Goal: Entertainment & Leisure: Browse casually

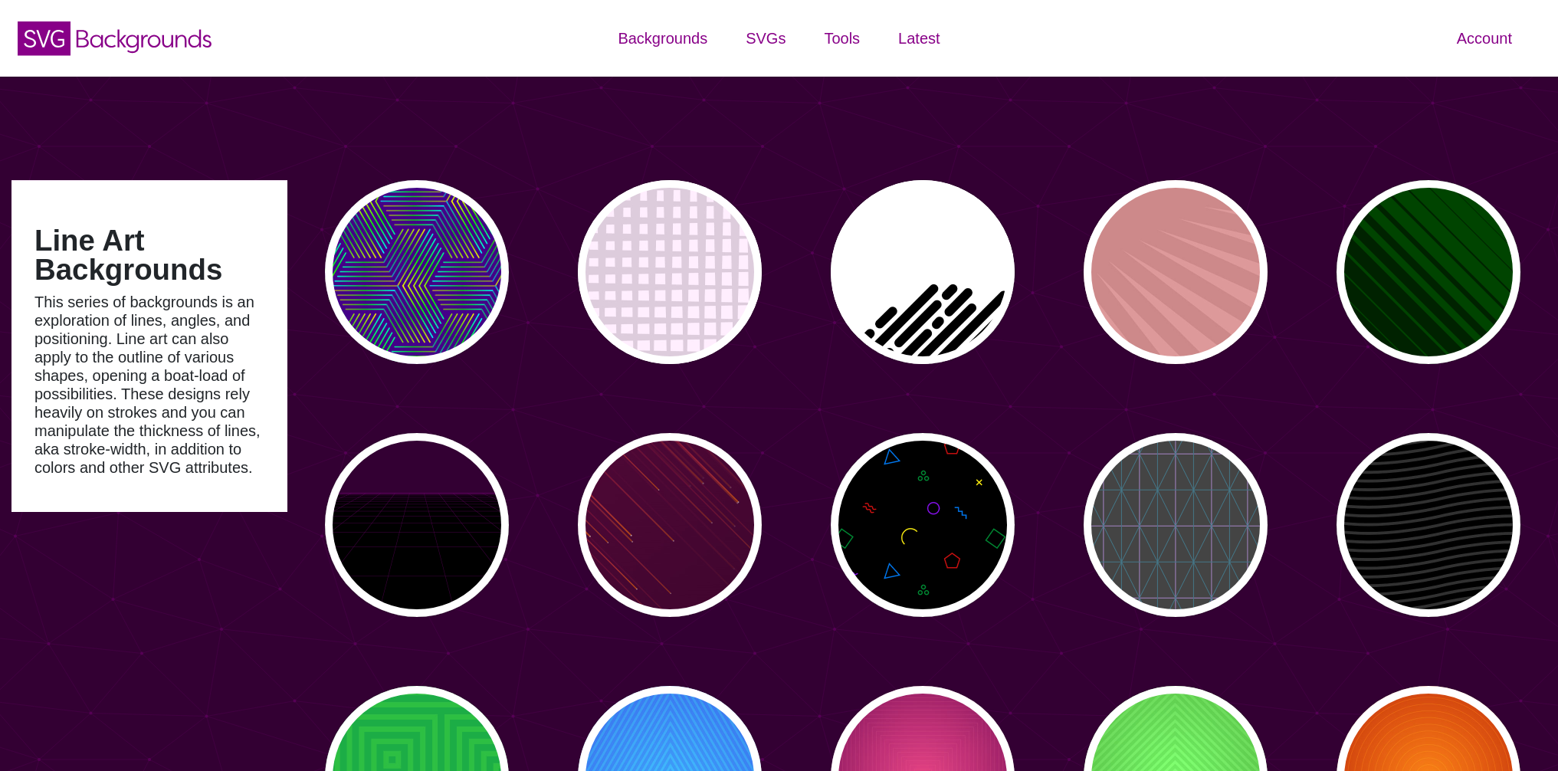
type input "#450057"
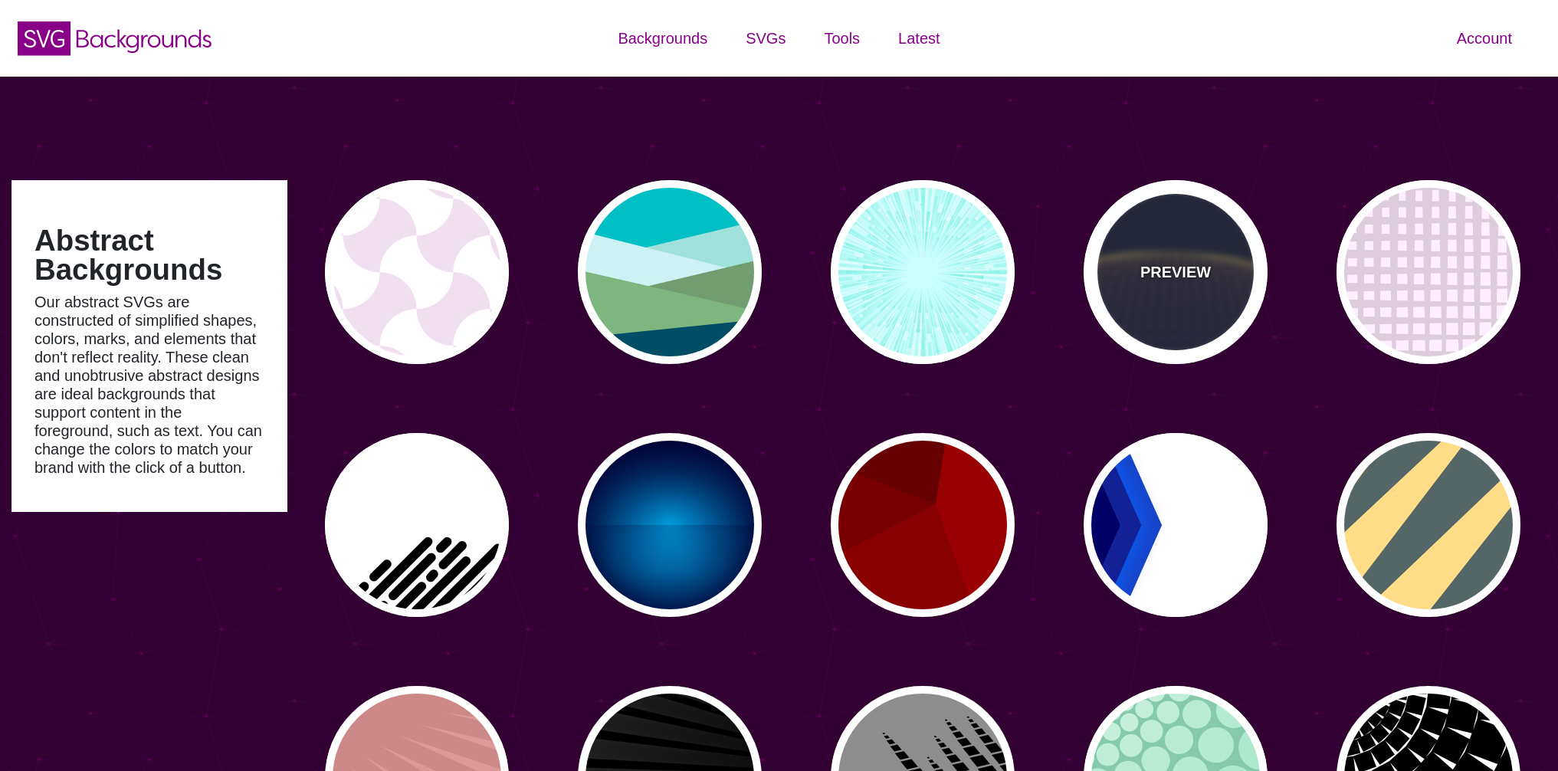
click at [1175, 250] on div "PREVIEW" at bounding box center [1175, 272] width 184 height 184
type input "#141933"
type input "#FFFF77"
type input "0"
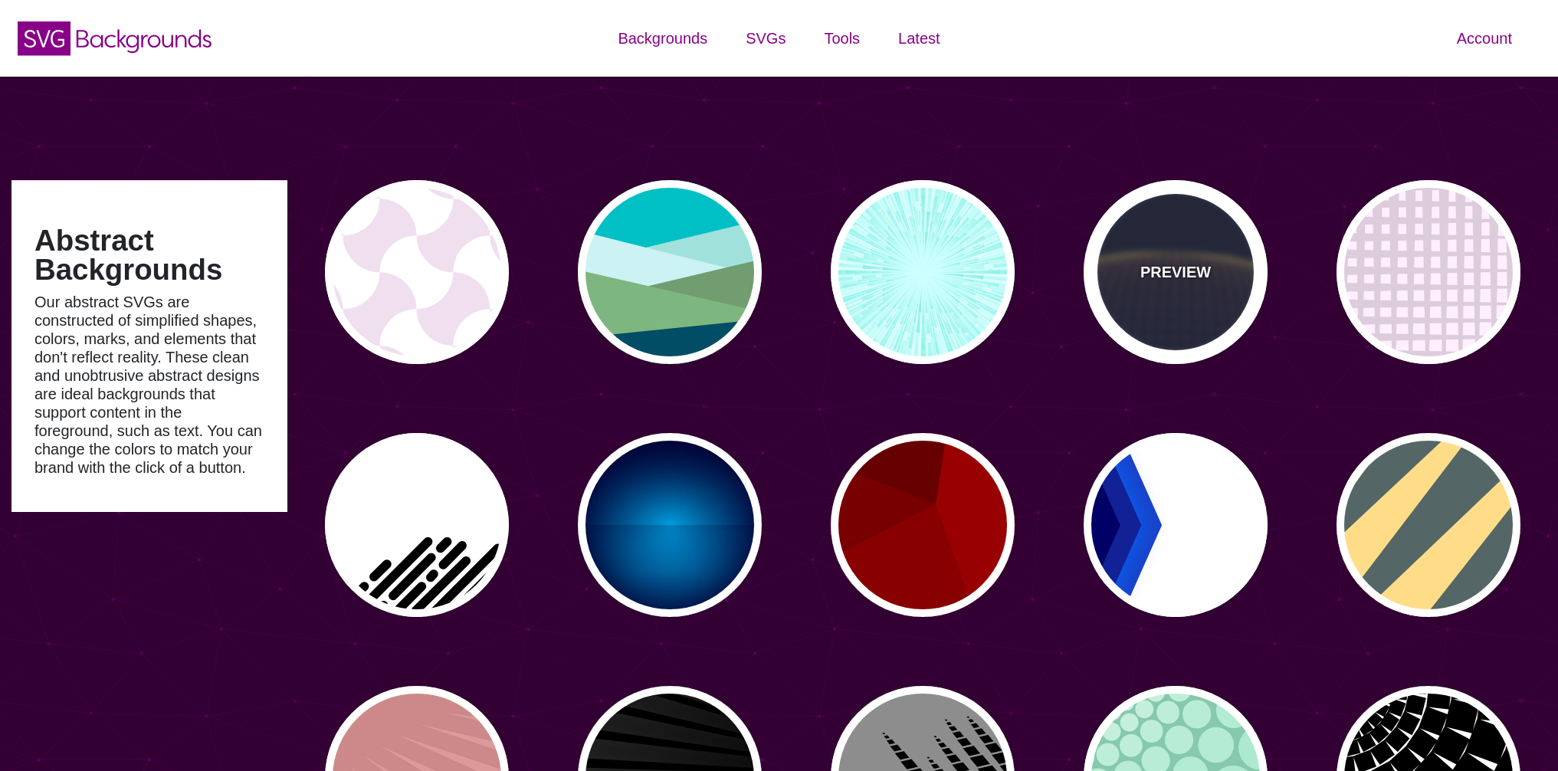
type input "5"
type input "0"
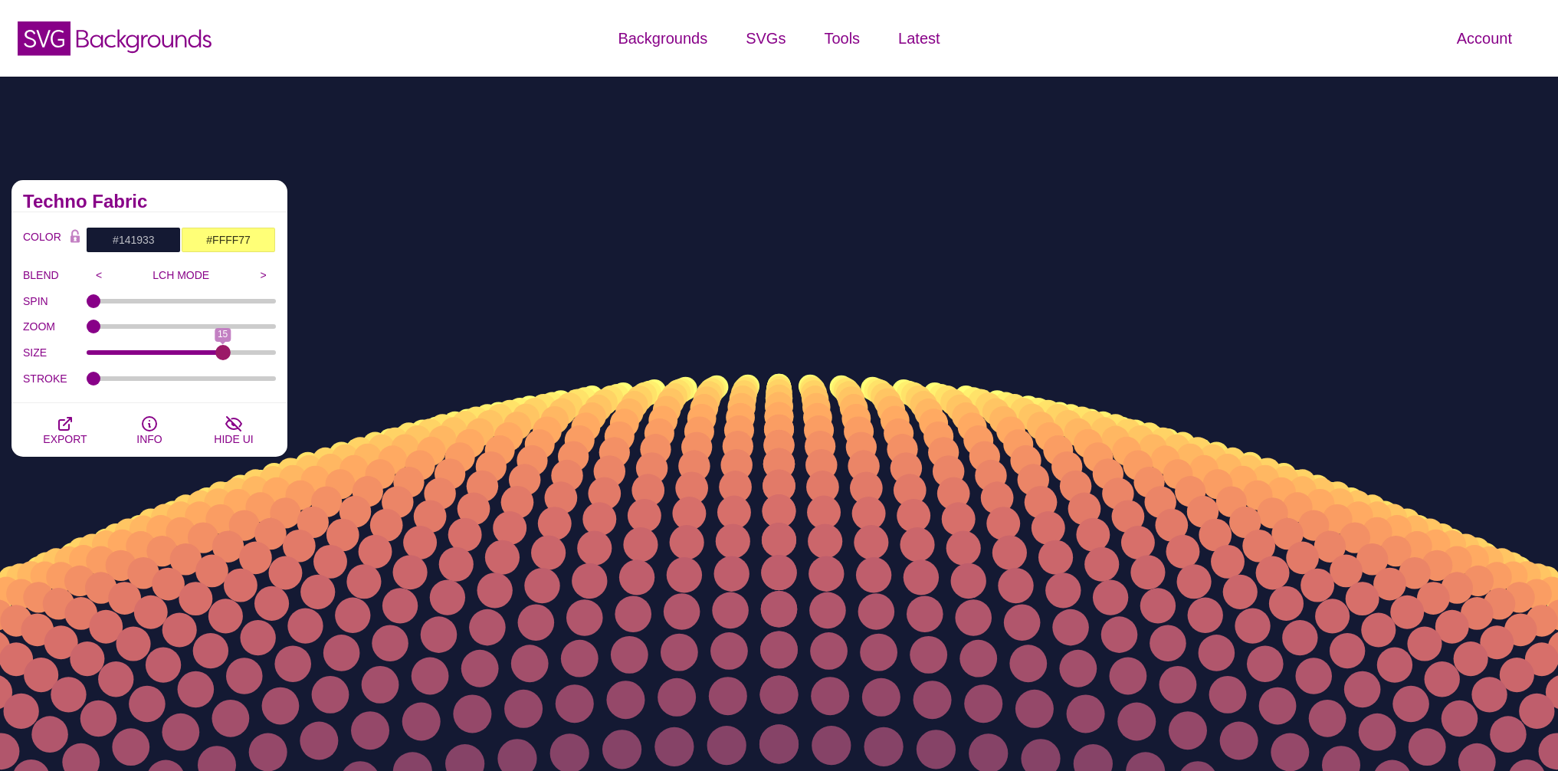
drag, startPoint x: 133, startPoint y: 354, endPoint x: 225, endPoint y: 361, distance: 93.0
type input "15"
click at [225, 356] on input "SIZE" at bounding box center [182, 352] width 190 height 6
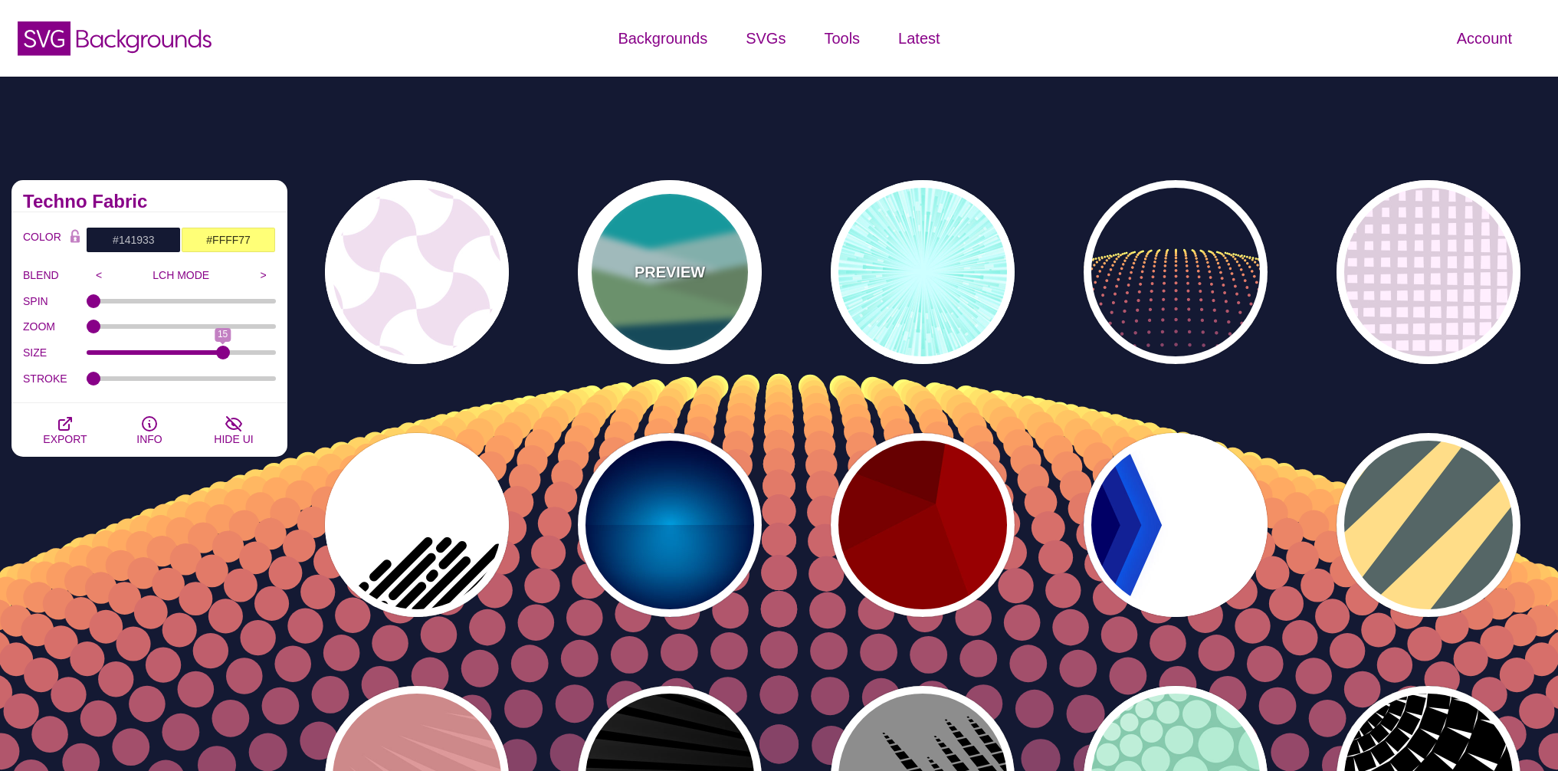
click at [641, 271] on p "PREVIEW" at bounding box center [669, 272] width 70 height 23
type input "#00BFC5"
type input "#A0E2DB"
type input "#CBF2F3"
type input "#719D71"
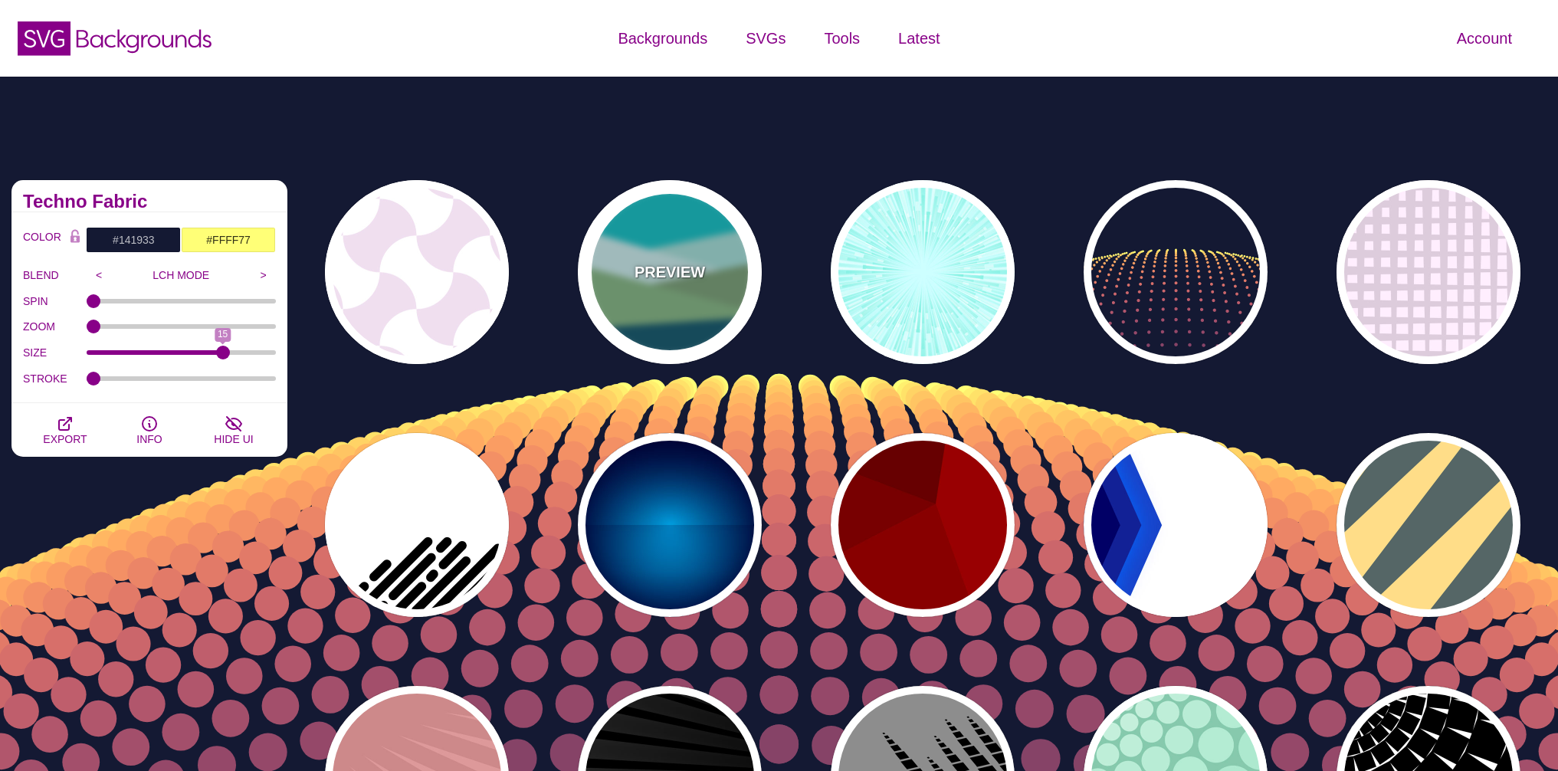
type input "#7EB67E"
type input "#004D66"
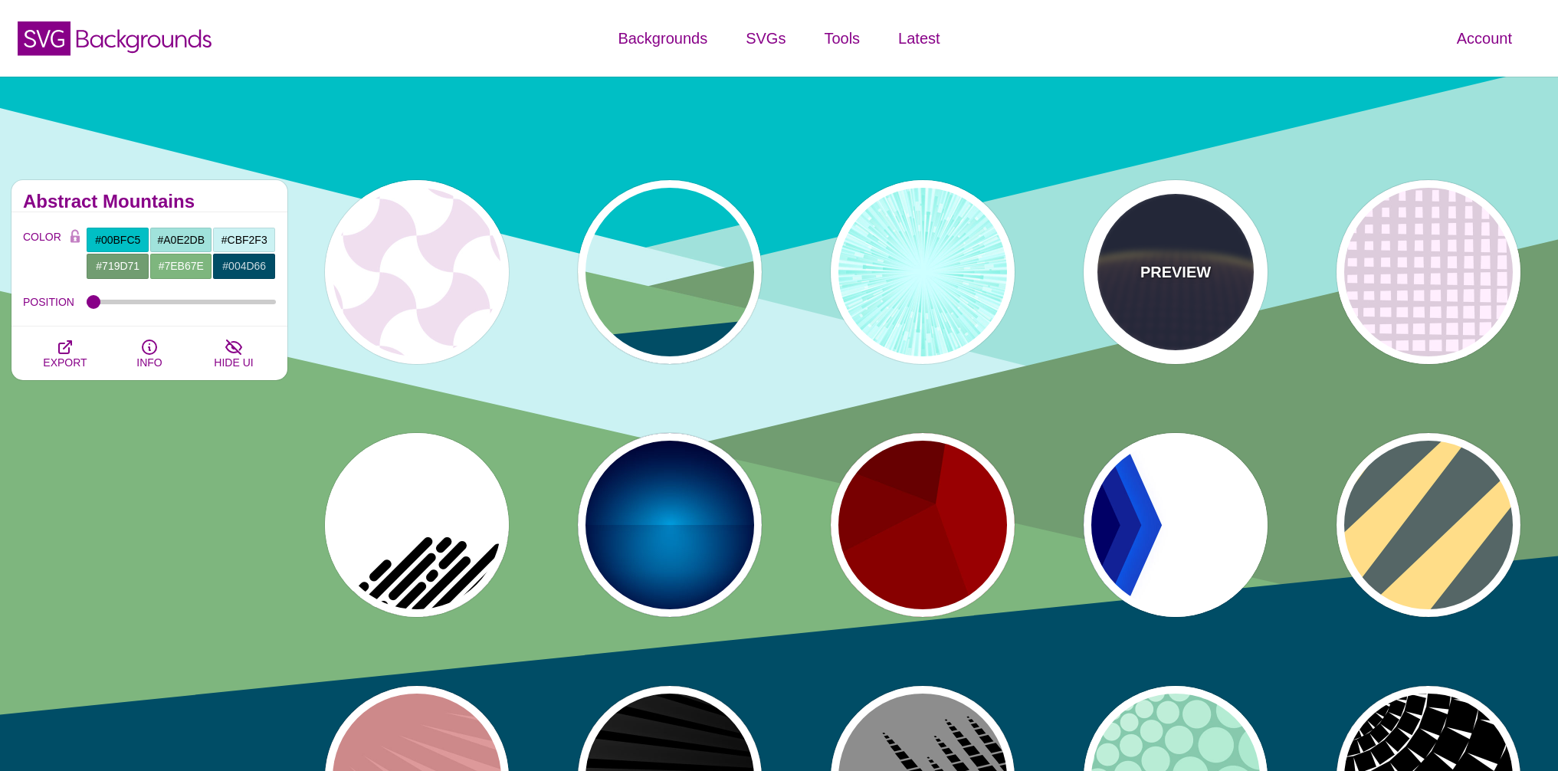
click at [1166, 239] on div "PREVIEW" at bounding box center [1175, 272] width 184 height 184
type input "#141933"
type input "#FFFF77"
type input "5"
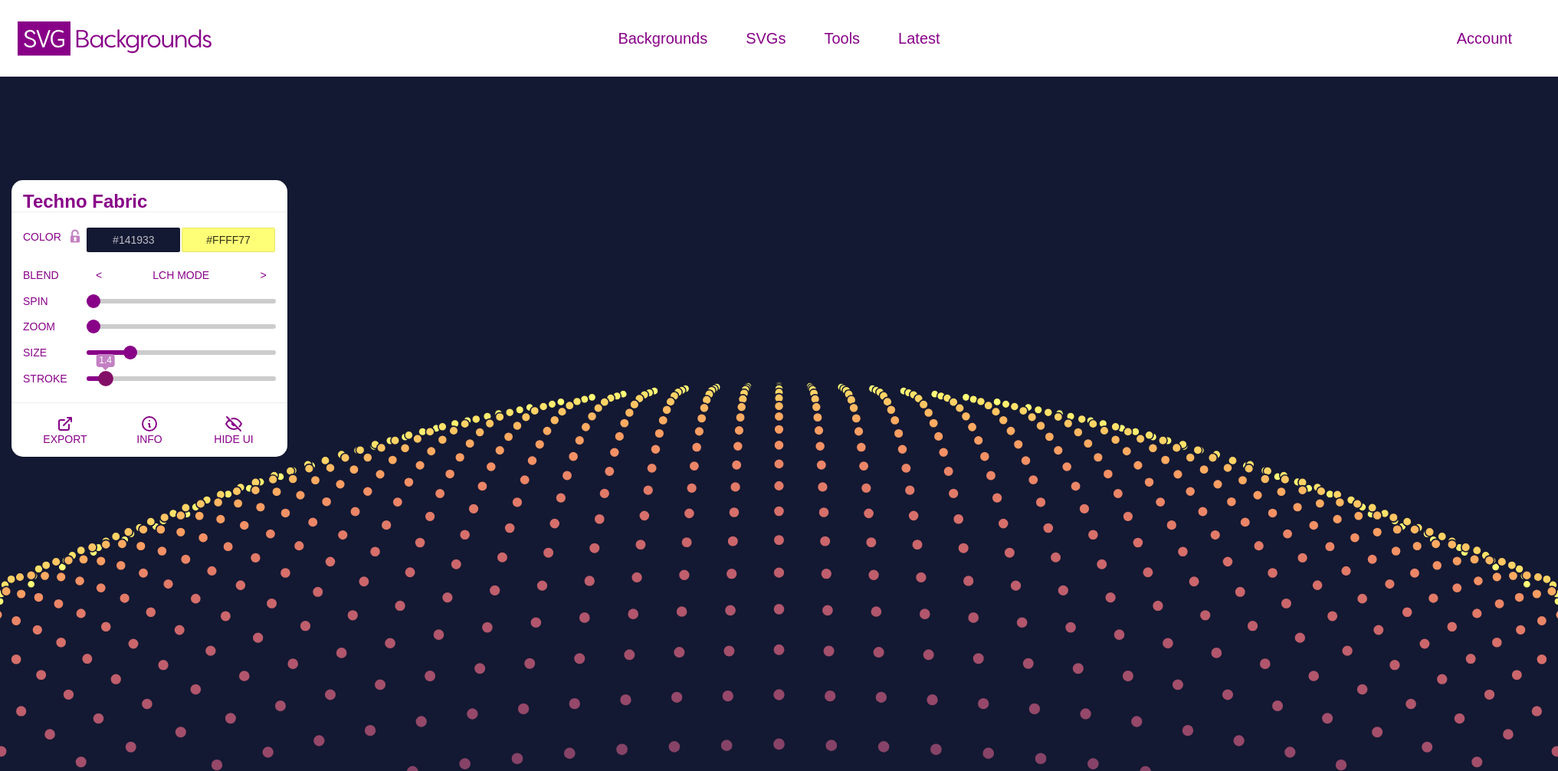
drag, startPoint x: 97, startPoint y: 379, endPoint x: 105, endPoint y: 376, distance: 9.0
type input "1.4"
click at [105, 376] on input "STROKE" at bounding box center [182, 378] width 190 height 6
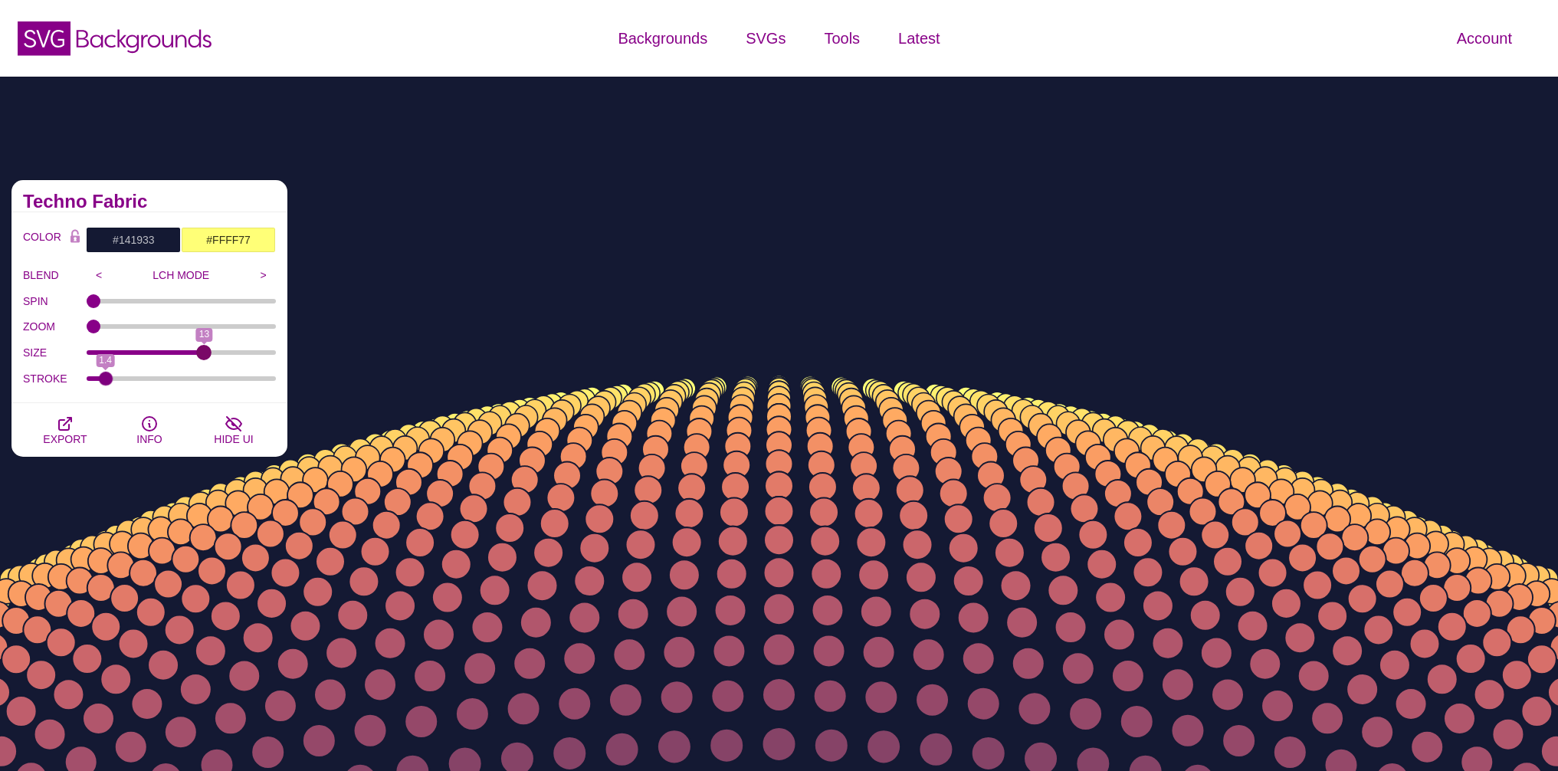
drag, startPoint x: 159, startPoint y: 350, endPoint x: 200, endPoint y: 349, distance: 41.4
type input "13"
click at [200, 349] on input "SIZE" at bounding box center [182, 352] width 190 height 6
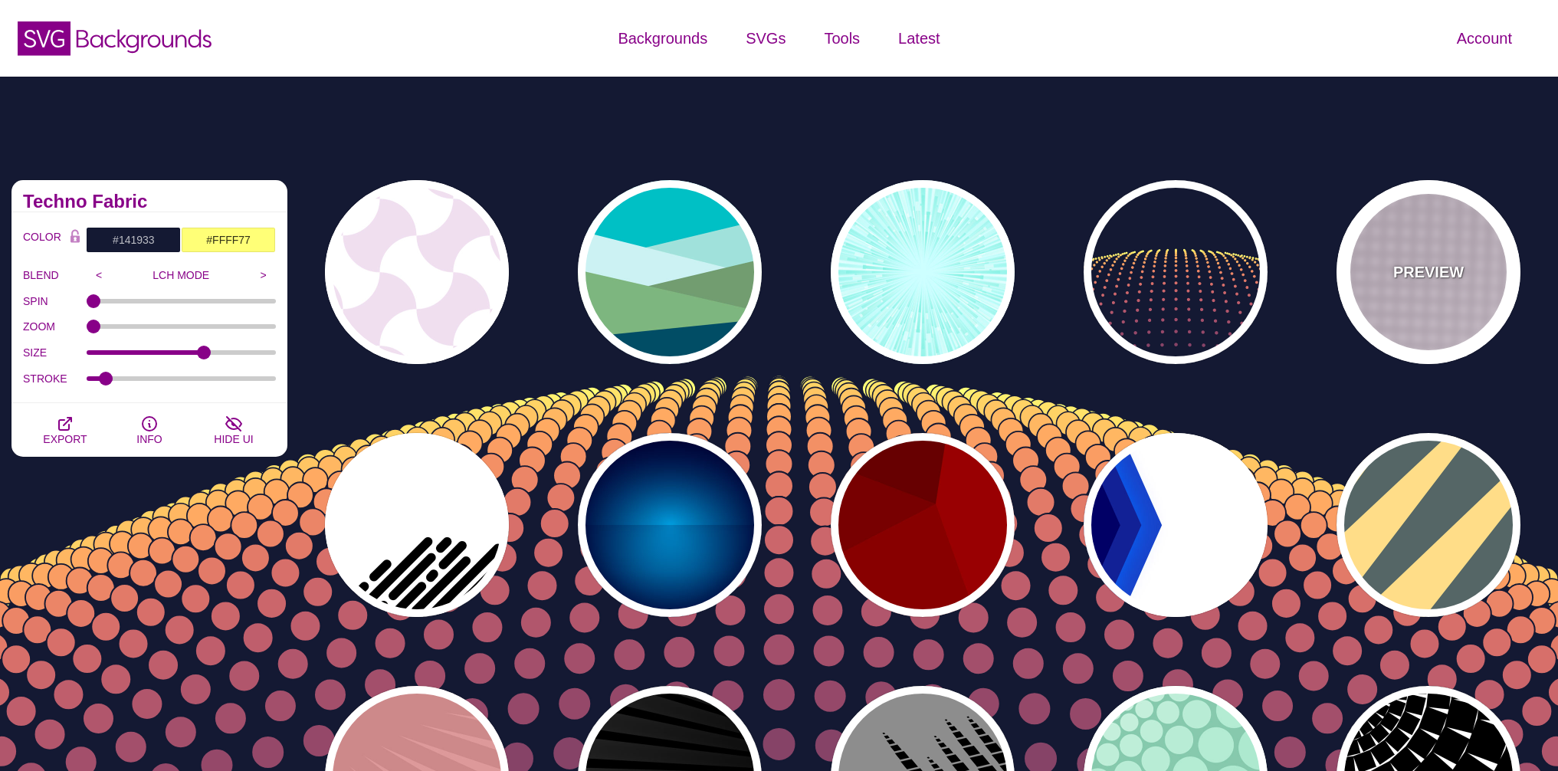
click at [1469, 254] on div "PREVIEW" at bounding box center [1428, 272] width 184 height 184
type input "#FFEEFF"
type input "#DDCCDD"
type input "0"
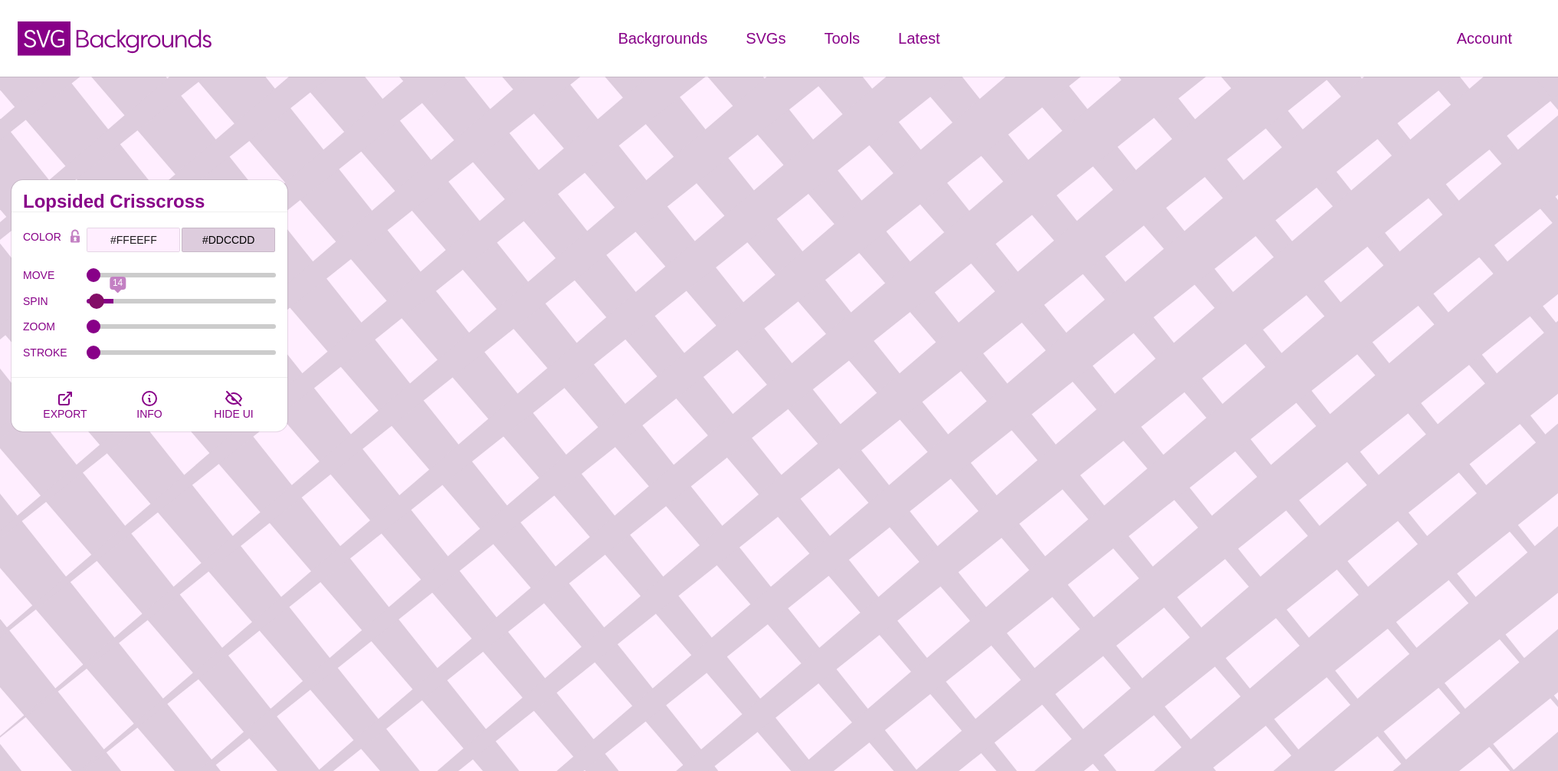
type input "0"
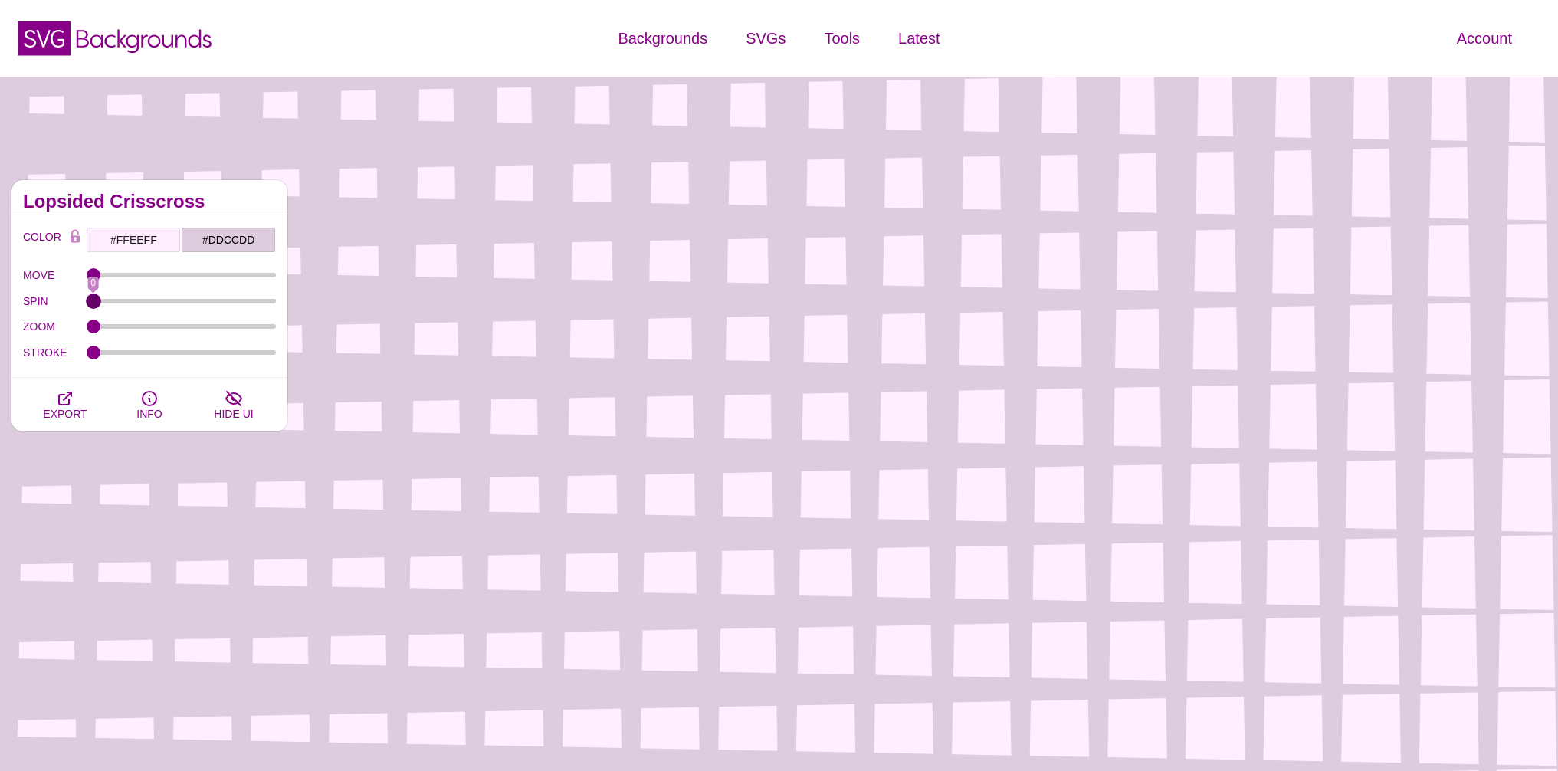
drag, startPoint x: 97, startPoint y: 301, endPoint x: 51, endPoint y: 314, distance: 48.5
click at [87, 304] on input "SPIN" at bounding box center [182, 301] width 190 height 6
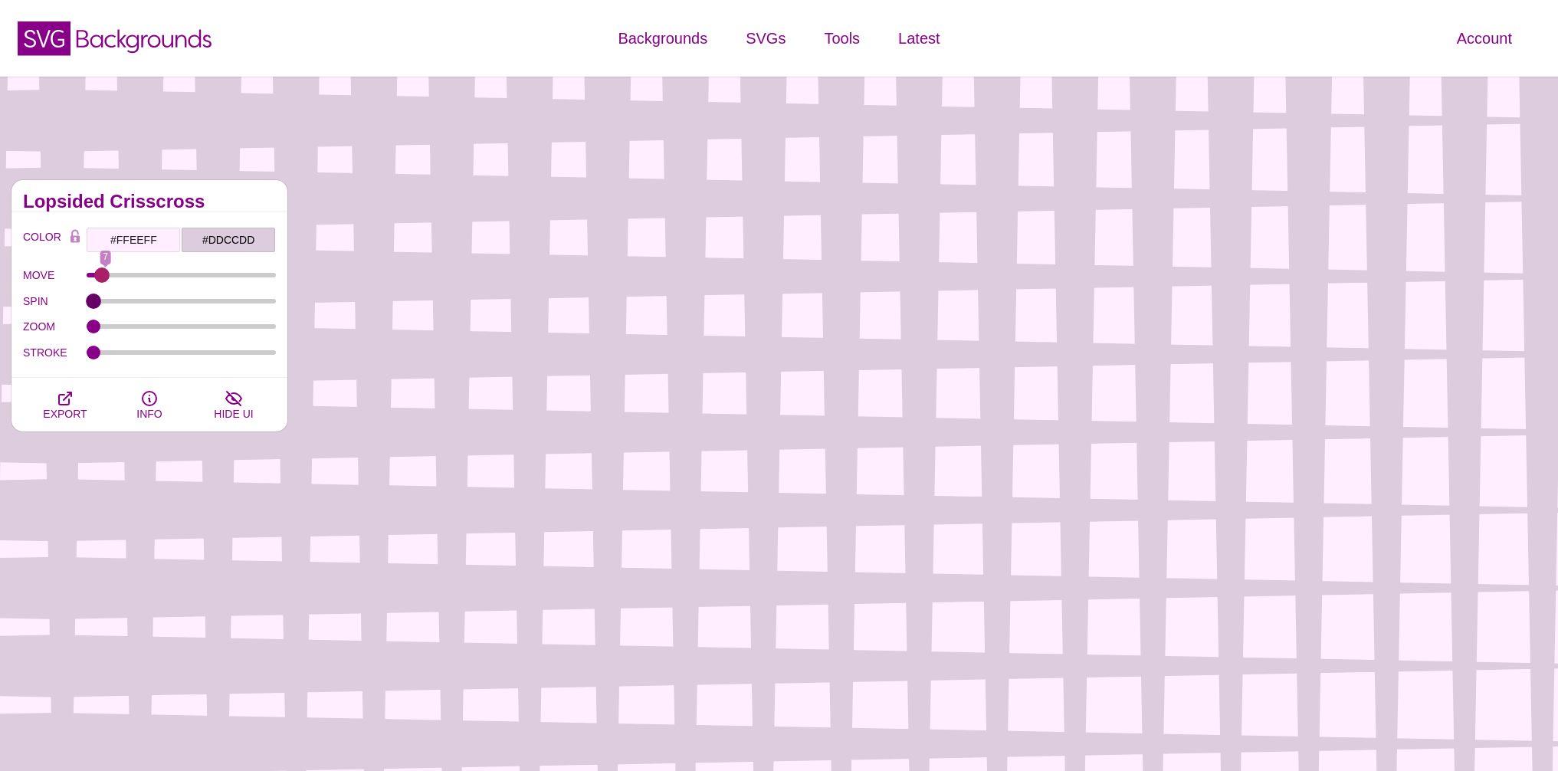
drag, startPoint x: 91, startPoint y: 270, endPoint x: 88, endPoint y: 303, distance: 32.3
type input "4"
click at [100, 278] on input "MOVE" at bounding box center [182, 275] width 190 height 6
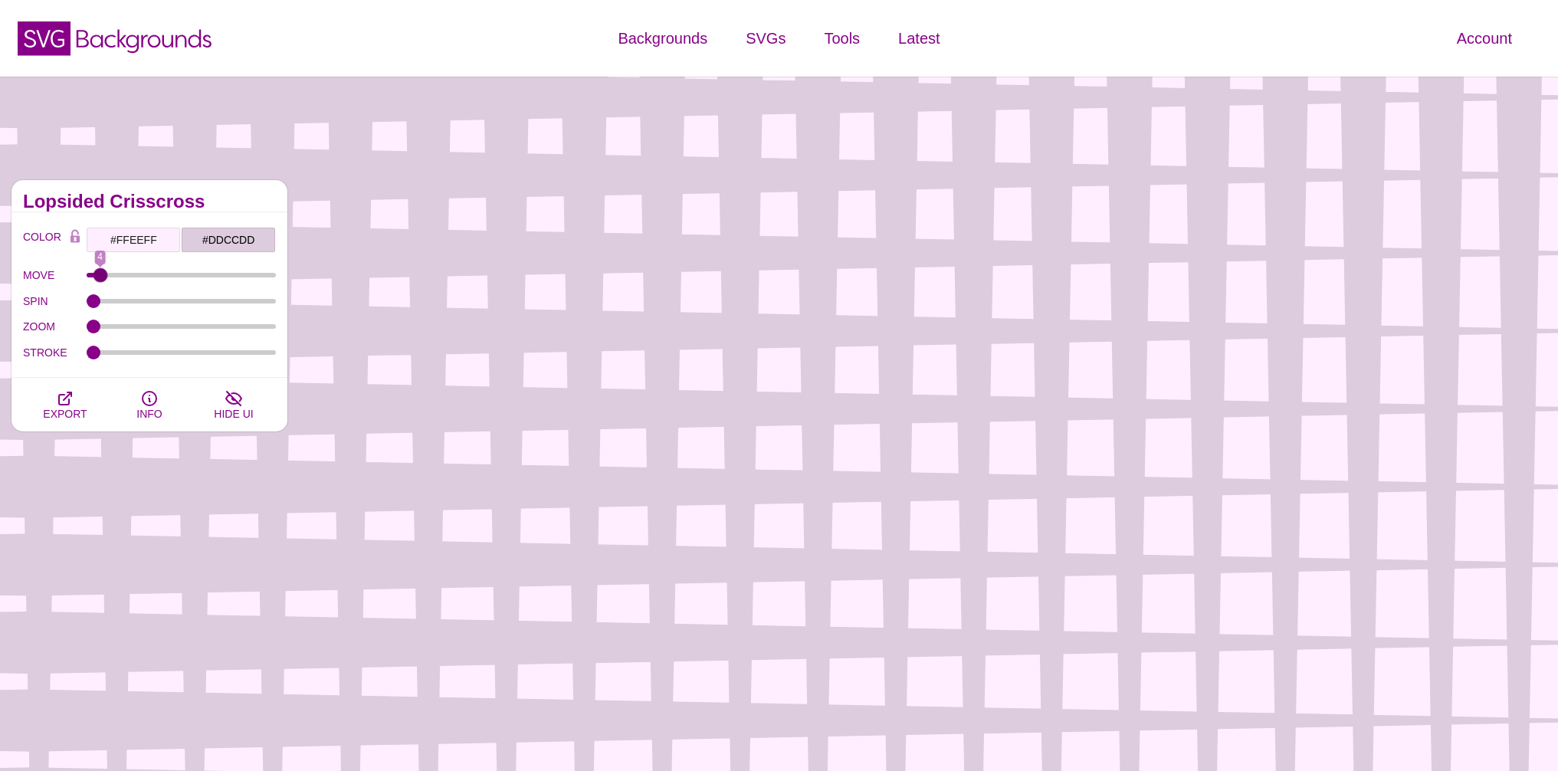
drag, startPoint x: 96, startPoint y: 333, endPoint x: 128, endPoint y: 330, distance: 32.3
click at [146, 333] on div "ZOOM 13" at bounding box center [149, 327] width 253 height 26
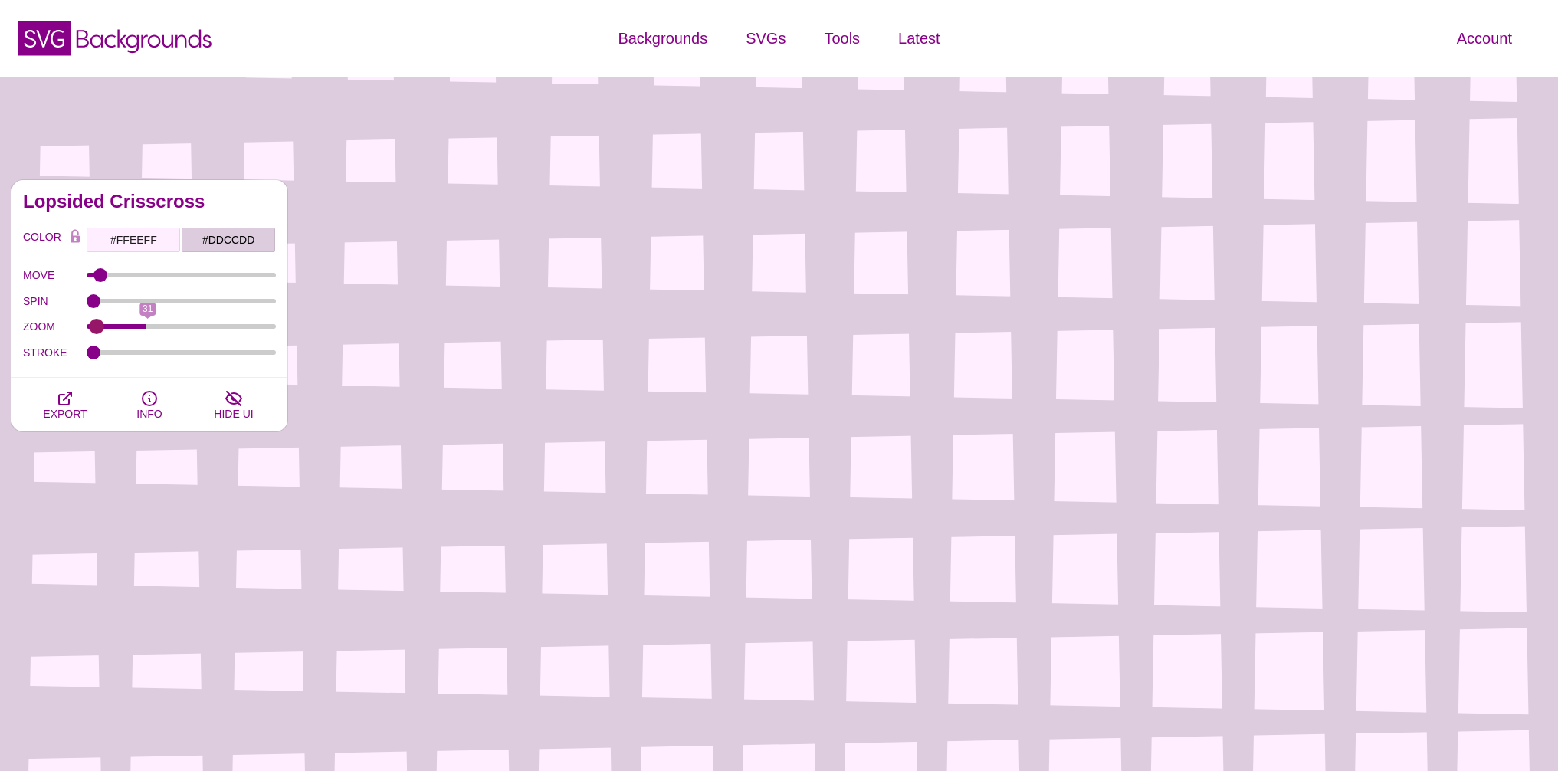
type input "0"
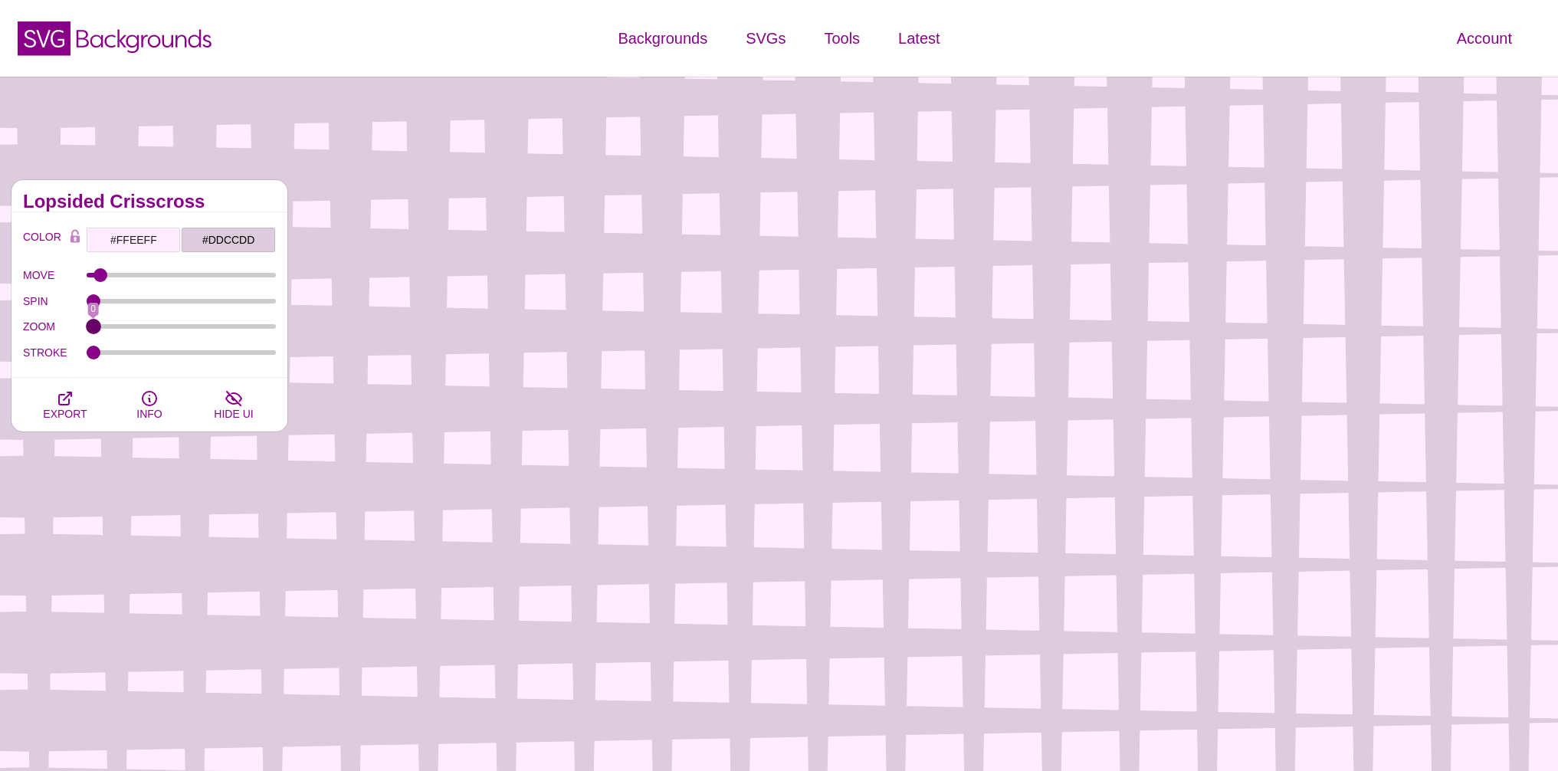
drag, startPoint x: 100, startPoint y: 326, endPoint x: 51, endPoint y: 329, distance: 48.4
click at [87, 329] on input "ZOOM" at bounding box center [182, 326] width 190 height 6
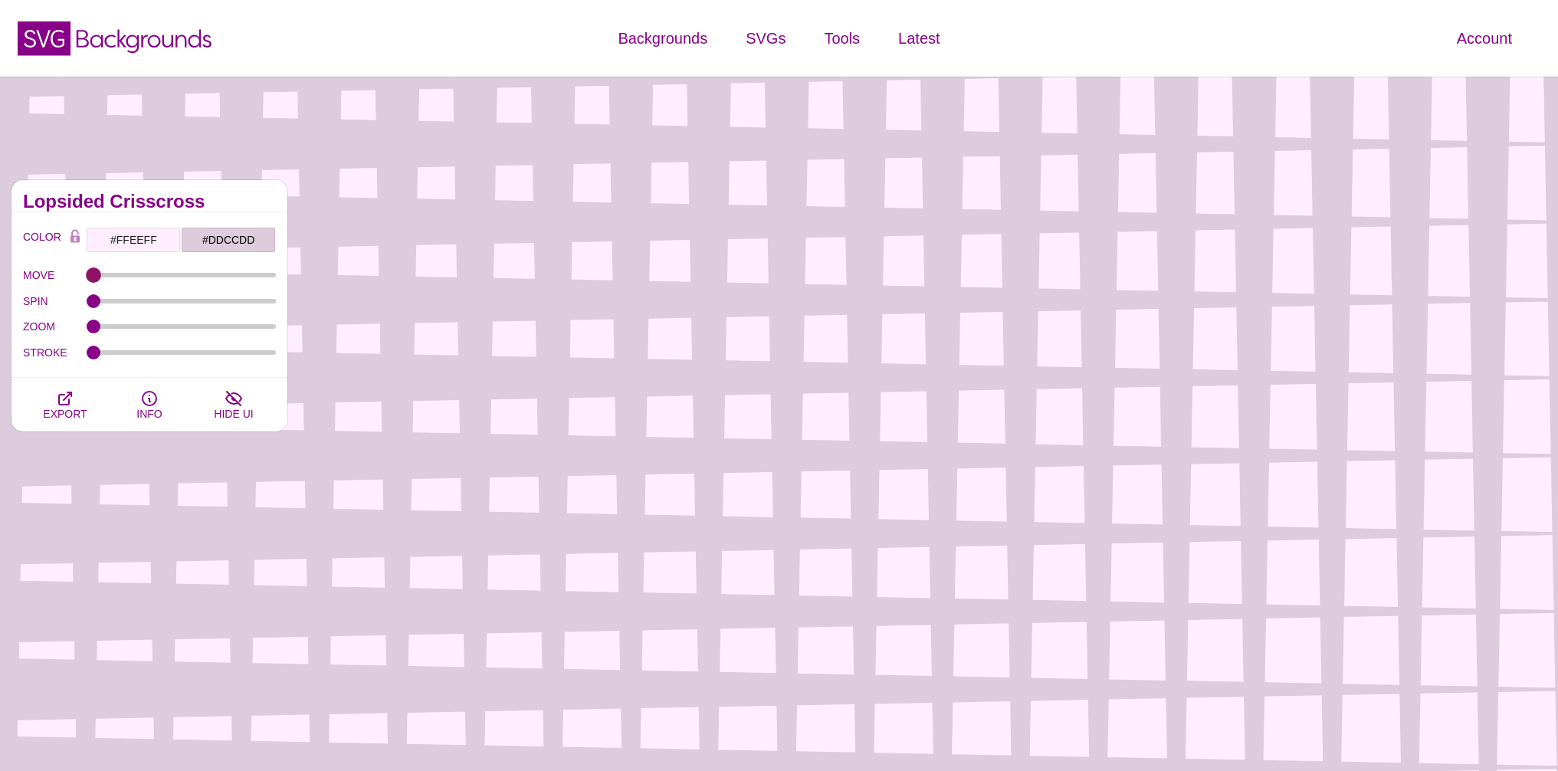
drag, startPoint x: 103, startPoint y: 273, endPoint x: 54, endPoint y: 277, distance: 49.2
type input "0"
click at [87, 277] on input "MOVE" at bounding box center [182, 275] width 190 height 6
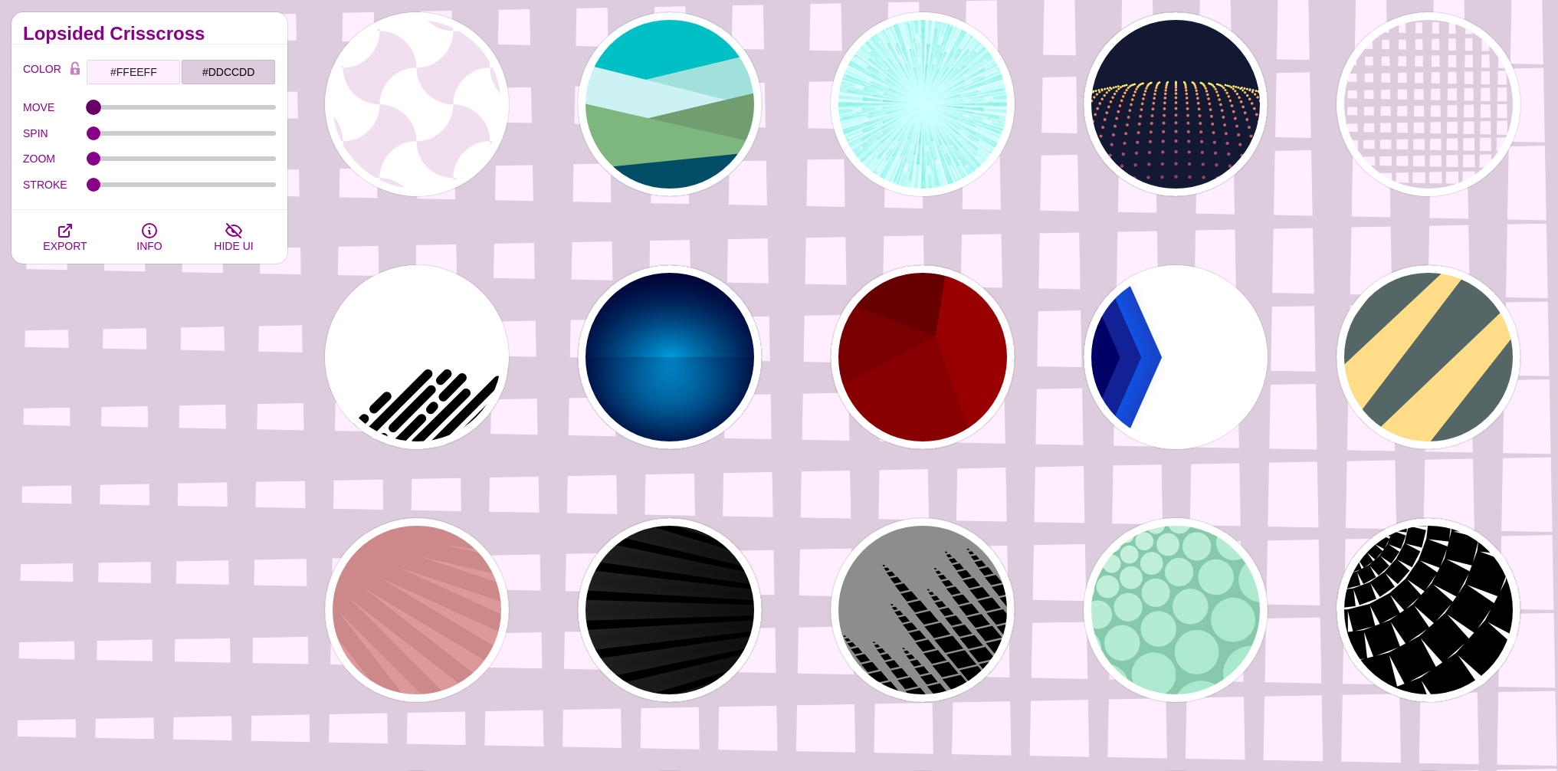
scroll to position [184, 0]
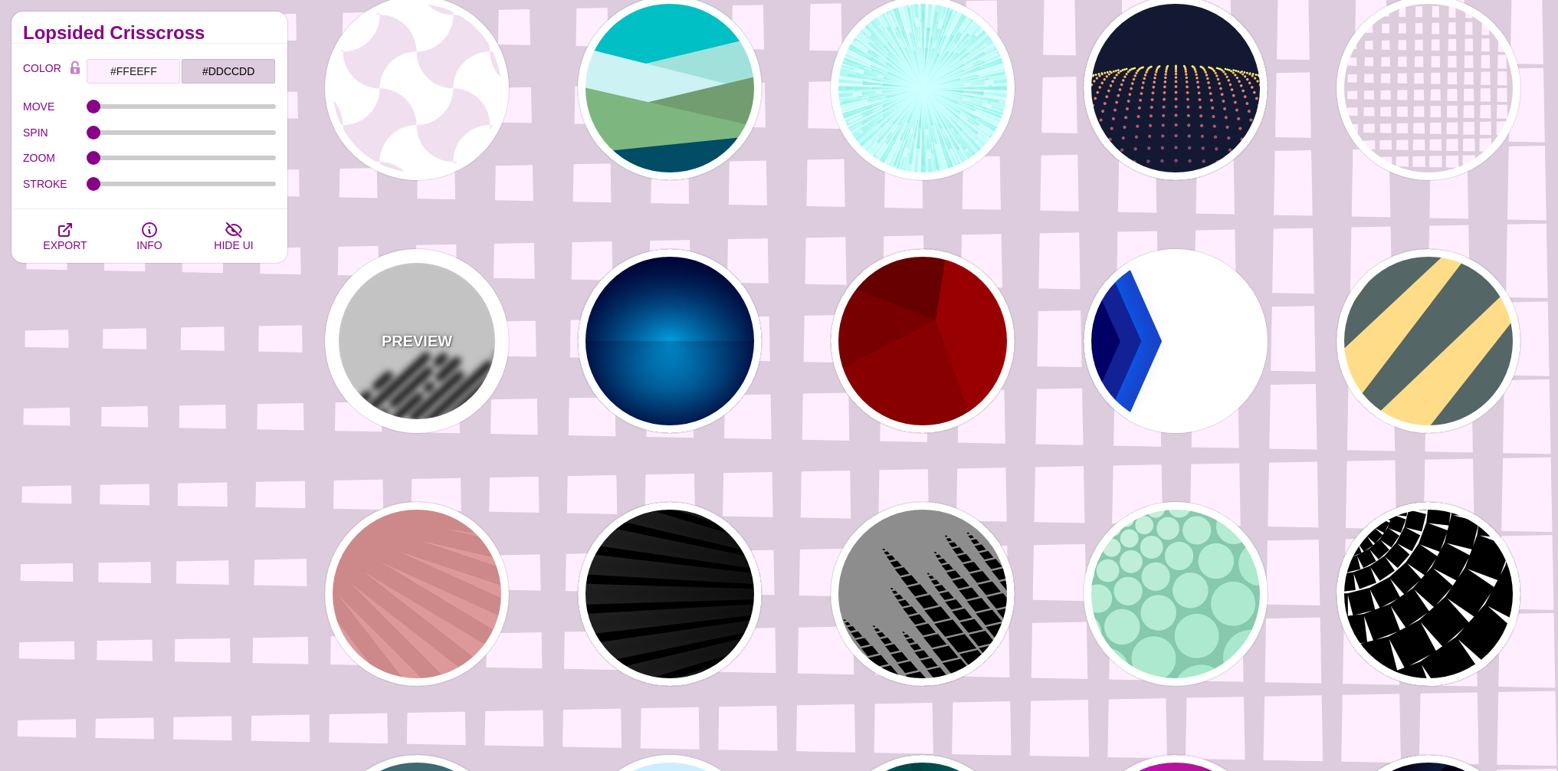
click at [422, 339] on p "PREVIEW" at bounding box center [417, 340] width 70 height 23
type input "#FFFFFF"
type input "#000000"
type input "500"
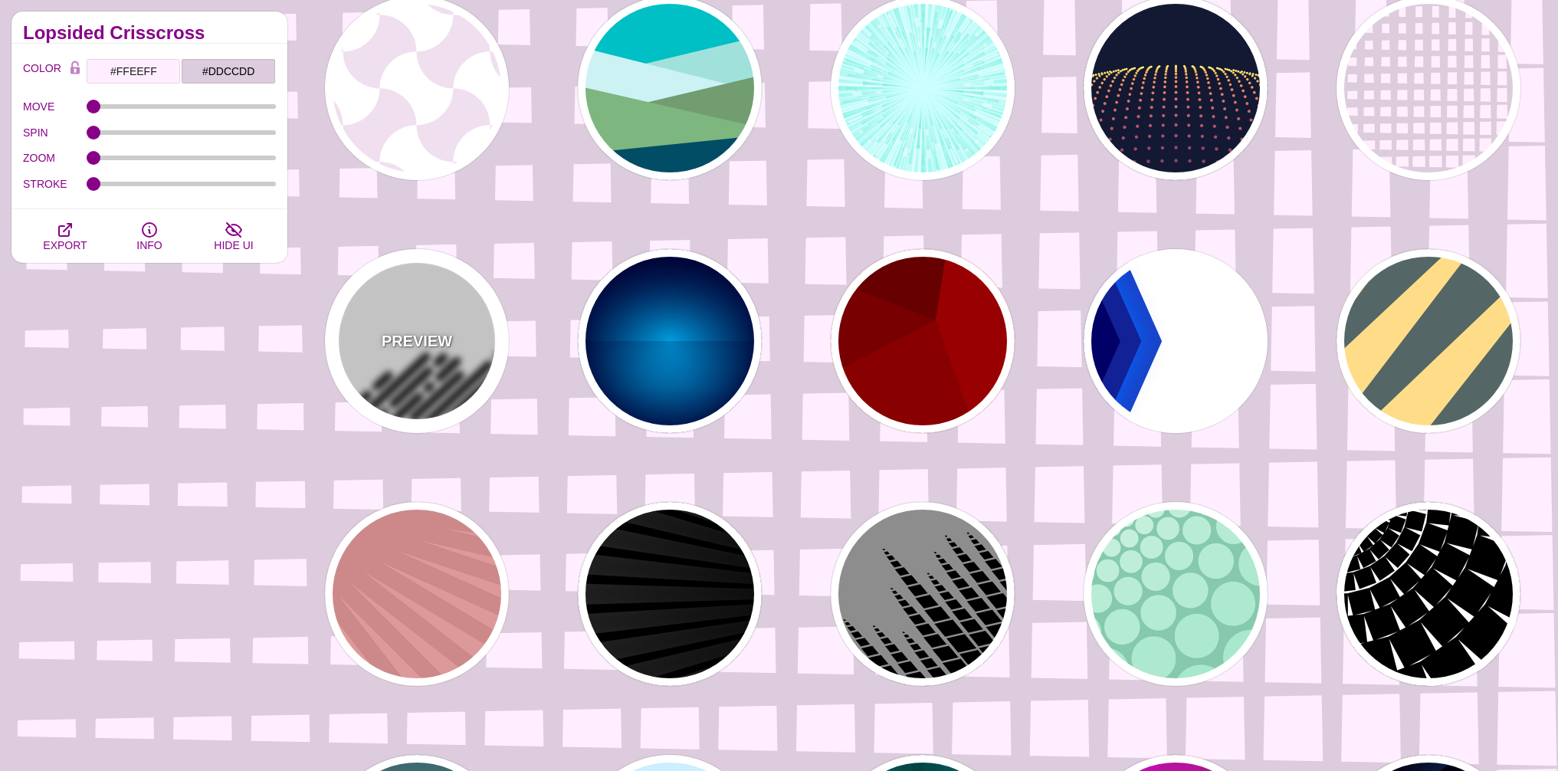
type input "25"
type input "1"
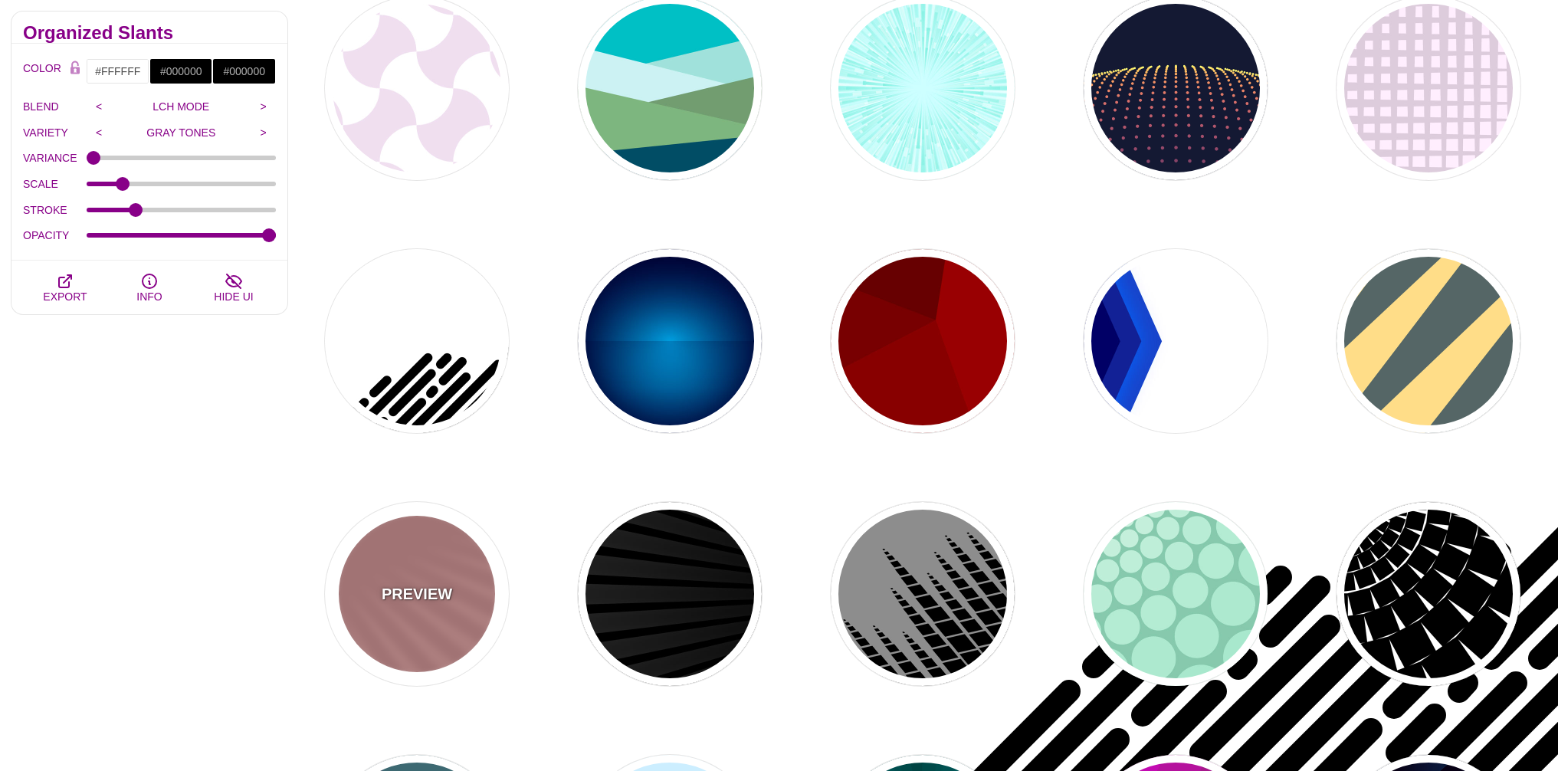
click at [422, 615] on div "PREVIEW" at bounding box center [417, 594] width 184 height 184
type input "#DD9999"
type input "#CC8888"
type input "100"
type input "1"
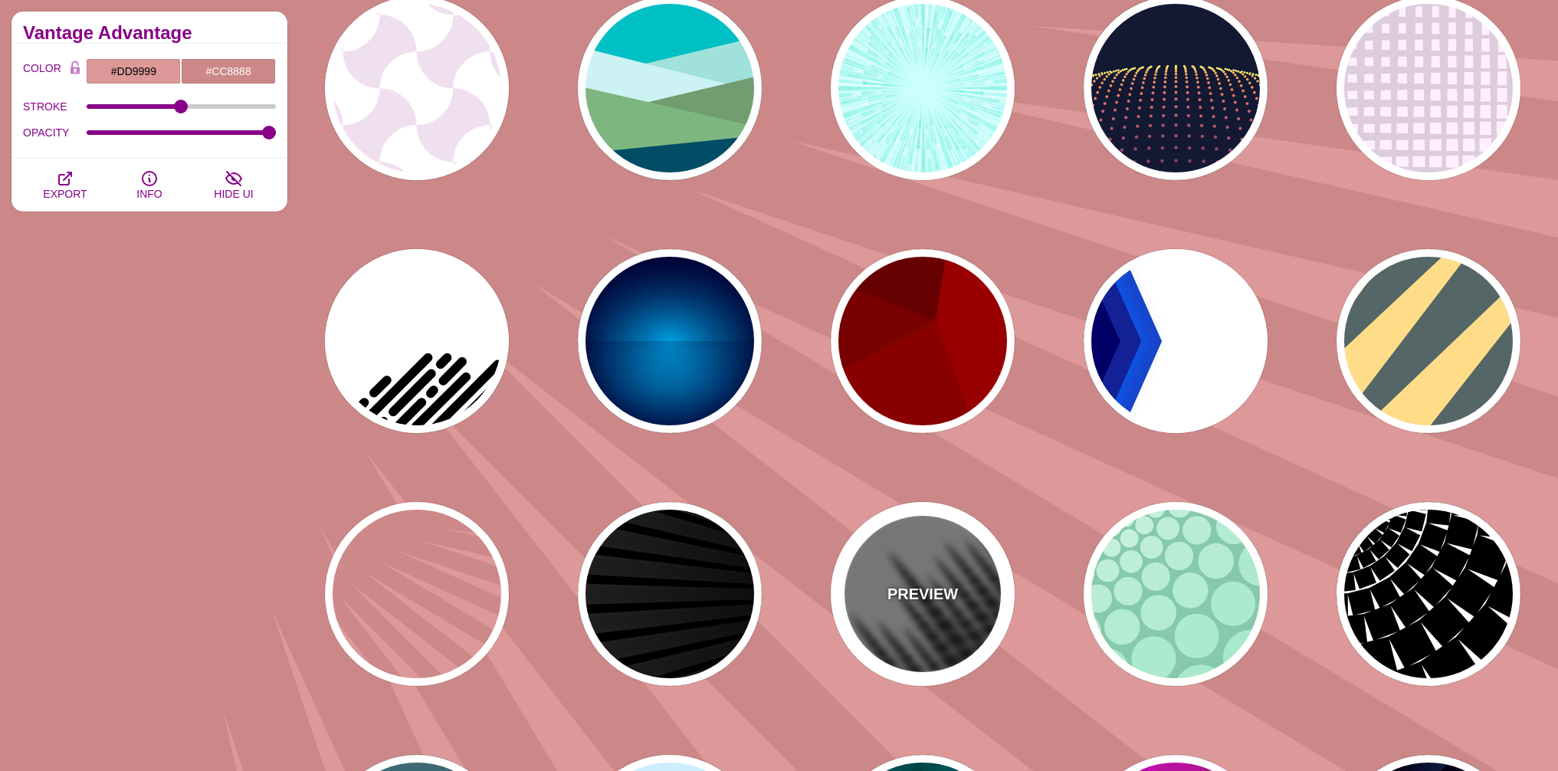
click at [878, 607] on div "PREVIEW" at bounding box center [923, 594] width 184 height 184
type input "#777777"
type input "#000000"
type input "#FFFFFF"
type input "0"
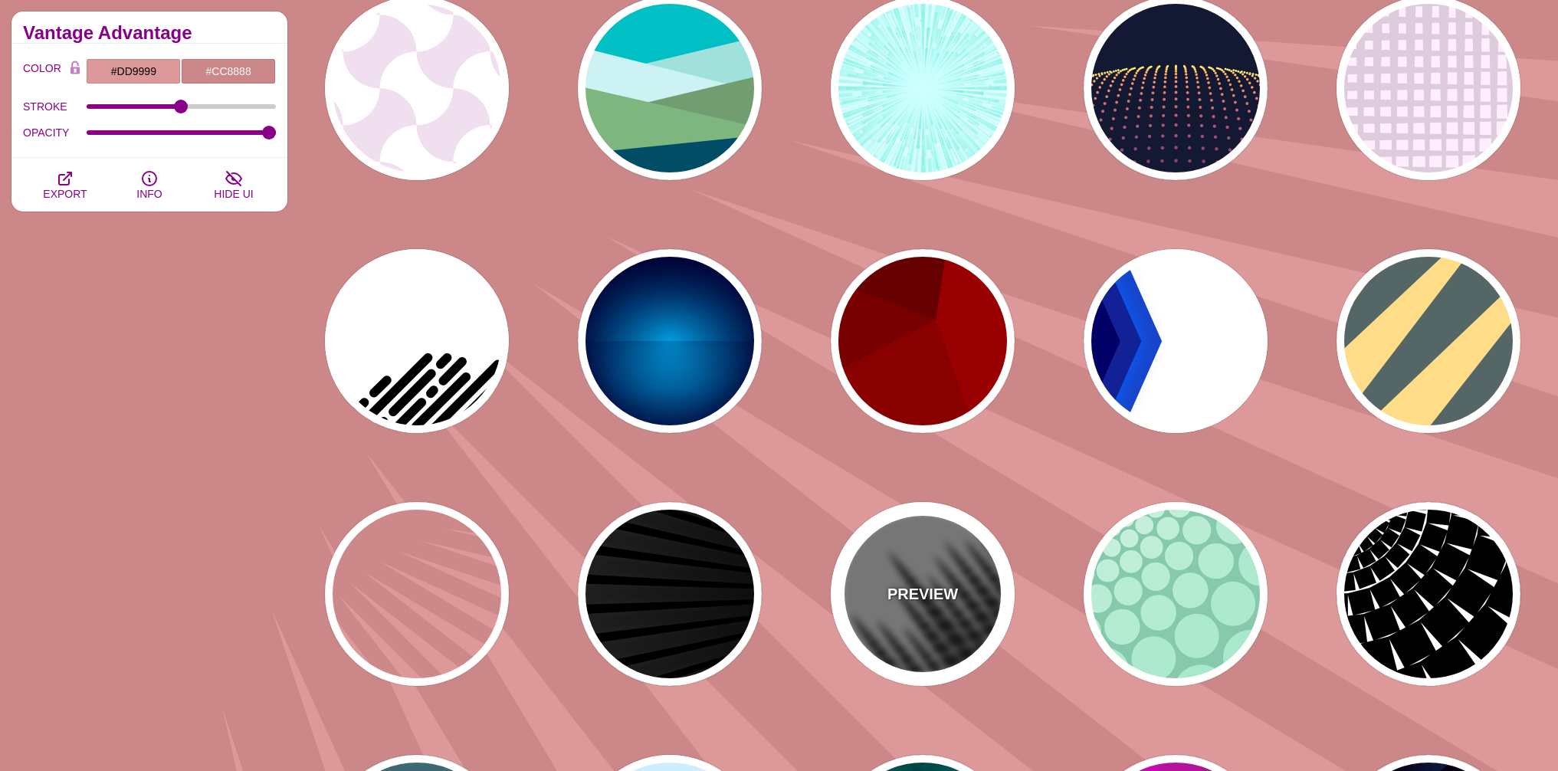
type input "0"
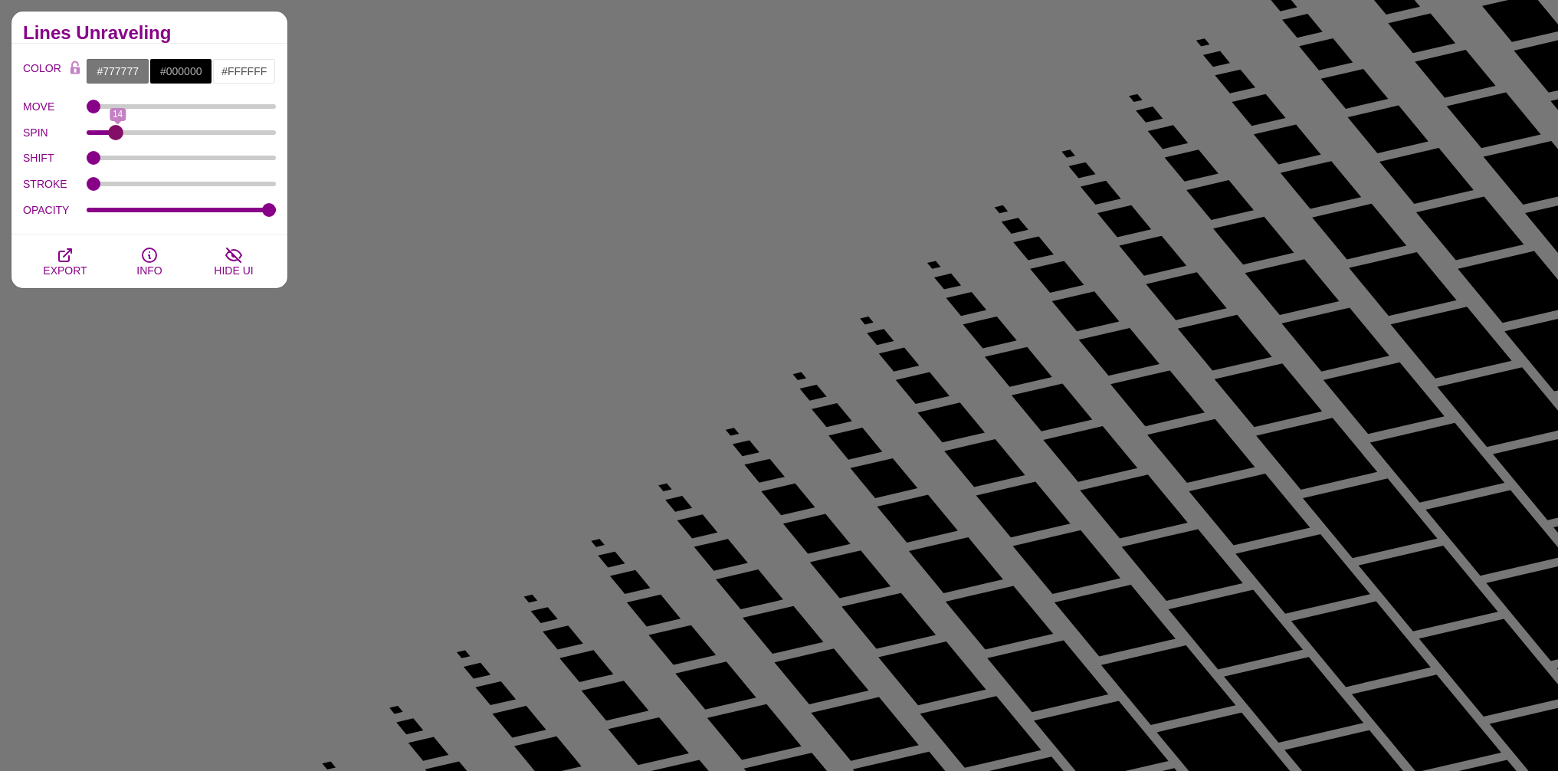
drag, startPoint x: 94, startPoint y: 132, endPoint x: 115, endPoint y: 137, distance: 21.4
type input "13"
click at [115, 136] on input "SPIN" at bounding box center [182, 132] width 190 height 6
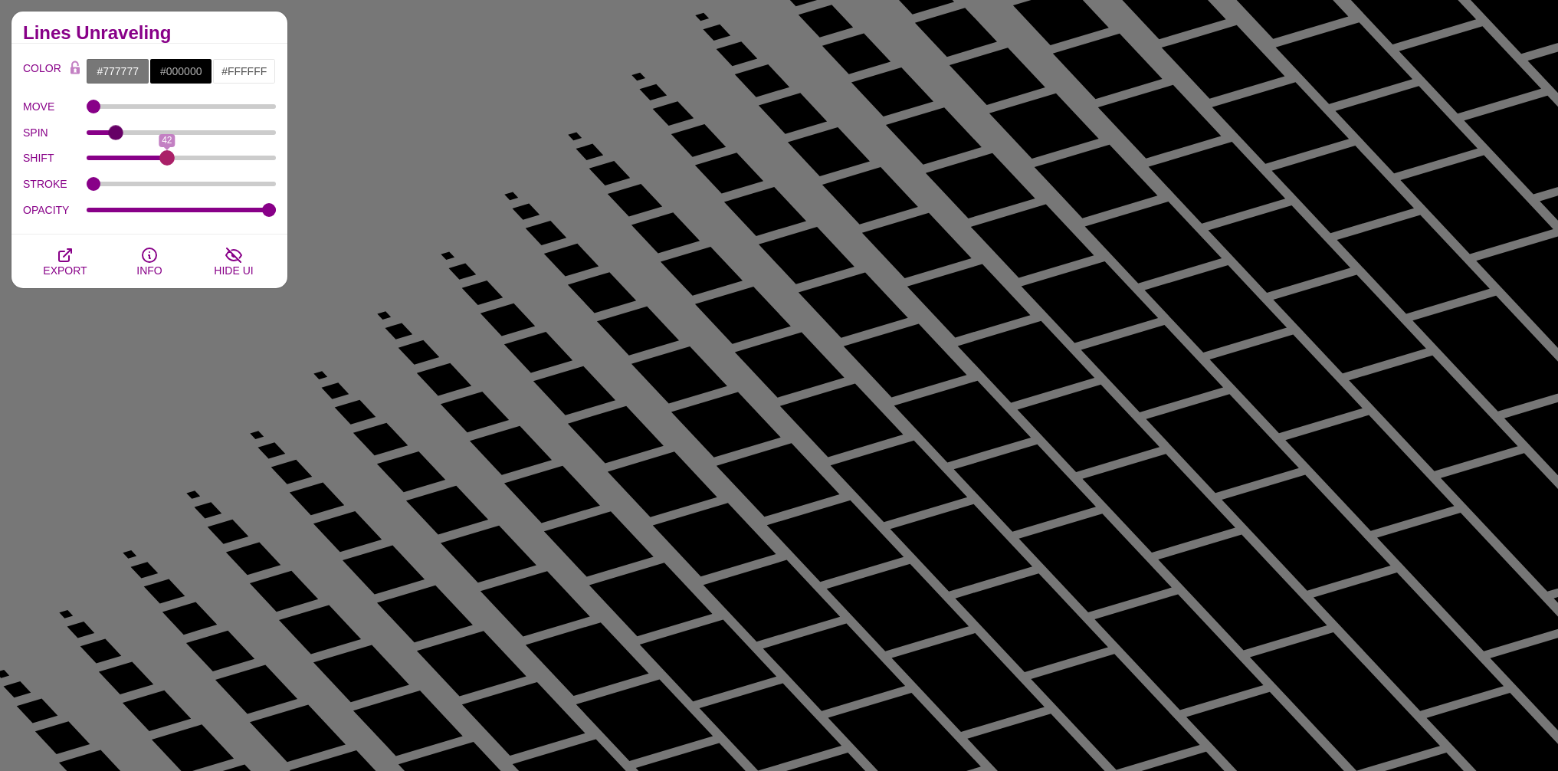
drag, startPoint x: 93, startPoint y: 160, endPoint x: 166, endPoint y: 208, distance: 86.9
type input "42"
click at [166, 161] on input "SHIFT" at bounding box center [182, 158] width 190 height 6
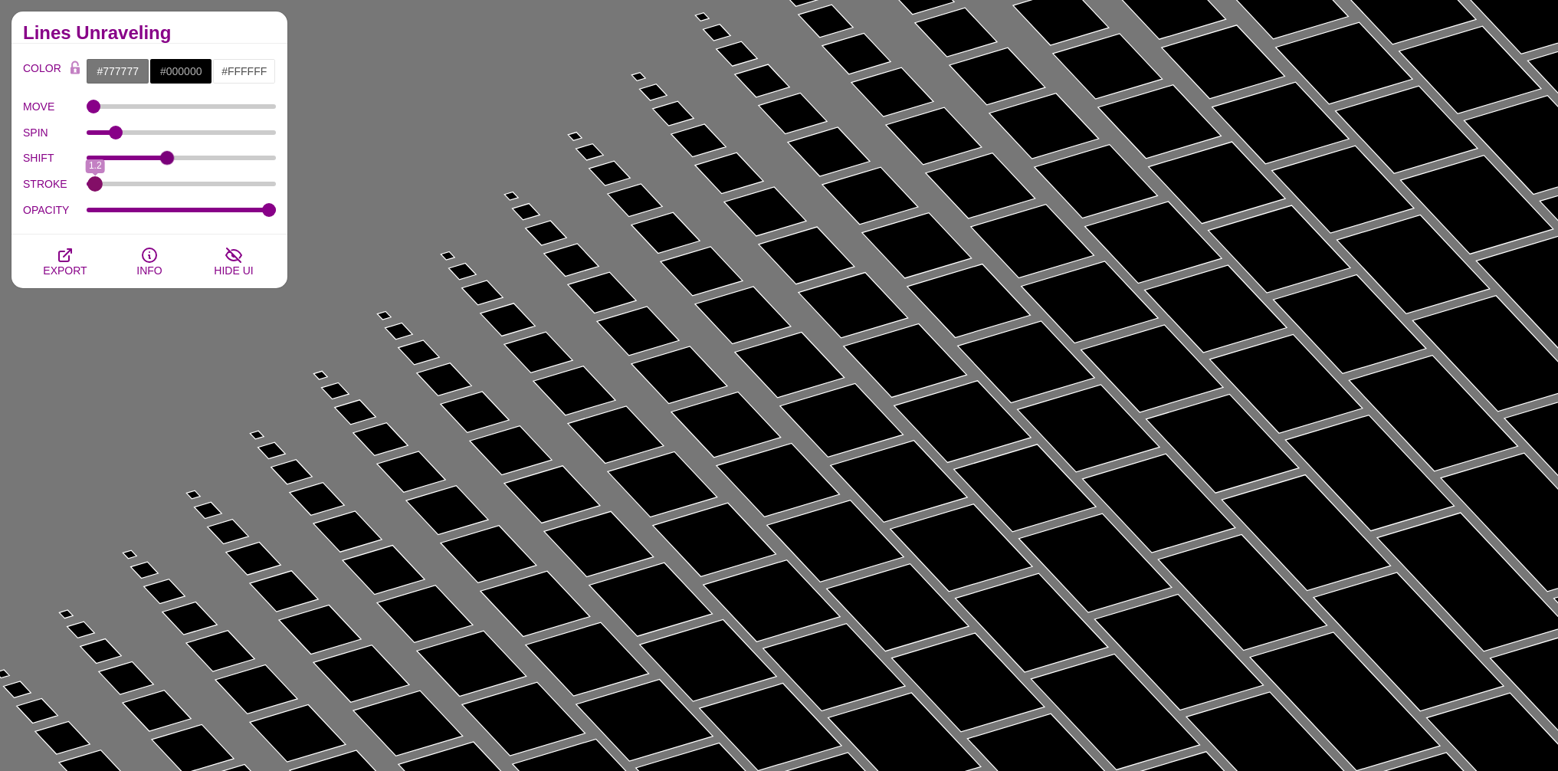
drag, startPoint x: 93, startPoint y: 181, endPoint x: 95, endPoint y: 202, distance: 20.8
type input "1.2"
click at [95, 187] on input "STROKE" at bounding box center [182, 184] width 190 height 6
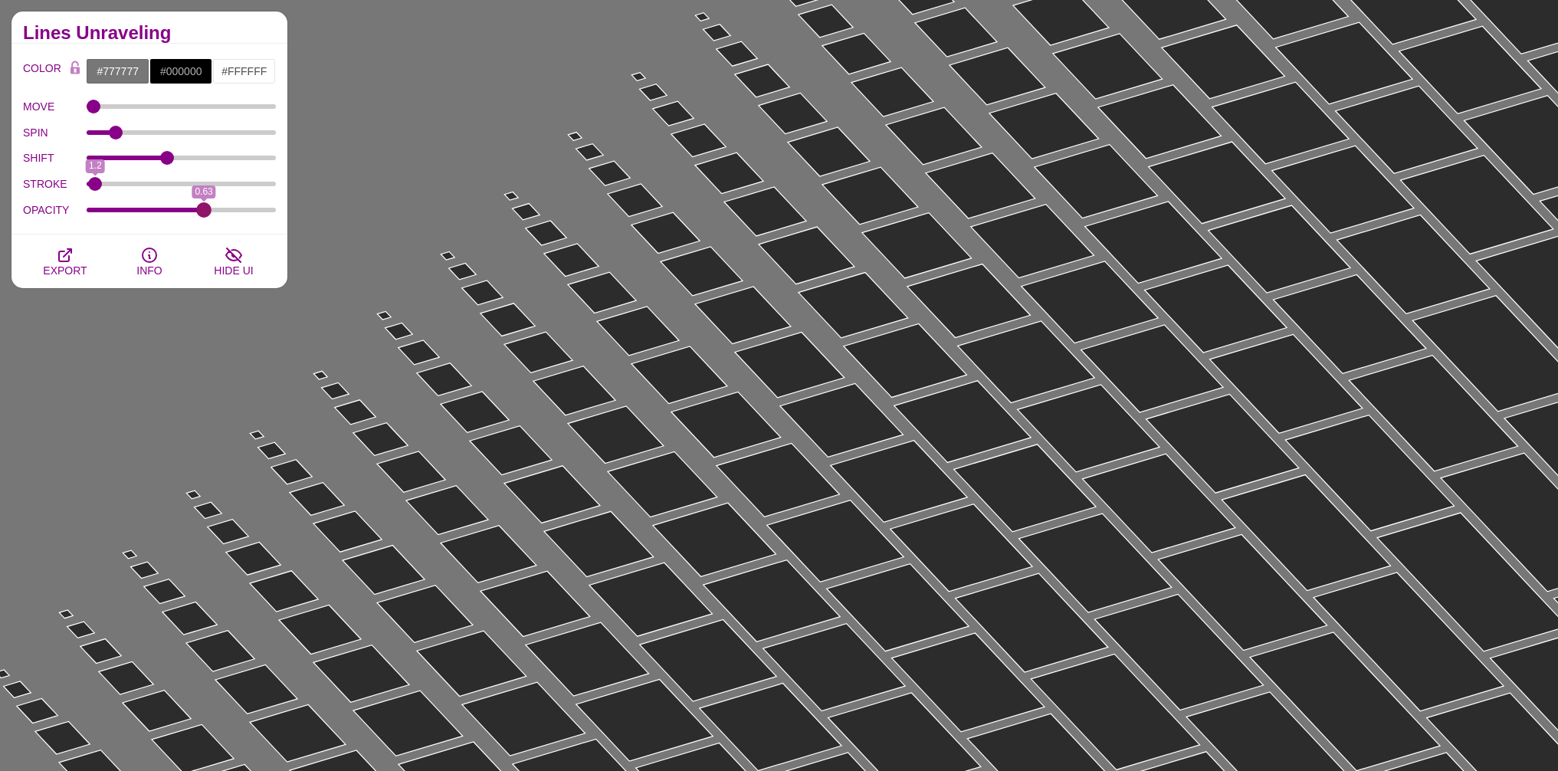
drag, startPoint x: 269, startPoint y: 210, endPoint x: 205, endPoint y: 213, distance: 63.7
click at [205, 213] on input "OPACITY" at bounding box center [182, 210] width 190 height 6
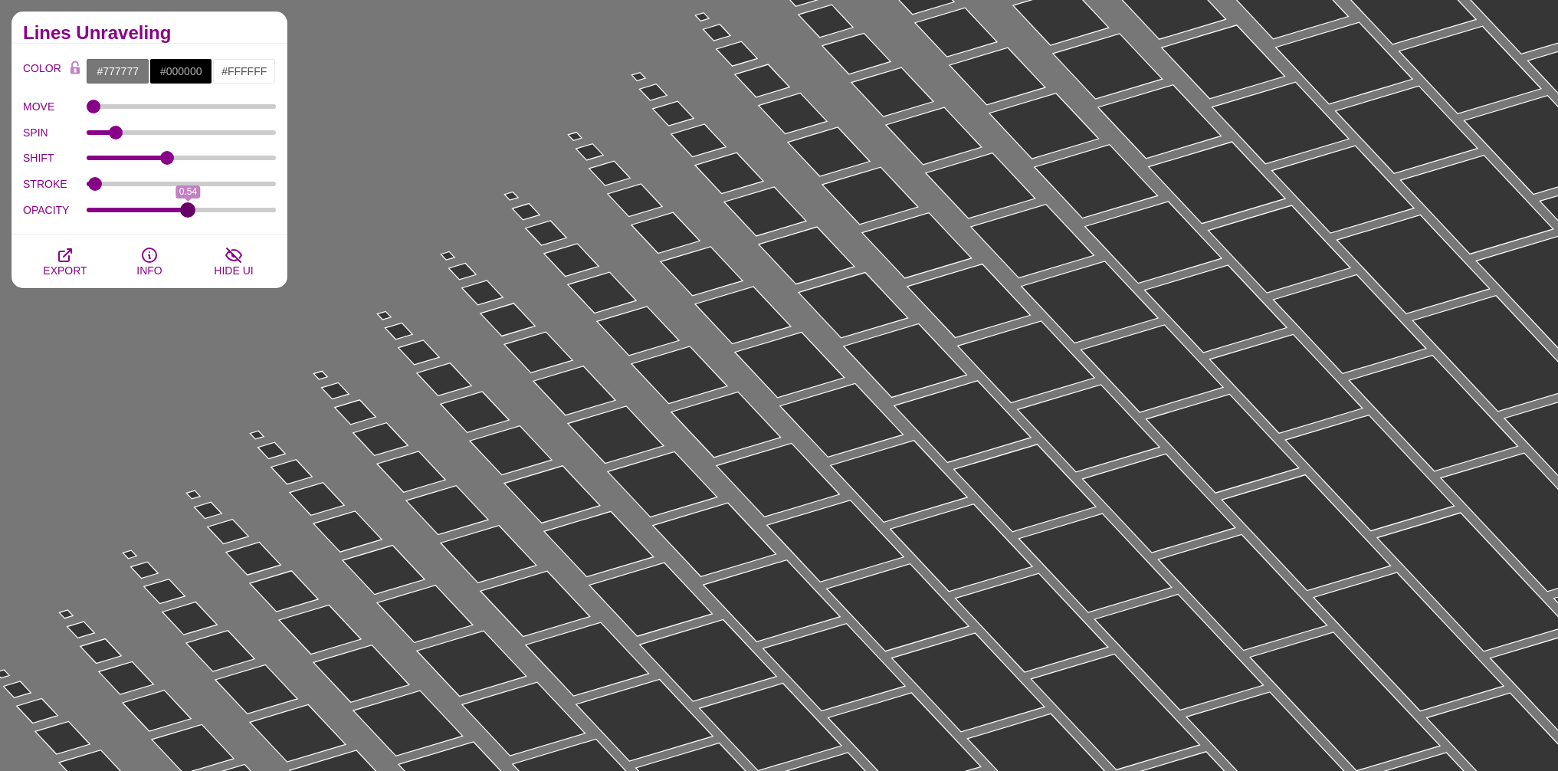
drag, startPoint x: 205, startPoint y: 212, endPoint x: 188, endPoint y: 209, distance: 17.1
type input "0.54"
click at [188, 209] on input "OPACITY" at bounding box center [182, 210] width 190 height 6
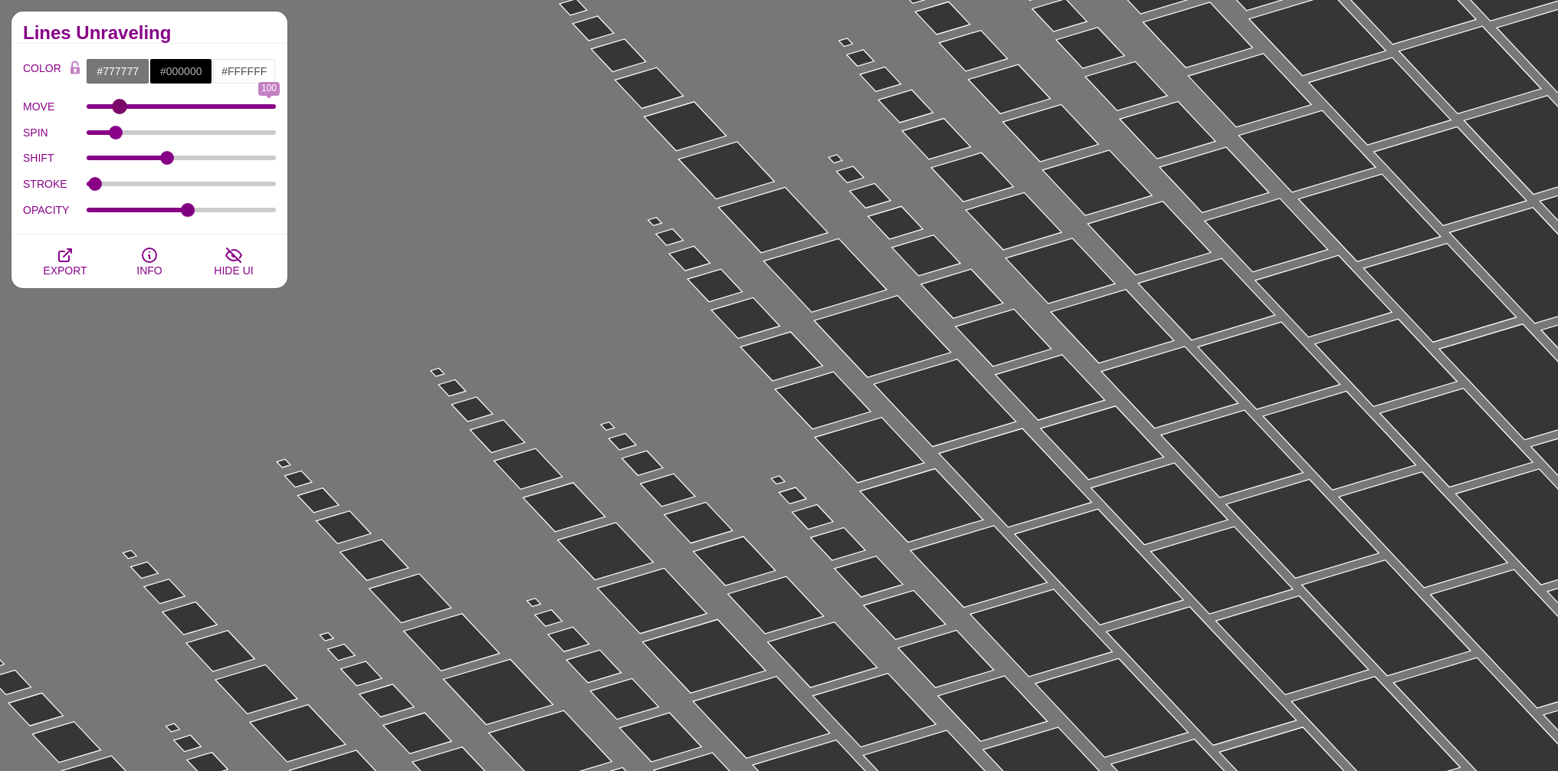
type input "0"
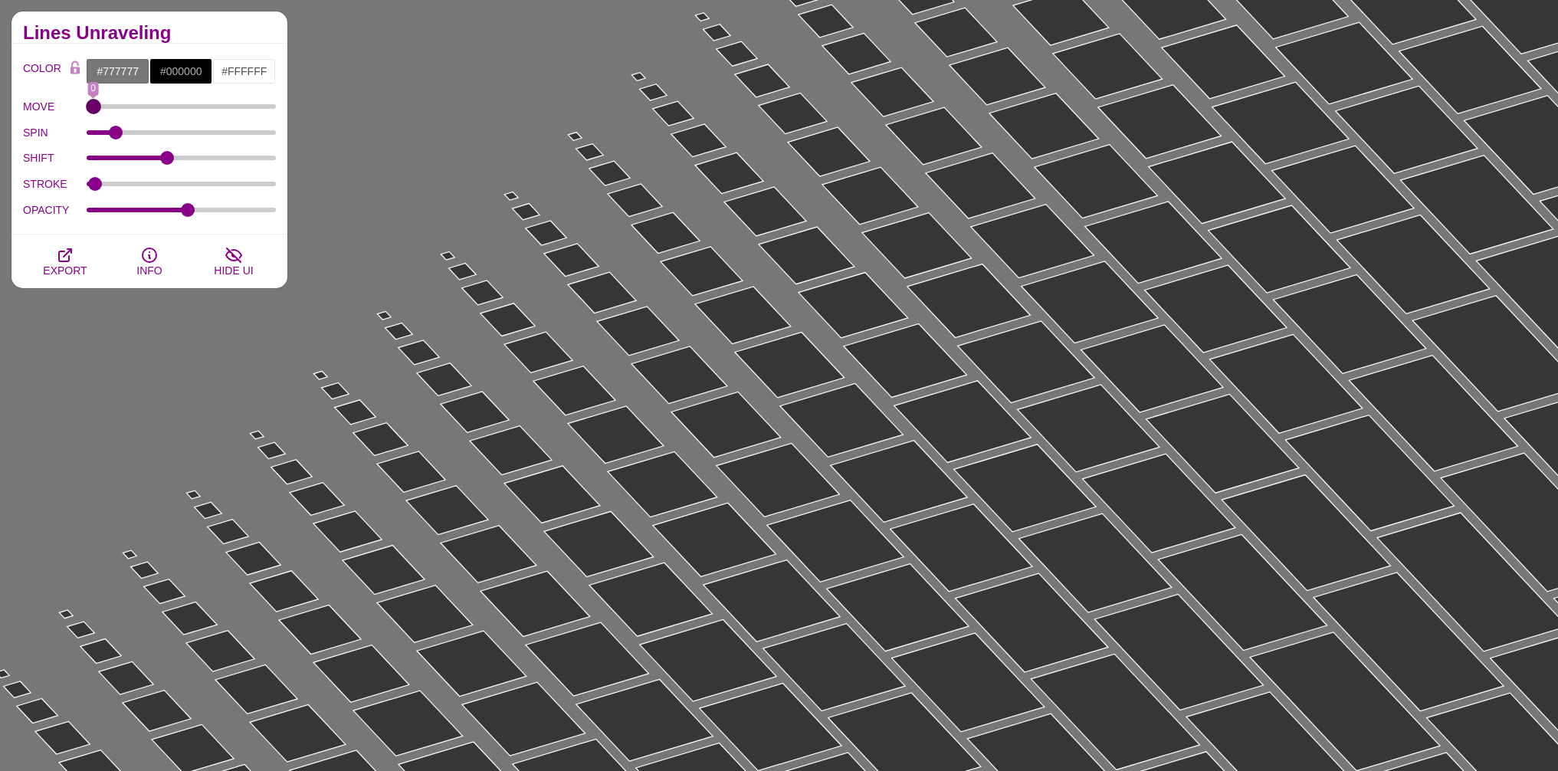
drag, startPoint x: 100, startPoint y: 103, endPoint x: 0, endPoint y: 135, distance: 104.7
click at [87, 110] on input "MOVE" at bounding box center [182, 106] width 190 height 6
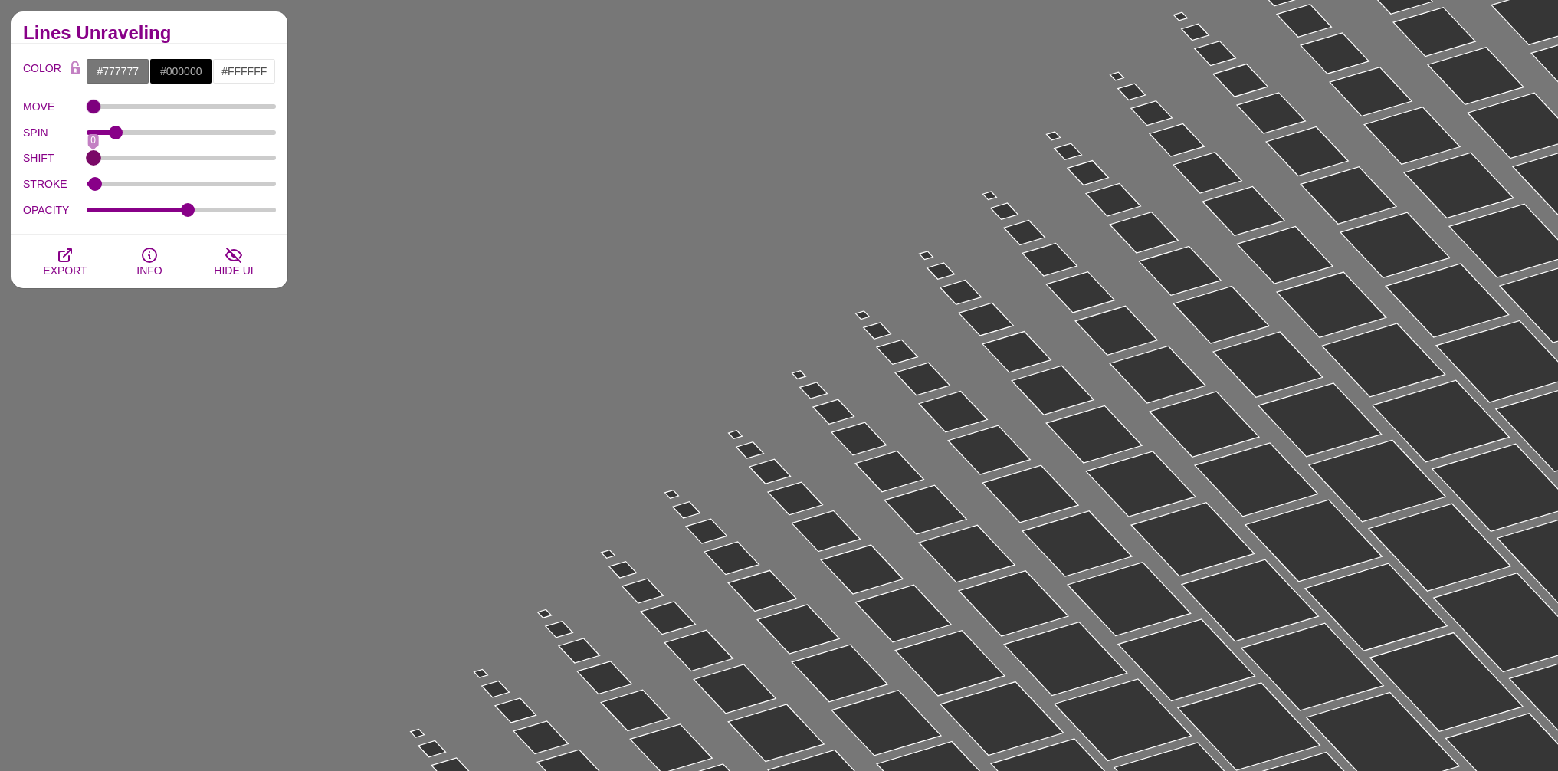
drag, startPoint x: 166, startPoint y: 157, endPoint x: 29, endPoint y: 166, distance: 136.7
type input "0"
click at [87, 161] on input "SHIFT" at bounding box center [182, 158] width 190 height 6
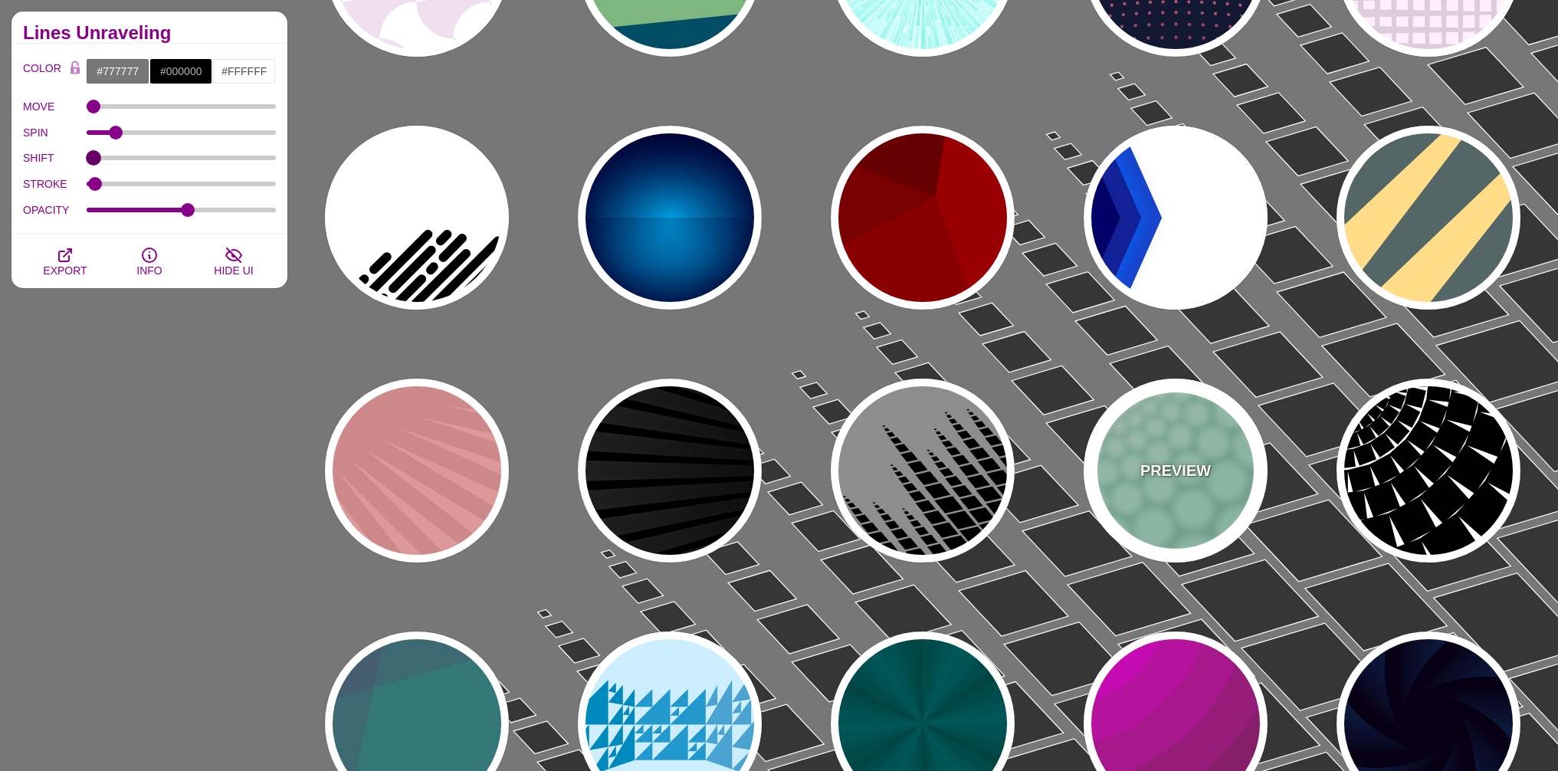
scroll to position [368, 0]
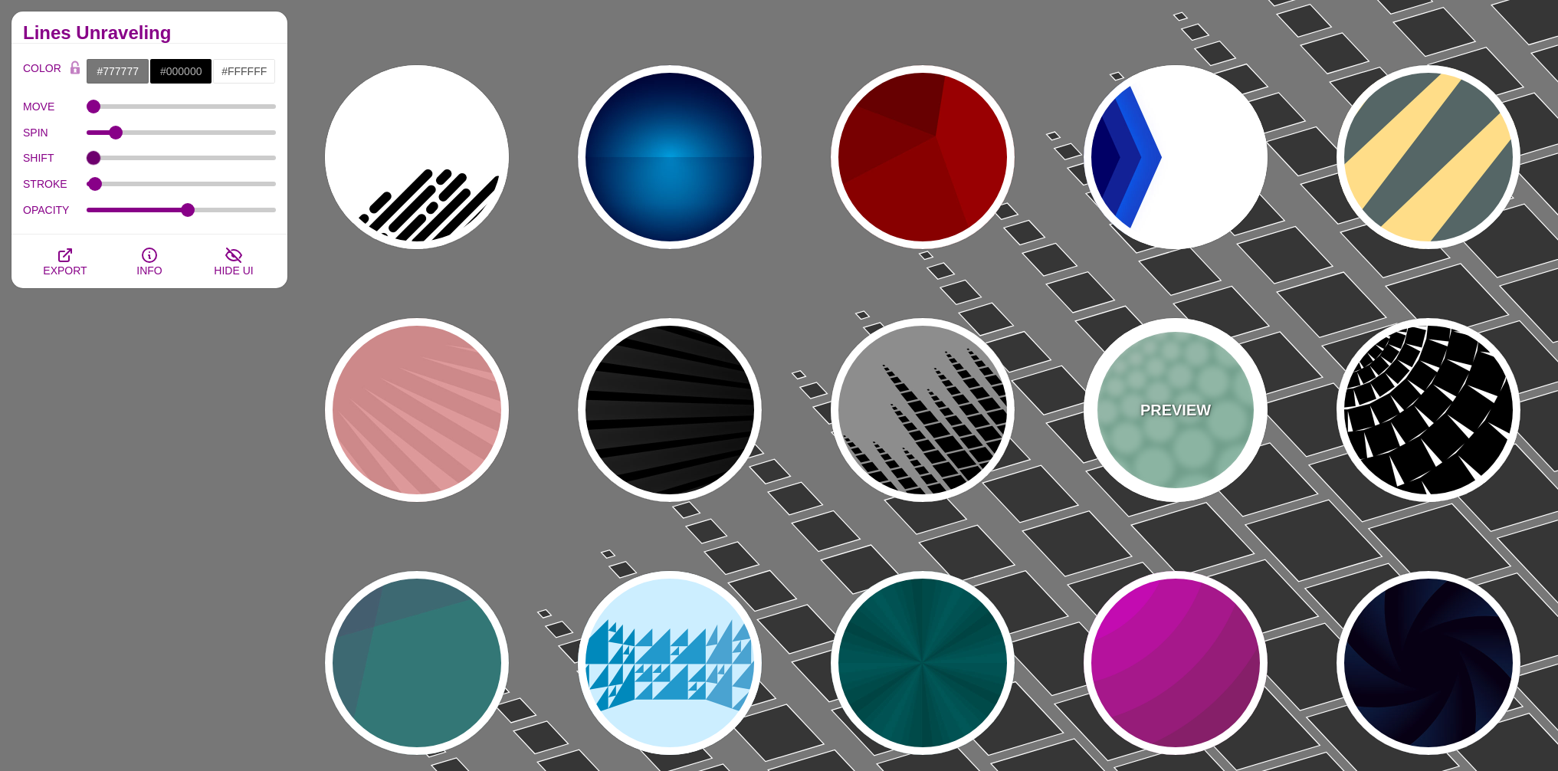
click at [1152, 369] on div "PREVIEW" at bounding box center [1175, 410] width 184 height 184
type input "#85C9AD"
type input "#96E3C3"
type input "0"
type input "100"
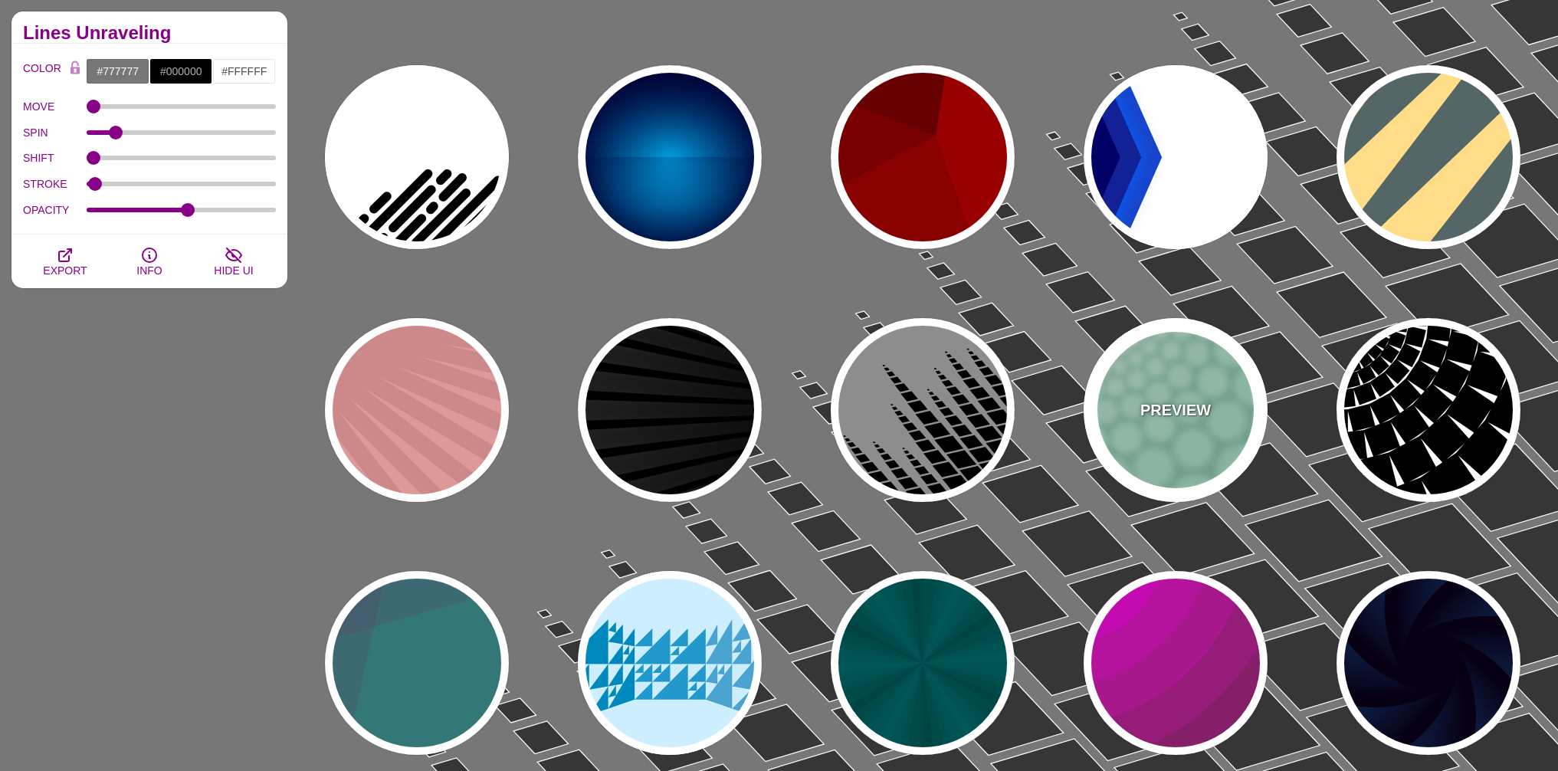
type input "1"
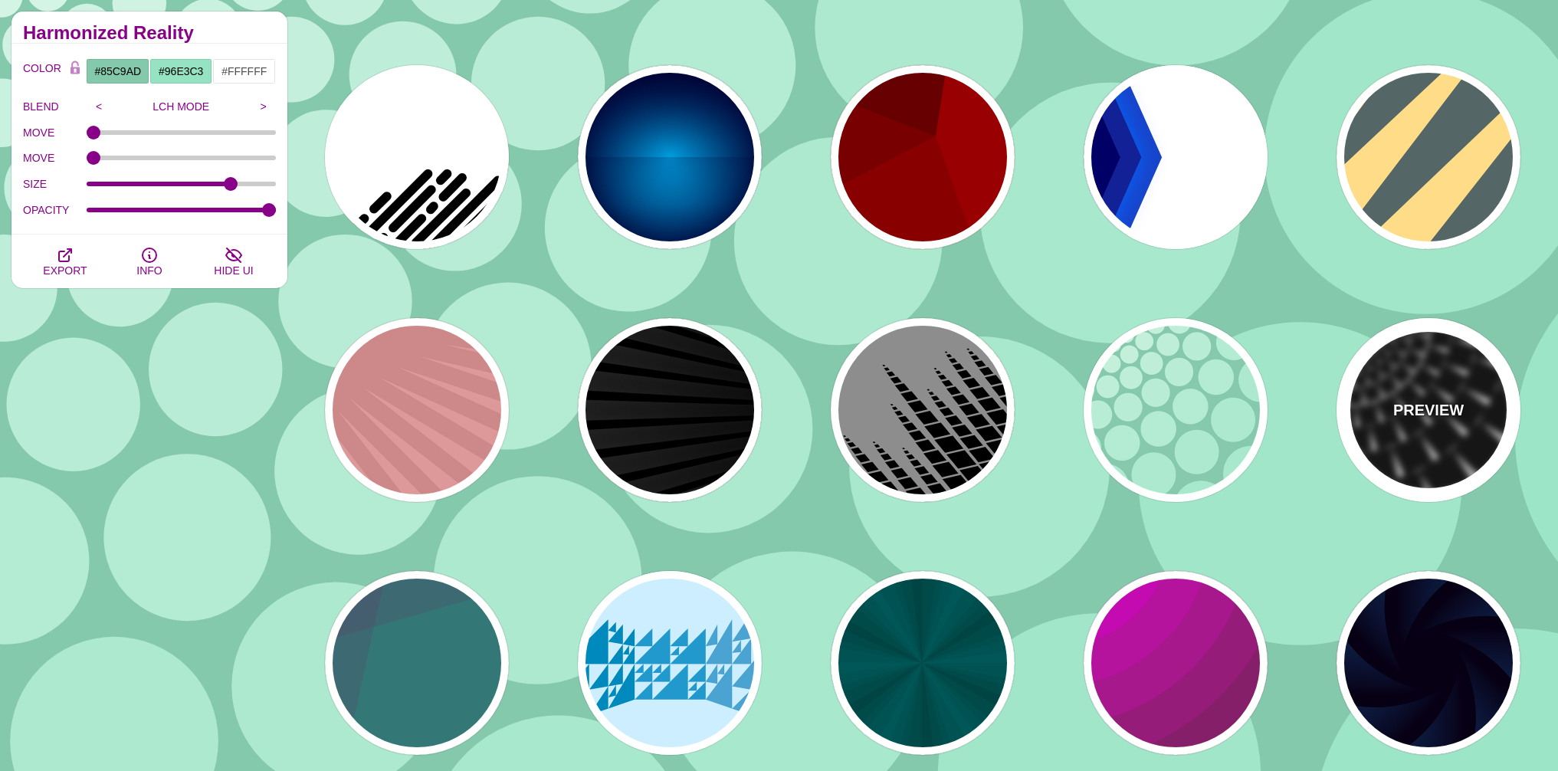
click at [1435, 431] on div "PREVIEW" at bounding box center [1428, 410] width 184 height 184
type input "#FFFFFF"
type input "#000000"
type input "0"
type input "100"
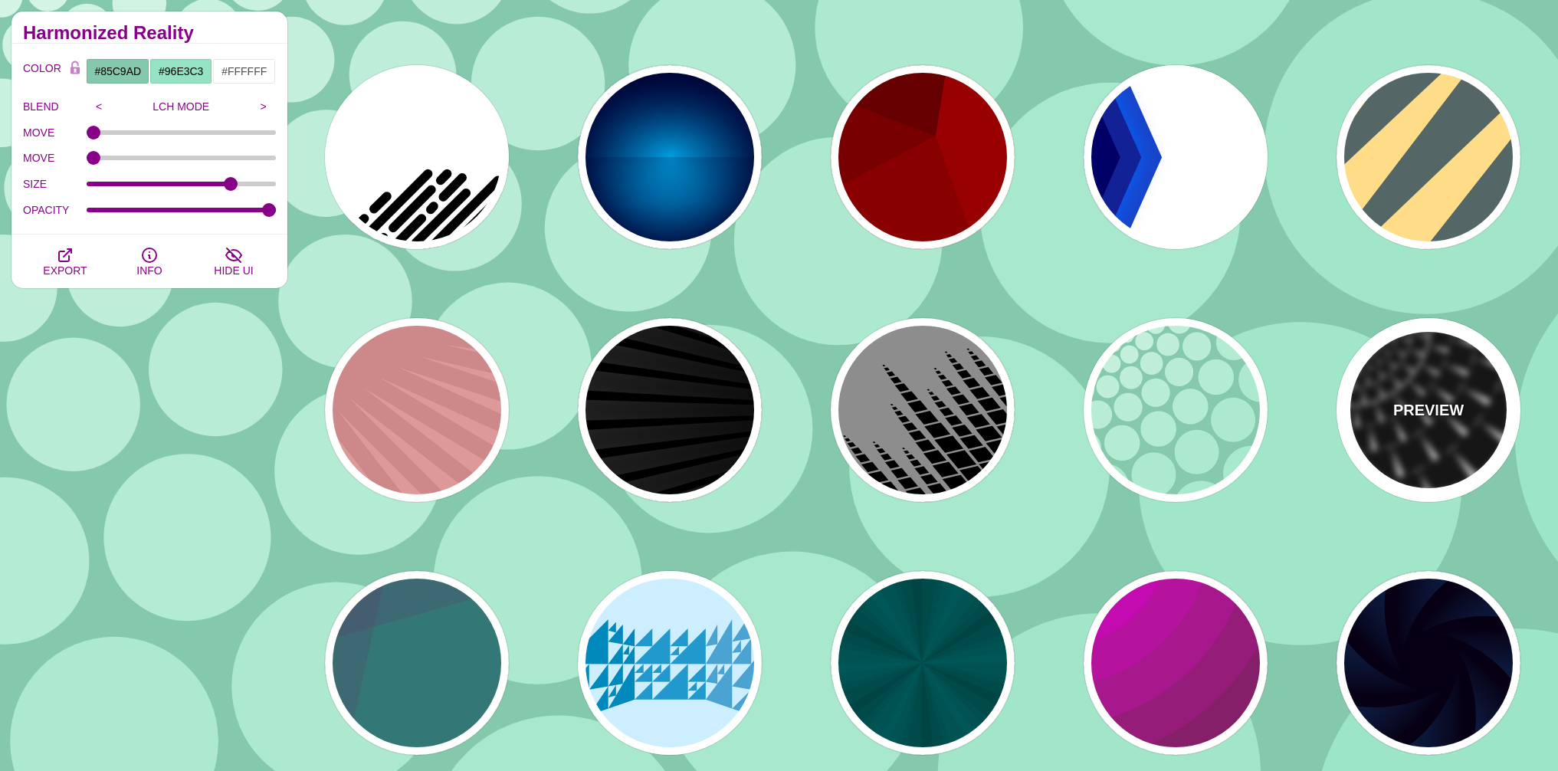
type input "1"
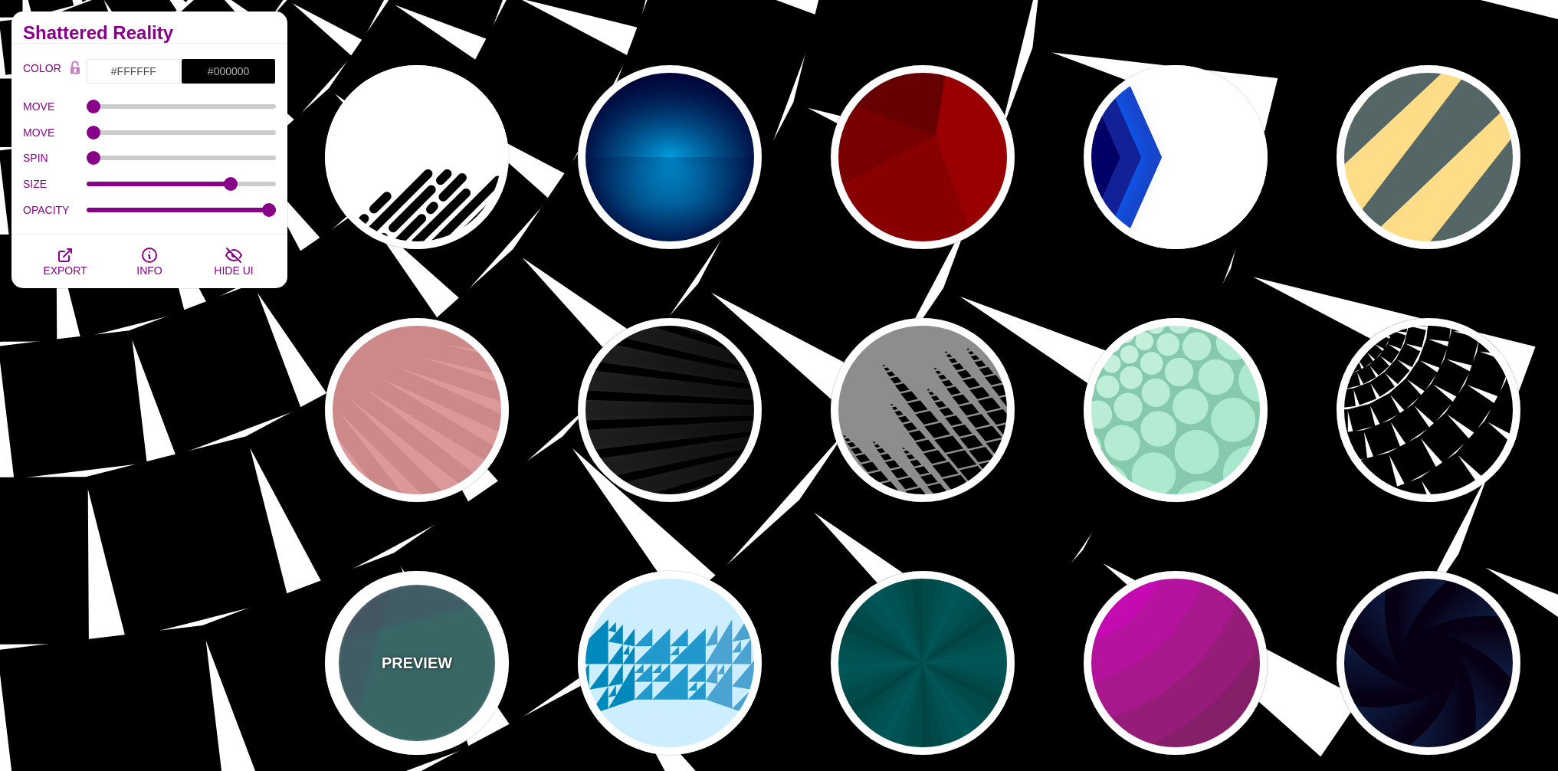
click at [483, 657] on div "PREVIEW" at bounding box center [417, 663] width 184 height 184
type input "#337777"
type input "#663366"
type input "#55CC77"
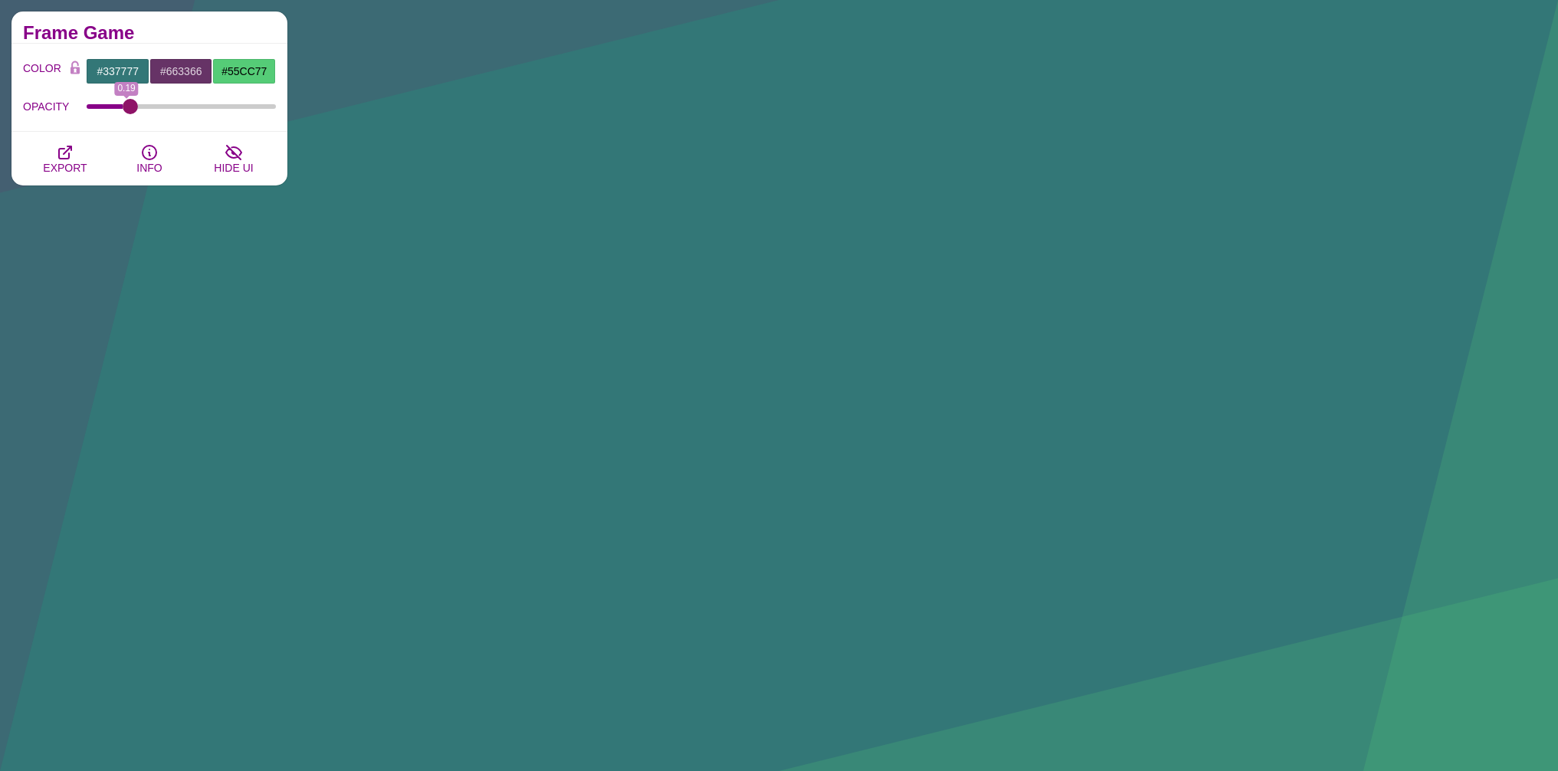
drag, startPoint x: 127, startPoint y: 107, endPoint x: 130, endPoint y: 120, distance: 13.4
type input "0.21"
click at [130, 110] on input "OPACITY" at bounding box center [182, 106] width 190 height 6
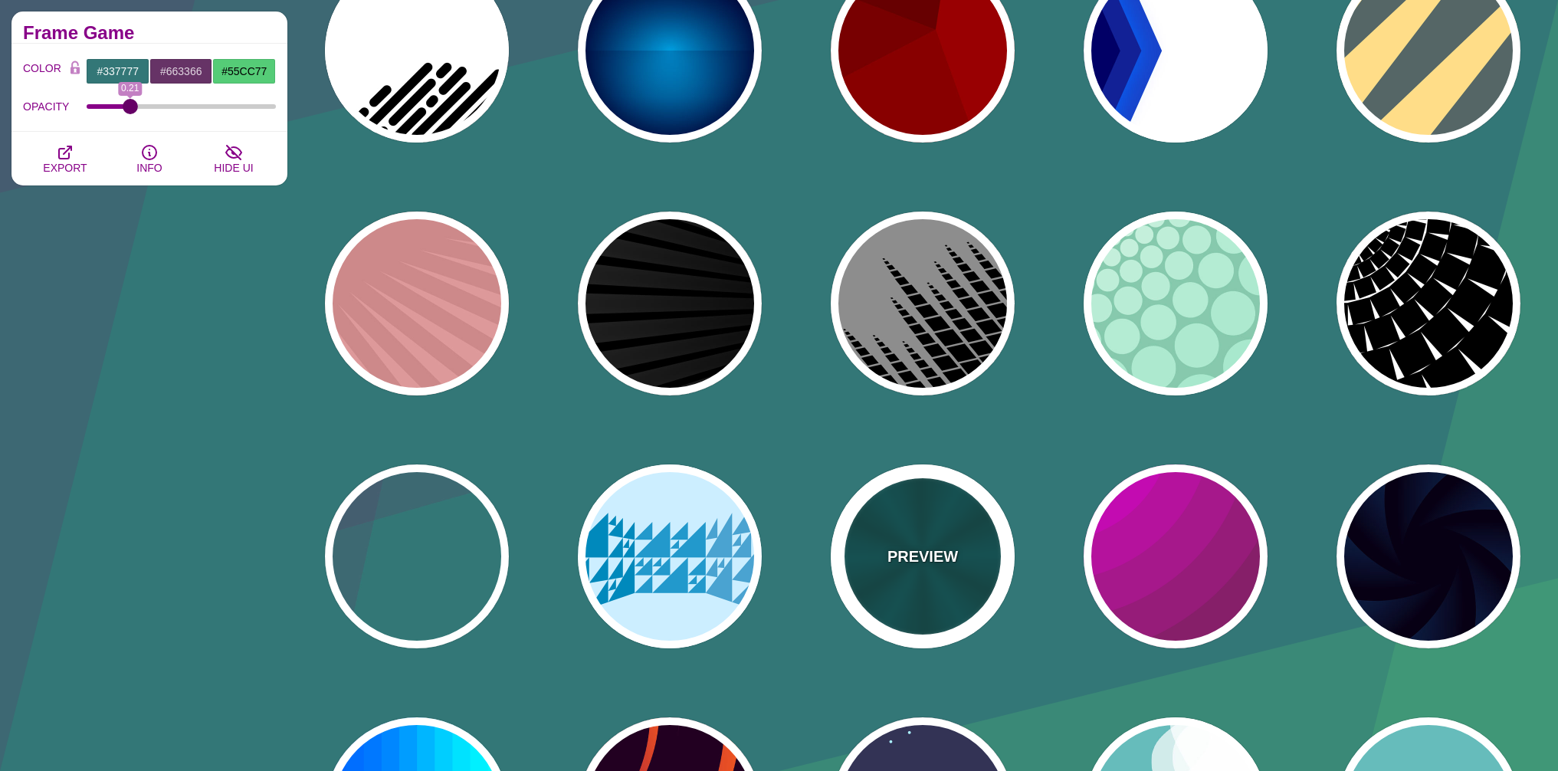
scroll to position [552, 0]
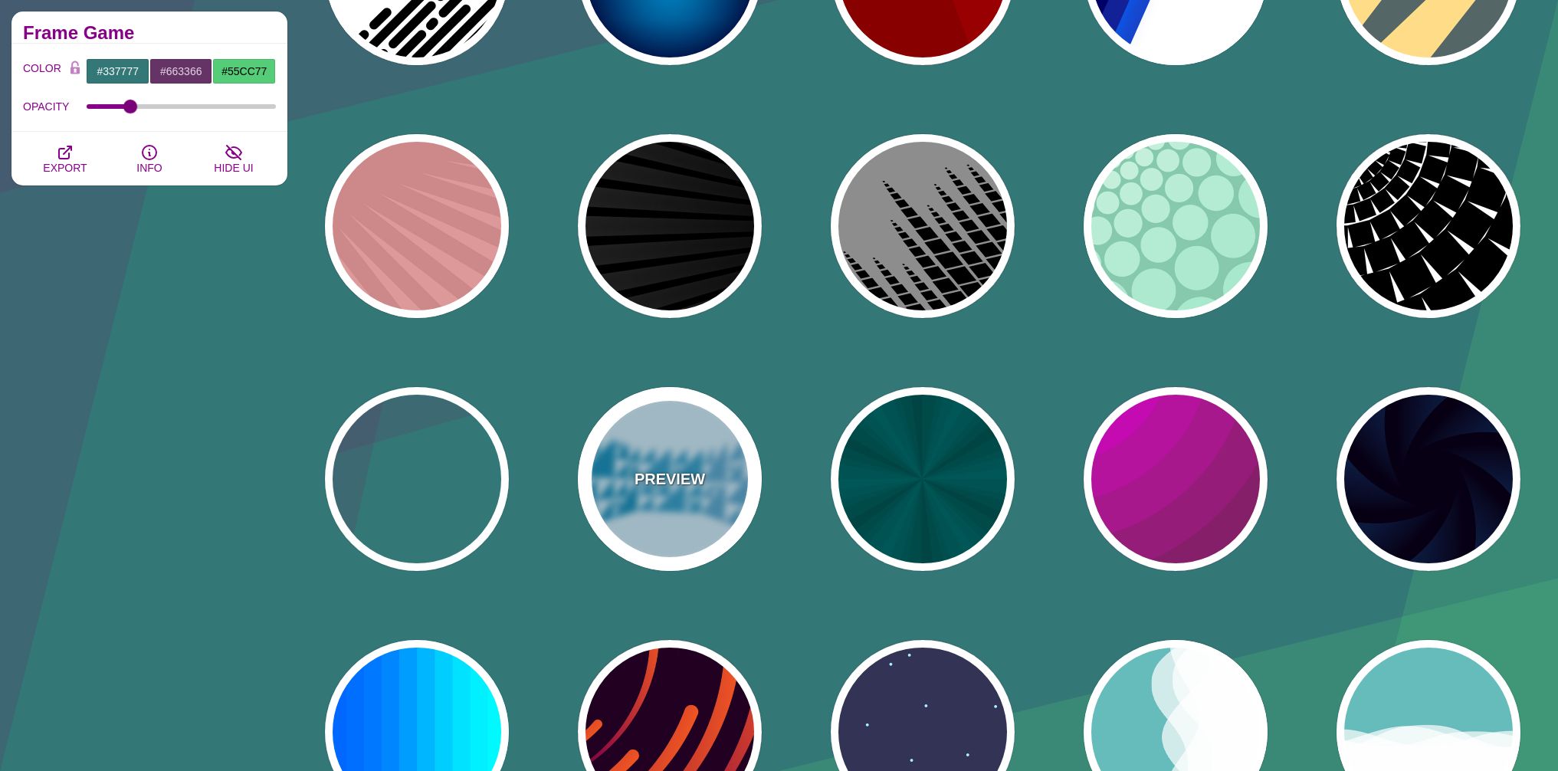
click at [697, 484] on p "PREVIEW" at bounding box center [669, 478] width 70 height 23
type input "#CCEEFF"
type input "#2299CC"
type input "1"
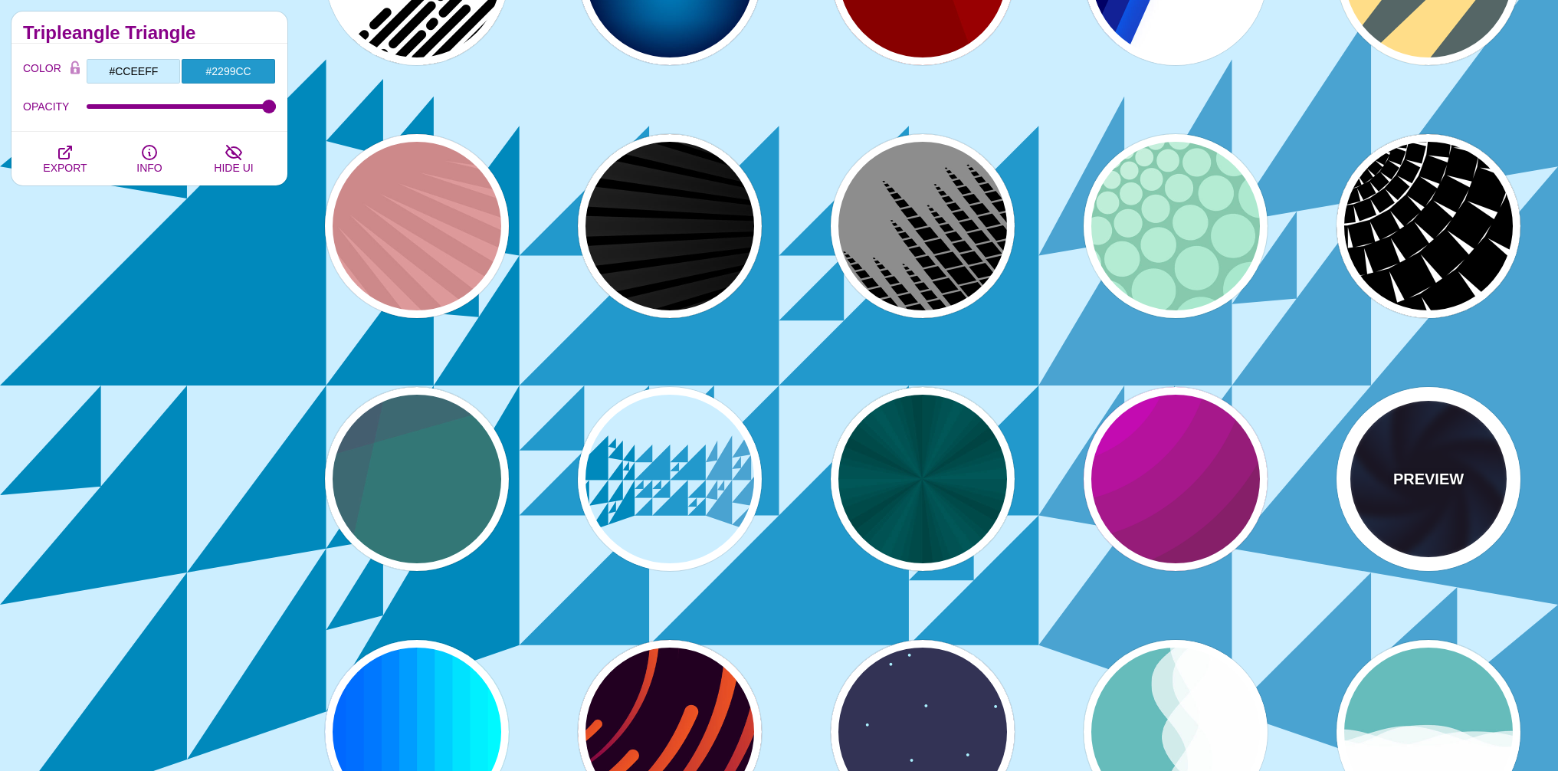
click at [1413, 497] on div "PREVIEW" at bounding box center [1428, 479] width 184 height 184
type input "#070014"
type input "#113366"
type input "#99FFFF"
type input "1"
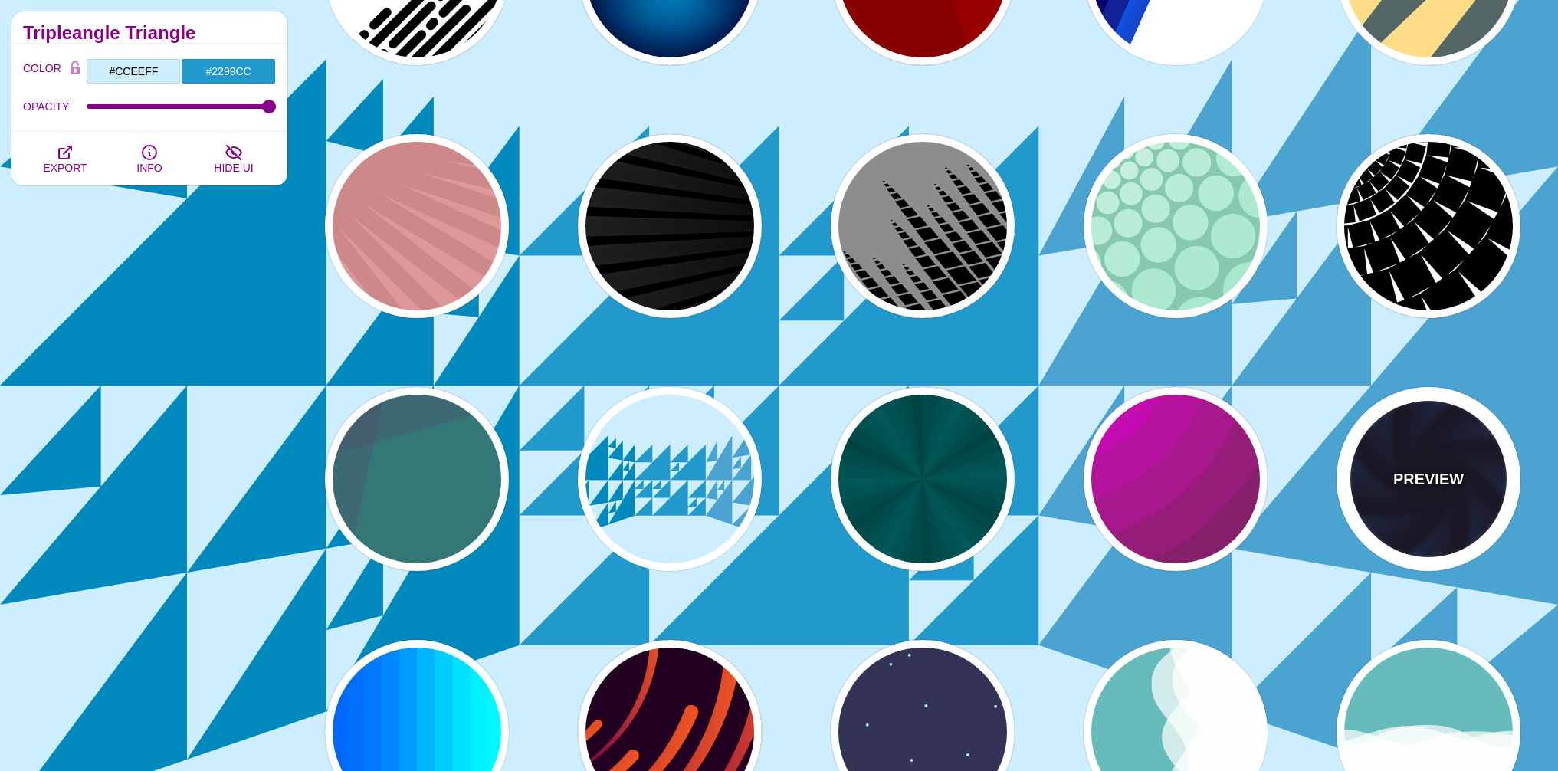
type input "12"
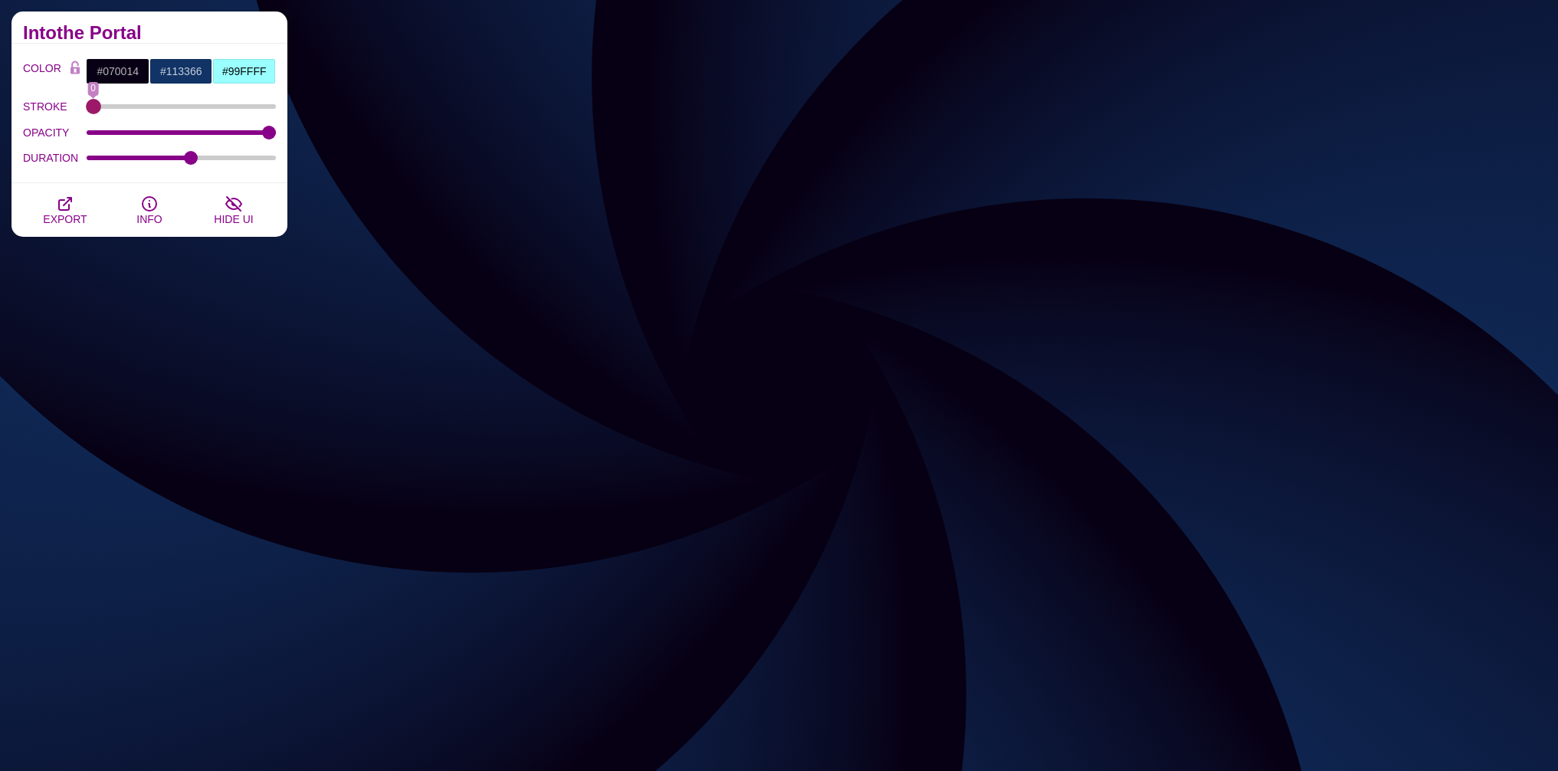
drag, startPoint x: 94, startPoint y: 102, endPoint x: 0, endPoint y: 133, distance: 99.1
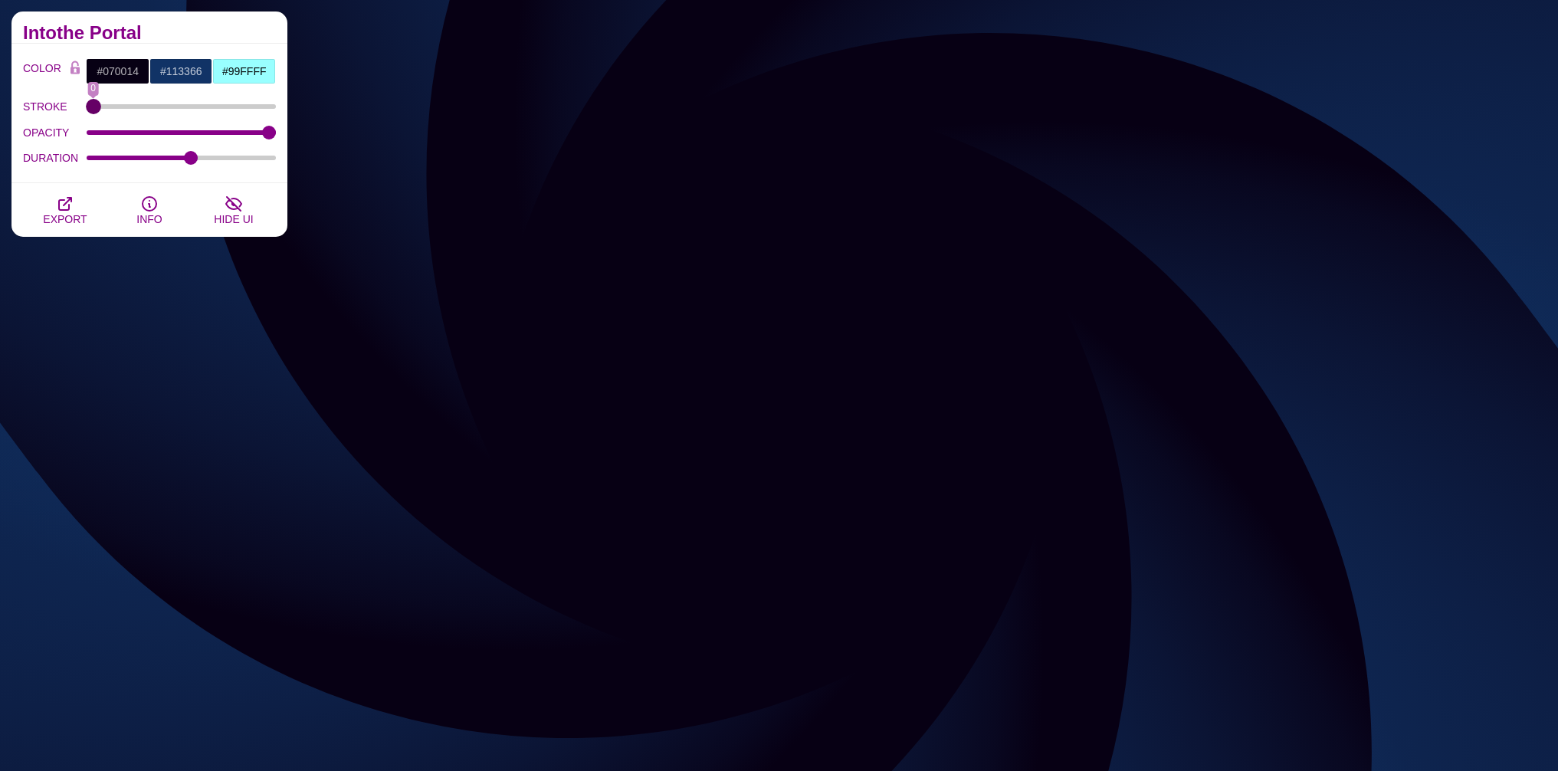
type input "0"
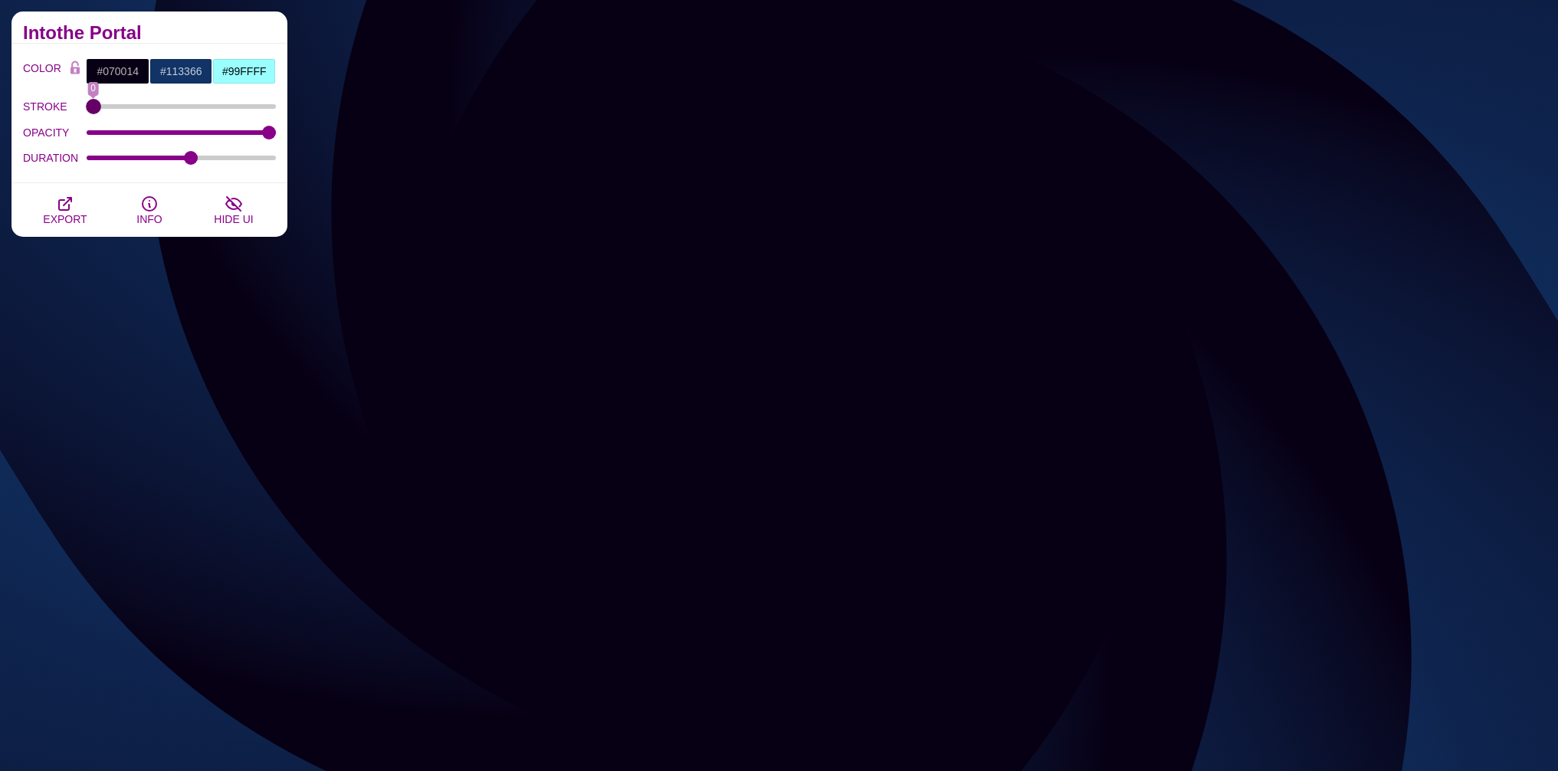
click at [87, 110] on input "STROKE" at bounding box center [182, 106] width 190 height 6
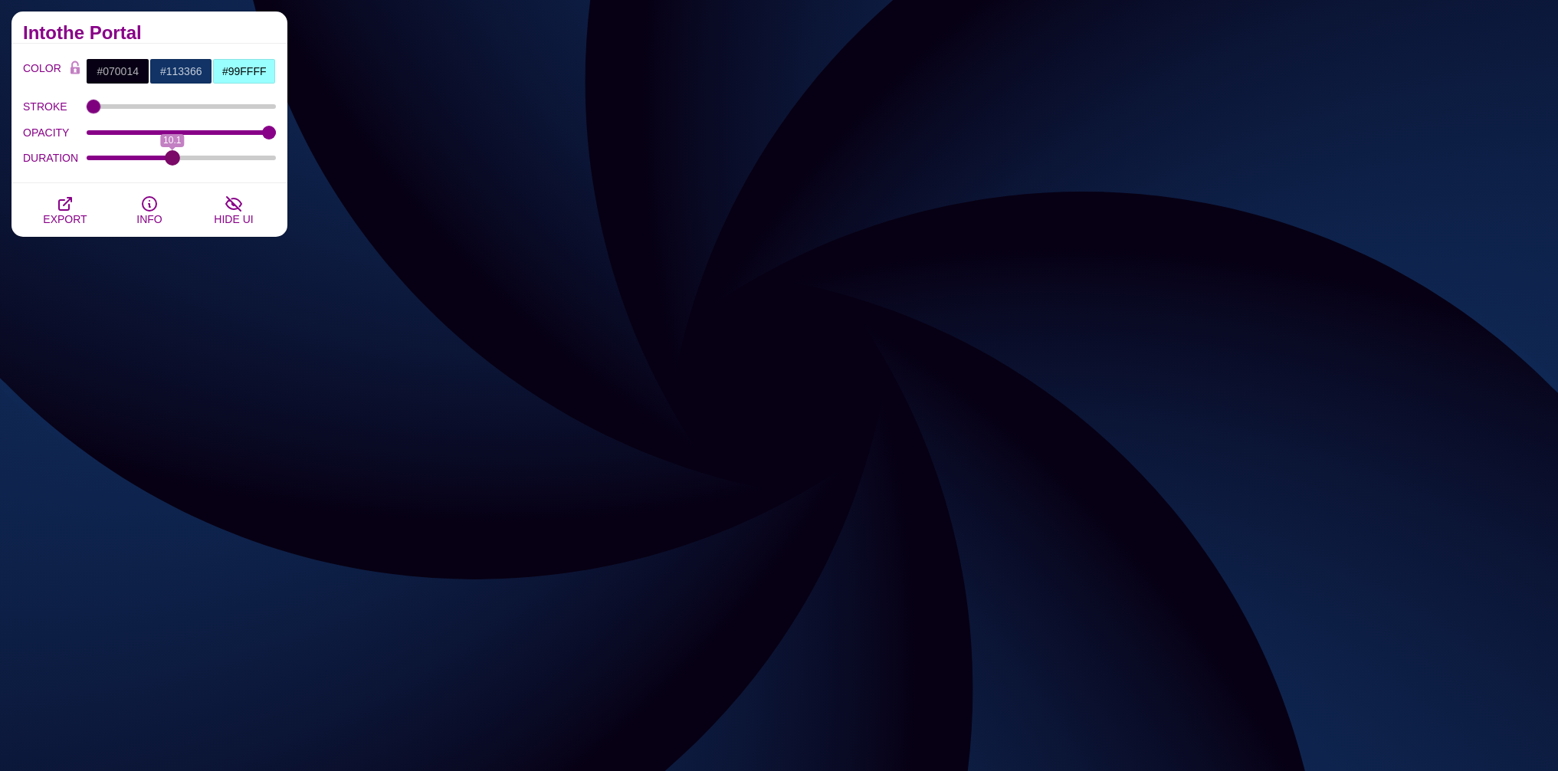
drag, startPoint x: 188, startPoint y: 160, endPoint x: 172, endPoint y: 181, distance: 26.7
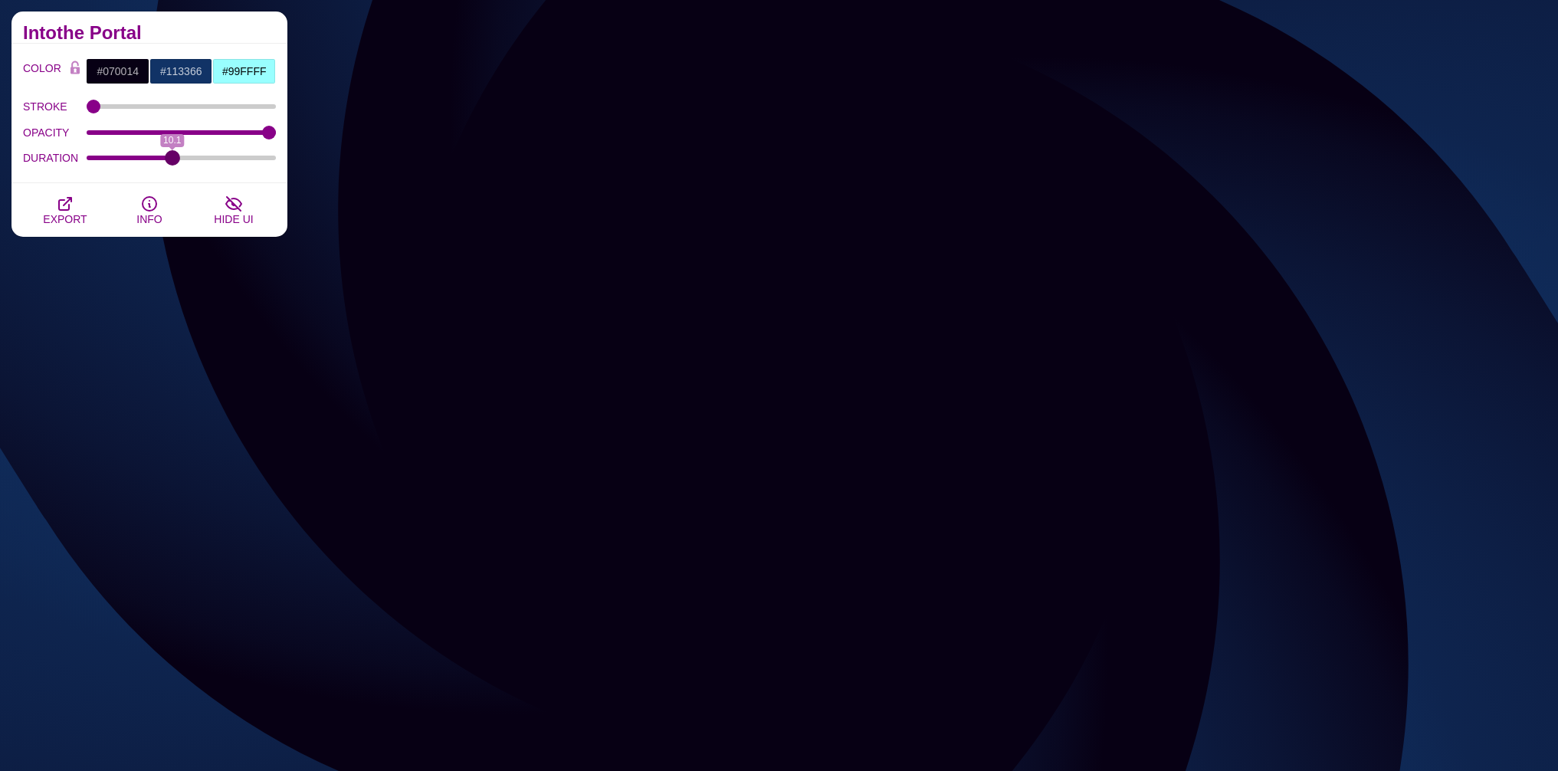
click at [172, 161] on input "DURATION" at bounding box center [182, 158] width 190 height 6
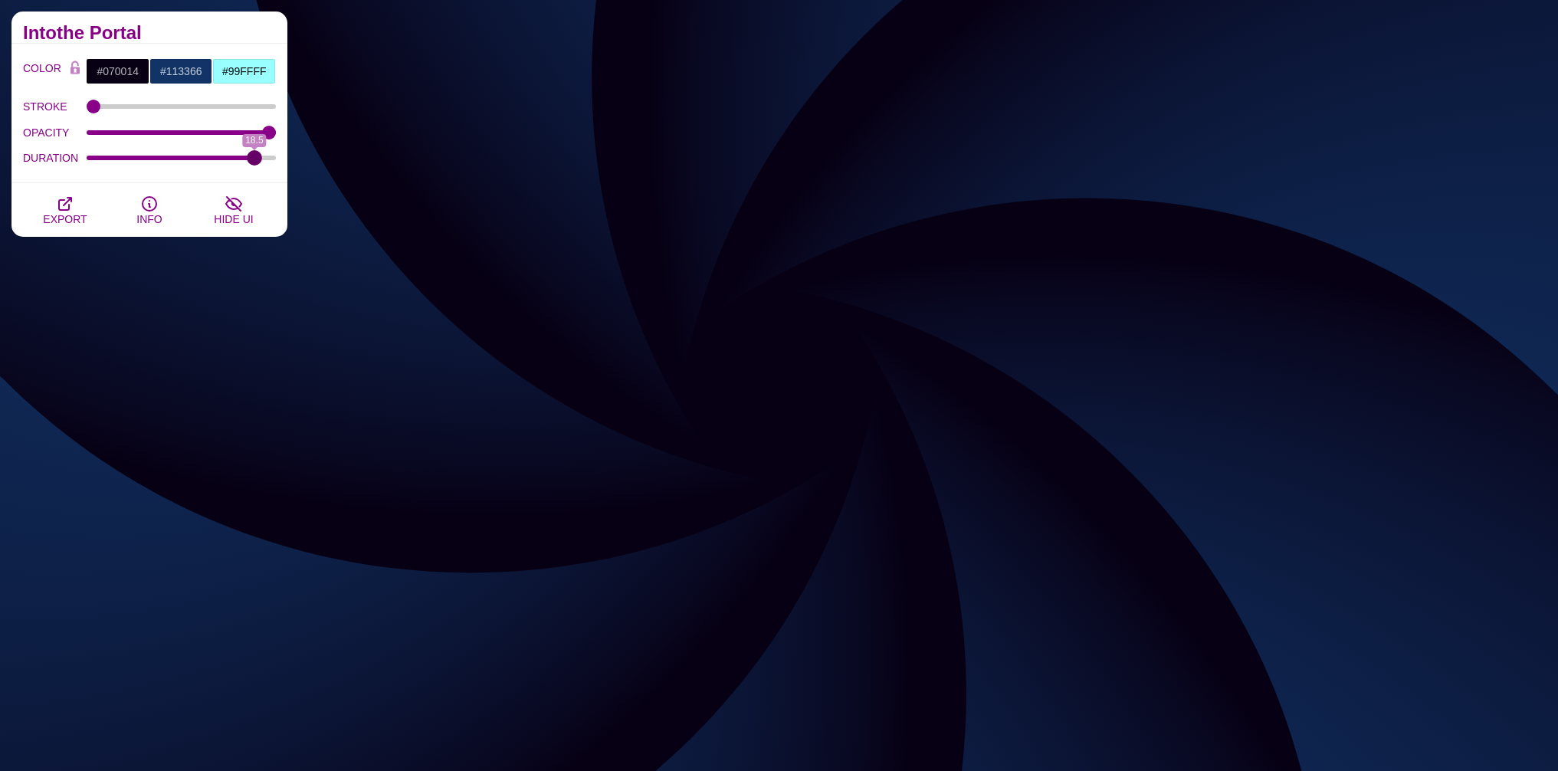
drag, startPoint x: 173, startPoint y: 162, endPoint x: 244, endPoint y: 164, distance: 71.3
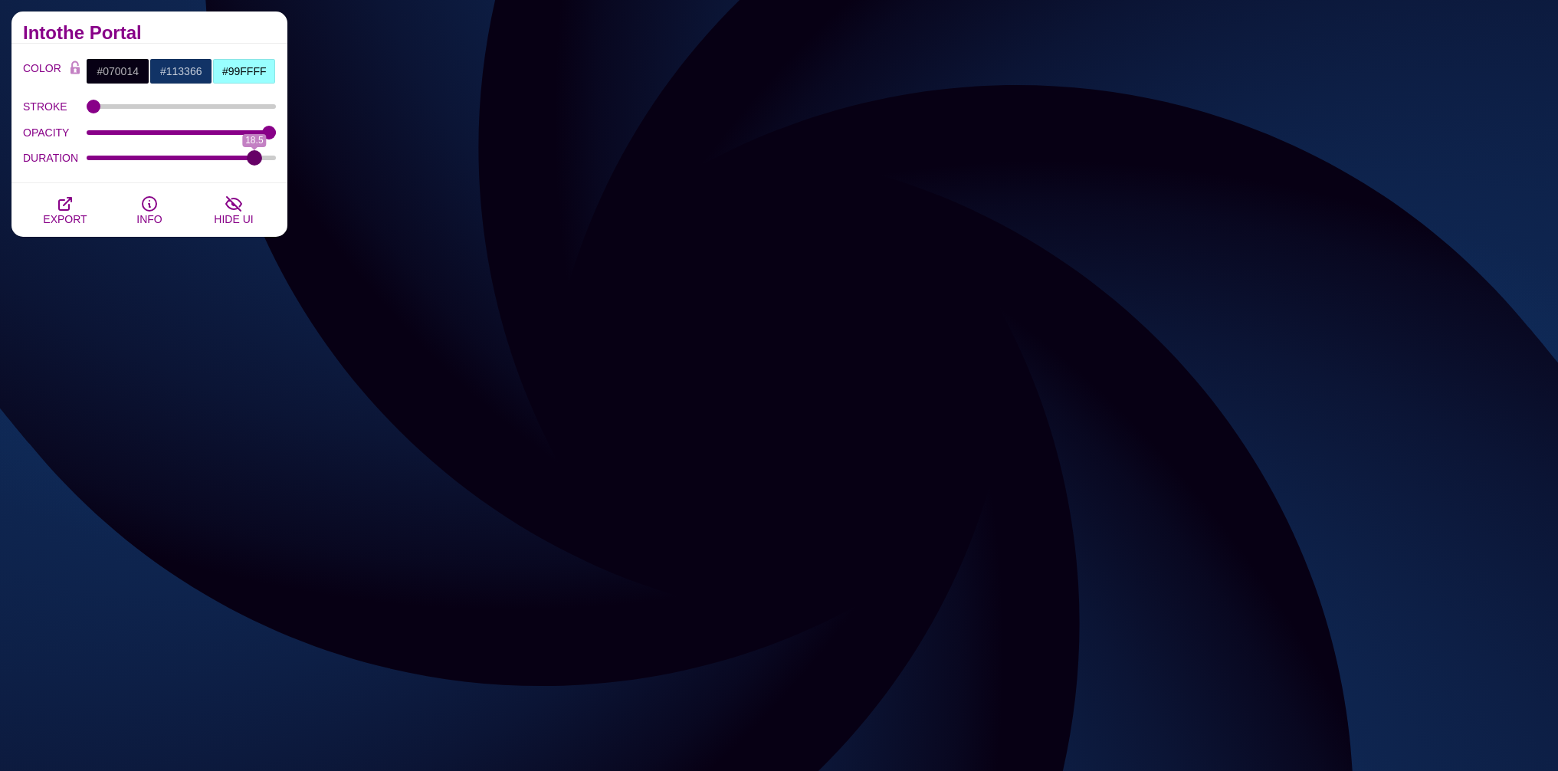
click at [254, 161] on input "DURATION" at bounding box center [182, 158] width 190 height 6
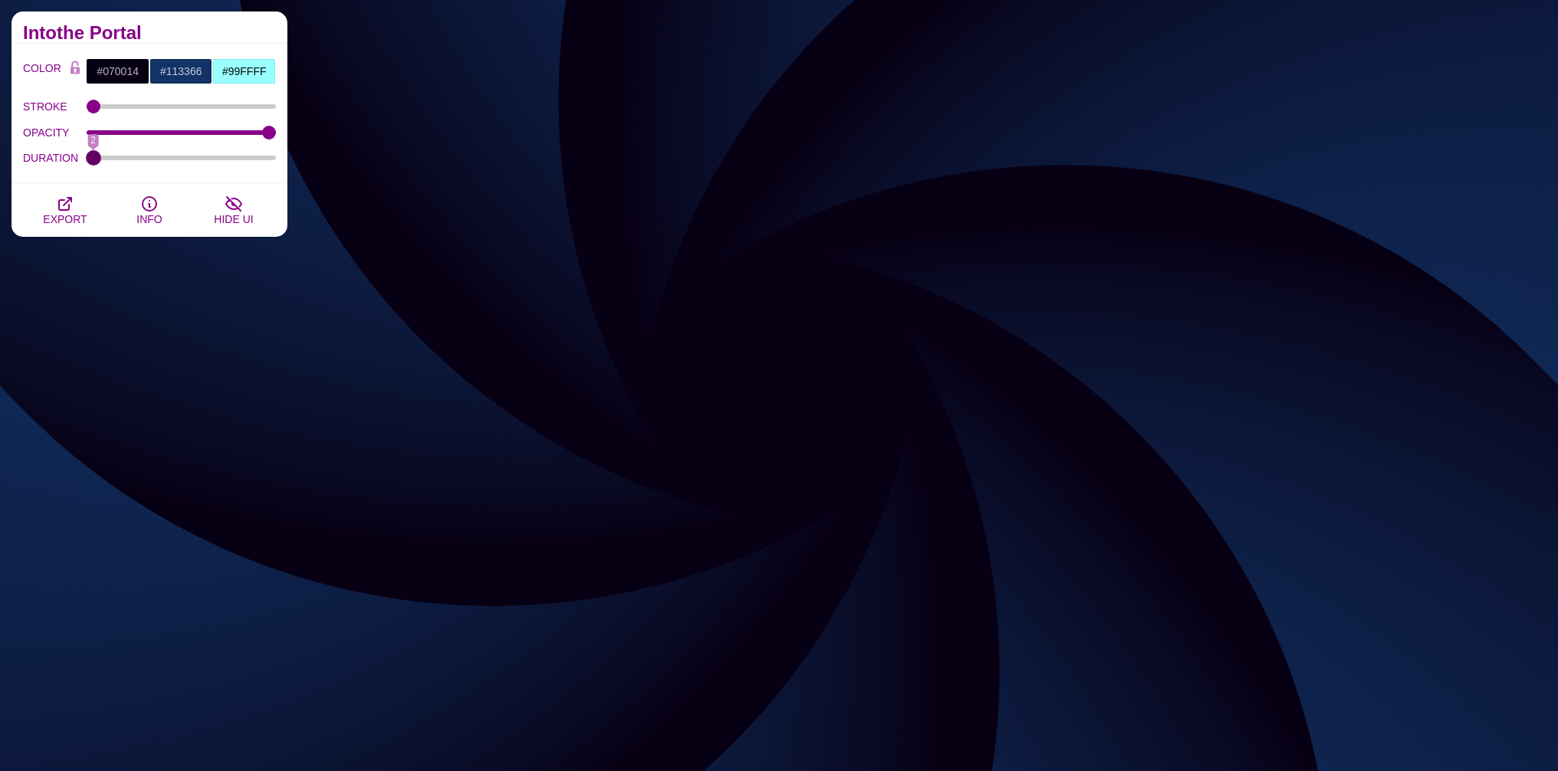
drag, startPoint x: 253, startPoint y: 156, endPoint x: 32, endPoint y: 159, distance: 220.7
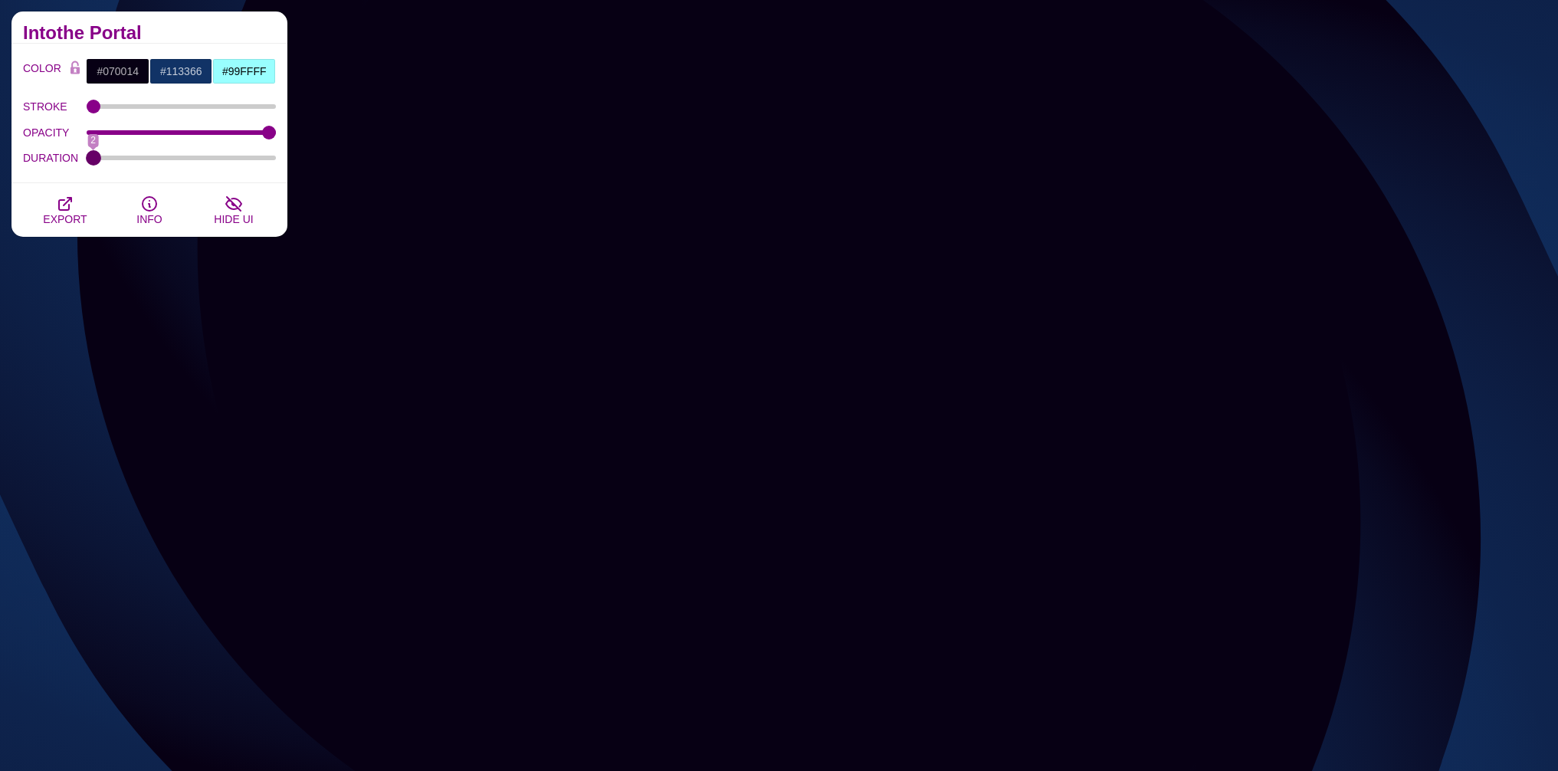
click at [87, 159] on input "DURATION" at bounding box center [182, 158] width 190 height 6
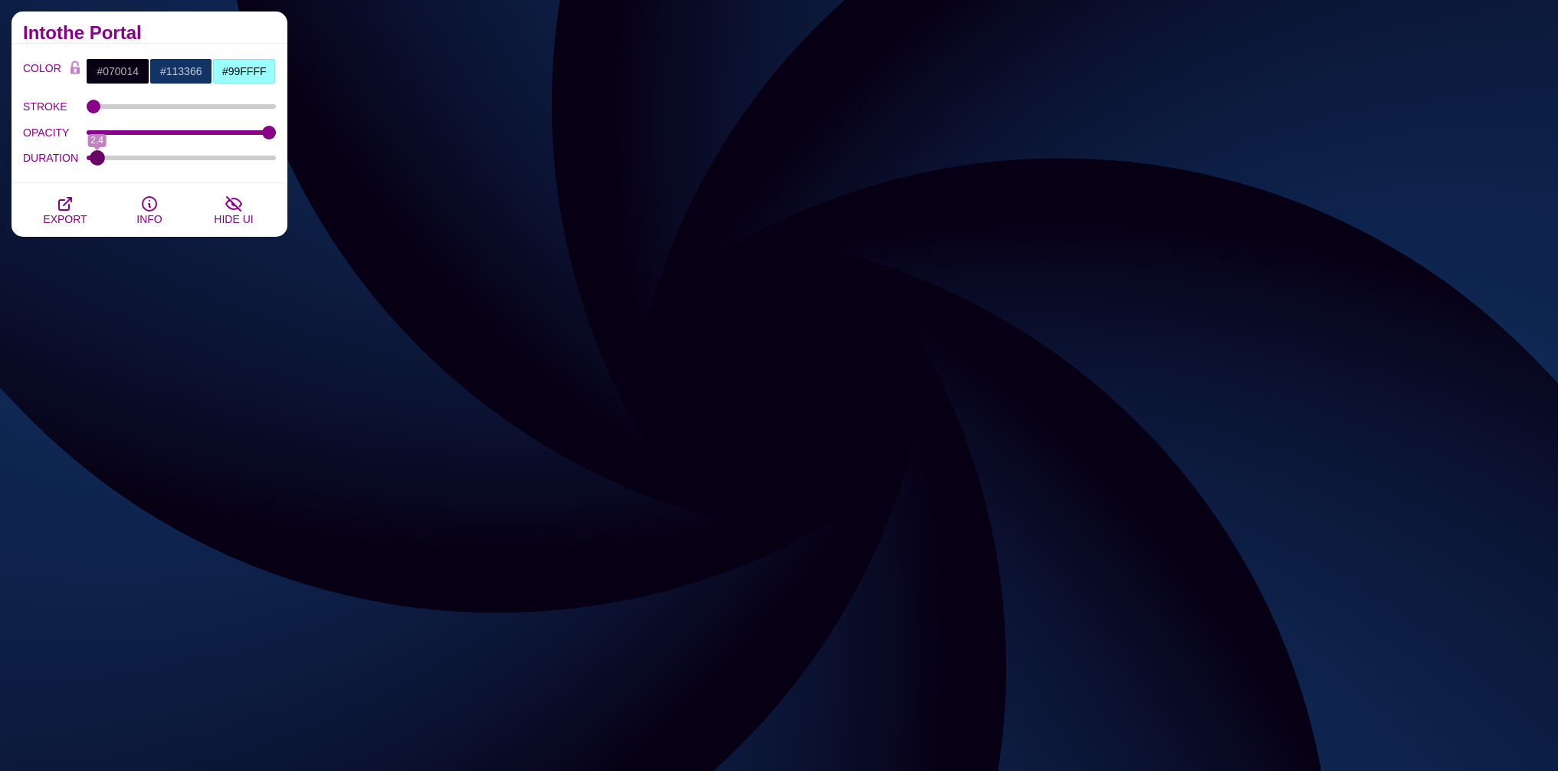
click at [97, 157] on input "DURATION" at bounding box center [182, 158] width 190 height 6
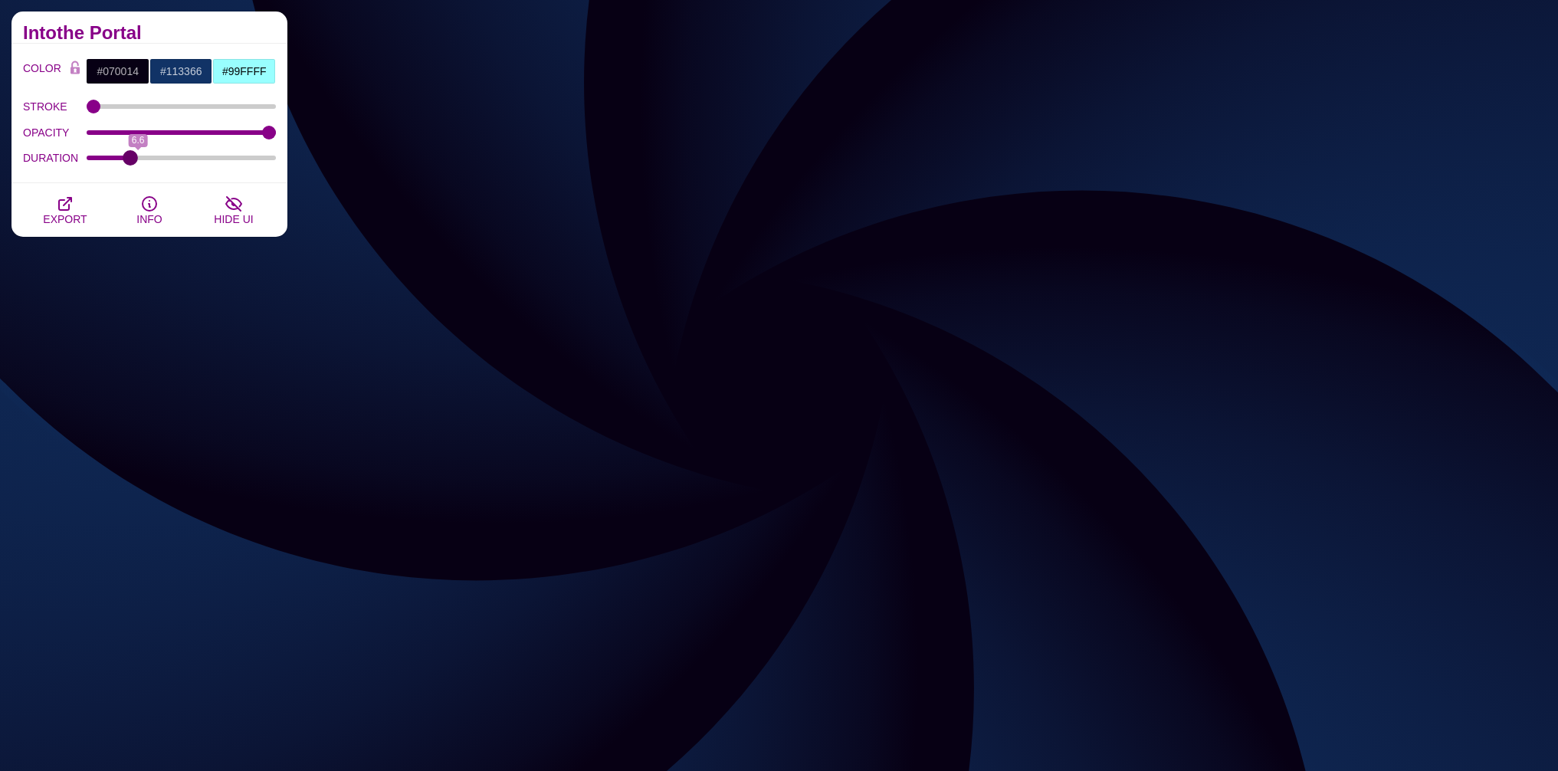
drag, startPoint x: 96, startPoint y: 161, endPoint x: 129, endPoint y: 164, distance: 33.9
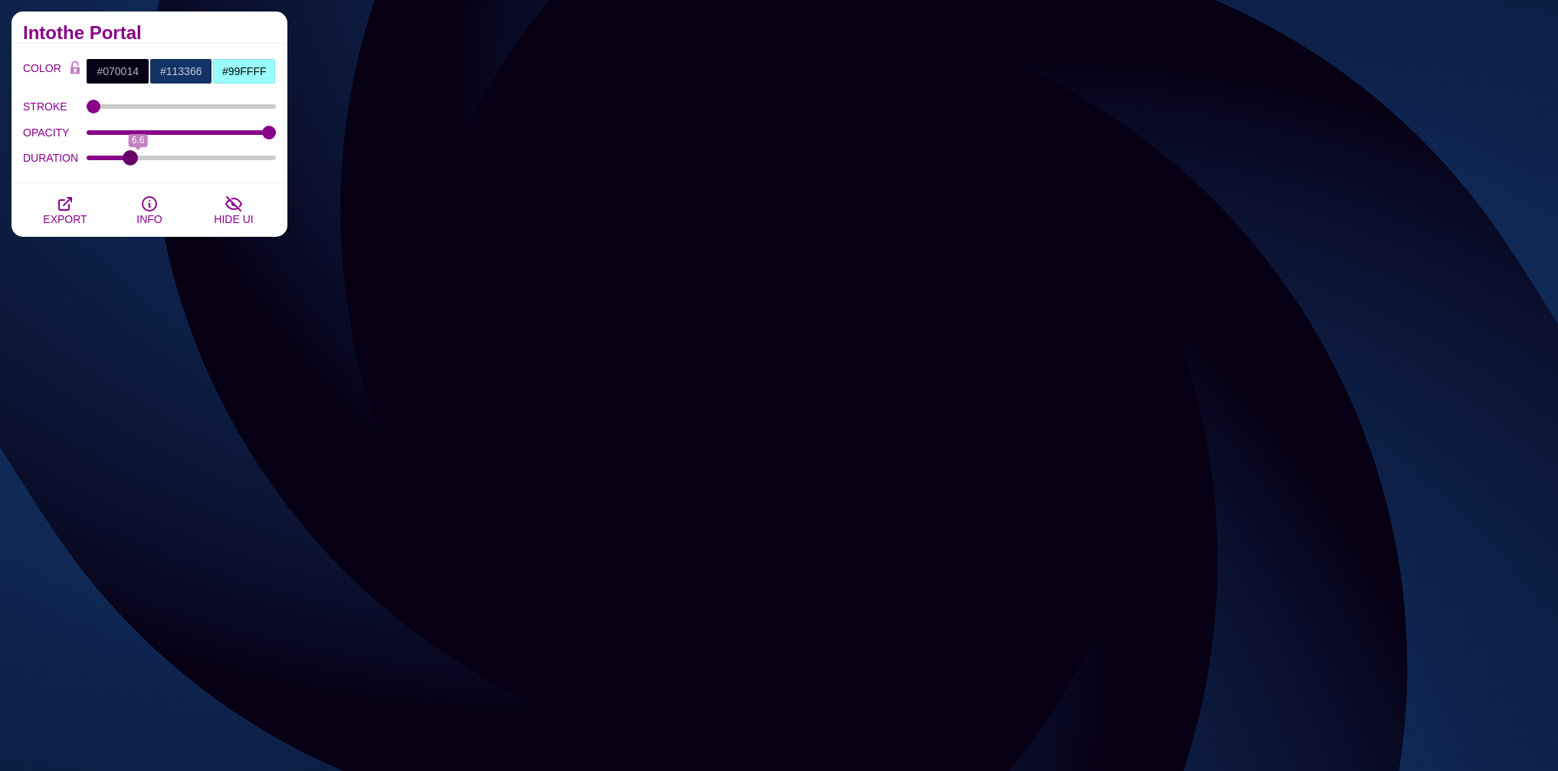
click at [129, 161] on input "DURATION" at bounding box center [182, 158] width 190 height 6
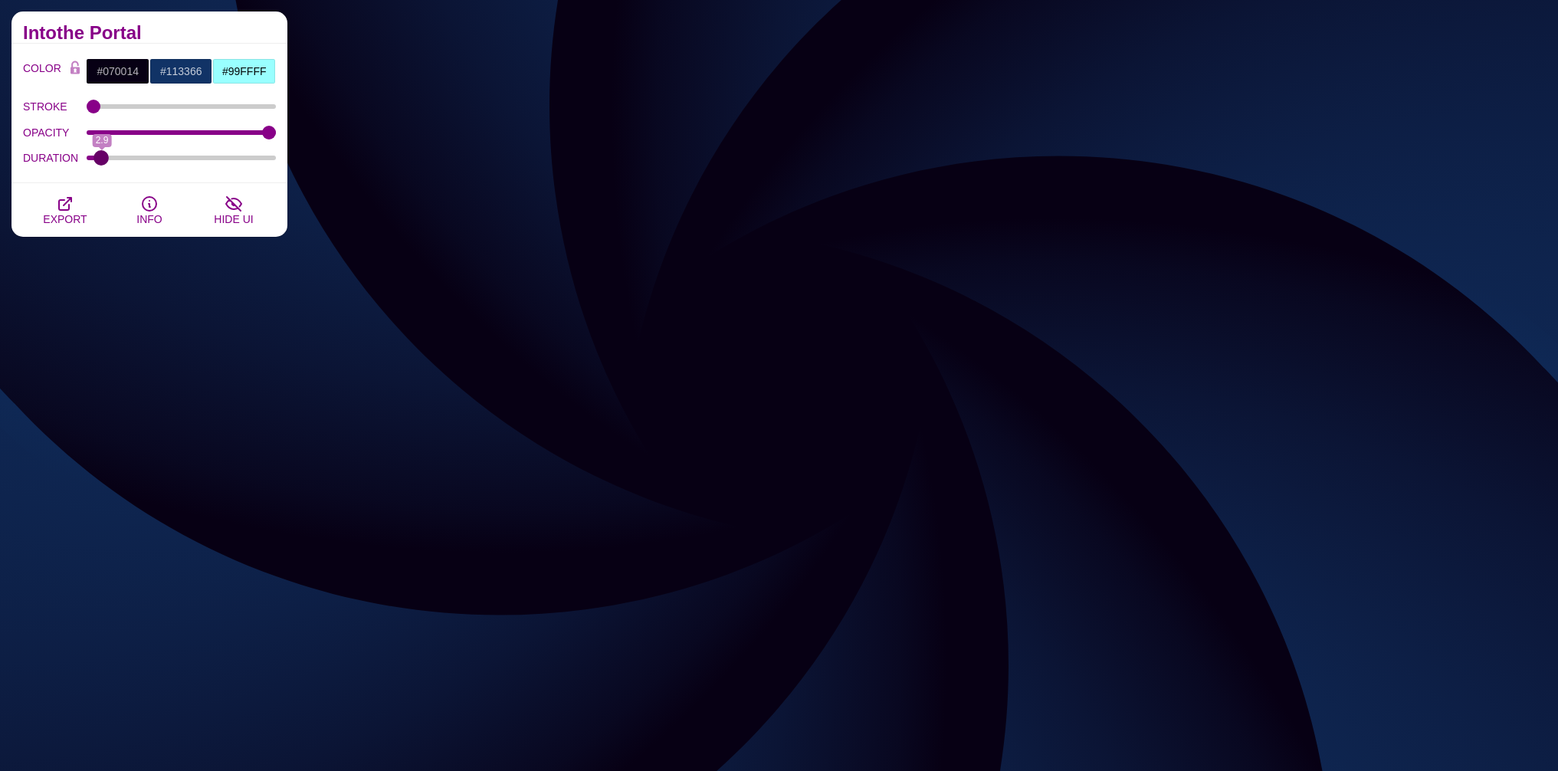
drag, startPoint x: 136, startPoint y: 157, endPoint x: 101, endPoint y: 161, distance: 34.7
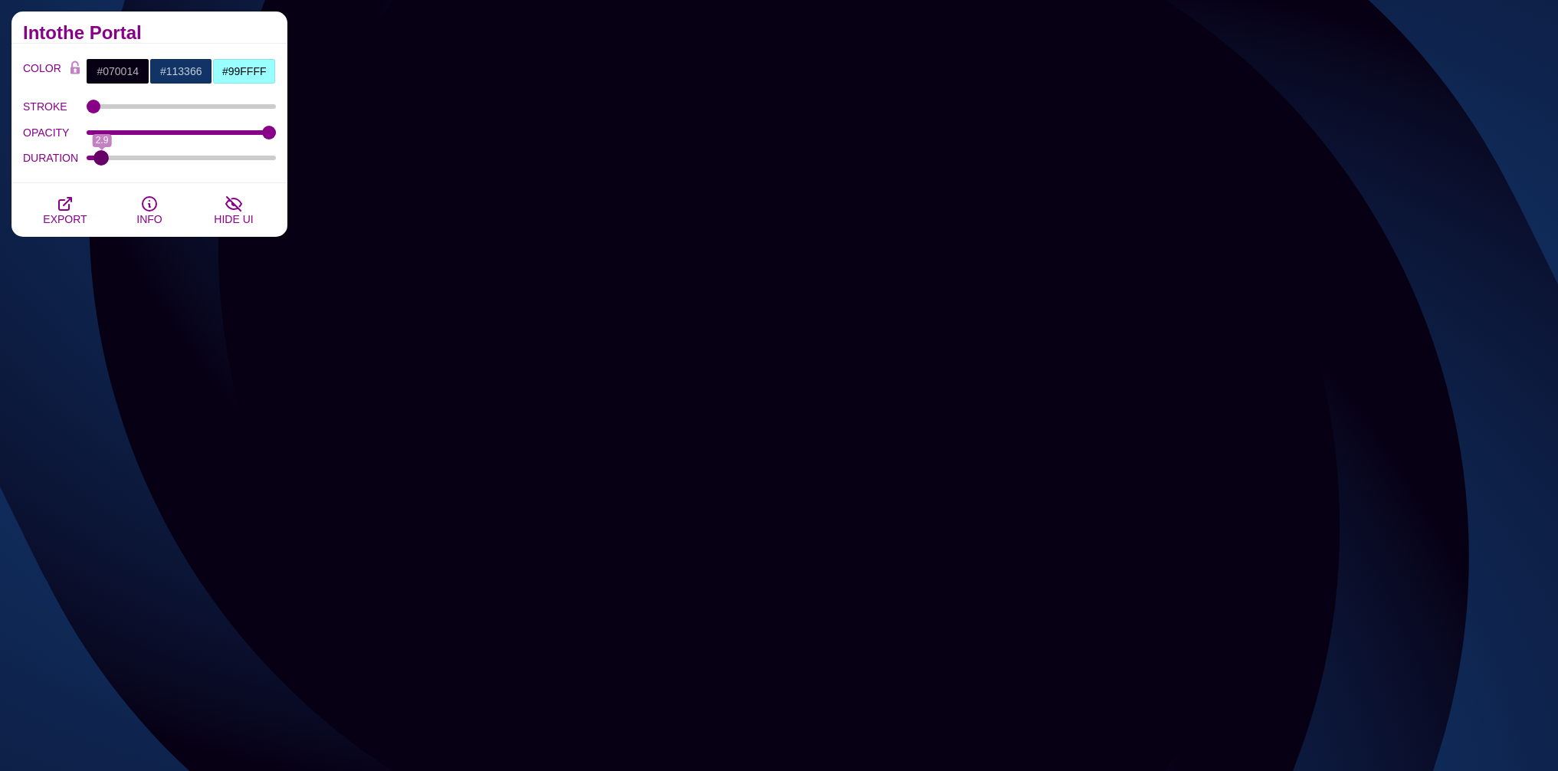
type input "2.8"
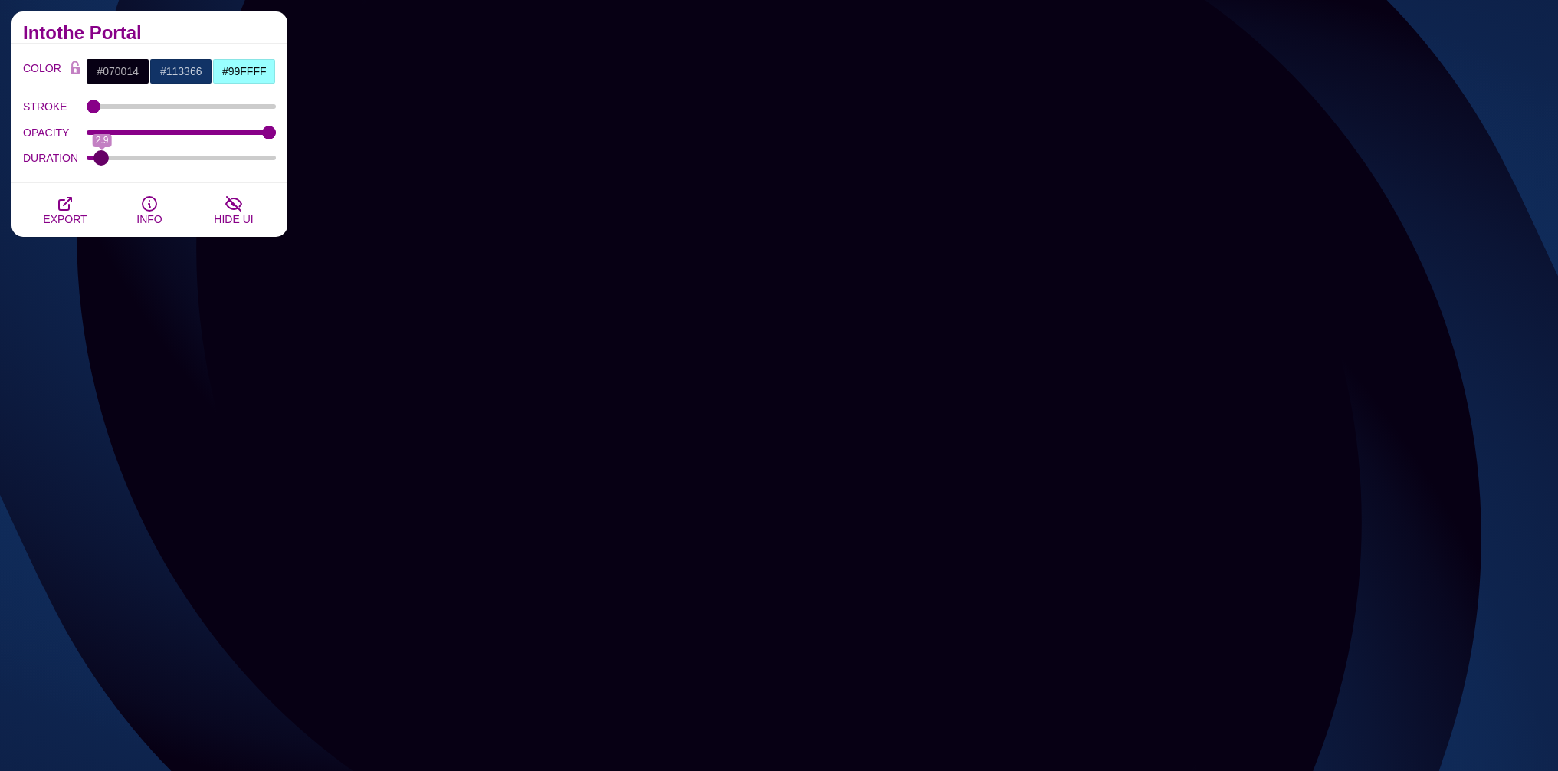
click at [101, 161] on input "DURATION" at bounding box center [182, 158] width 190 height 6
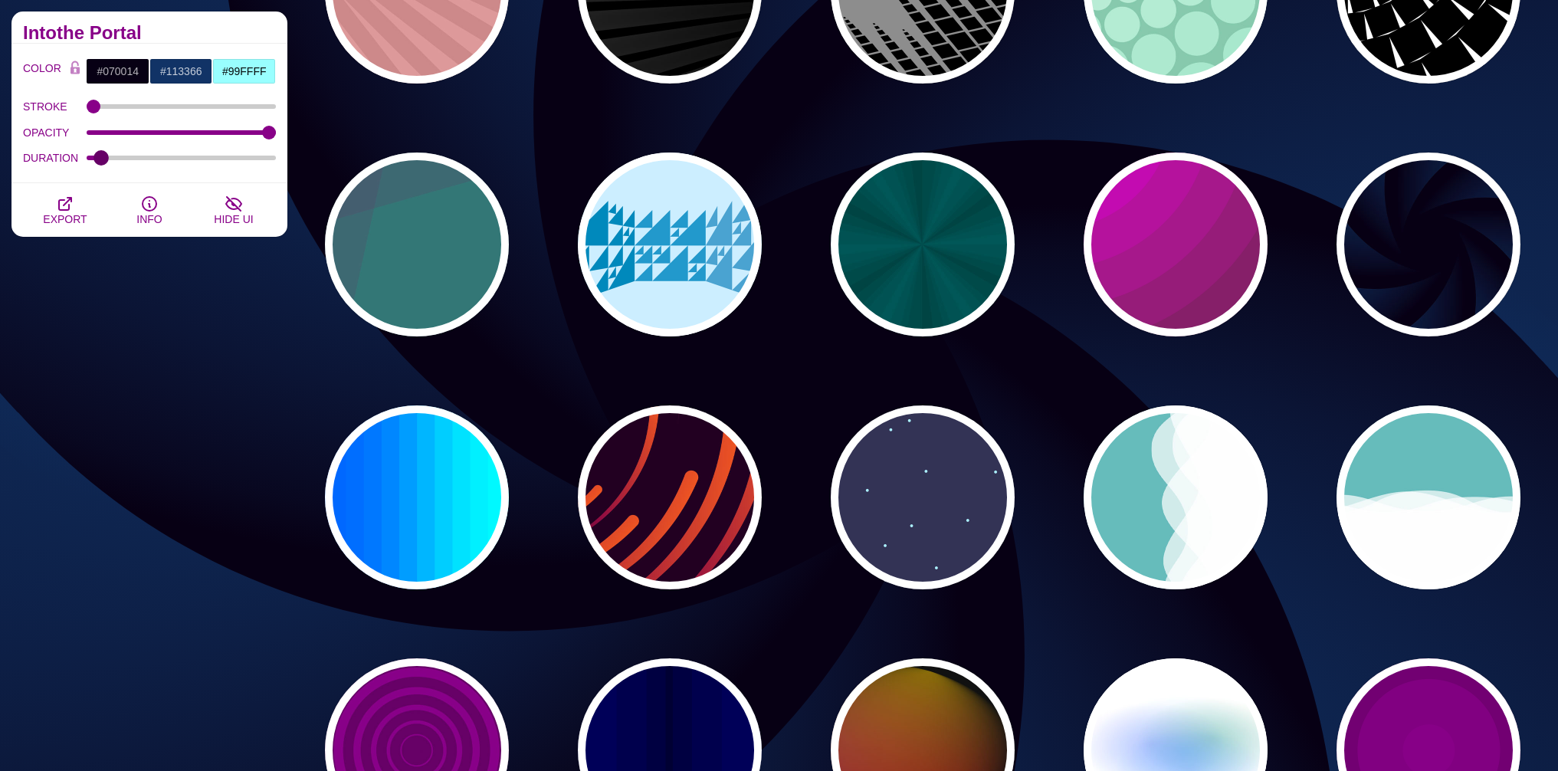
scroll to position [919, 0]
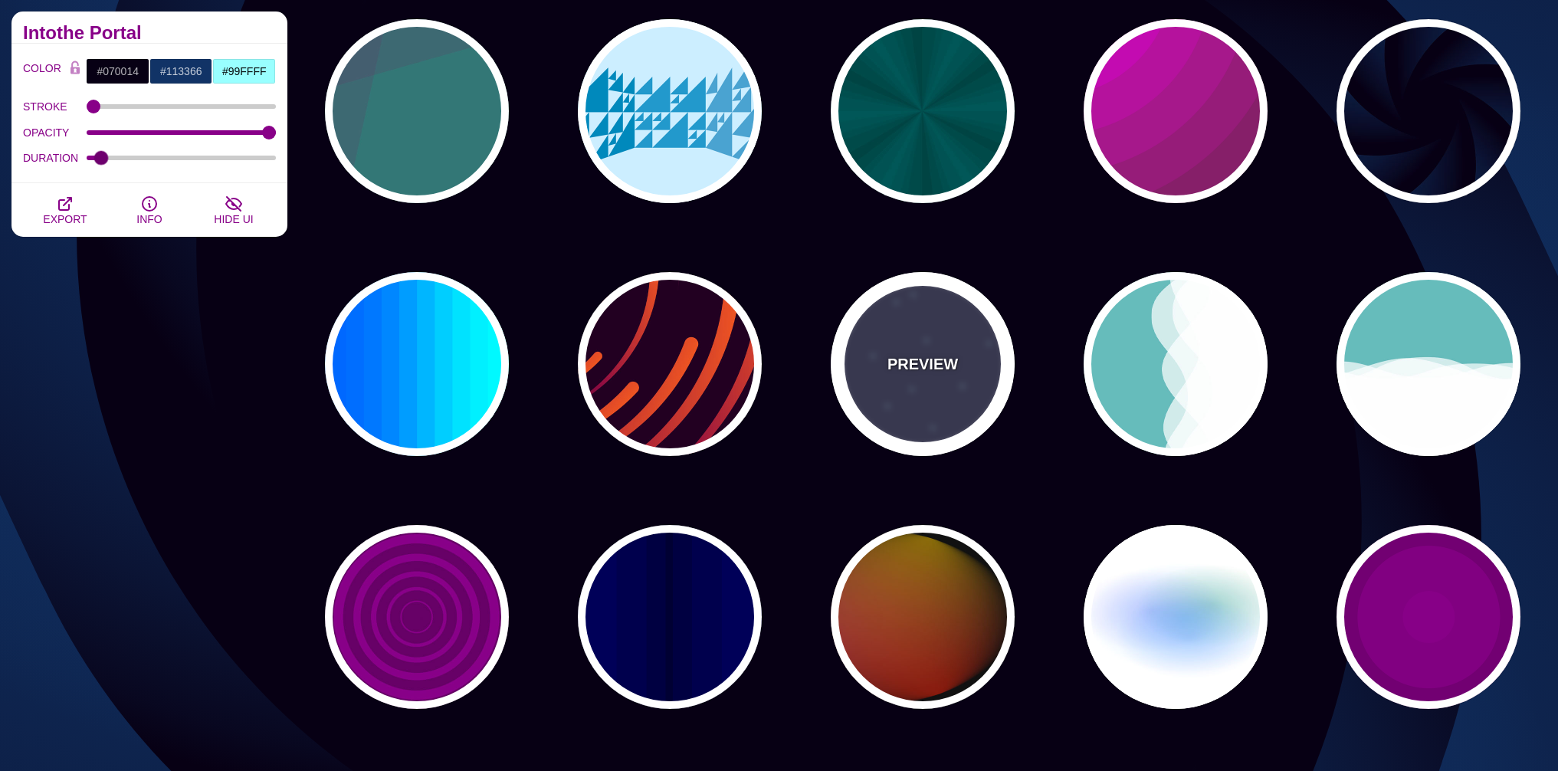
click at [925, 374] on p "PREVIEW" at bounding box center [922, 363] width 70 height 23
type input "#333355"
type input "#AAEEFF"
type input "#FFFFFF"
type input "15"
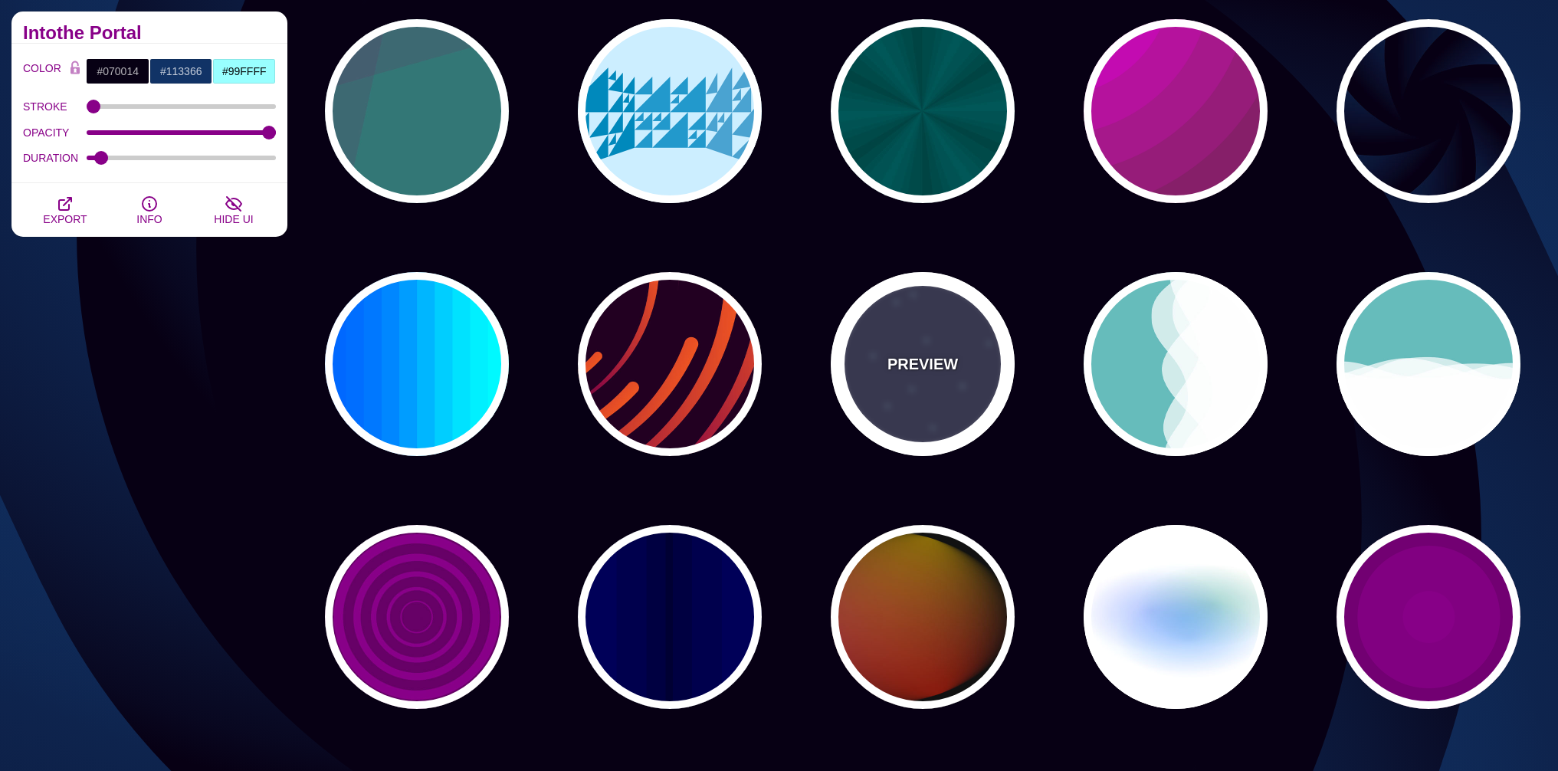
type input "40"
type input "5"
type input "1"
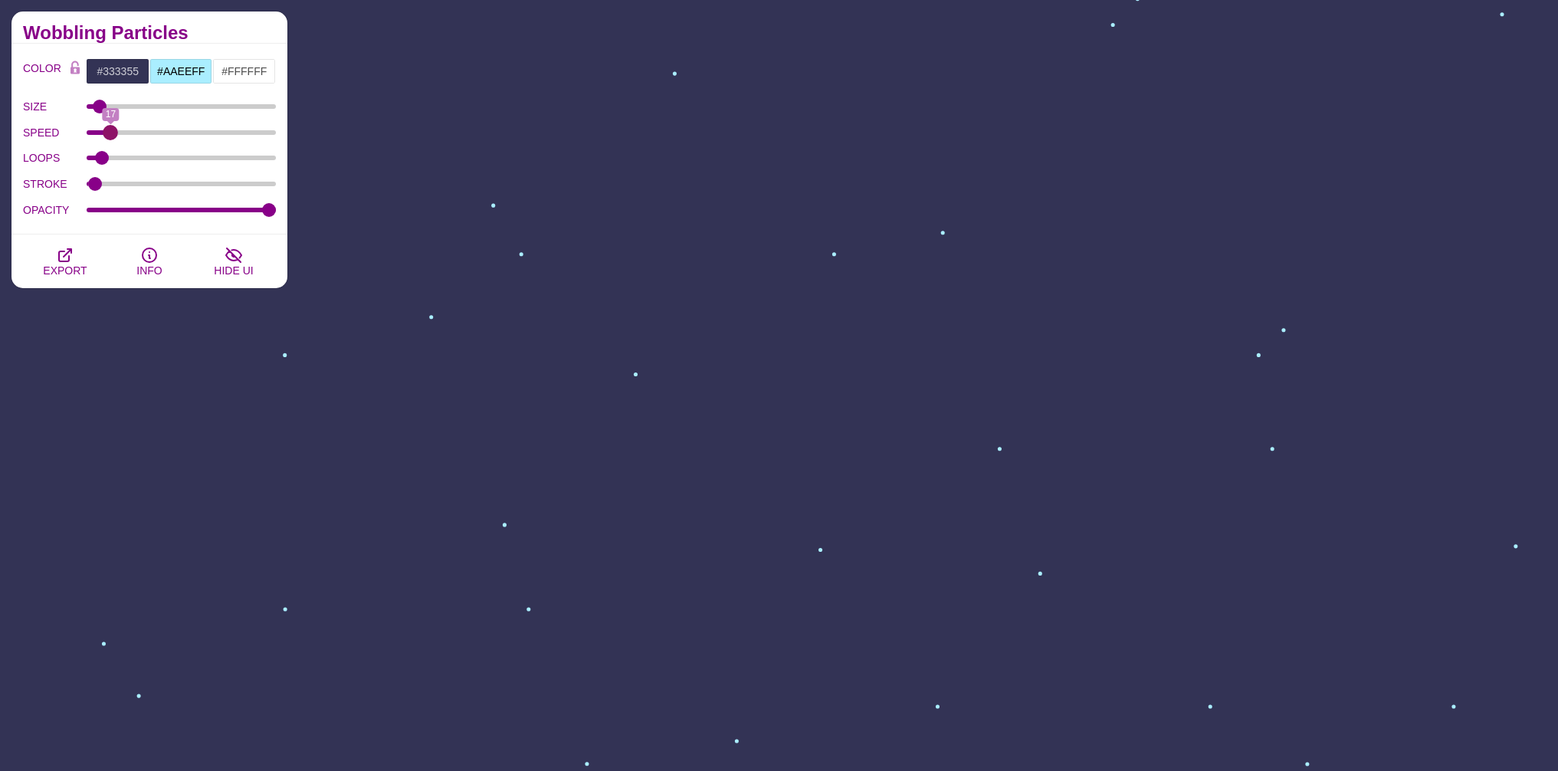
drag, startPoint x: 165, startPoint y: 136, endPoint x: 110, endPoint y: 142, distance: 54.7
click at [110, 136] on input "SPEED" at bounding box center [182, 132] width 190 height 6
drag, startPoint x: 110, startPoint y: 136, endPoint x: 88, endPoint y: 139, distance: 22.4
click at [88, 136] on input "SPEED" at bounding box center [182, 132] width 190 height 6
drag, startPoint x: 88, startPoint y: 139, endPoint x: 115, endPoint y: 139, distance: 26.8
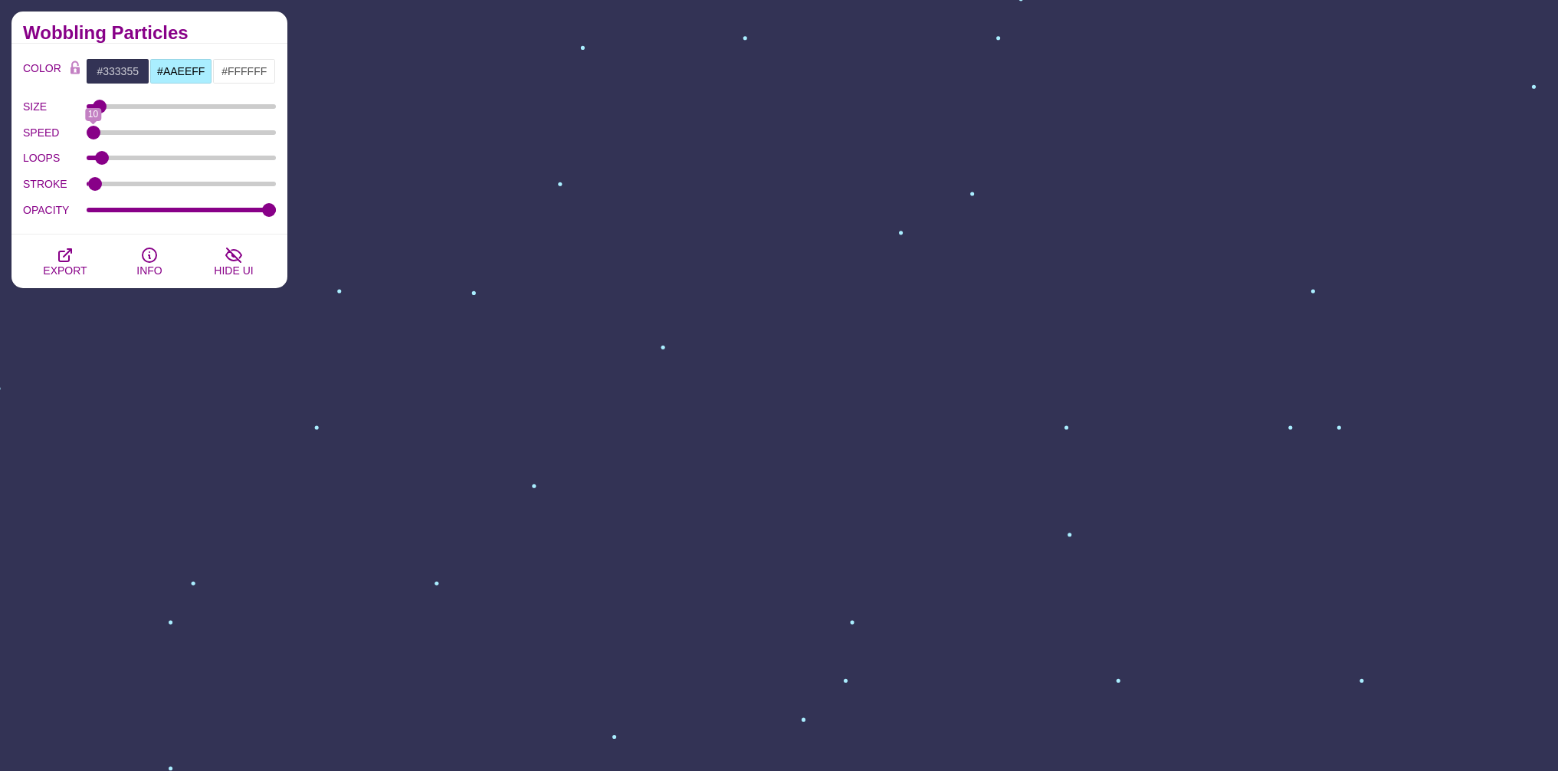
click at [115, 139] on div "SPEED 10" at bounding box center [149, 133] width 253 height 26
drag, startPoint x: 93, startPoint y: 136, endPoint x: 114, endPoint y: 137, distance: 21.5
type input "19"
click at [114, 136] on input "SPEED" at bounding box center [182, 132] width 190 height 6
drag, startPoint x: 107, startPoint y: 153, endPoint x: 139, endPoint y: 155, distance: 31.5
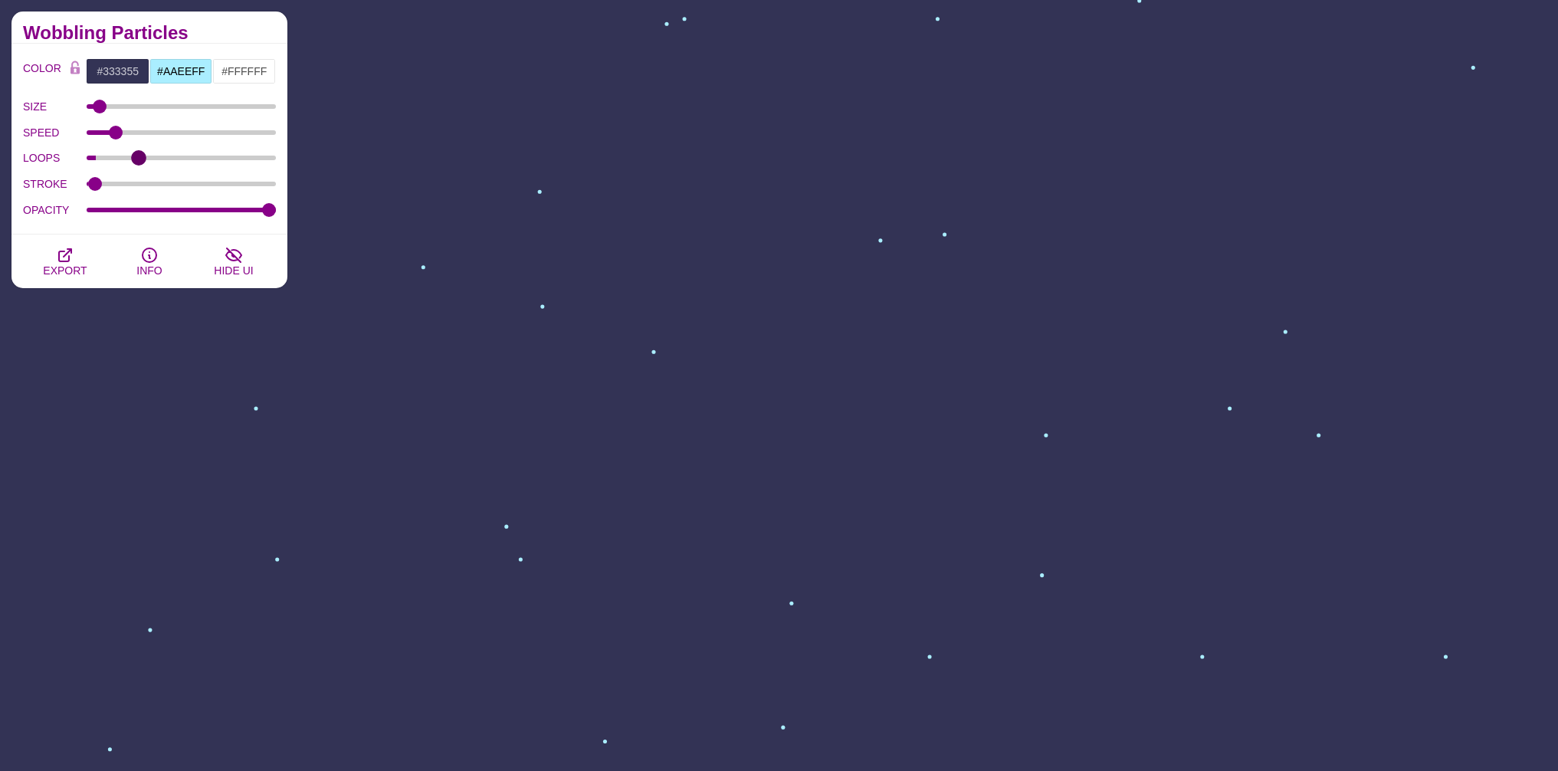
click at [139, 155] on input "LOOPS" at bounding box center [182, 158] width 190 height 6
drag, startPoint x: 136, startPoint y: 154, endPoint x: 249, endPoint y: 161, distance: 112.8
click at [249, 161] on input "LOOPS" at bounding box center [182, 158] width 190 height 6
drag, startPoint x: 248, startPoint y: 154, endPoint x: 294, endPoint y: 161, distance: 46.5
click at [277, 161] on input "LOOPS" at bounding box center [182, 158] width 190 height 6
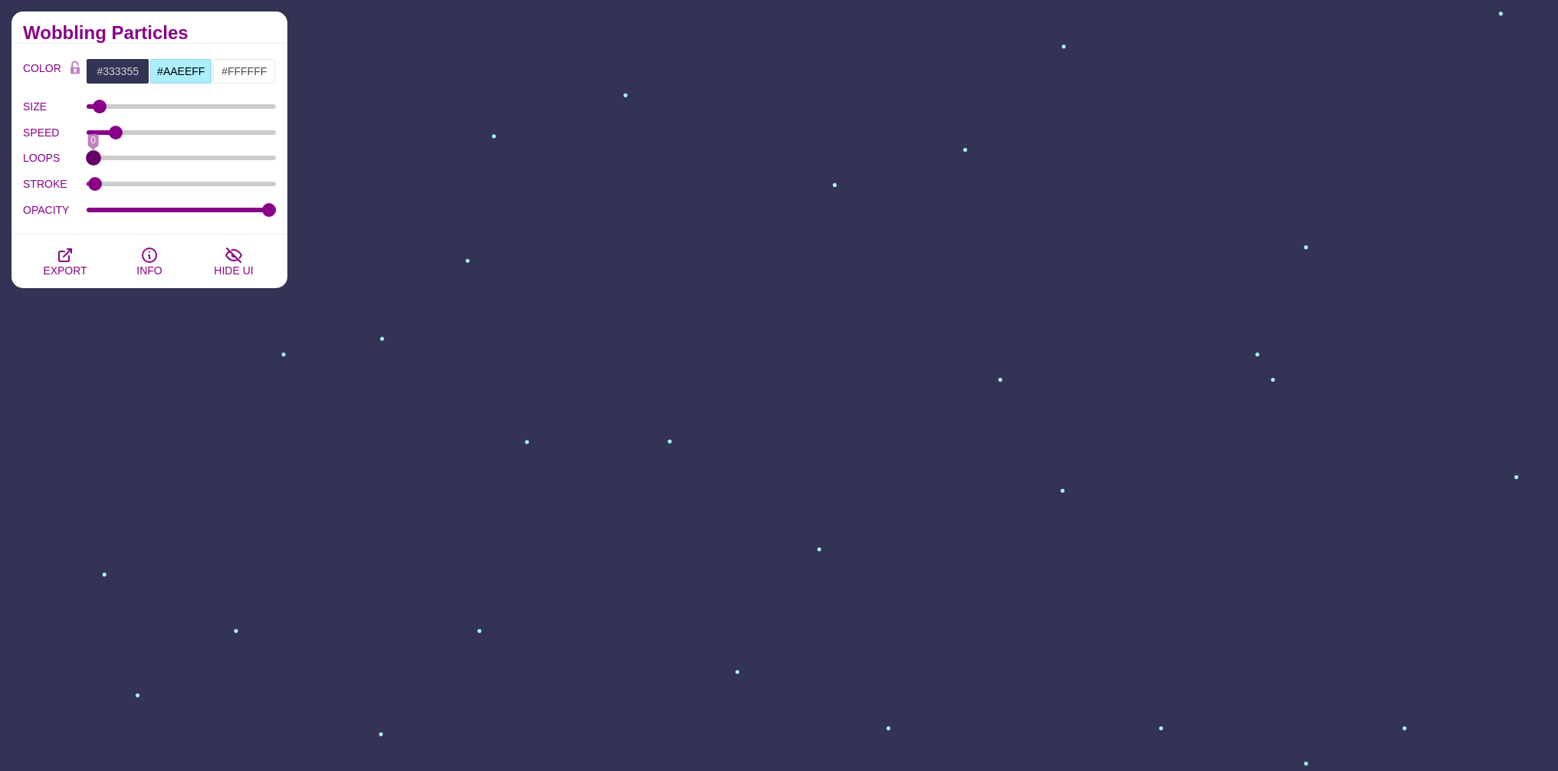
drag, startPoint x: 267, startPoint y: 158, endPoint x: 0, endPoint y: 167, distance: 267.6
type input "0"
click at [87, 161] on input "LOOPS" at bounding box center [182, 158] width 190 height 6
drag, startPoint x: 118, startPoint y: 133, endPoint x: 127, endPoint y: 133, distance: 9.2
type input "24"
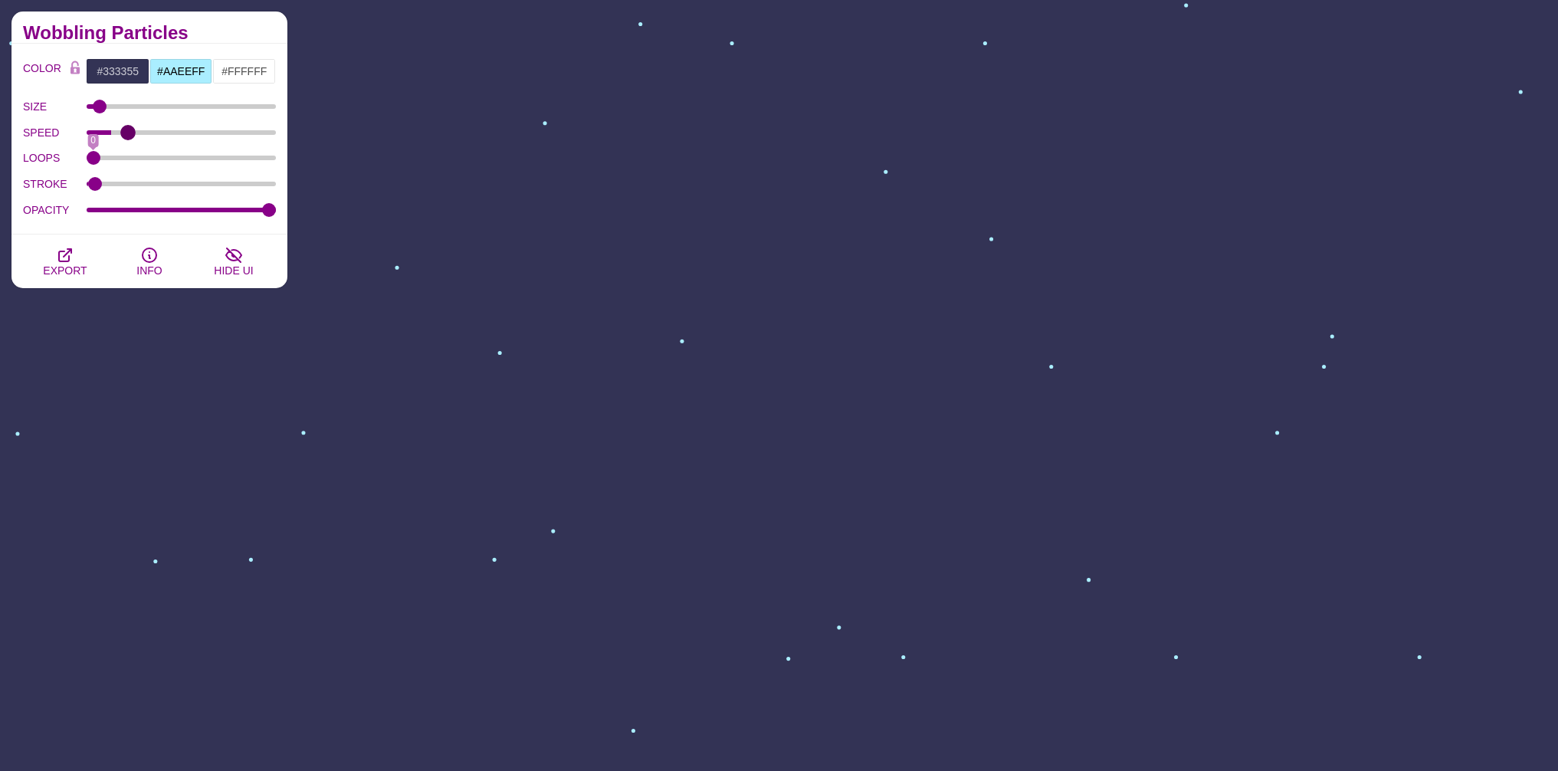
click at [127, 133] on input "SPEED" at bounding box center [182, 132] width 190 height 6
click at [239, 69] on input "#FFFFFF" at bounding box center [244, 71] width 64 height 26
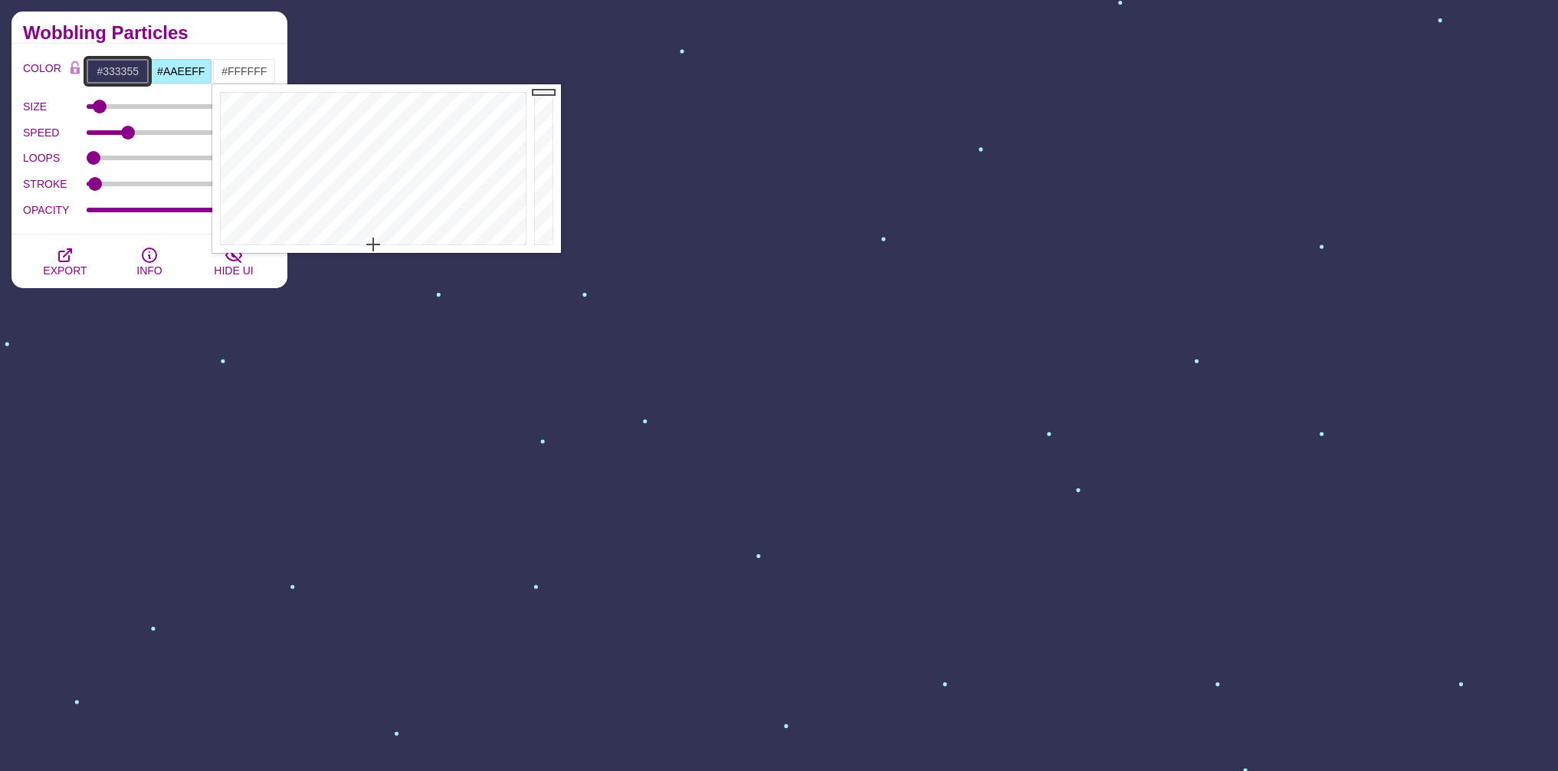
click at [116, 73] on input "#333355" at bounding box center [118, 71] width 64 height 26
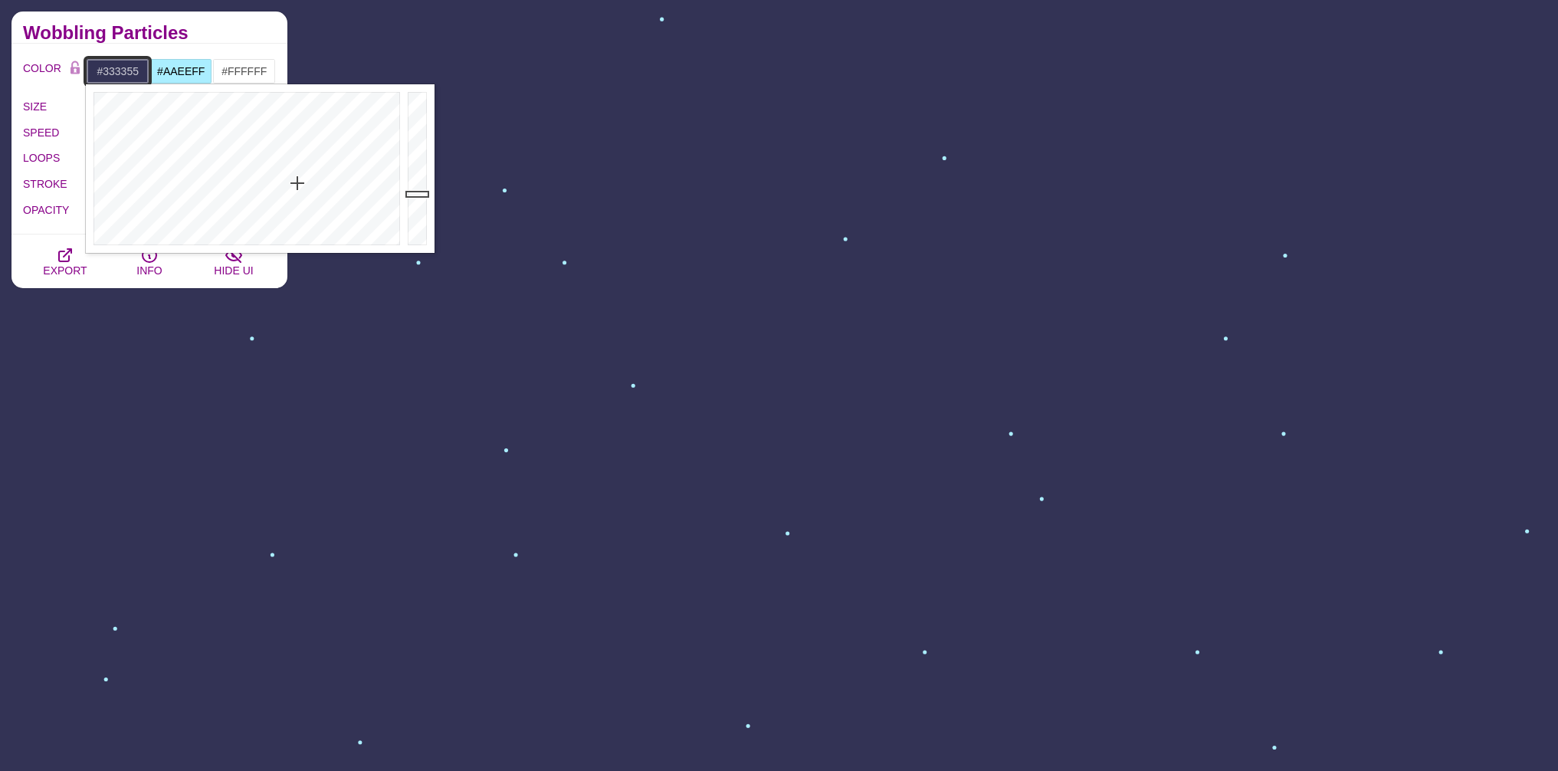
click at [116, 73] on input "#333355" at bounding box center [118, 71] width 64 height 26
type input "#FFFFFF"
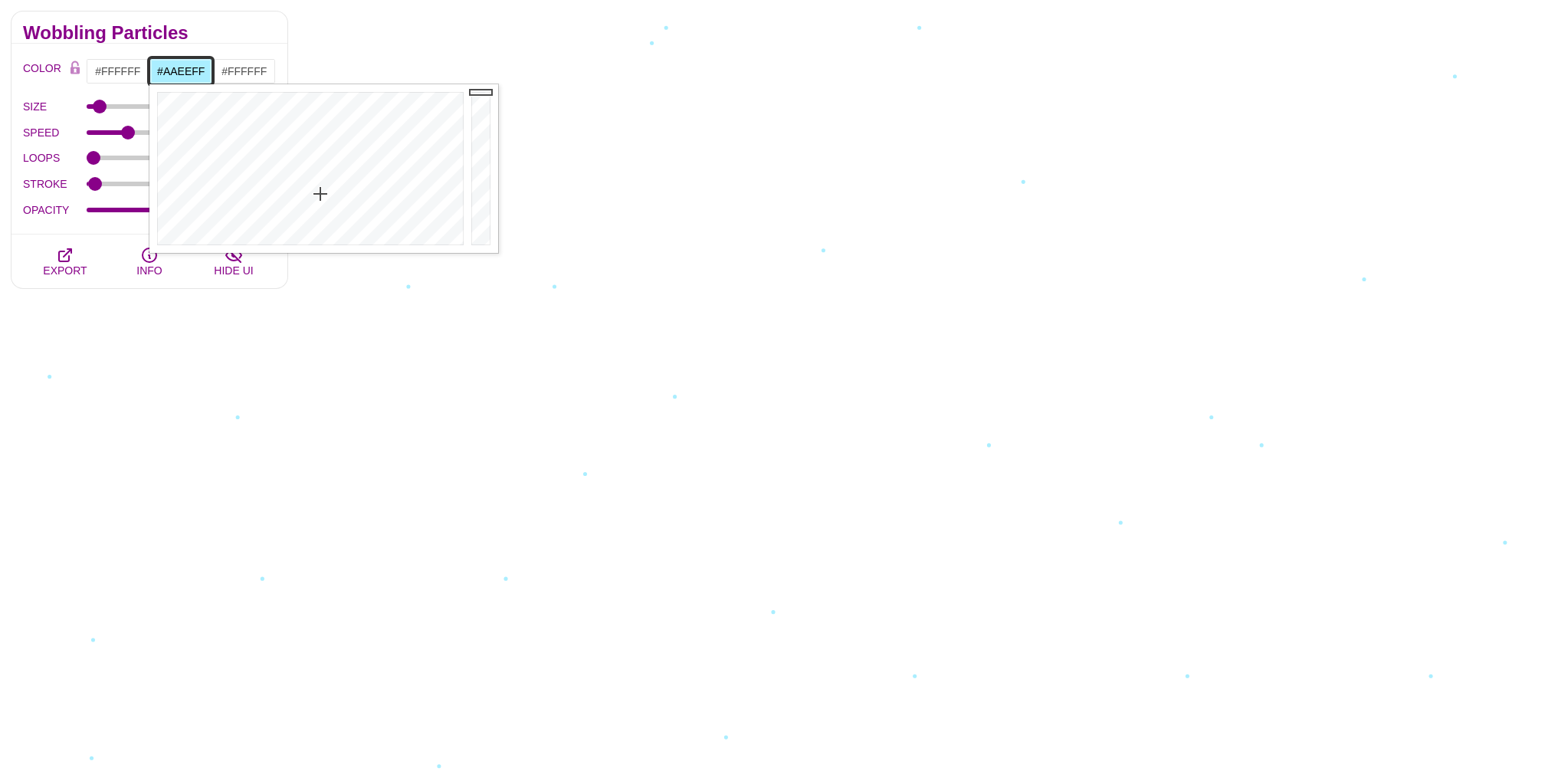
click at [178, 68] on input "#AAEEFF" at bounding box center [181, 71] width 64 height 26
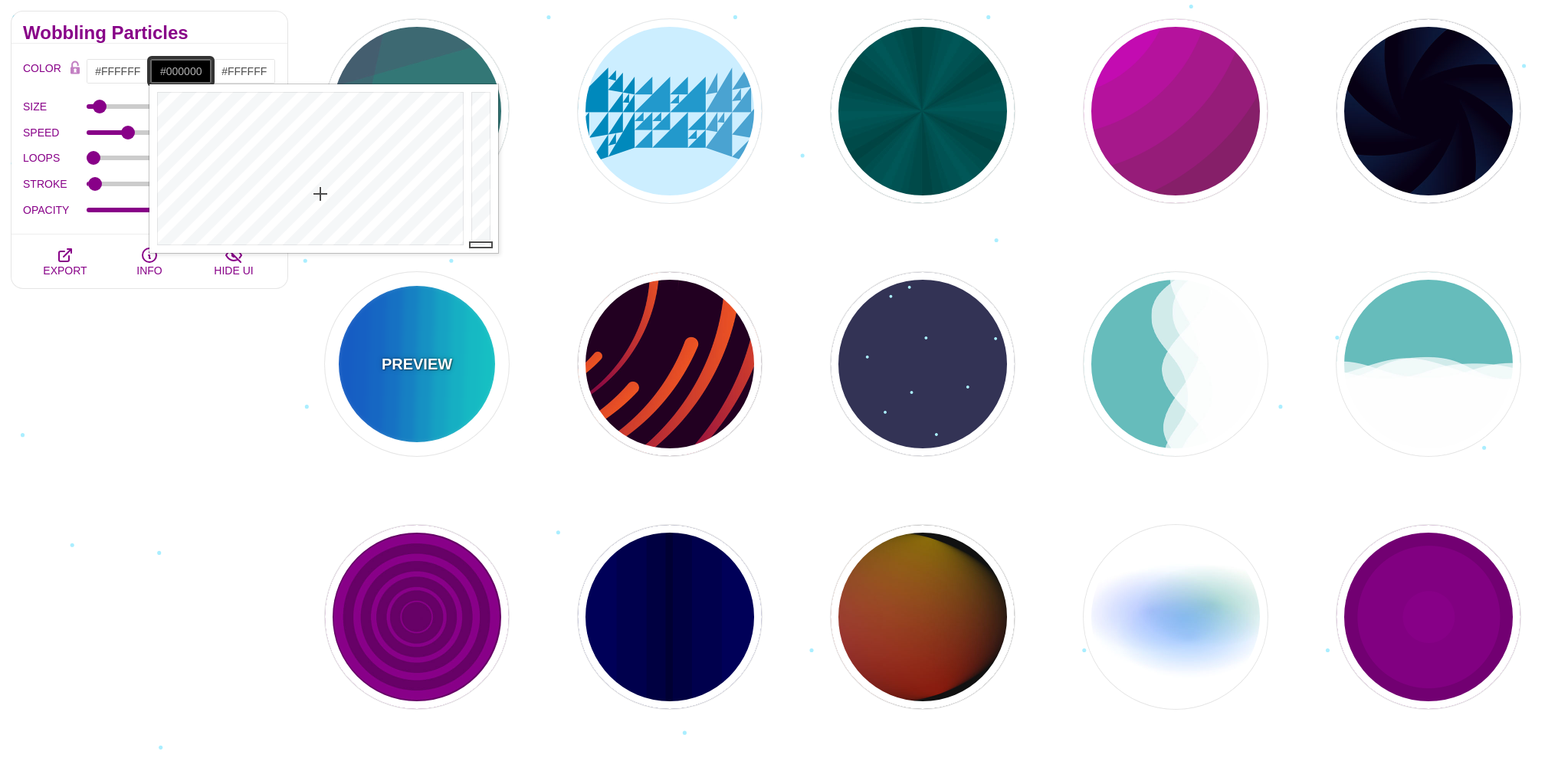
drag, startPoint x: 483, startPoint y: 149, endPoint x: 482, endPoint y: 323, distance: 174.7
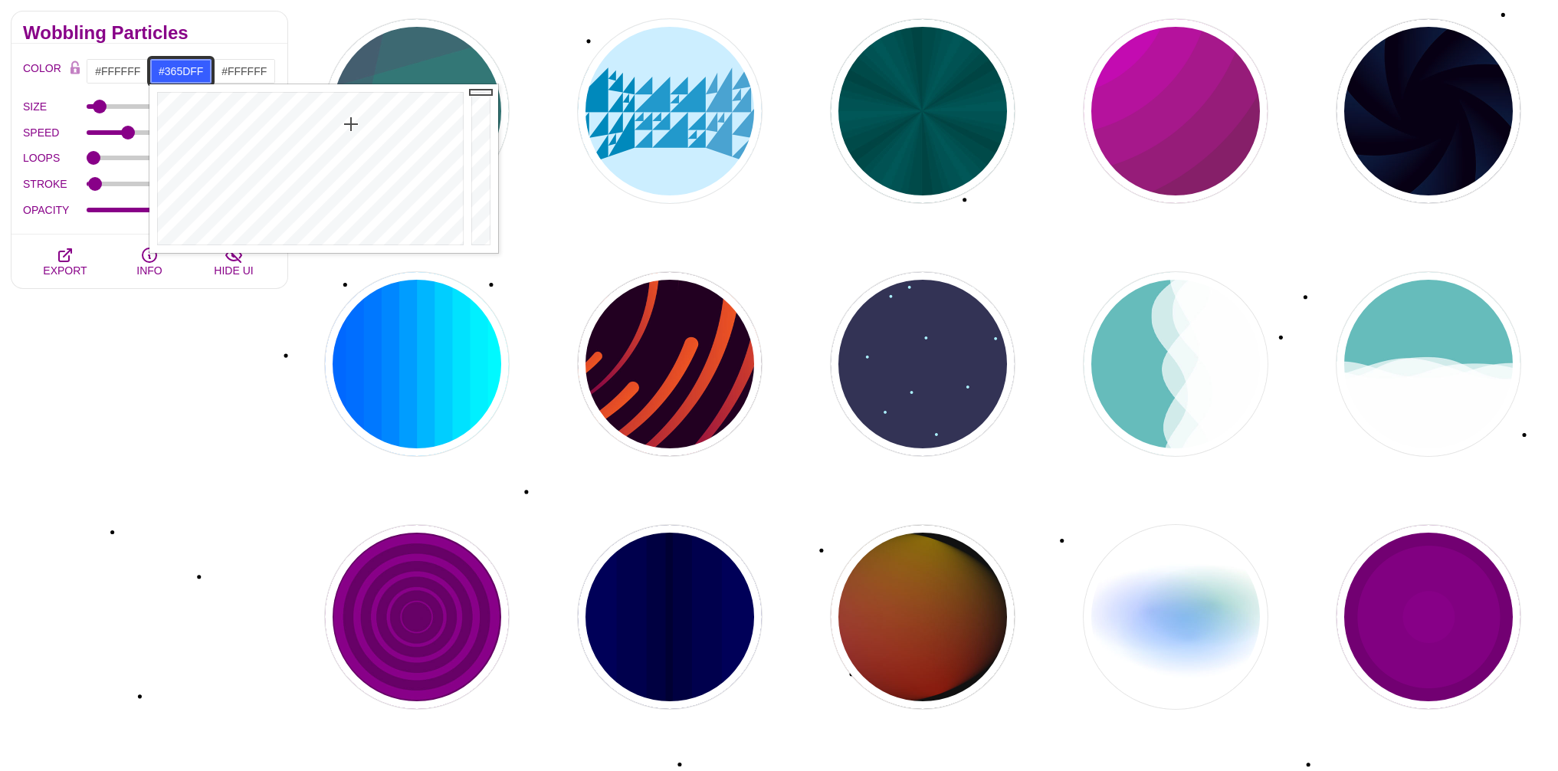
drag, startPoint x: 365, startPoint y: 148, endPoint x: 351, endPoint y: 124, distance: 27.5
click at [351, 124] on div at bounding box center [308, 168] width 318 height 169
drag, startPoint x: 341, startPoint y: 150, endPoint x: 320, endPoint y: 108, distance: 47.3
click at [320, 108] on div at bounding box center [308, 168] width 318 height 169
drag, startPoint x: 325, startPoint y: 170, endPoint x: 313, endPoint y: 221, distance: 52.0
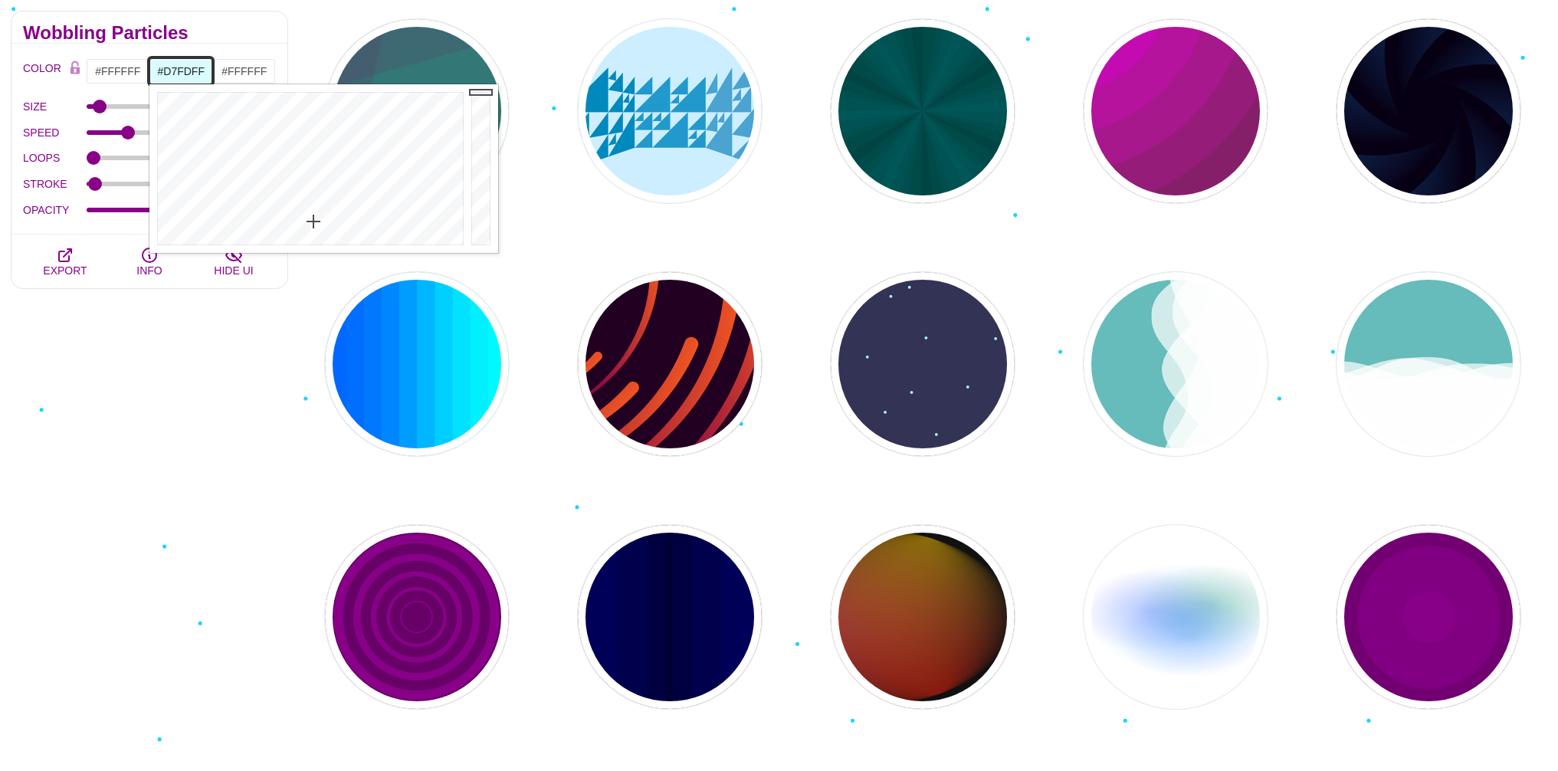
click at [313, 221] on div at bounding box center [308, 168] width 318 height 169
drag, startPoint x: 311, startPoint y: 221, endPoint x: 313, endPoint y: 211, distance: 10.2
click at [313, 211] on div at bounding box center [308, 168] width 318 height 169
drag, startPoint x: 312, startPoint y: 216, endPoint x: 308, endPoint y: 208, distance: 9.3
click at [308, 208] on div at bounding box center [308, 168] width 318 height 169
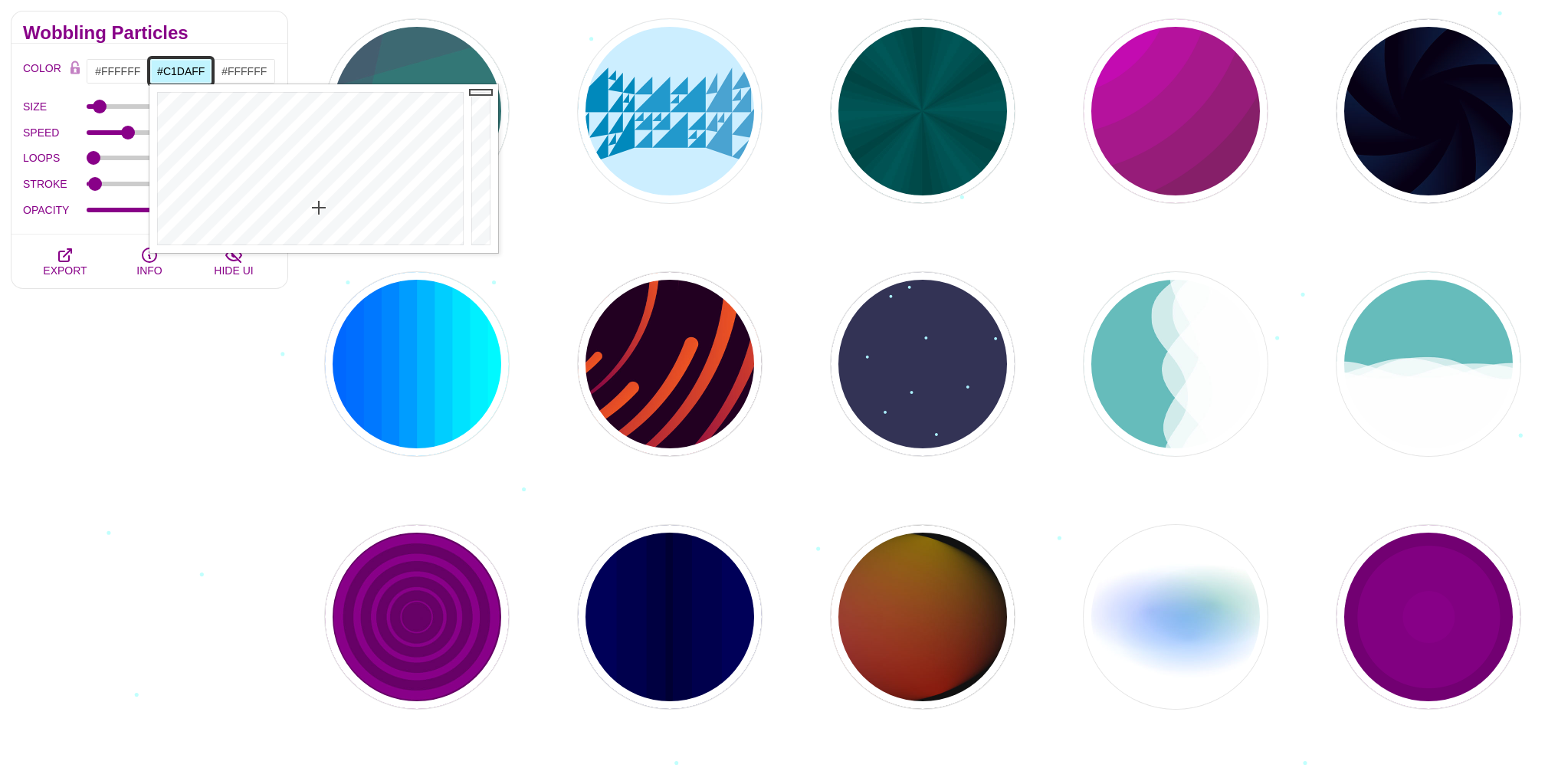
drag, startPoint x: 319, startPoint y: 208, endPoint x: 340, endPoint y: 208, distance: 21.5
click at [340, 208] on div at bounding box center [308, 168] width 318 height 169
type input "#ACFFB7"
drag, startPoint x: 336, startPoint y: 204, endPoint x: 266, endPoint y: 195, distance: 70.3
click at [266, 195] on div at bounding box center [308, 168] width 318 height 169
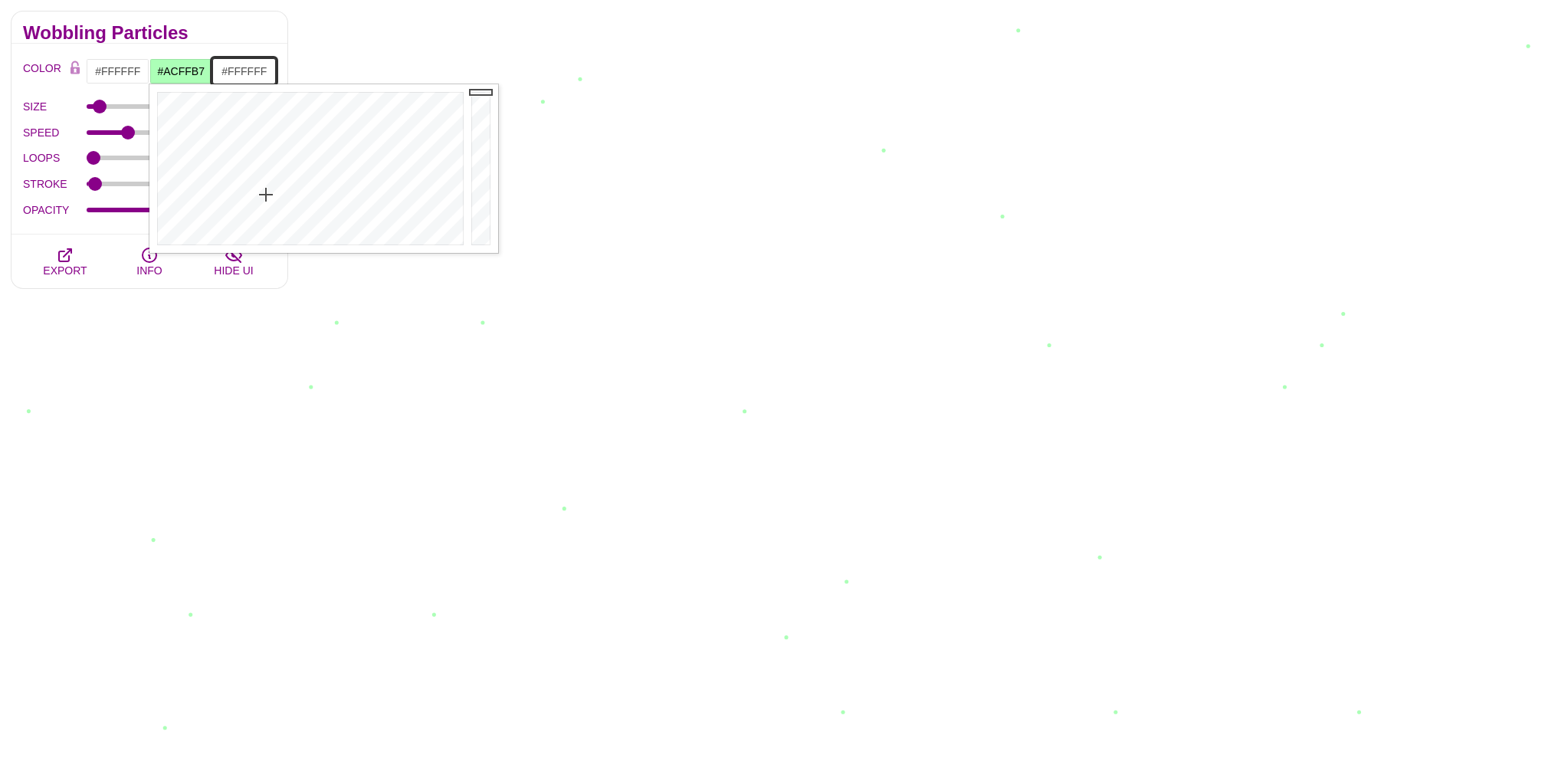
click at [250, 74] on input "#FFFFFF" at bounding box center [244, 71] width 64 height 26
type input "#787878"
click at [542, 172] on div at bounding box center [545, 168] width 31 height 169
click at [185, 80] on input "#ACFFB7" at bounding box center [181, 71] width 64 height 26
drag, startPoint x: 487, startPoint y: 195, endPoint x: 486, endPoint y: 209, distance: 13.8
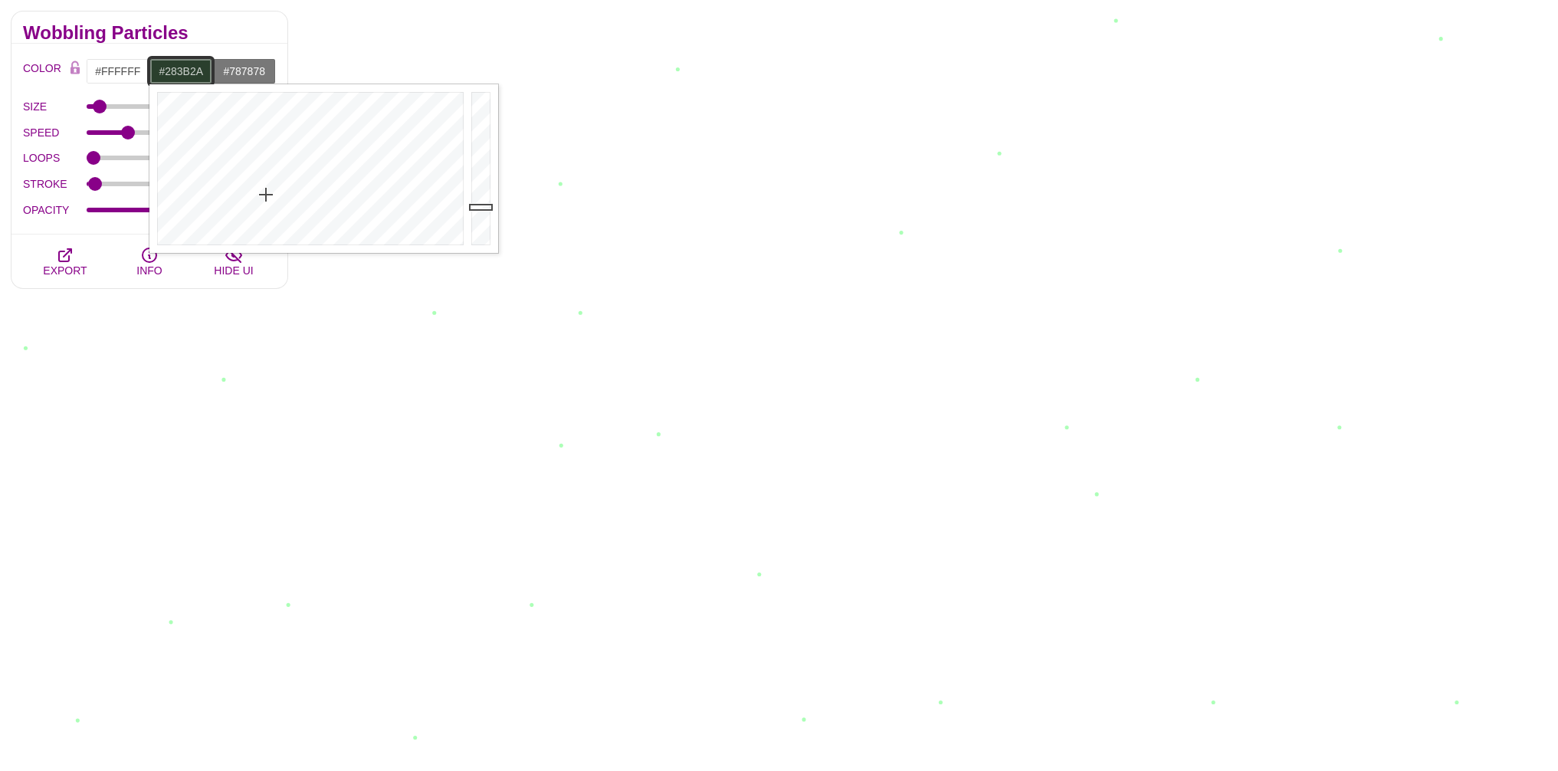
click at [486, 209] on div at bounding box center [482, 168] width 31 height 169
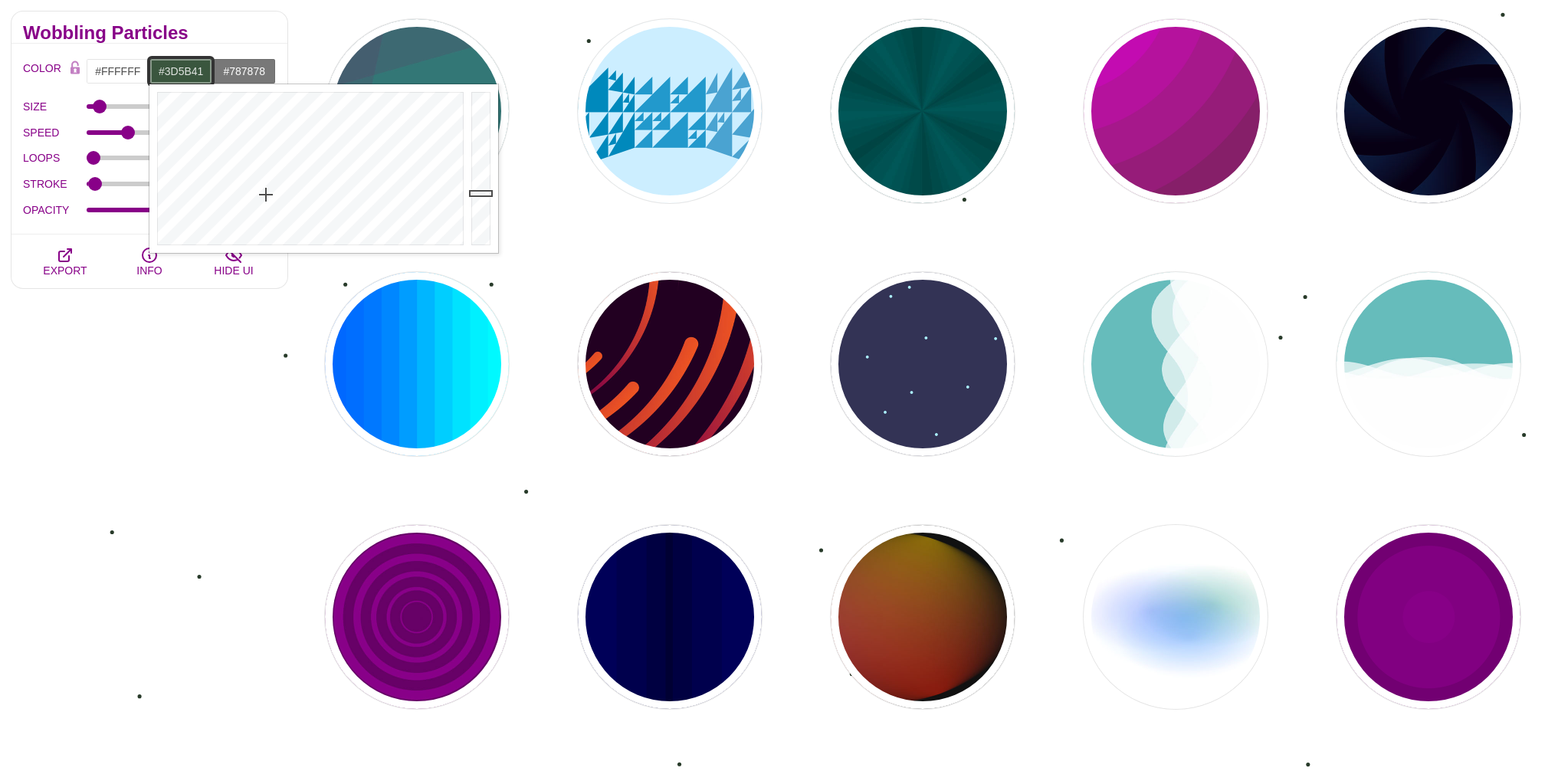
type input "#405F44"
drag, startPoint x: 483, startPoint y: 206, endPoint x: 486, endPoint y: 188, distance: 18.5
click at [486, 188] on div at bounding box center [482, 168] width 31 height 169
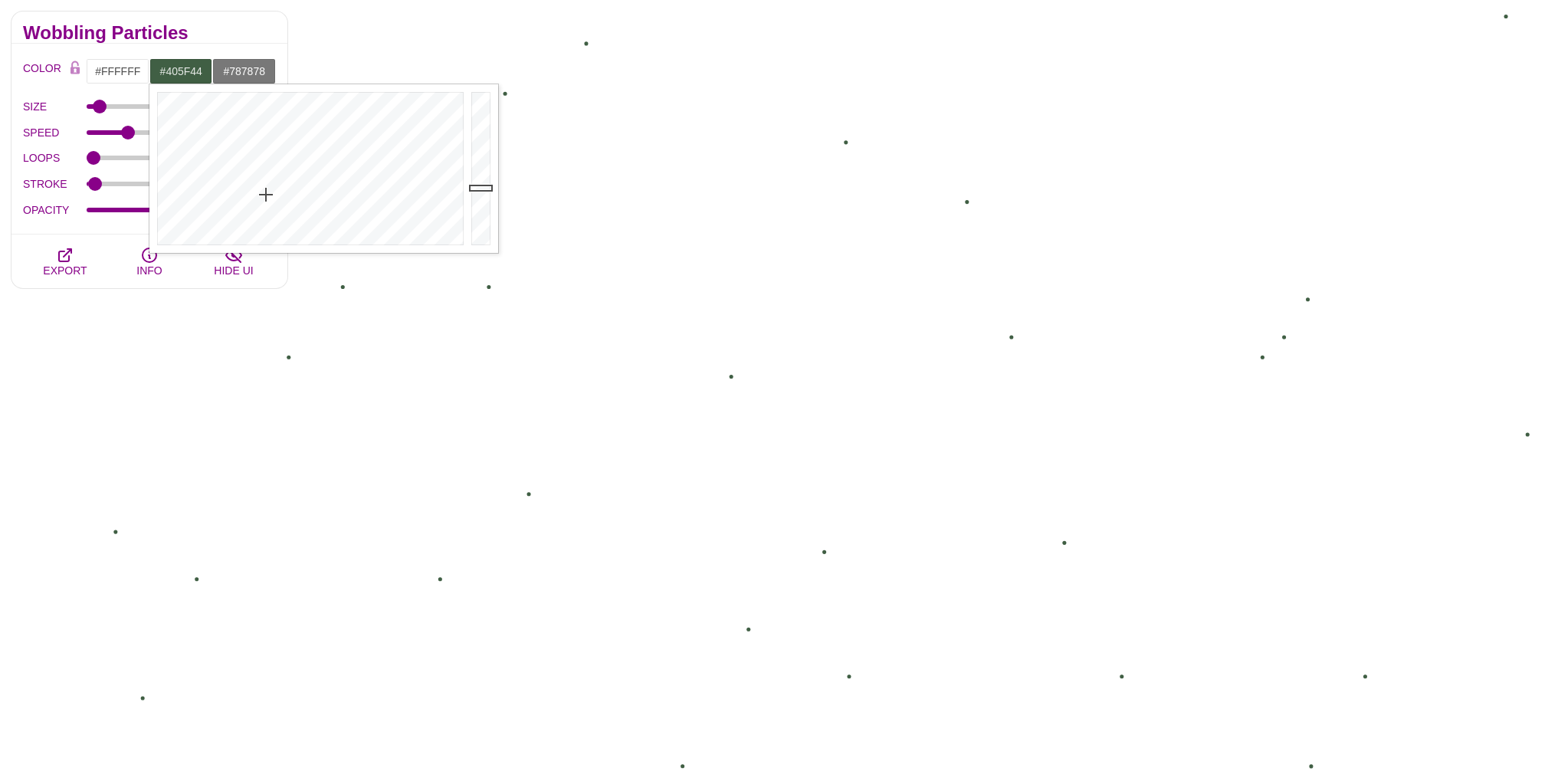
click at [139, 215] on div "OPACITY 0.54" at bounding box center [149, 210] width 253 height 26
click at [137, 211] on input "OPACITY" at bounding box center [182, 210] width 190 height 6
drag, startPoint x: 154, startPoint y: 208, endPoint x: 164, endPoint y: 209, distance: 10.0
type input "0.41"
click at [164, 209] on input "OPACITY" at bounding box center [182, 210] width 190 height 6
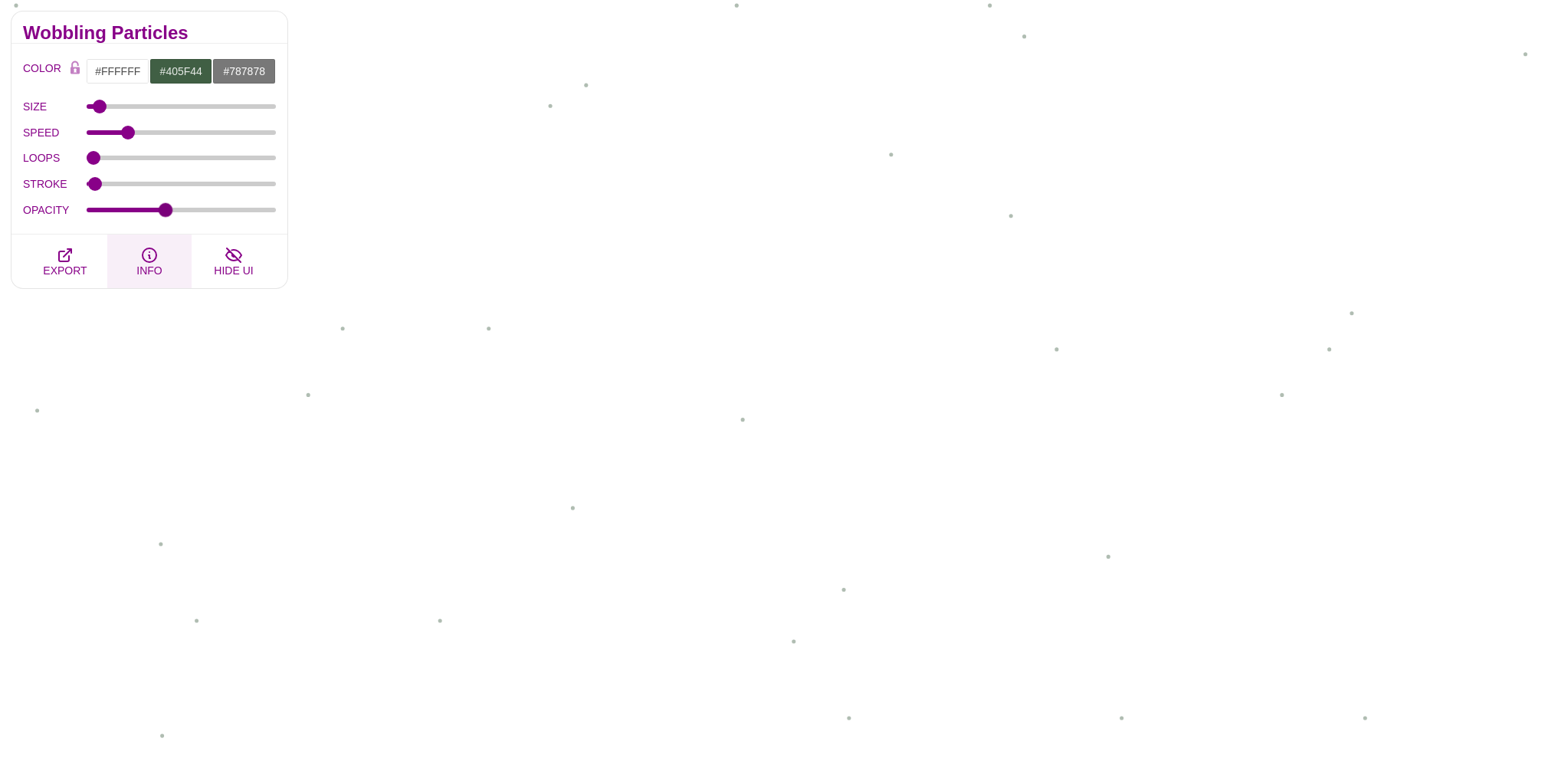
click at [152, 254] on icon "button" at bounding box center [149, 255] width 18 height 18
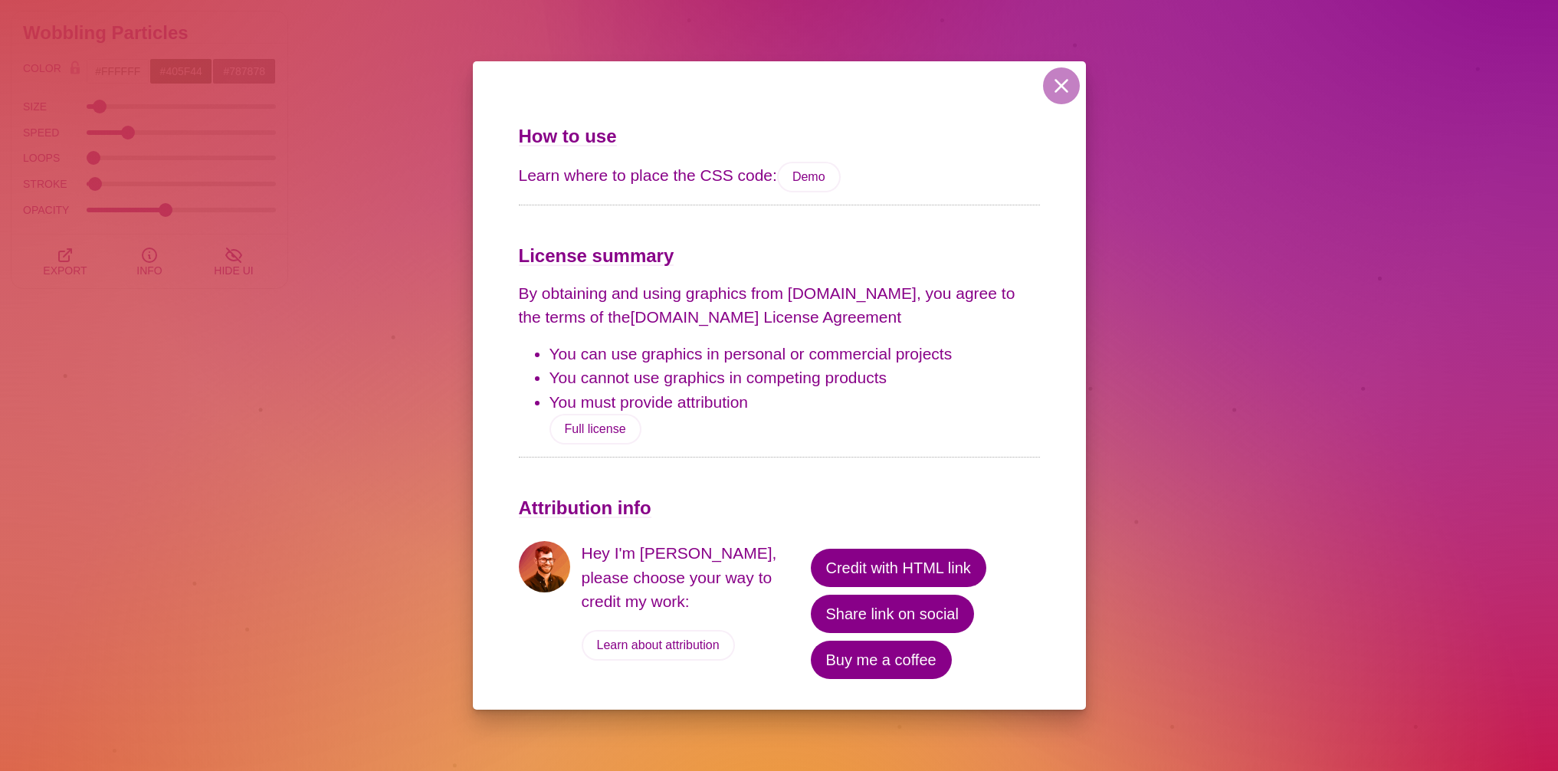
click at [91, 208] on div "How to use Learn where to place the CSS code: Demo License summary By obtaining…" at bounding box center [779, 385] width 1558 height 771
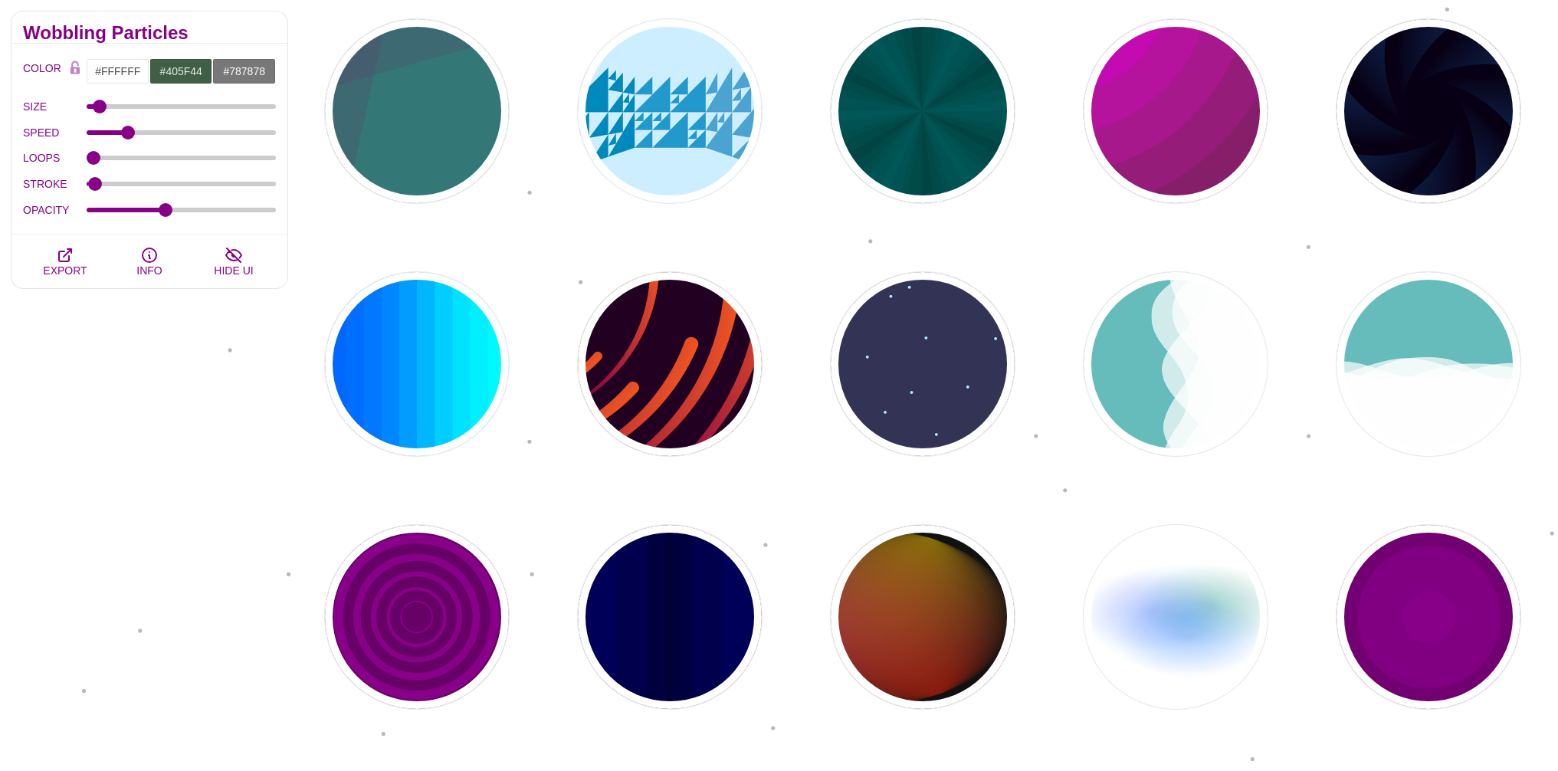
scroll to position [1103, 0]
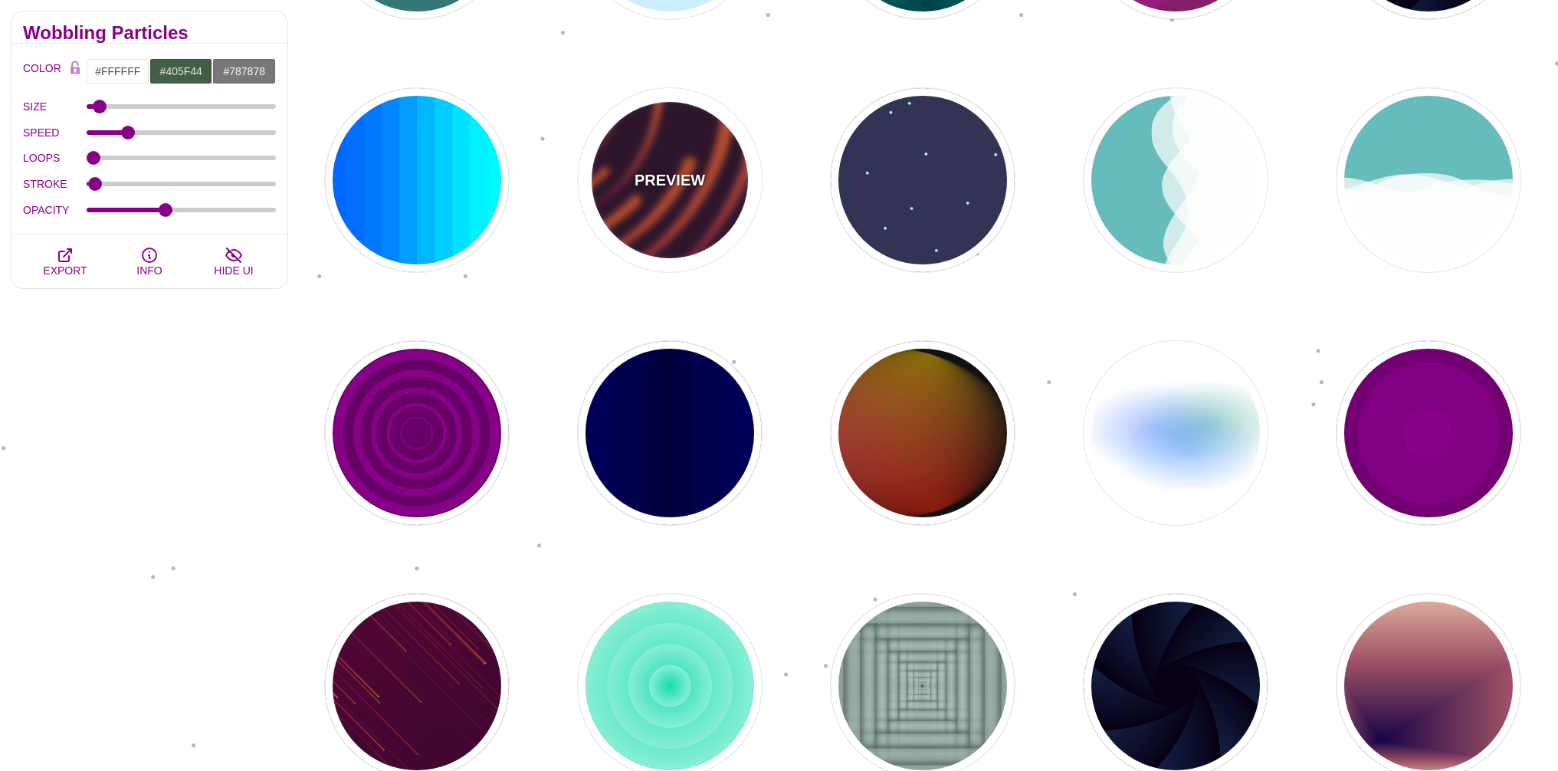
click at [673, 205] on div "PREVIEW" at bounding box center [670, 180] width 184 height 184
type input "#220022"
type input "#EE5522"
type input "#220022"
type input "50"
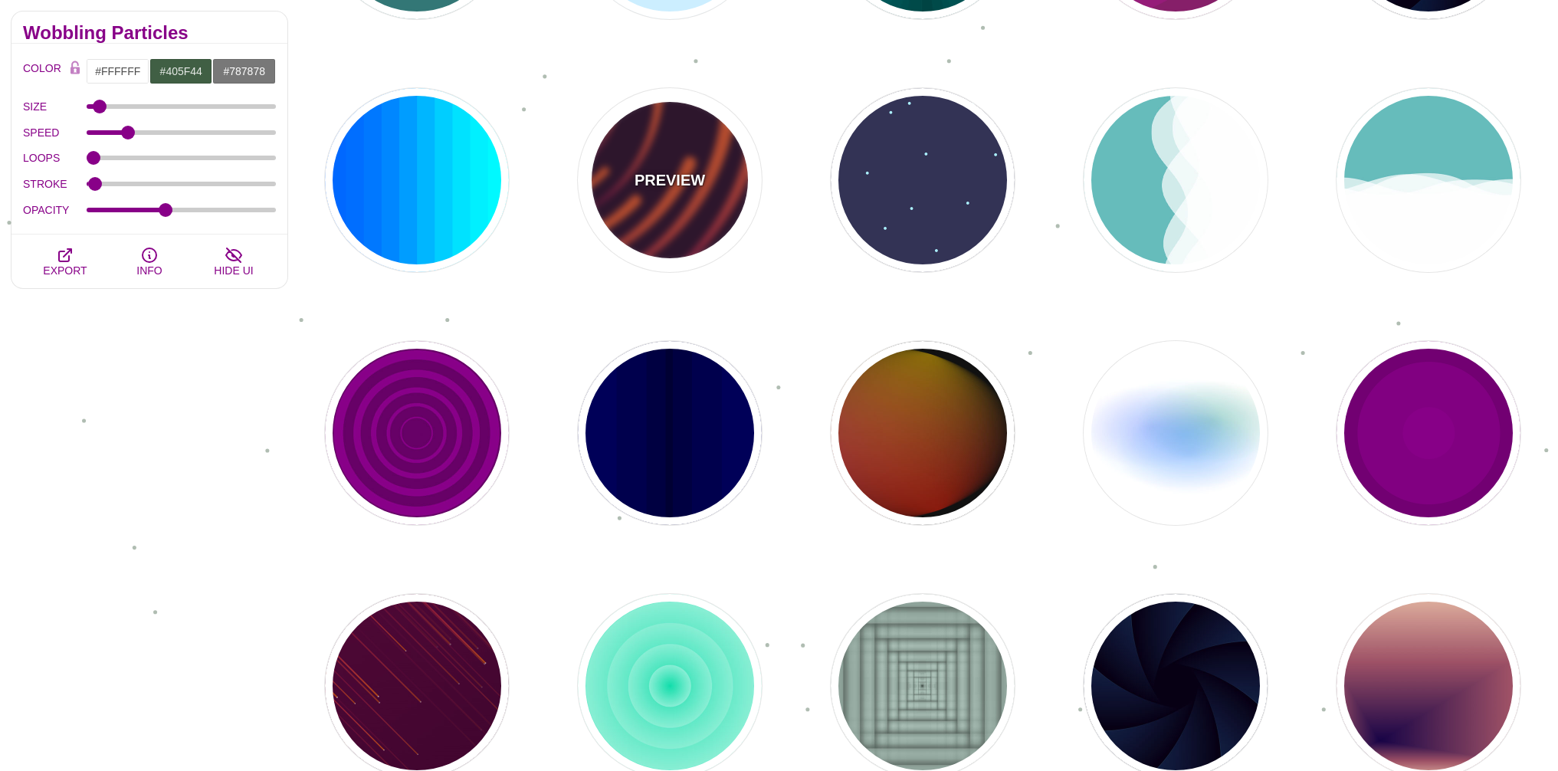
type input "99"
type input "0"
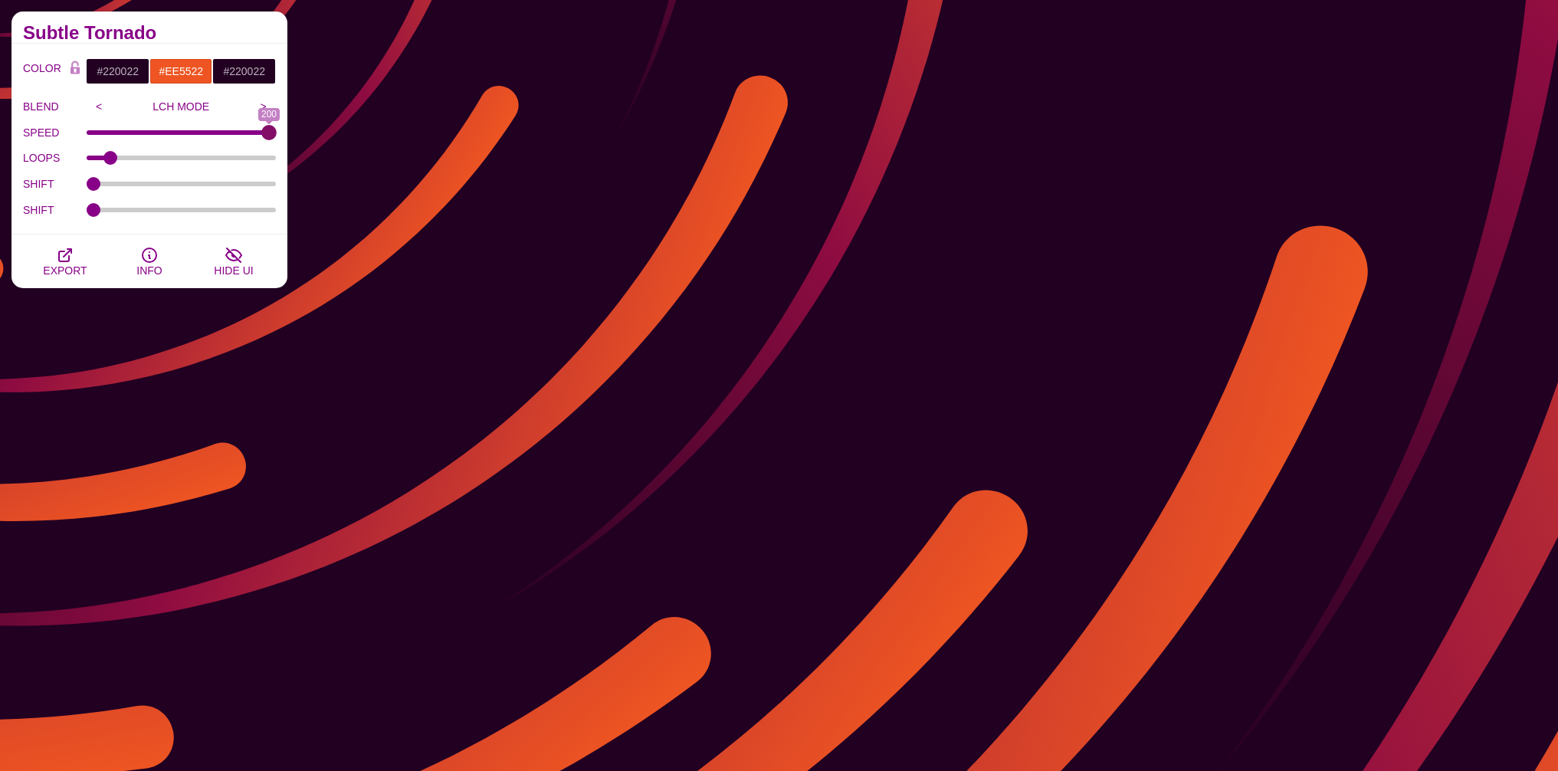
drag, startPoint x: 135, startPoint y: 137, endPoint x: 378, endPoint y: 145, distance: 243.0
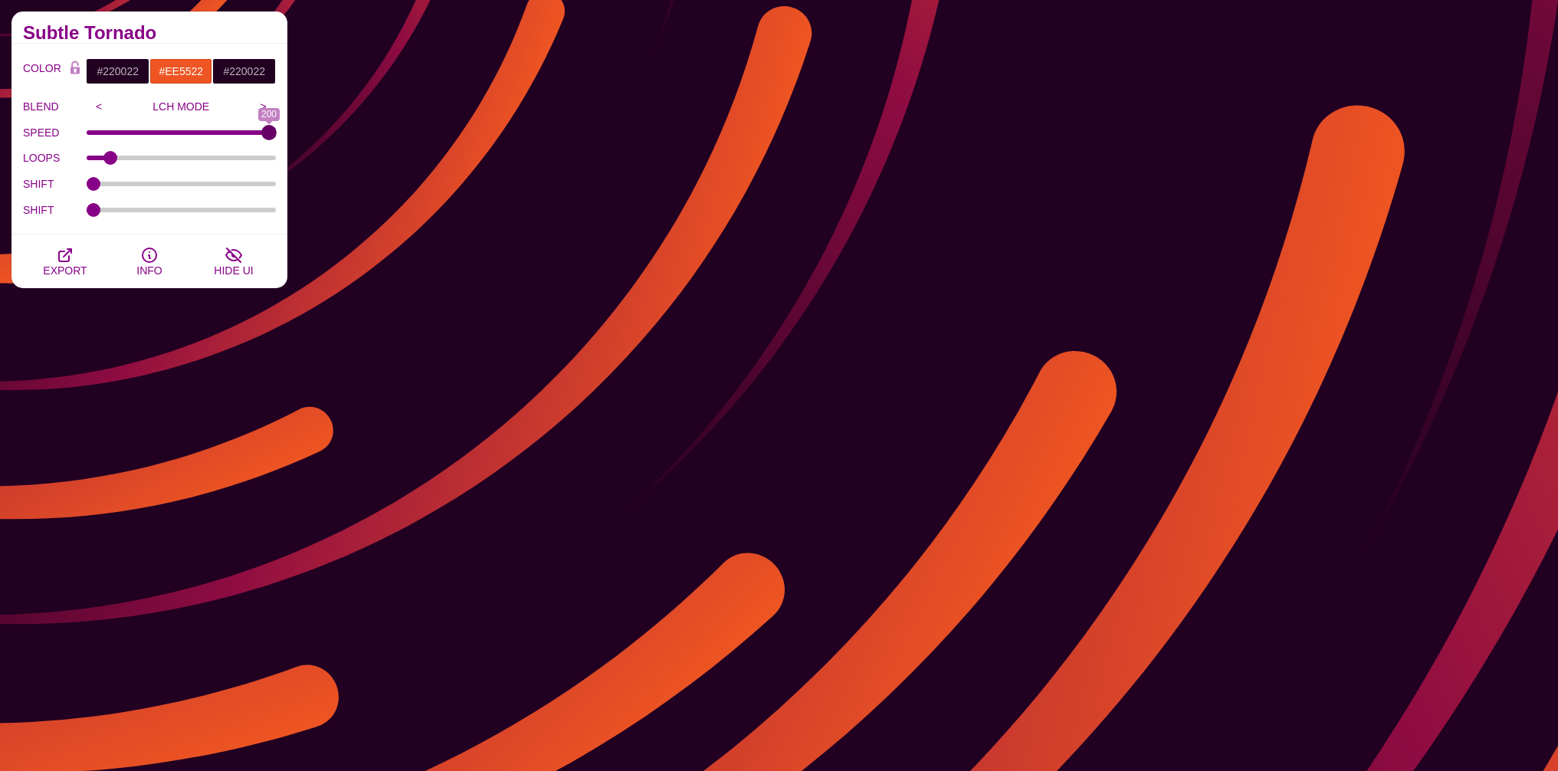
type input "200"
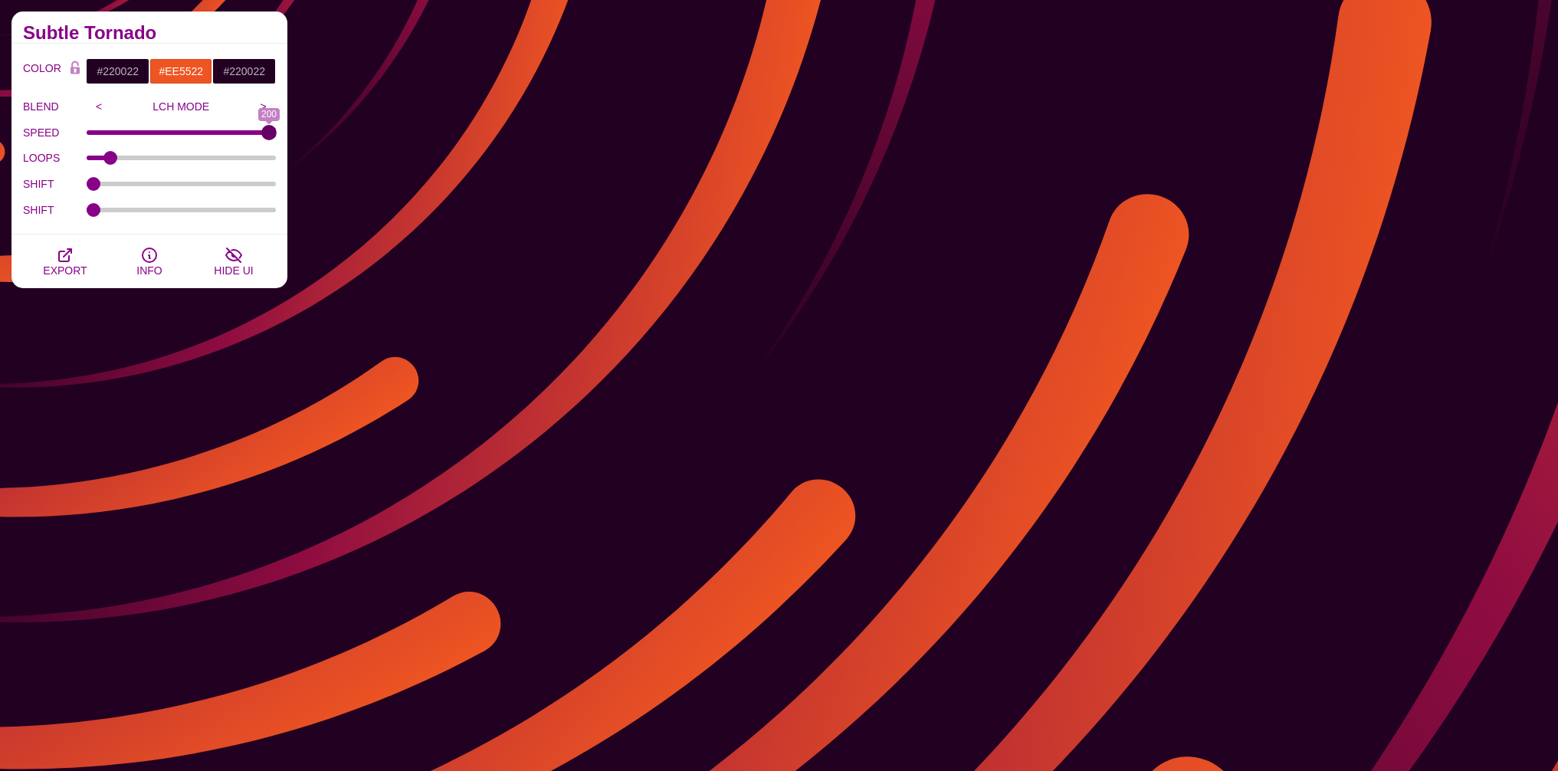
click at [277, 136] on input "SPEED" at bounding box center [182, 132] width 190 height 6
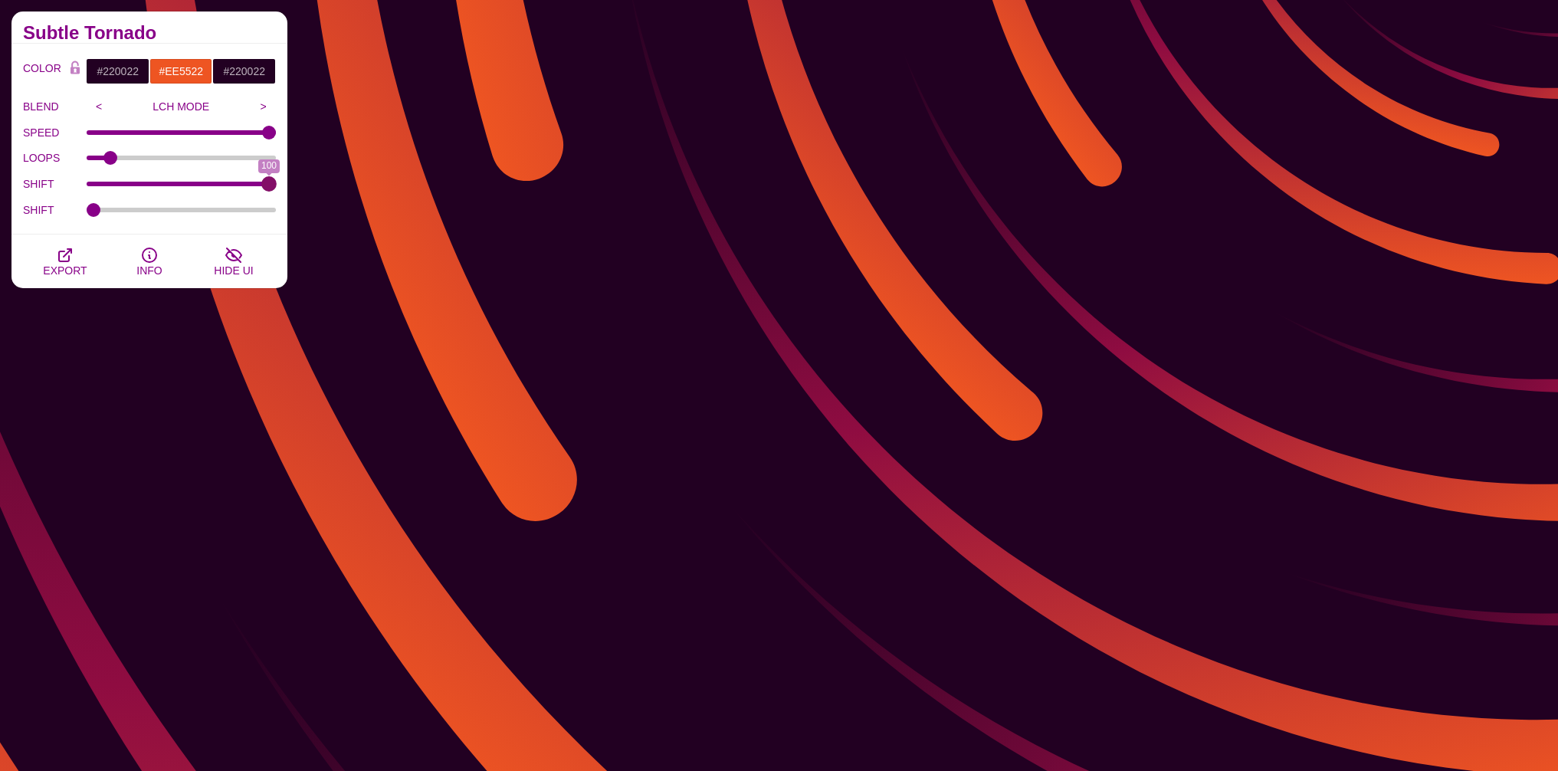
drag, startPoint x: 94, startPoint y: 185, endPoint x: 351, endPoint y: 185, distance: 256.7
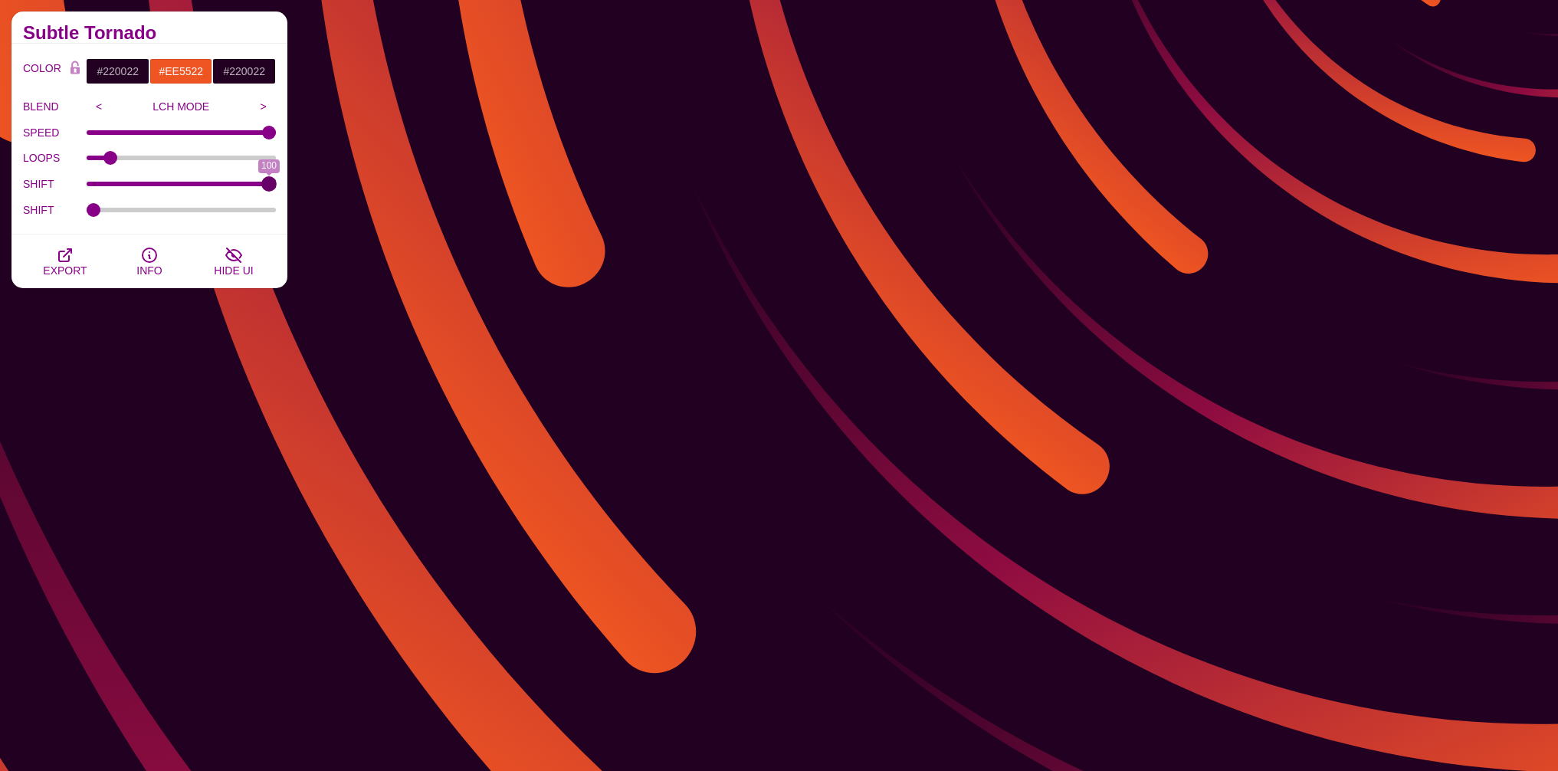
type input "100"
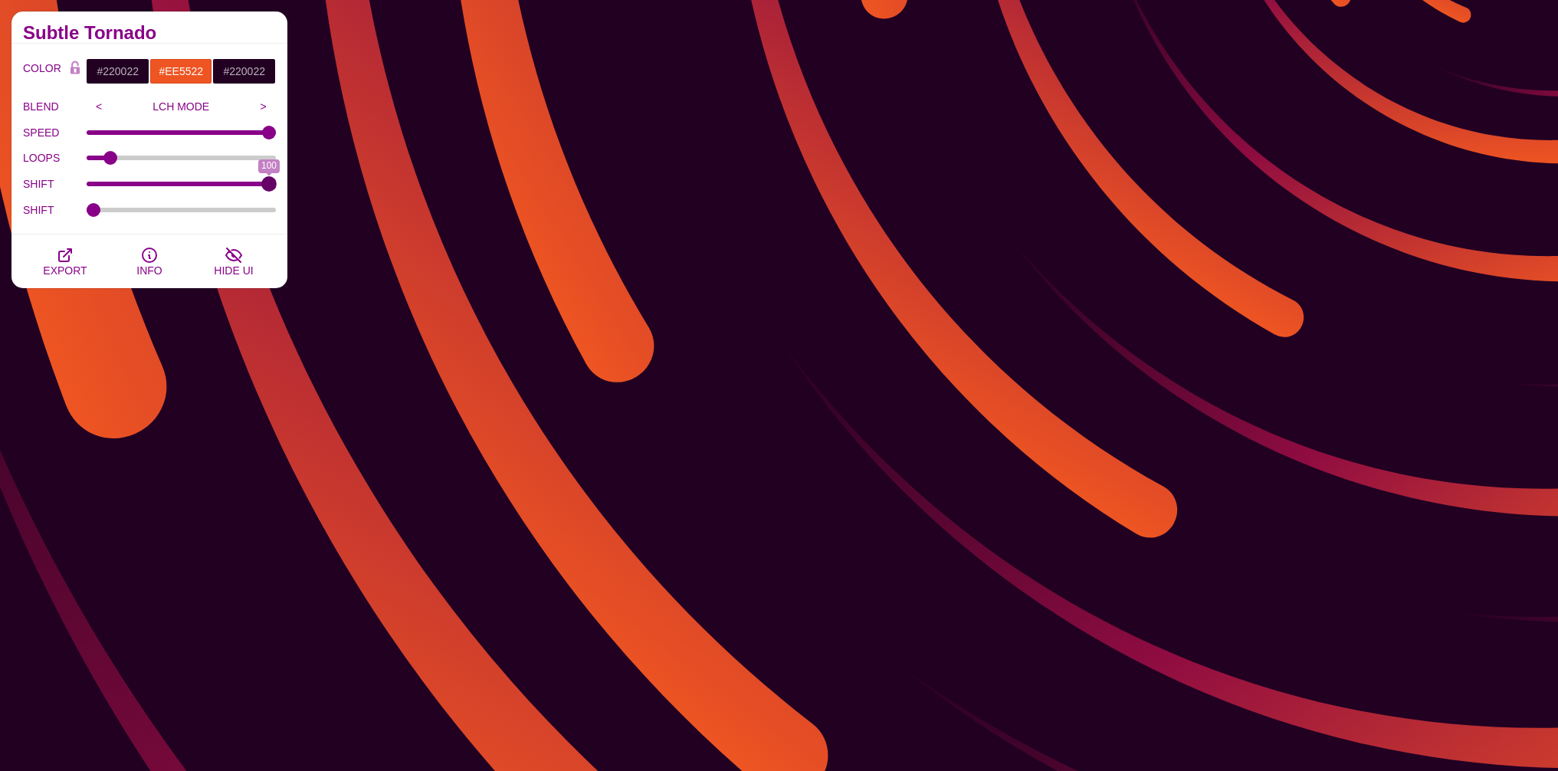
click at [277, 185] on input "SHIFT" at bounding box center [182, 184] width 190 height 6
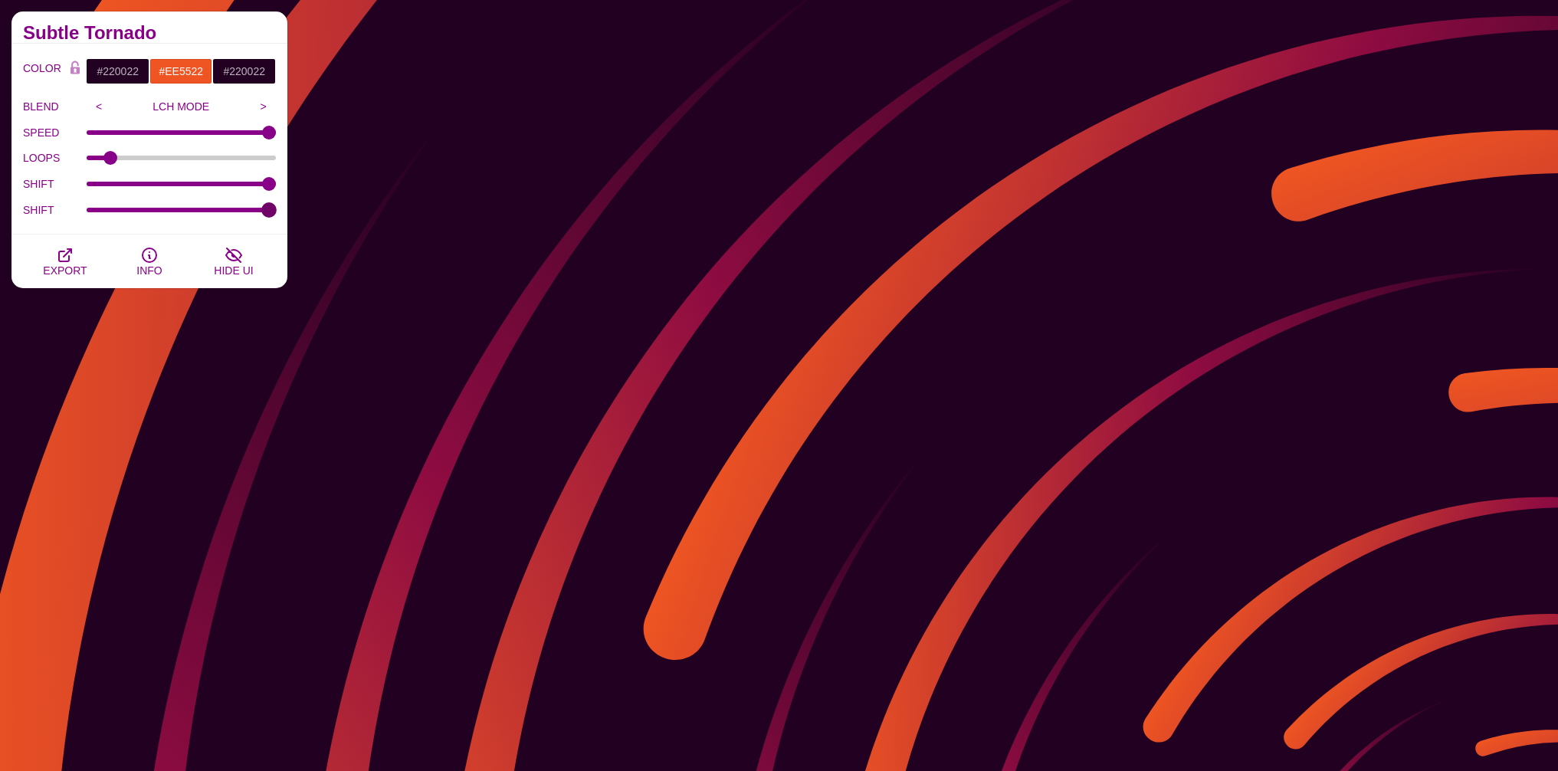
drag, startPoint x: 94, startPoint y: 214, endPoint x: 339, endPoint y: 218, distance: 244.5
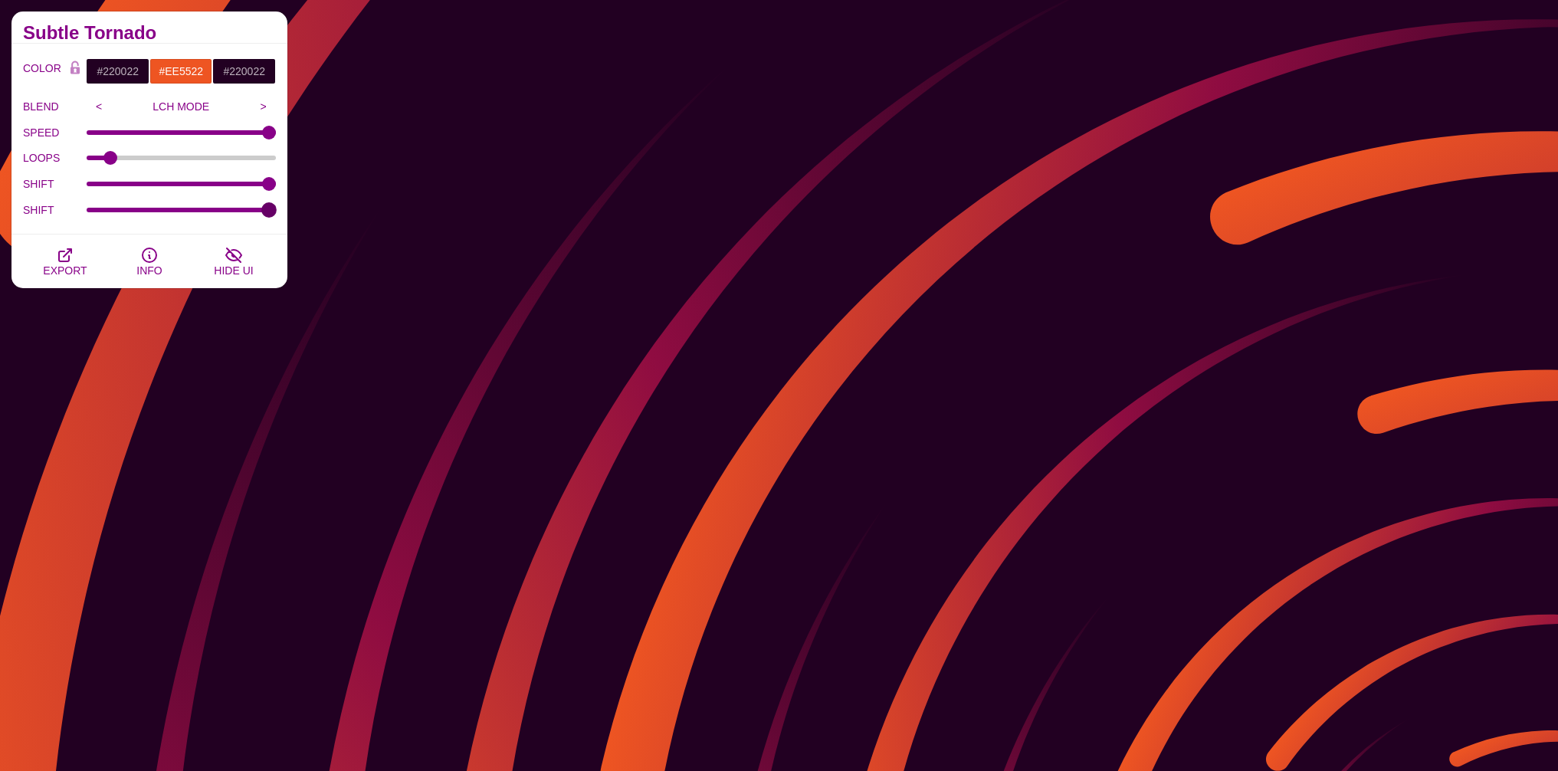
type input "100"
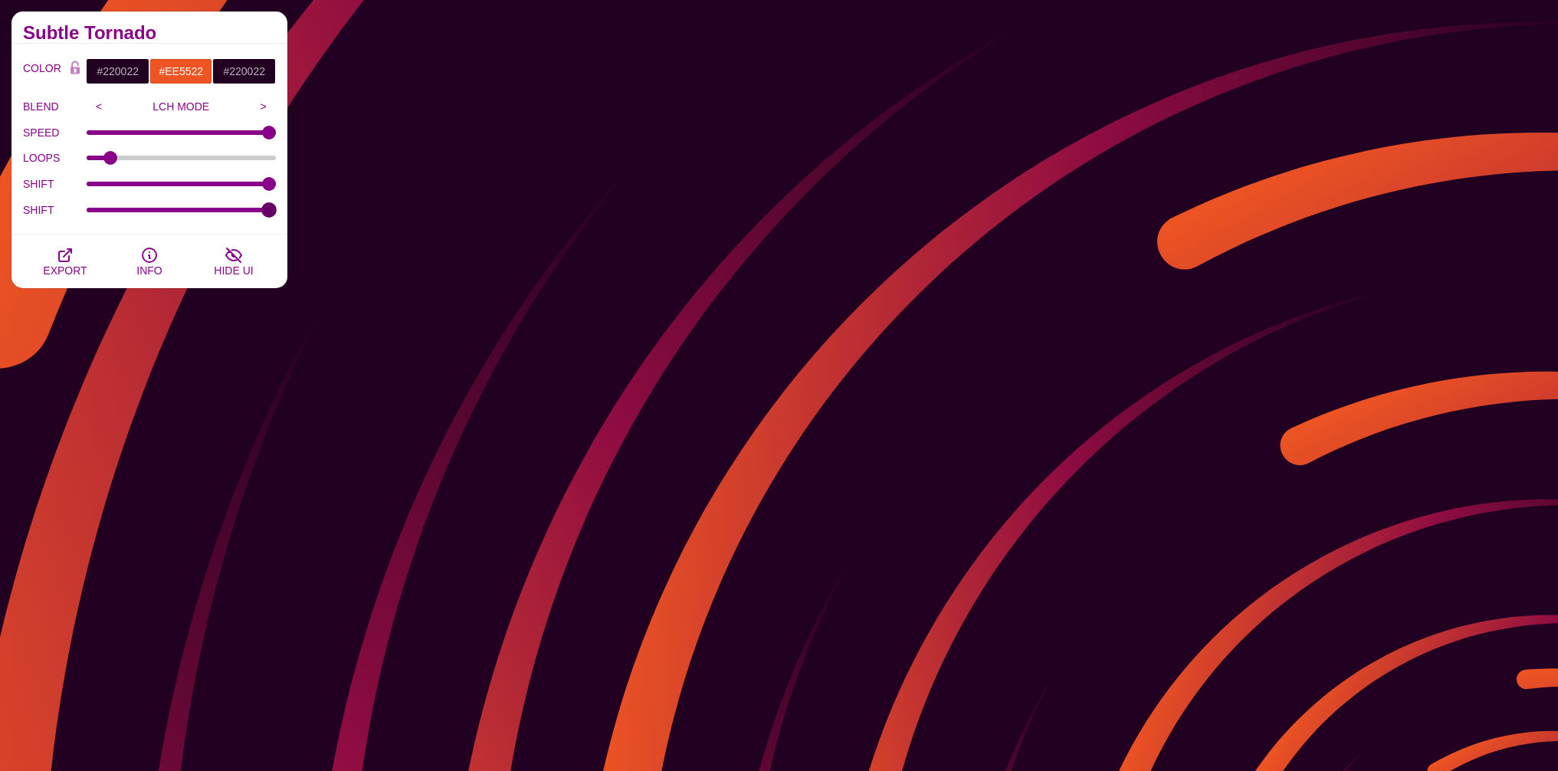
click at [277, 213] on input "SHIFT" at bounding box center [182, 210] width 190 height 6
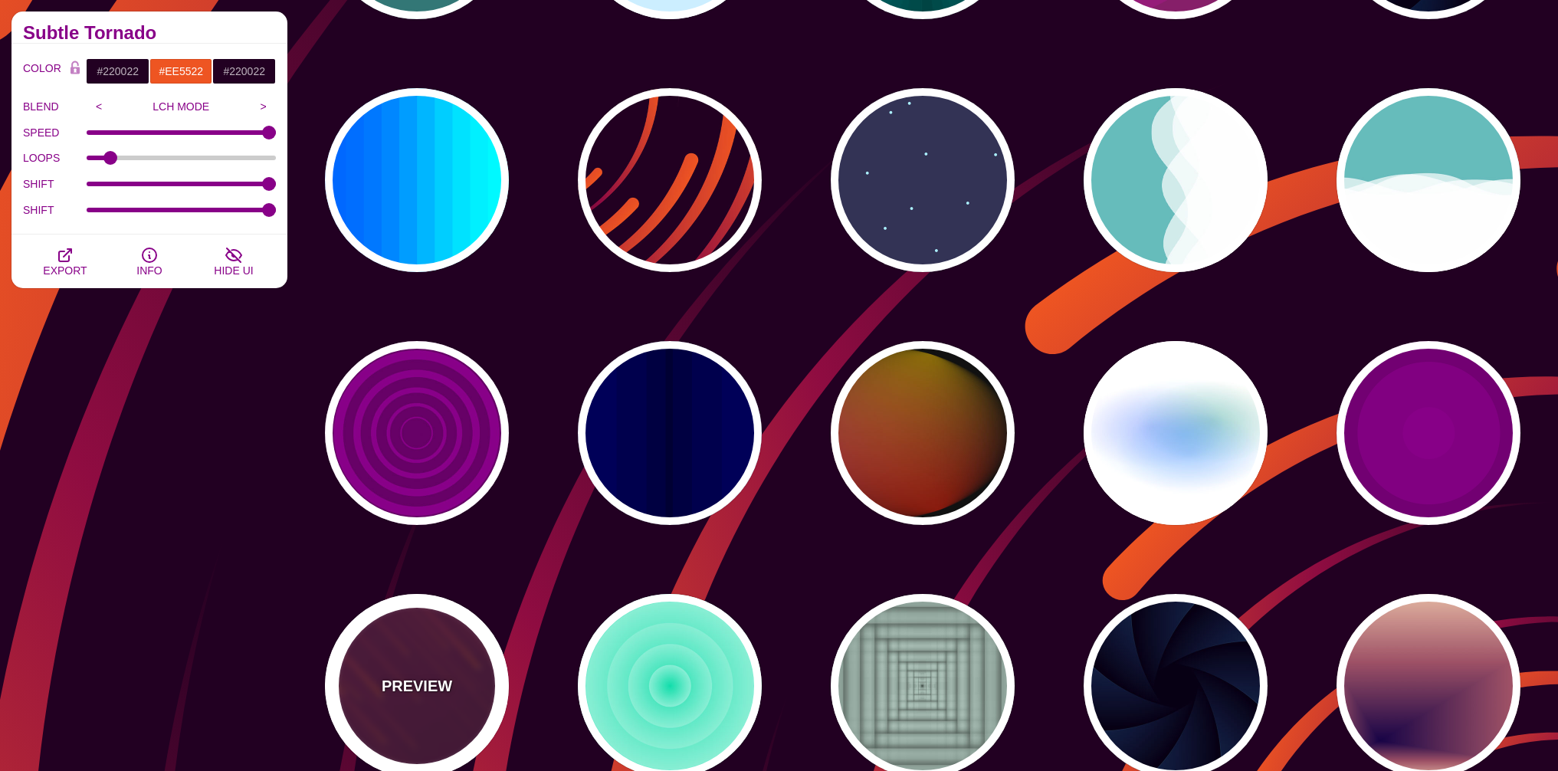
click at [408, 668] on div "PREVIEW" at bounding box center [417, 686] width 184 height 184
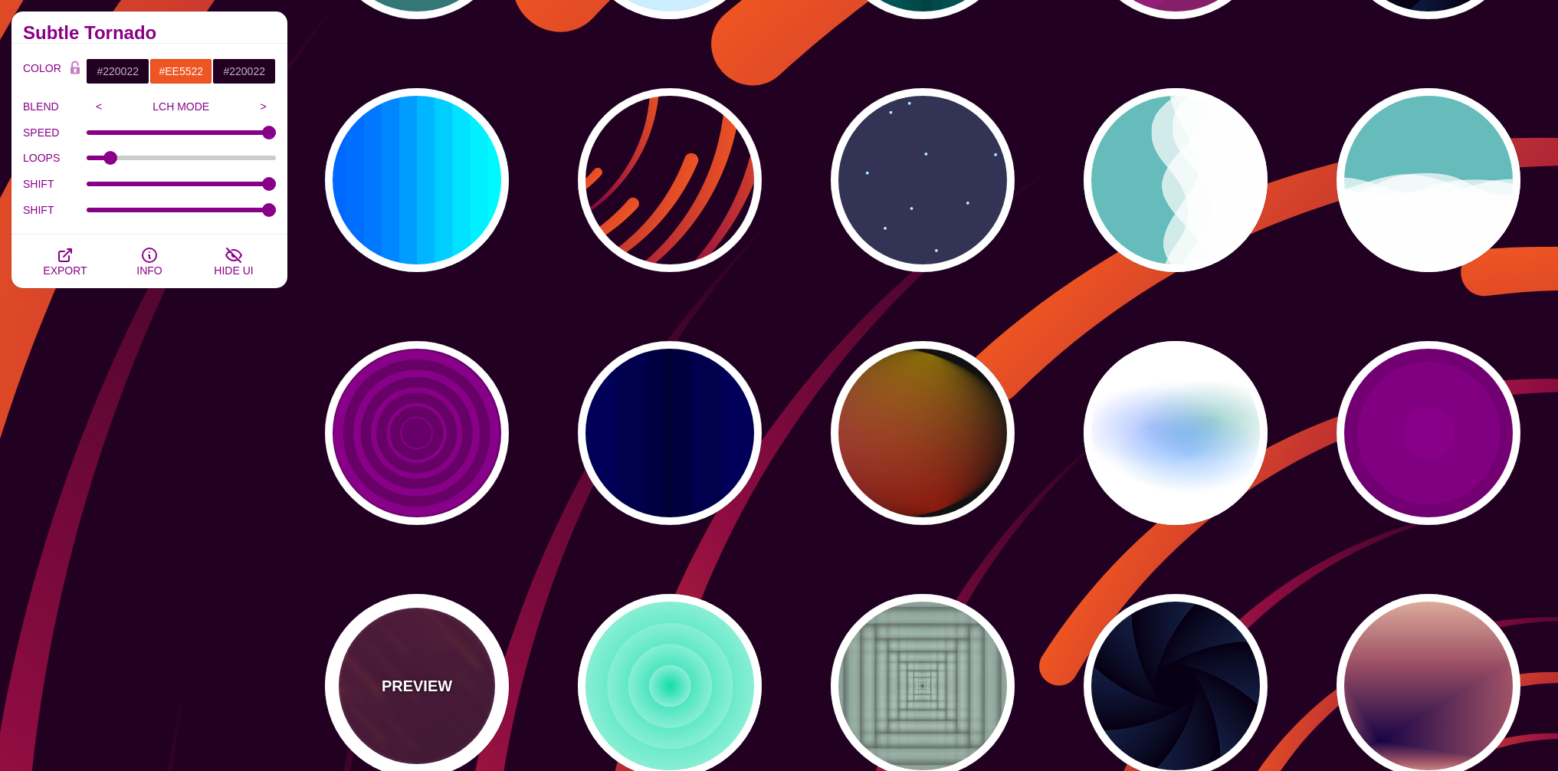
type input "#FF7700"
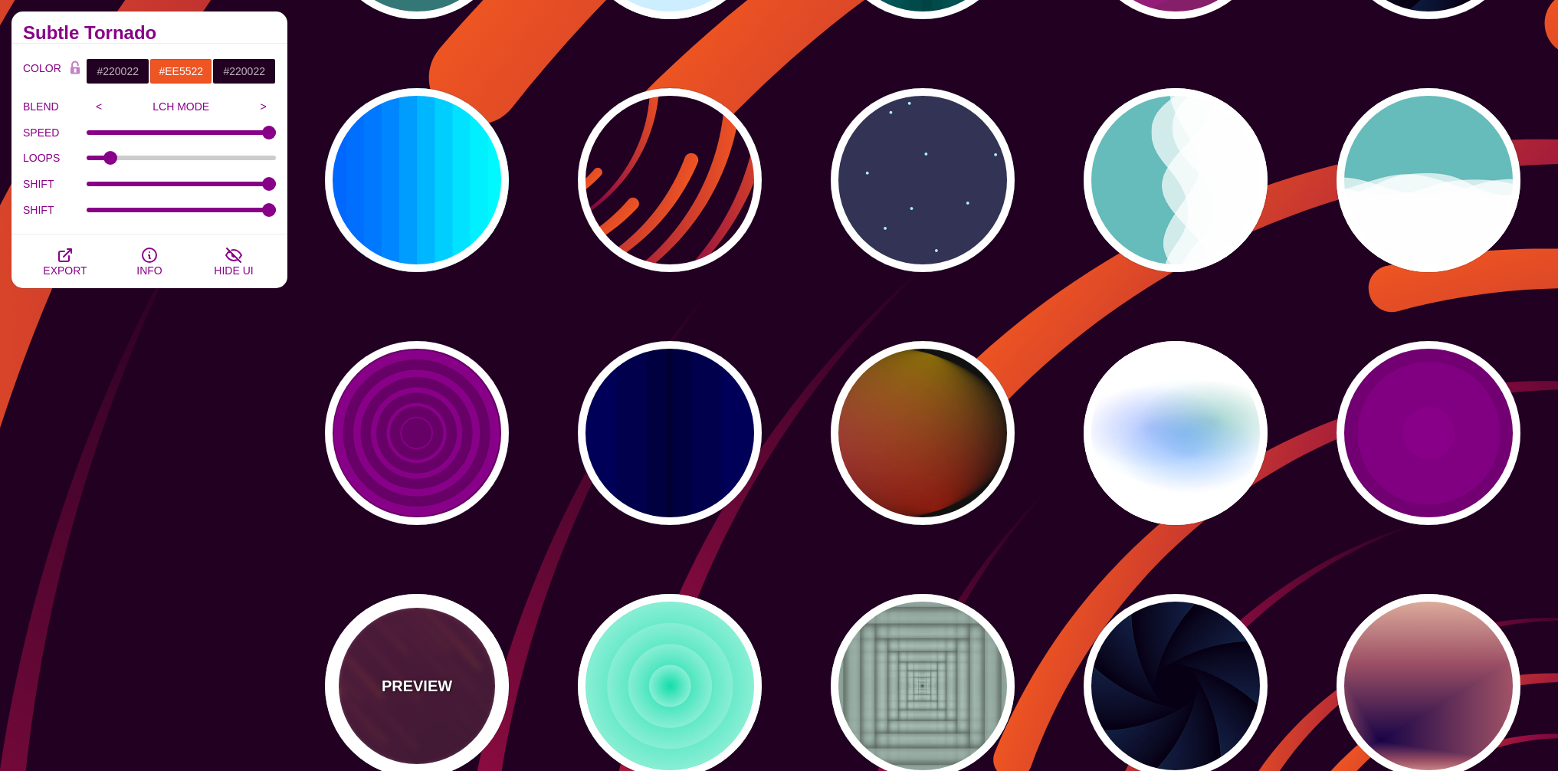
type input "#FFFFFF"
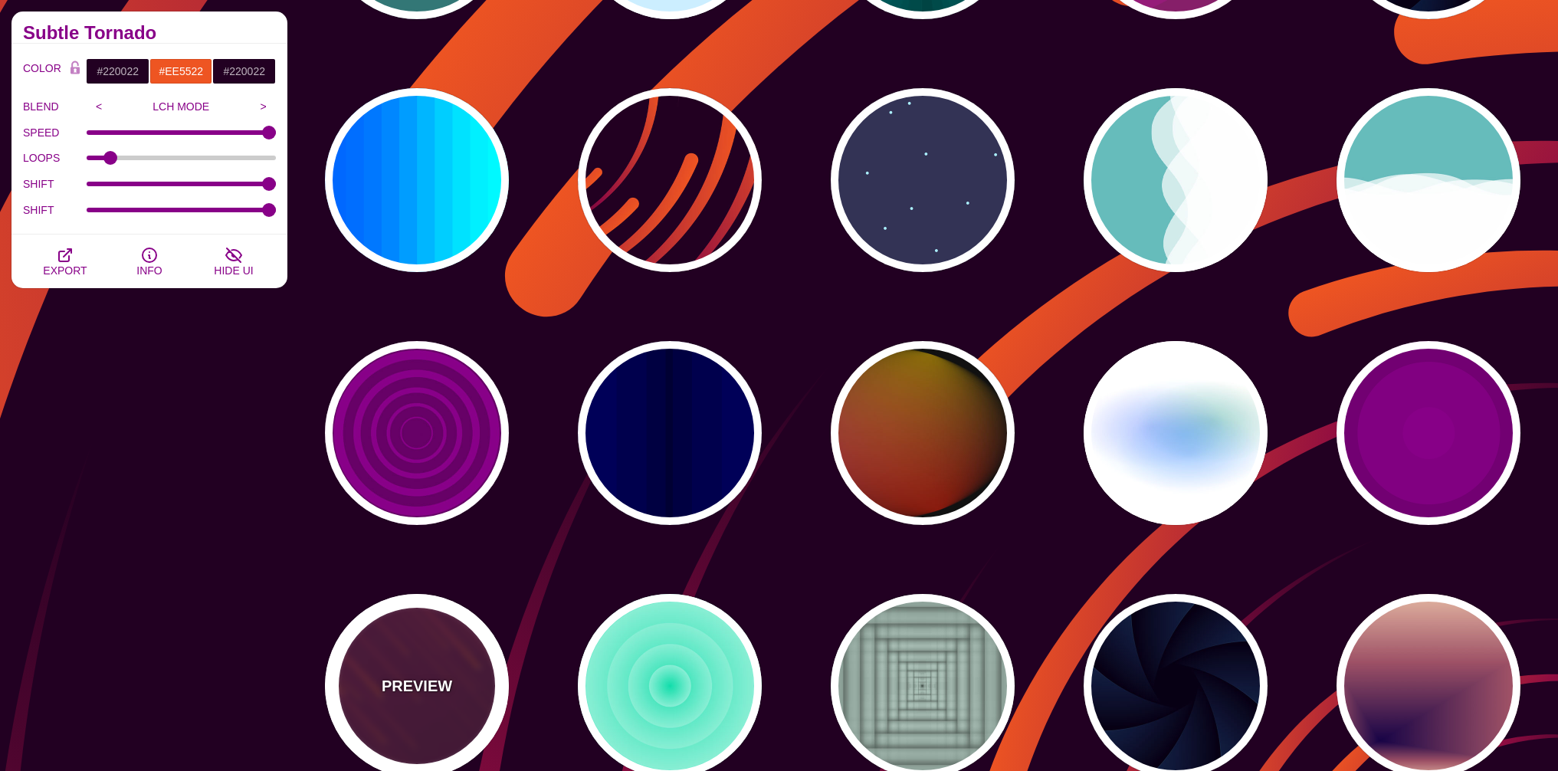
type input "10"
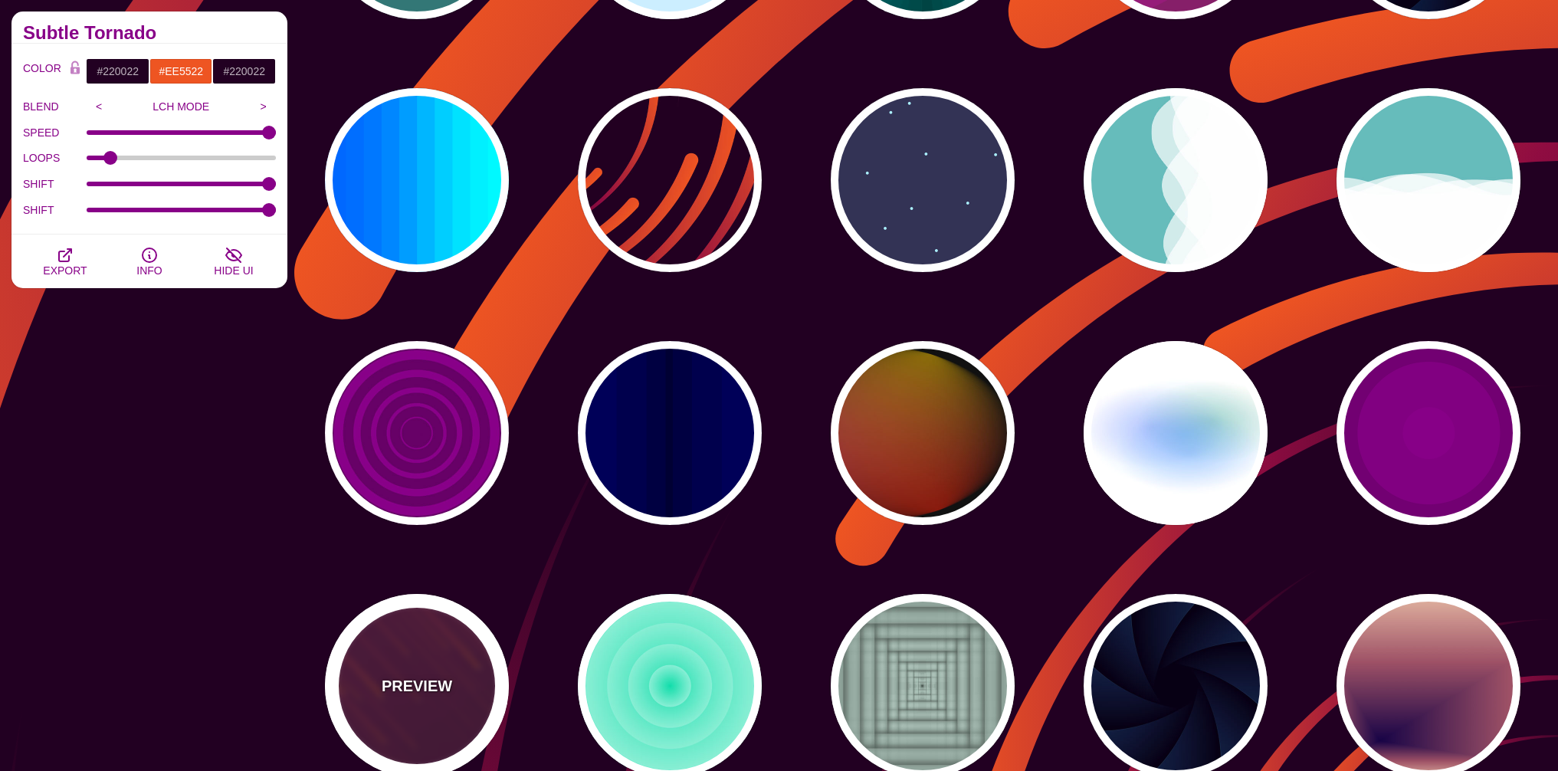
type input "999"
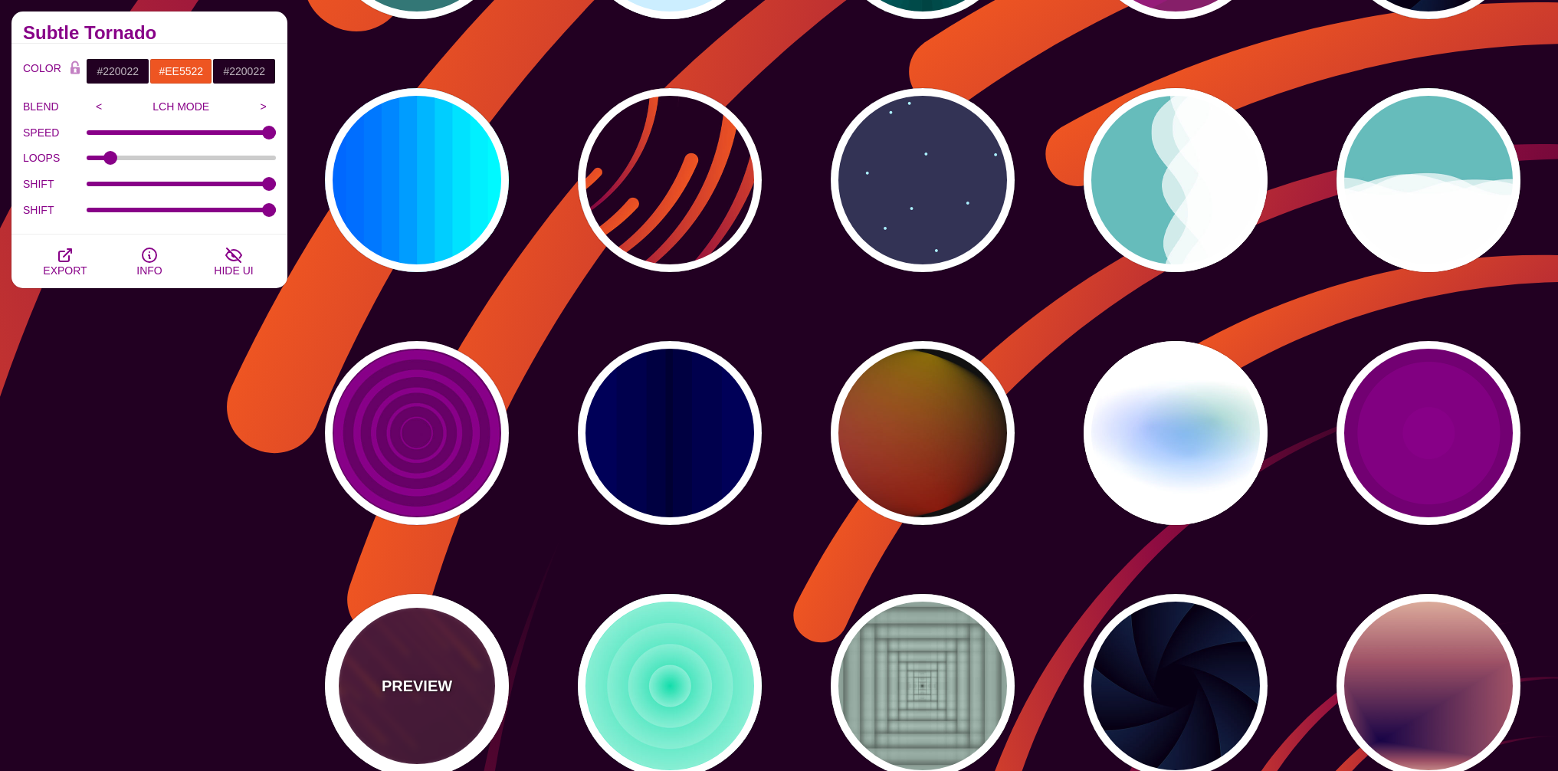
type input "3"
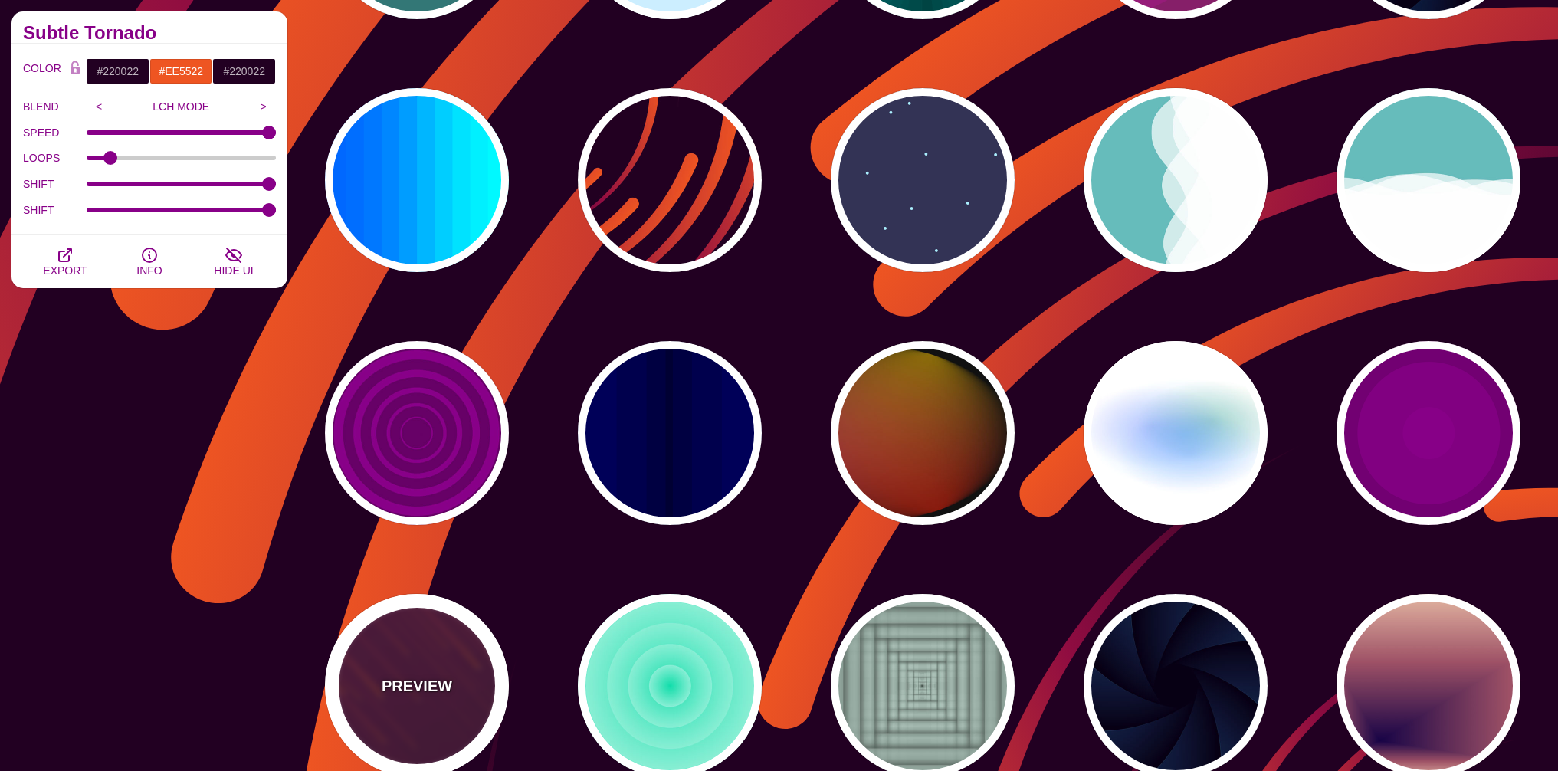
type input "1.5"
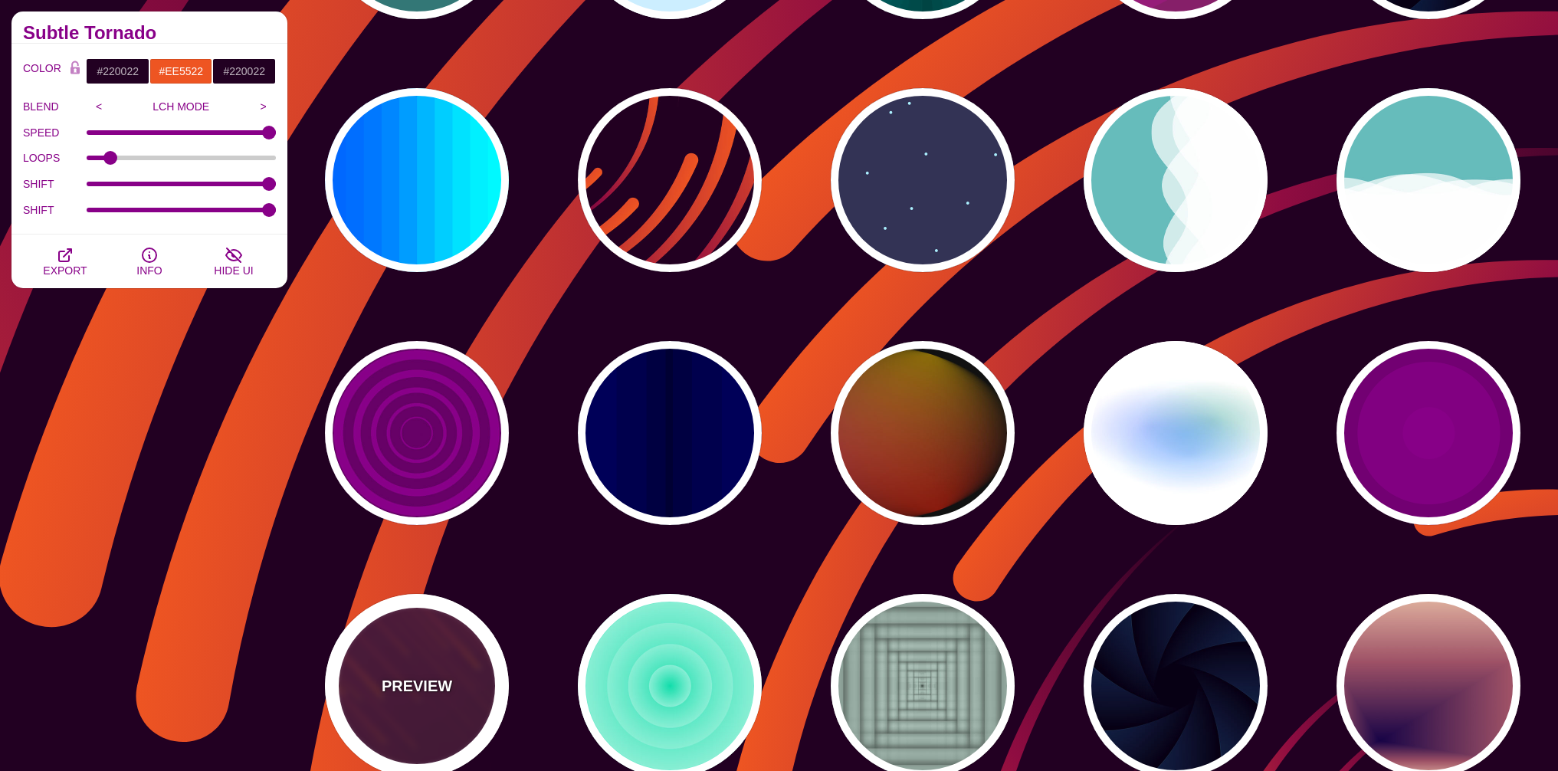
type input "1"
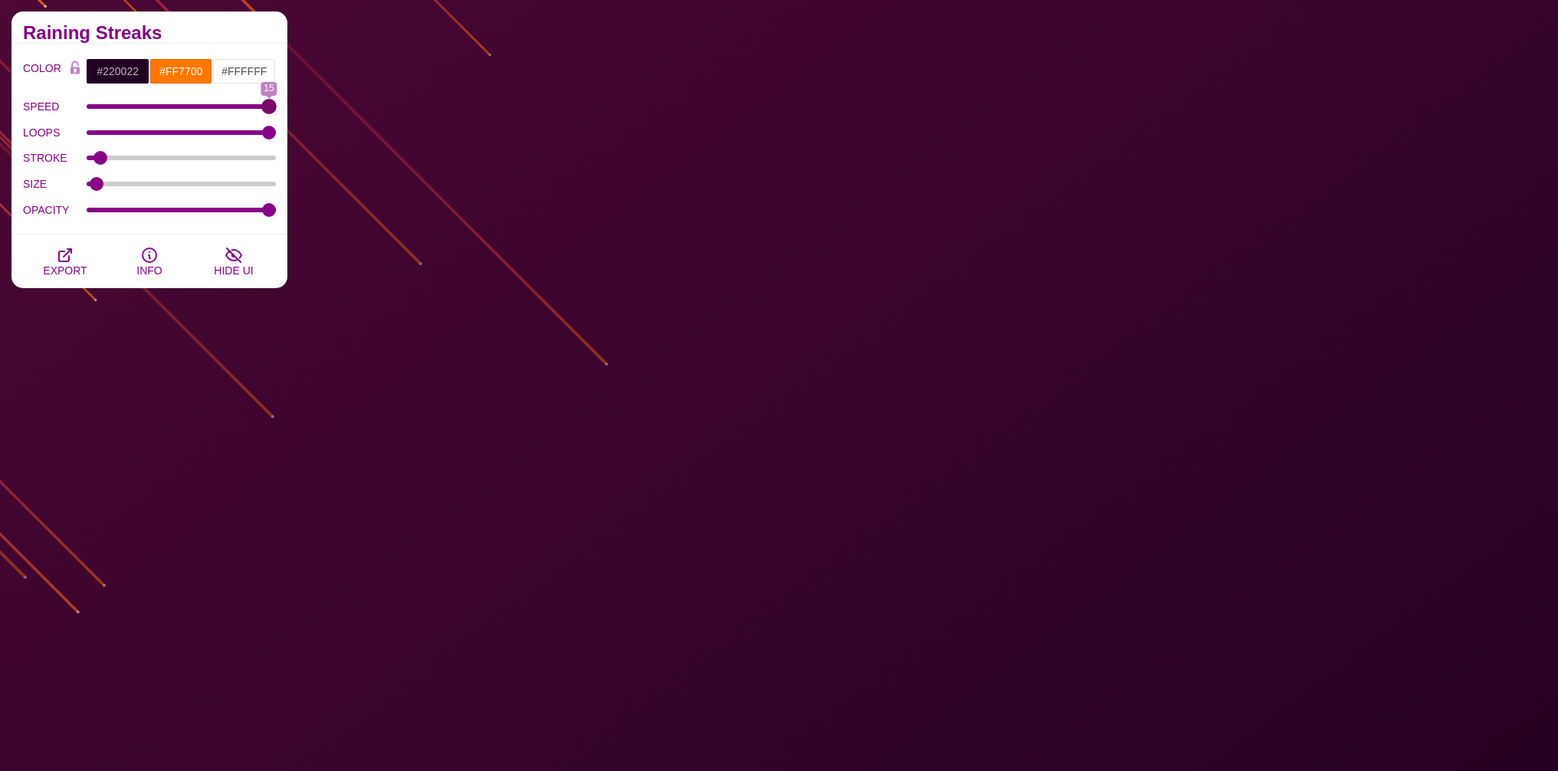
drag, startPoint x: 176, startPoint y: 104, endPoint x: 261, endPoint y: 105, distance: 84.3
type input "15"
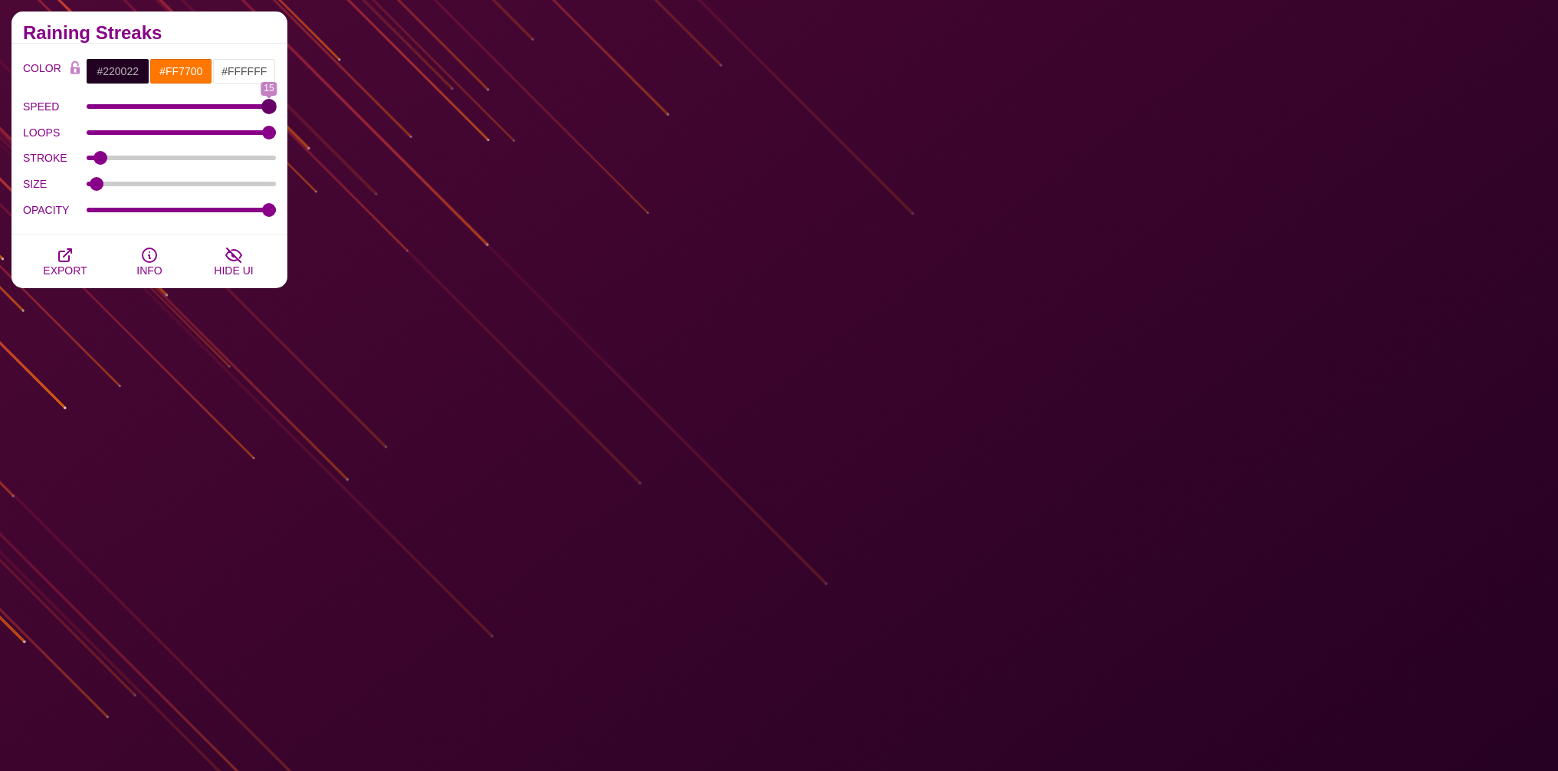
click at [261, 105] on input "SPEED" at bounding box center [182, 106] width 190 height 6
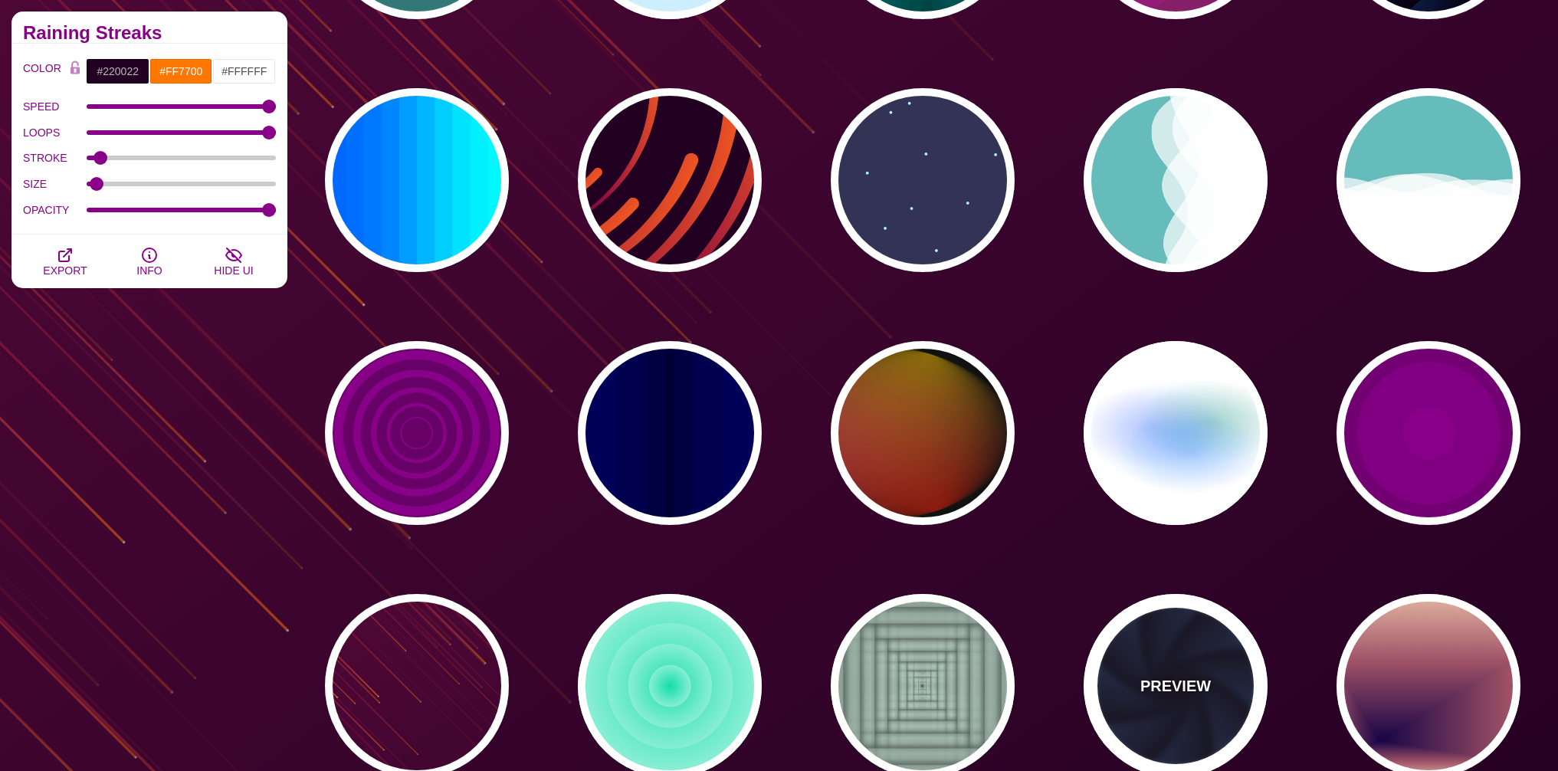
click at [1120, 680] on div "PREVIEW" at bounding box center [1175, 686] width 184 height 184
type input "#070014"
type input "#1A3666"
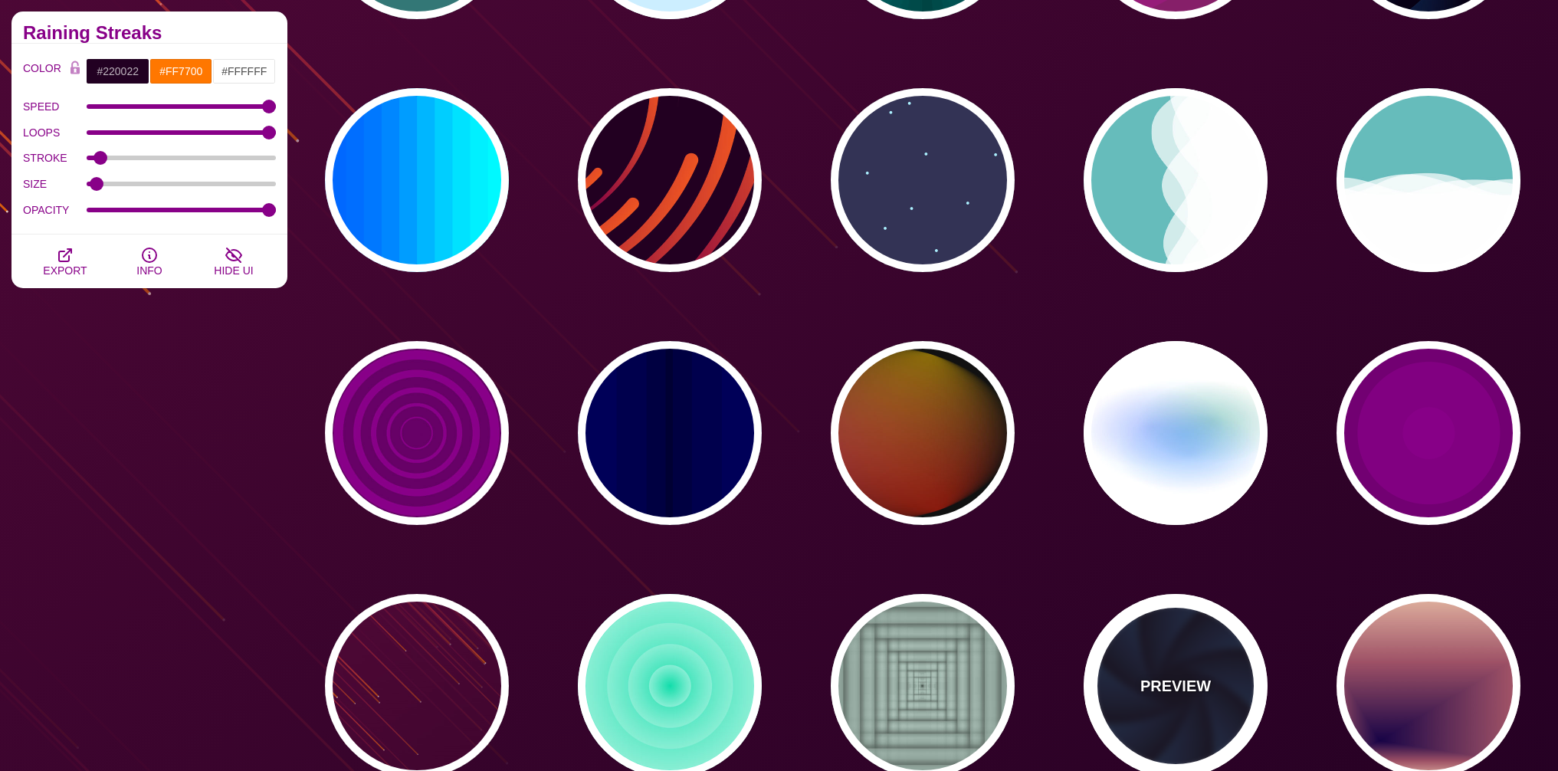
type input "#99FFFF"
type input "0"
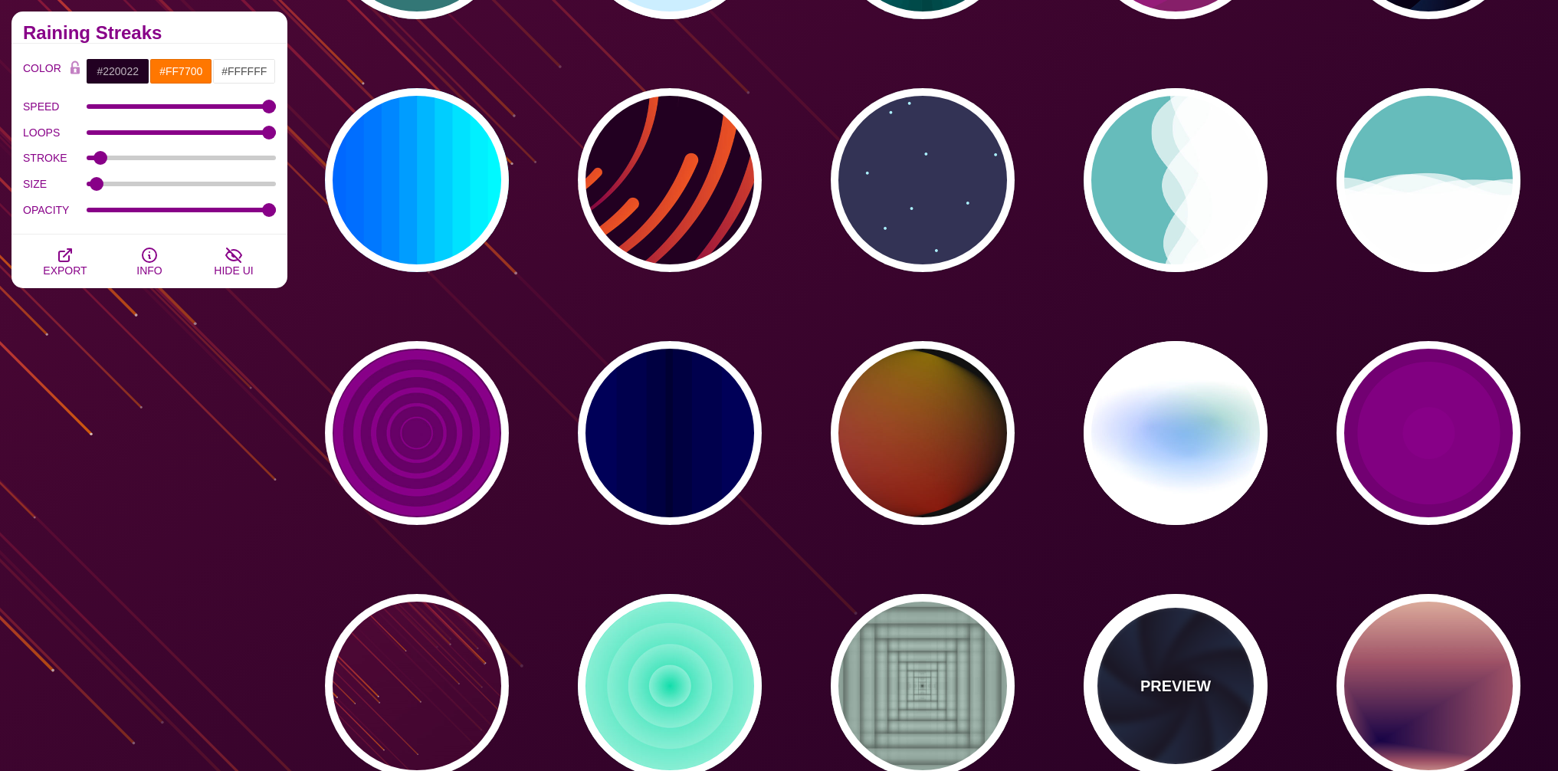
type input "1"
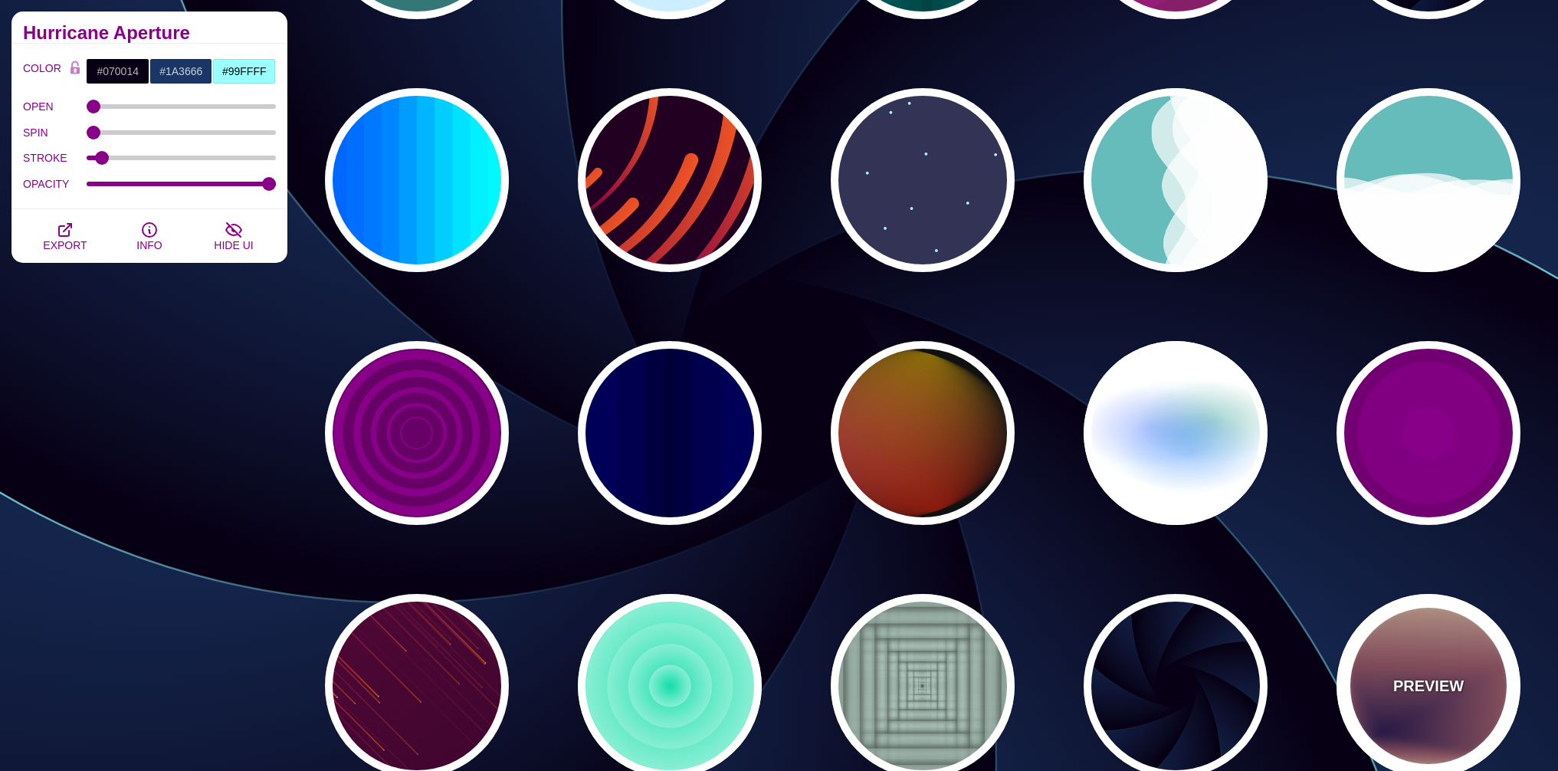
click at [1440, 664] on div "PREVIEW" at bounding box center [1428, 686] width 184 height 184
type input "#EEC6AB"
type input "#170346"
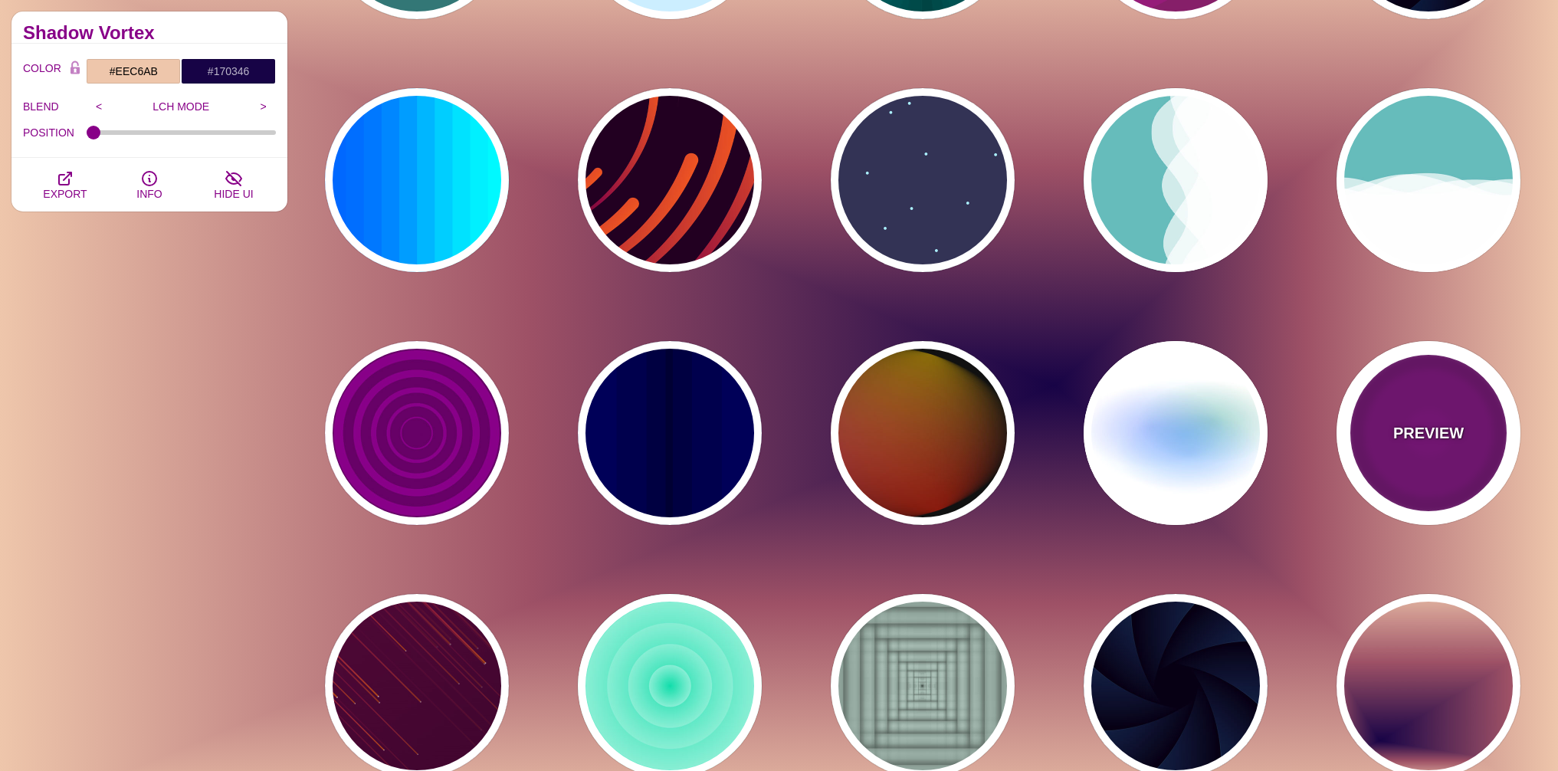
click at [1449, 400] on div "PREVIEW" at bounding box center [1428, 433] width 184 height 184
type input "#220022"
type input "#880088"
type input "999"
type input "5"
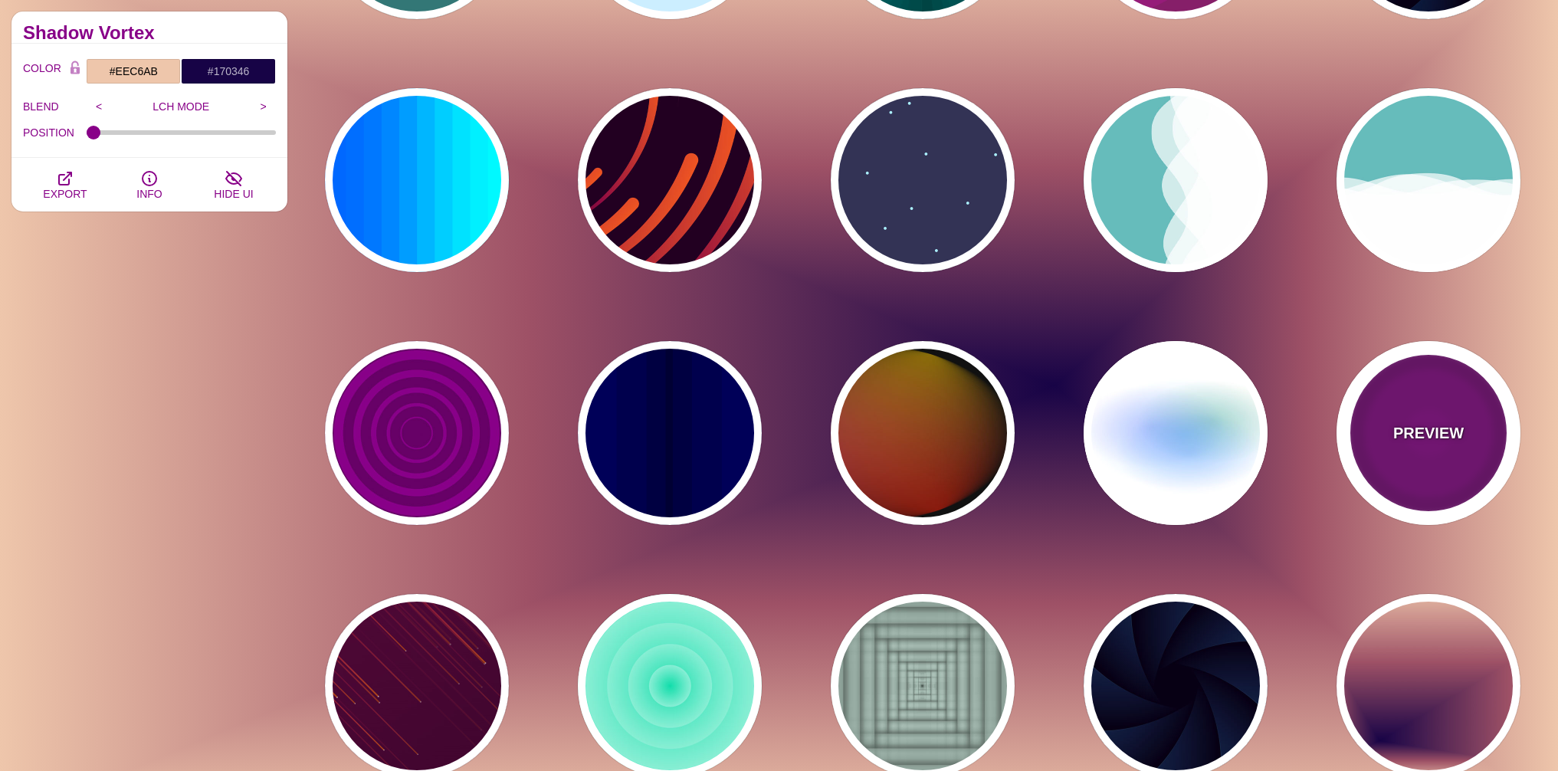
type input "0"
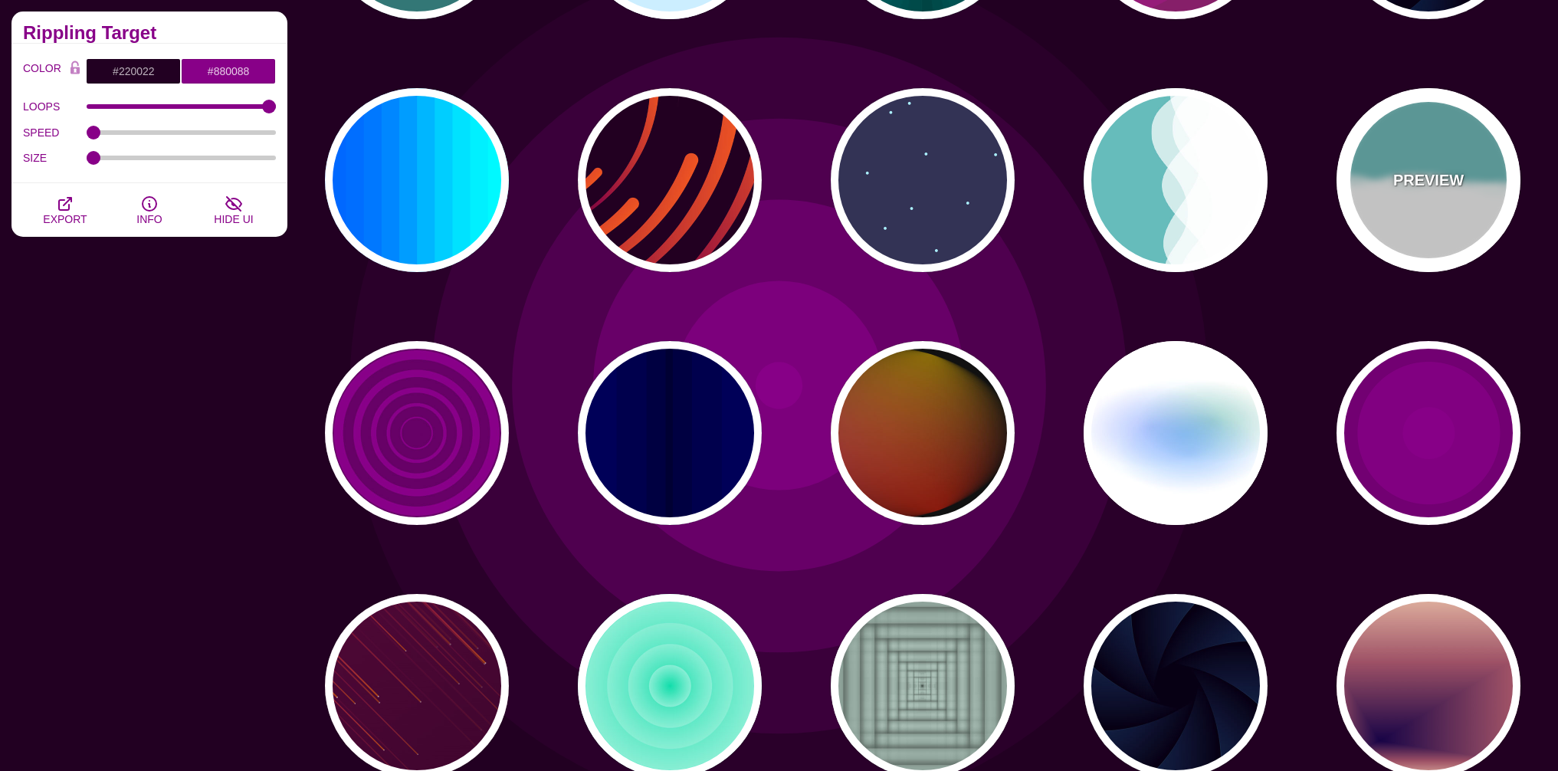
click at [1407, 220] on div "PREVIEW" at bounding box center [1428, 180] width 184 height 184
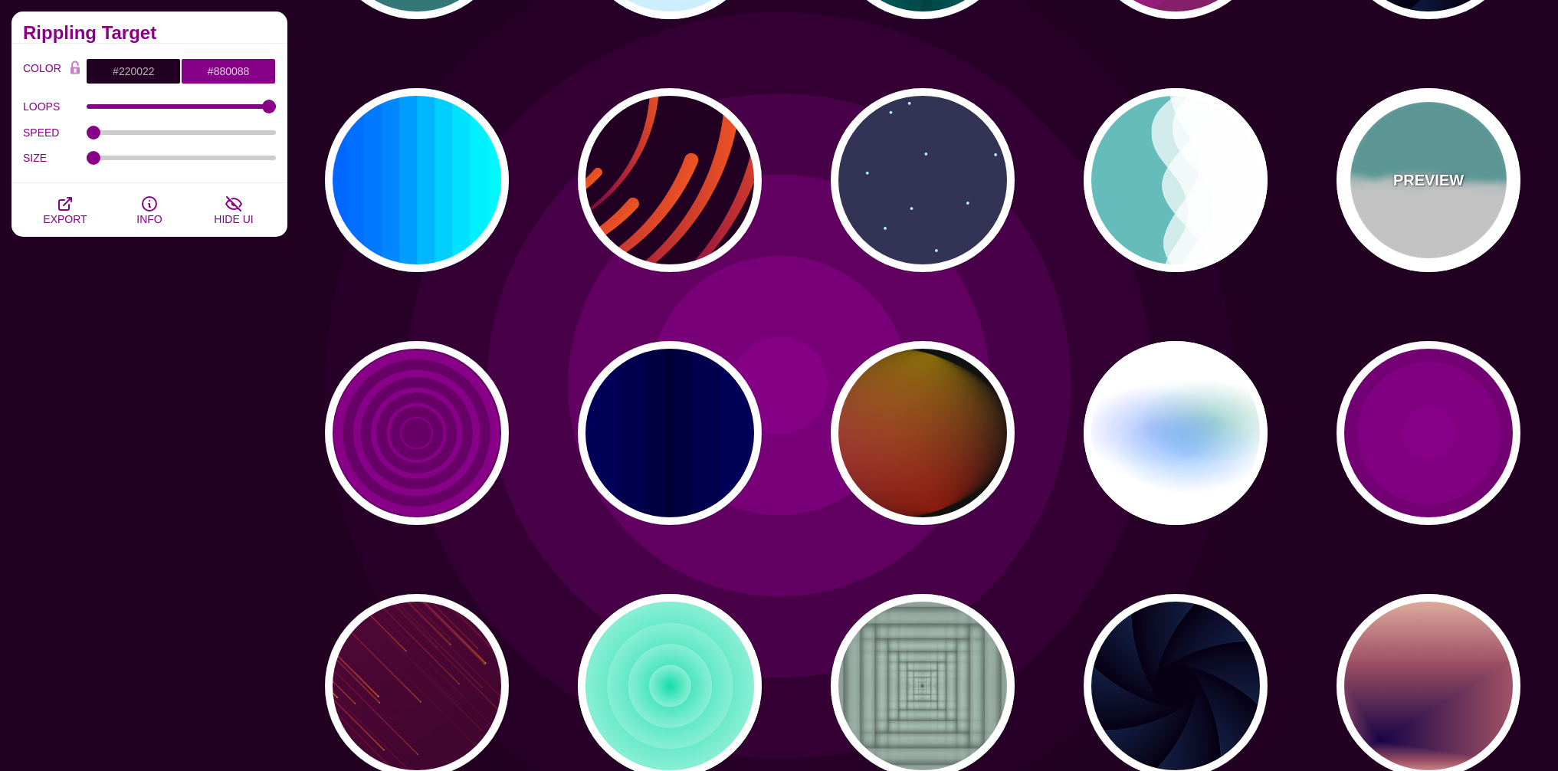
type input "#66BBBB"
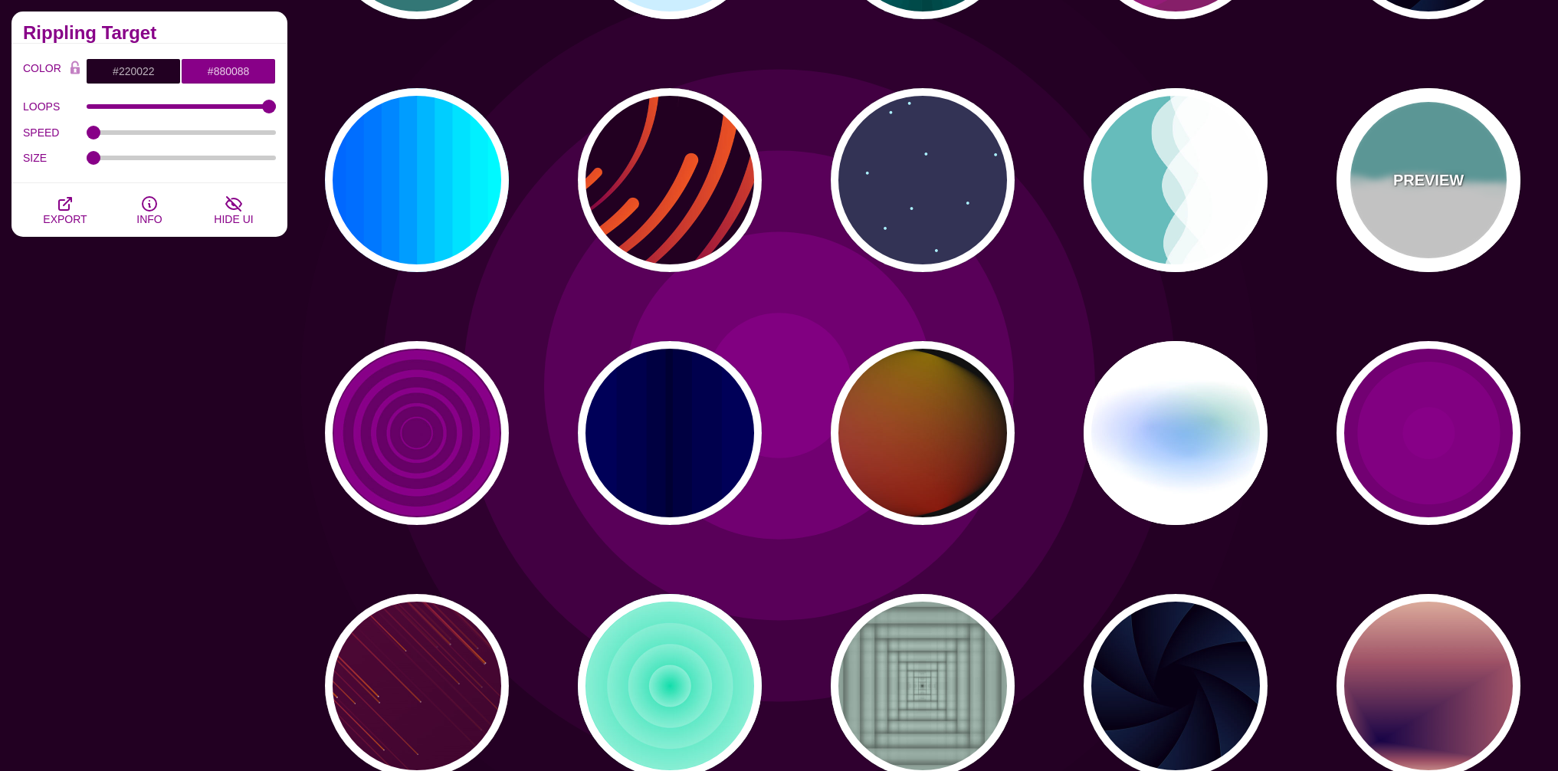
type input "#FFFFFF"
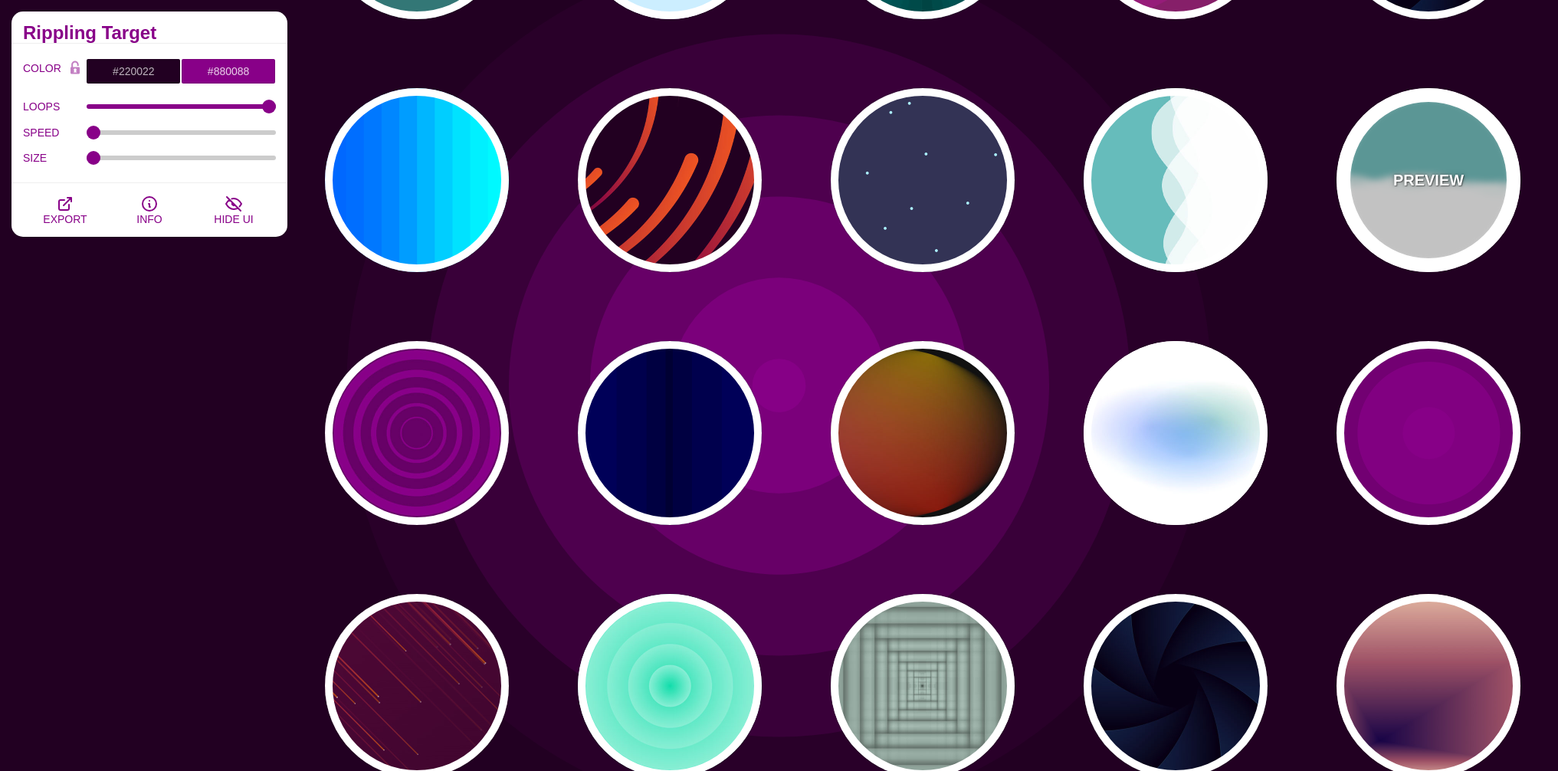
type input "#FFFFFF"
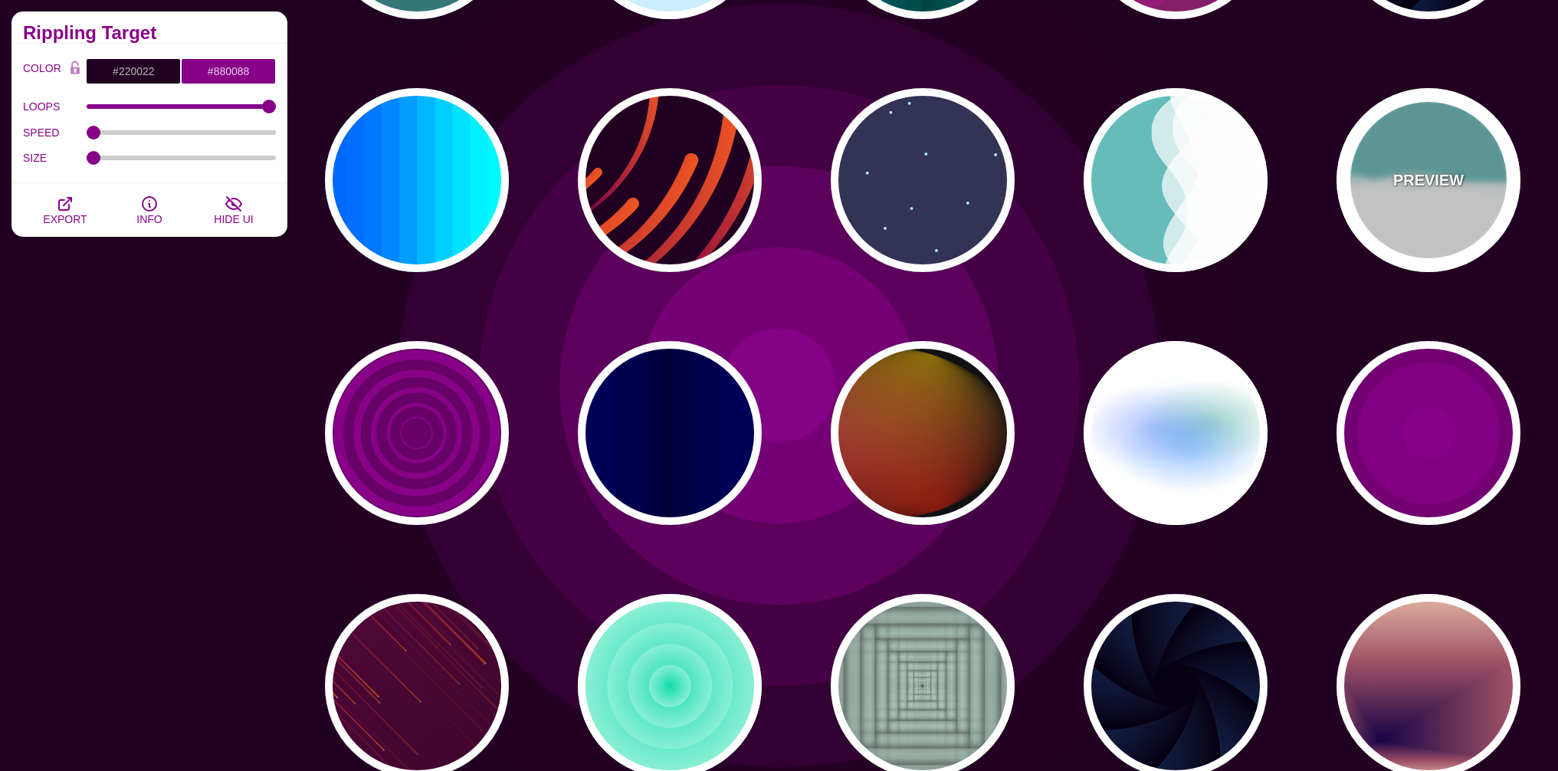
type input "0"
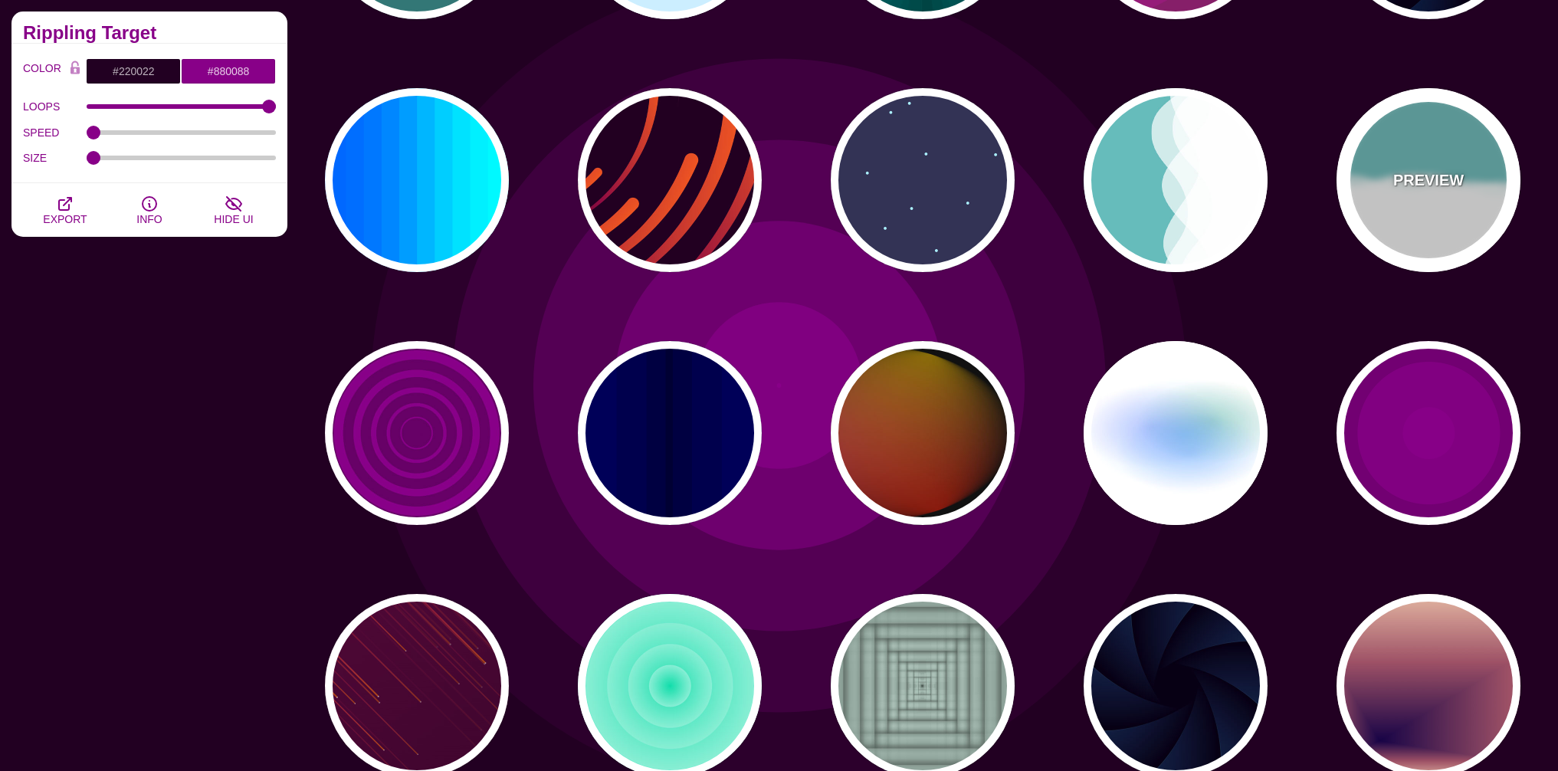
type input "1"
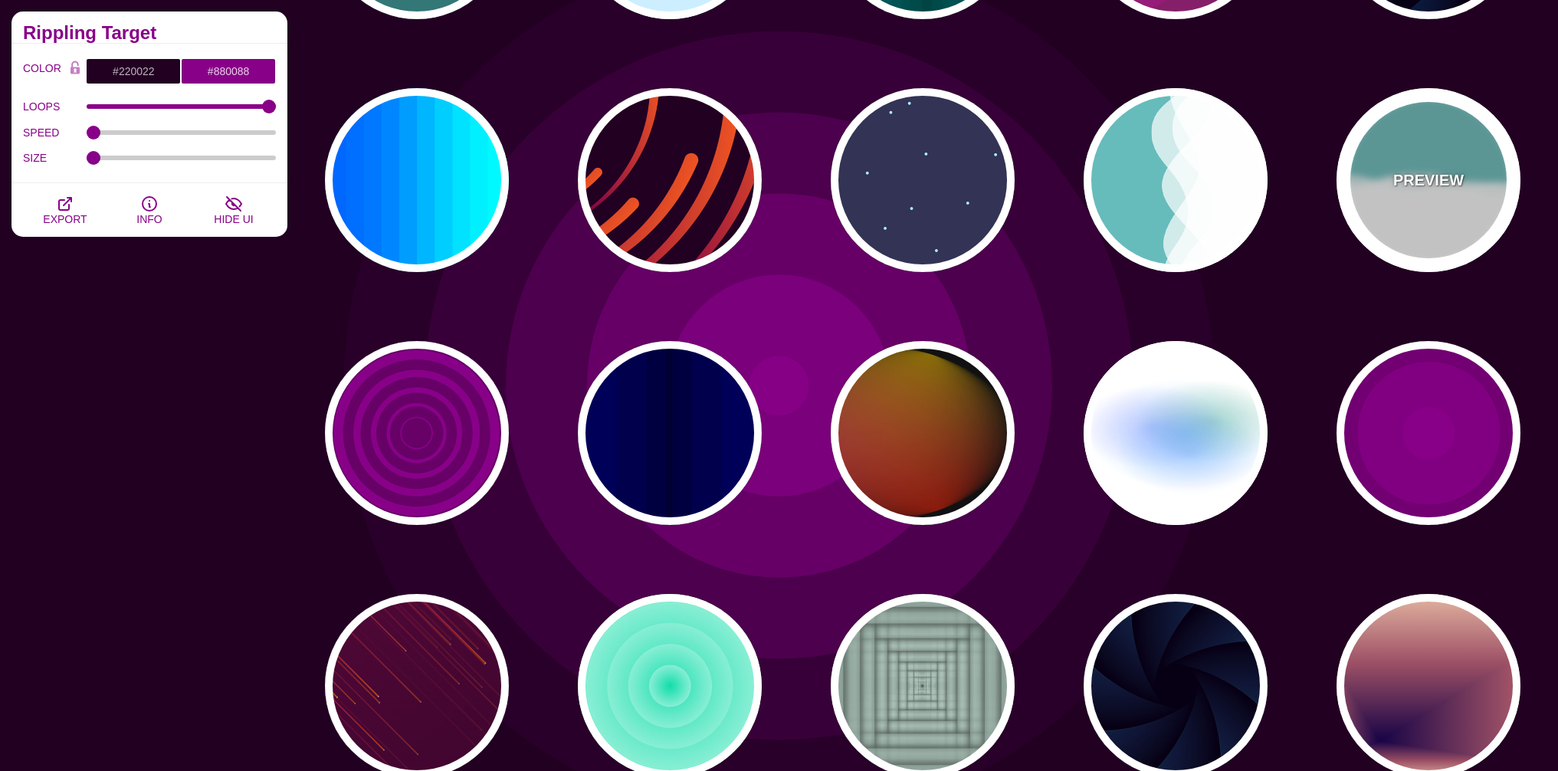
type input "0.7"
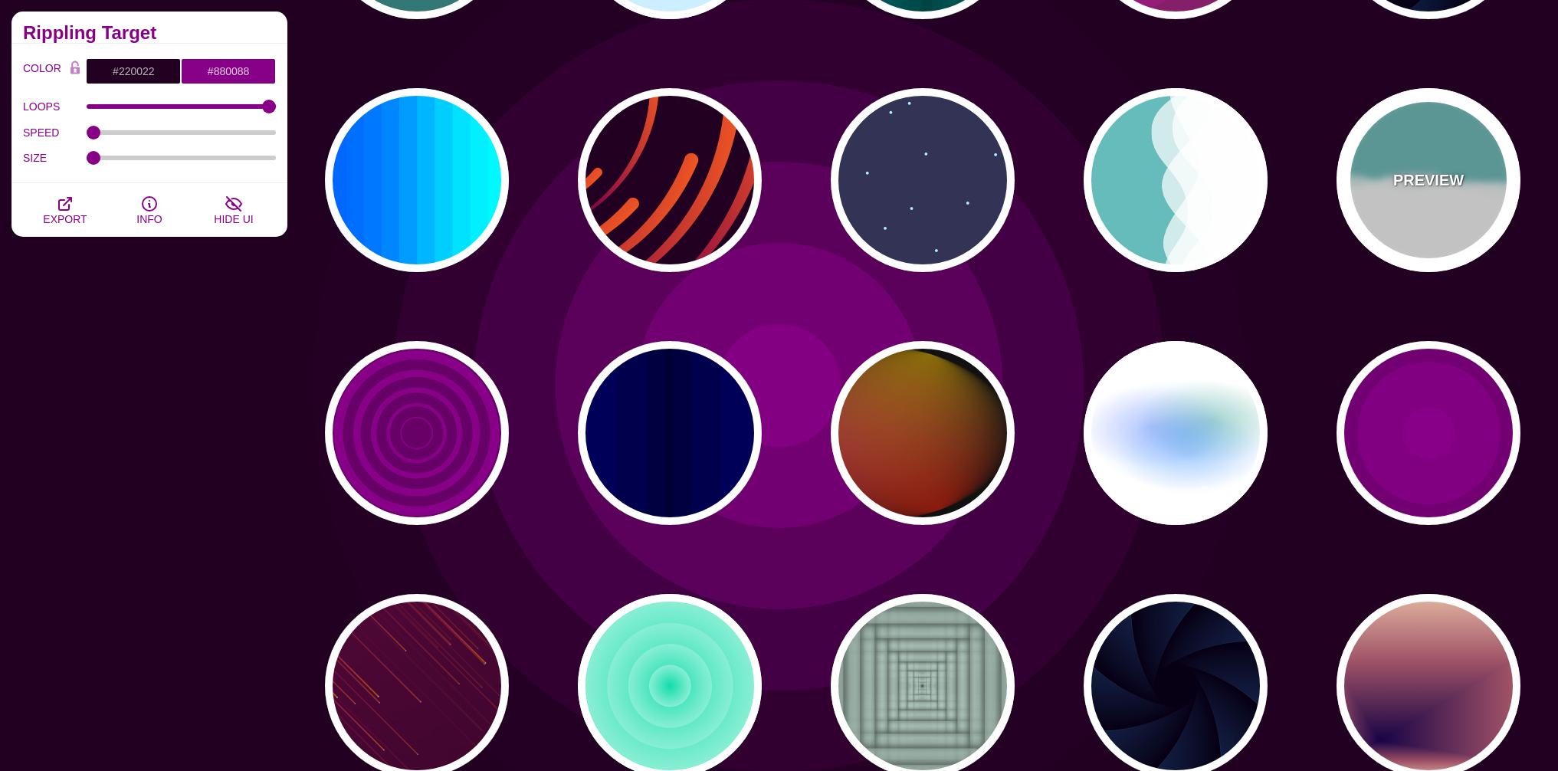
type input "56"
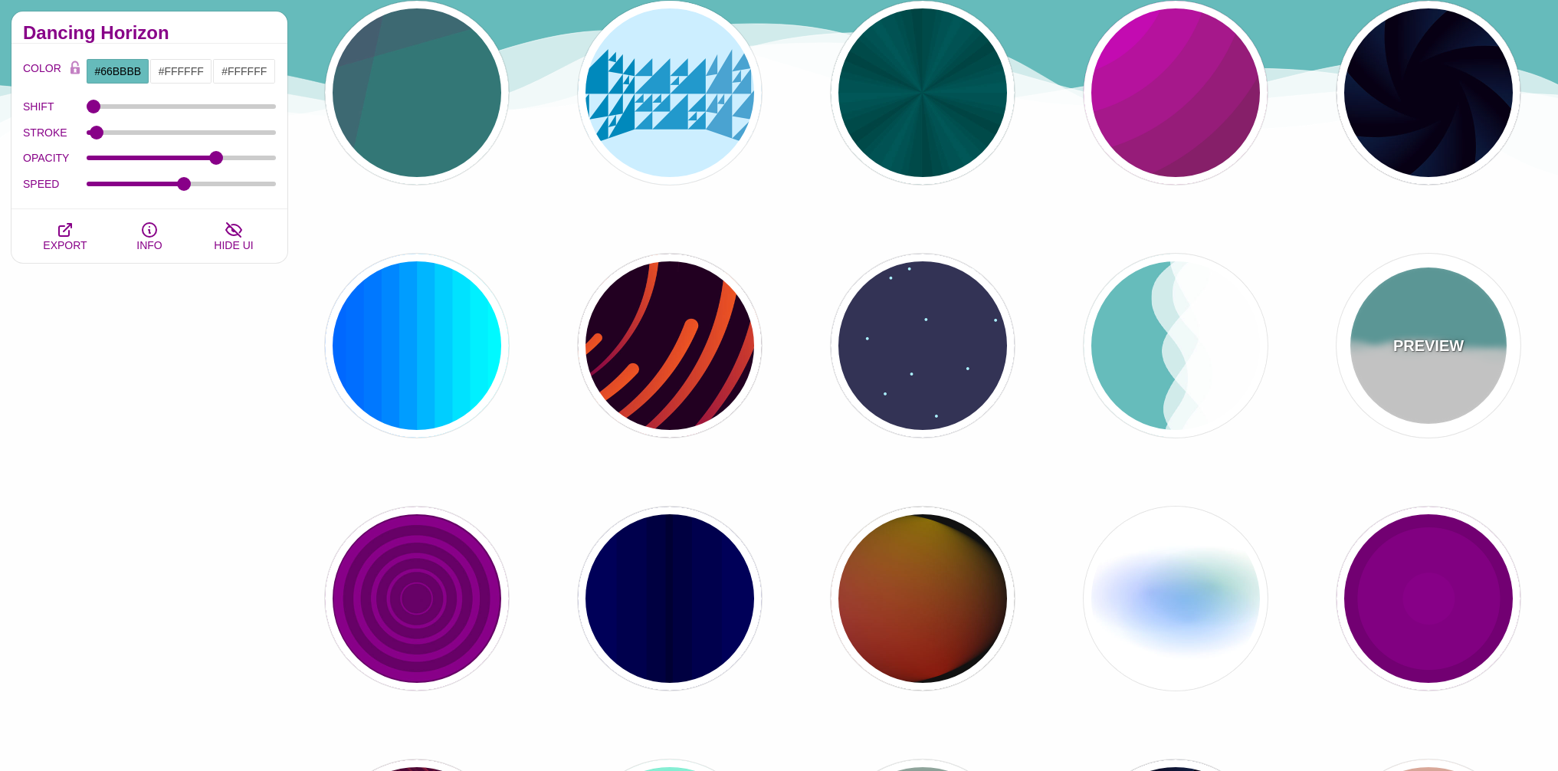
scroll to position [1011, 0]
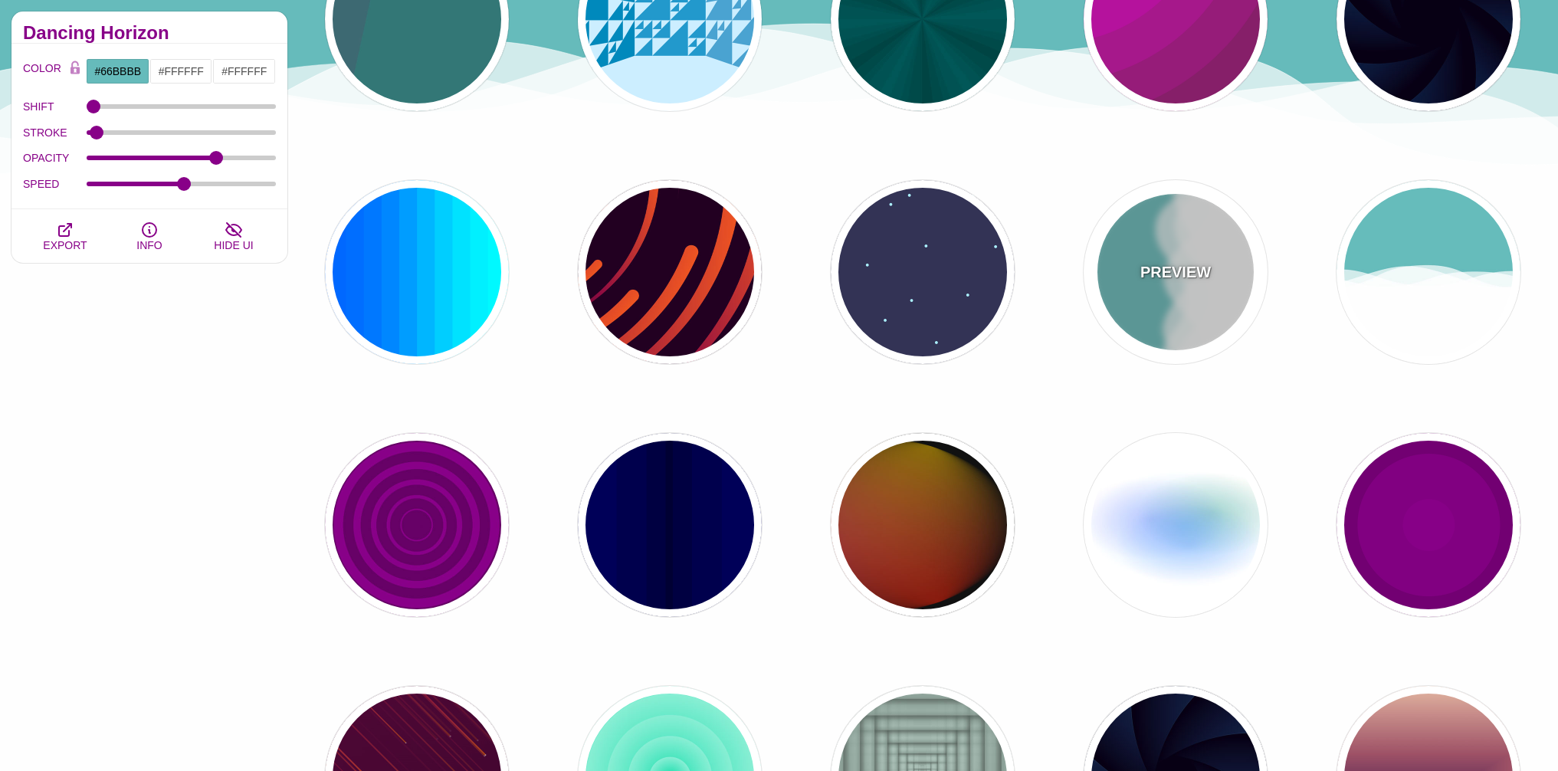
click at [1231, 257] on div "PREVIEW" at bounding box center [1175, 272] width 184 height 184
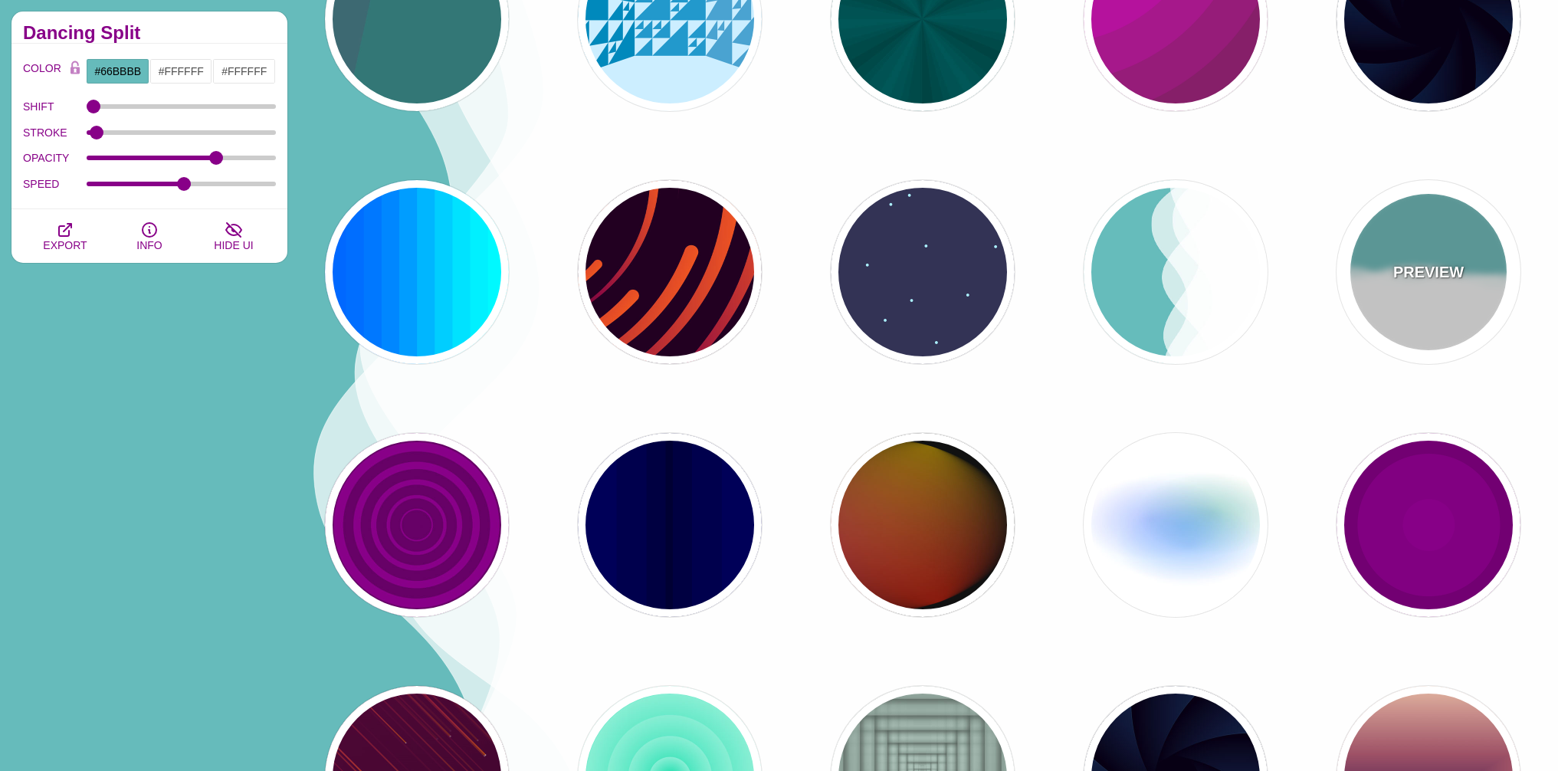
click at [1457, 267] on p "PREVIEW" at bounding box center [1428, 272] width 70 height 23
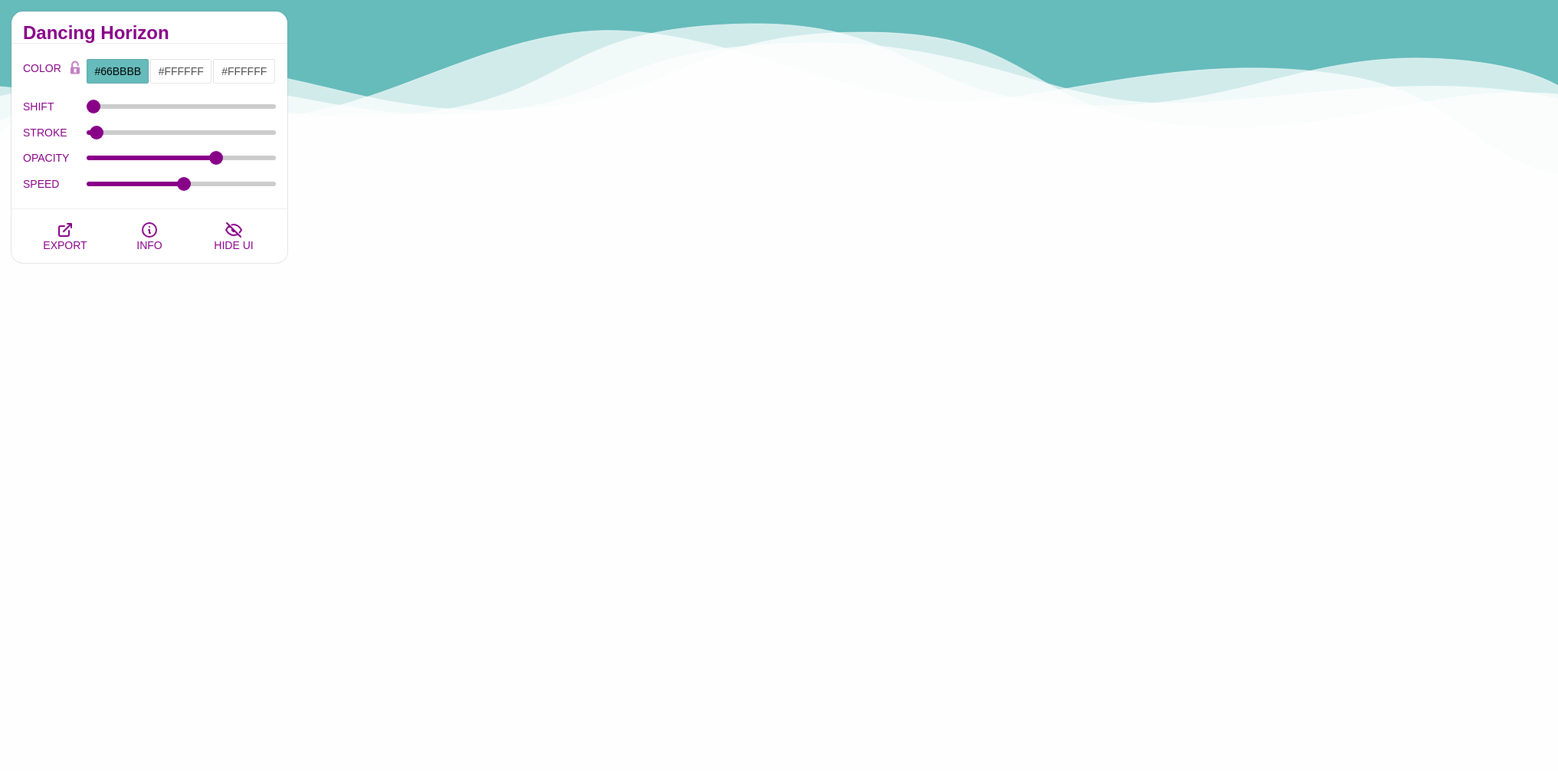
click at [220, 151] on div "OPACITY 100" at bounding box center [149, 159] width 253 height 26
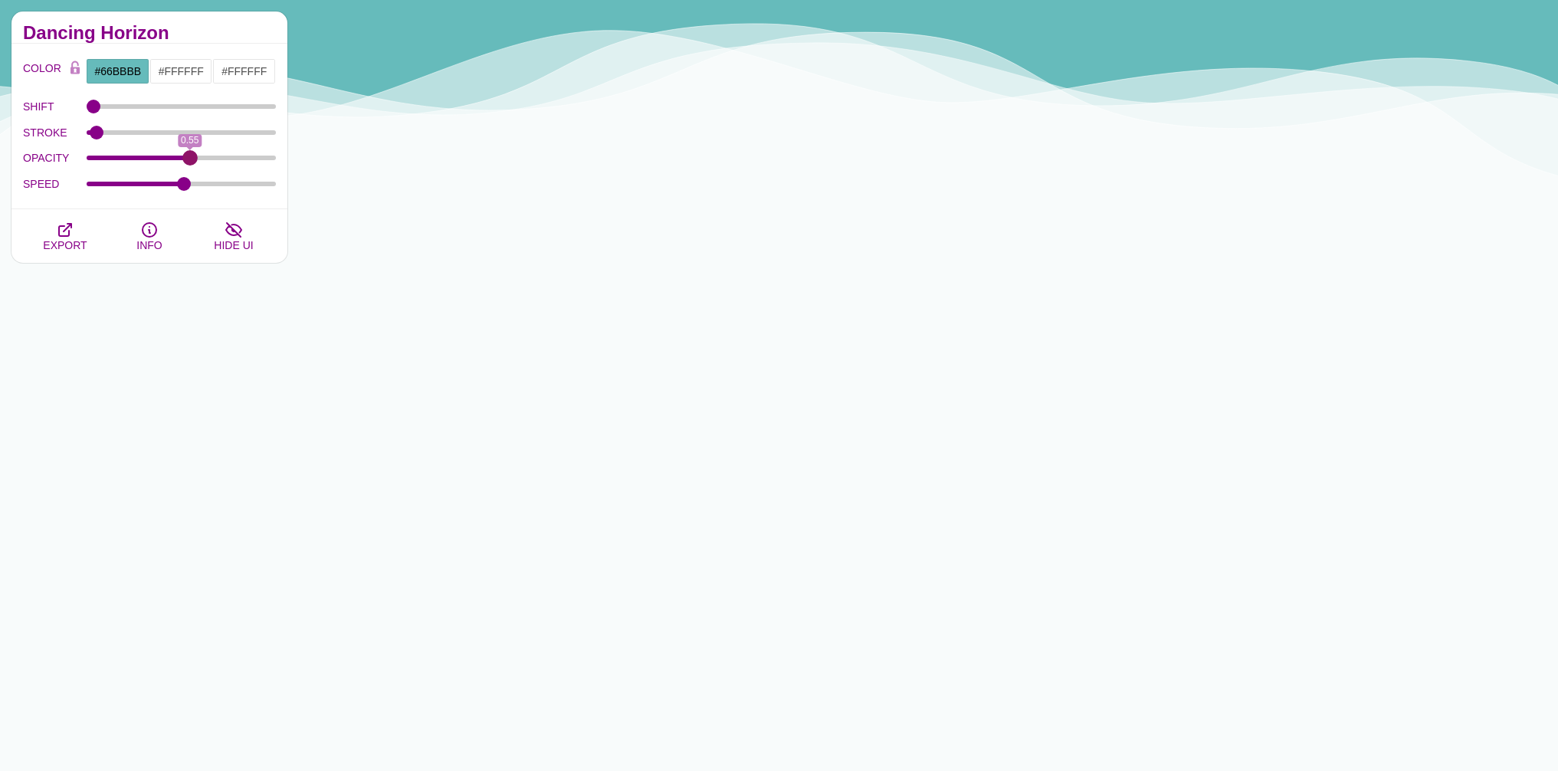
drag, startPoint x: 218, startPoint y: 156, endPoint x: 189, endPoint y: 160, distance: 29.4
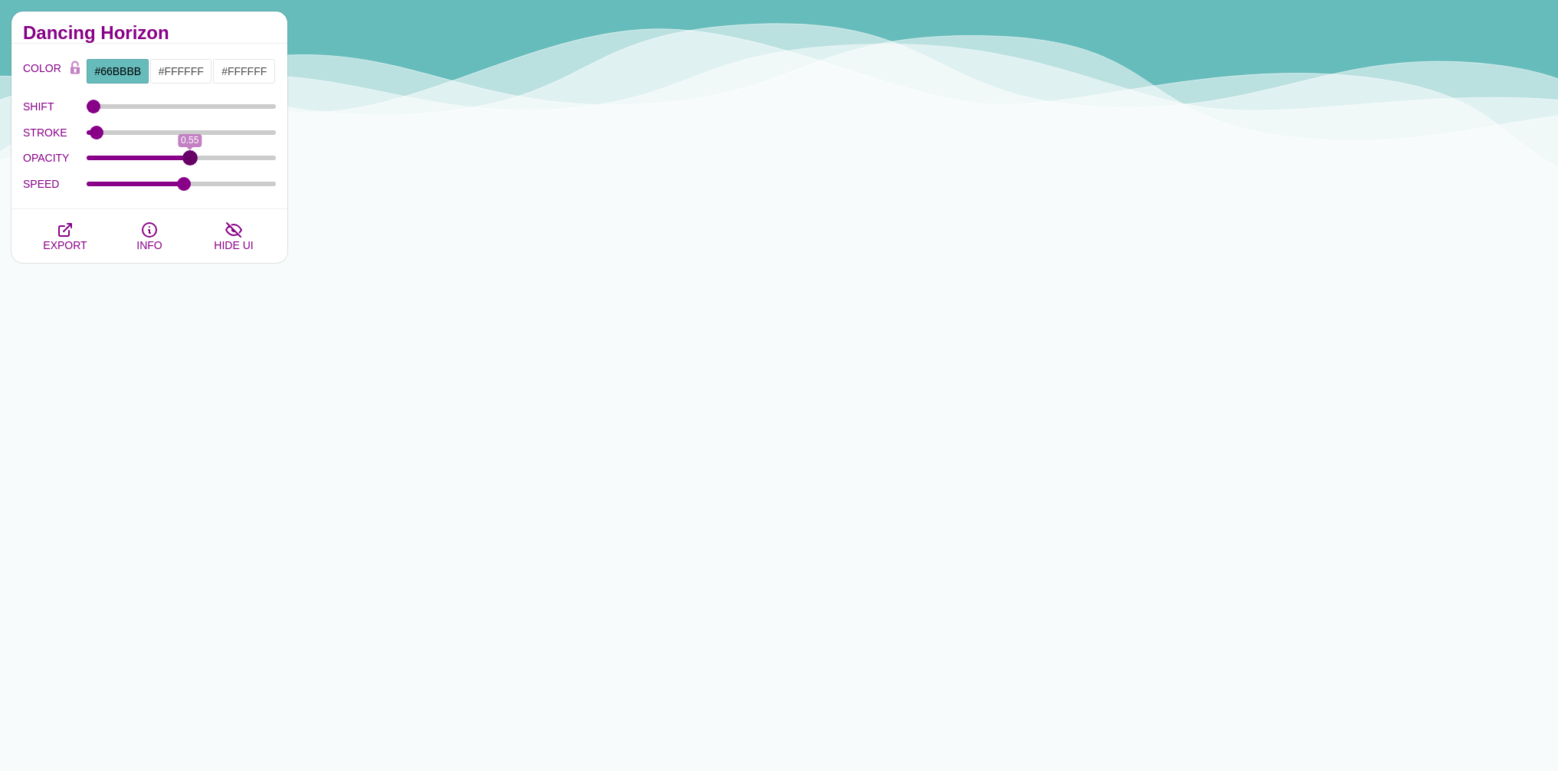
type input "0.55"
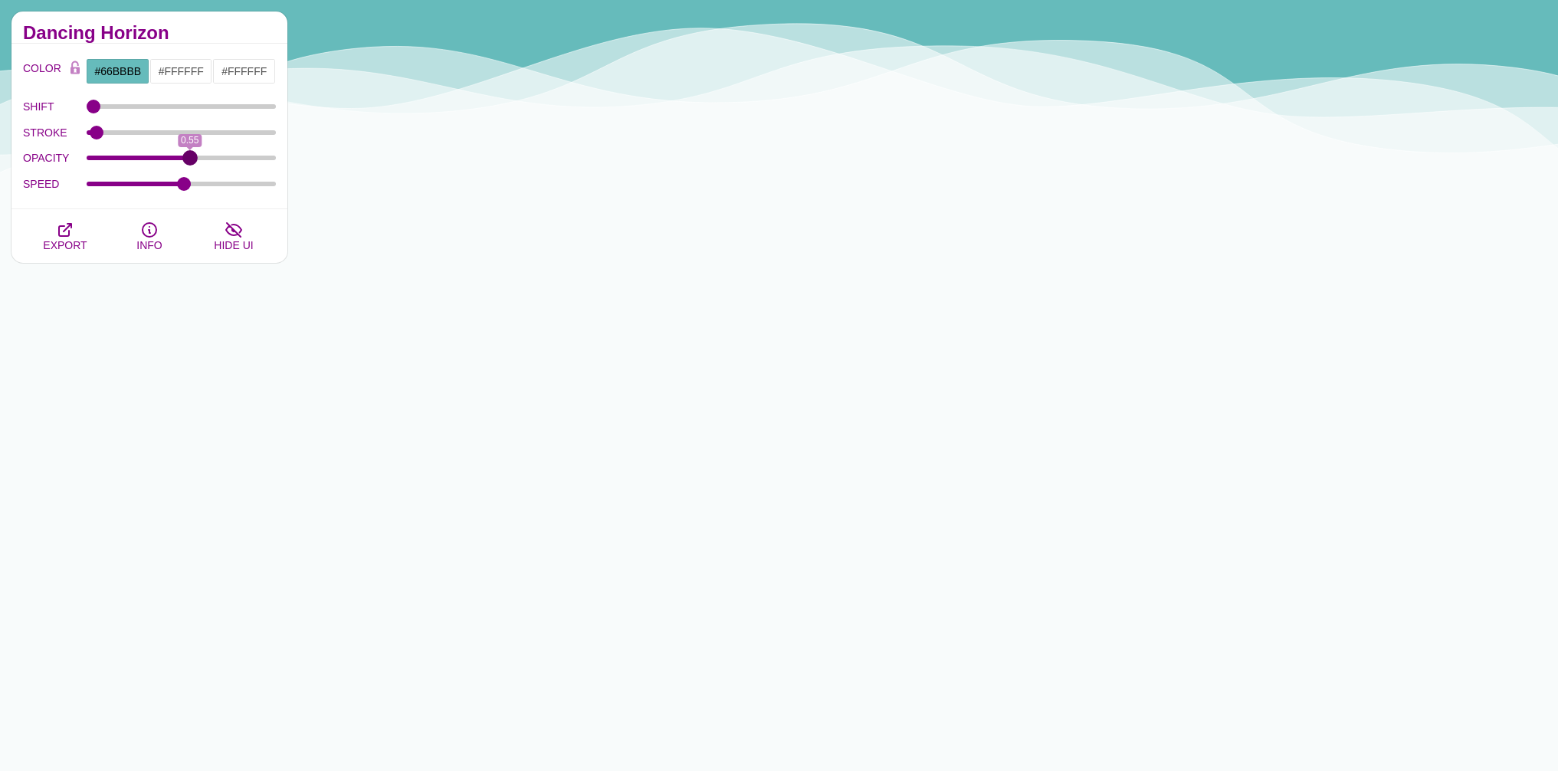
click at [189, 160] on input "OPACITY" at bounding box center [182, 158] width 190 height 6
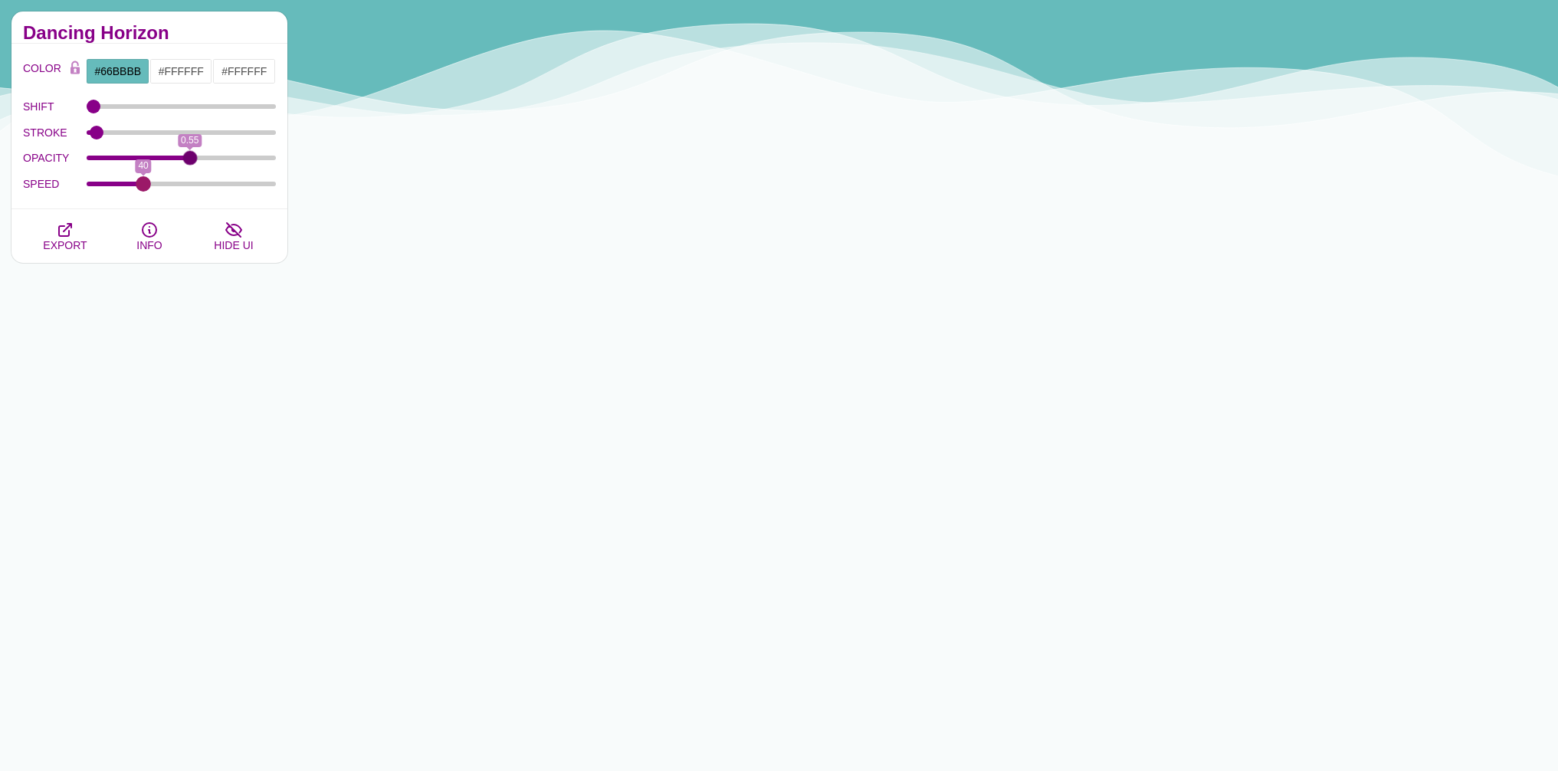
drag, startPoint x: 182, startPoint y: 184, endPoint x: 144, endPoint y: 182, distance: 37.6
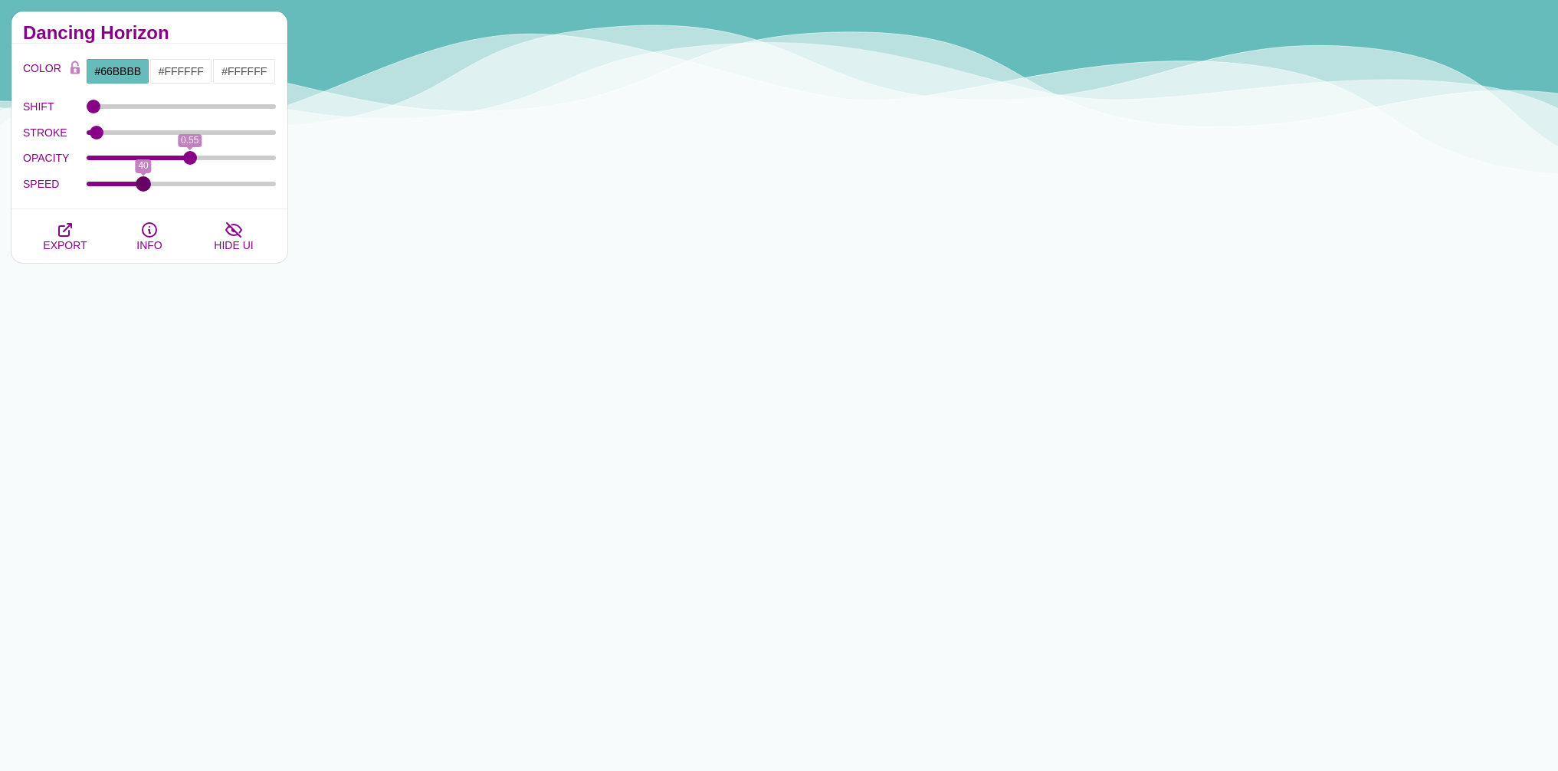
type input "40"
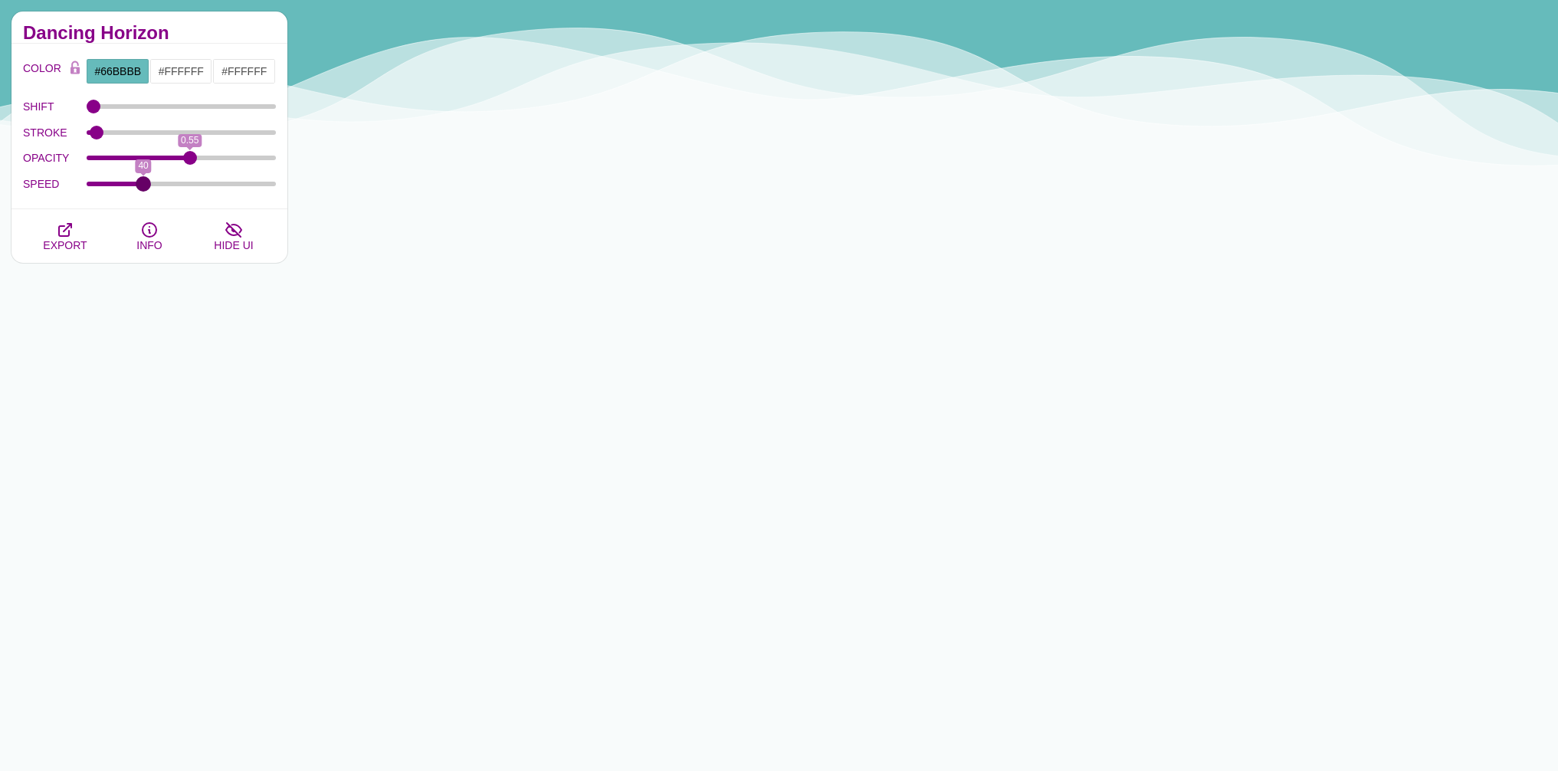
click at [144, 182] on input "SPEED" at bounding box center [182, 184] width 190 height 6
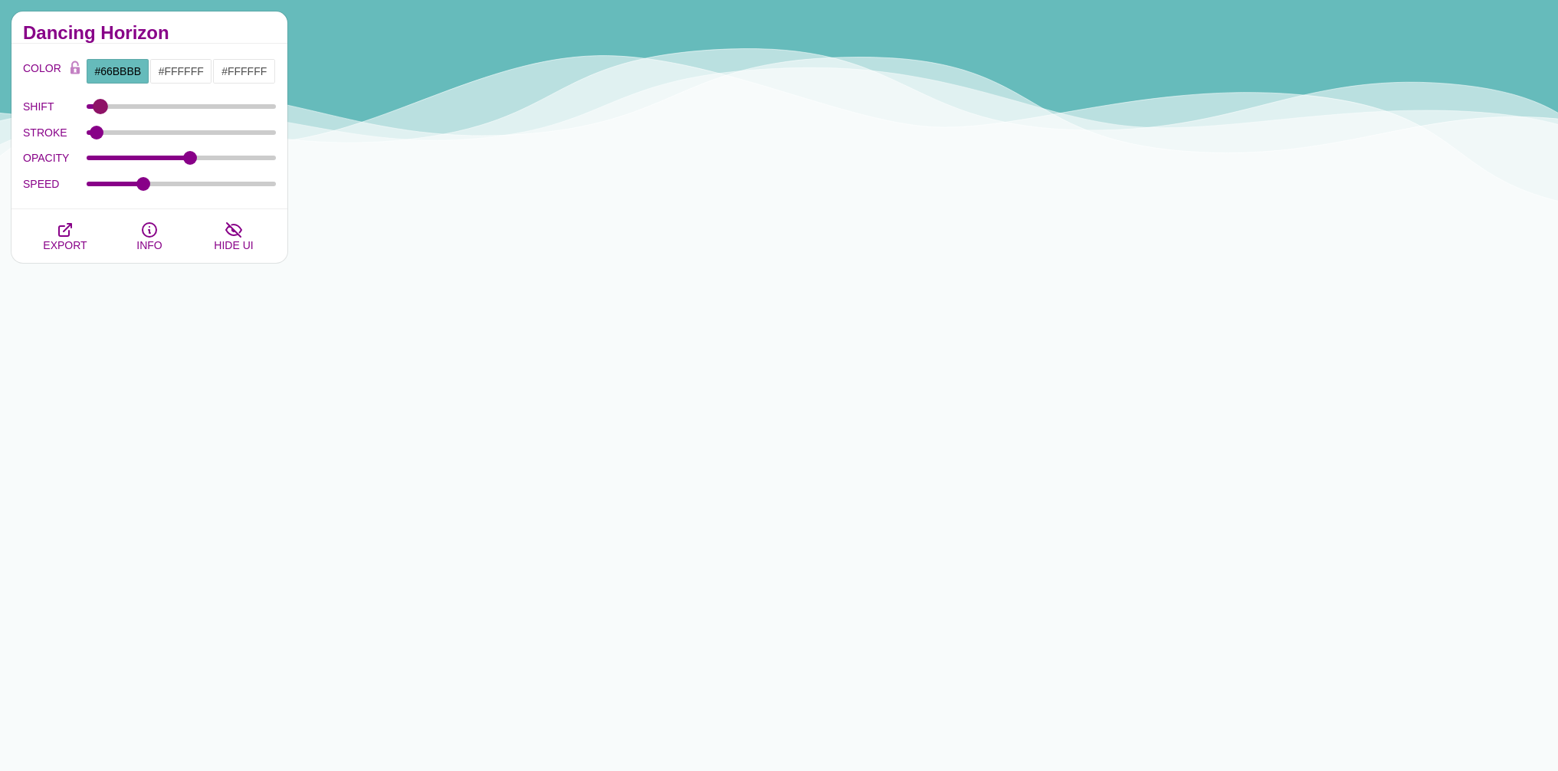
type input "4"
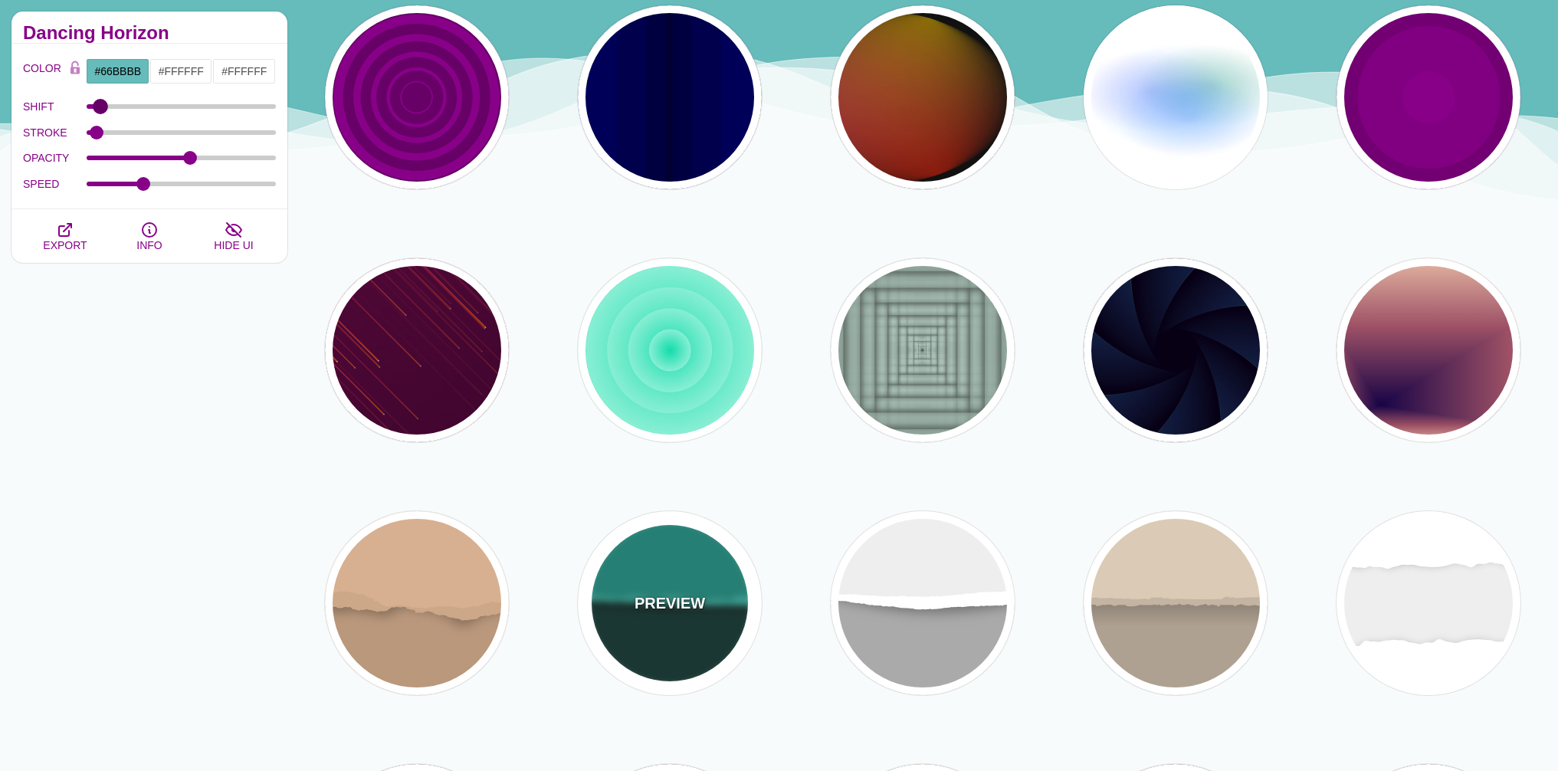
scroll to position [1552, 0]
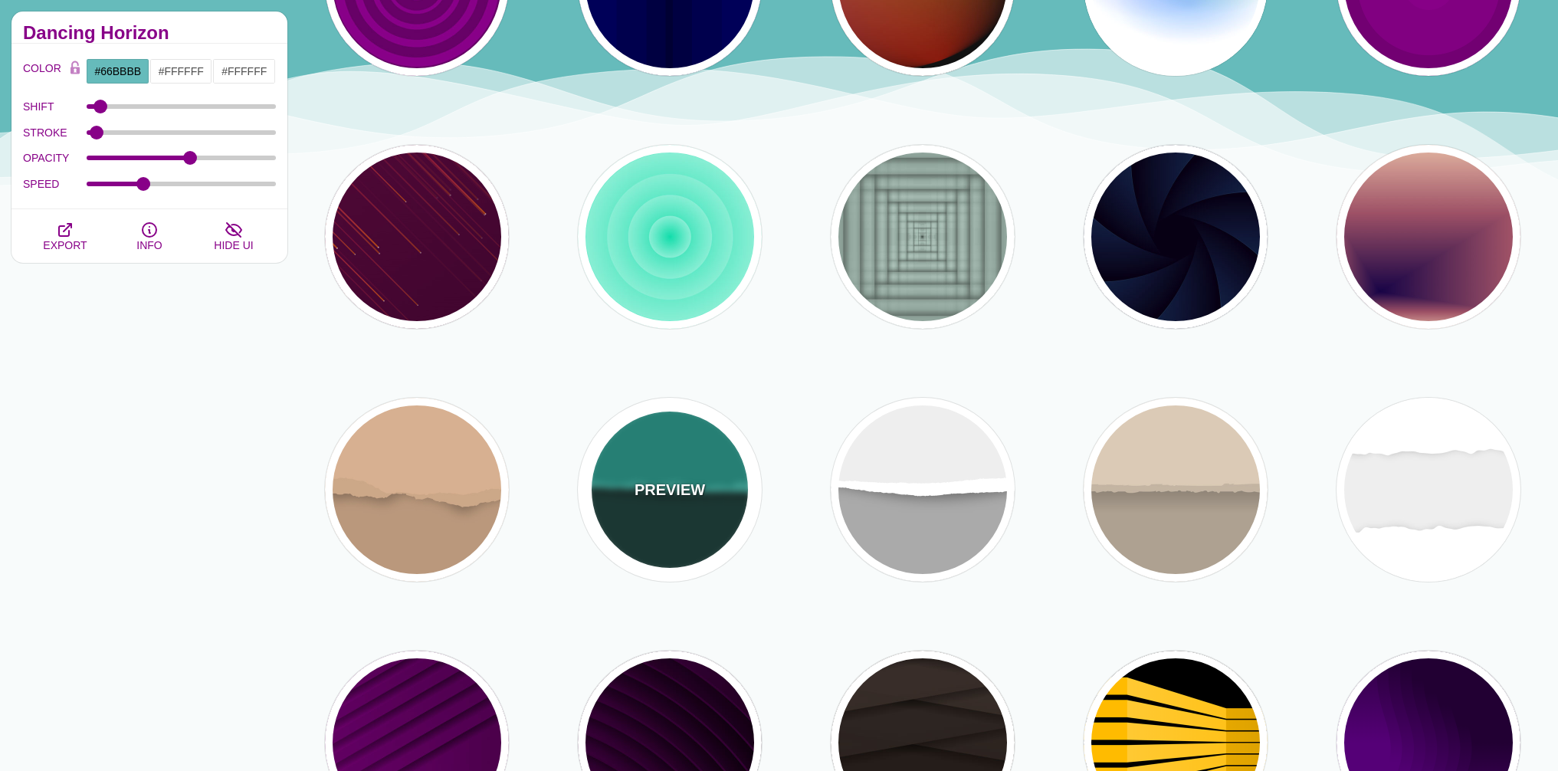
click at [674, 507] on div "PREVIEW" at bounding box center [670, 490] width 184 height 184
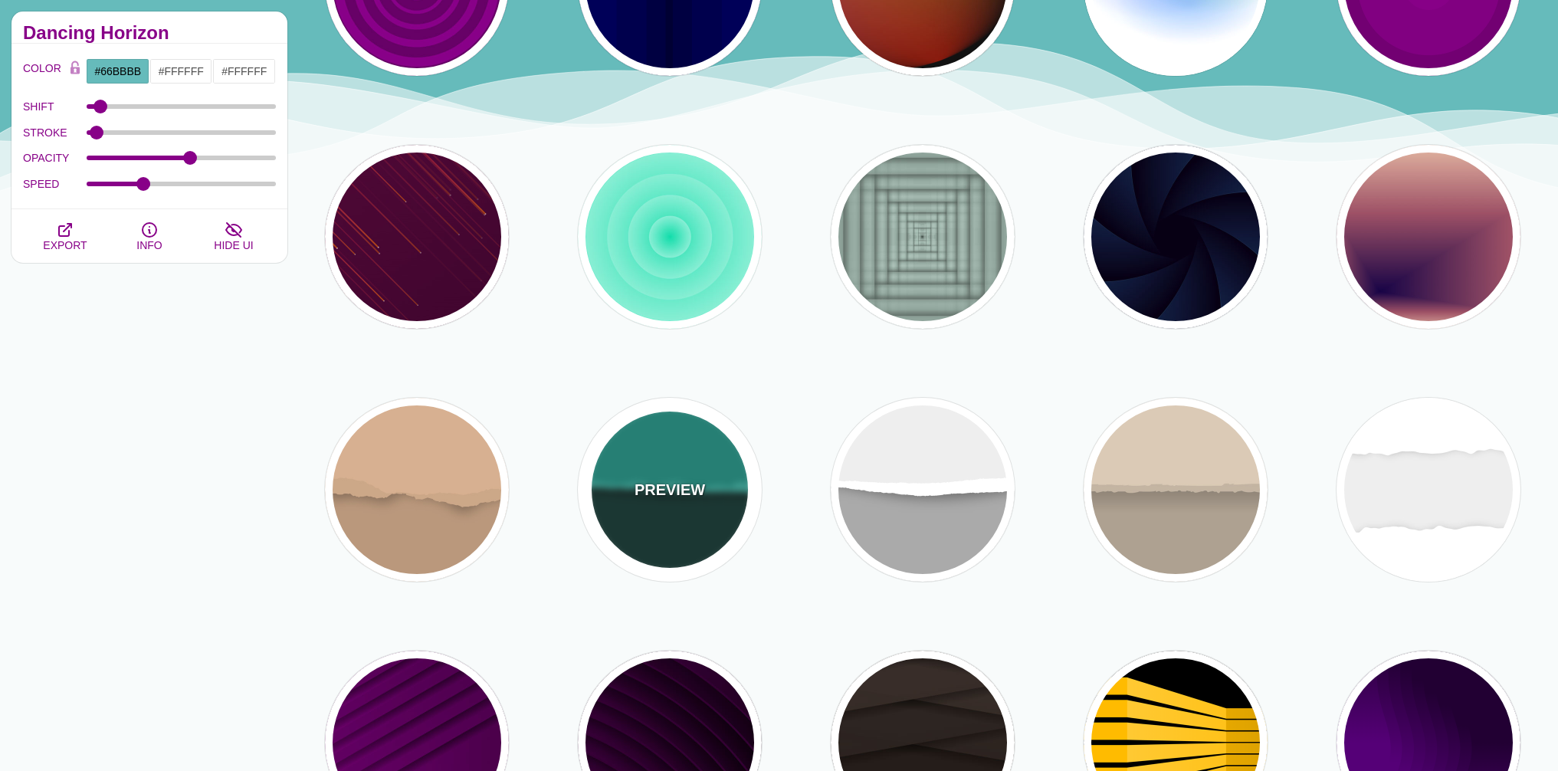
type input "#08312B"
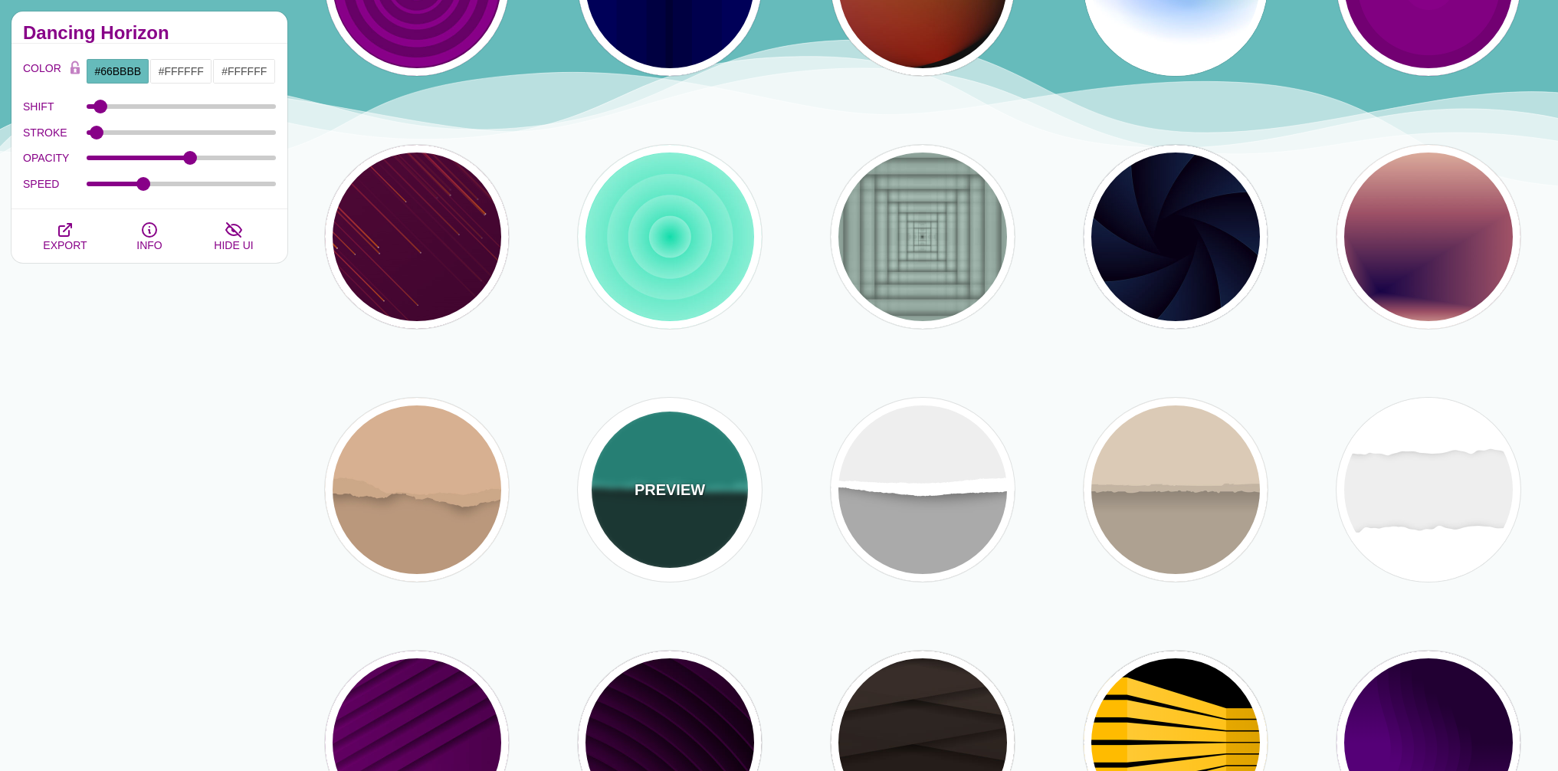
type input "#189B8A"
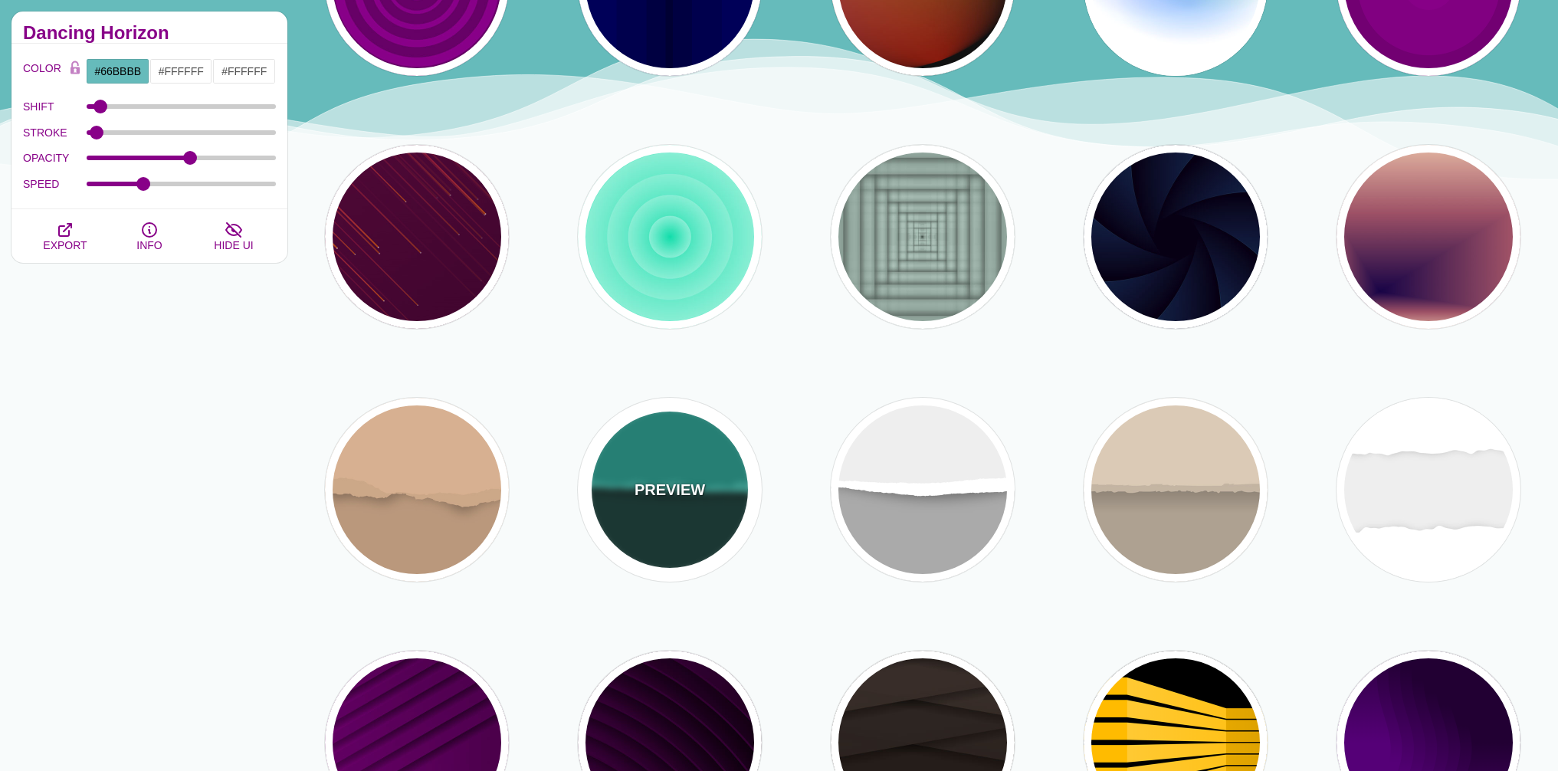
type input "#3BC3B0"
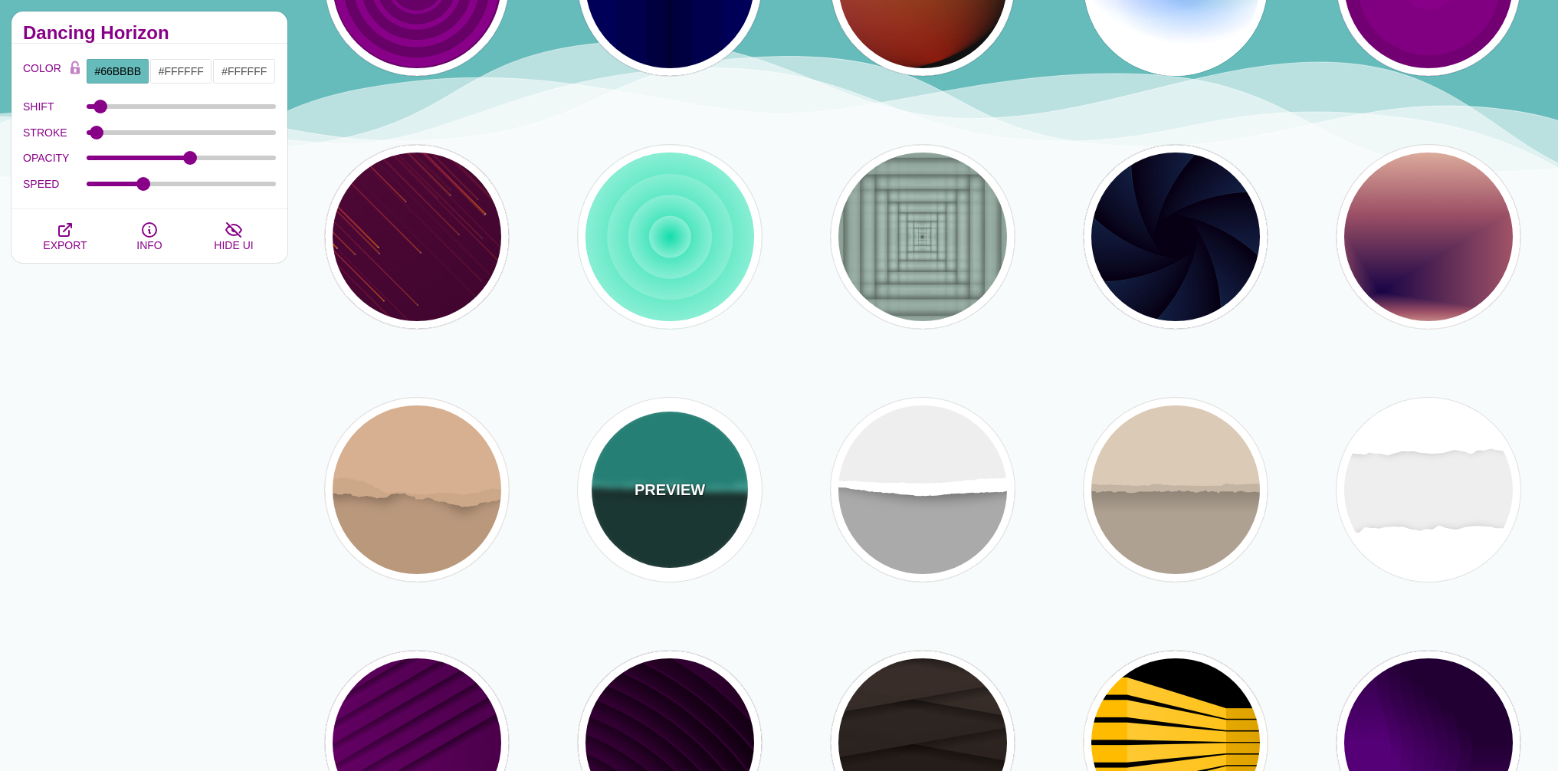
type input "0"
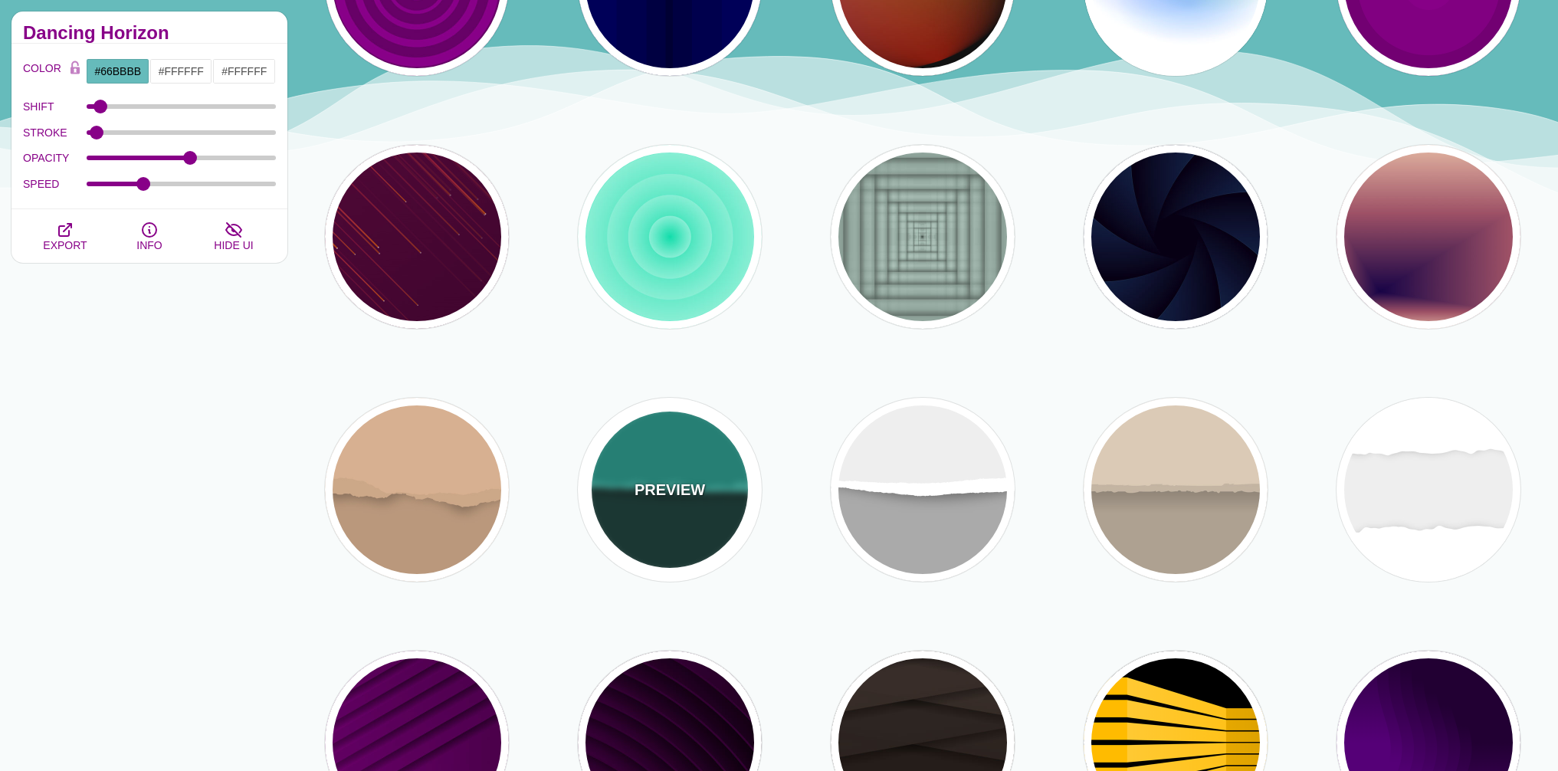
type input "0"
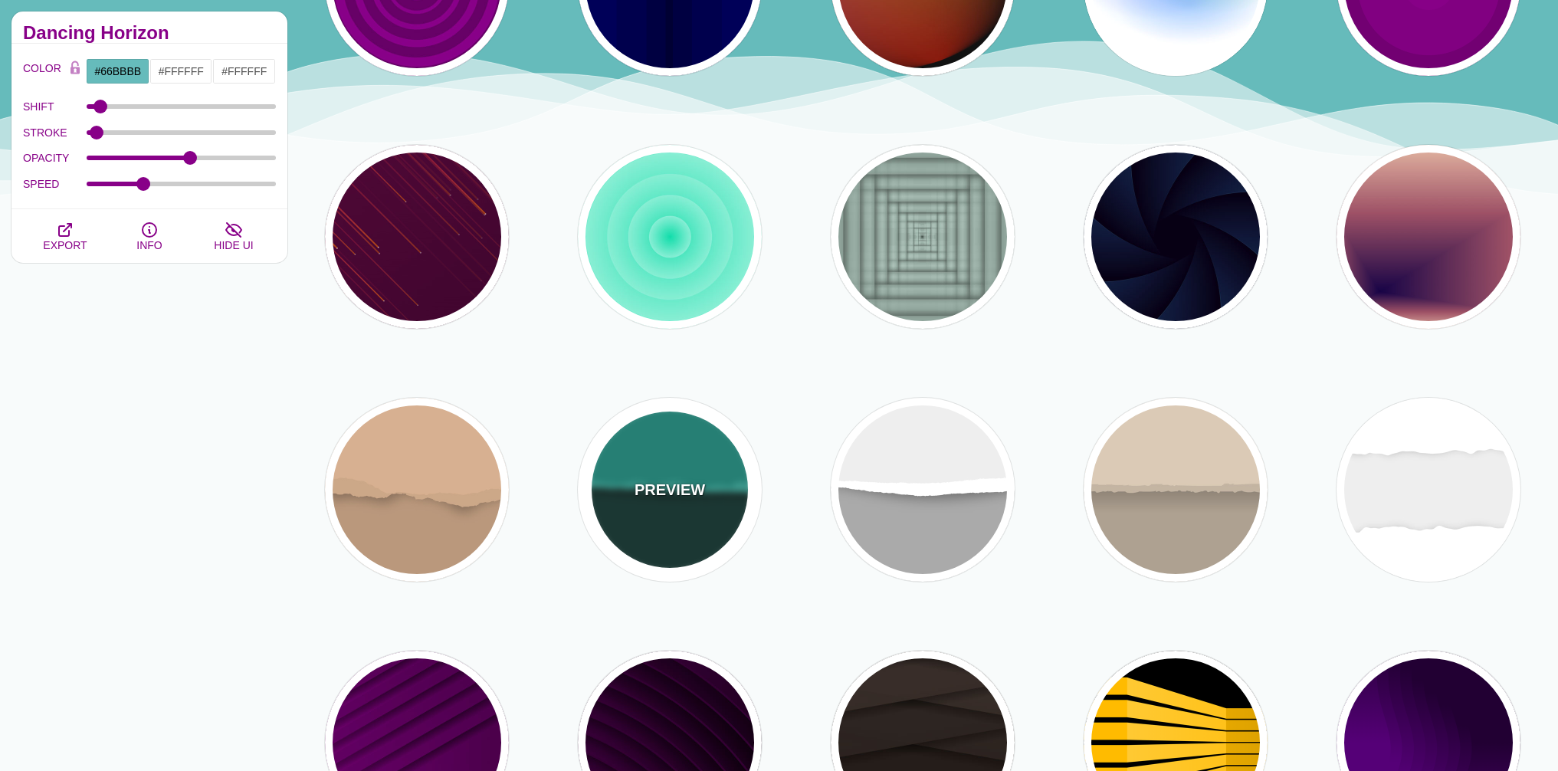
type input "0"
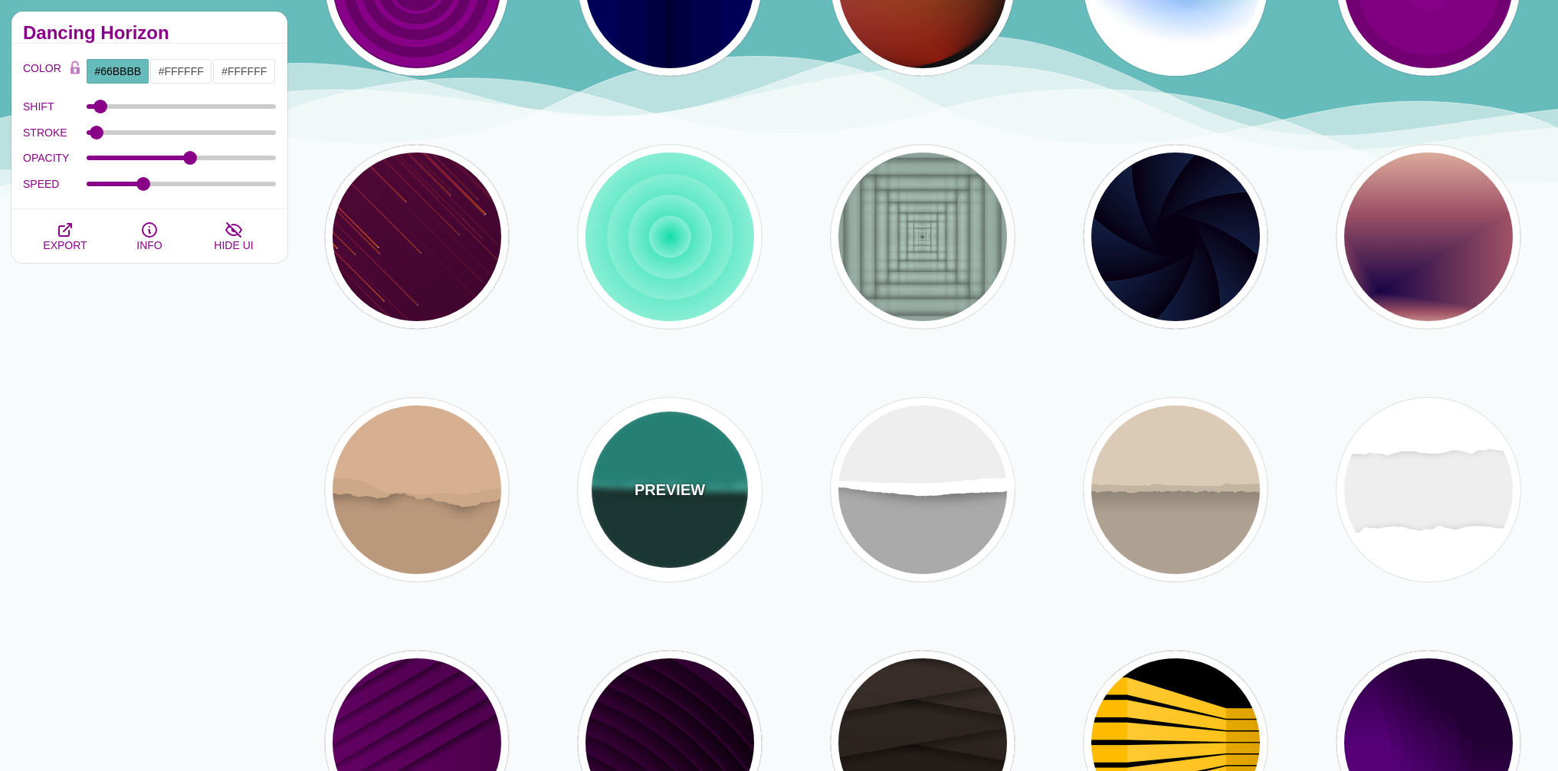
type input "0.5"
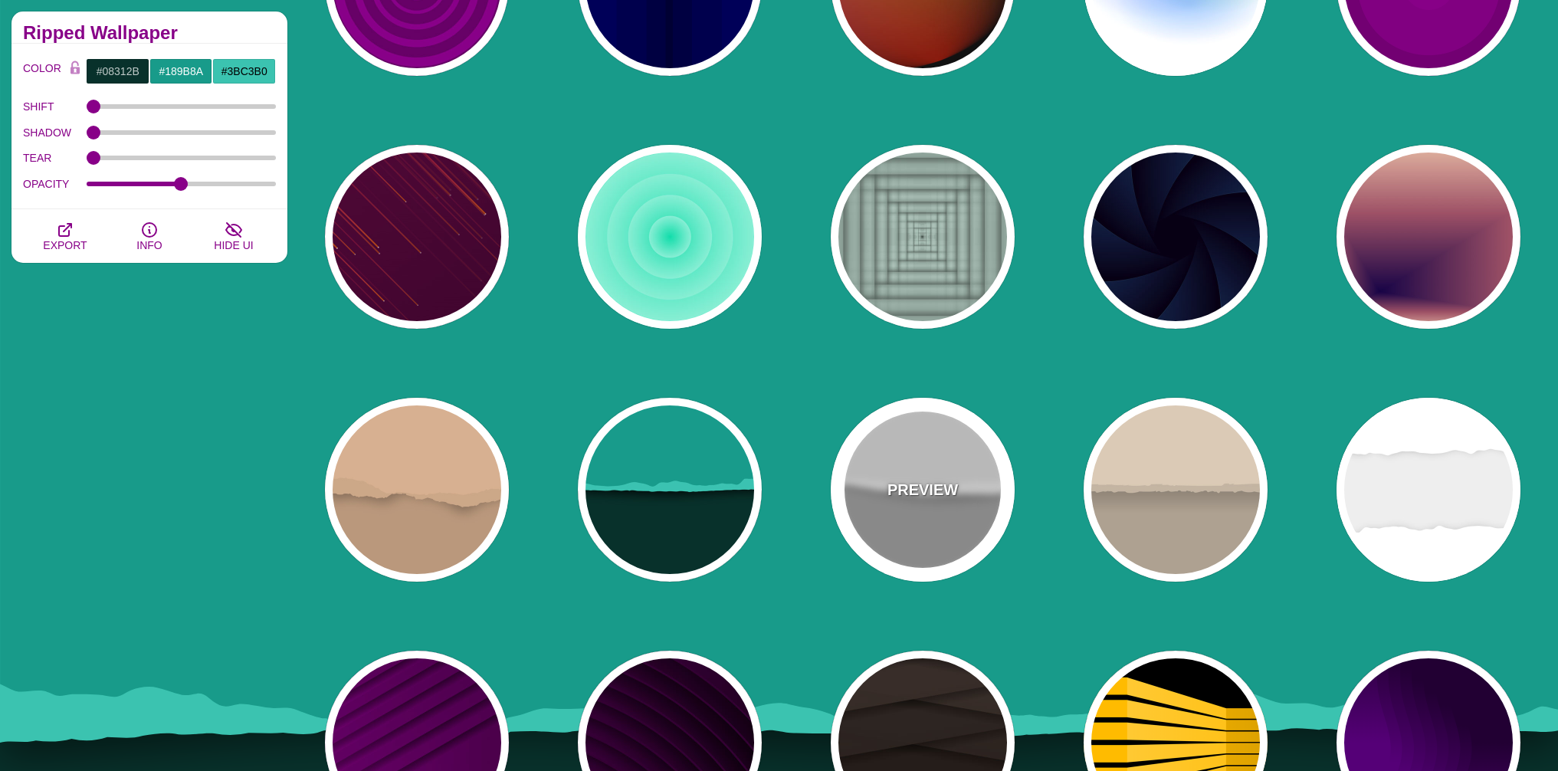
click at [915, 500] on p "PREVIEW" at bounding box center [922, 489] width 70 height 23
type input "#AAAAAA"
type input "#FFFFFF"
type input "#EEEEEE"
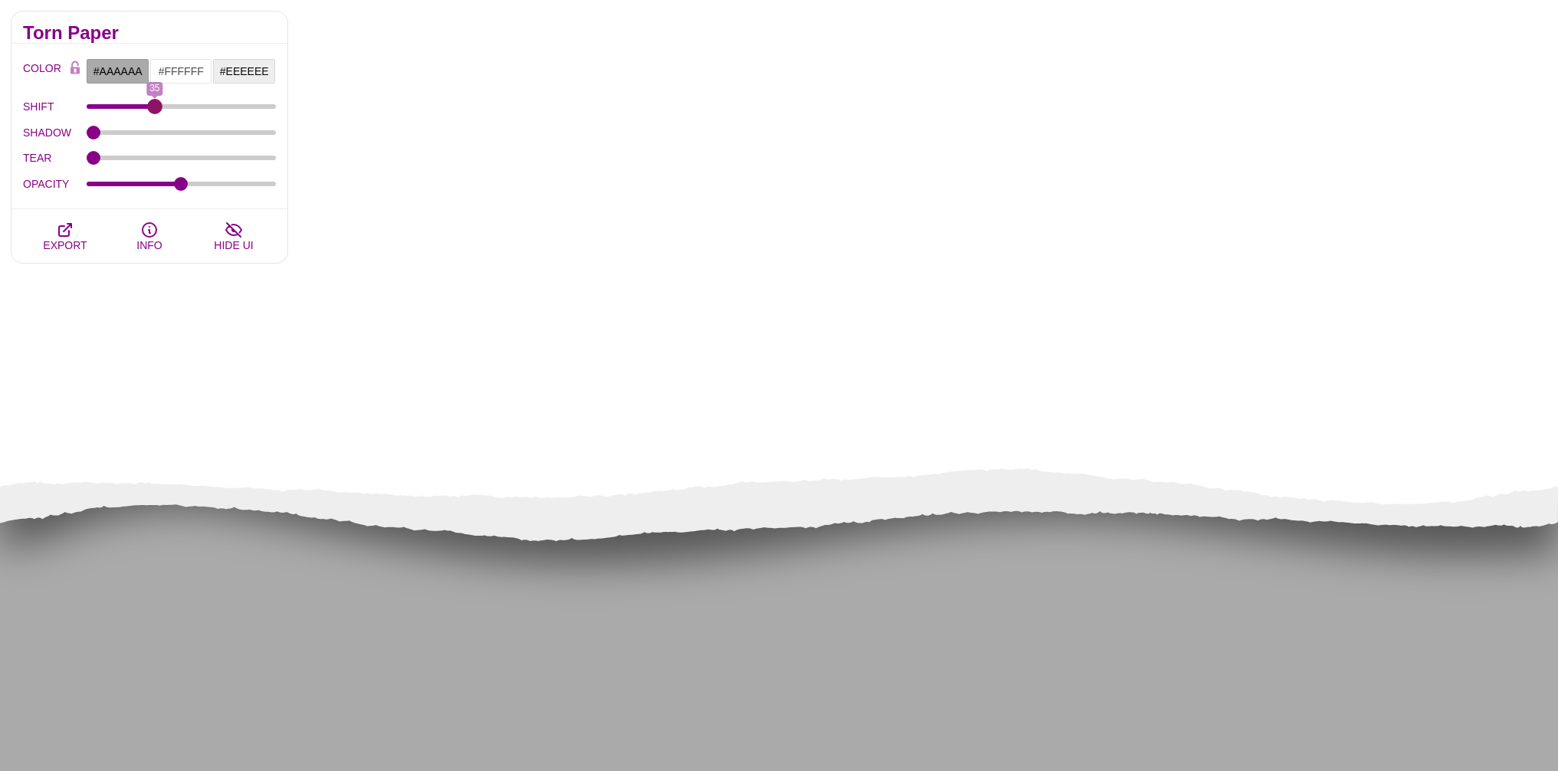
drag, startPoint x: 95, startPoint y: 109, endPoint x: 155, endPoint y: 117, distance: 60.4
type input "35"
click at [155, 110] on input "SHIFT" at bounding box center [182, 106] width 190 height 6
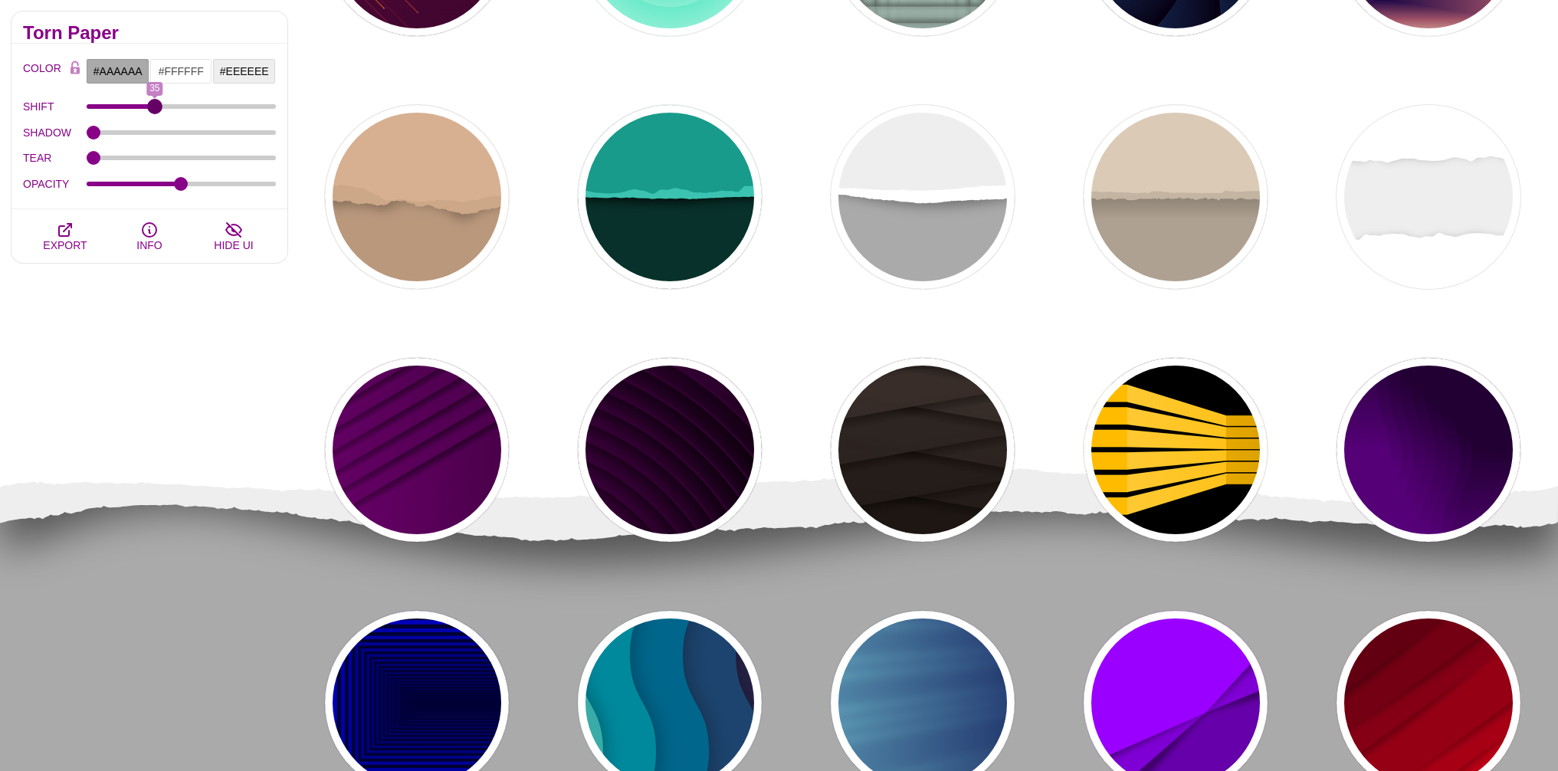
scroll to position [1920, 0]
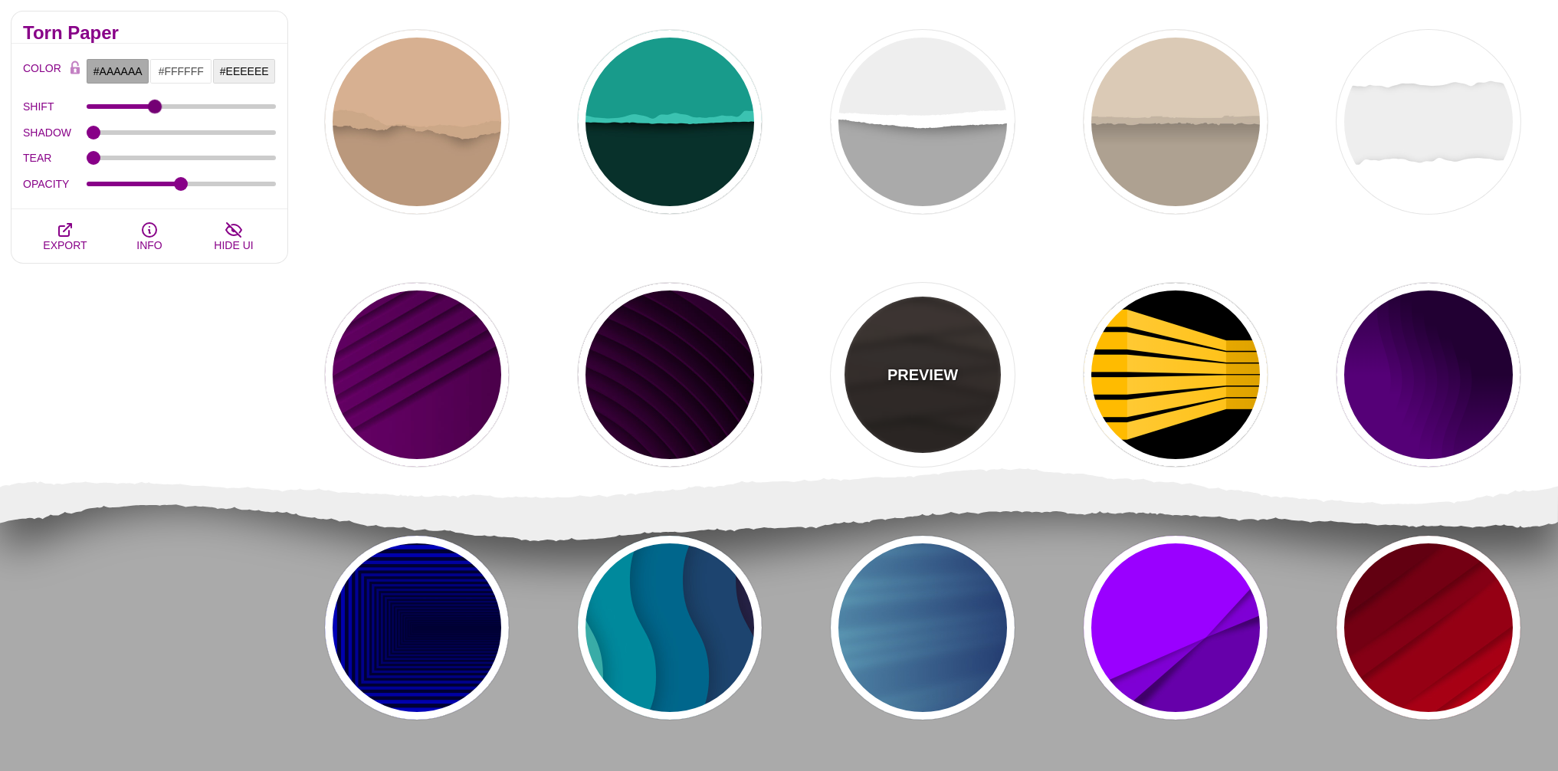
click at [939, 378] on p "PREVIEW" at bounding box center [922, 374] width 70 height 23
type input "#1C1612"
type input "#4D3D37"
type input "0"
type input "0.9"
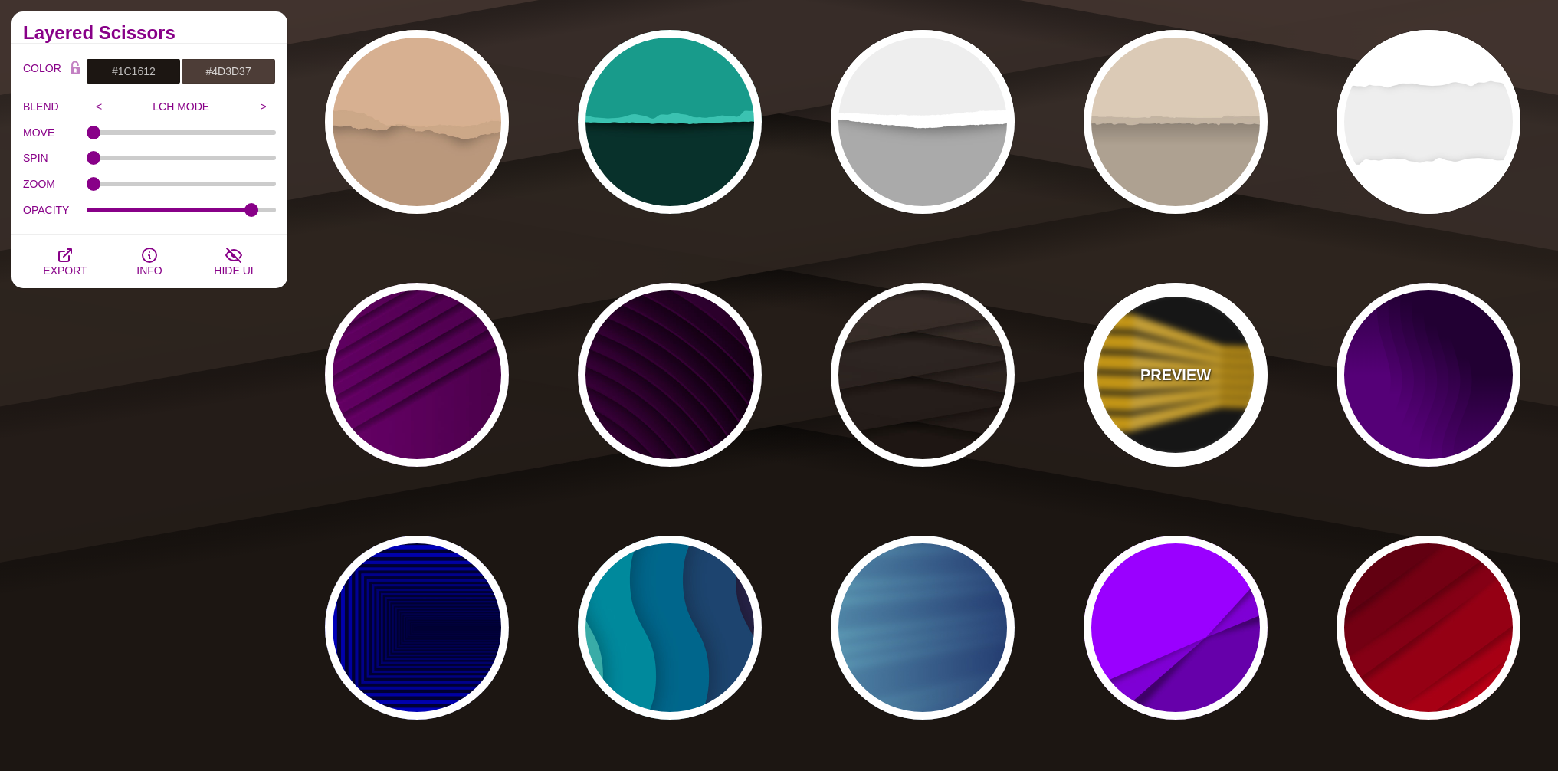
click at [1215, 392] on div "PREVIEW" at bounding box center [1175, 375] width 184 height 184
type input "#000000"
type input "#FFBB00"
type input "900"
type input "100"
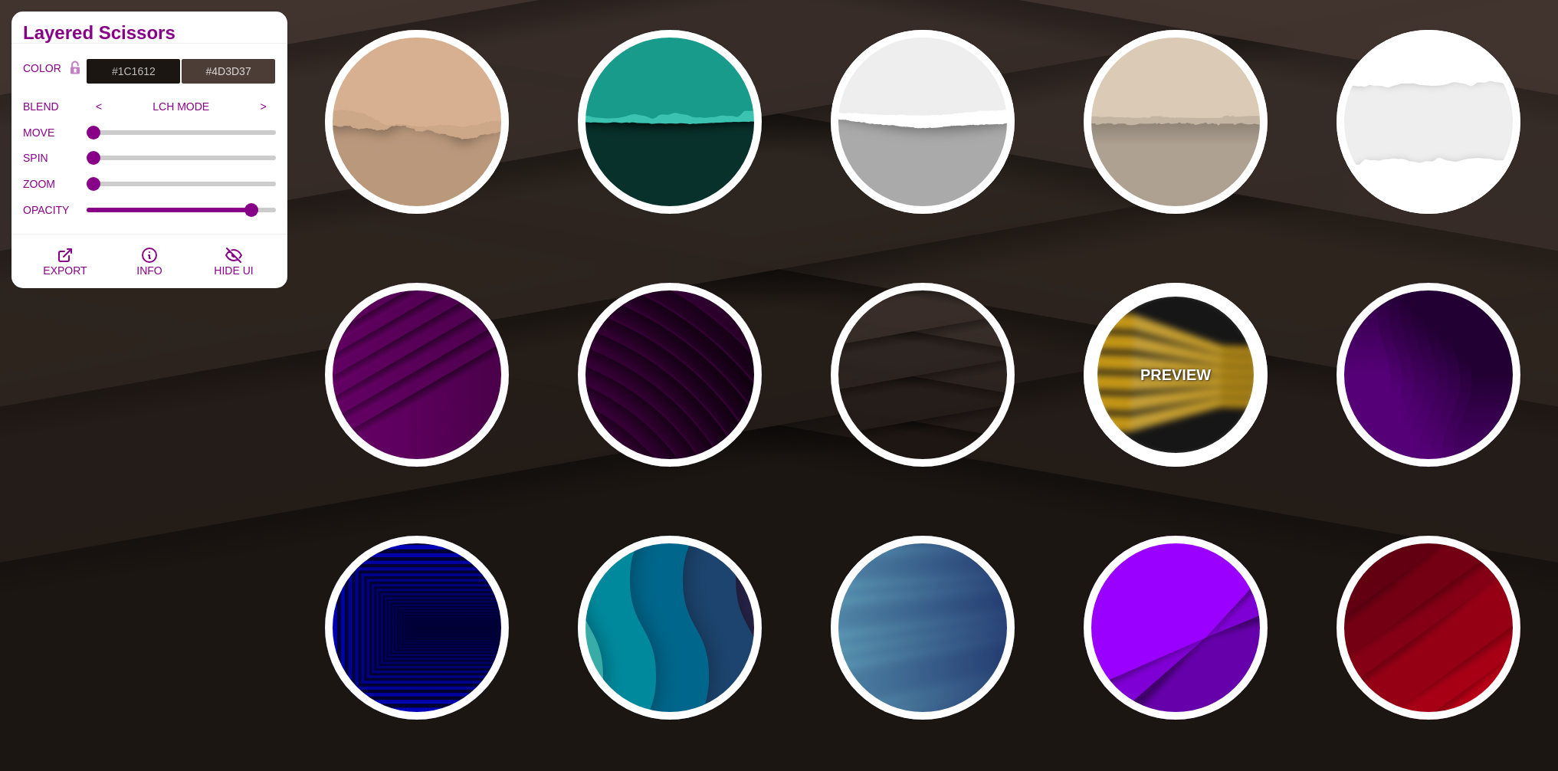
type input "1"
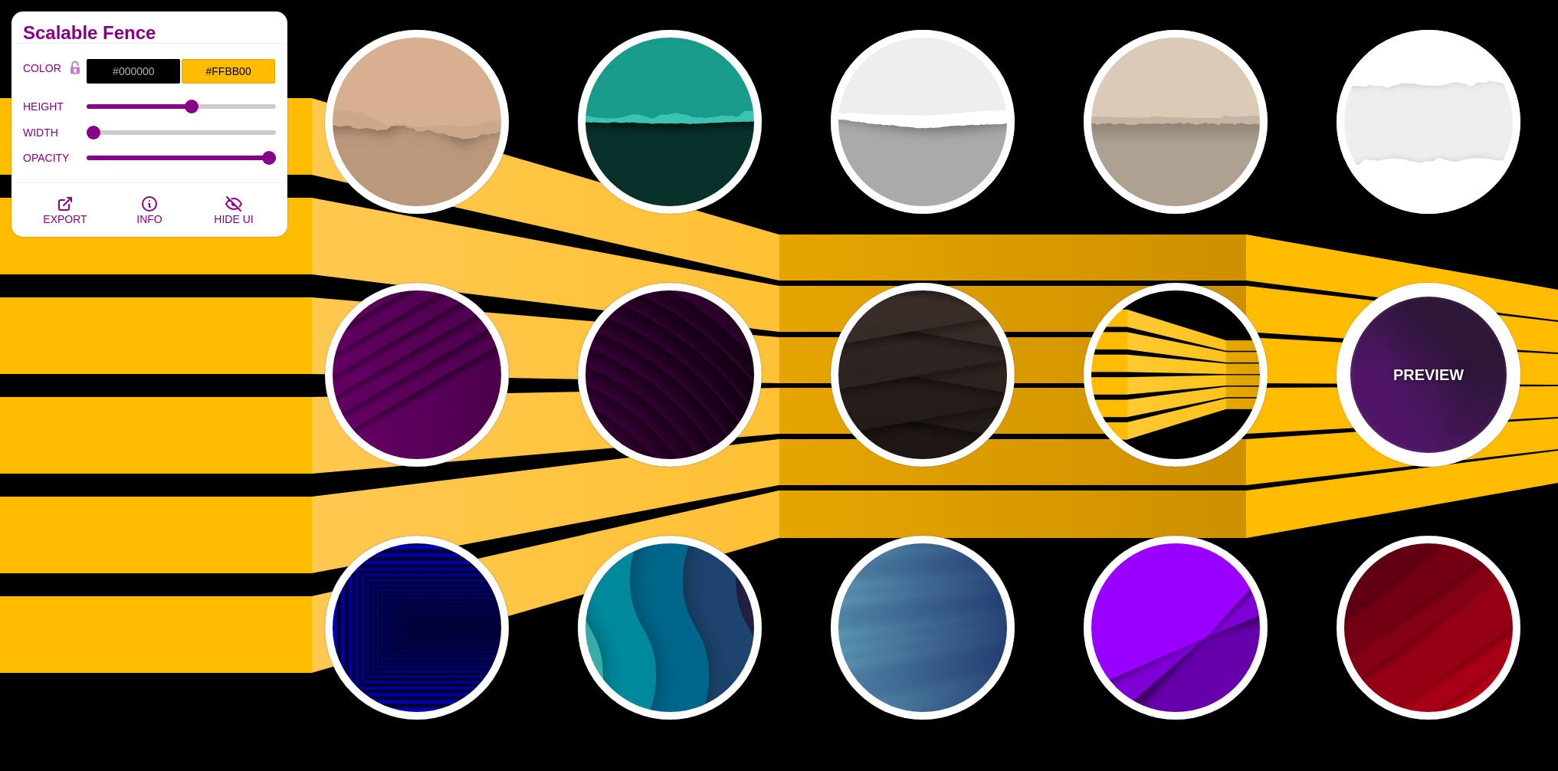
click at [1439, 426] on div "PREVIEW" at bounding box center [1428, 375] width 184 height 184
type input "#550077"
type input "#220033"
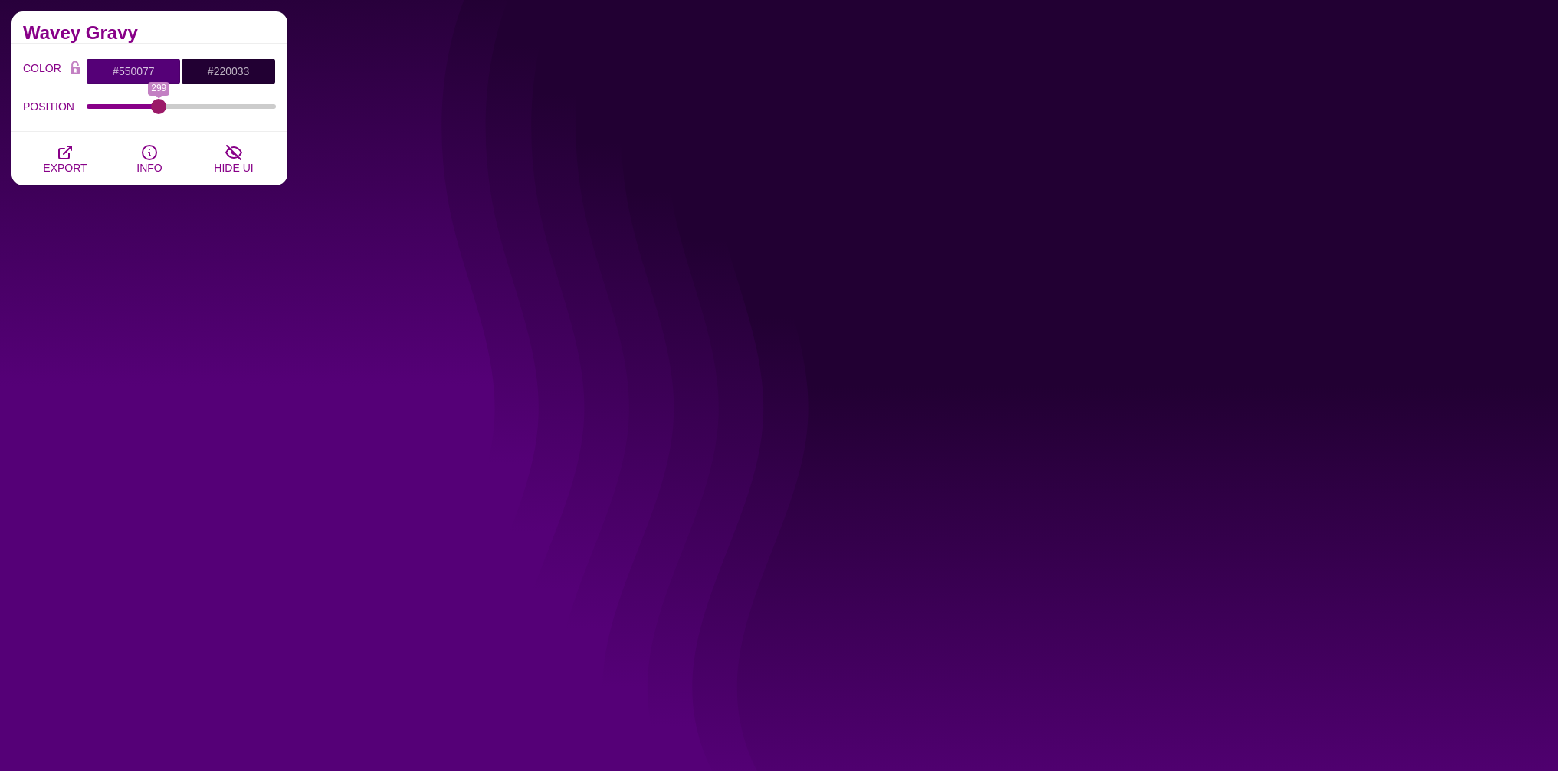
drag, startPoint x: 95, startPoint y: 108, endPoint x: 159, endPoint y: 105, distance: 63.7
type input "299"
click at [159, 105] on input "POSITION" at bounding box center [182, 106] width 190 height 6
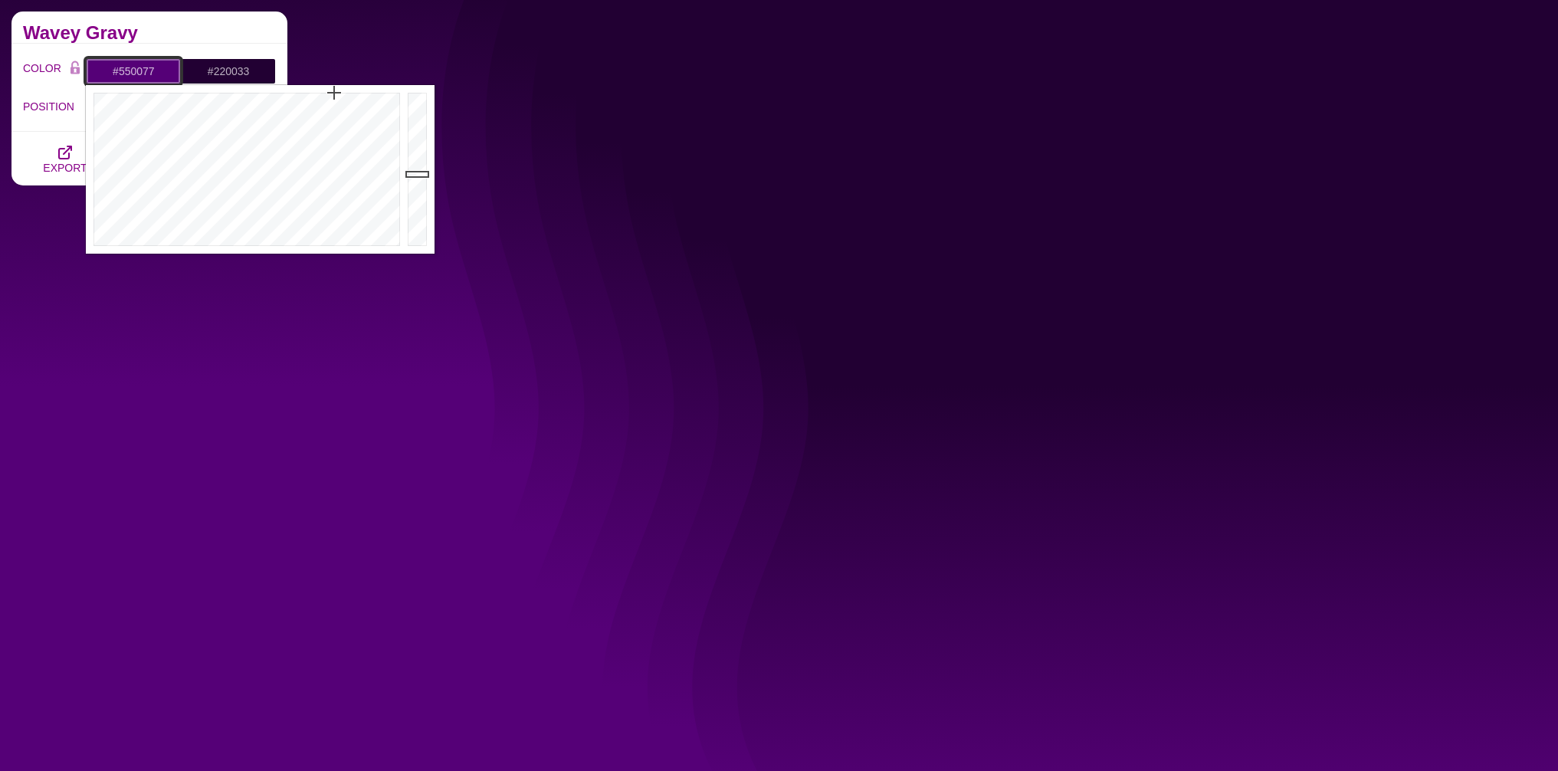
click at [138, 64] on input "#550077" at bounding box center [133, 71] width 95 height 26
type input "#2F7277"
drag, startPoint x: 229, startPoint y: 152, endPoint x: 251, endPoint y: 152, distance: 21.5
click at [251, 152] on div at bounding box center [245, 169] width 318 height 169
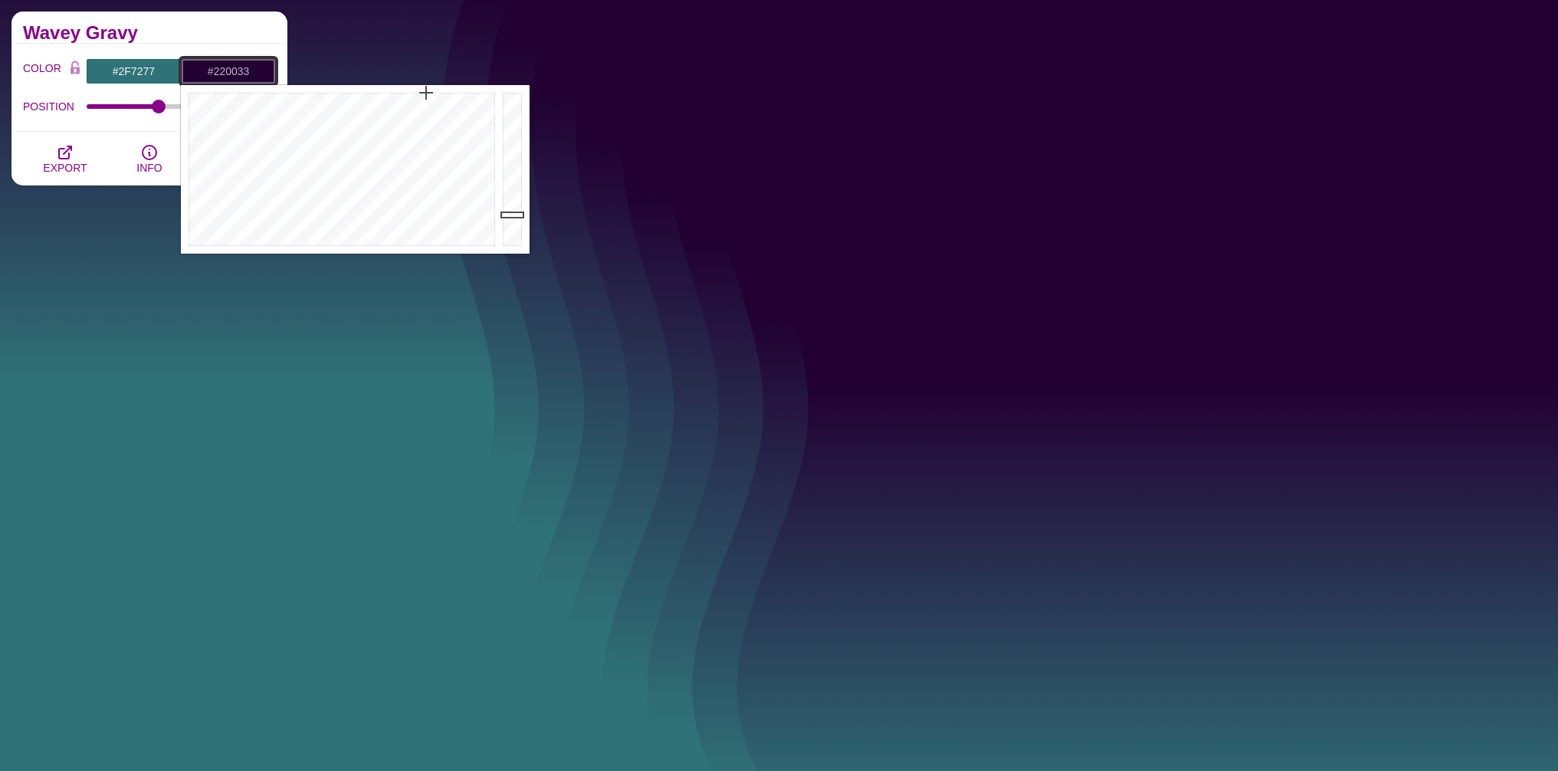
click at [220, 64] on input "#220033" at bounding box center [228, 71] width 95 height 26
drag, startPoint x: 373, startPoint y: 143, endPoint x: 389, endPoint y: 138, distance: 16.7
click at [389, 138] on div at bounding box center [340, 169] width 318 height 169
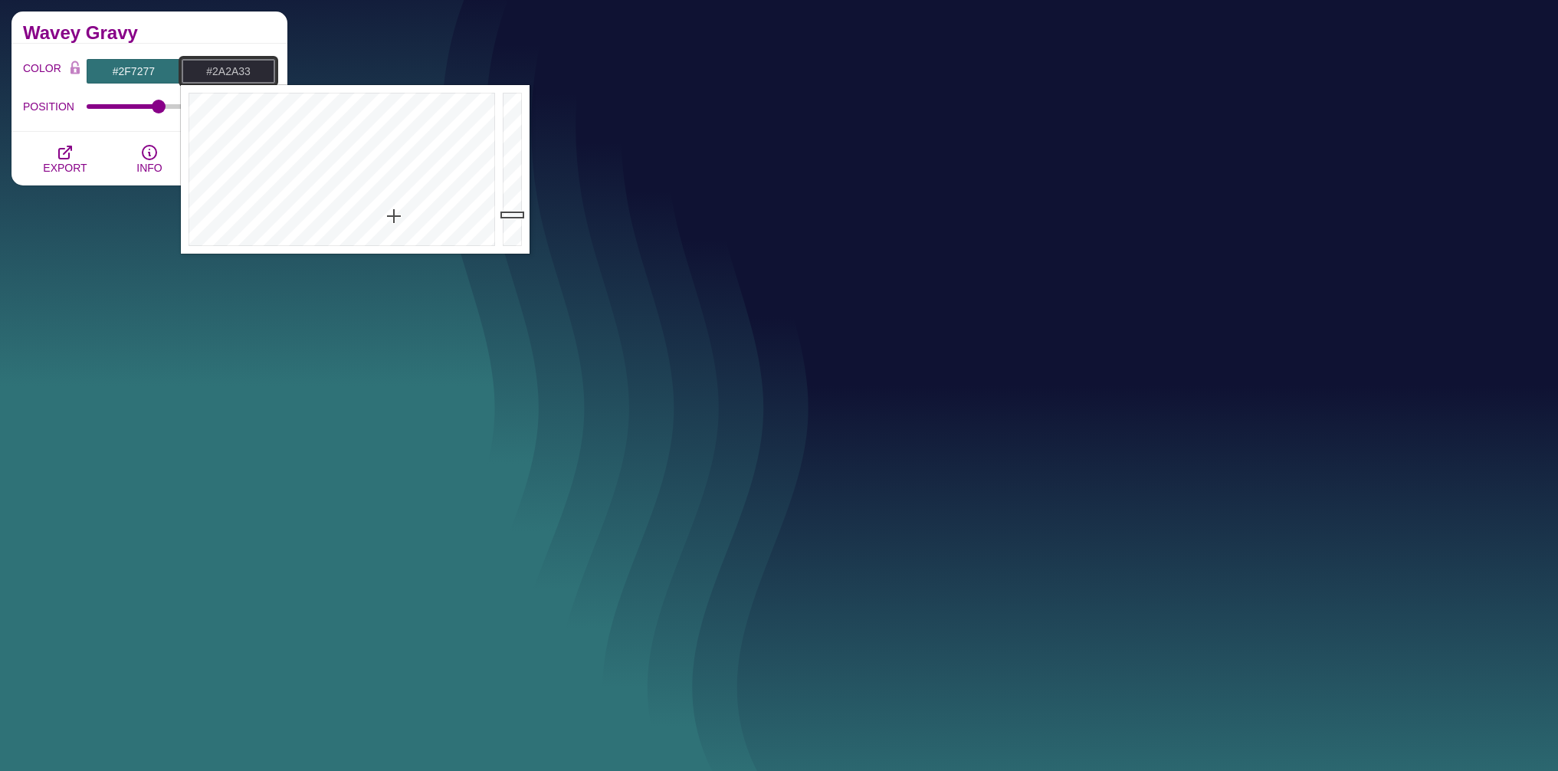
drag, startPoint x: 395, startPoint y: 133, endPoint x: 395, endPoint y: 216, distance: 83.5
click at [395, 216] on div at bounding box center [340, 169] width 318 height 169
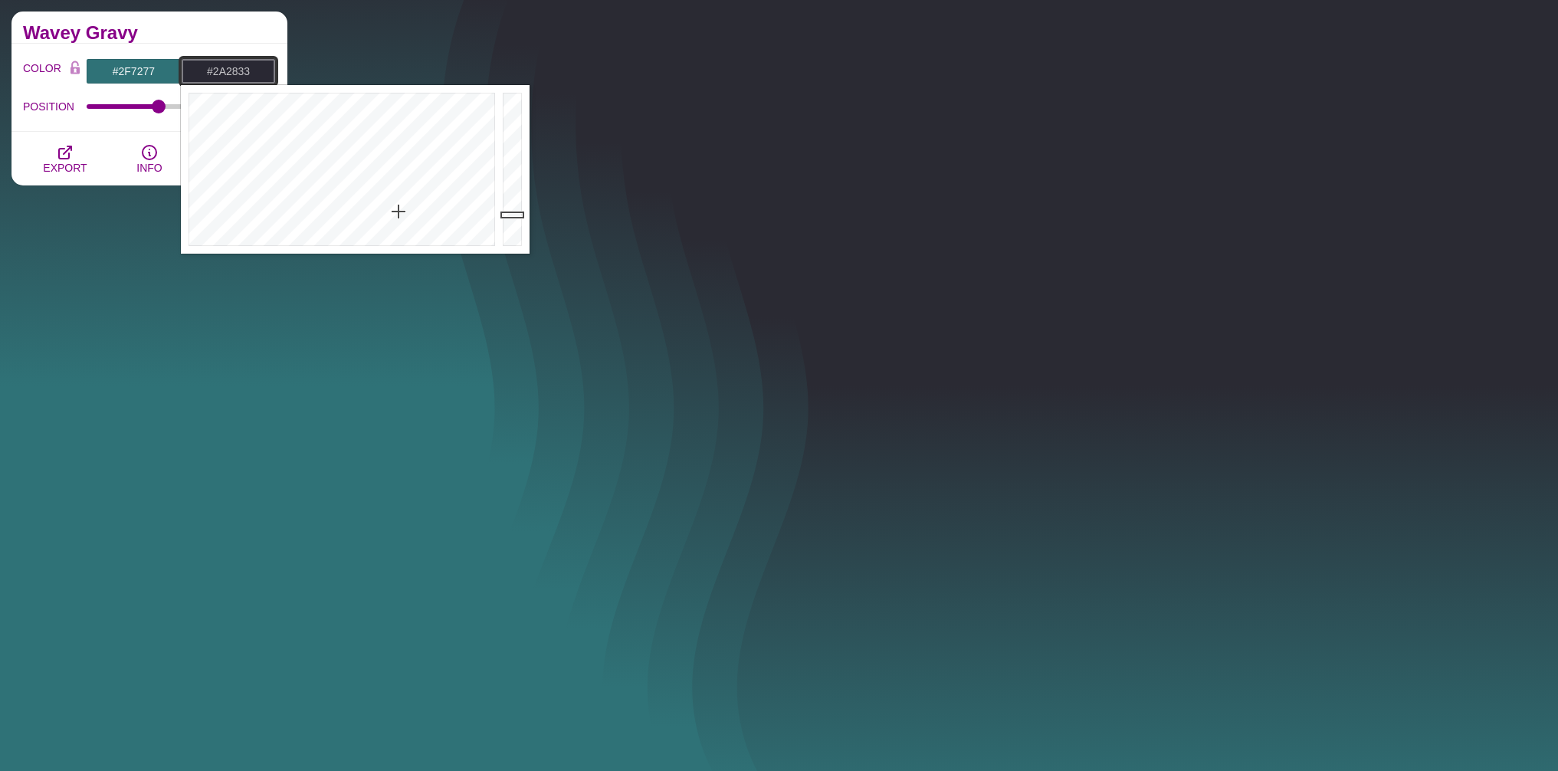
drag, startPoint x: 396, startPoint y: 205, endPoint x: 400, endPoint y: 212, distance: 7.9
click at [400, 212] on div at bounding box center [340, 169] width 318 height 169
type input "#D1C9FF"
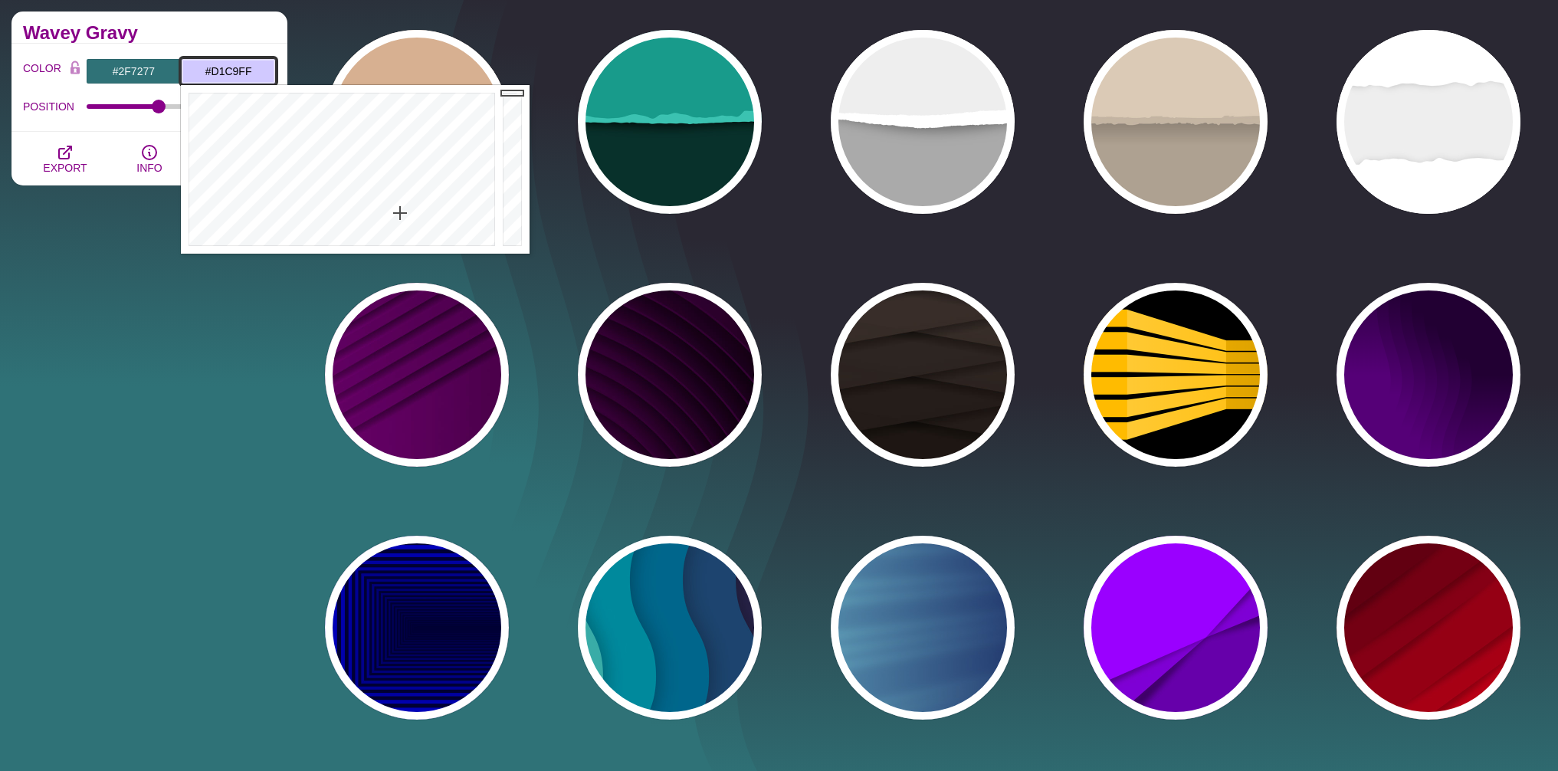
drag, startPoint x: 509, startPoint y: 214, endPoint x: 528, endPoint y: 32, distance: 182.6
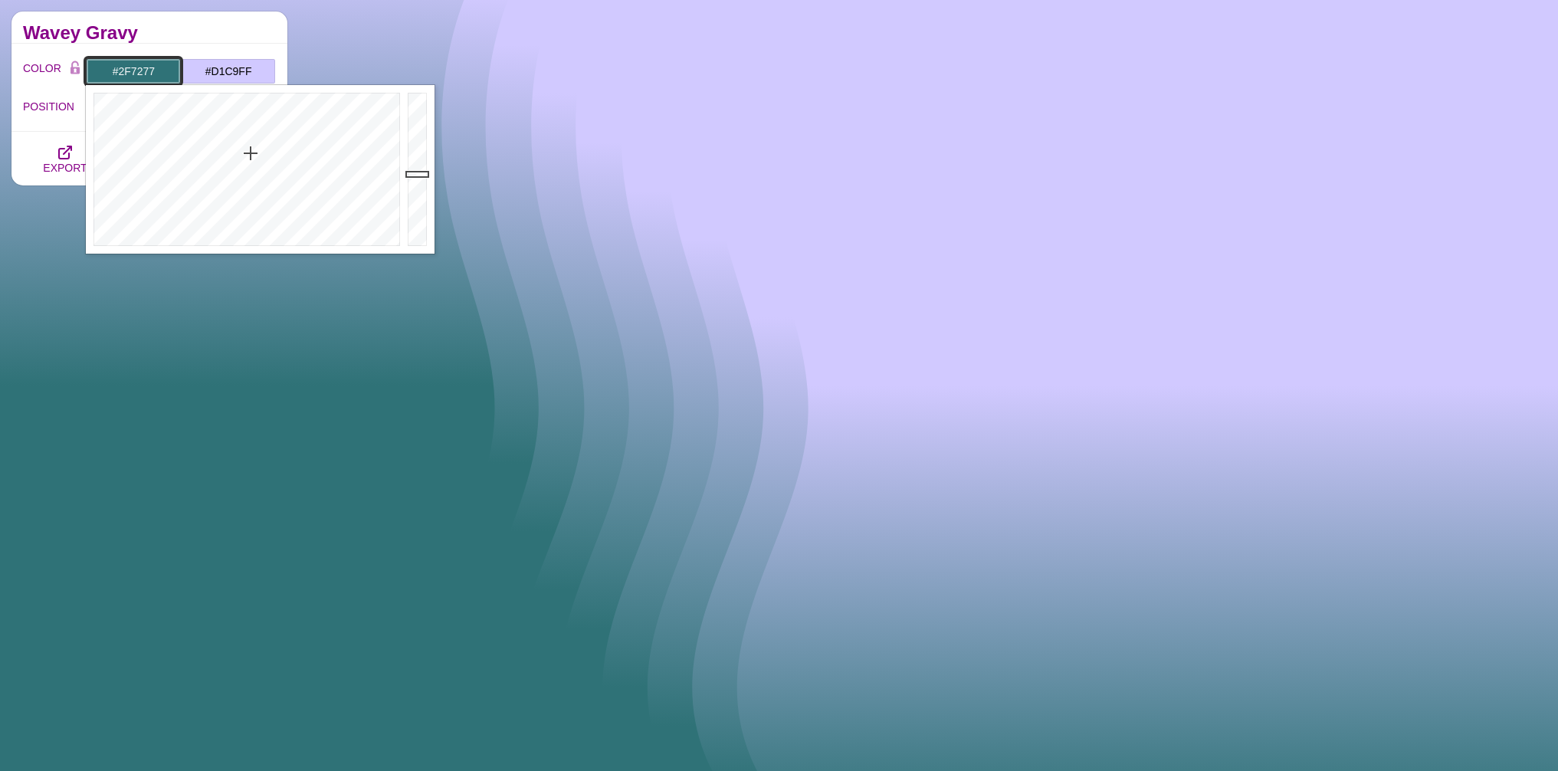
click at [132, 79] on input "#2F7277" at bounding box center [133, 71] width 95 height 26
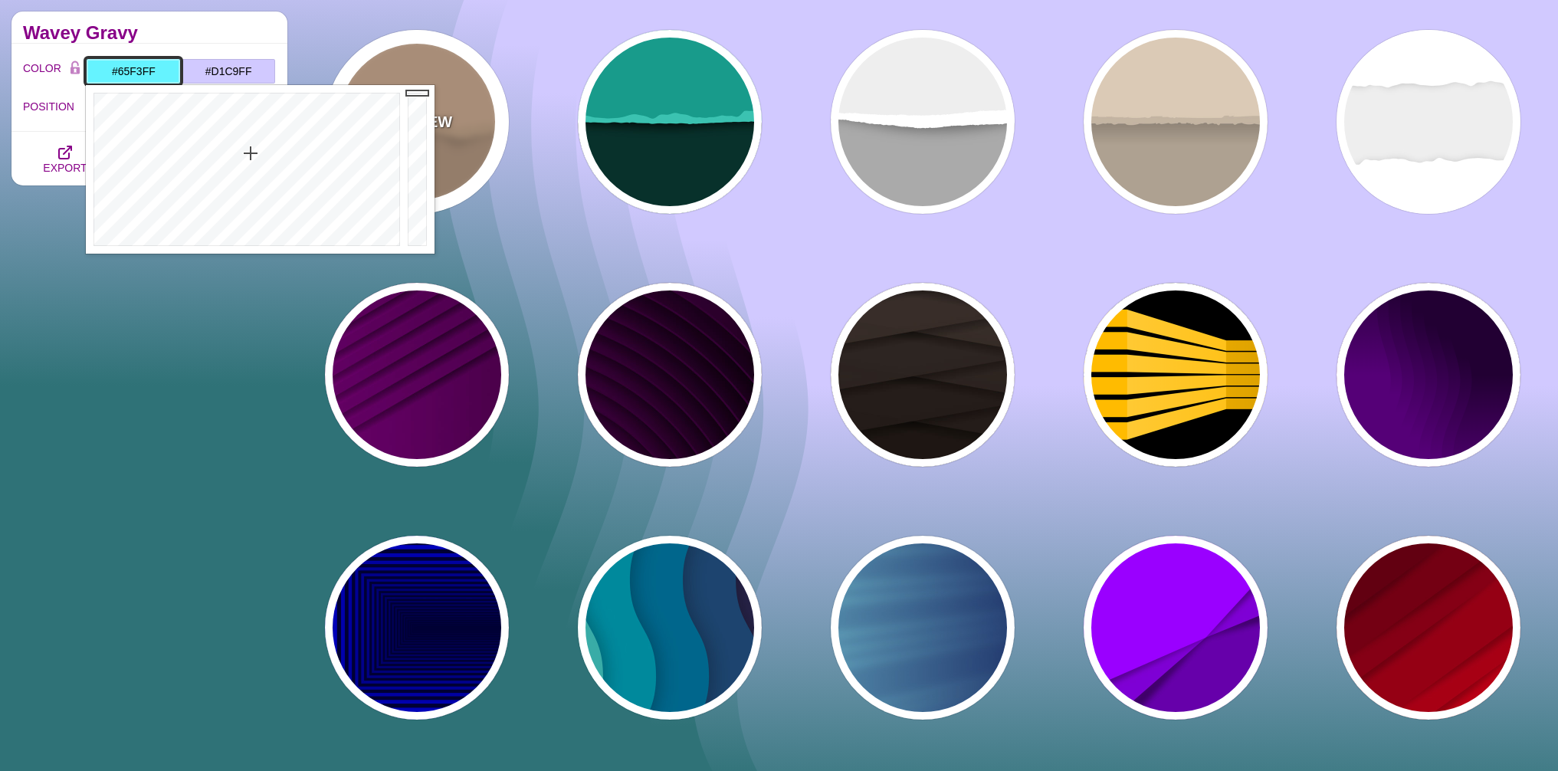
drag, startPoint x: 420, startPoint y: 172, endPoint x: 422, endPoint y: 61, distance: 111.1
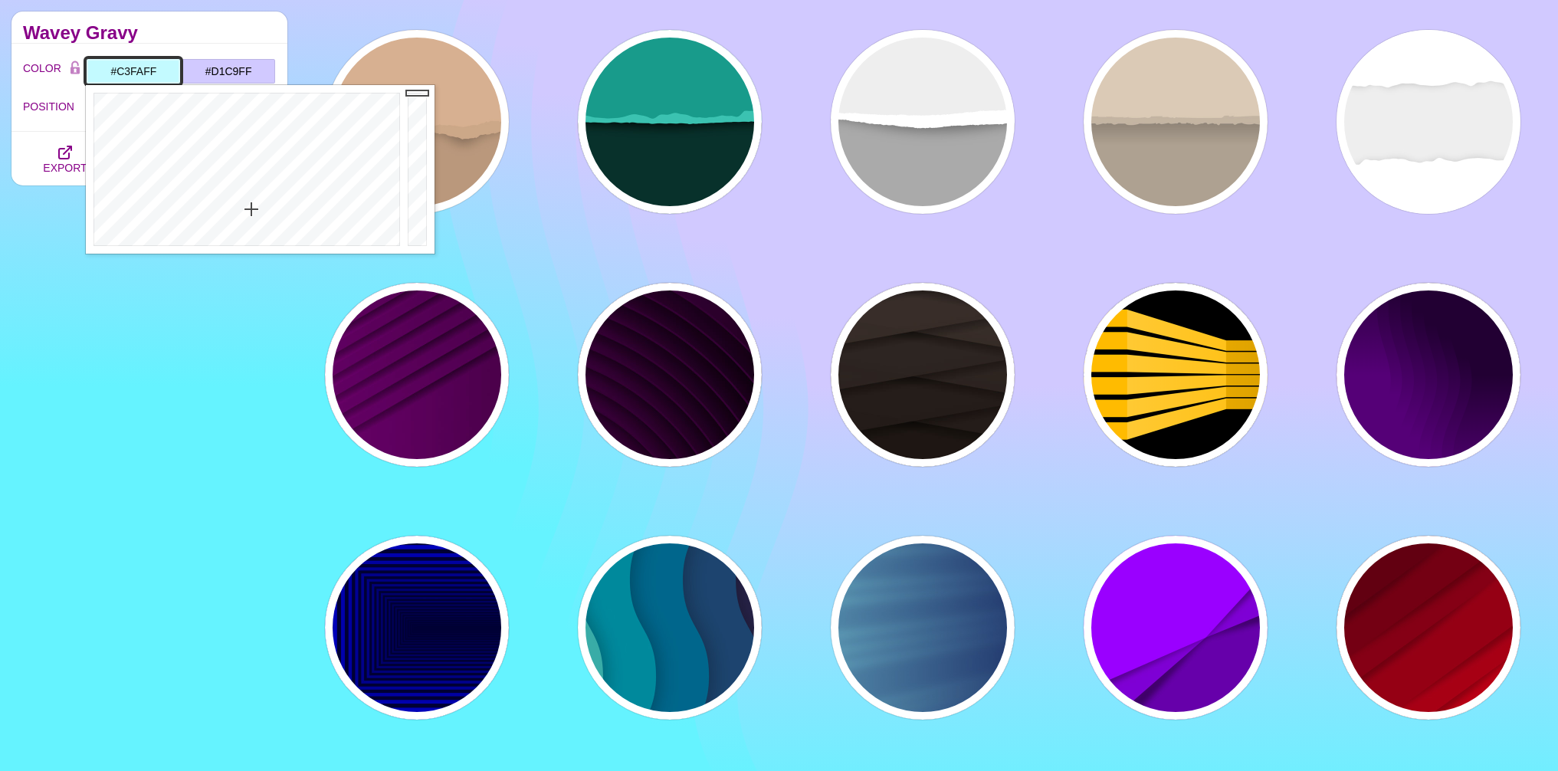
type input "#C3FBFF"
click at [250, 208] on div at bounding box center [245, 169] width 318 height 169
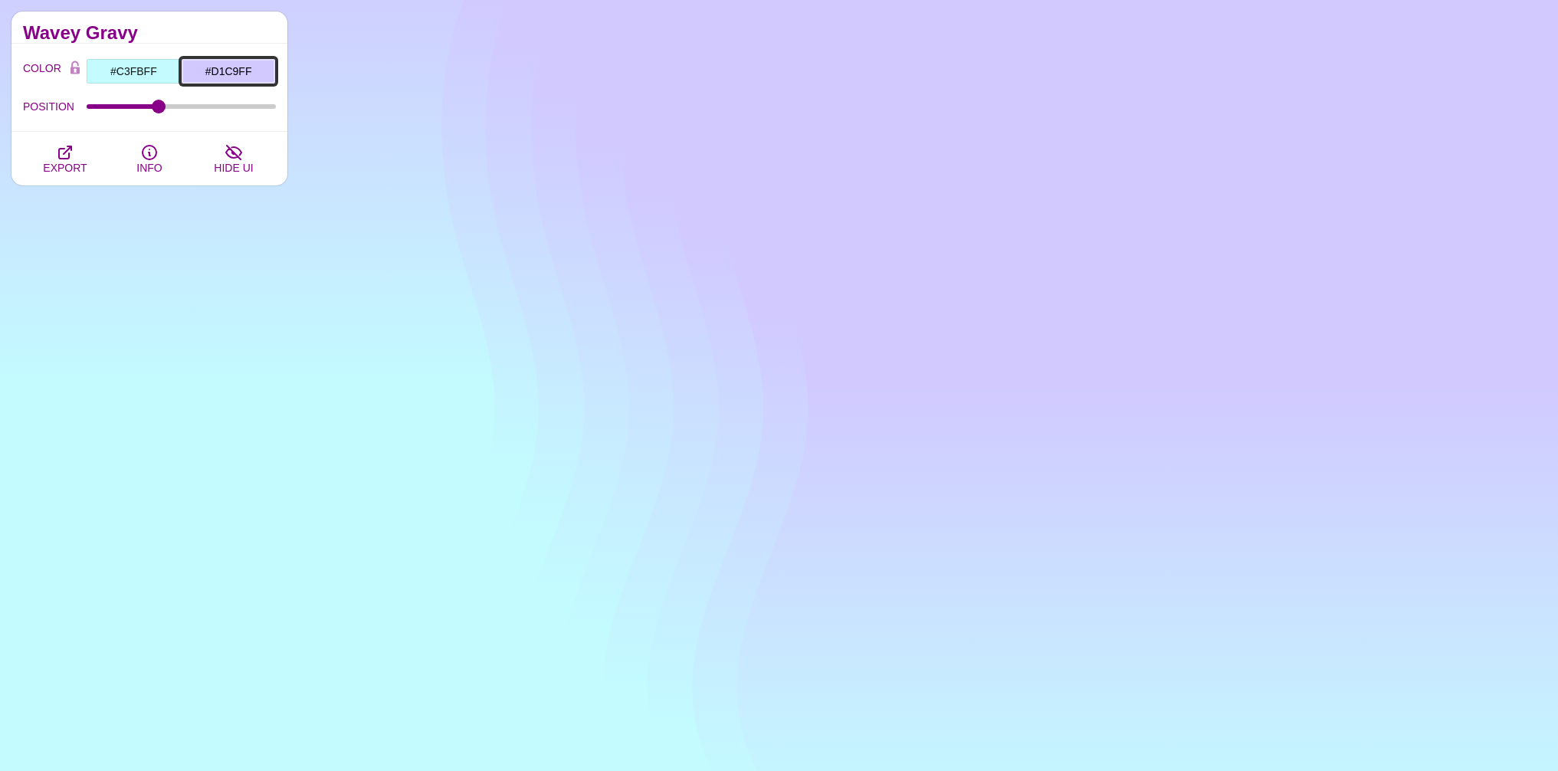
click at [214, 62] on input "#D1C9FF" at bounding box center [228, 71] width 95 height 26
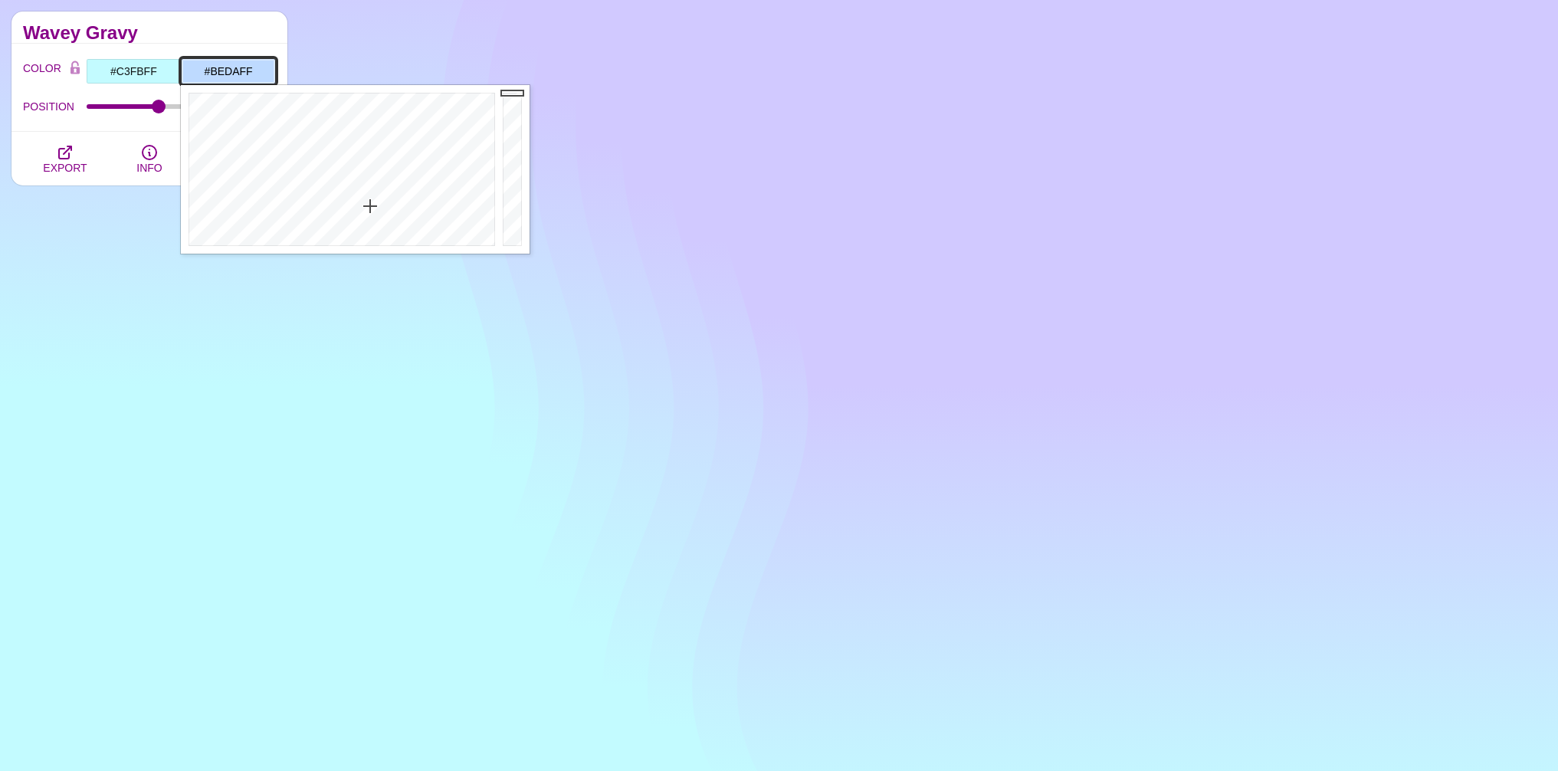
drag, startPoint x: 391, startPoint y: 185, endPoint x: 370, endPoint y: 205, distance: 28.7
click at [370, 205] on div at bounding box center [340, 169] width 318 height 169
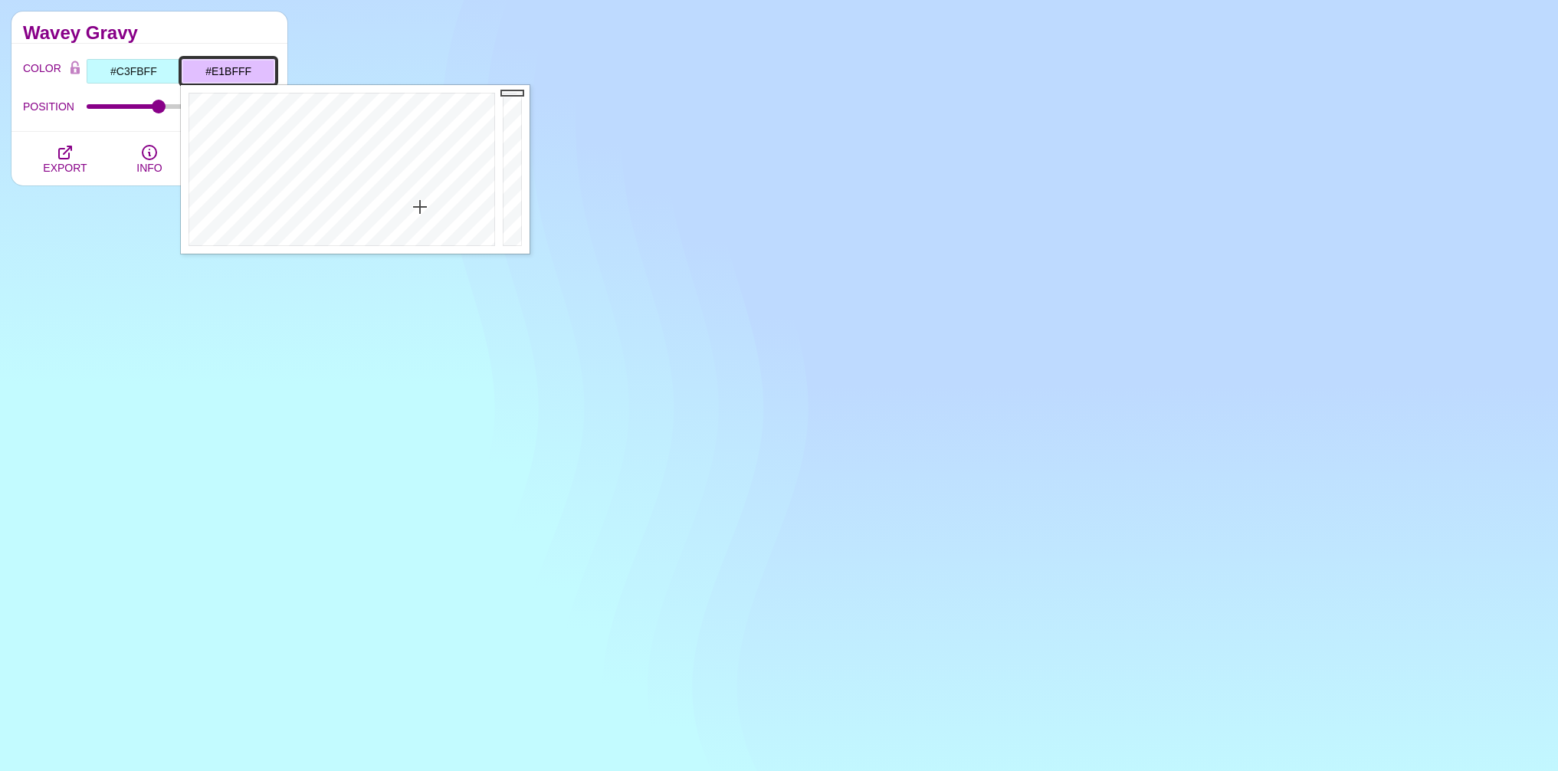
drag, startPoint x: 370, startPoint y: 202, endPoint x: 420, endPoint y: 206, distance: 50.0
click at [420, 206] on div at bounding box center [340, 169] width 318 height 169
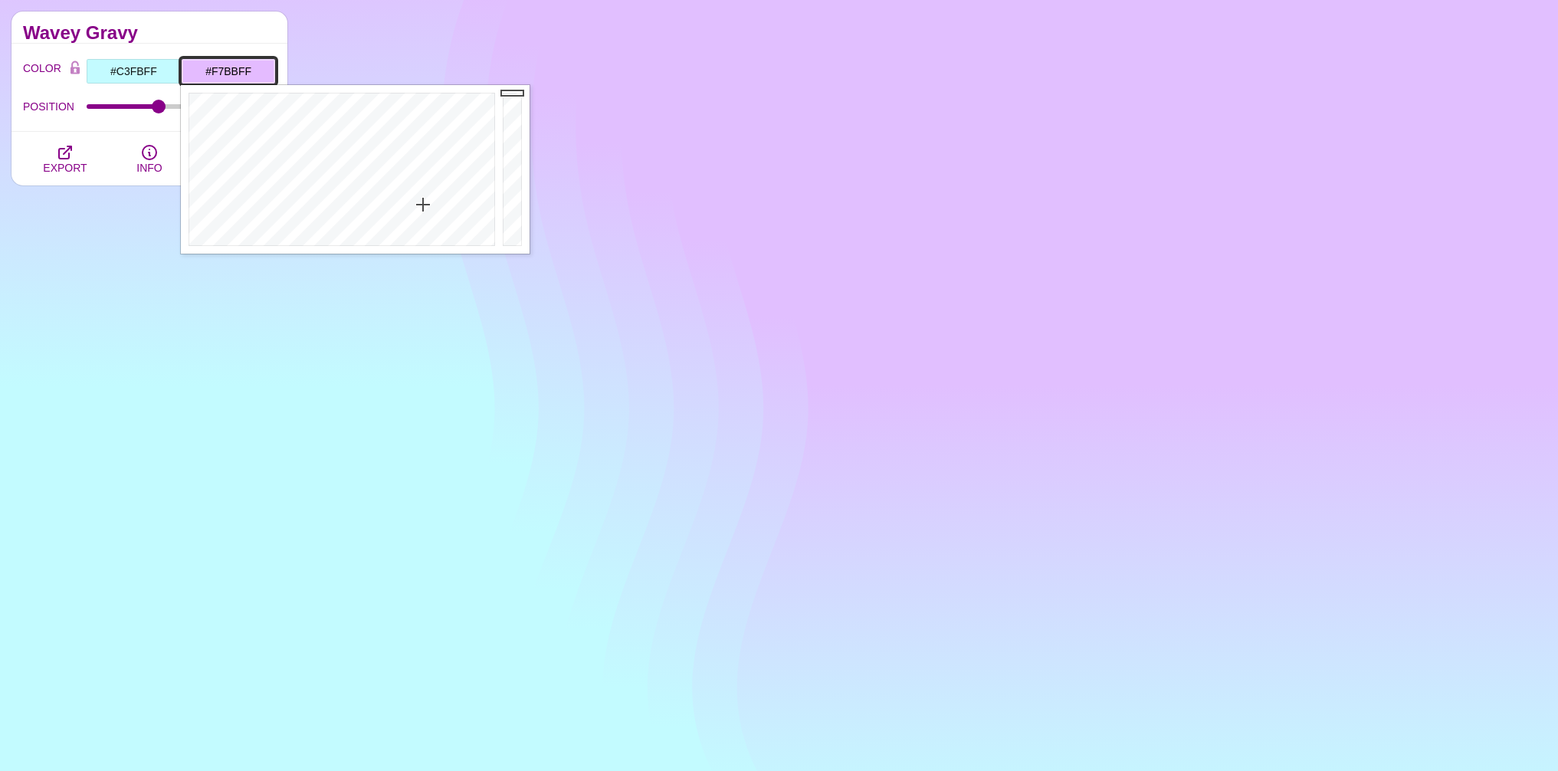
drag, startPoint x: 409, startPoint y: 204, endPoint x: 438, endPoint y: 204, distance: 28.4
click at [438, 204] on div at bounding box center [340, 169] width 318 height 169
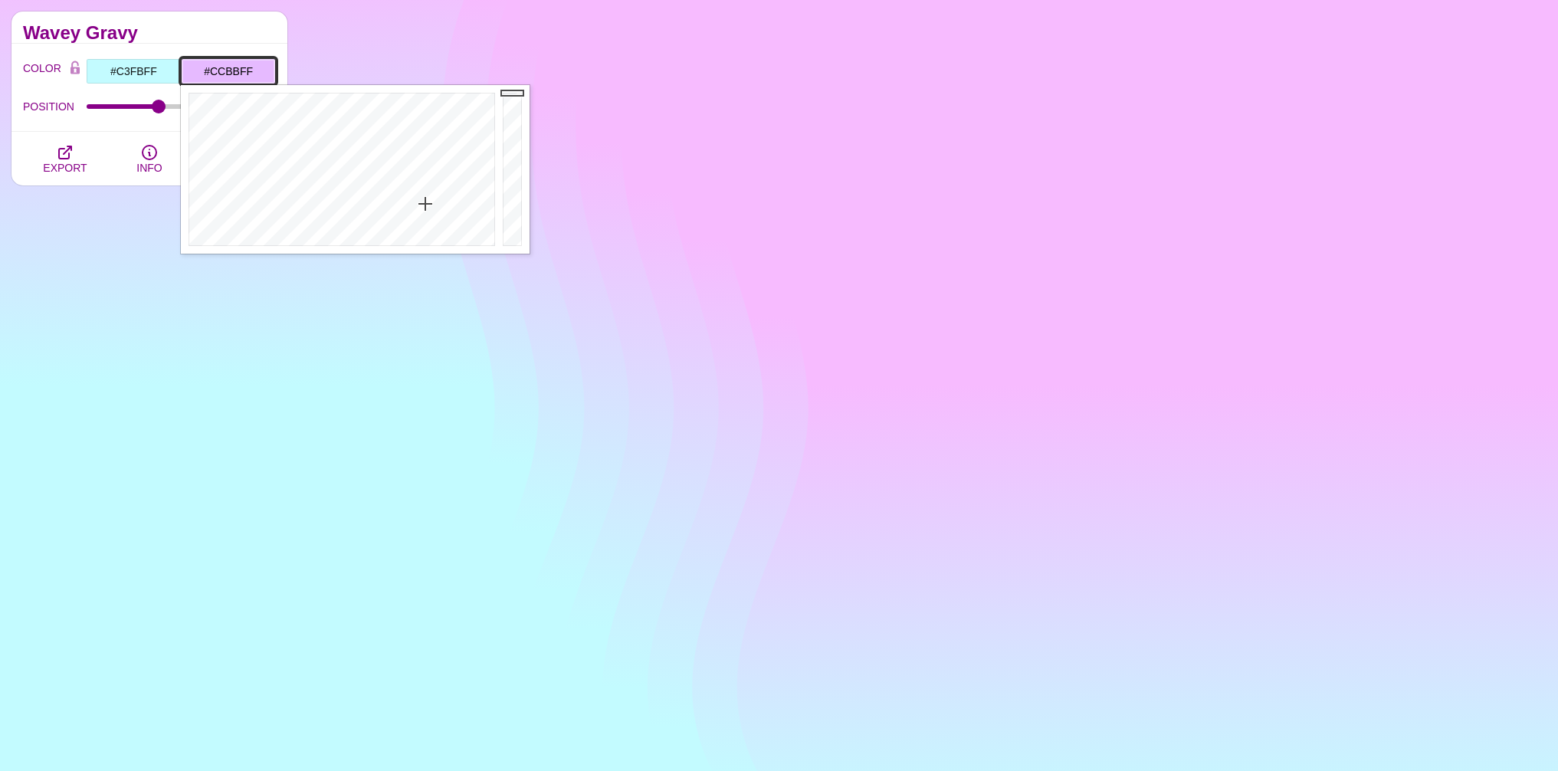
type input "#CABBFF"
drag, startPoint x: 429, startPoint y: 203, endPoint x: 404, endPoint y: 204, distance: 25.3
click at [404, 204] on div at bounding box center [340, 169] width 318 height 169
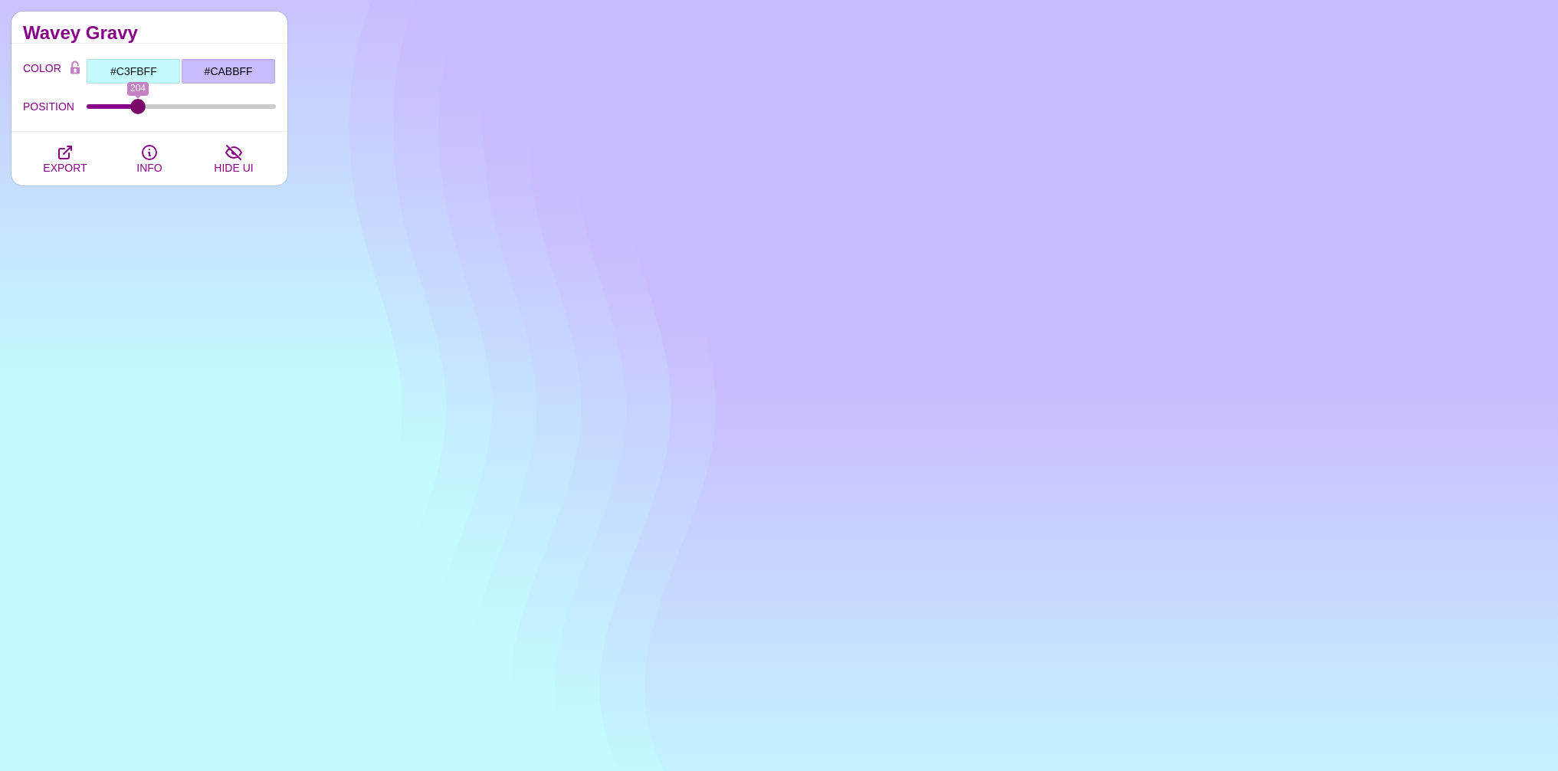
drag, startPoint x: 162, startPoint y: 108, endPoint x: 137, endPoint y: 109, distance: 25.3
type input "204"
click at [137, 109] on input "POSITION" at bounding box center [182, 106] width 190 height 6
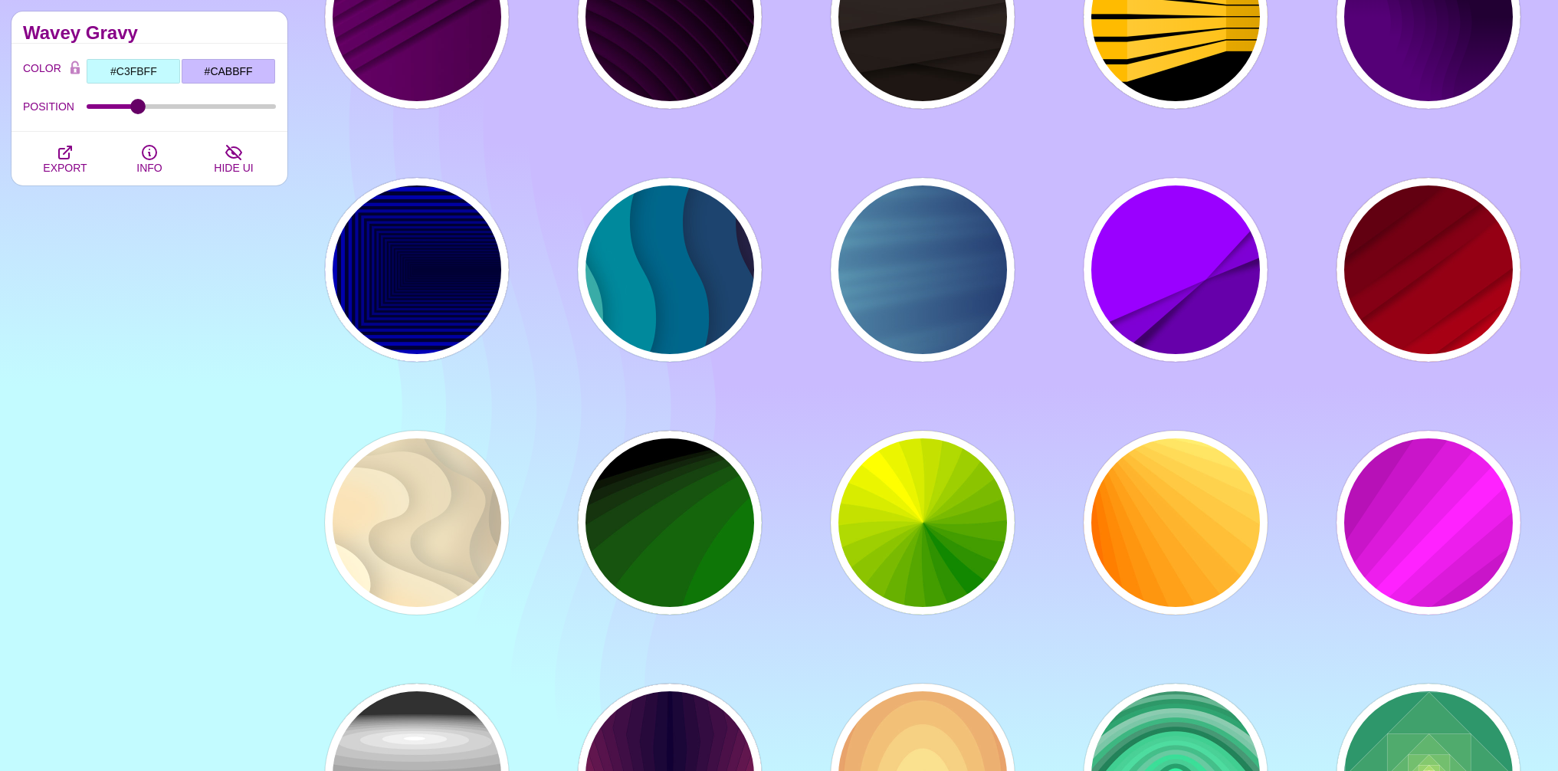
scroll to position [2381, 0]
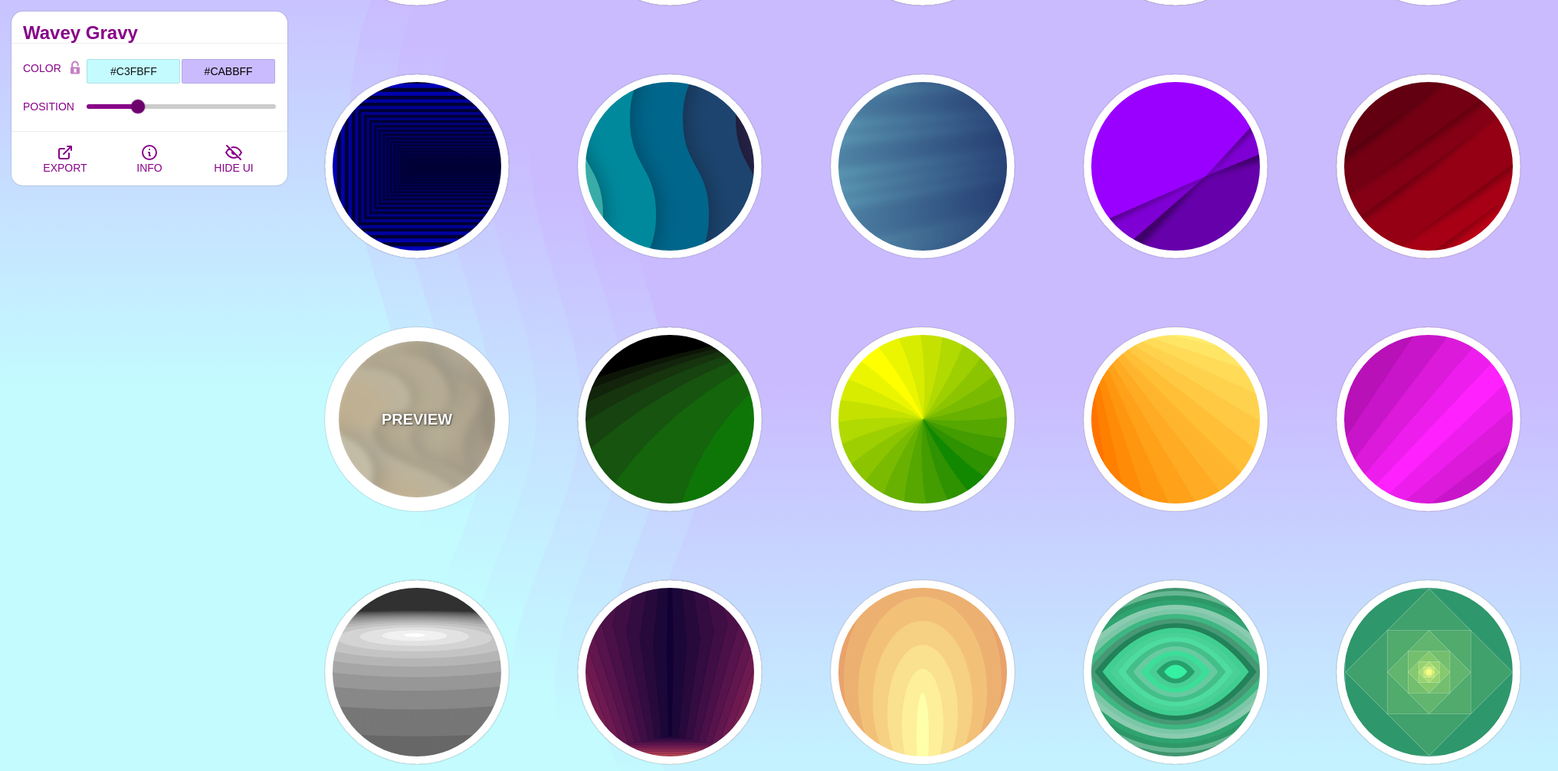
click at [404, 438] on div "PREVIEW" at bounding box center [417, 419] width 184 height 184
type input "#FFF7D7"
type input "#57250C"
type input "#FF8B28"
type input "0"
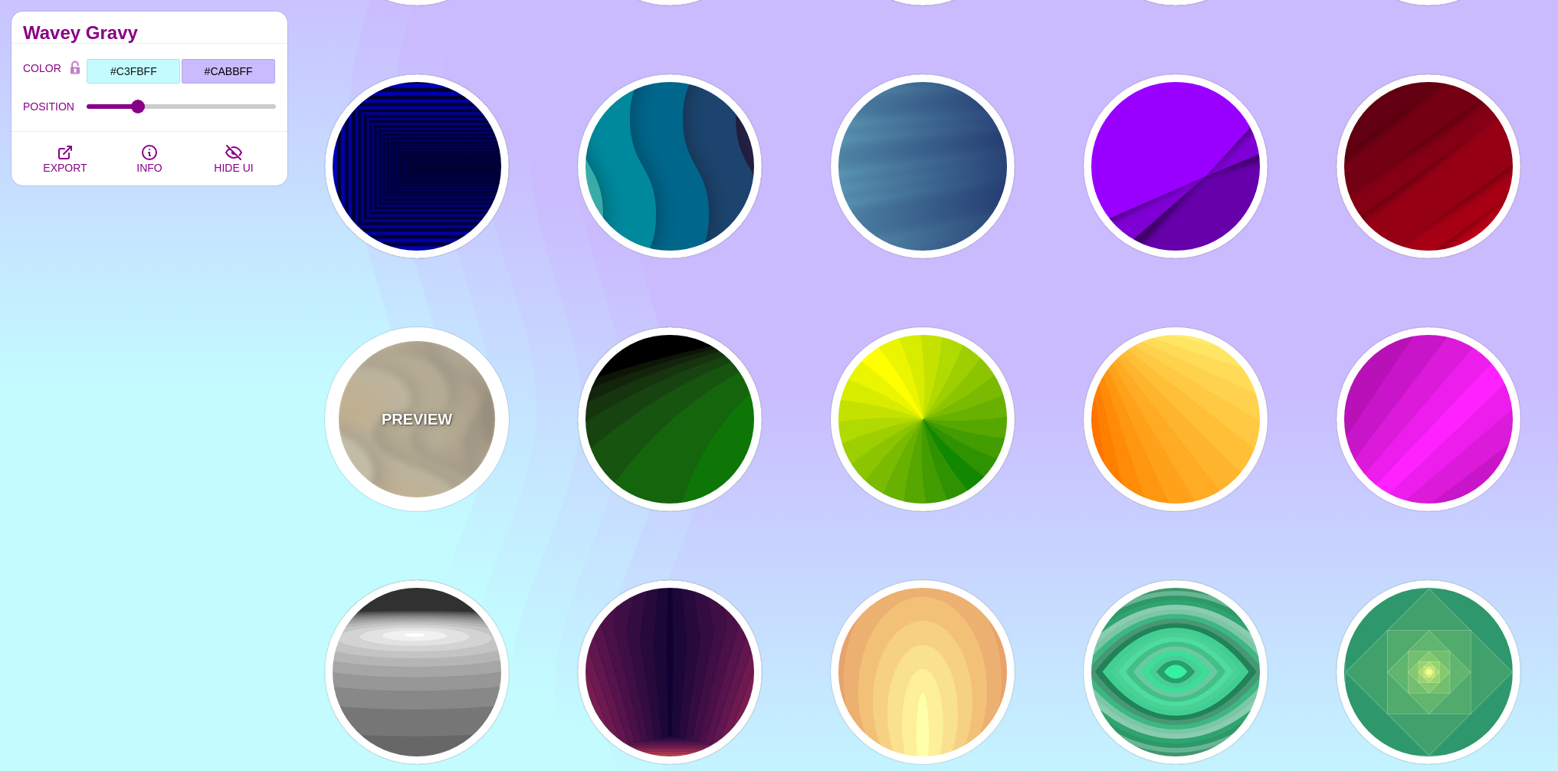
type input "0.7"
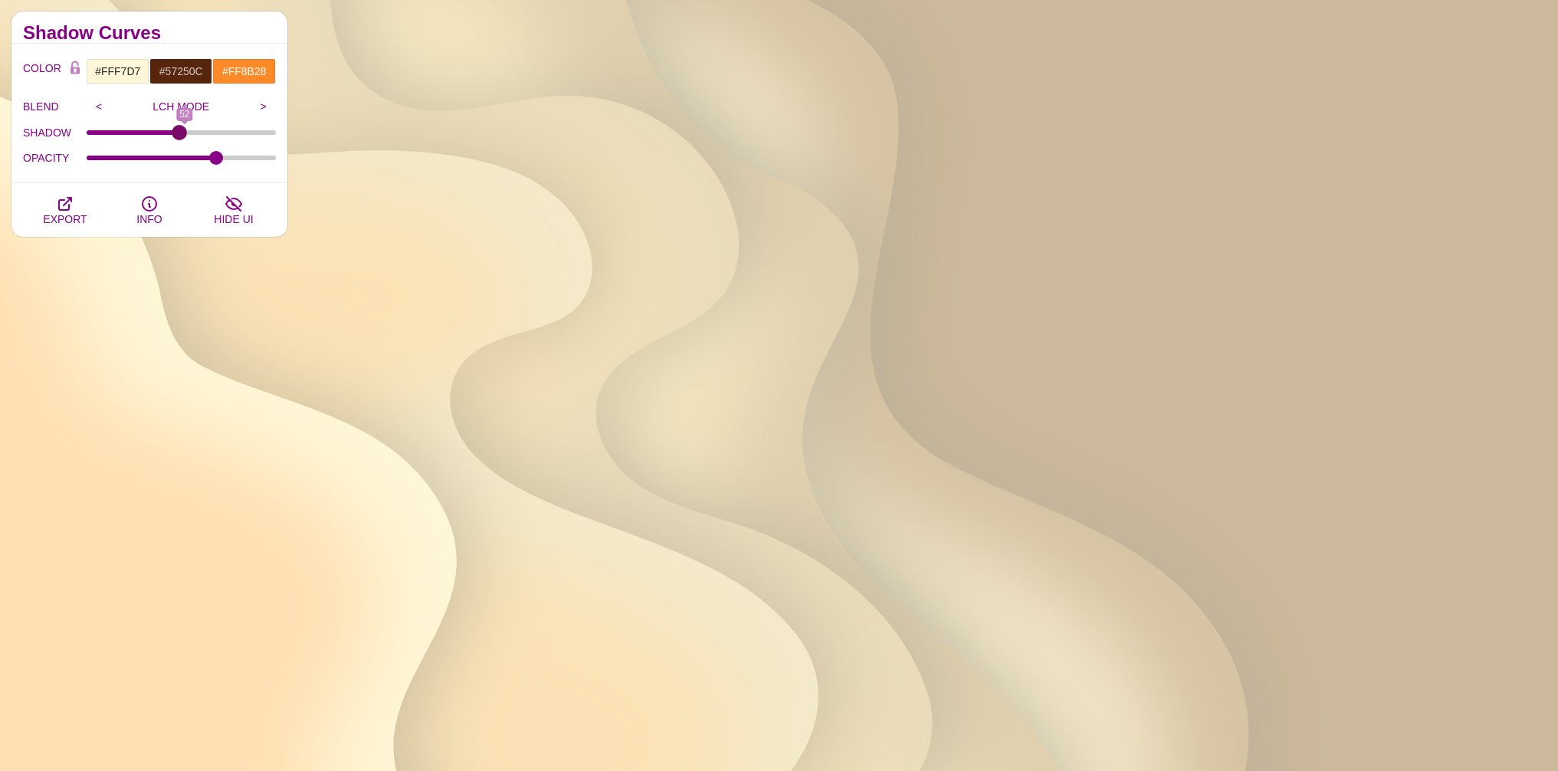
drag, startPoint x: 86, startPoint y: 129, endPoint x: 179, endPoint y: 126, distance: 92.7
click at [179, 129] on input "SHADOW" at bounding box center [182, 132] width 190 height 6
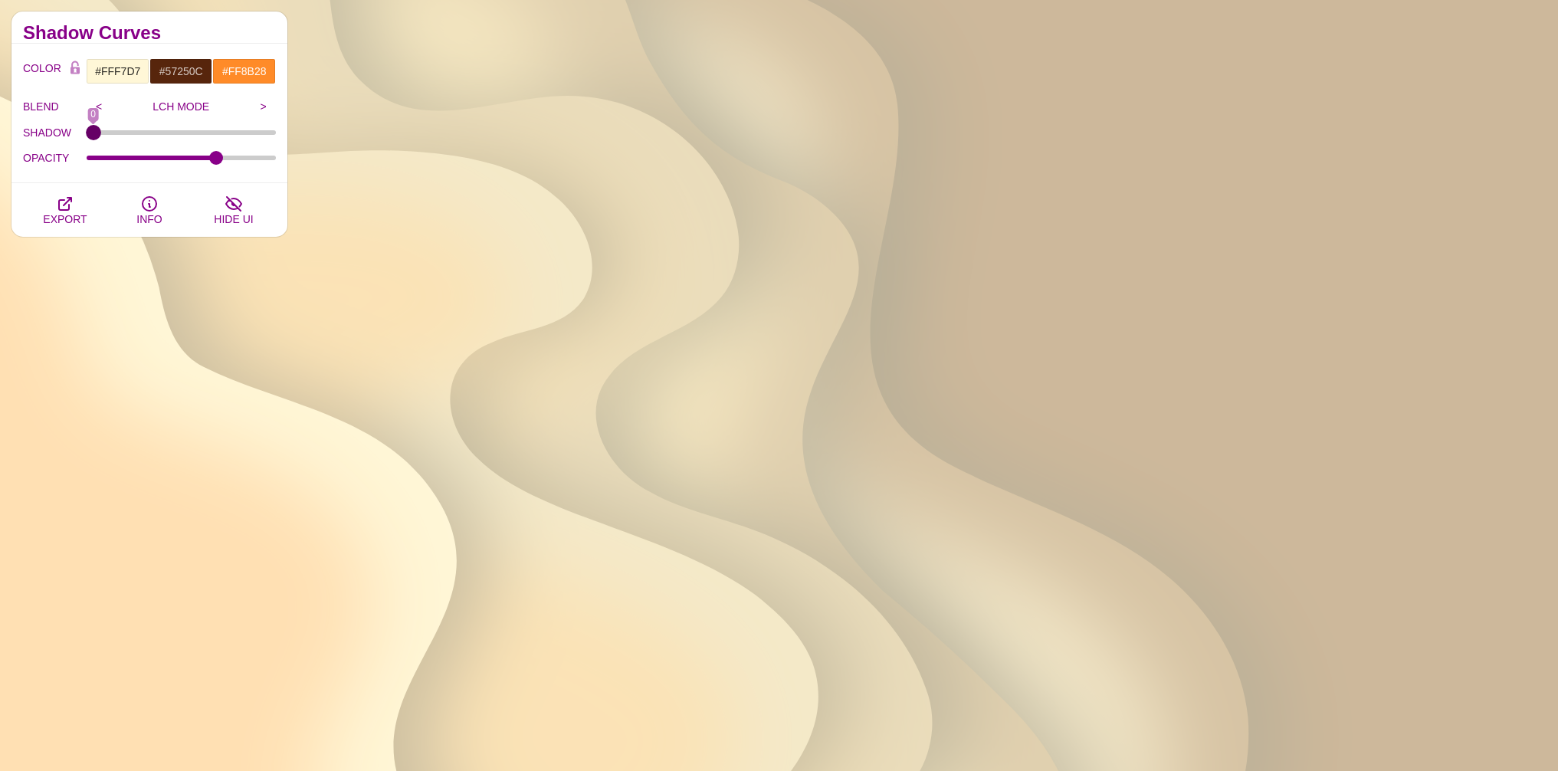
drag, startPoint x: 180, startPoint y: 125, endPoint x: 0, endPoint y: 158, distance: 183.1
type input "0"
click at [87, 136] on input "SHADOW" at bounding box center [182, 132] width 190 height 6
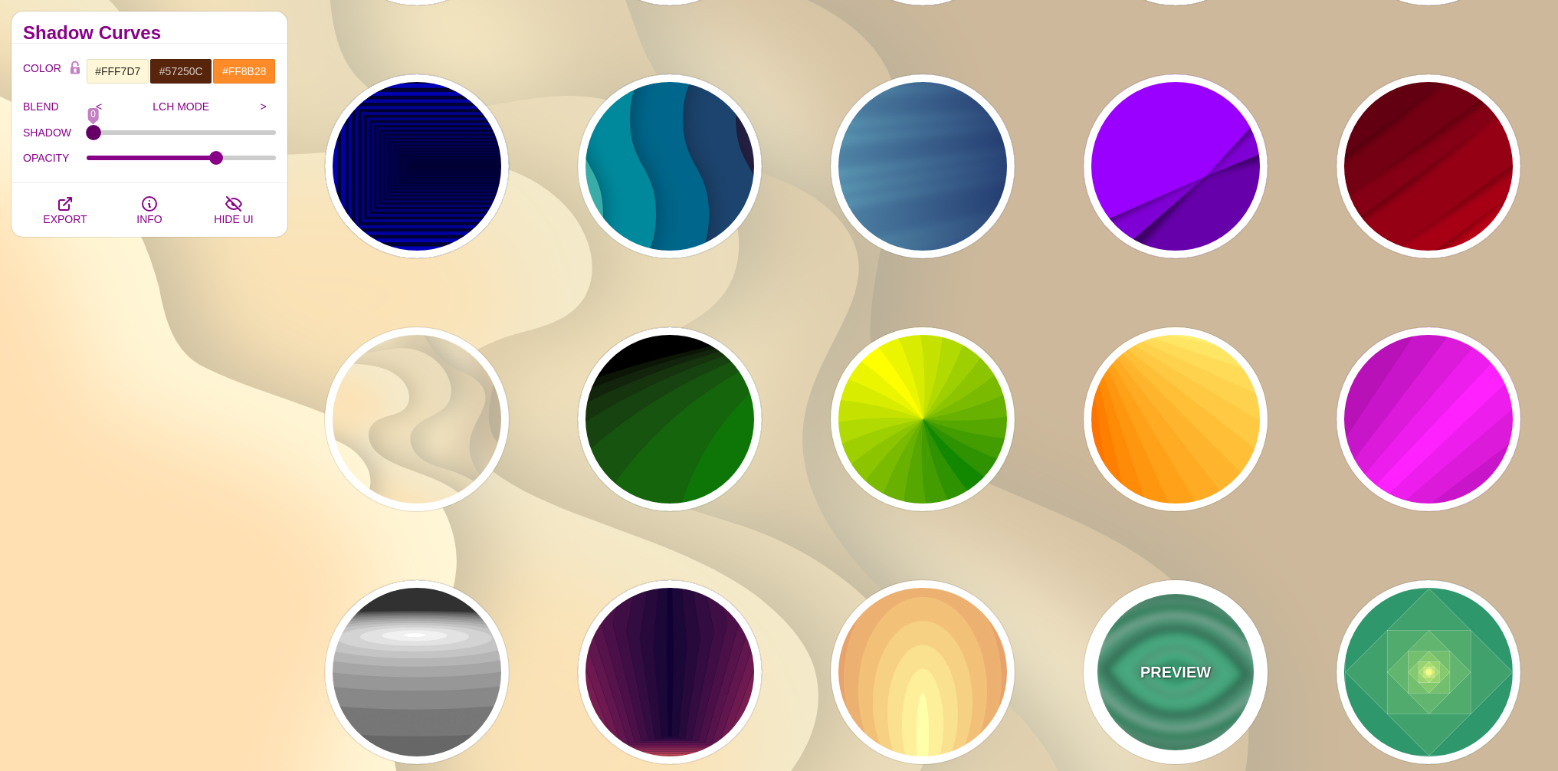
scroll to position [2565, 0]
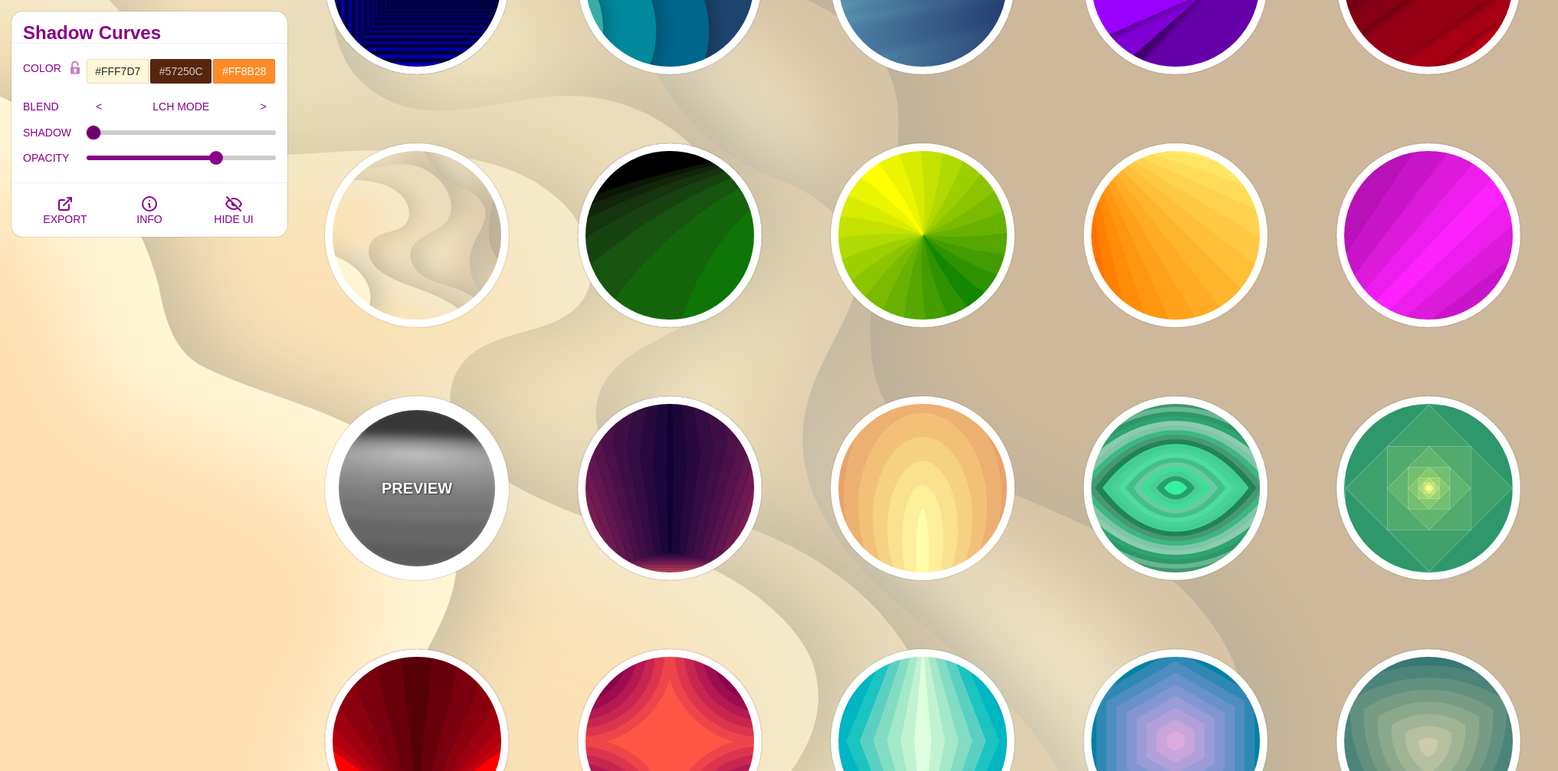
click at [449, 514] on div "PREVIEW" at bounding box center [417, 488] width 184 height 184
type input "#222222"
type input "#333333"
type input "#FFFFFF"
type input "0"
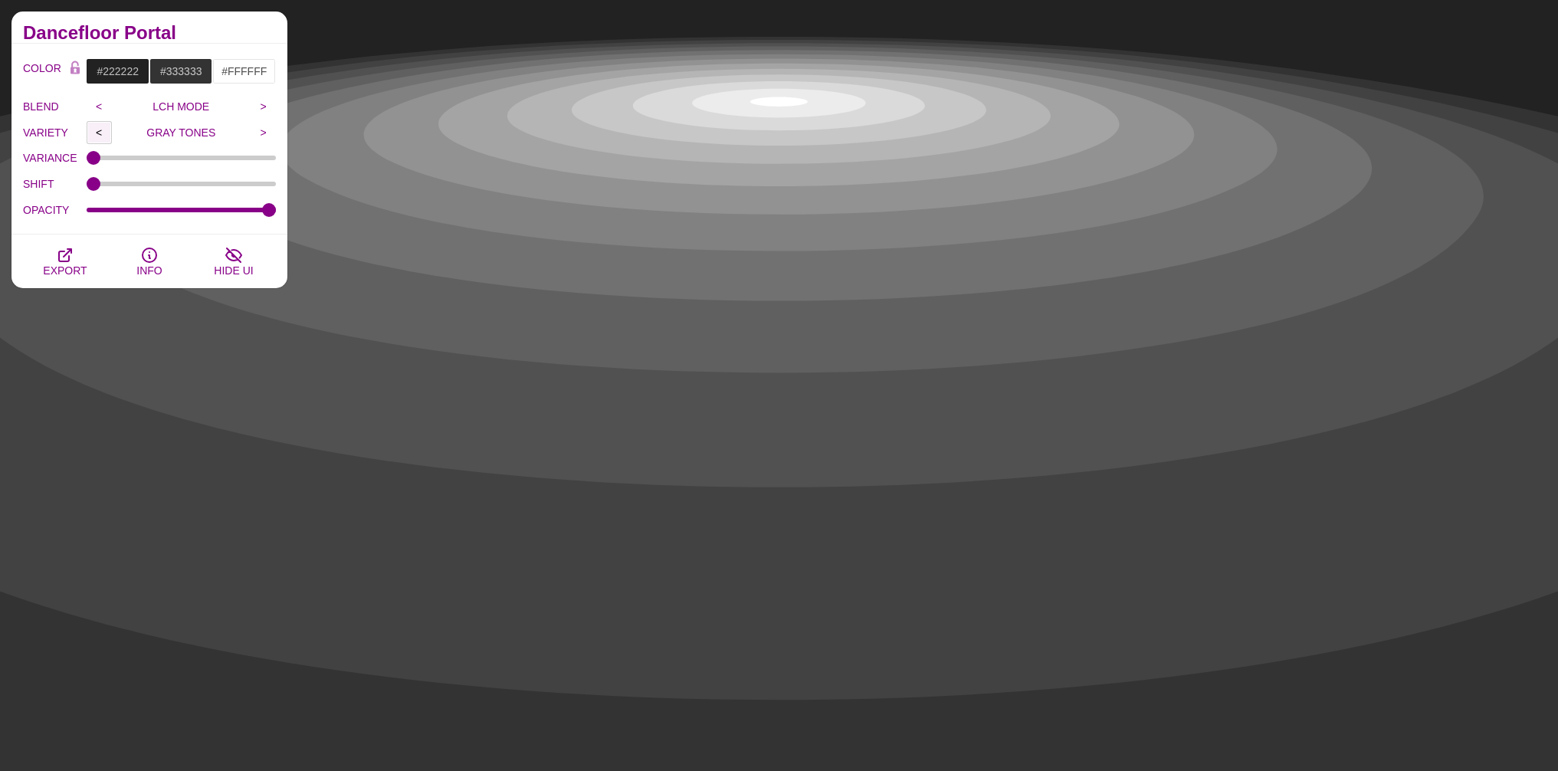
click at [102, 131] on input "<" at bounding box center [99, 132] width 25 height 23
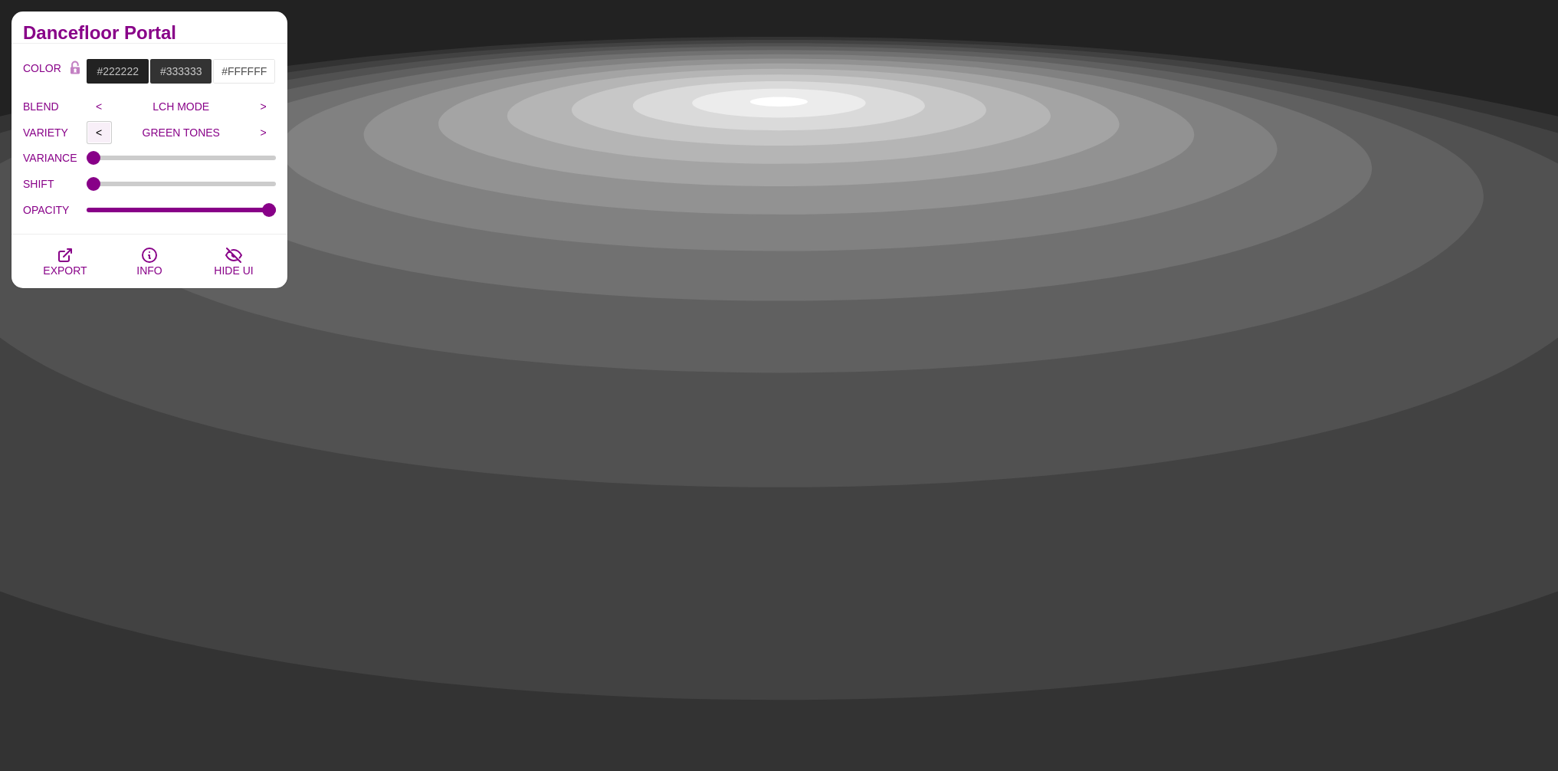
type input "YELLOW TONES"
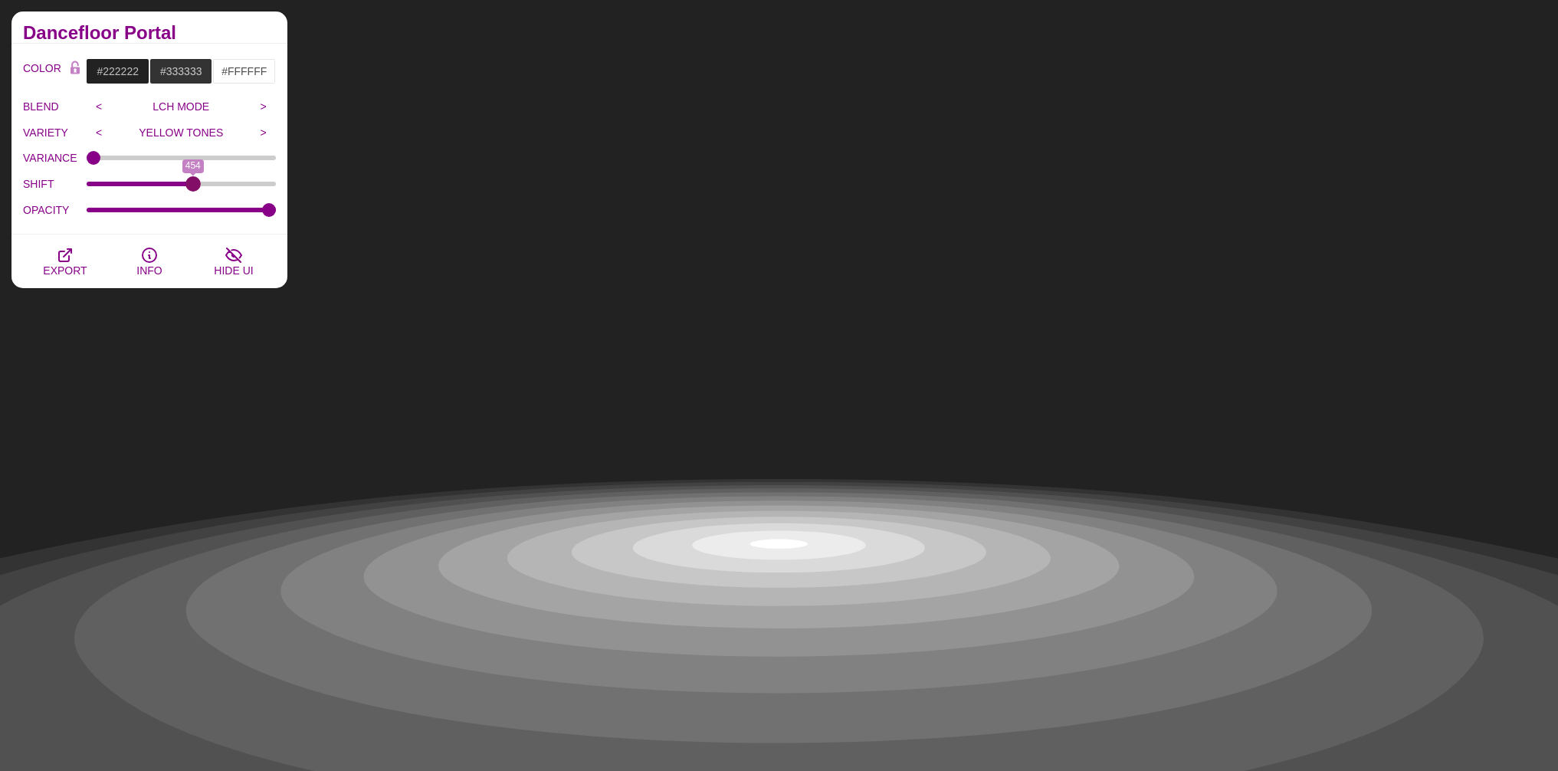
drag, startPoint x: 97, startPoint y: 181, endPoint x: 192, endPoint y: 191, distance: 96.3
click at [192, 187] on input "SHIFT" at bounding box center [182, 184] width 190 height 6
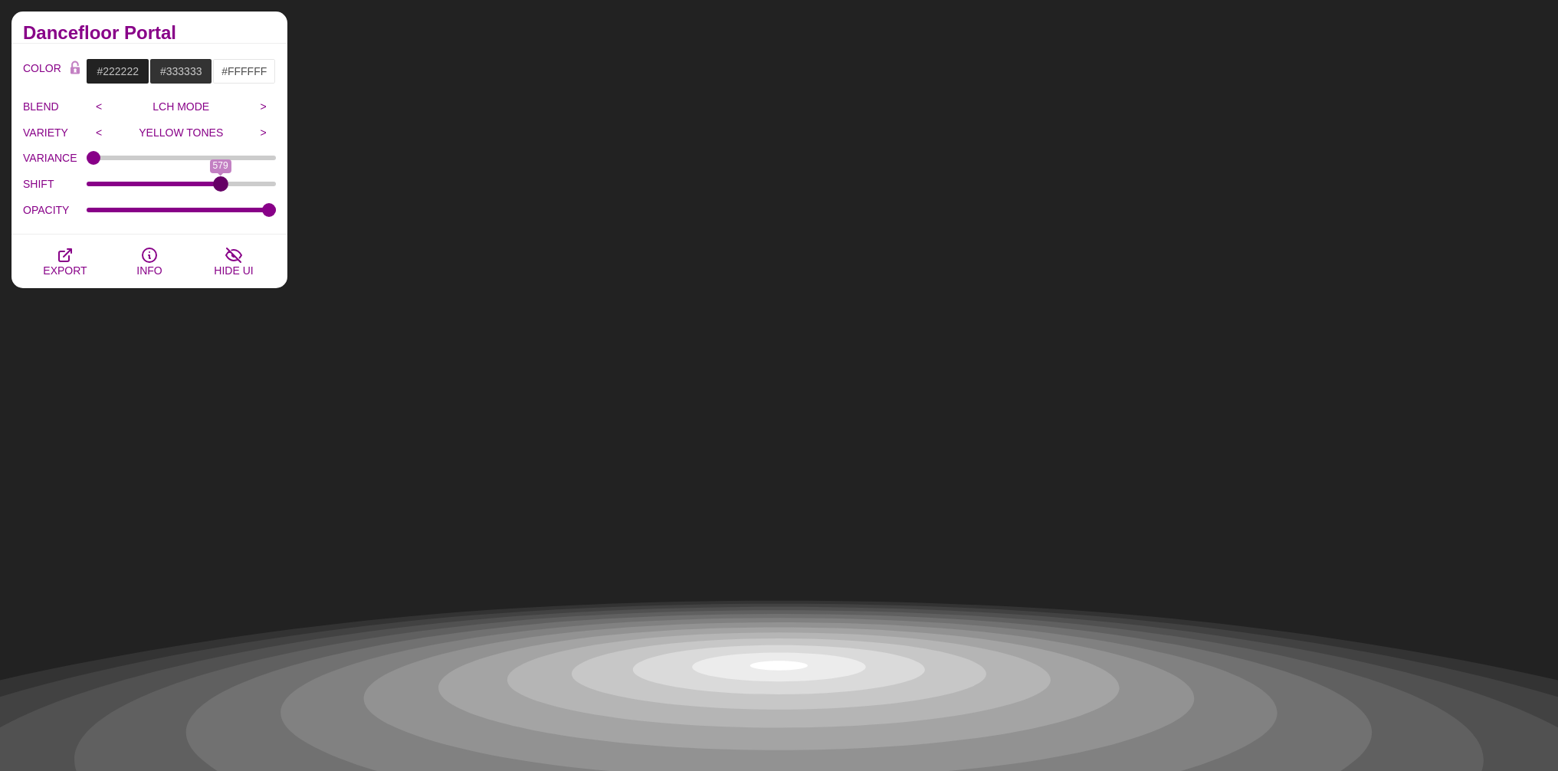
drag, startPoint x: 186, startPoint y: 182, endPoint x: 220, endPoint y: 176, distance: 34.1
type input "579"
click at [220, 181] on input "SHIFT" at bounding box center [182, 184] width 190 height 6
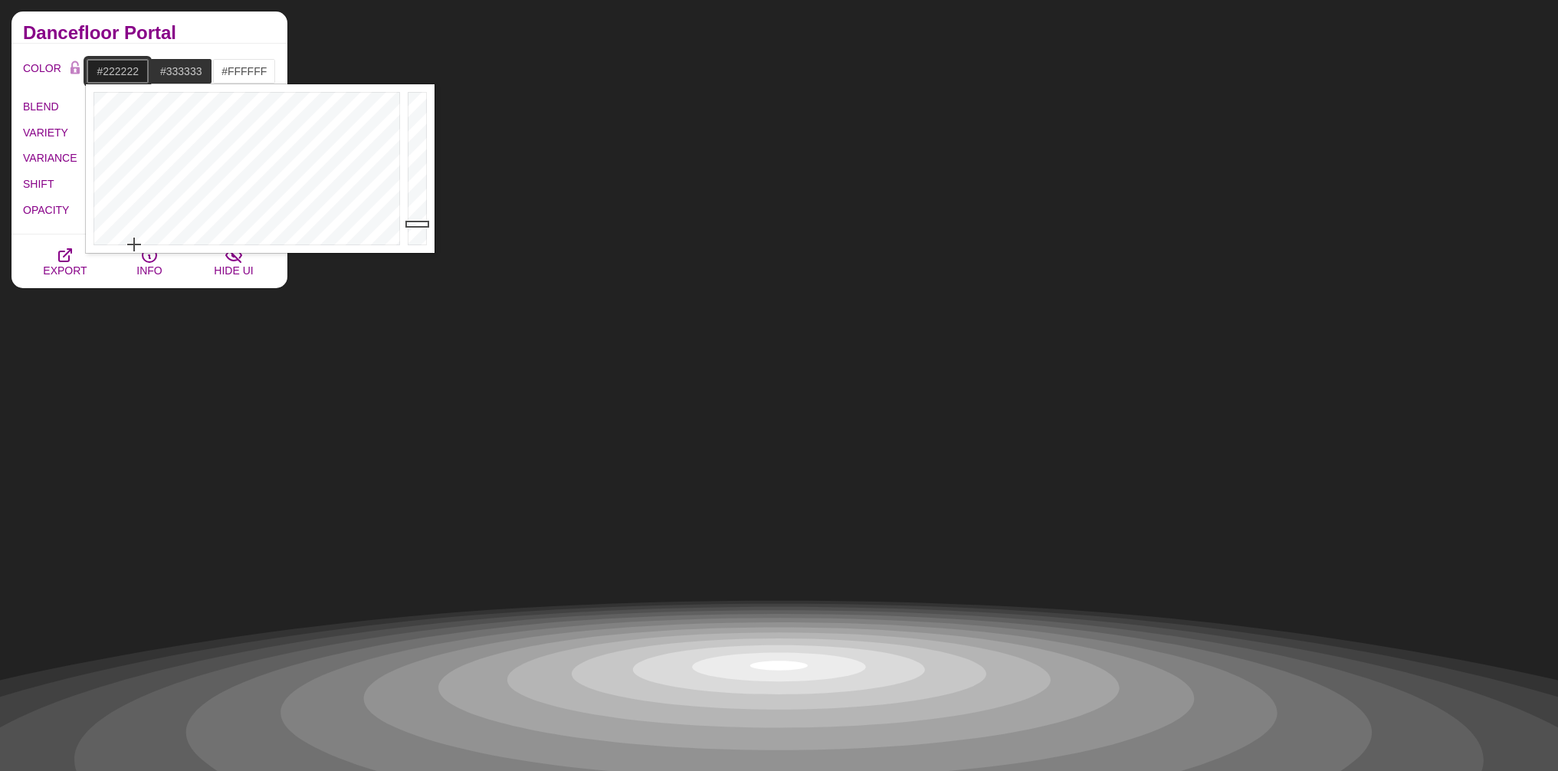
click at [126, 78] on input "#222222" at bounding box center [118, 71] width 64 height 26
type input "#042208"
drag, startPoint x: 230, startPoint y: 133, endPoint x: 203, endPoint y: 110, distance: 35.3
click at [203, 110] on div at bounding box center [245, 168] width 318 height 169
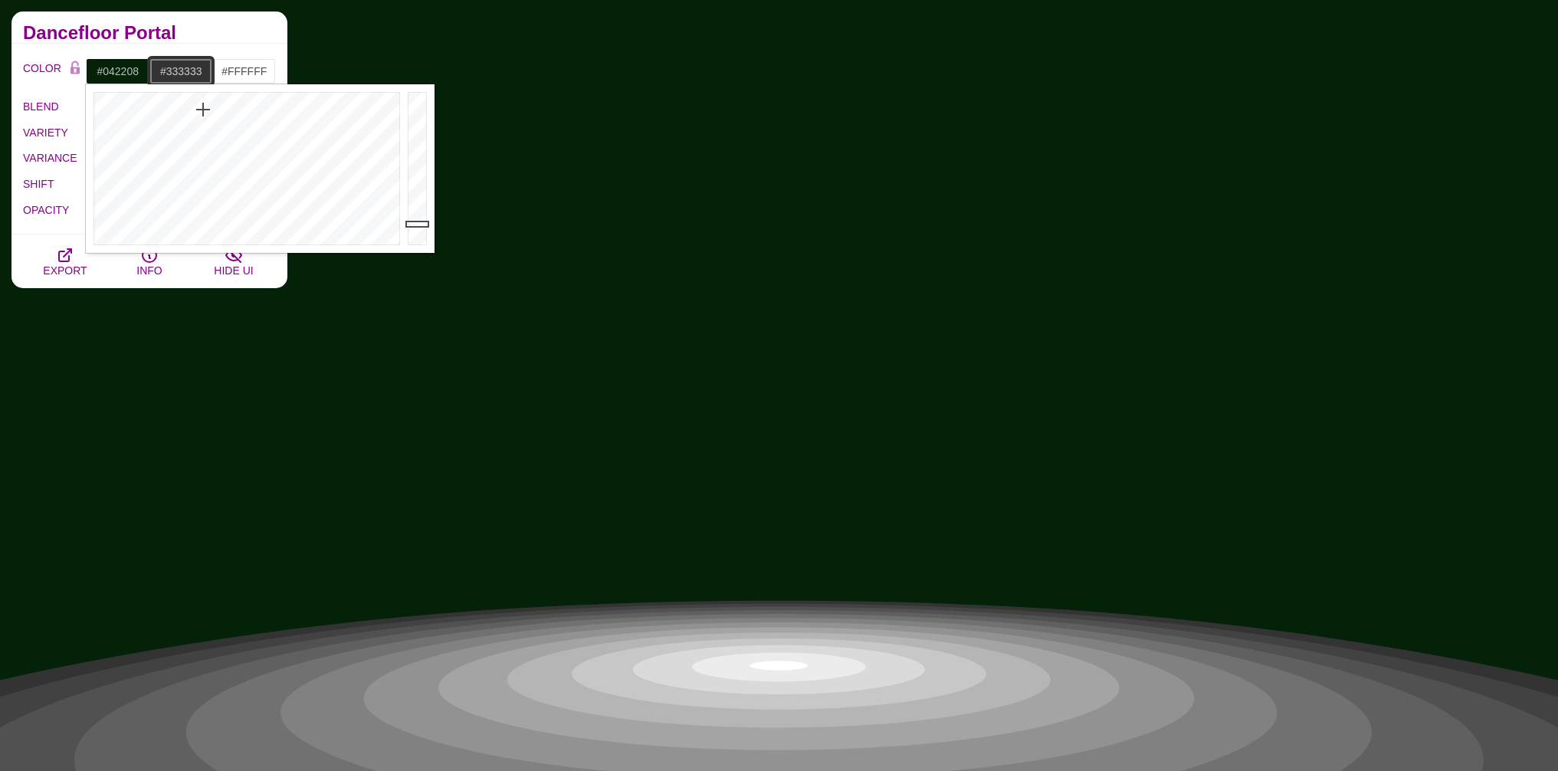
click at [198, 74] on input "#333333" at bounding box center [181, 71] width 64 height 26
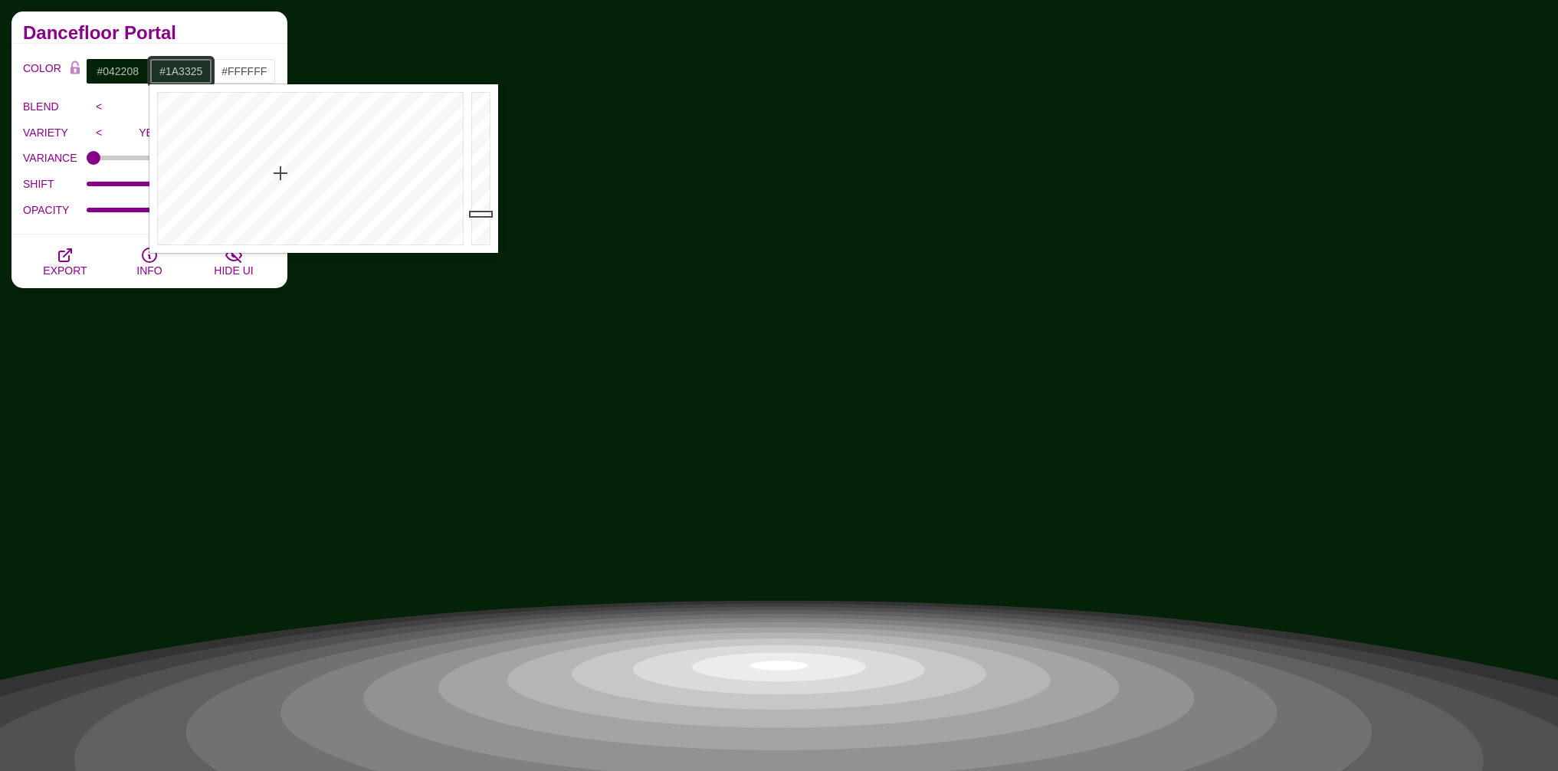
drag, startPoint x: 298, startPoint y: 196, endPoint x: 280, endPoint y: 172, distance: 30.6
click at [280, 171] on div at bounding box center [308, 168] width 318 height 169
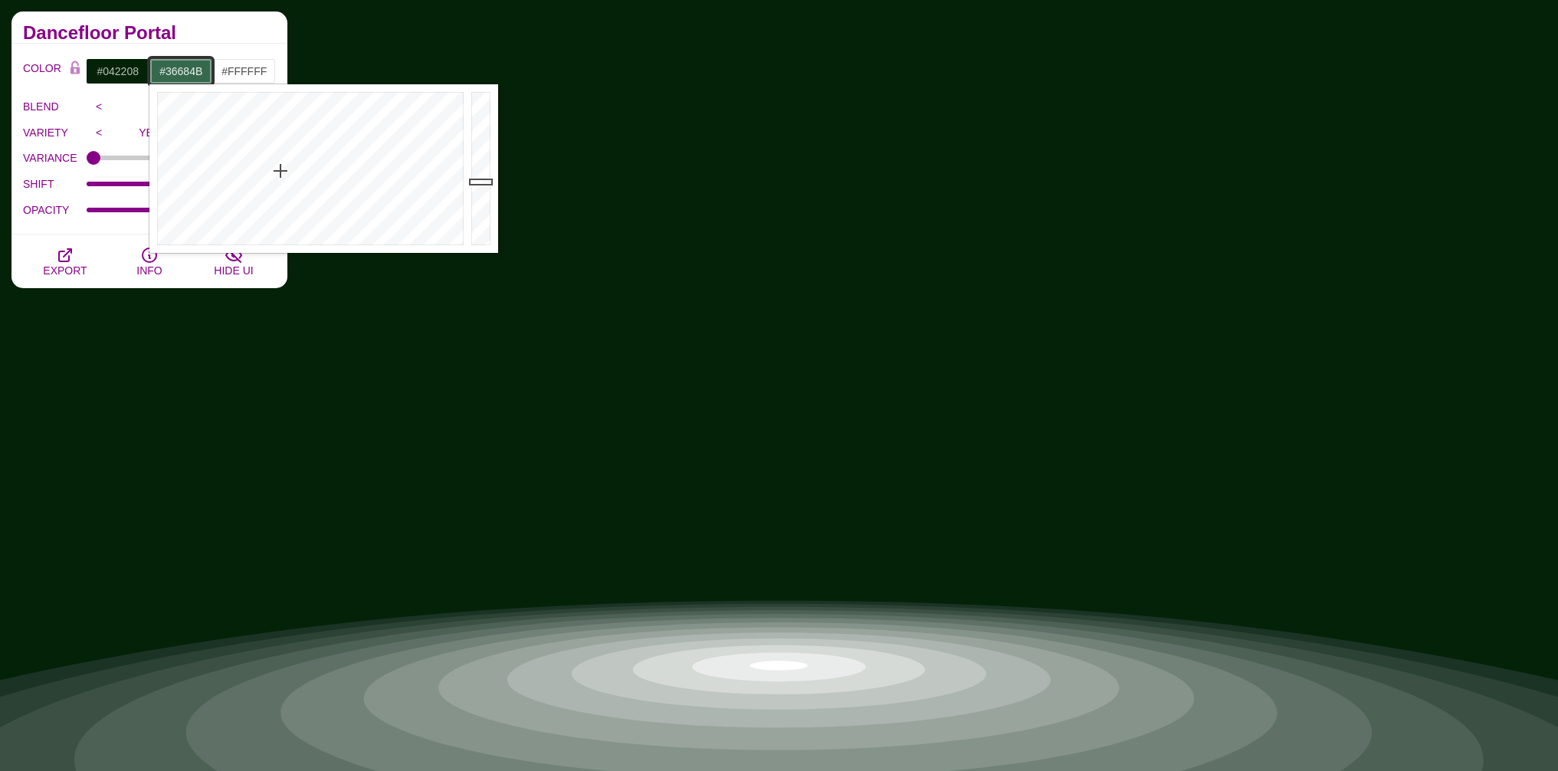
type input "#35674A"
drag, startPoint x: 481, startPoint y: 211, endPoint x: 491, endPoint y: 183, distance: 30.0
click at [492, 183] on div at bounding box center [482, 168] width 31 height 169
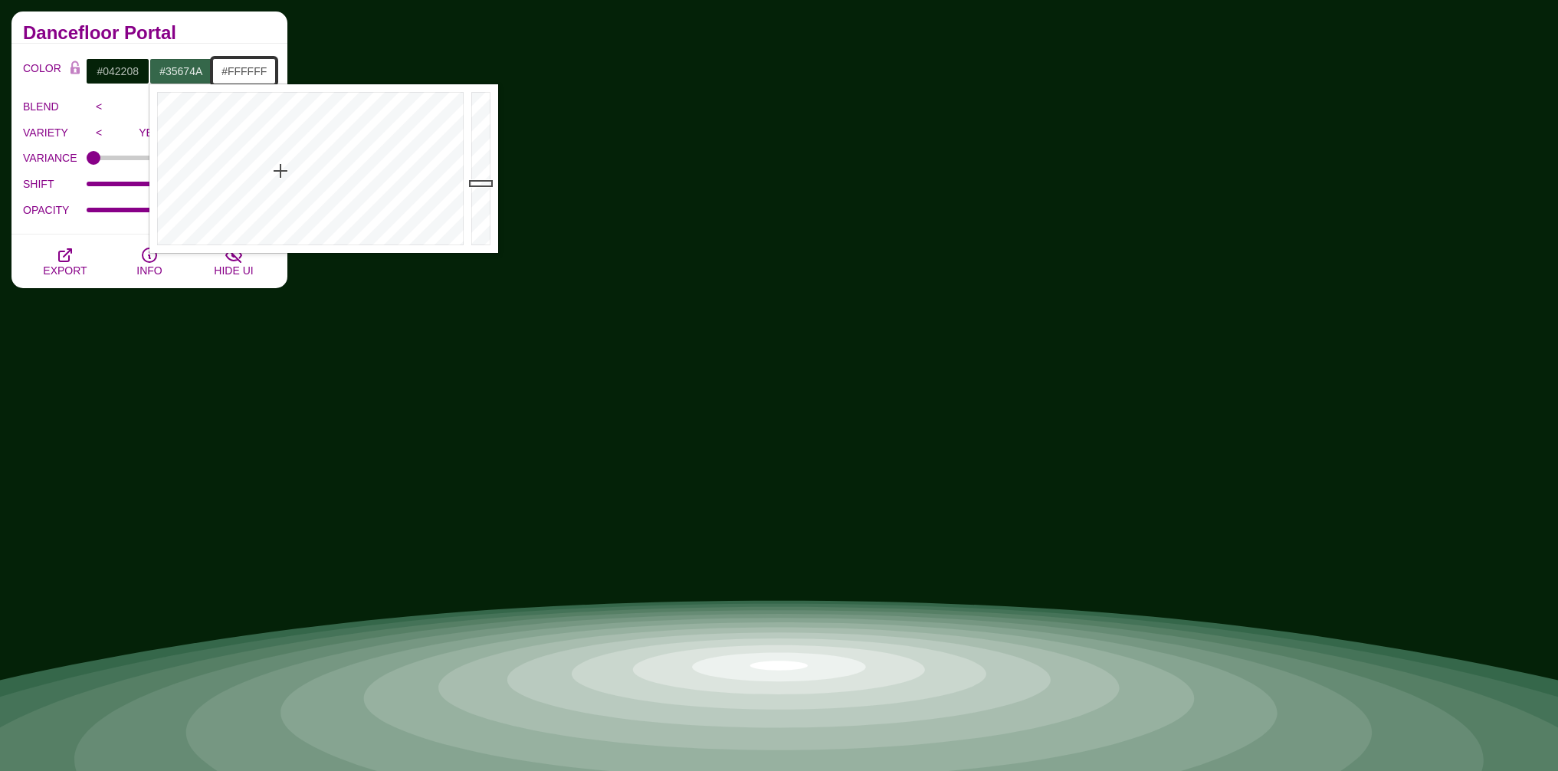
click at [254, 71] on input "#FFFFFF" at bounding box center [244, 71] width 64 height 26
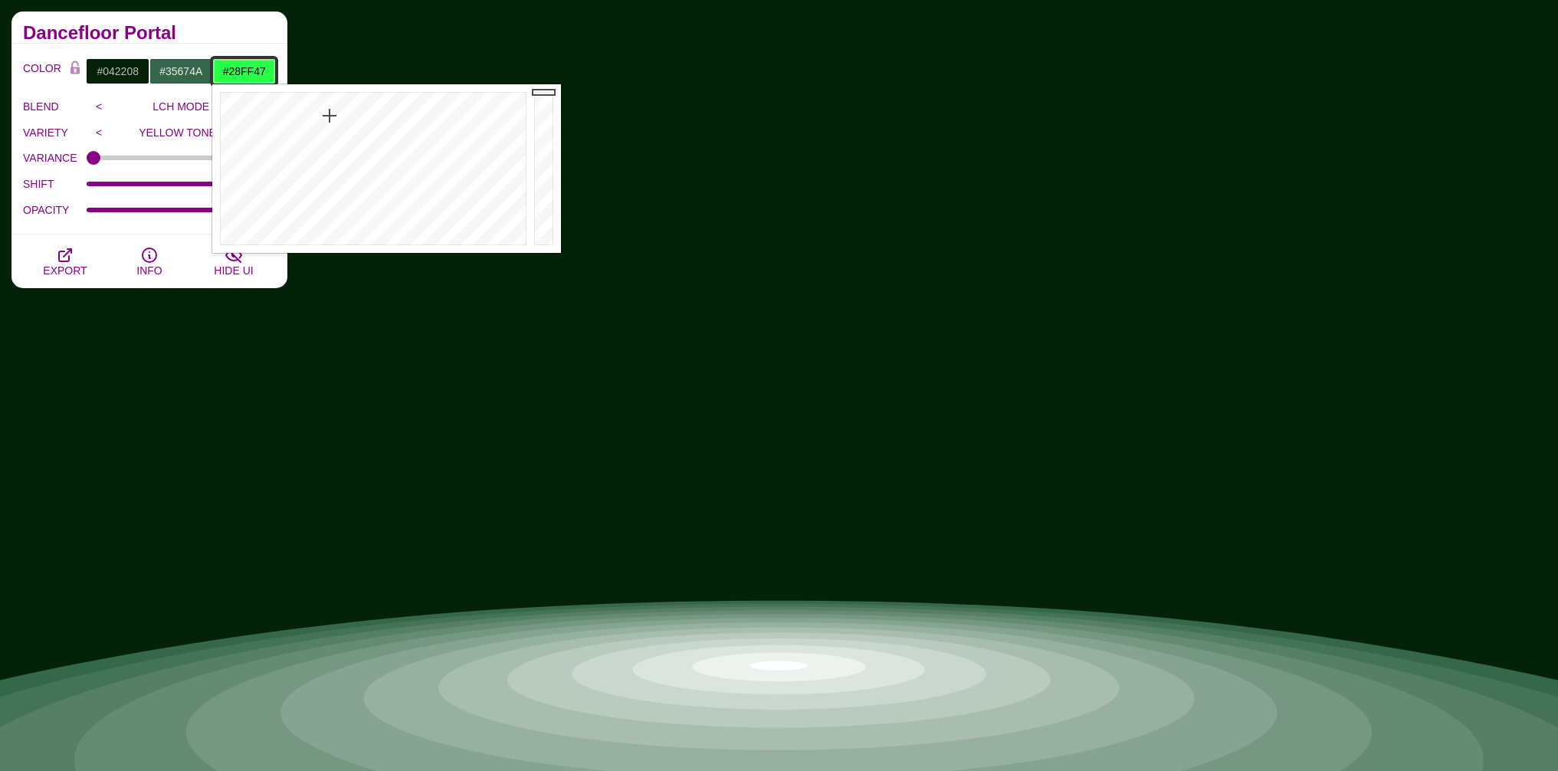
drag, startPoint x: 352, startPoint y: 149, endPoint x: 329, endPoint y: 116, distance: 40.8
click at [329, 116] on div at bounding box center [371, 168] width 318 height 169
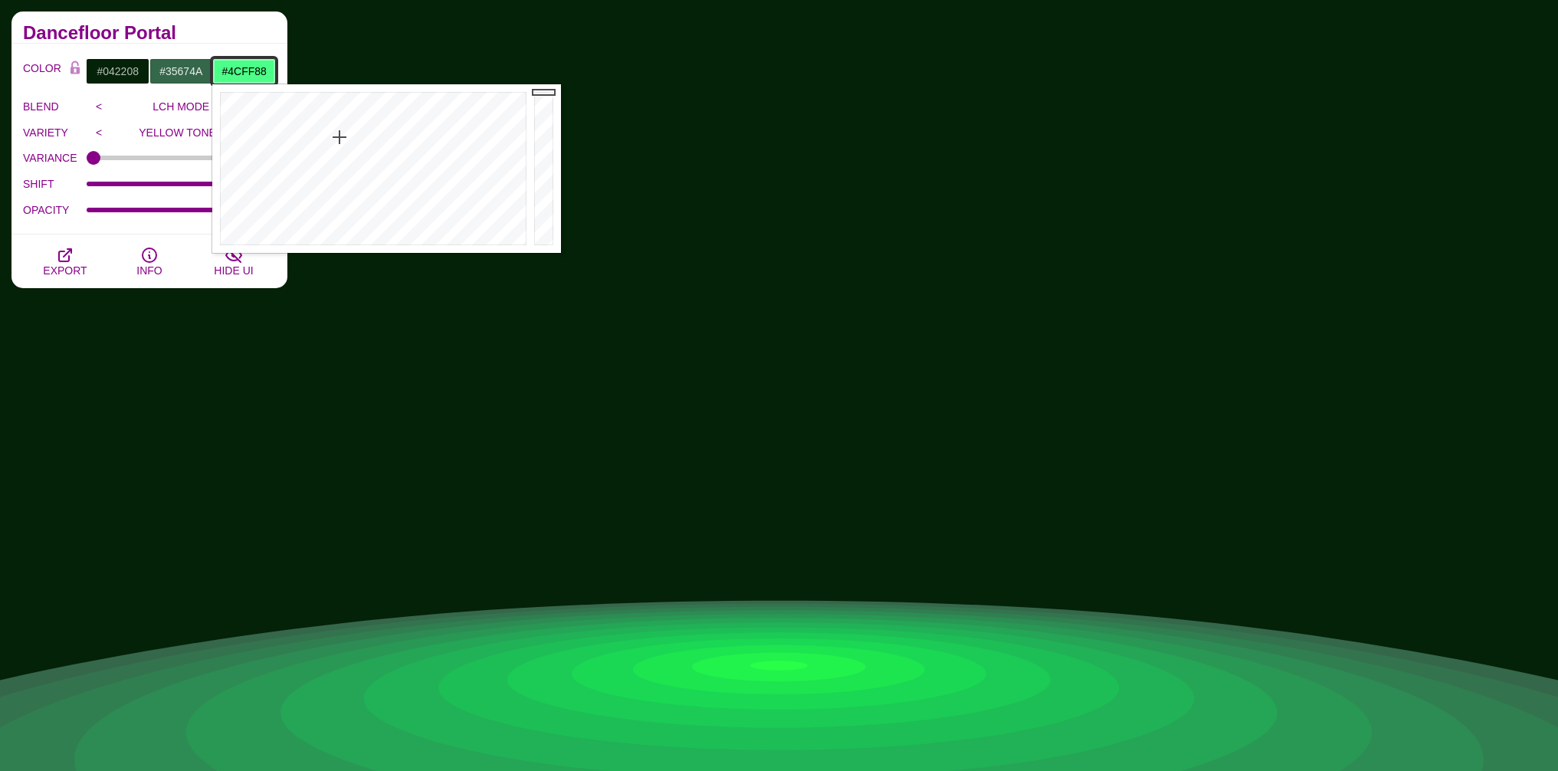
drag, startPoint x: 332, startPoint y: 133, endPoint x: 339, endPoint y: 137, distance: 8.9
click at [339, 137] on div at bounding box center [371, 168] width 318 height 169
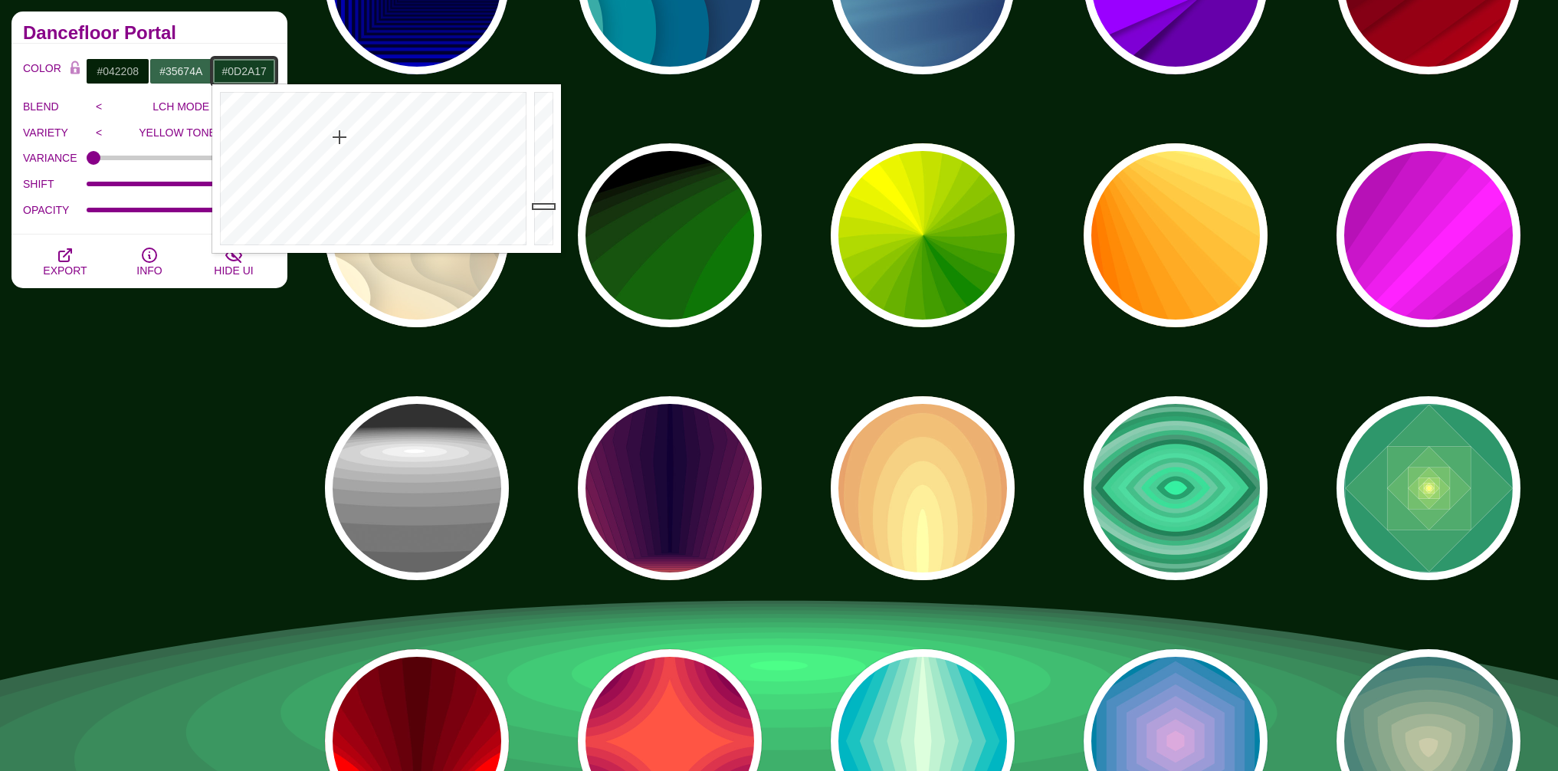
drag, startPoint x: 550, startPoint y: 162, endPoint x: 553, endPoint y: 218, distance: 56.8
click at [554, 219] on div at bounding box center [545, 168] width 31 height 169
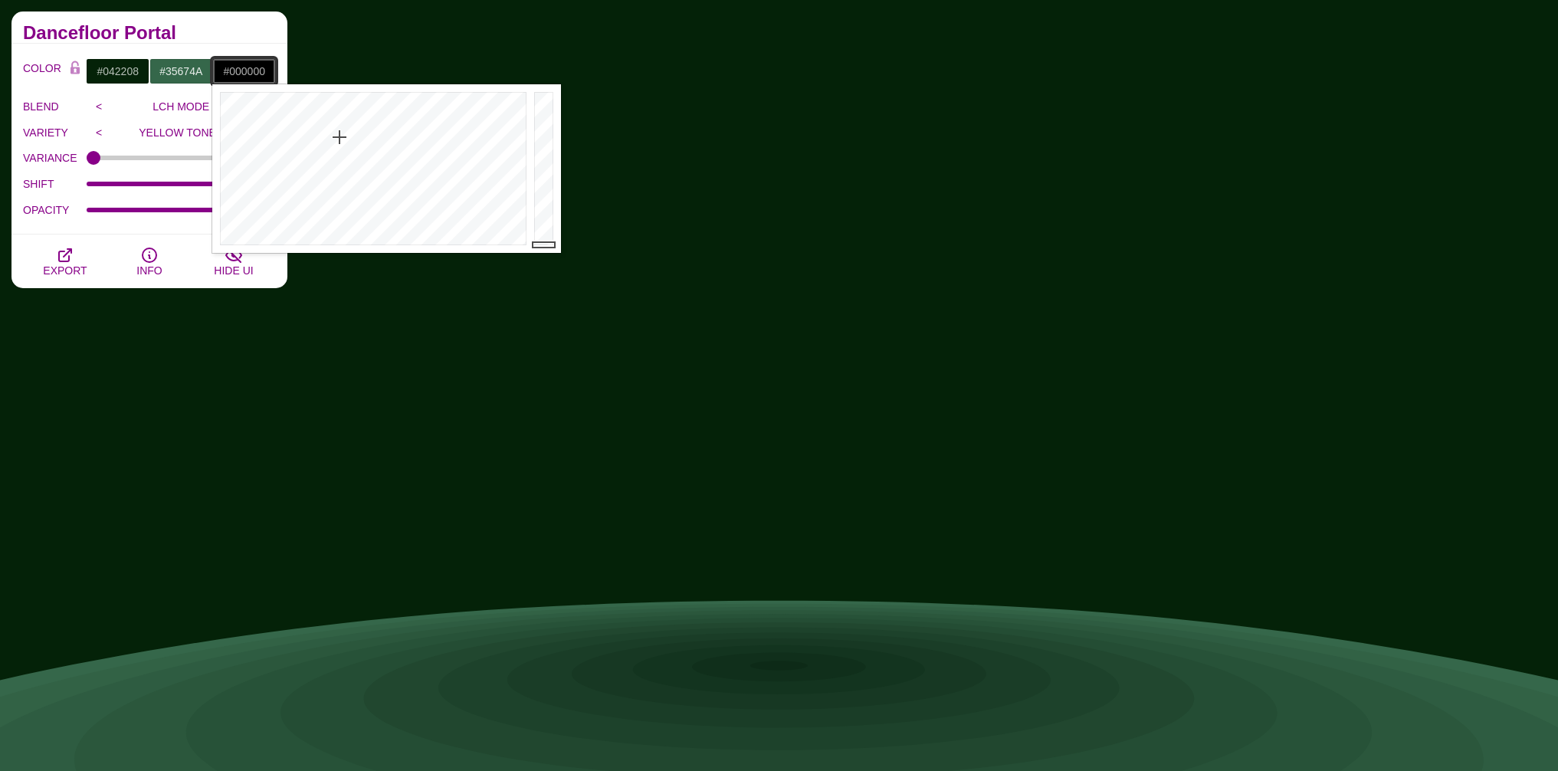
drag, startPoint x: 546, startPoint y: 222, endPoint x: 549, endPoint y: 253, distance: 30.9
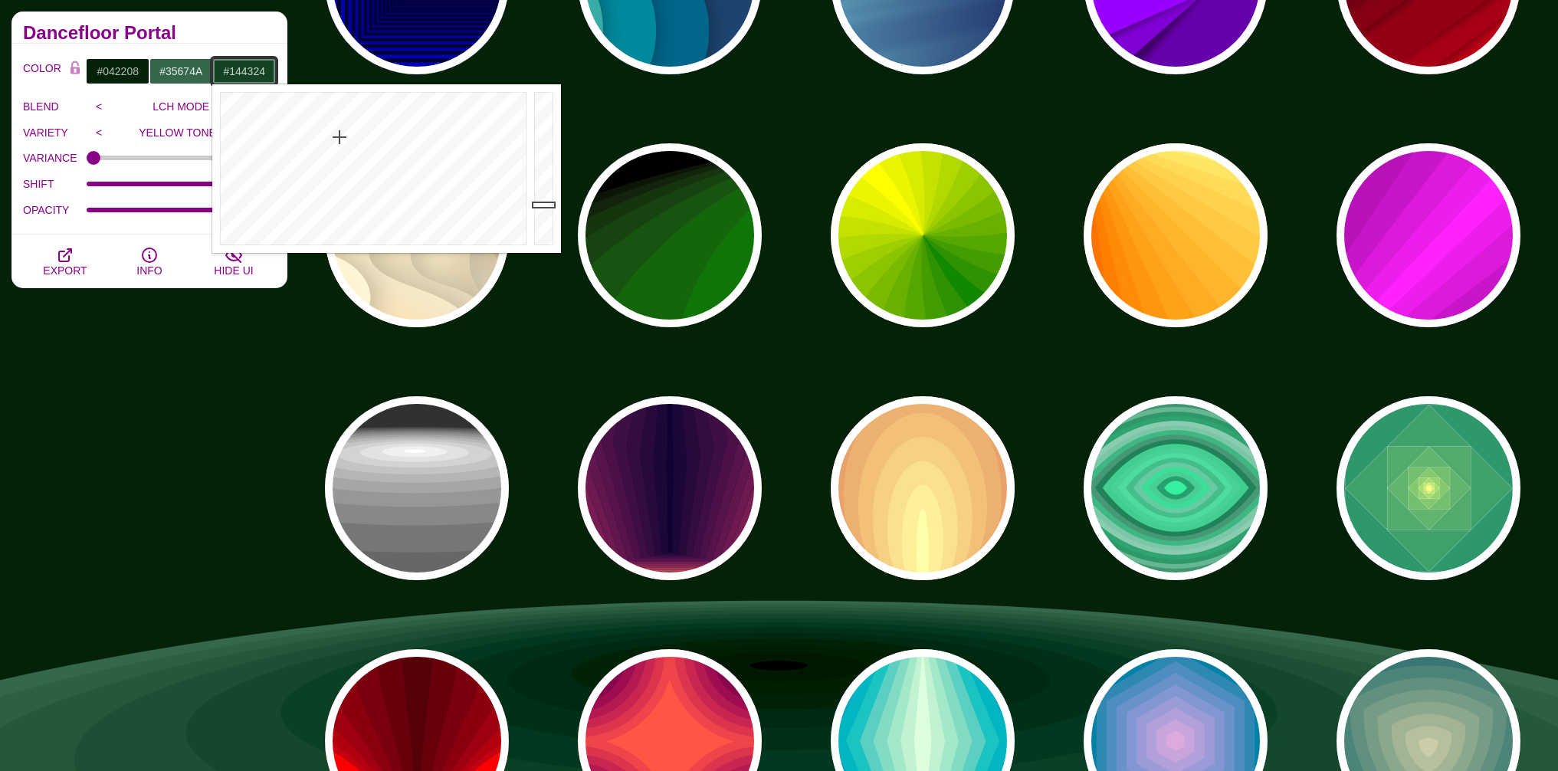
drag, startPoint x: 537, startPoint y: 238, endPoint x: 542, endPoint y: 205, distance: 33.3
click at [542, 205] on div at bounding box center [545, 168] width 31 height 169
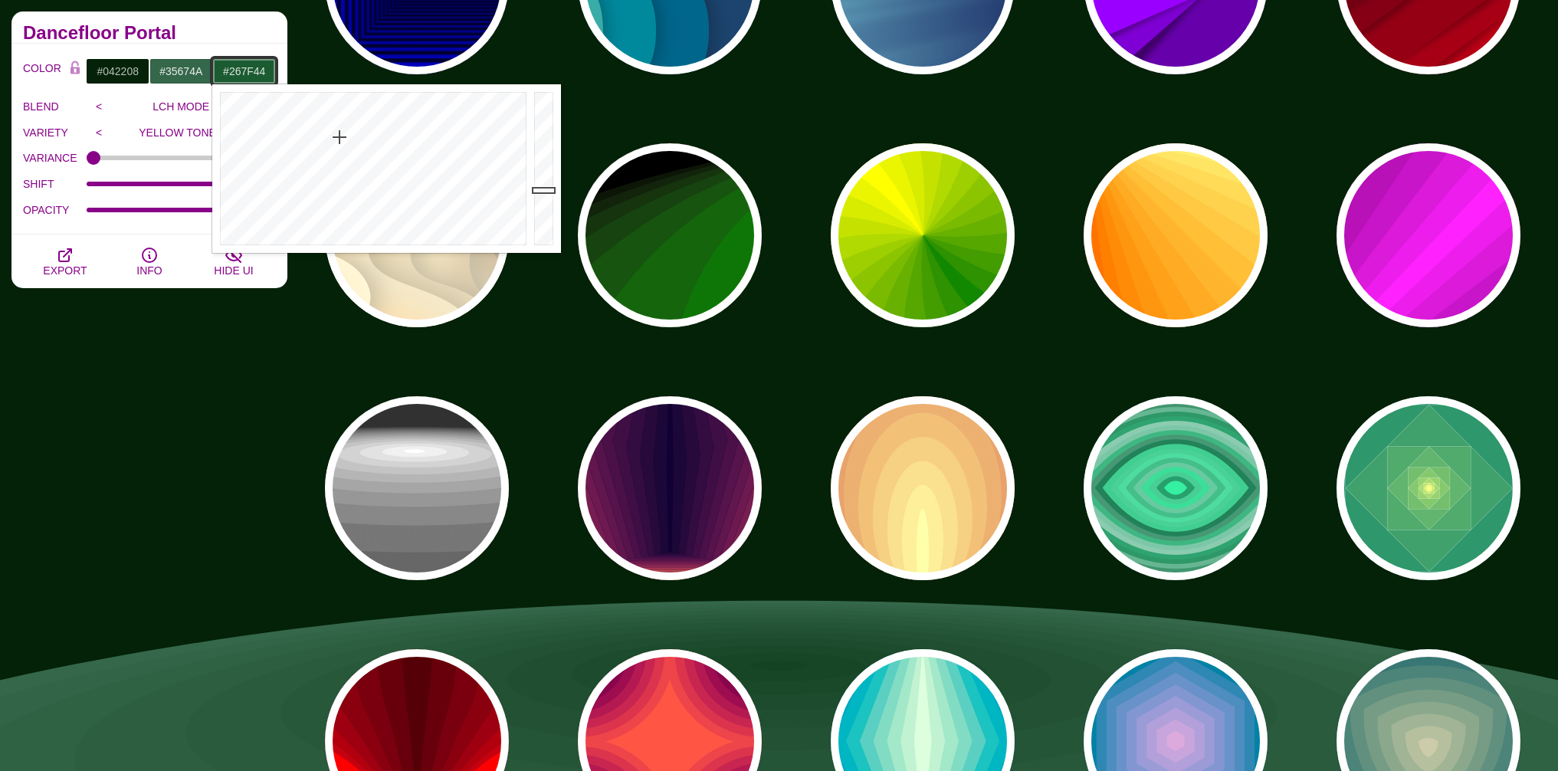
drag, startPoint x: 543, startPoint y: 196, endPoint x: 543, endPoint y: 169, distance: 27.6
click at [543, 169] on div at bounding box center [545, 168] width 31 height 169
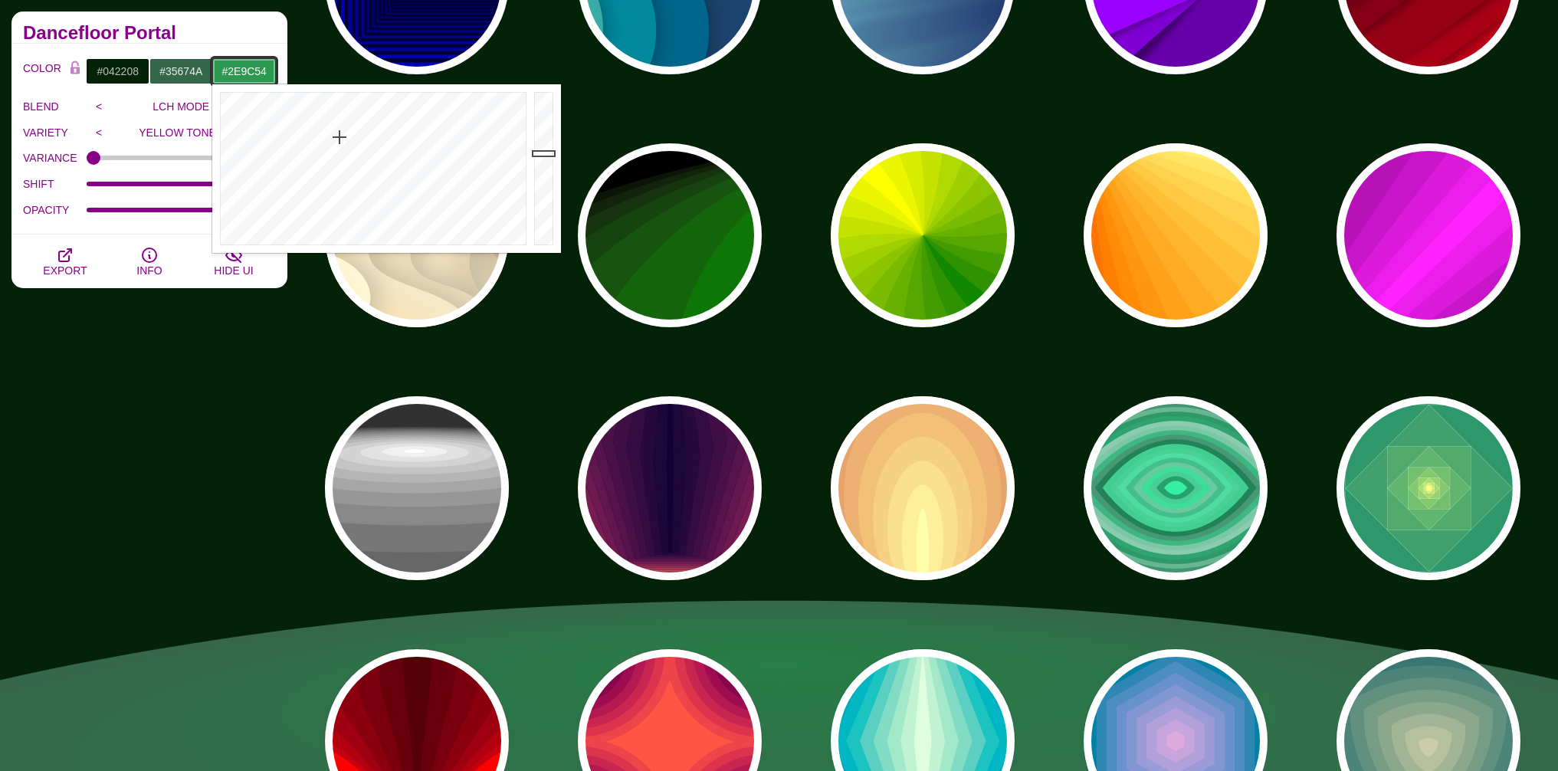
drag, startPoint x: 542, startPoint y: 170, endPoint x: 544, endPoint y: 150, distance: 20.1
click at [545, 150] on div at bounding box center [545, 168] width 31 height 169
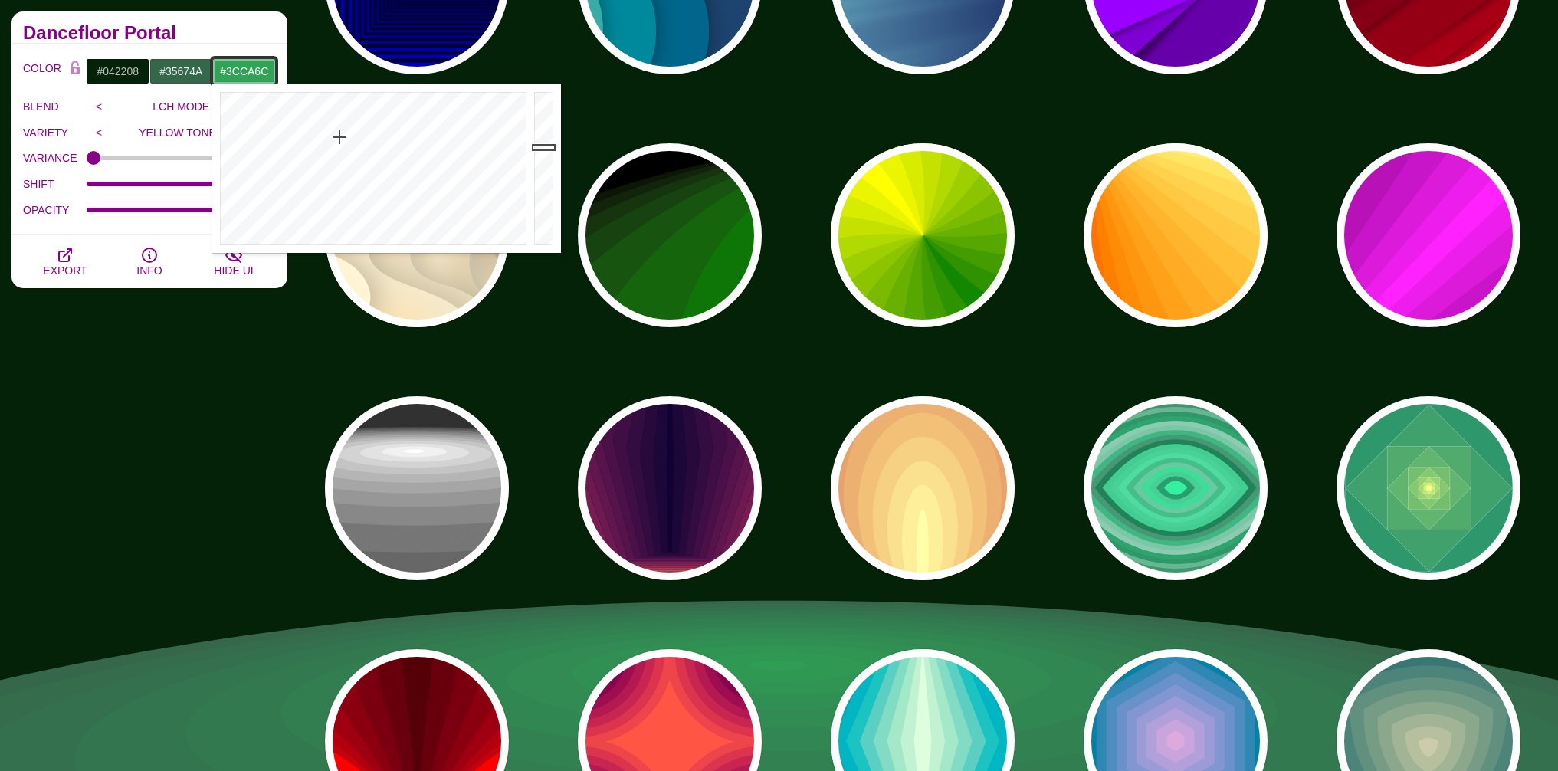
drag, startPoint x: 546, startPoint y: 147, endPoint x: 549, endPoint y: 121, distance: 26.2
click at [549, 123] on div at bounding box center [545, 168] width 31 height 169
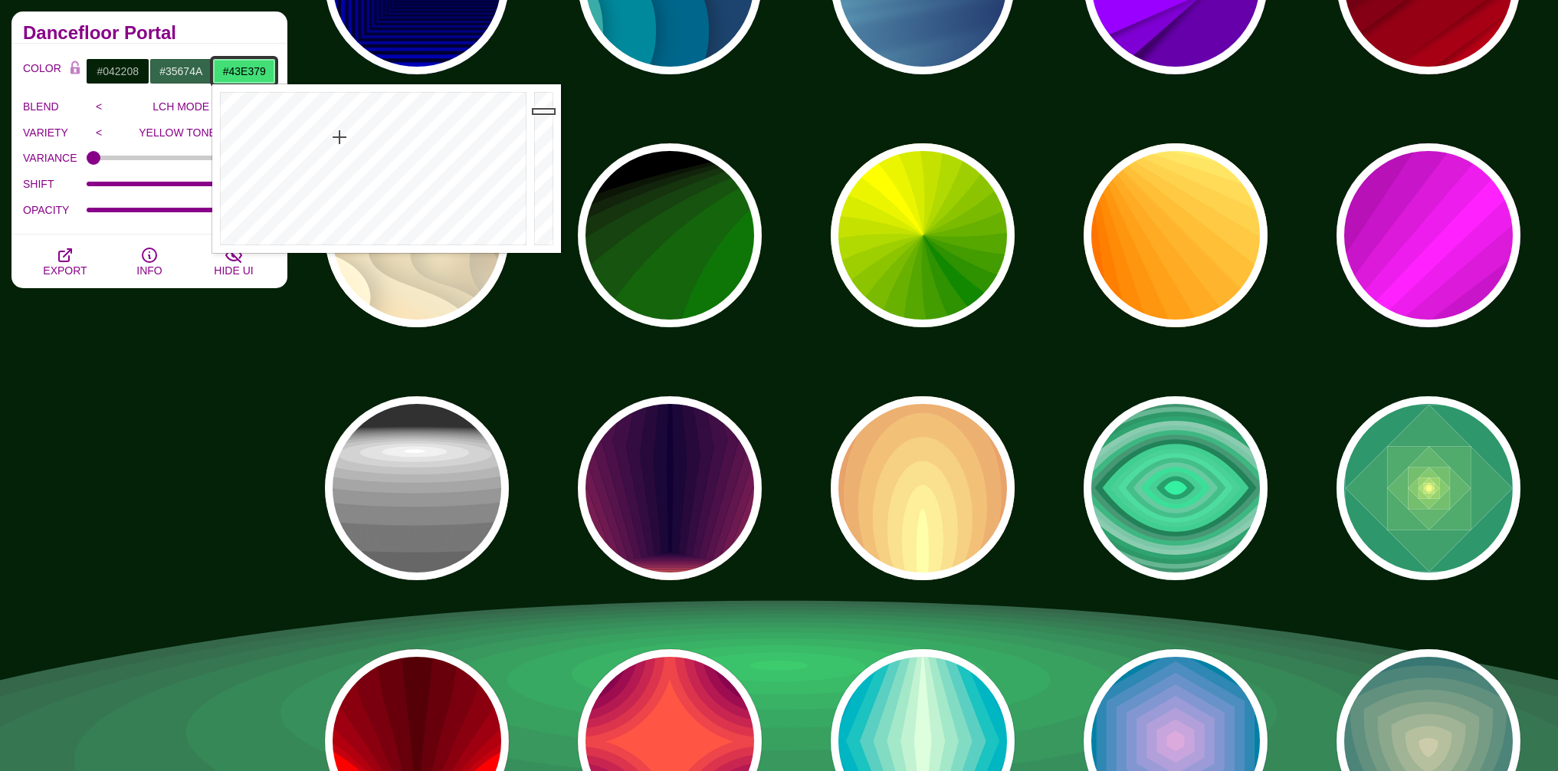
drag, startPoint x: 544, startPoint y: 125, endPoint x: 547, endPoint y: 106, distance: 19.4
click at [546, 108] on div at bounding box center [545, 168] width 31 height 169
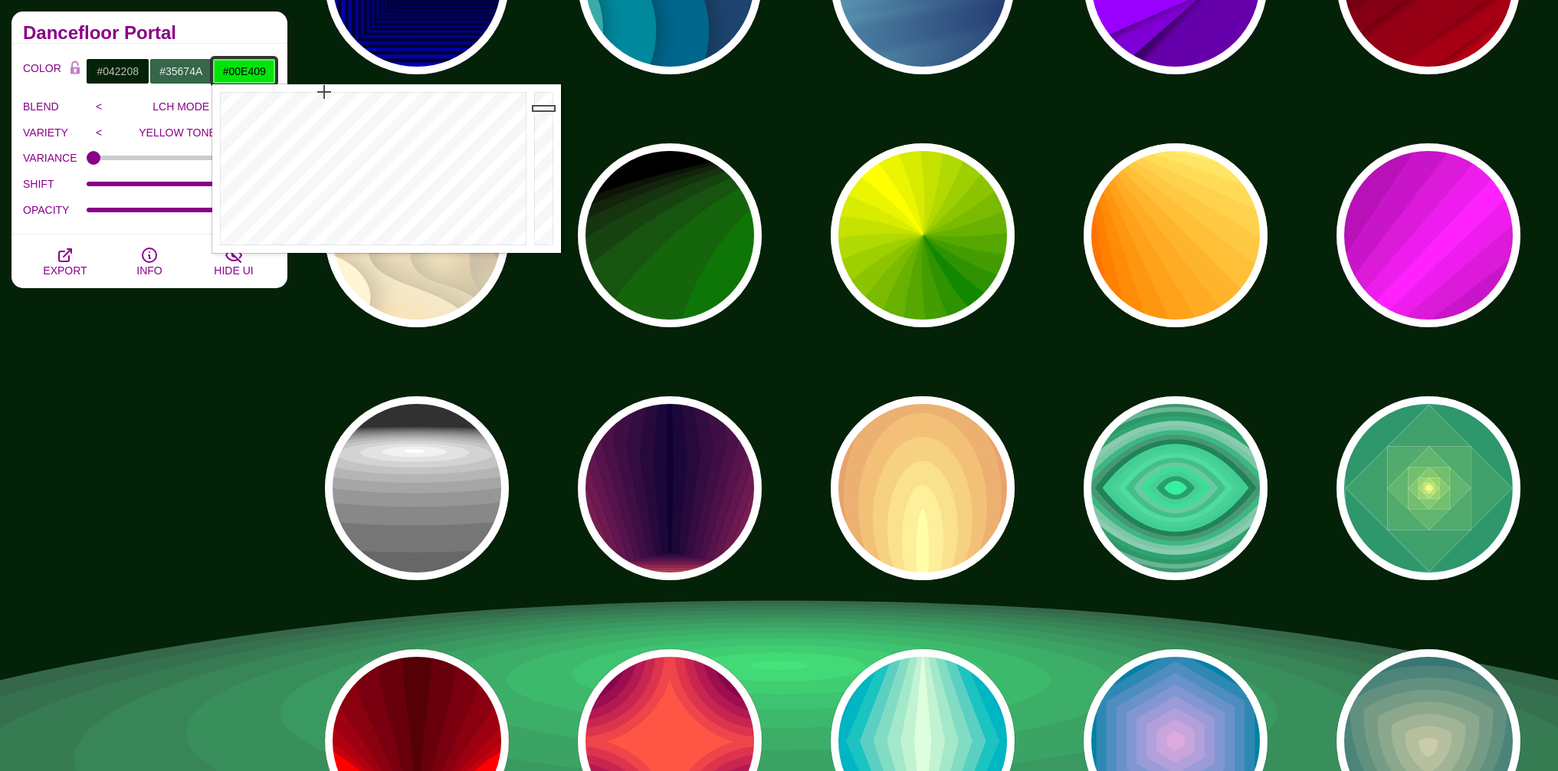
drag, startPoint x: 344, startPoint y: 142, endPoint x: 324, endPoint y: 90, distance: 55.1
click at [324, 90] on div at bounding box center [371, 168] width 318 height 169
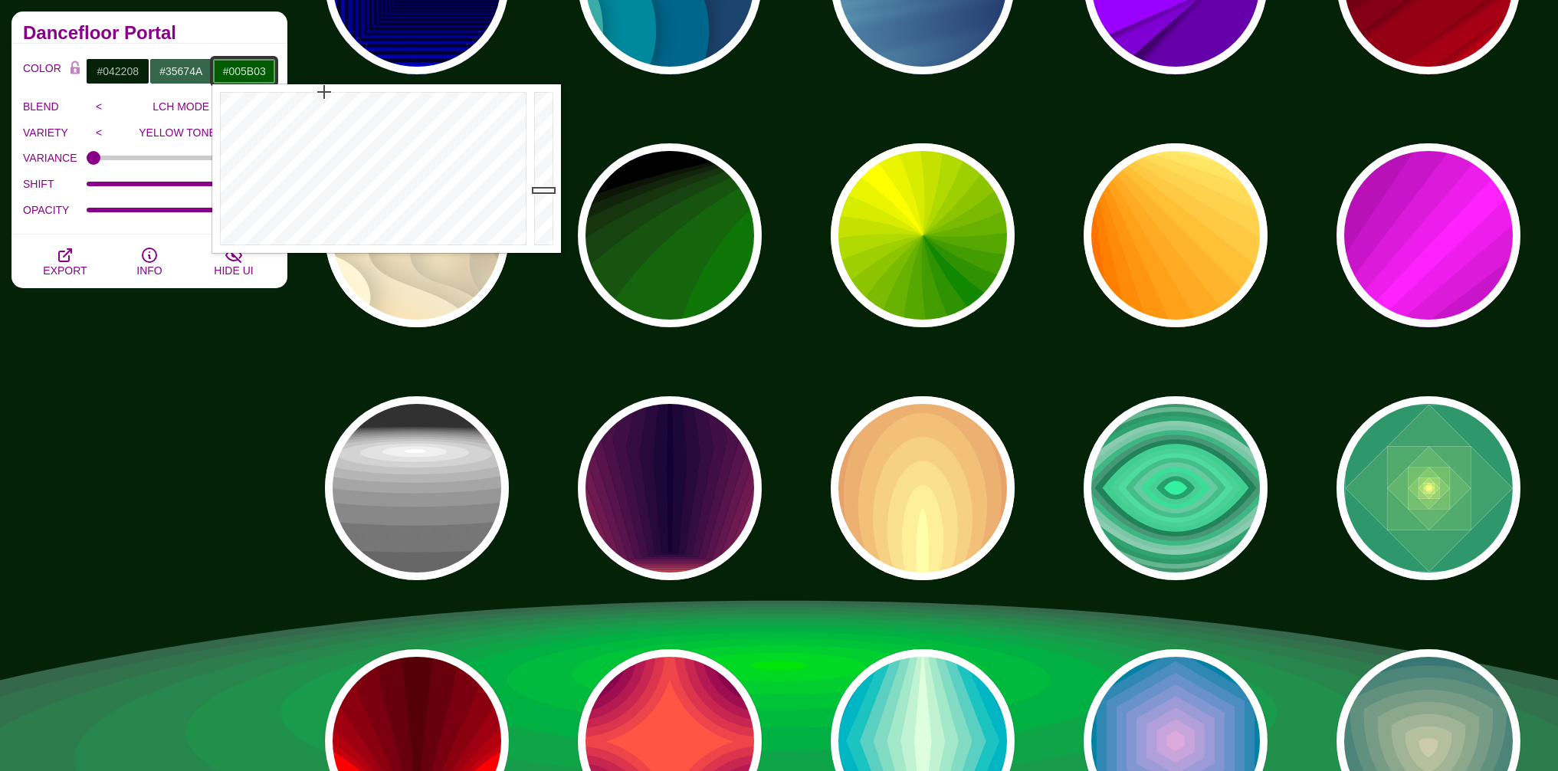
click at [541, 190] on div at bounding box center [545, 168] width 31 height 169
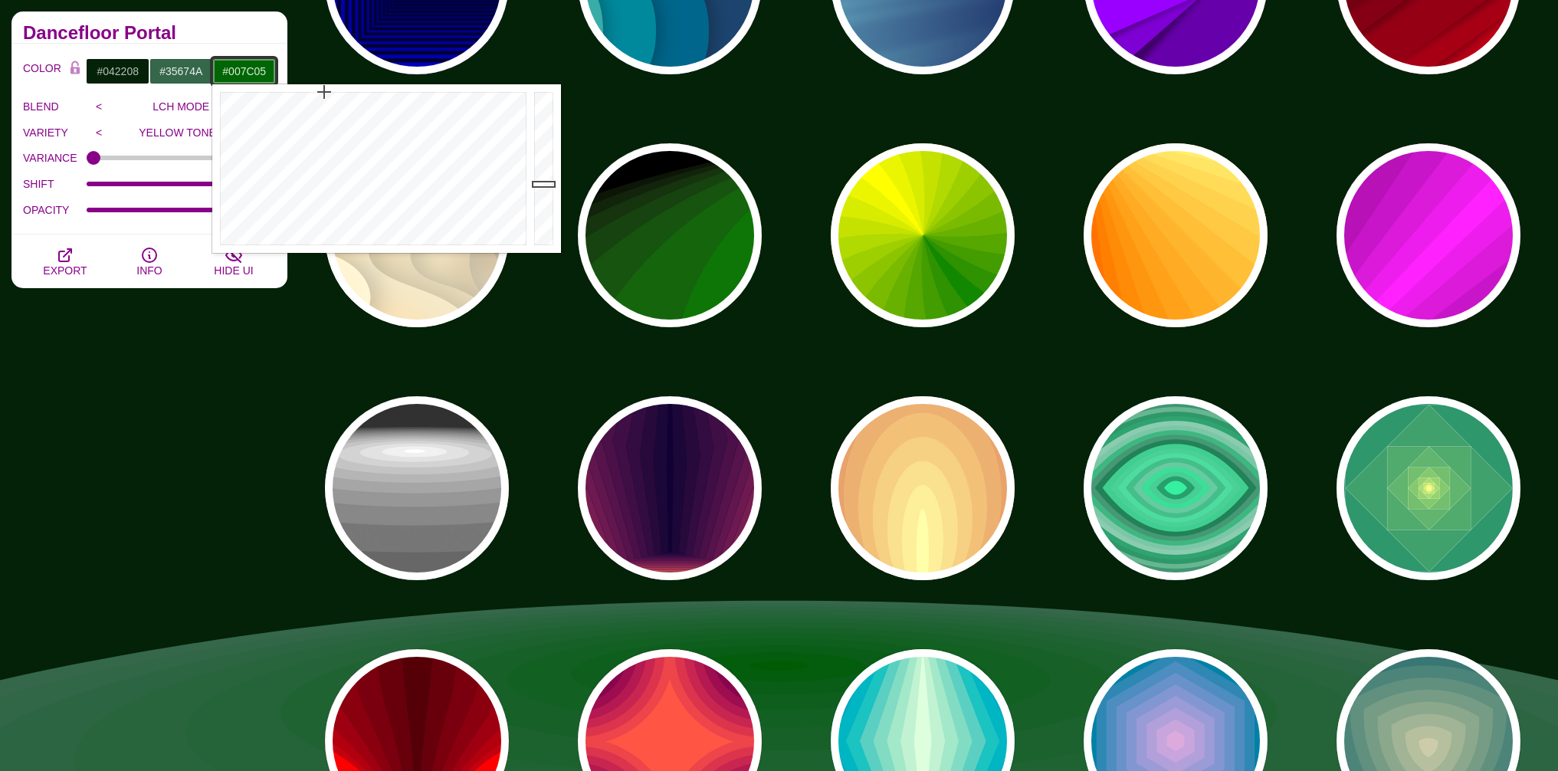
drag, startPoint x: 544, startPoint y: 184, endPoint x: 542, endPoint y: 170, distance: 13.9
click at [542, 170] on div at bounding box center [545, 168] width 31 height 169
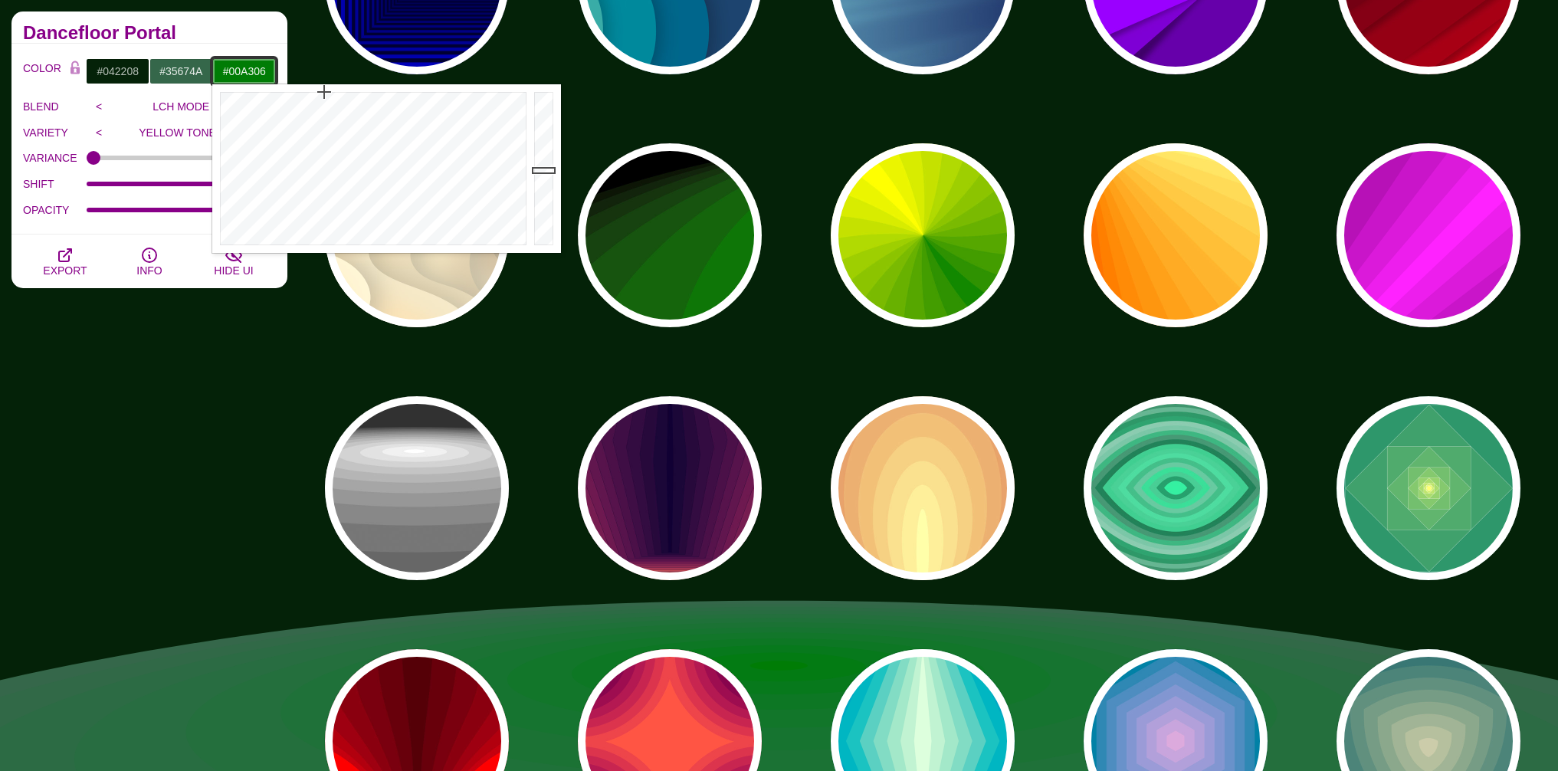
type input "#00A406"
drag, startPoint x: 542, startPoint y: 171, endPoint x: 541, endPoint y: 146, distance: 24.5
click at [541, 146] on div at bounding box center [545, 168] width 31 height 169
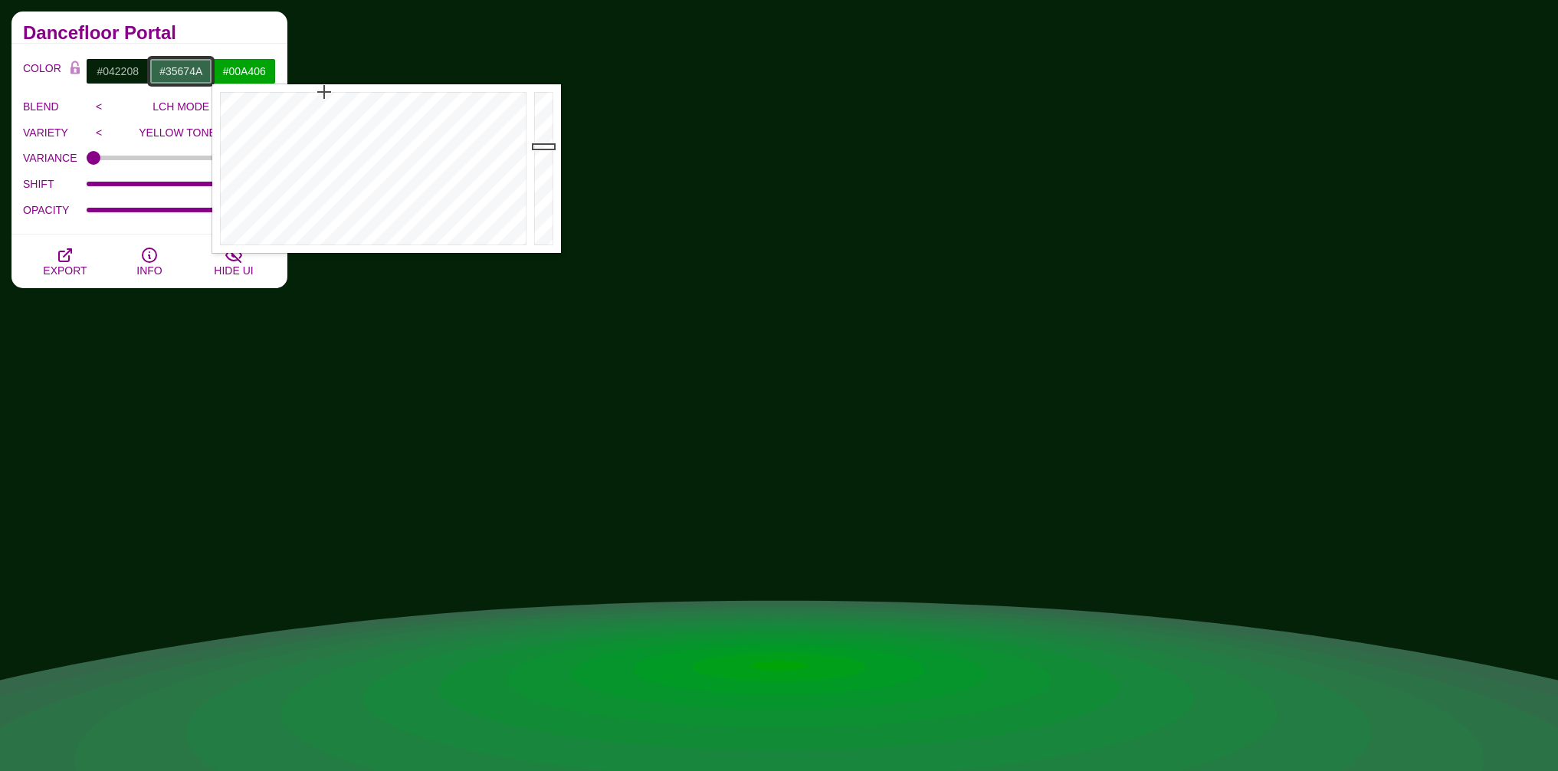
click at [173, 76] on input "#35674A" at bounding box center [181, 71] width 64 height 26
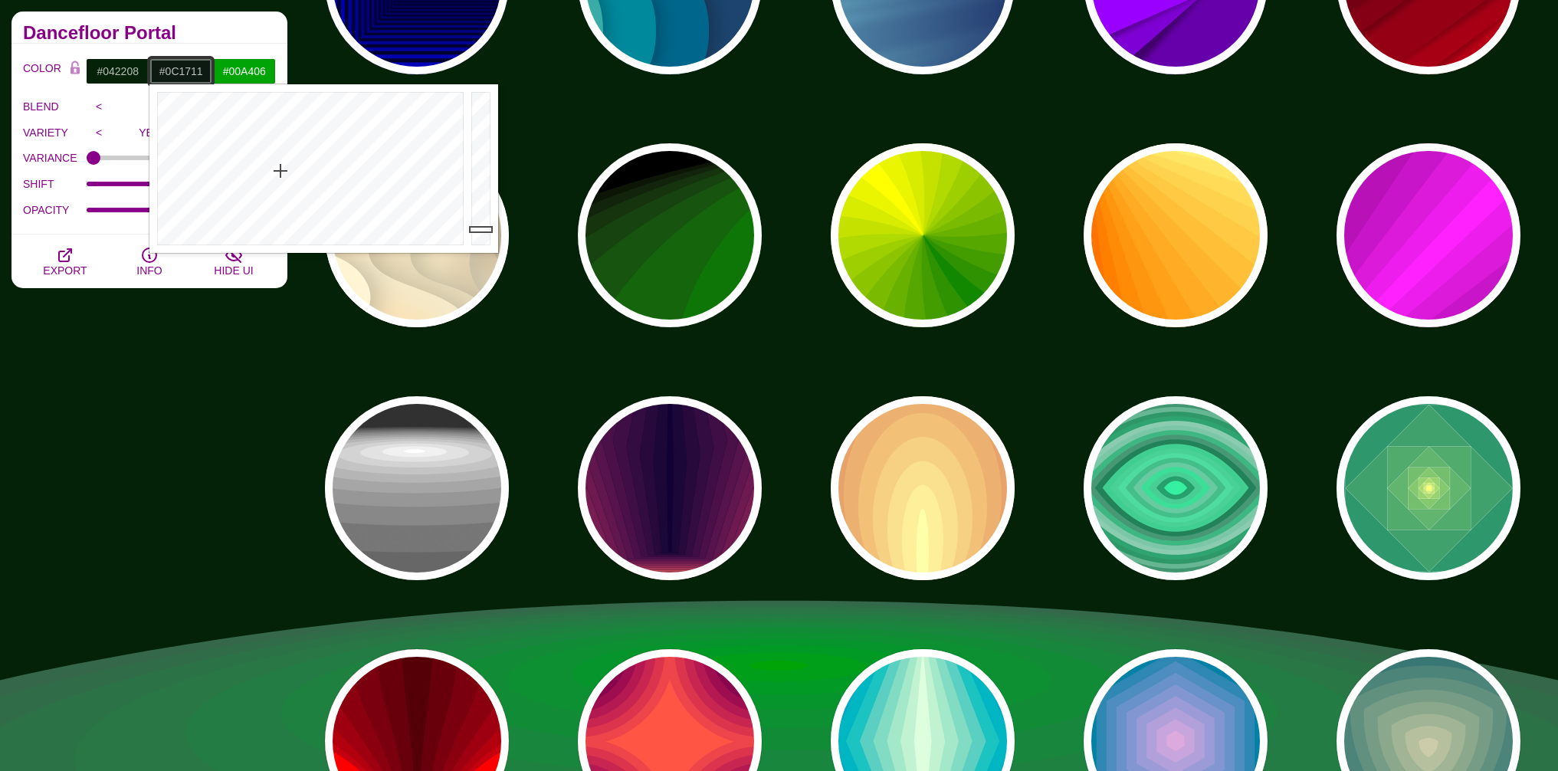
drag, startPoint x: 483, startPoint y: 209, endPoint x: 485, endPoint y: 231, distance: 21.5
click at [485, 231] on div at bounding box center [482, 168] width 31 height 169
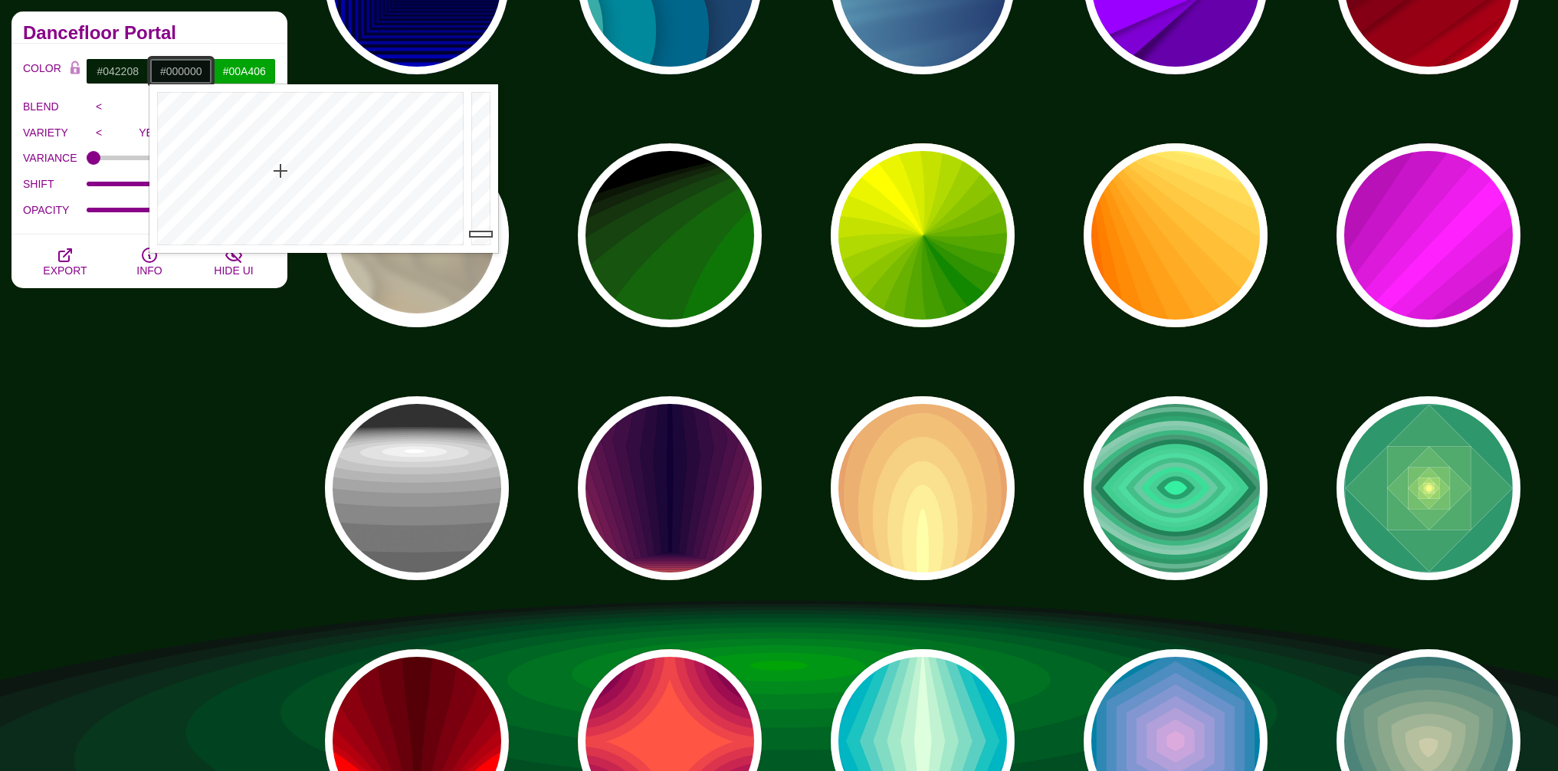
drag, startPoint x: 483, startPoint y: 234, endPoint x: 482, endPoint y: 264, distance: 30.7
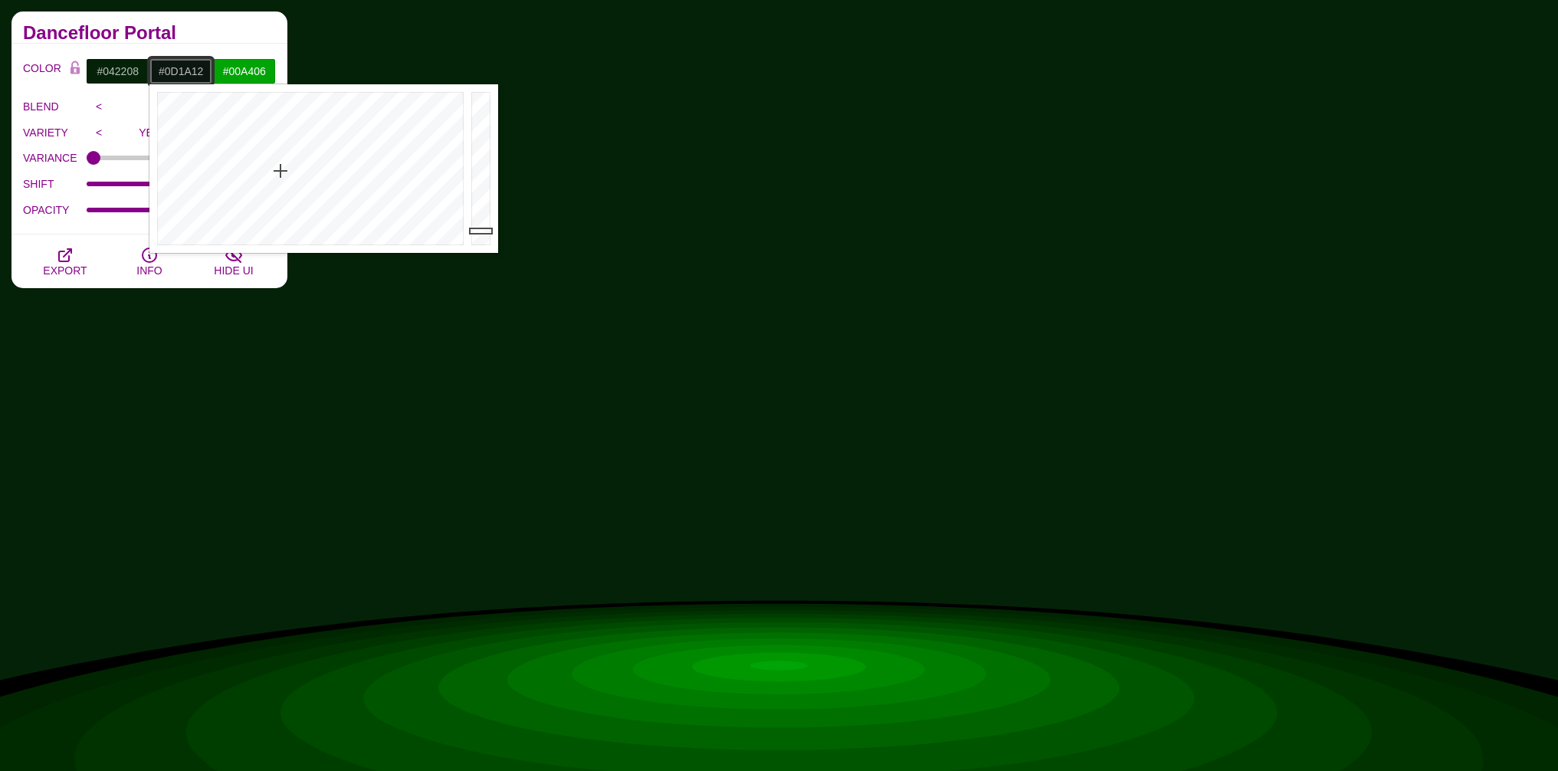
drag, startPoint x: 480, startPoint y: 240, endPoint x: 479, endPoint y: 230, distance: 10.1
click at [479, 229] on div at bounding box center [482, 168] width 31 height 169
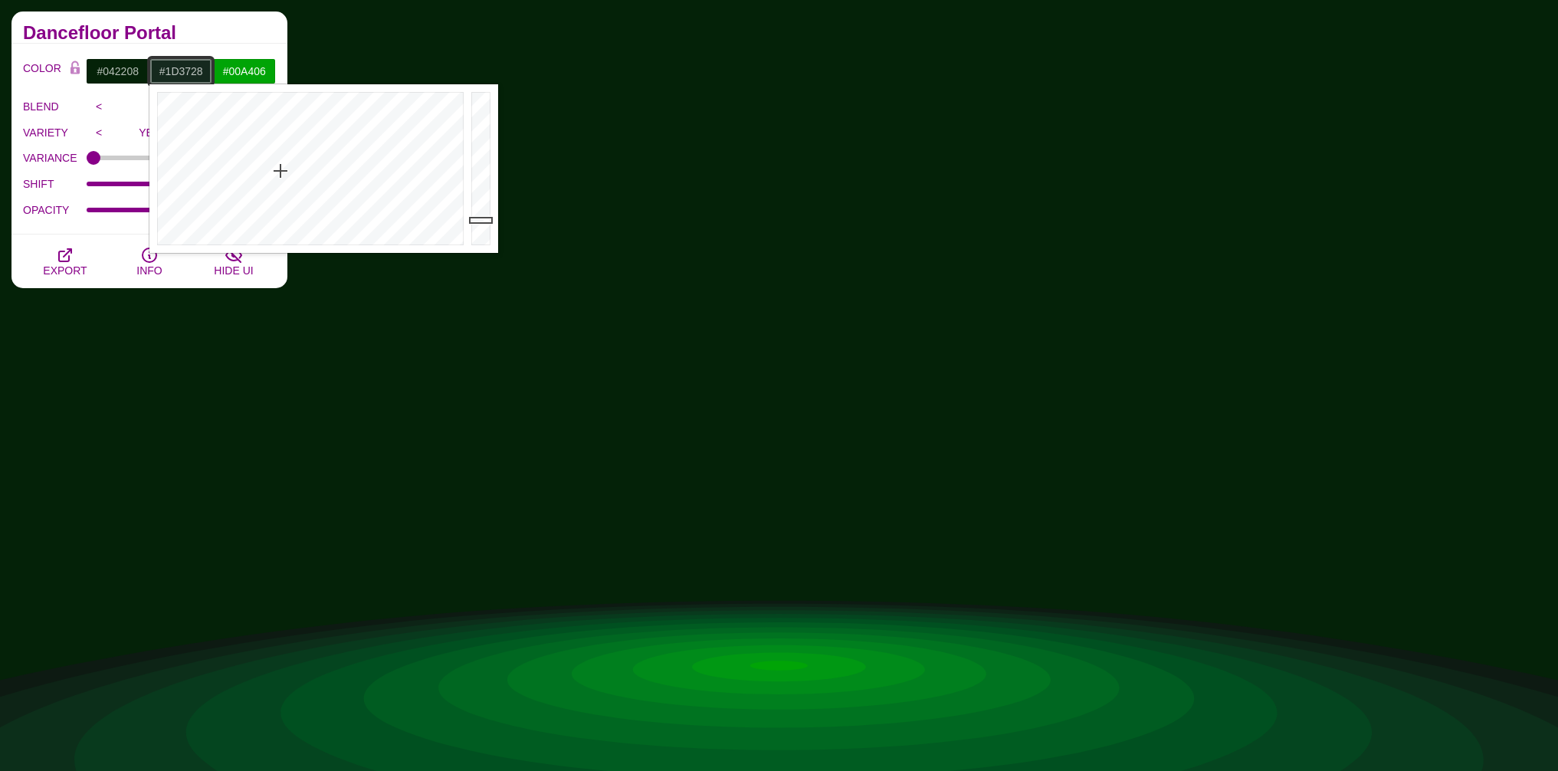
drag, startPoint x: 480, startPoint y: 231, endPoint x: 479, endPoint y: 211, distance: 19.2
click at [479, 211] on div at bounding box center [482, 168] width 31 height 169
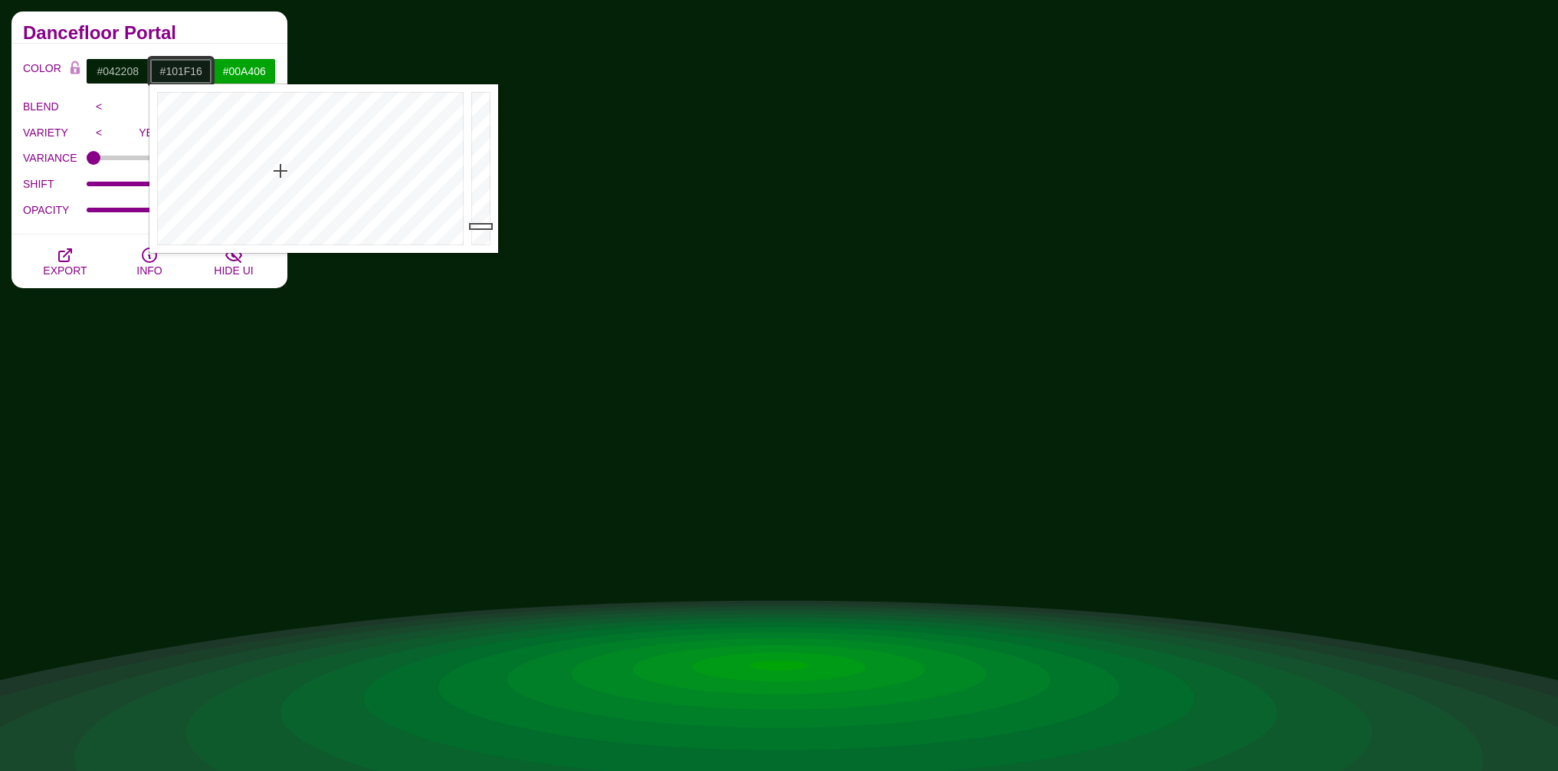
drag, startPoint x: 480, startPoint y: 218, endPoint x: 482, endPoint y: 226, distance: 8.6
click at [482, 226] on div at bounding box center [482, 168] width 31 height 169
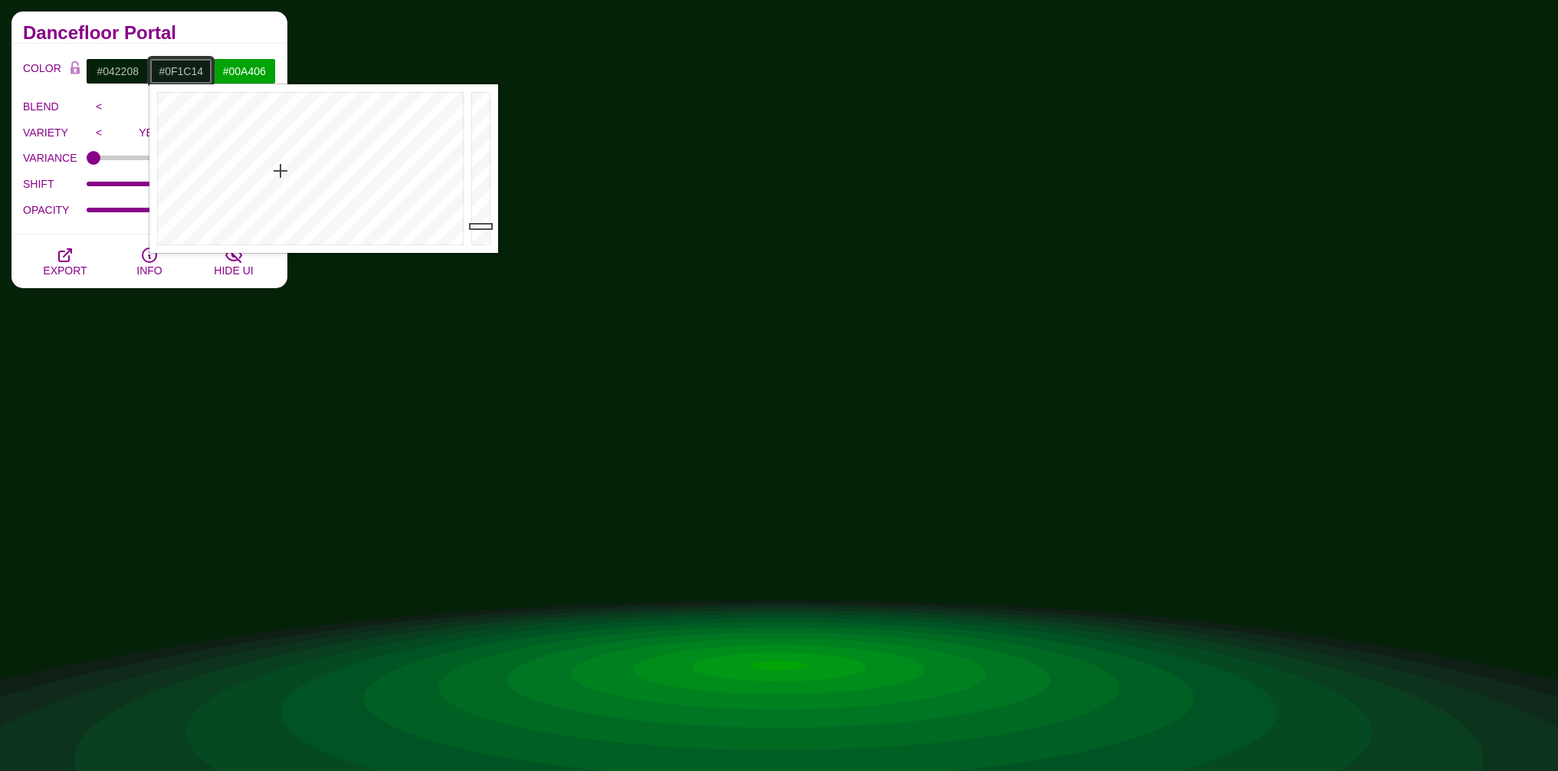
click at [483, 228] on div at bounding box center [482, 168] width 31 height 169
type input "#0D1A12"
click at [483, 229] on div at bounding box center [482, 168] width 31 height 169
click at [254, 83] on input "#00A406" at bounding box center [244, 71] width 64 height 26
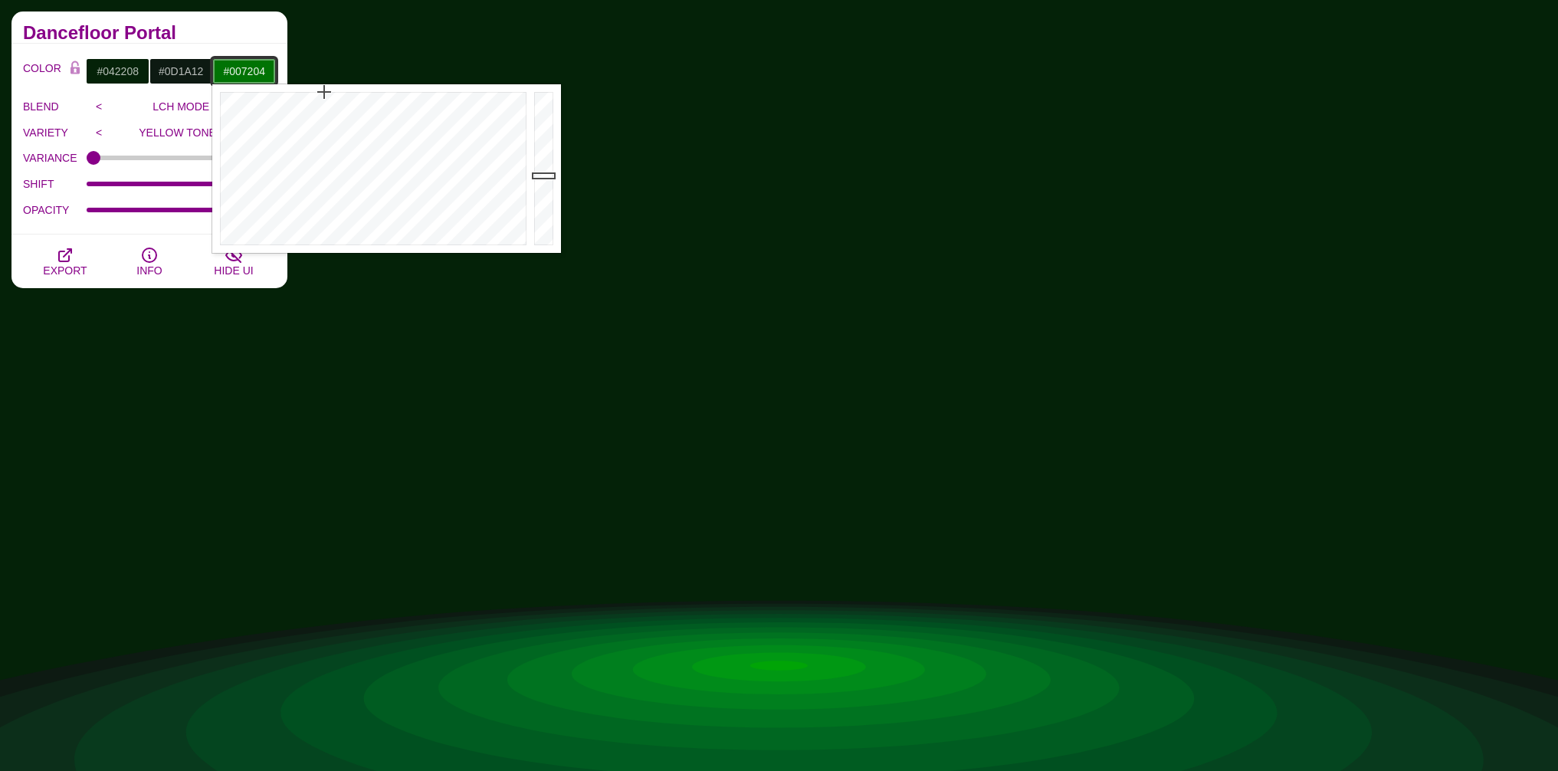
drag, startPoint x: 545, startPoint y: 159, endPoint x: 546, endPoint y: 175, distance: 16.2
click at [547, 176] on div at bounding box center [545, 168] width 31 height 169
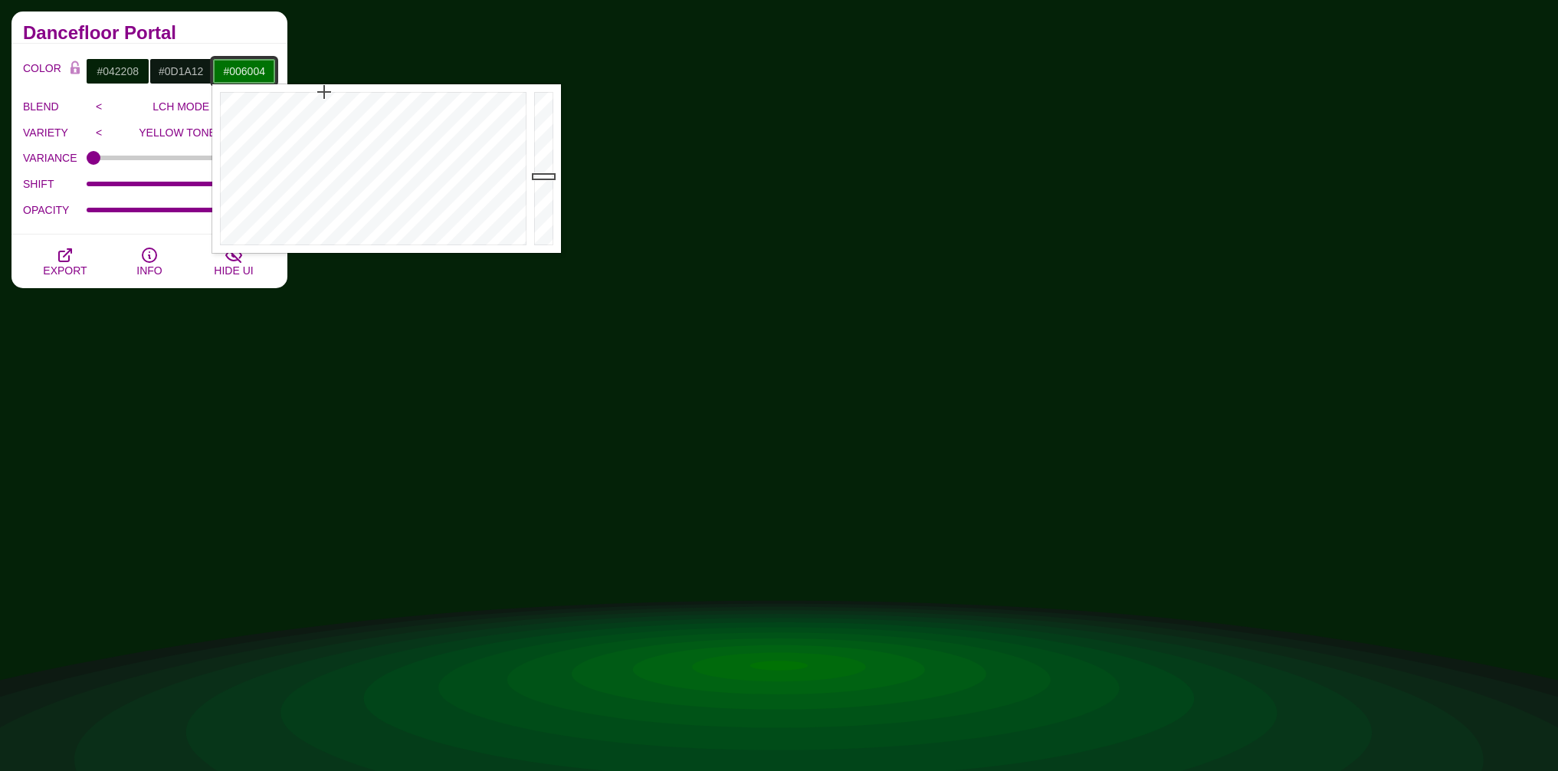
drag, startPoint x: 546, startPoint y: 175, endPoint x: 544, endPoint y: 187, distance: 11.6
click at [544, 187] on div at bounding box center [545, 168] width 31 height 169
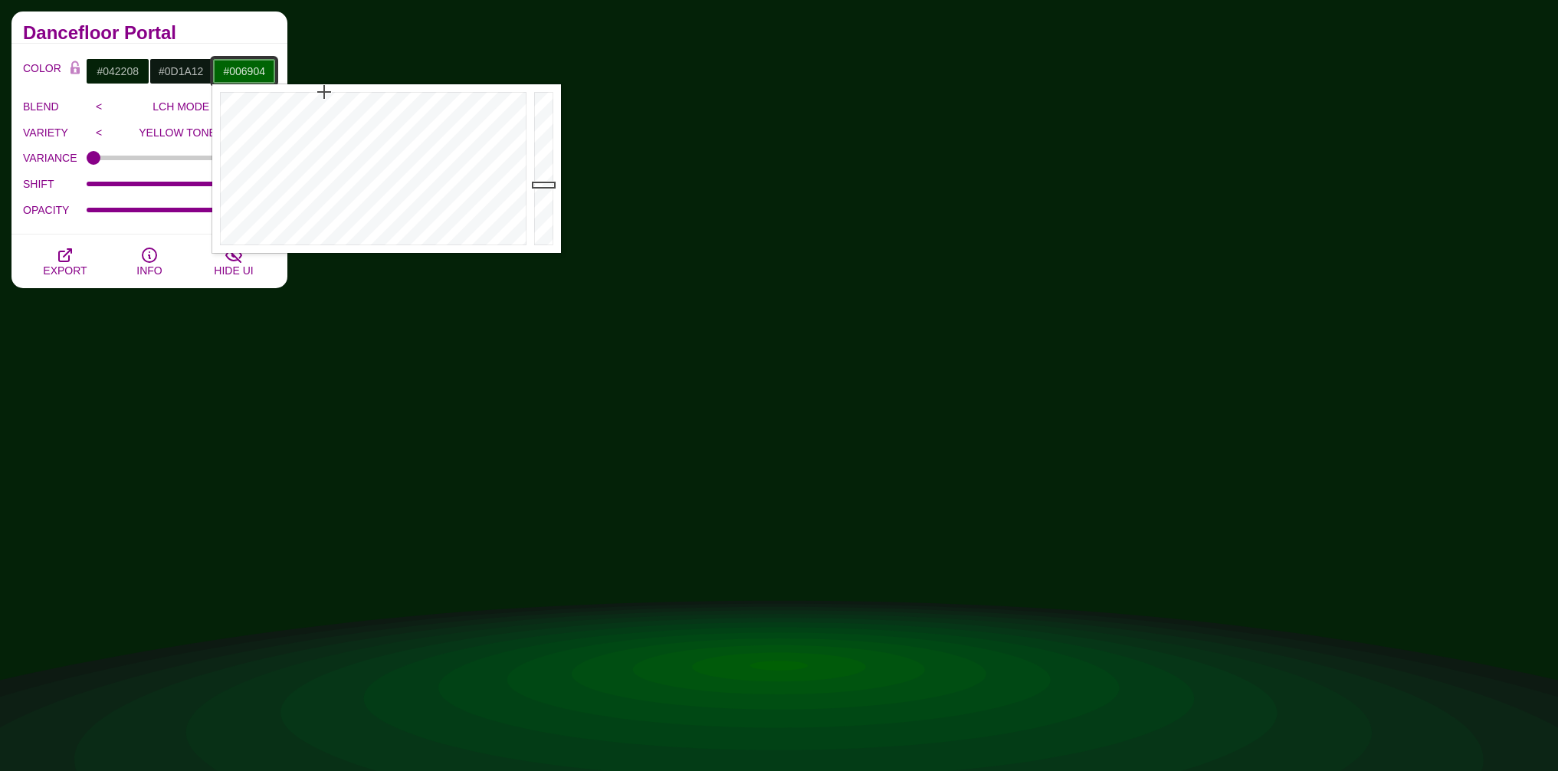
type input "#006A04"
click at [542, 181] on div at bounding box center [545, 168] width 31 height 169
click at [121, 80] on input "#042208" at bounding box center [118, 71] width 64 height 26
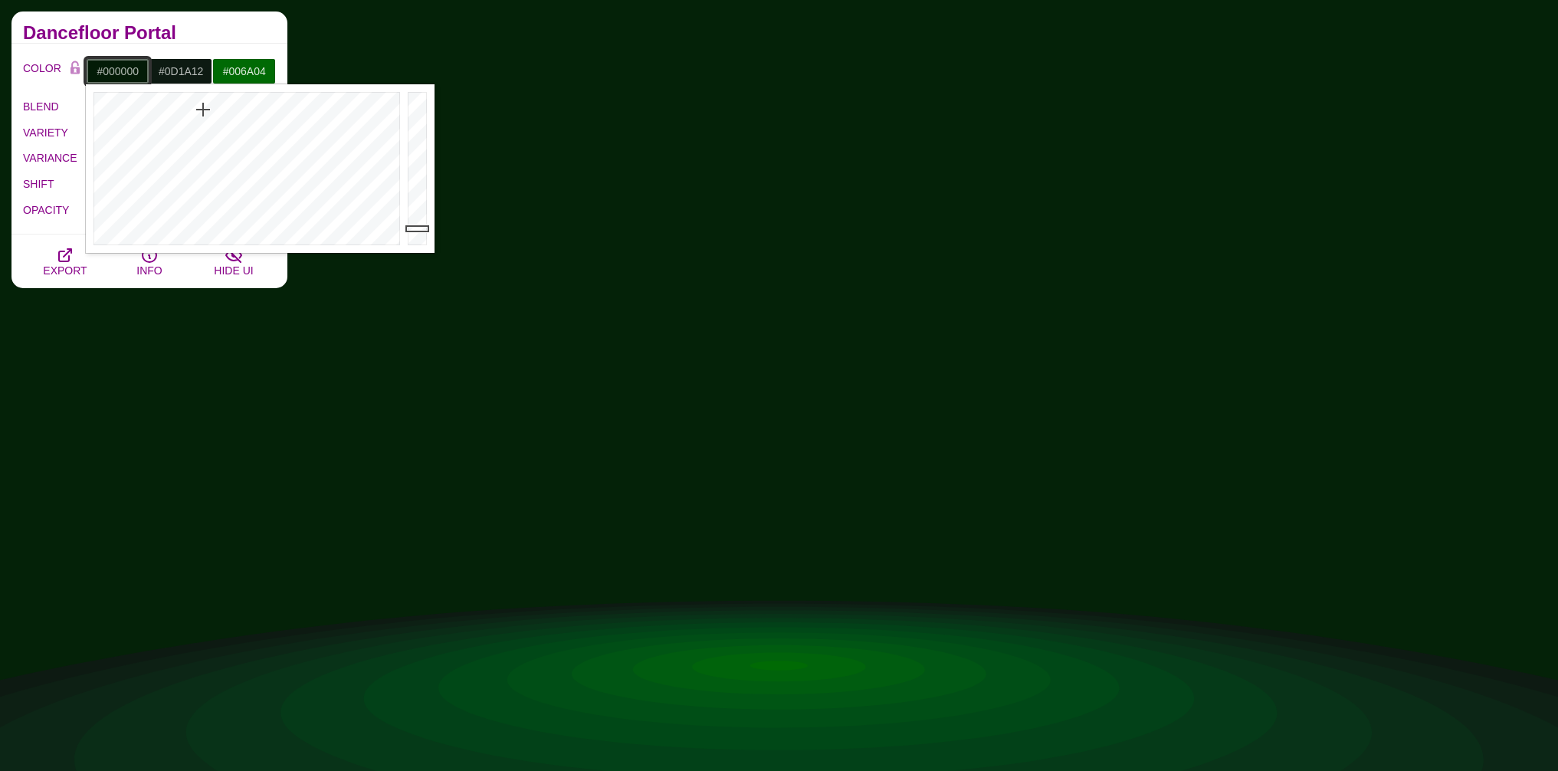
drag, startPoint x: 416, startPoint y: 228, endPoint x: 418, endPoint y: 251, distance: 23.0
click at [417, 251] on div at bounding box center [419, 168] width 31 height 169
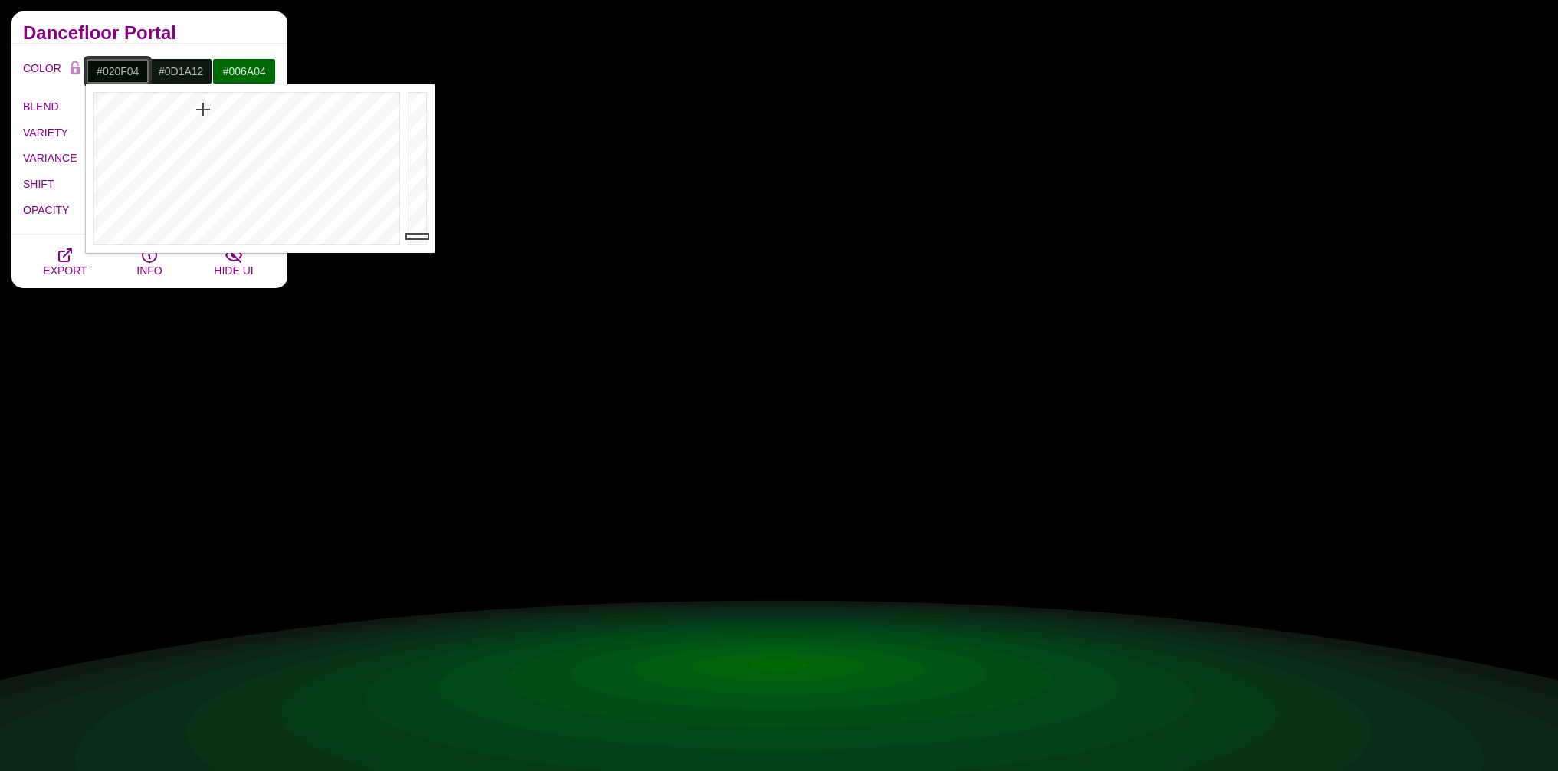
click at [422, 235] on div at bounding box center [419, 168] width 31 height 169
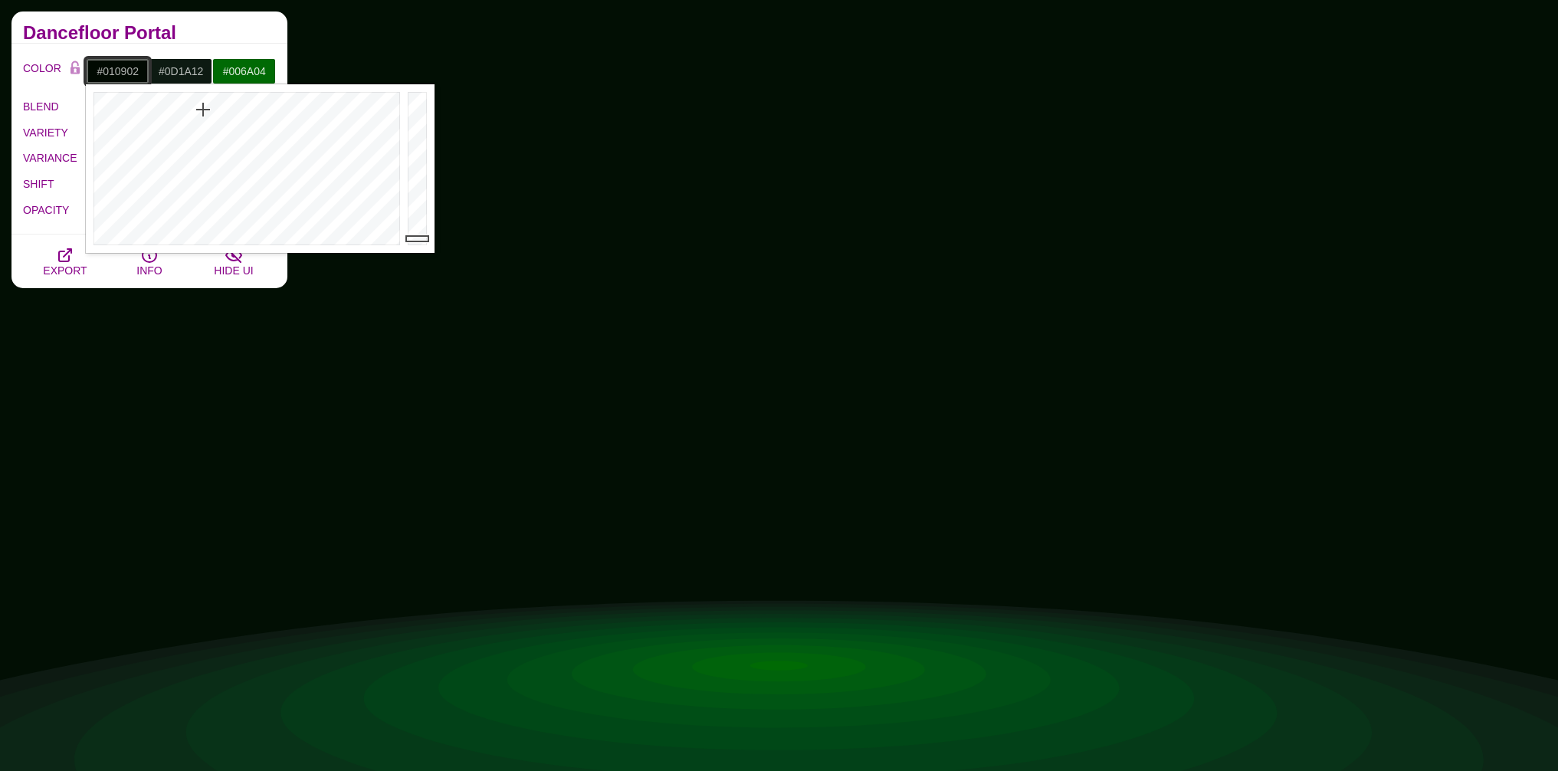
type input "#010802"
click at [419, 240] on div at bounding box center [419, 168] width 31 height 169
click at [55, 114] on label "BLEND" at bounding box center [55, 107] width 64 height 20
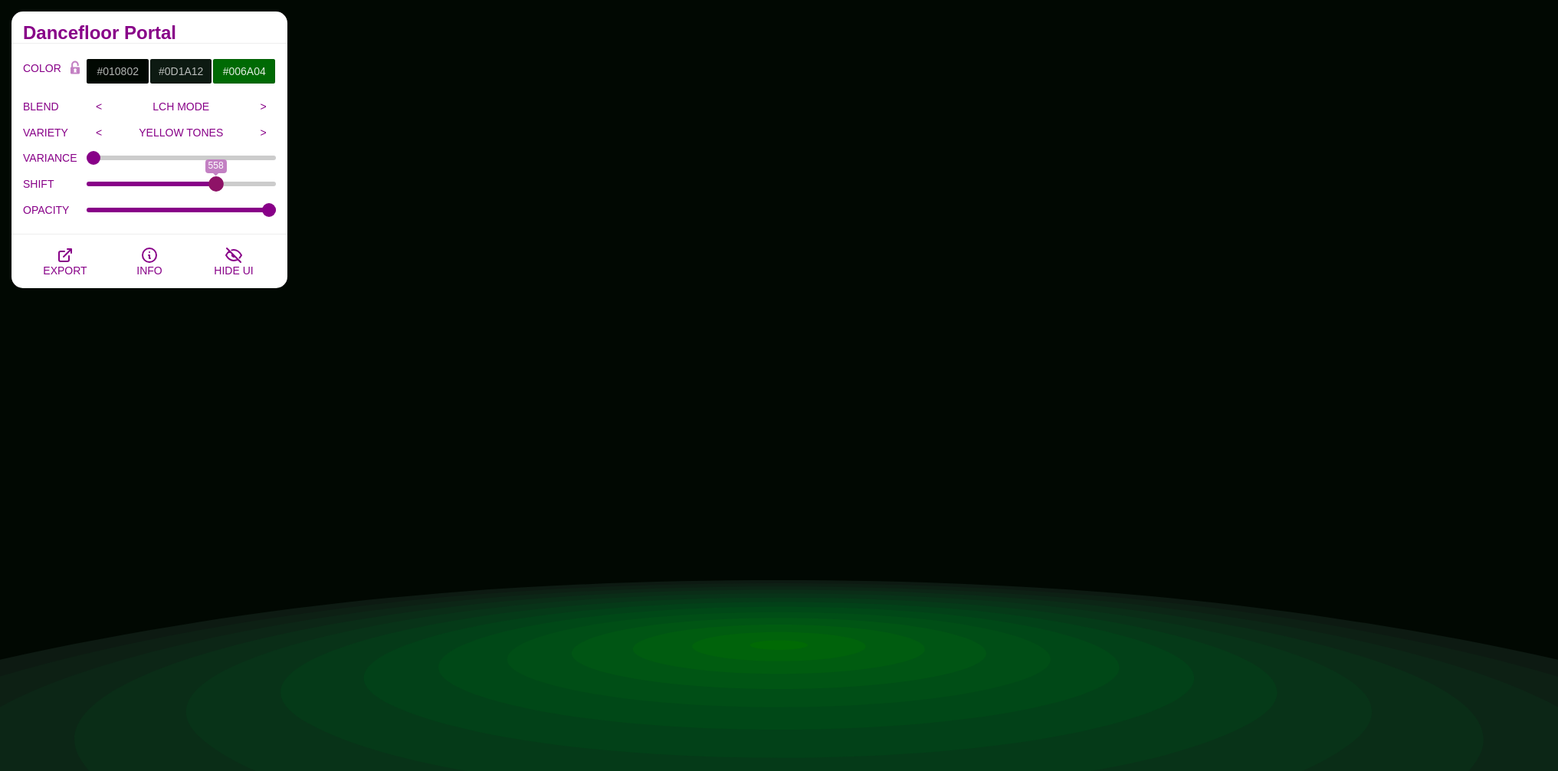
drag, startPoint x: 217, startPoint y: 182, endPoint x: 230, endPoint y: 195, distance: 17.9
type input "561"
click at [216, 183] on input "SHIFT" at bounding box center [182, 184] width 190 height 6
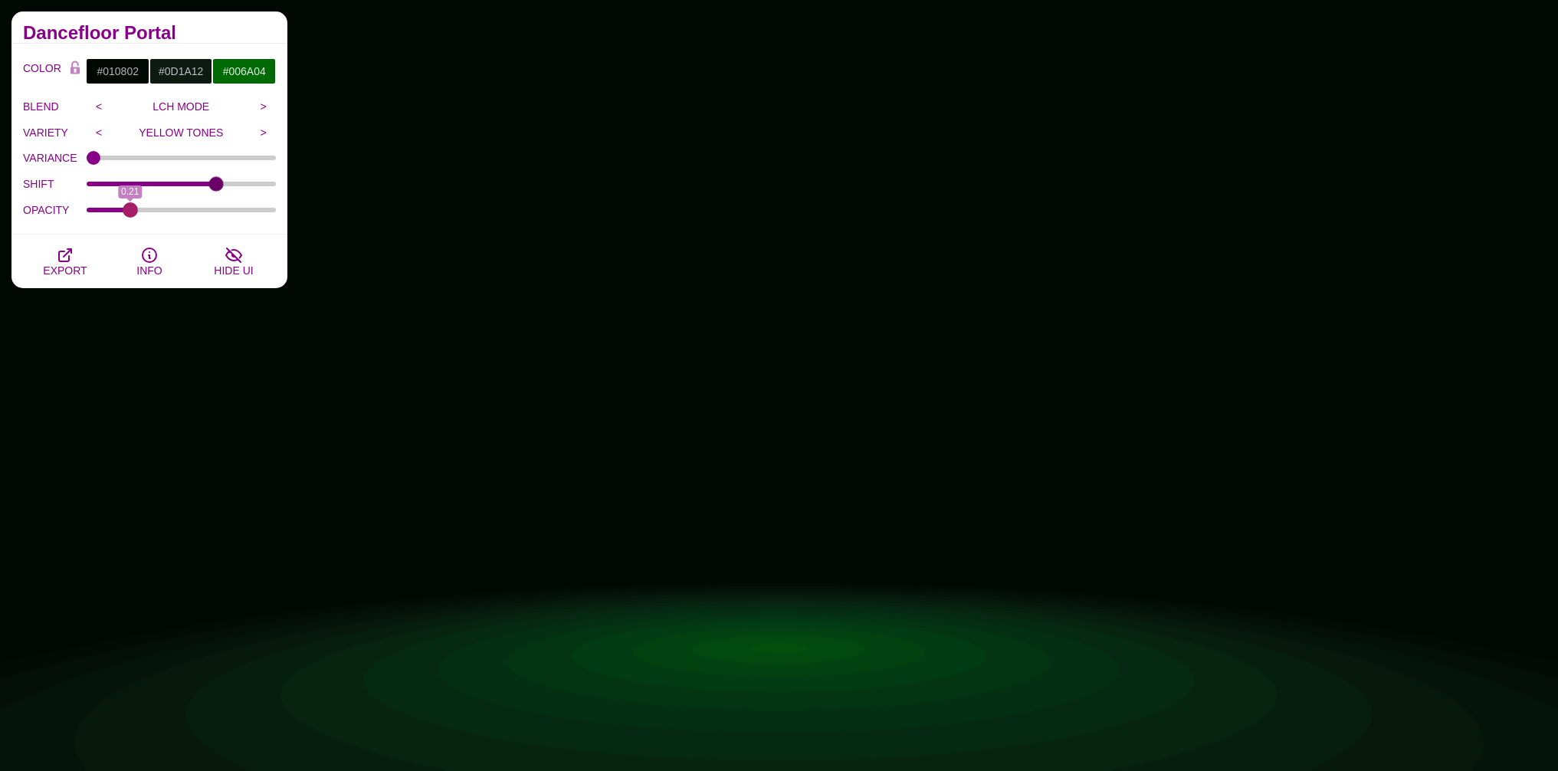
drag, startPoint x: 265, startPoint y: 208, endPoint x: 130, endPoint y: 231, distance: 136.8
type input "0.21"
click at [130, 213] on input "OPACITY" at bounding box center [182, 210] width 190 height 6
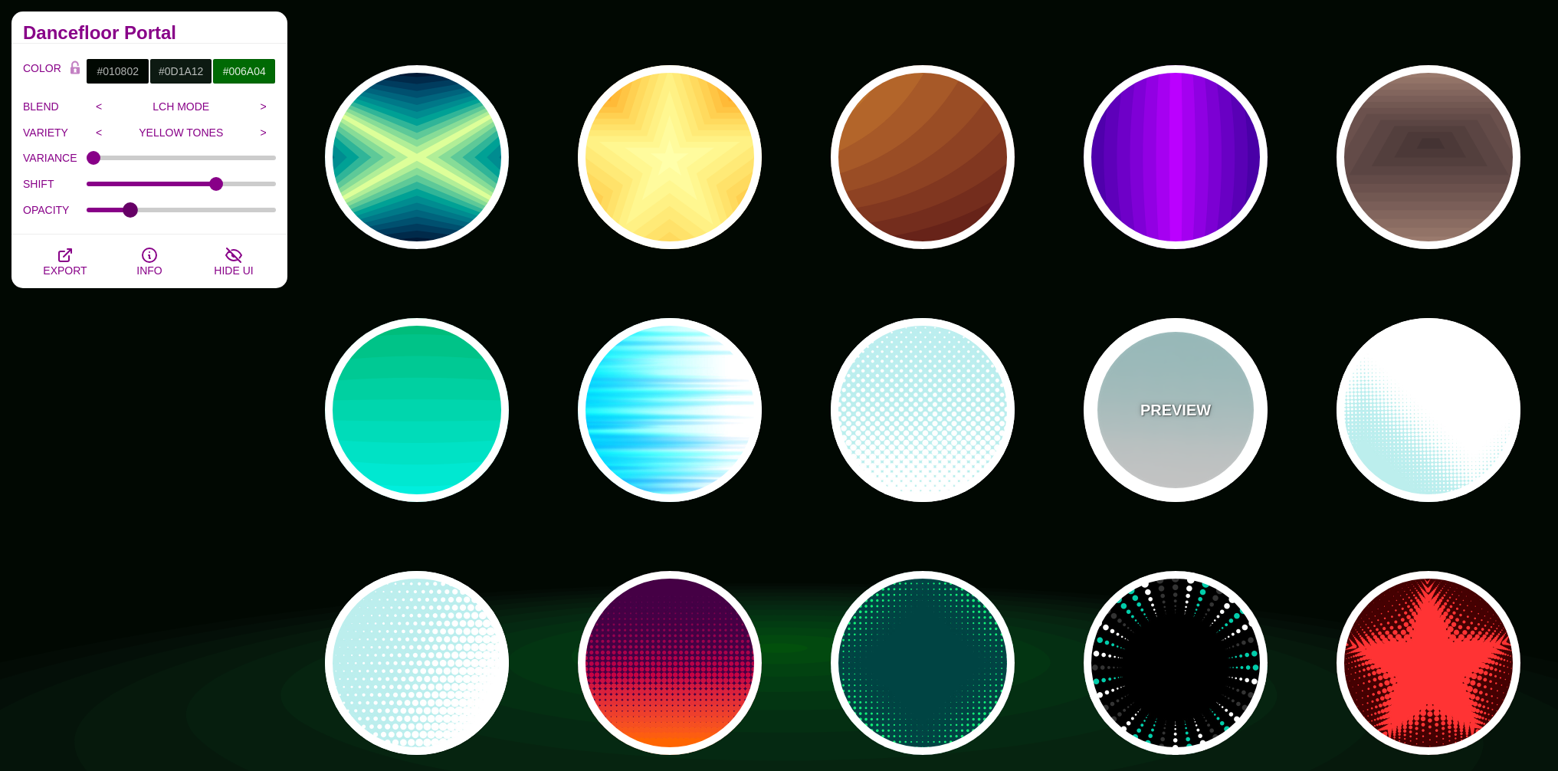
scroll to position [3485, 0]
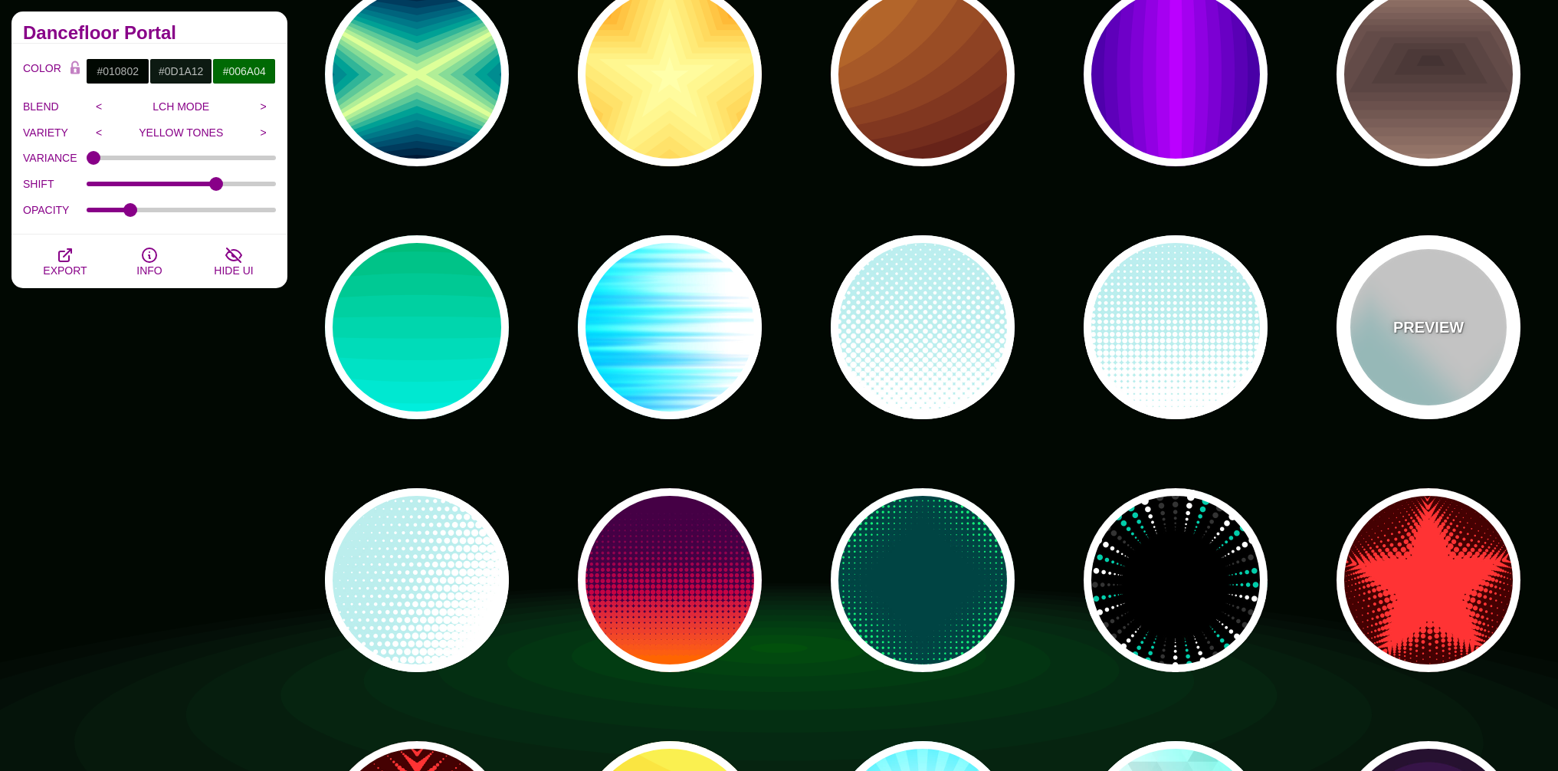
click at [1421, 343] on div "PREVIEW" at bounding box center [1428, 327] width 184 height 184
type input "#BBEEEE"
type input "#FFFFFF"
type input "0"
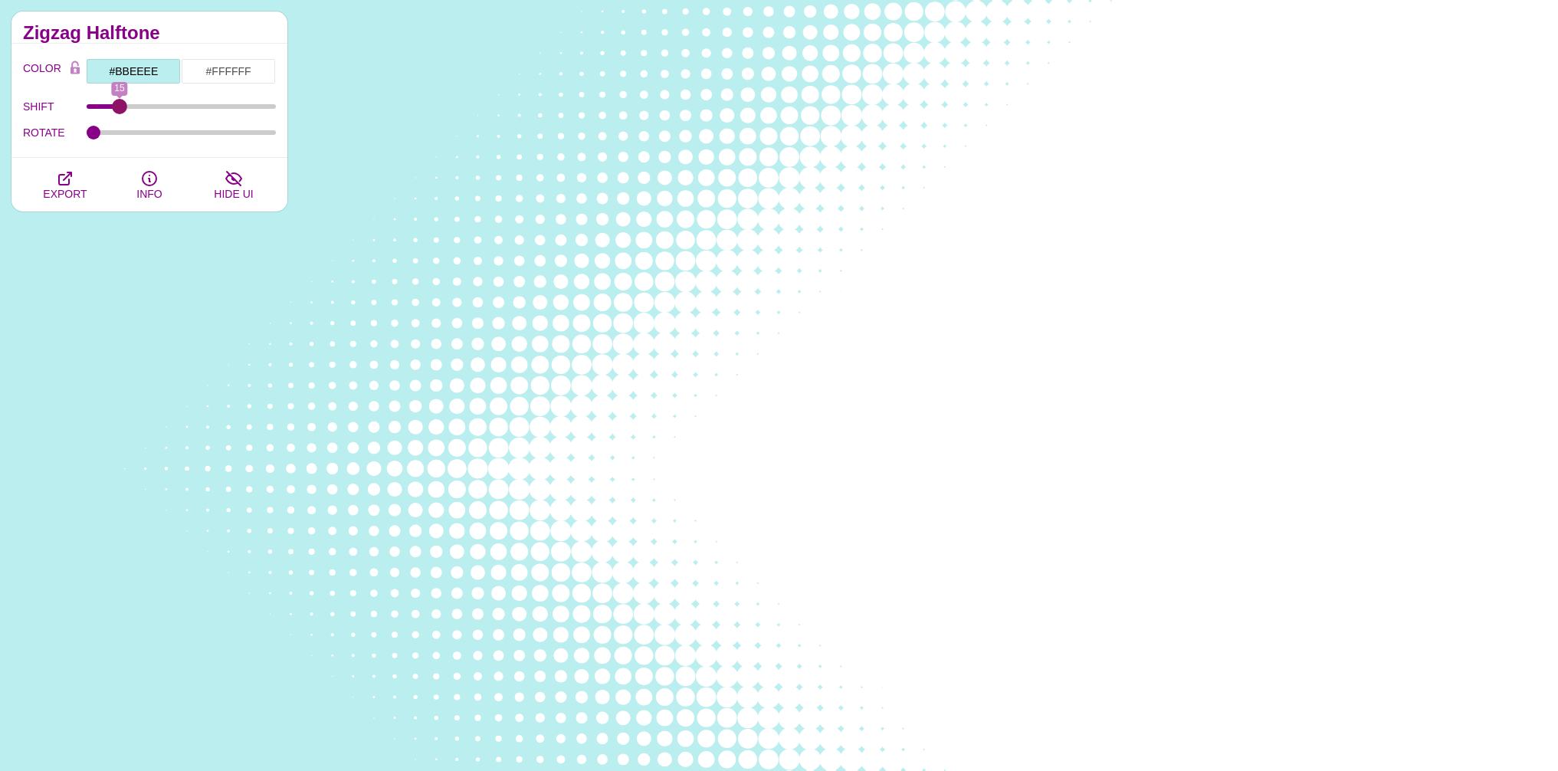
drag, startPoint x: 91, startPoint y: 107, endPoint x: 120, endPoint y: 115, distance: 29.4
type input "15"
click at [120, 110] on input "SHIFT" at bounding box center [182, 106] width 190 height 6
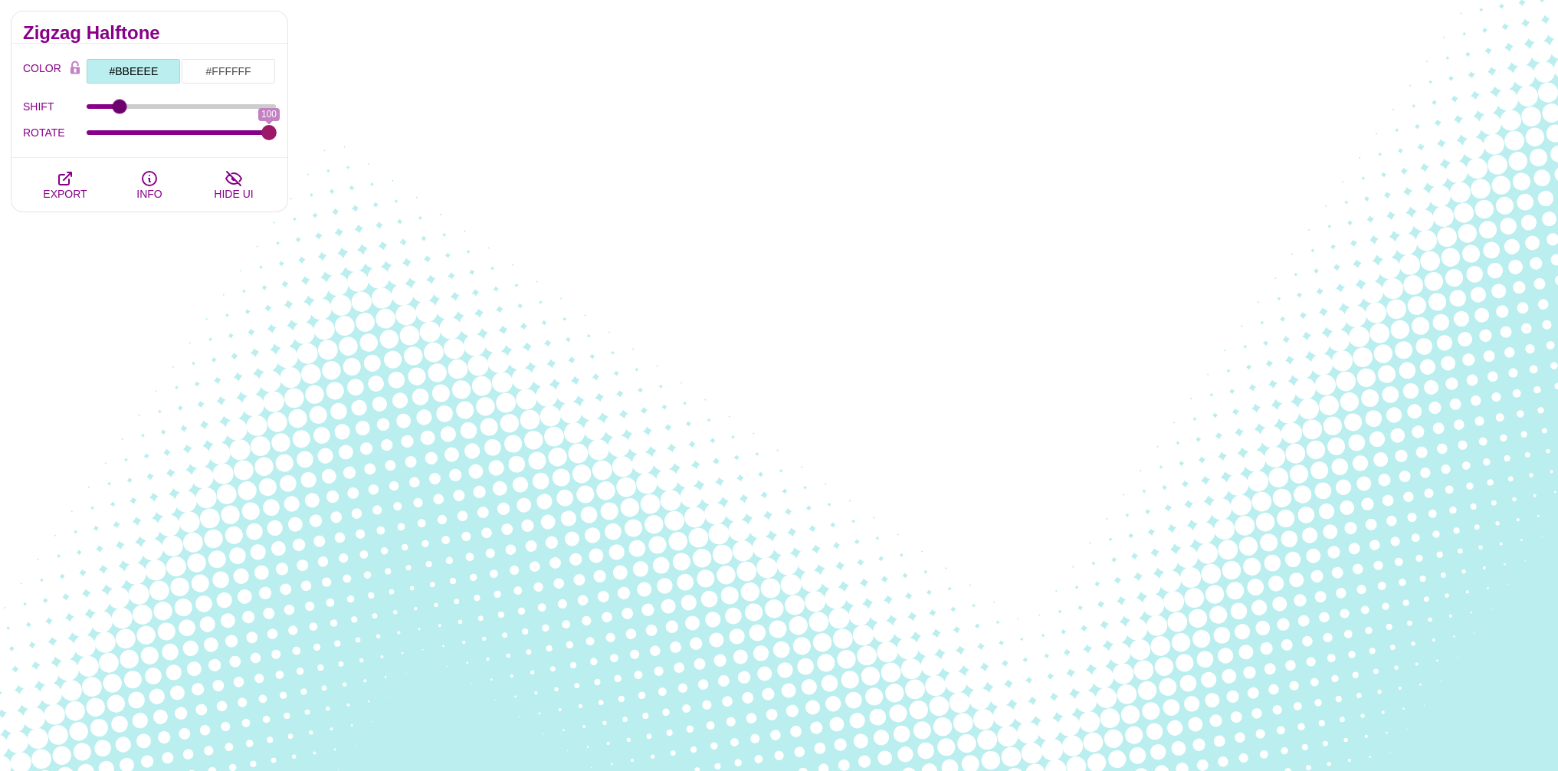
drag, startPoint x: 91, startPoint y: 133, endPoint x: 306, endPoint y: 115, distance: 215.3
click at [277, 129] on input "ROTATE" at bounding box center [182, 132] width 190 height 6
drag, startPoint x: 274, startPoint y: 126, endPoint x: 260, endPoint y: 128, distance: 14.0
click at [260, 128] on div "ROTATE 100" at bounding box center [149, 133] width 253 height 26
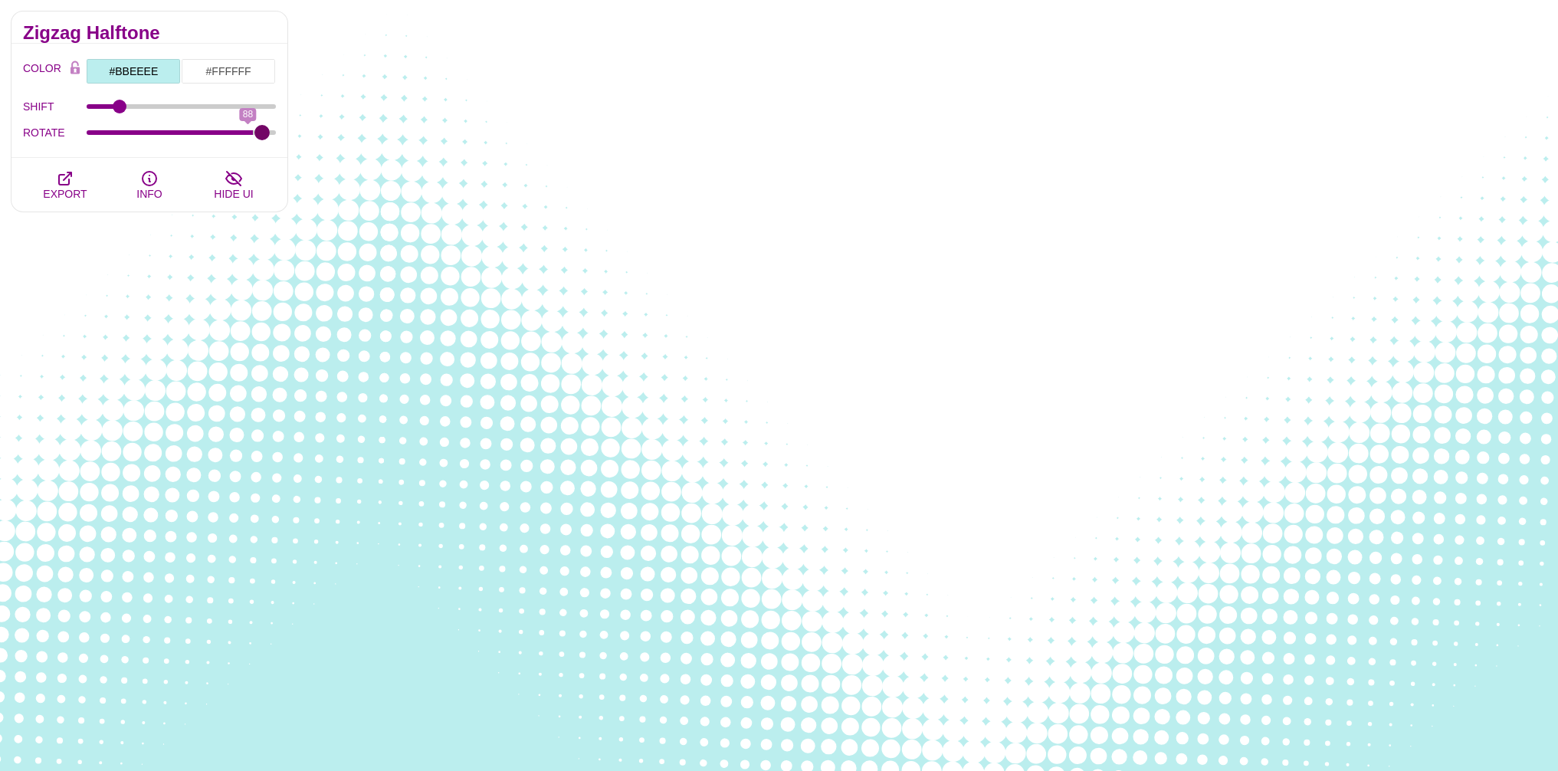
type input "100"
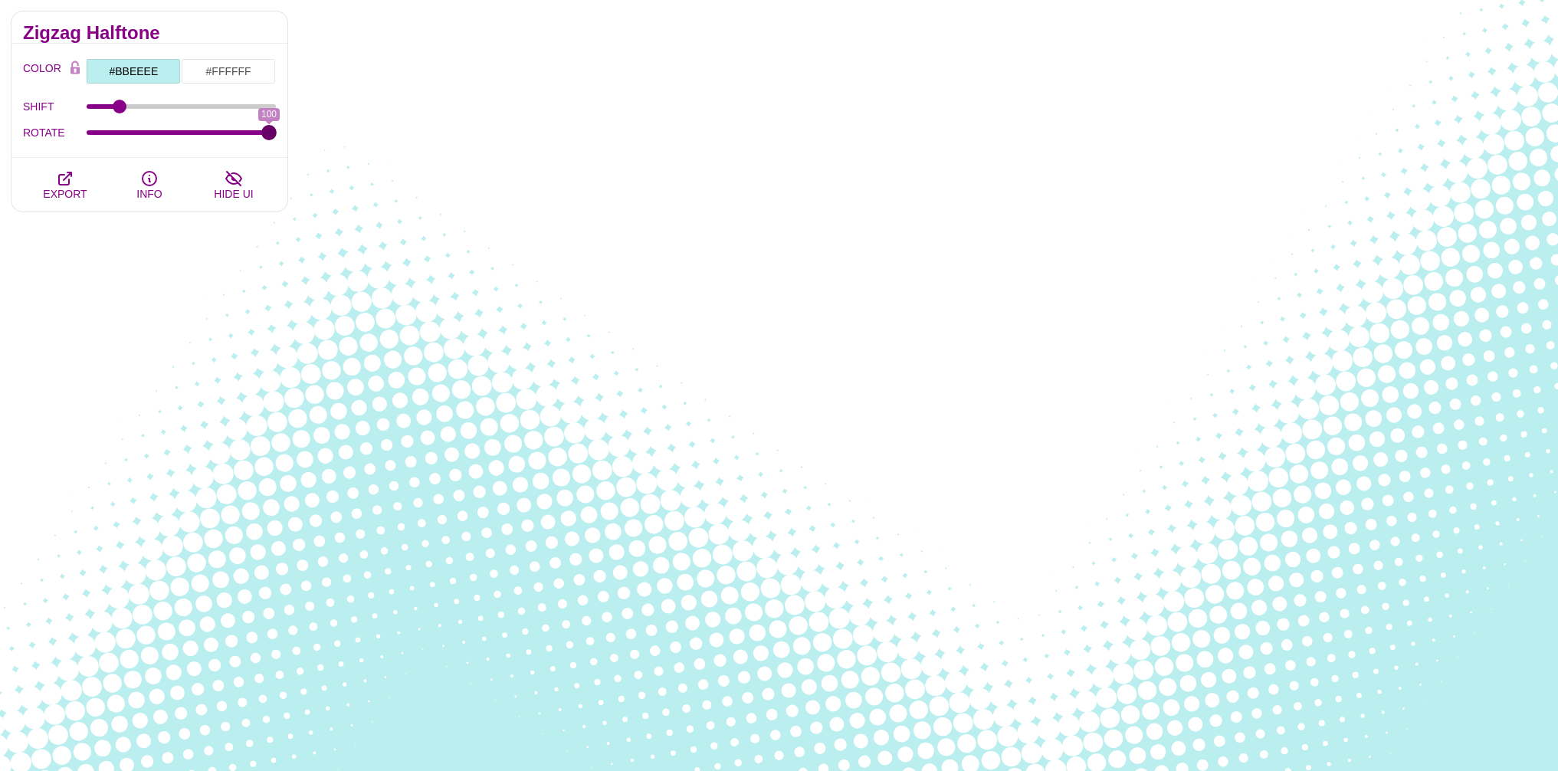
drag, startPoint x: 263, startPoint y: 129, endPoint x: 235, endPoint y: 114, distance: 31.6
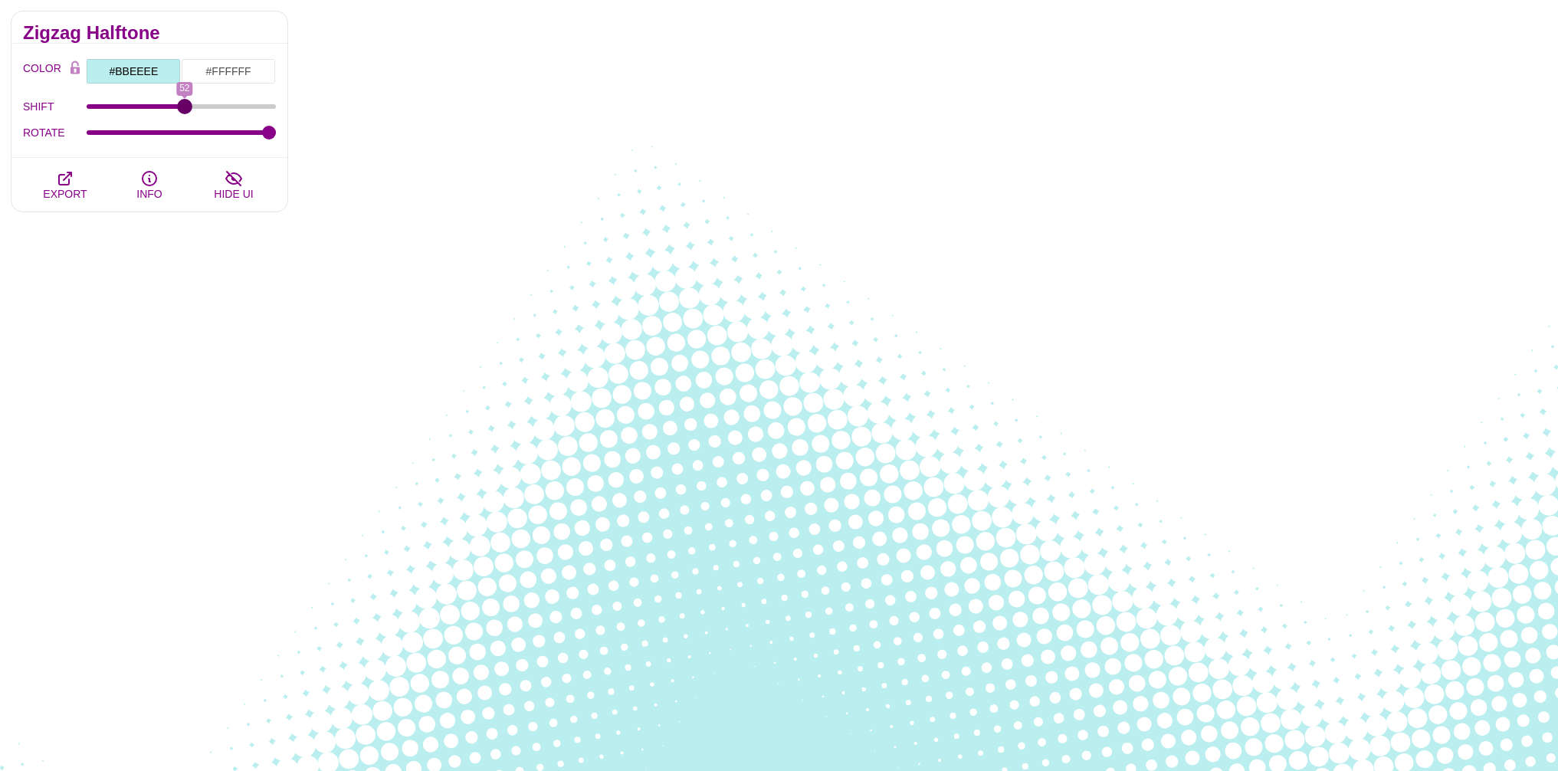
drag, startPoint x: 116, startPoint y: 107, endPoint x: 184, endPoint y: 118, distance: 68.3
type input "52"
click at [184, 110] on input "SHIFT" at bounding box center [182, 106] width 190 height 6
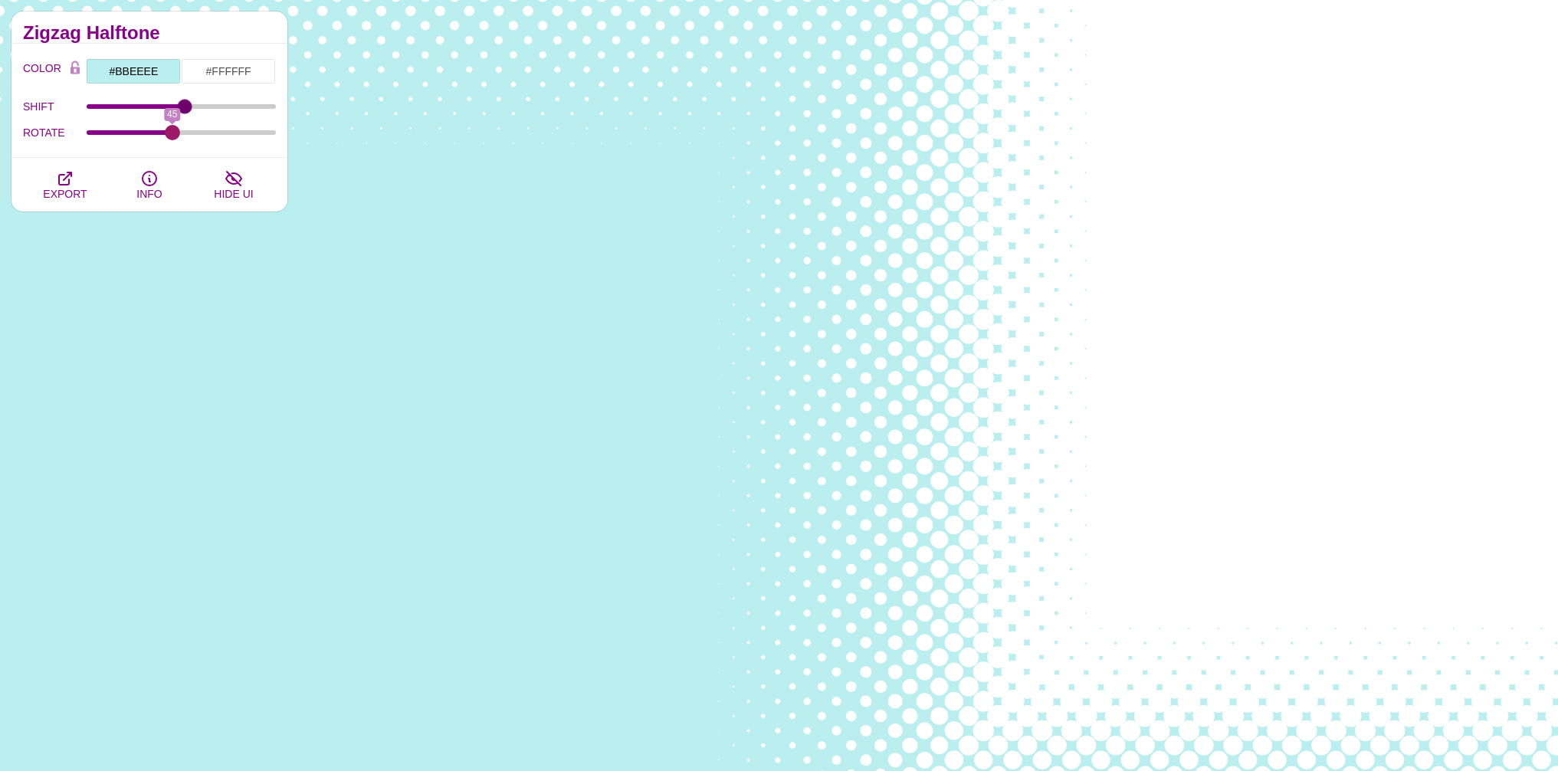
drag, startPoint x: 274, startPoint y: 135, endPoint x: 172, endPoint y: 71, distance: 120.8
type input "45"
click at [172, 129] on input "ROTATE" at bounding box center [182, 132] width 190 height 6
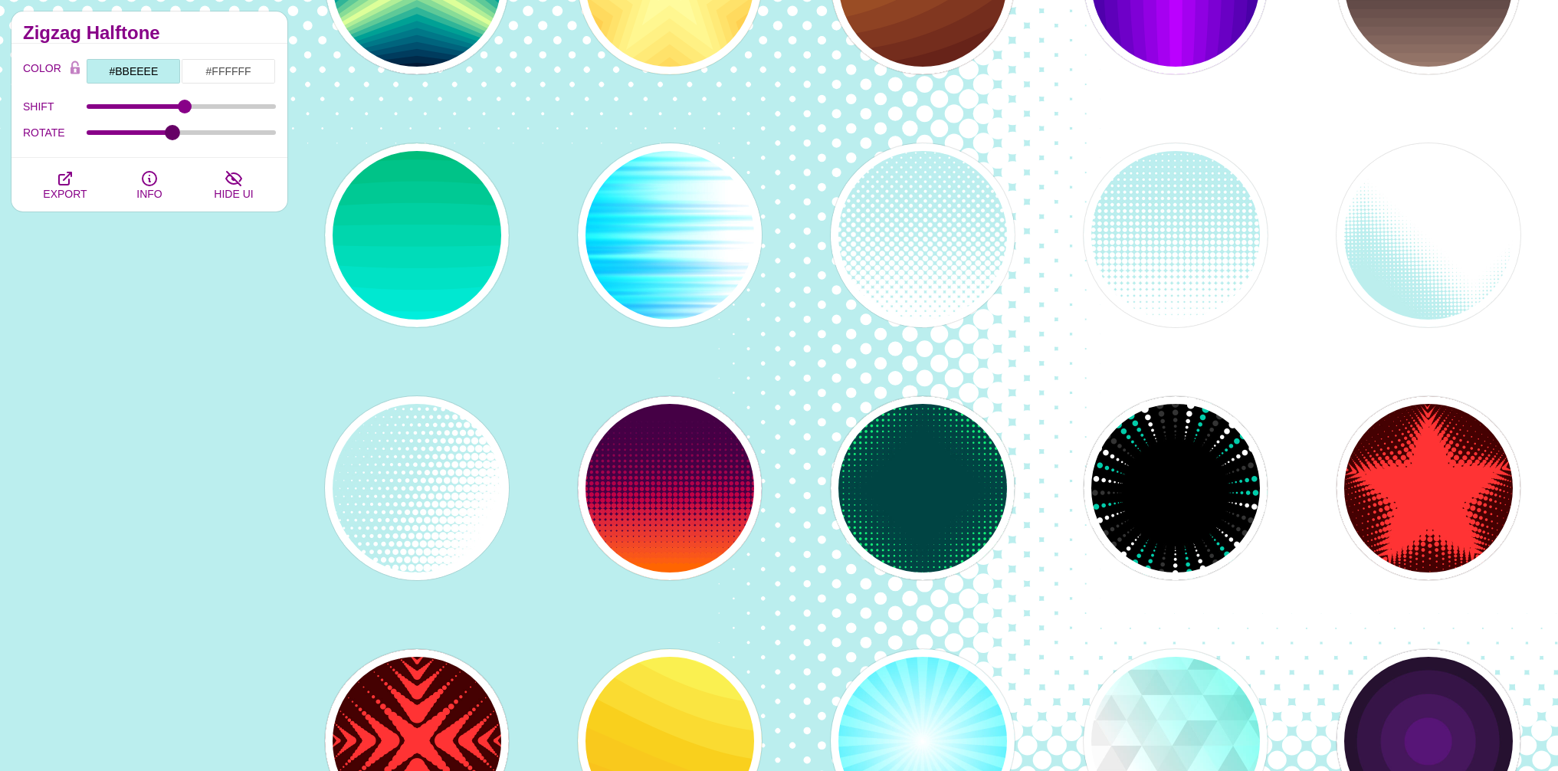
scroll to position [3669, 0]
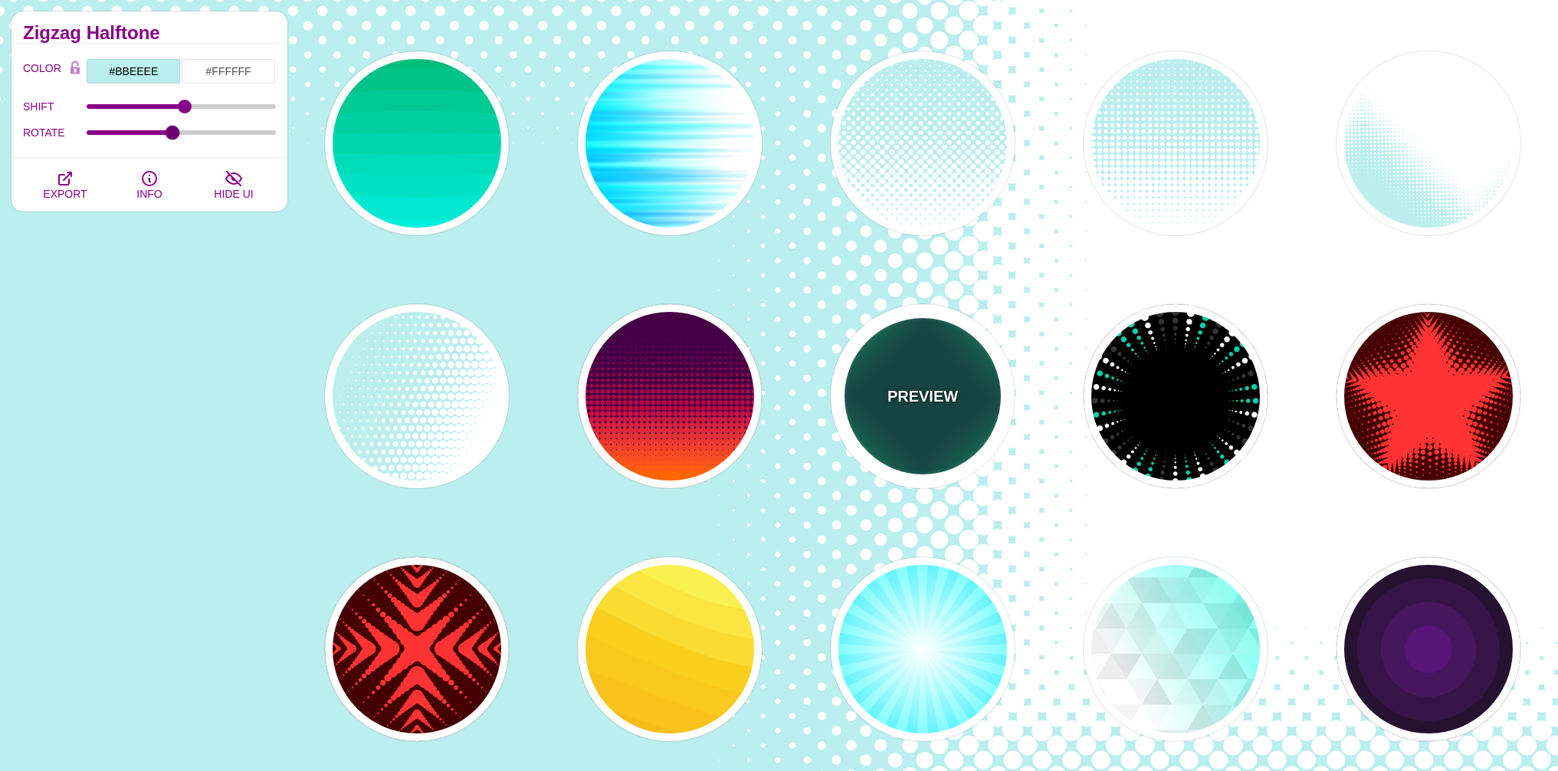
click at [933, 424] on div "PREVIEW" at bounding box center [923, 396] width 184 height 184
type input "#004444"
type input "#11EE77"
type input "0"
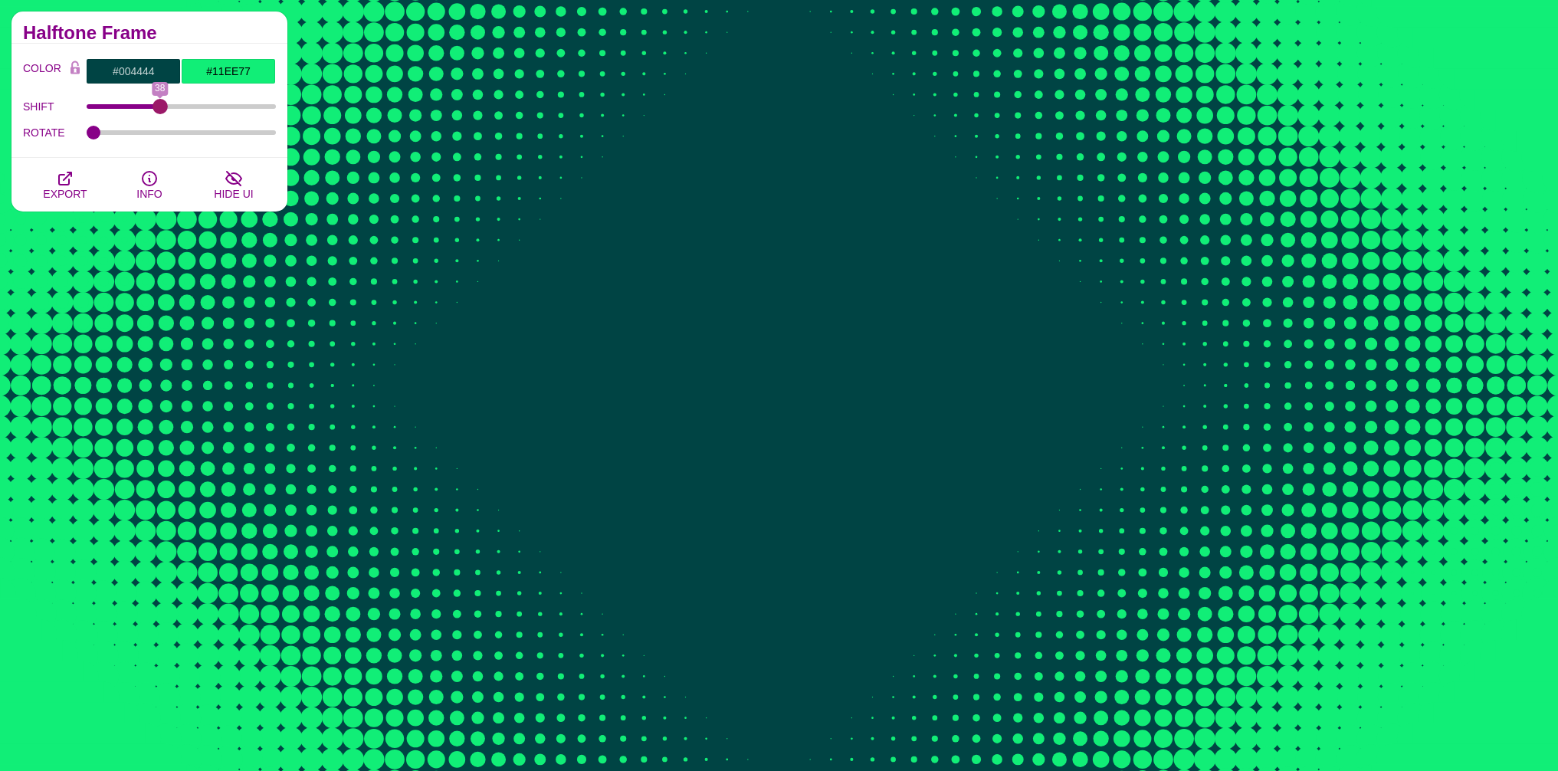
drag, startPoint x: 100, startPoint y: 104, endPoint x: 159, endPoint y: 103, distance: 59.0
click at [159, 103] on input "SHIFT" at bounding box center [182, 106] width 190 height 6
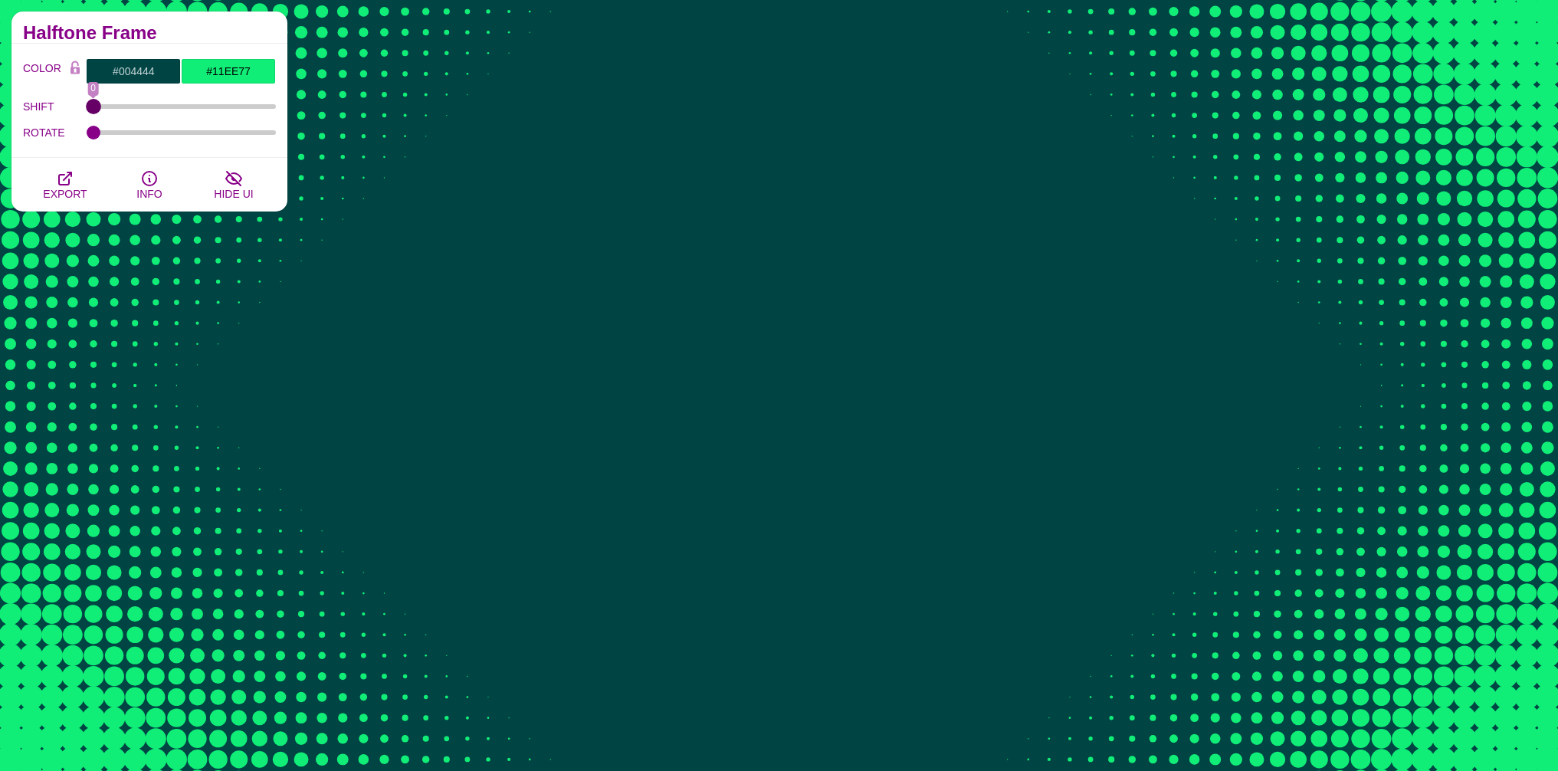
drag, startPoint x: 159, startPoint y: 103, endPoint x: 52, endPoint y: 115, distance: 107.1
type input "0"
click at [87, 110] on input "SHIFT" at bounding box center [182, 106] width 190 height 6
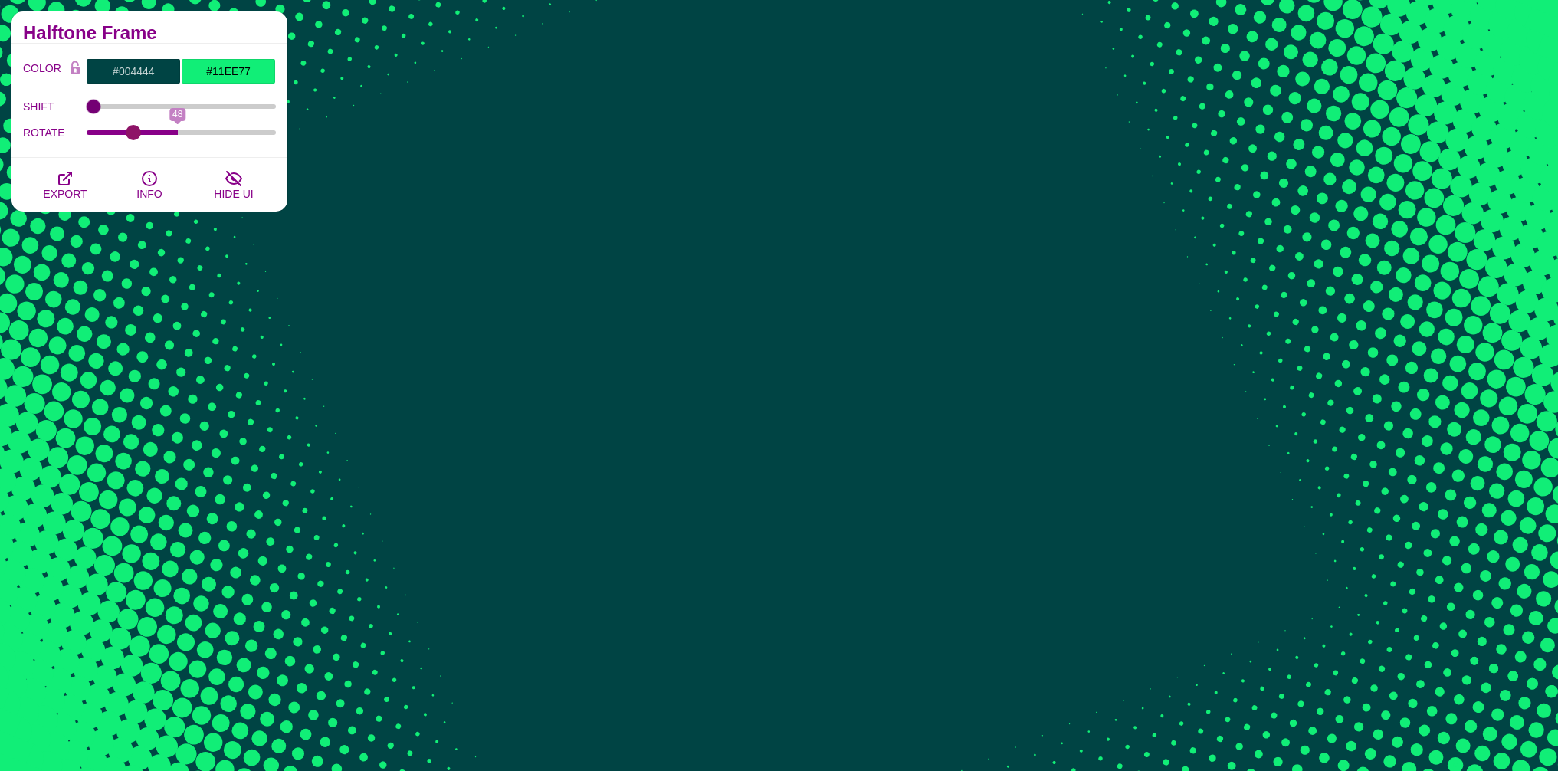
type input "0"
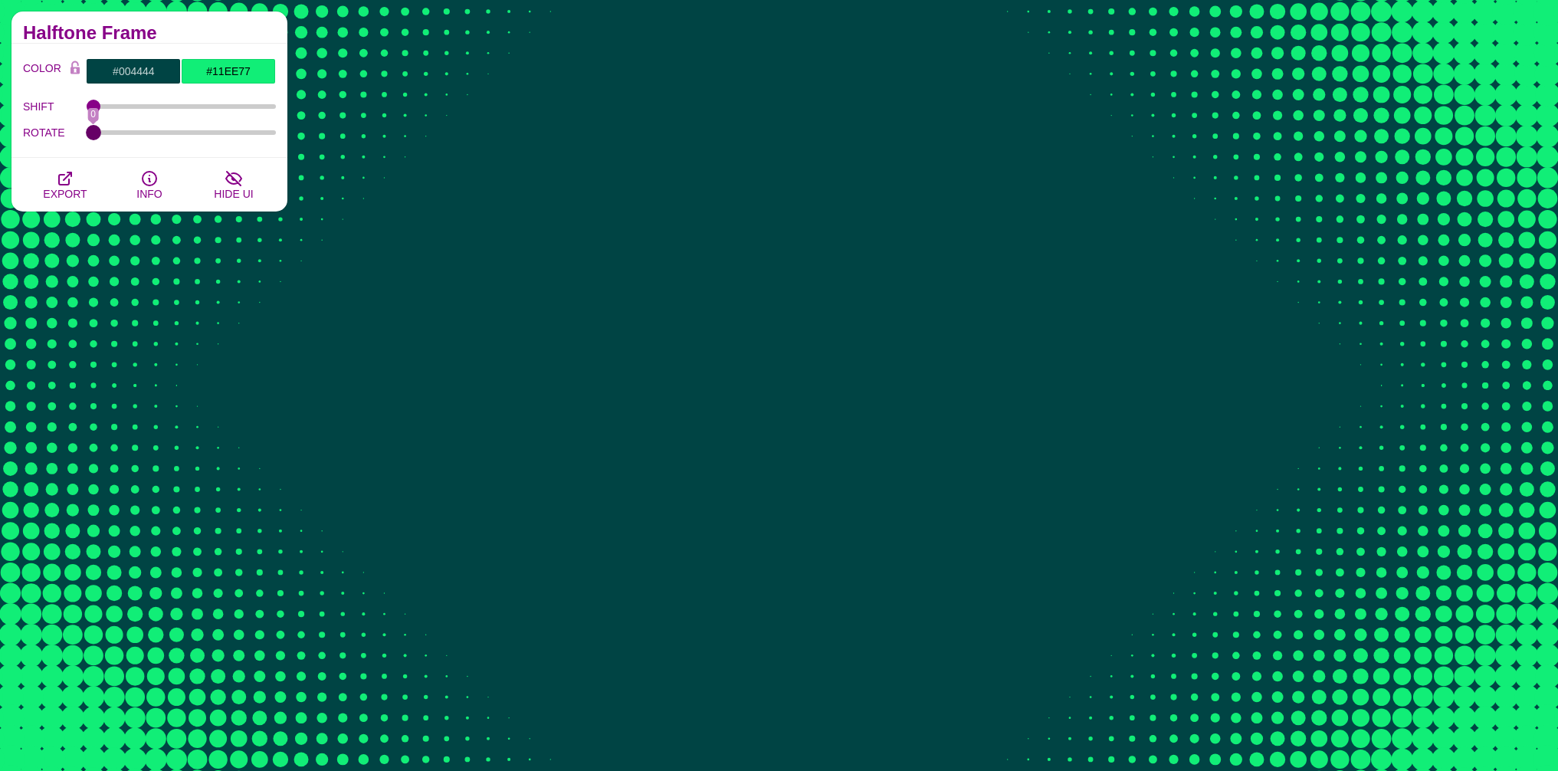
drag, startPoint x: 94, startPoint y: 131, endPoint x: 70, endPoint y: 149, distance: 30.2
click at [87, 136] on input "ROTATE" at bounding box center [182, 132] width 190 height 6
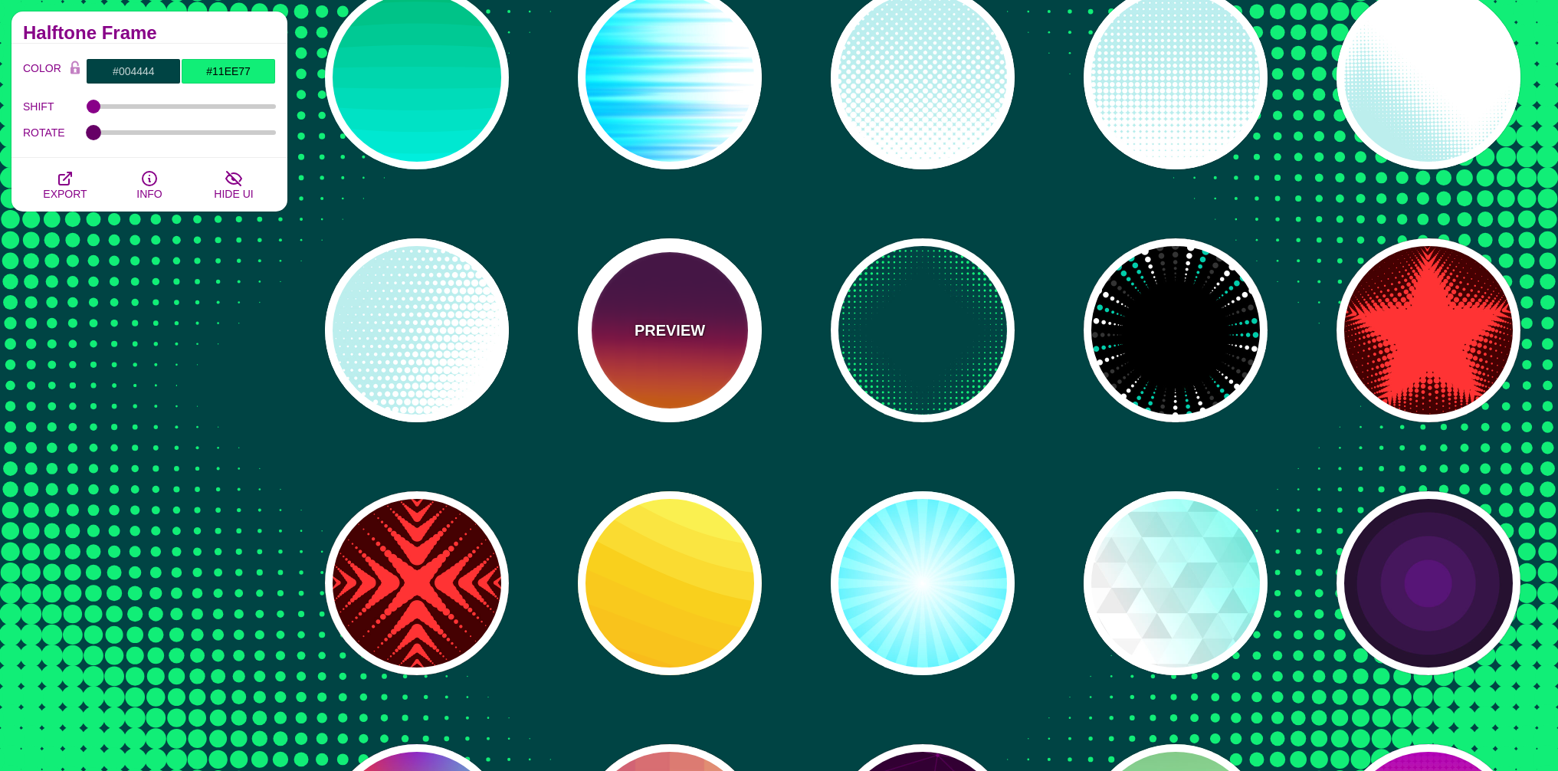
scroll to position [3761, 0]
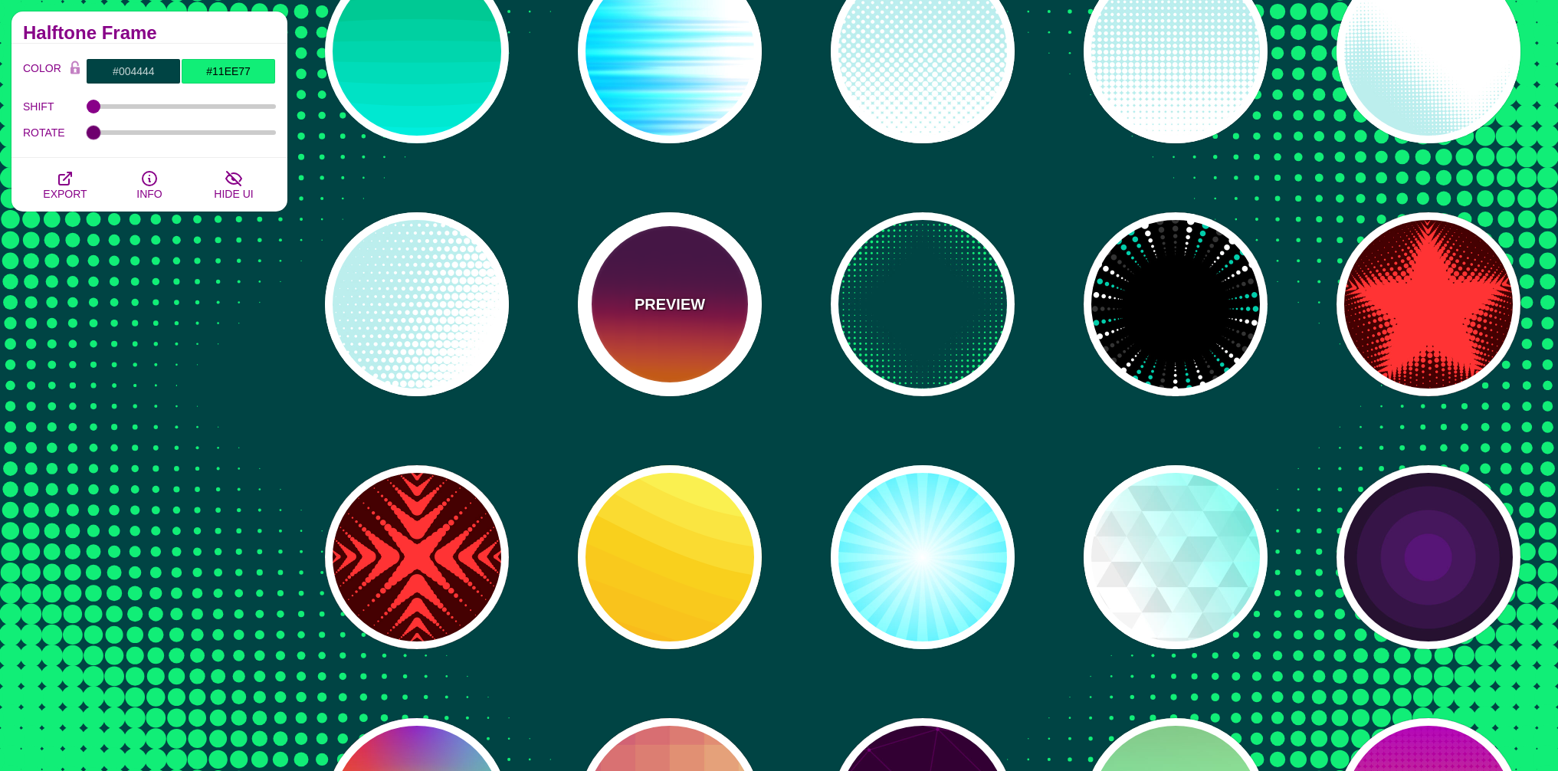
click at [688, 303] on p "PREVIEW" at bounding box center [669, 304] width 70 height 23
type input "#440044"
type input "#FF6600"
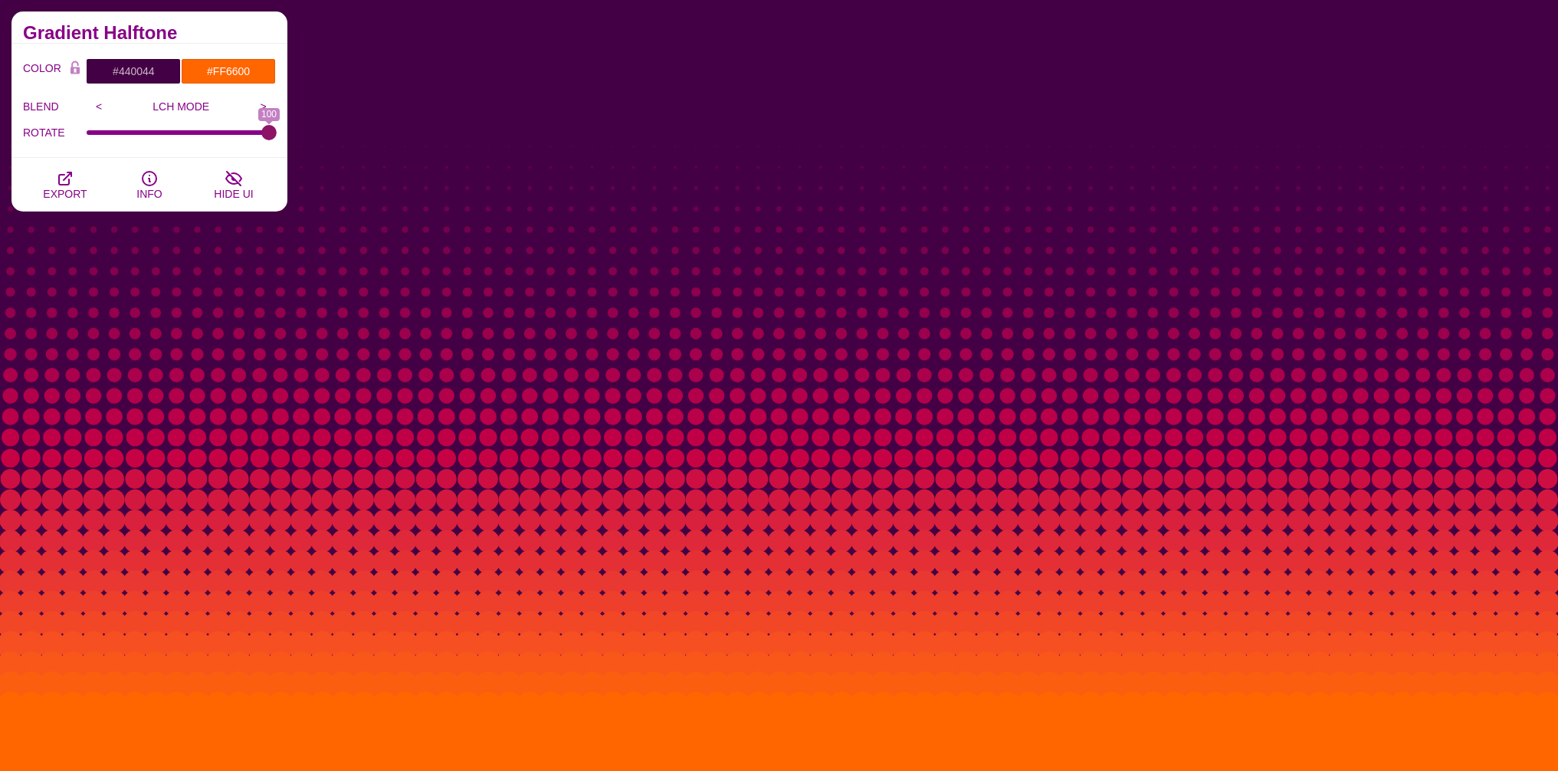
drag, startPoint x: 92, startPoint y: 133, endPoint x: 303, endPoint y: 174, distance: 214.6
type input "100"
click at [277, 136] on input "ROTATE" at bounding box center [182, 132] width 190 height 6
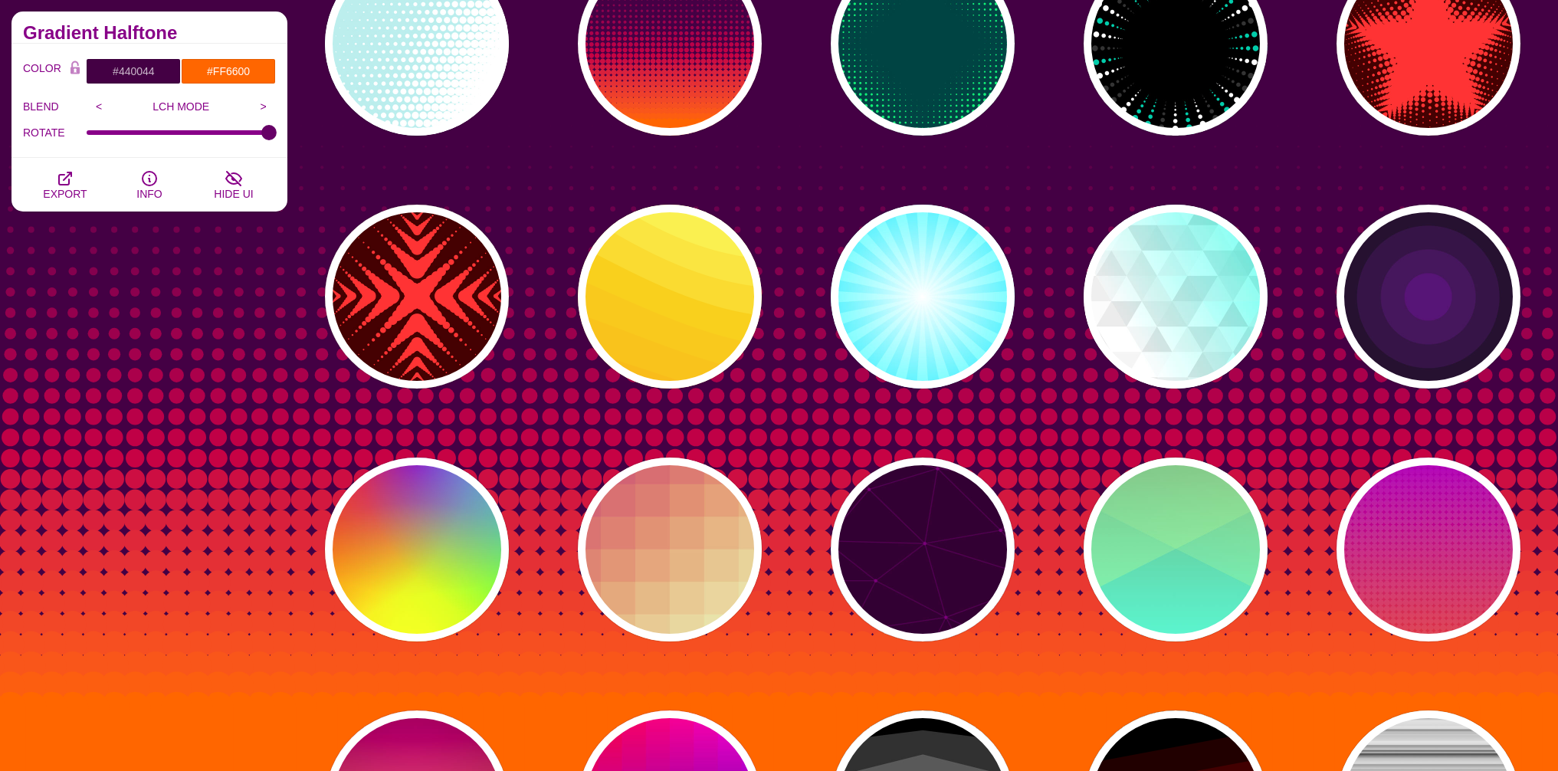
scroll to position [4036, 0]
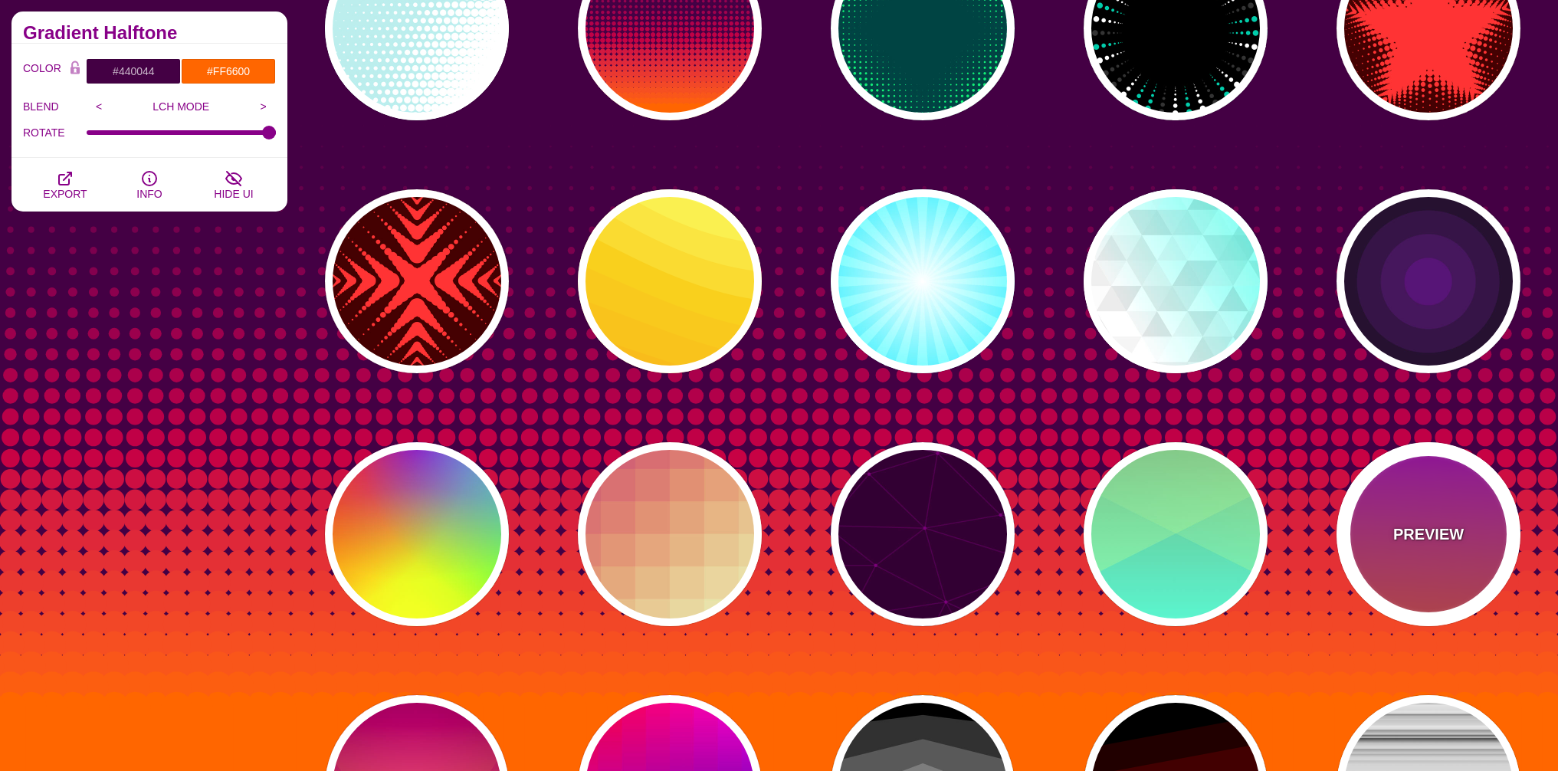
click at [1462, 493] on div "PREVIEW" at bounding box center [1428, 534] width 184 height 184
type input "#FFFFFF"
type input "#8800FF"
type input "#FF4400"
type input "24"
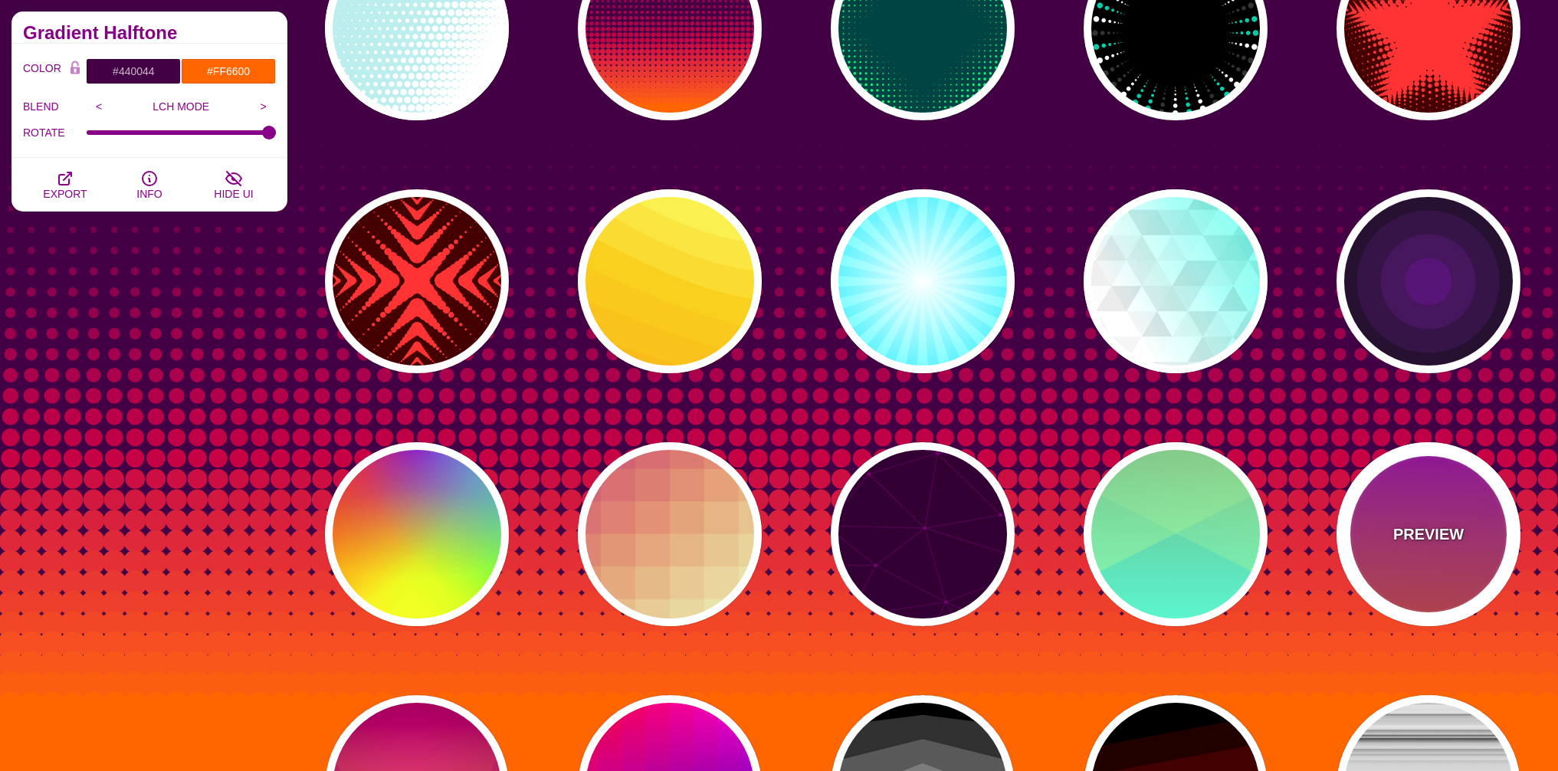
type input "0.08"
type input "1"
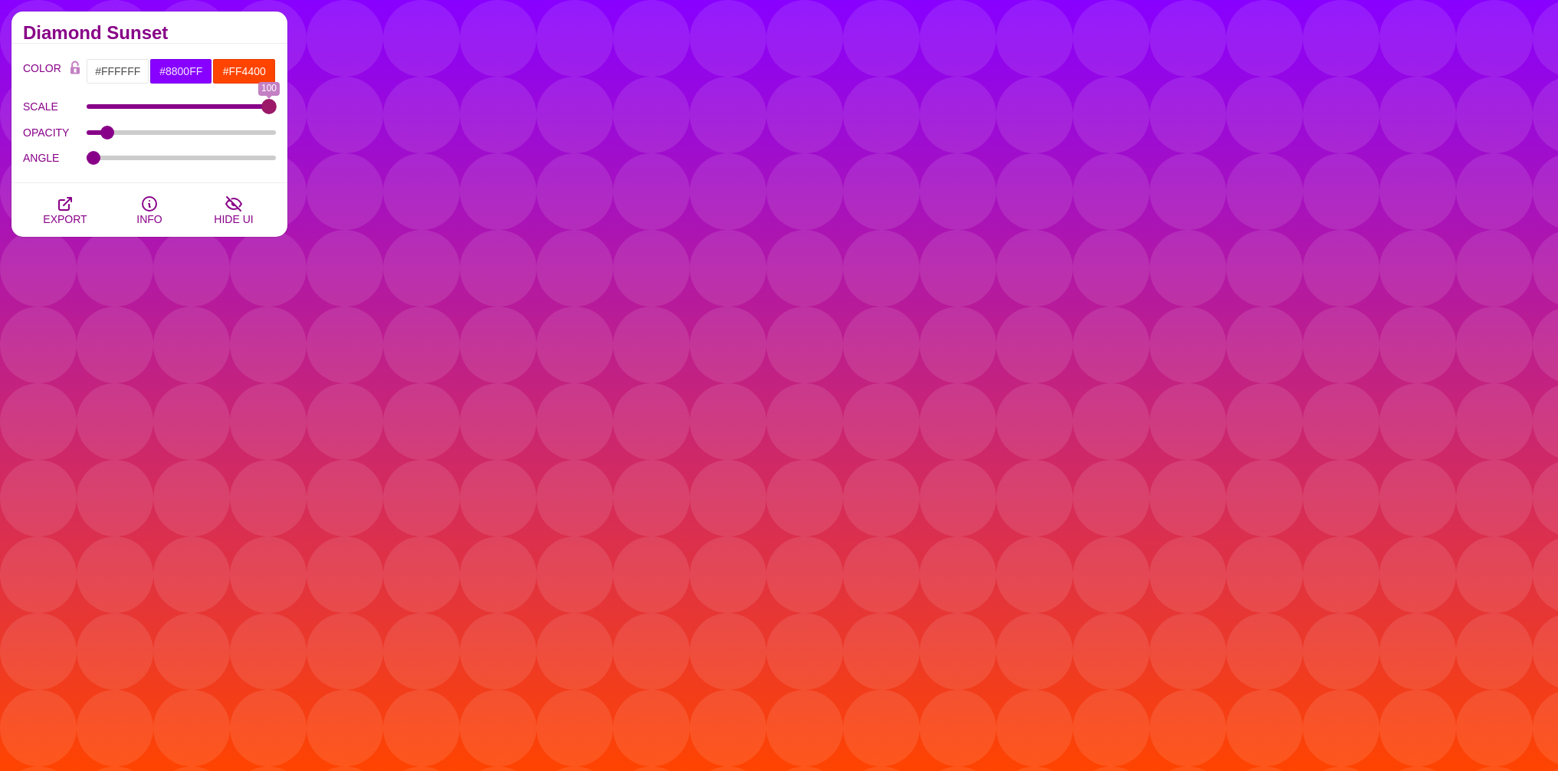
drag, startPoint x: 129, startPoint y: 109, endPoint x: 348, endPoint y: 122, distance: 218.8
type input "100"
click at [277, 110] on input "SCALE" at bounding box center [182, 106] width 190 height 6
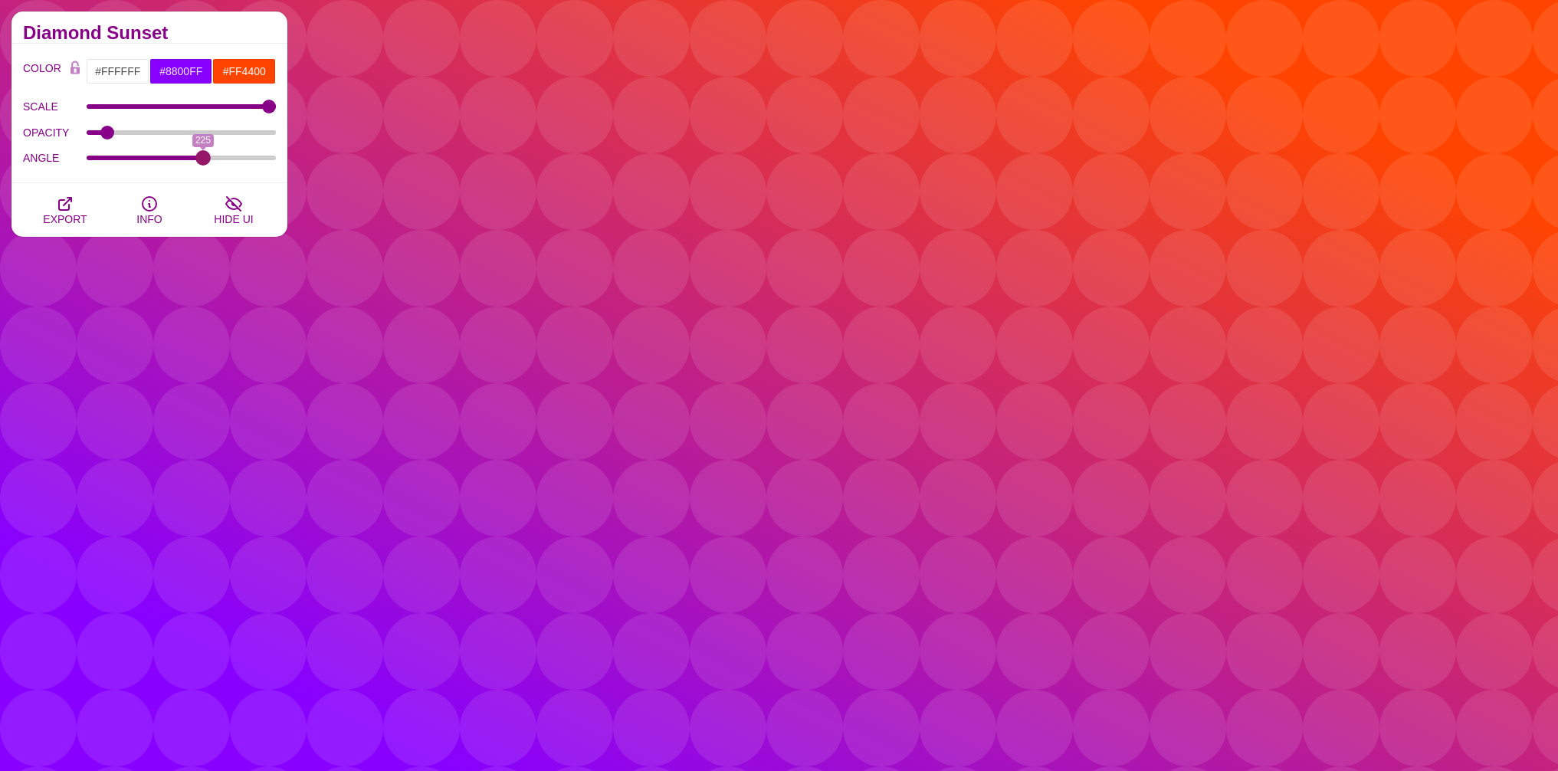
drag, startPoint x: 98, startPoint y: 160, endPoint x: 202, endPoint y: 160, distance: 104.2
click at [202, 160] on input "ANGLE" at bounding box center [182, 158] width 190 height 6
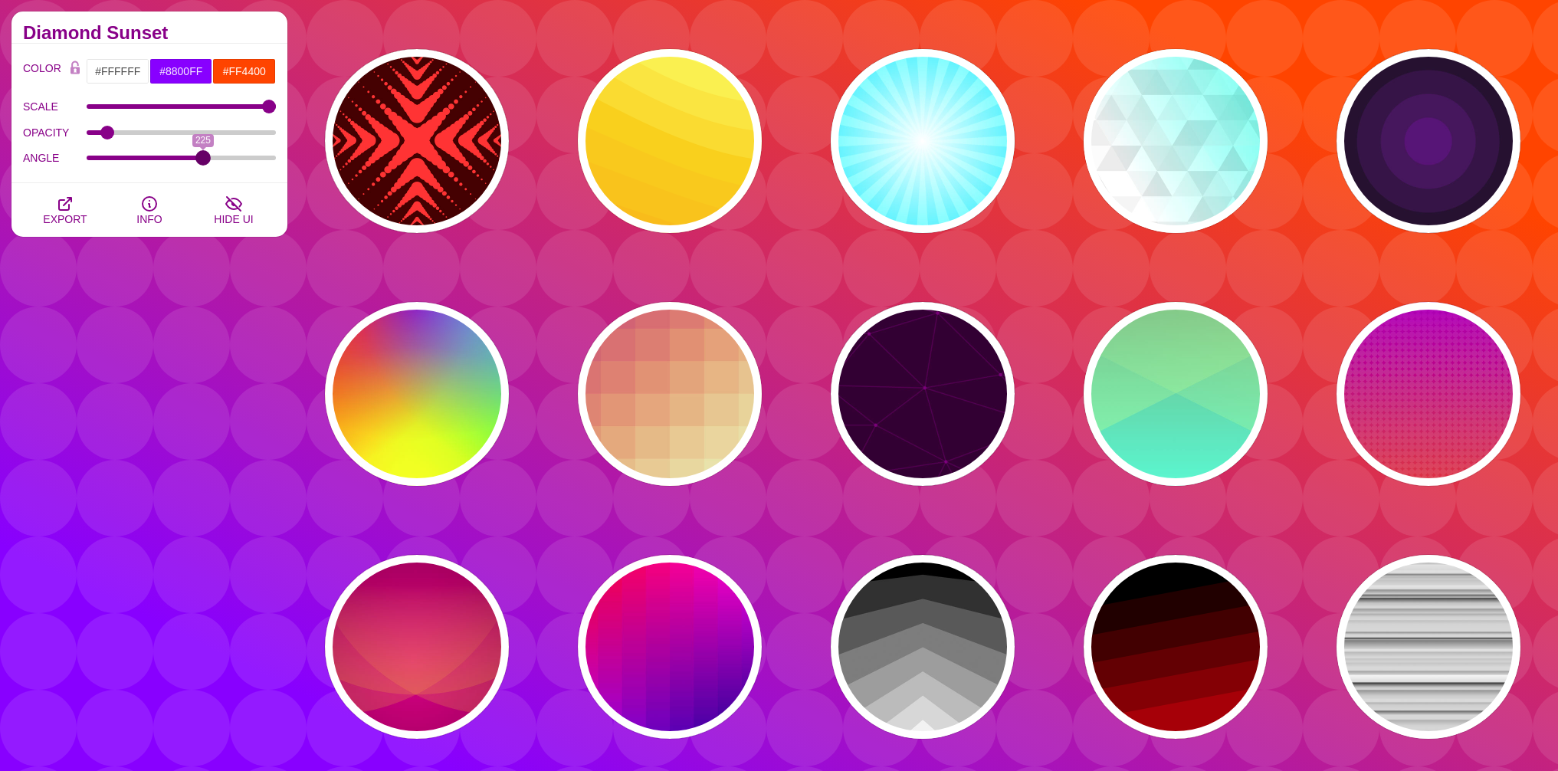
scroll to position [4220, 0]
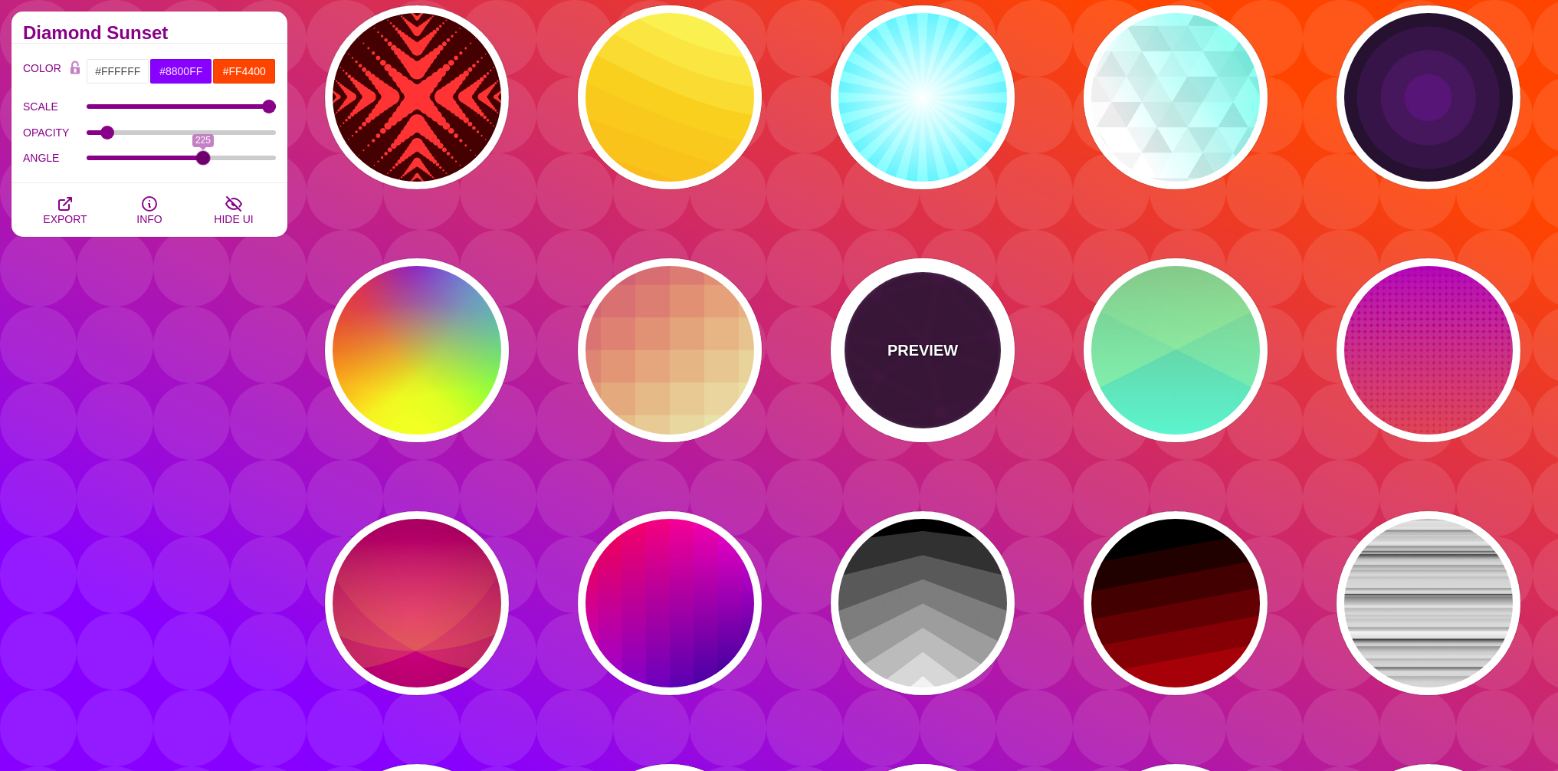
click at [905, 368] on div "PREVIEW" at bounding box center [923, 350] width 184 height 184
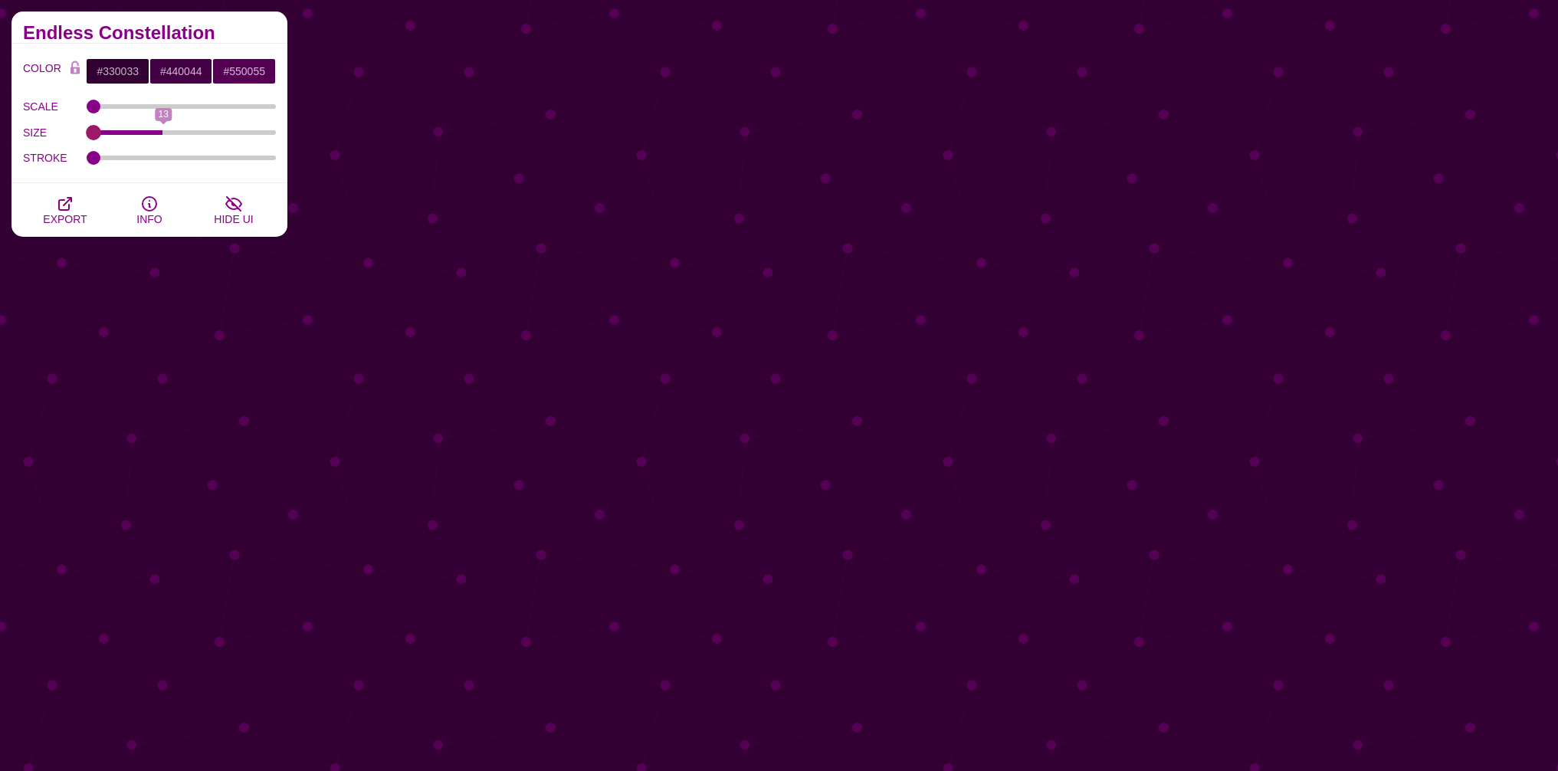
drag, startPoint x: 97, startPoint y: 133, endPoint x: 74, endPoint y: 151, distance: 29.4
click at [87, 136] on input "SIZE" at bounding box center [182, 132] width 190 height 6
drag, startPoint x: 100, startPoint y: 105, endPoint x: 149, endPoint y: 129, distance: 53.8
click at [149, 110] on input "SCALE" at bounding box center [182, 106] width 190 height 6
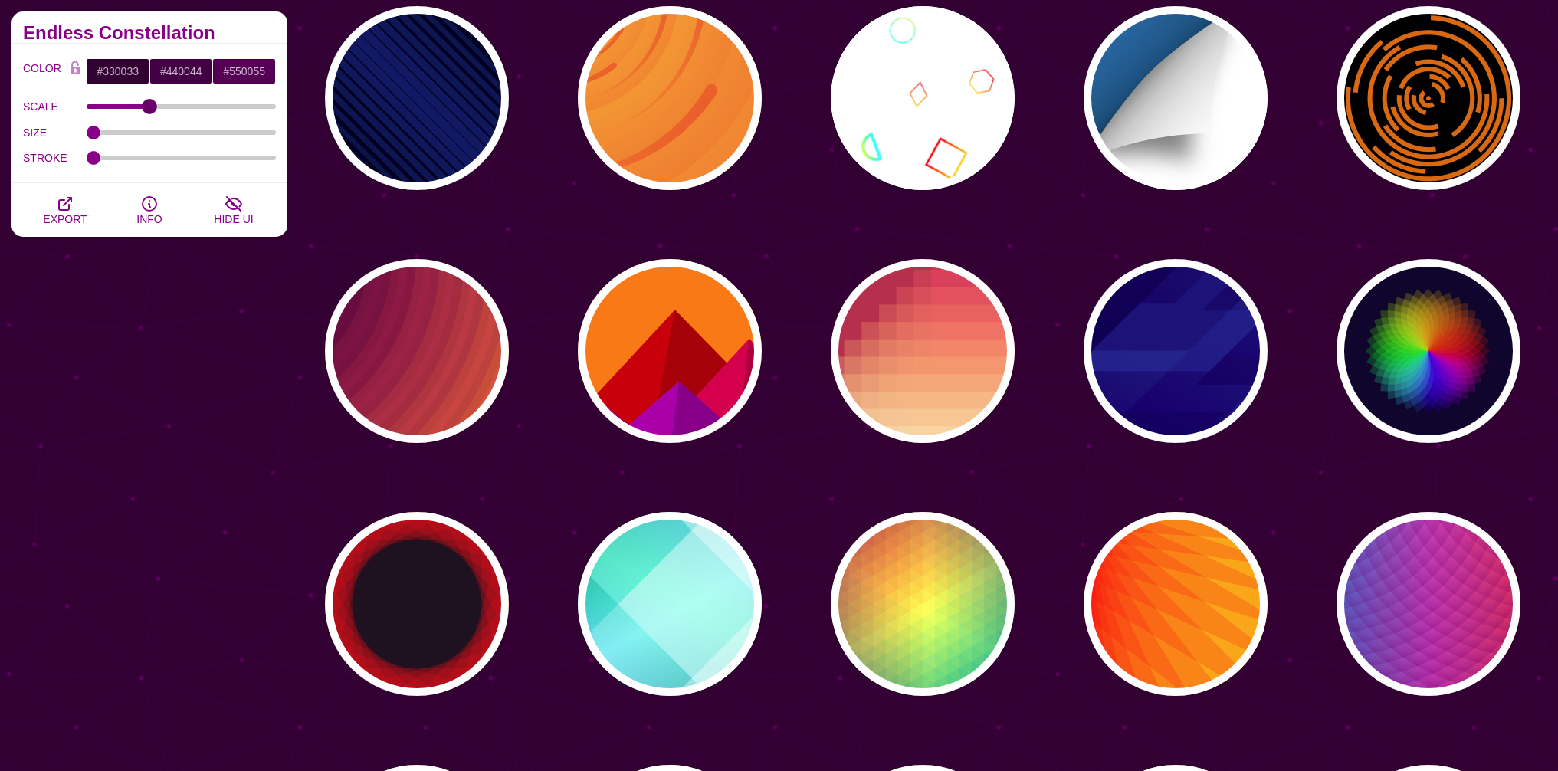
scroll to position [4989, 0]
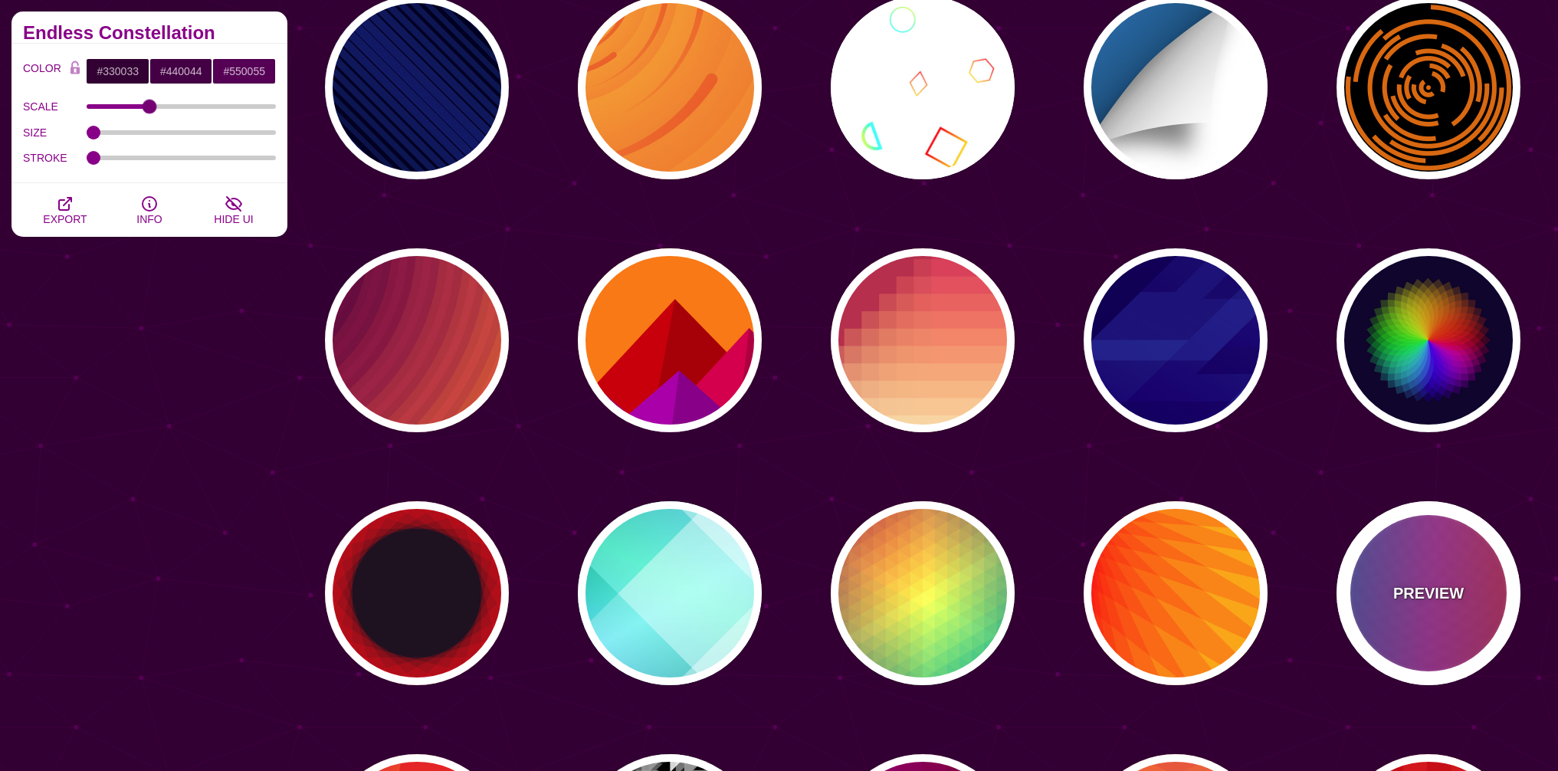
click at [1448, 567] on div "PREVIEW" at bounding box center [1428, 593] width 184 height 184
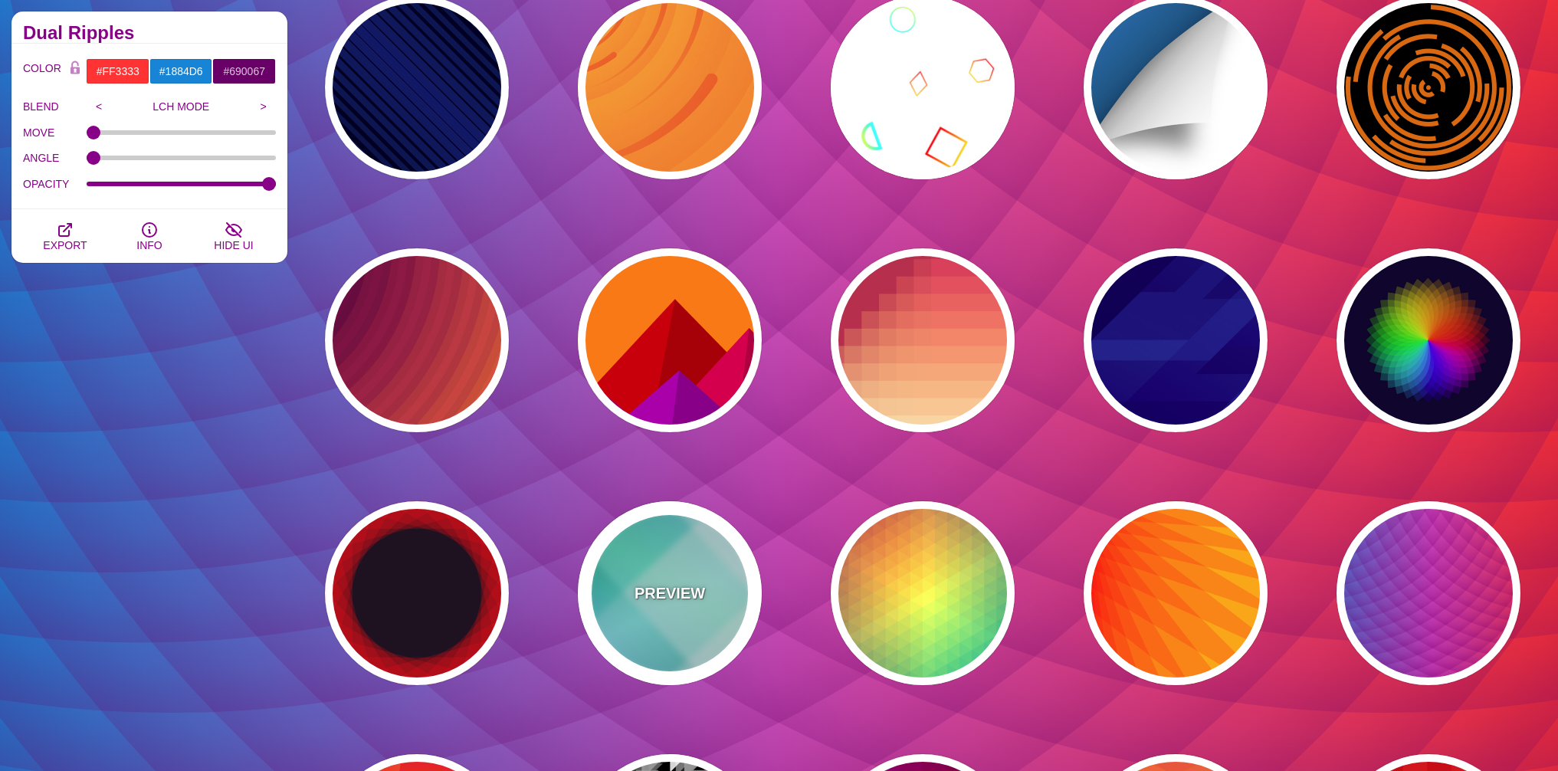
click at [679, 593] on p "PREVIEW" at bounding box center [669, 593] width 70 height 23
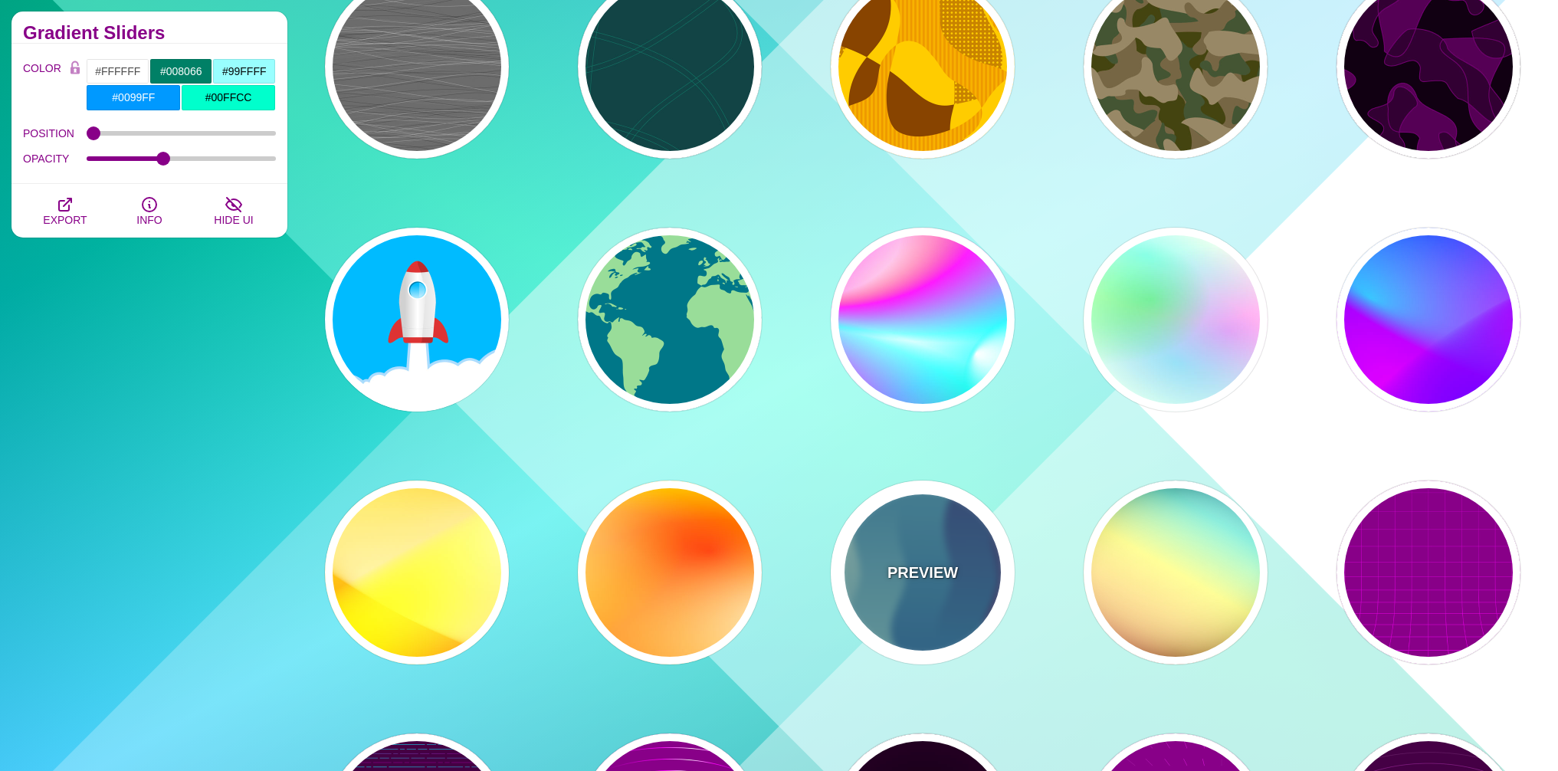
scroll to position [6860, 0]
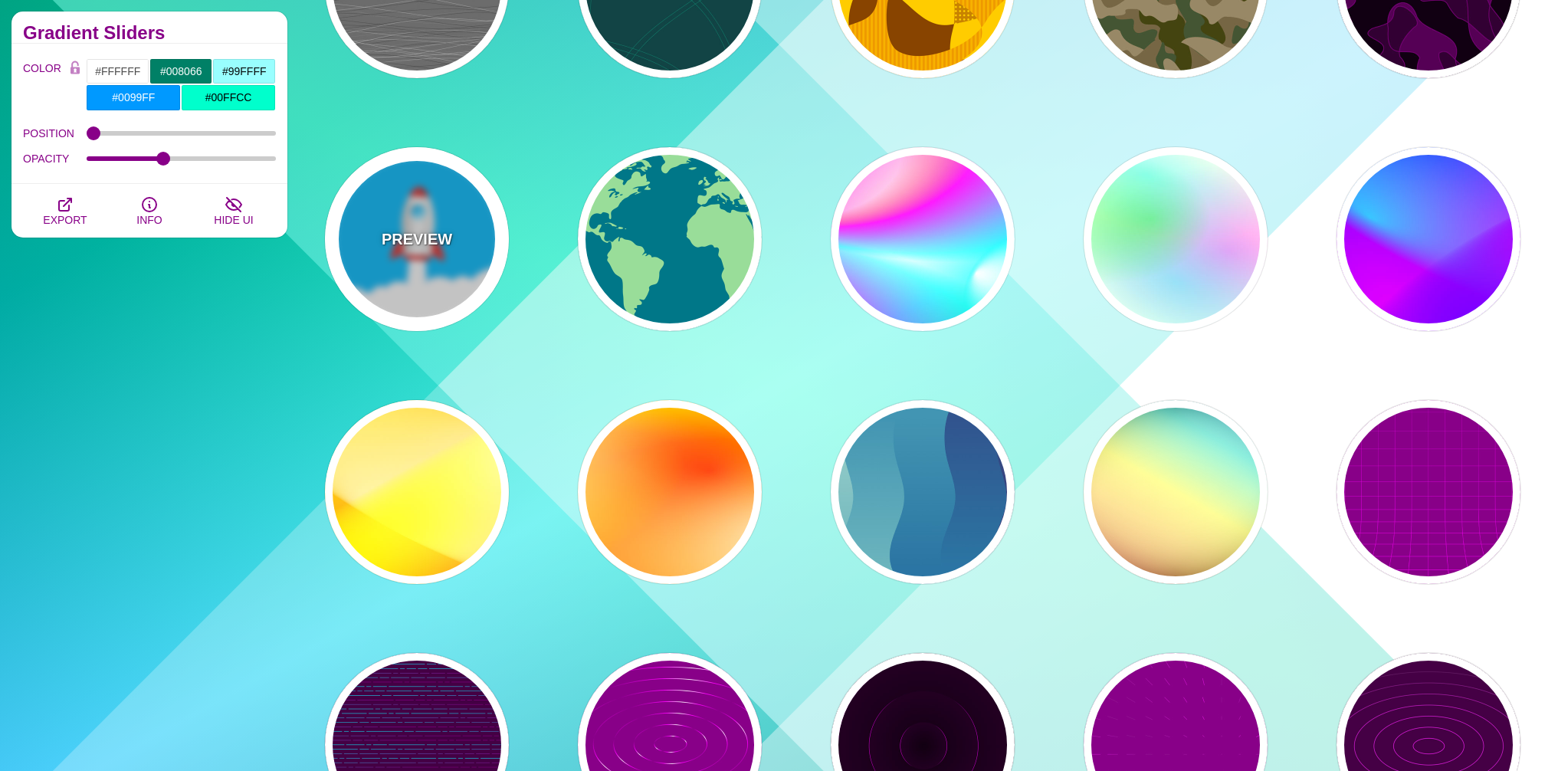
click at [384, 231] on p "PREVIEW" at bounding box center [417, 239] width 70 height 23
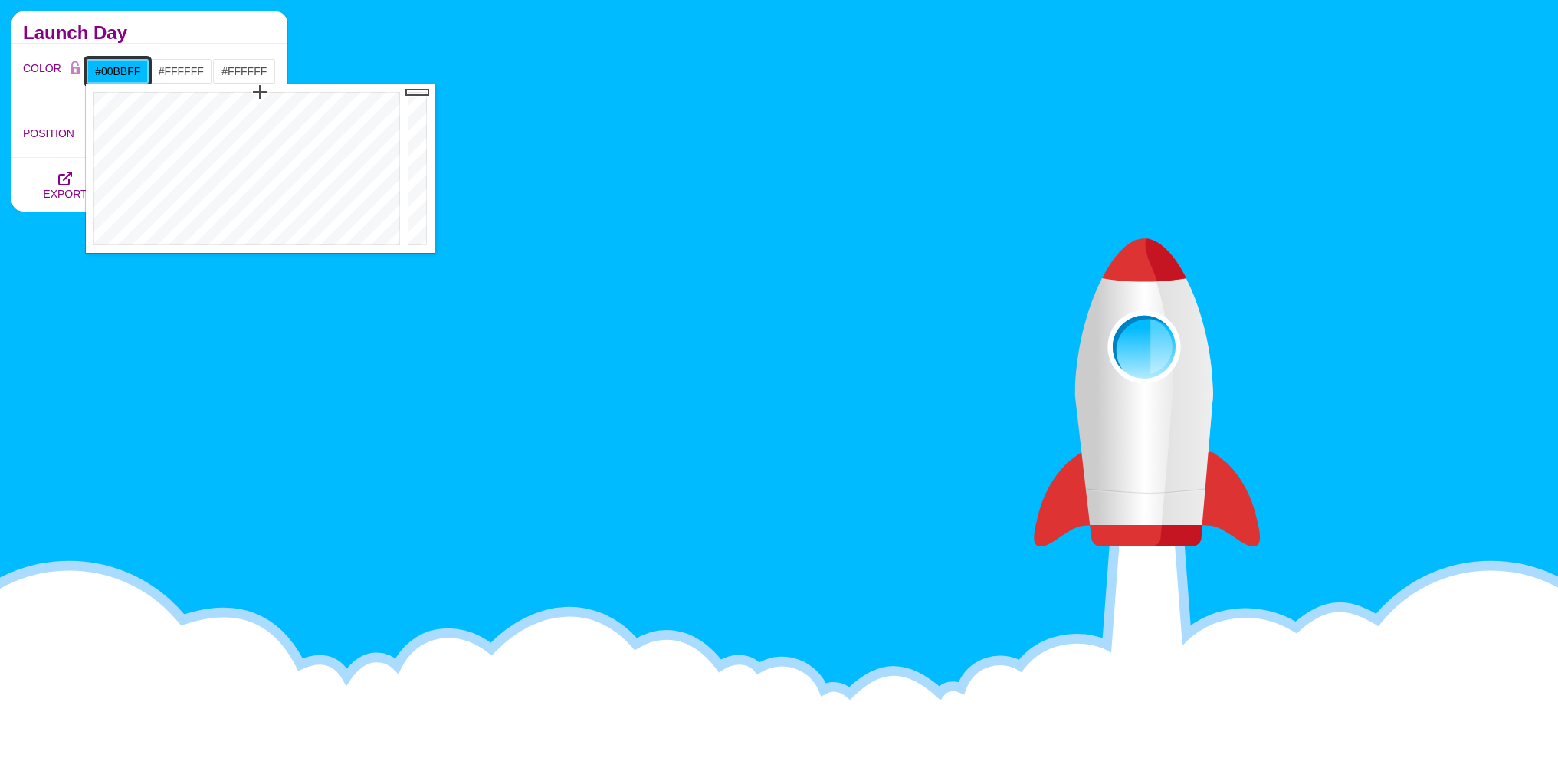
click at [107, 66] on input "#00BBFF" at bounding box center [118, 71] width 64 height 26
click at [241, 146] on div at bounding box center [245, 168] width 318 height 169
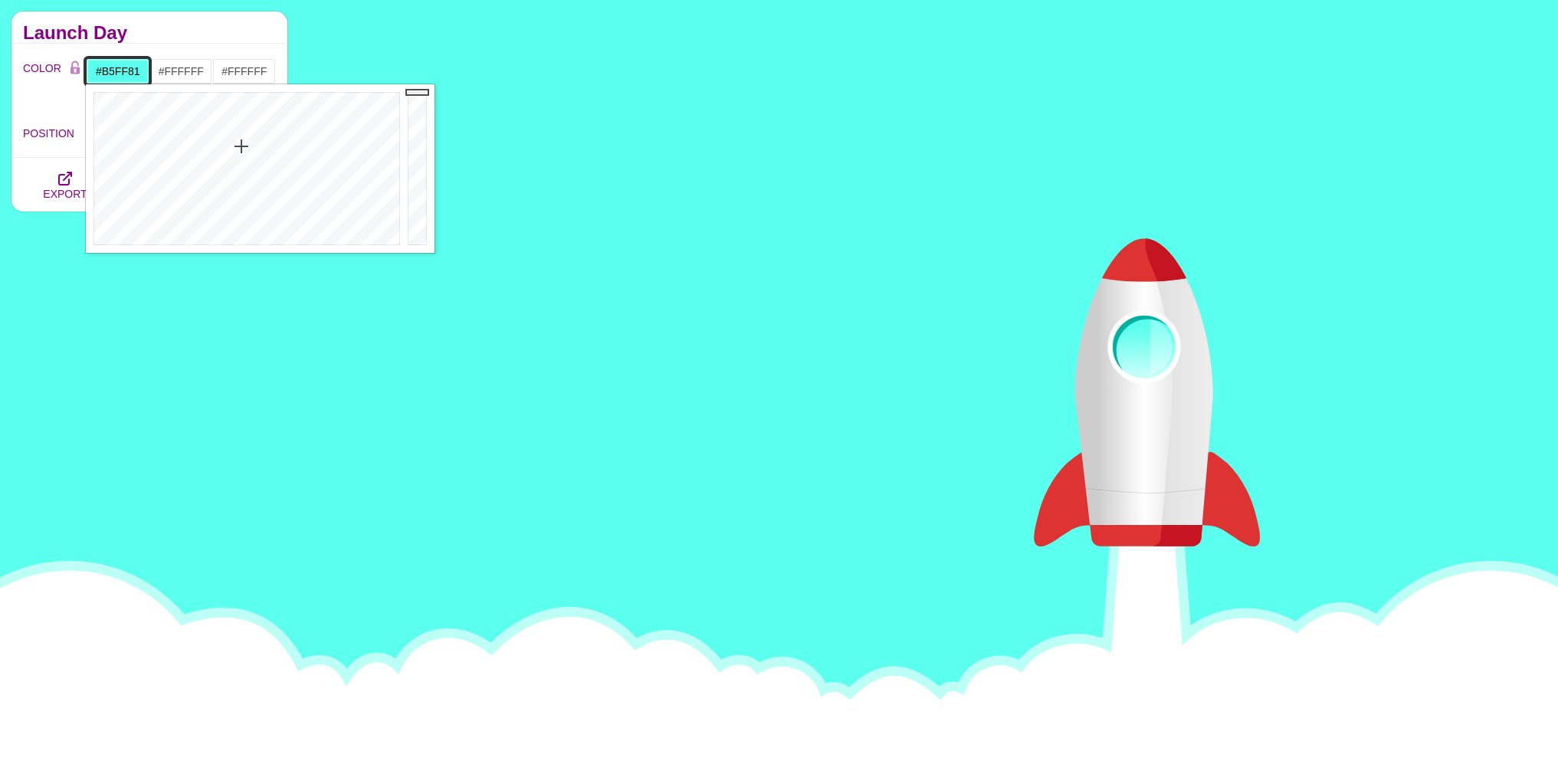
drag, startPoint x: 241, startPoint y: 146, endPoint x: 175, endPoint y: 169, distance: 70.5
click at [175, 169] on div at bounding box center [245, 168] width 318 height 169
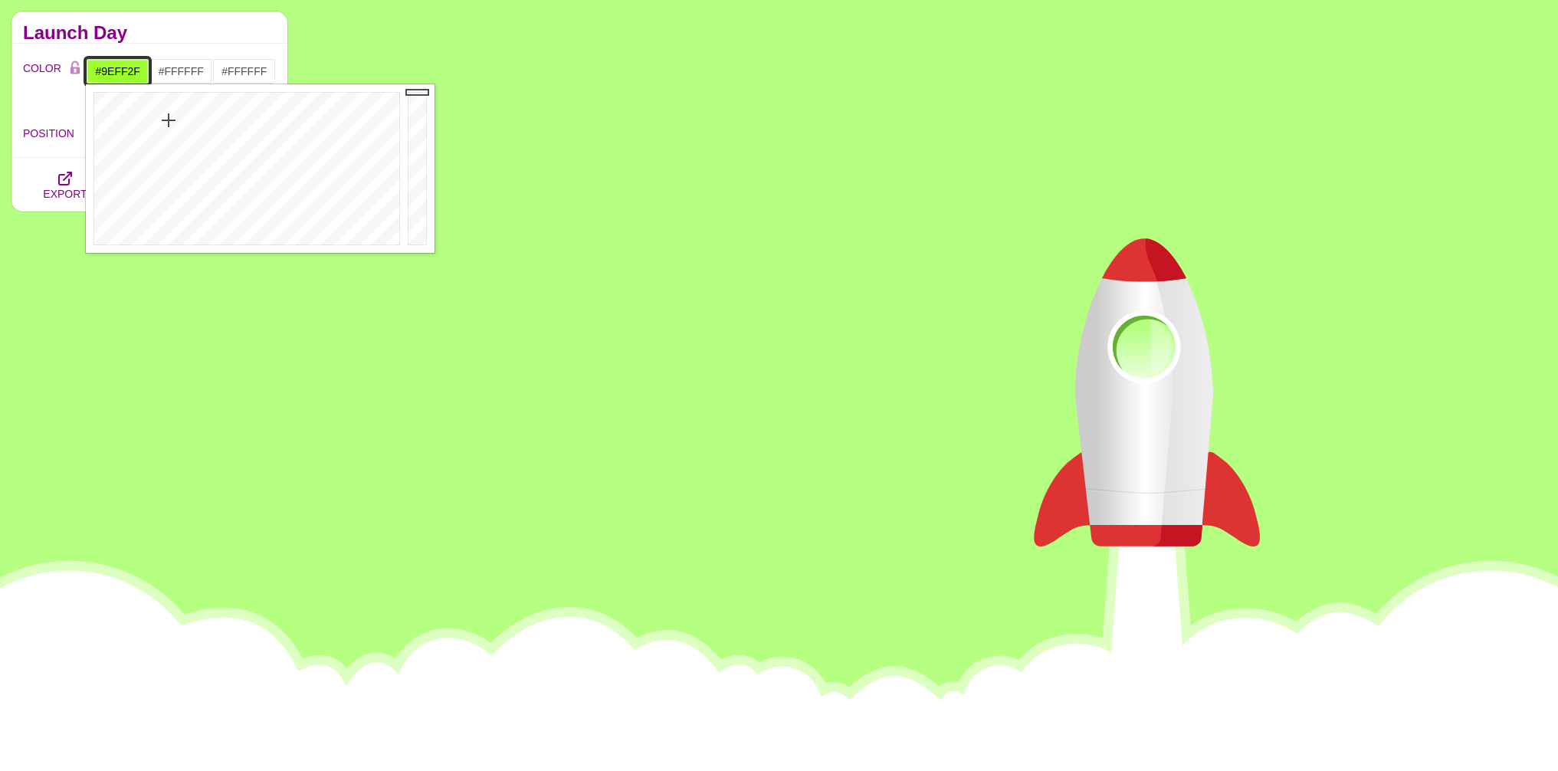
drag, startPoint x: 185, startPoint y: 152, endPoint x: 169, endPoint y: 120, distance: 35.3
click at [169, 120] on div at bounding box center [245, 168] width 318 height 169
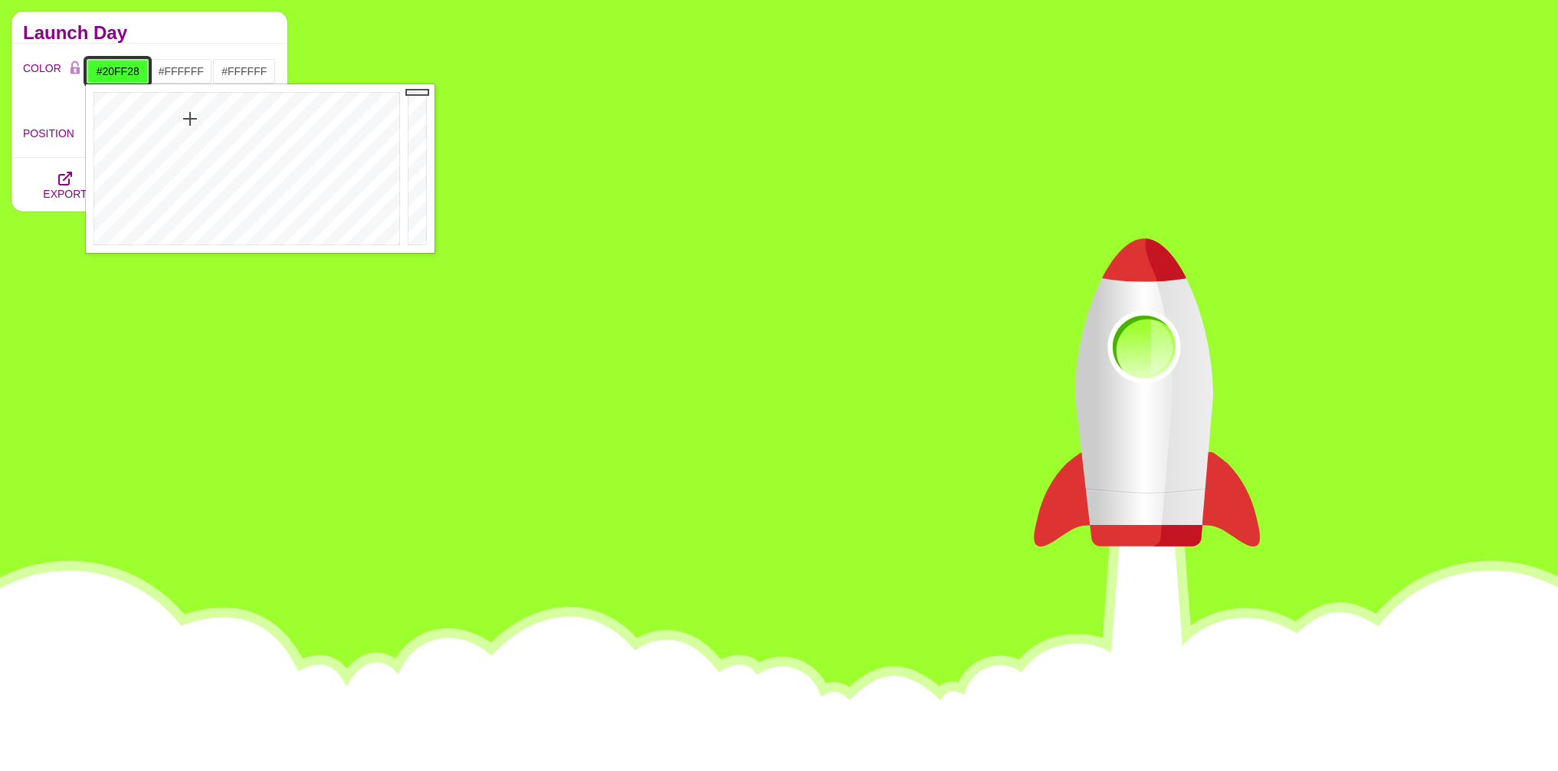
drag, startPoint x: 189, startPoint y: 121, endPoint x: 198, endPoint y: 111, distance: 13.0
click at [198, 111] on div at bounding box center [245, 168] width 318 height 169
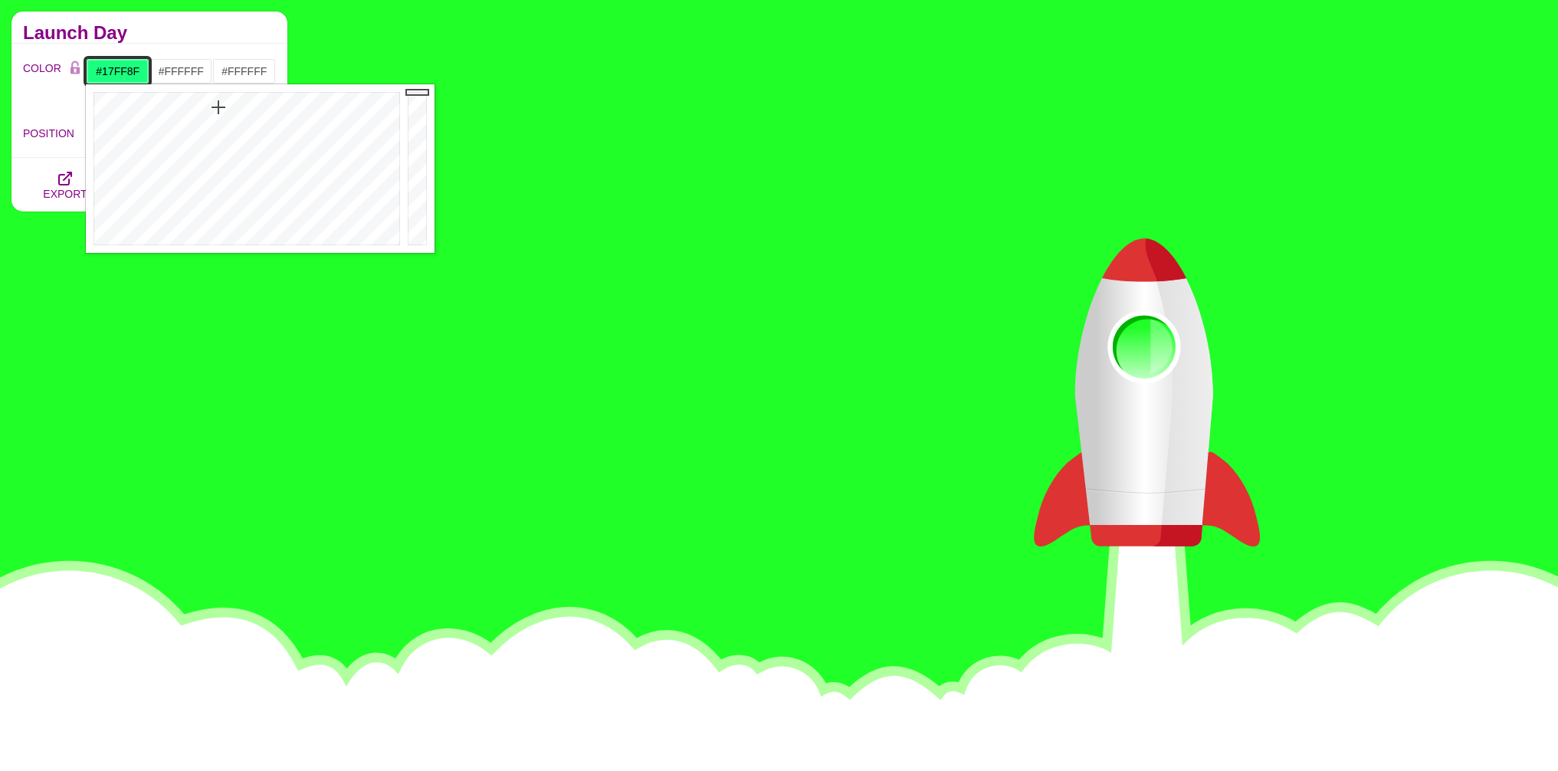
drag, startPoint x: 198, startPoint y: 115, endPoint x: 222, endPoint y: 106, distance: 25.5
click at [222, 106] on div at bounding box center [245, 168] width 318 height 169
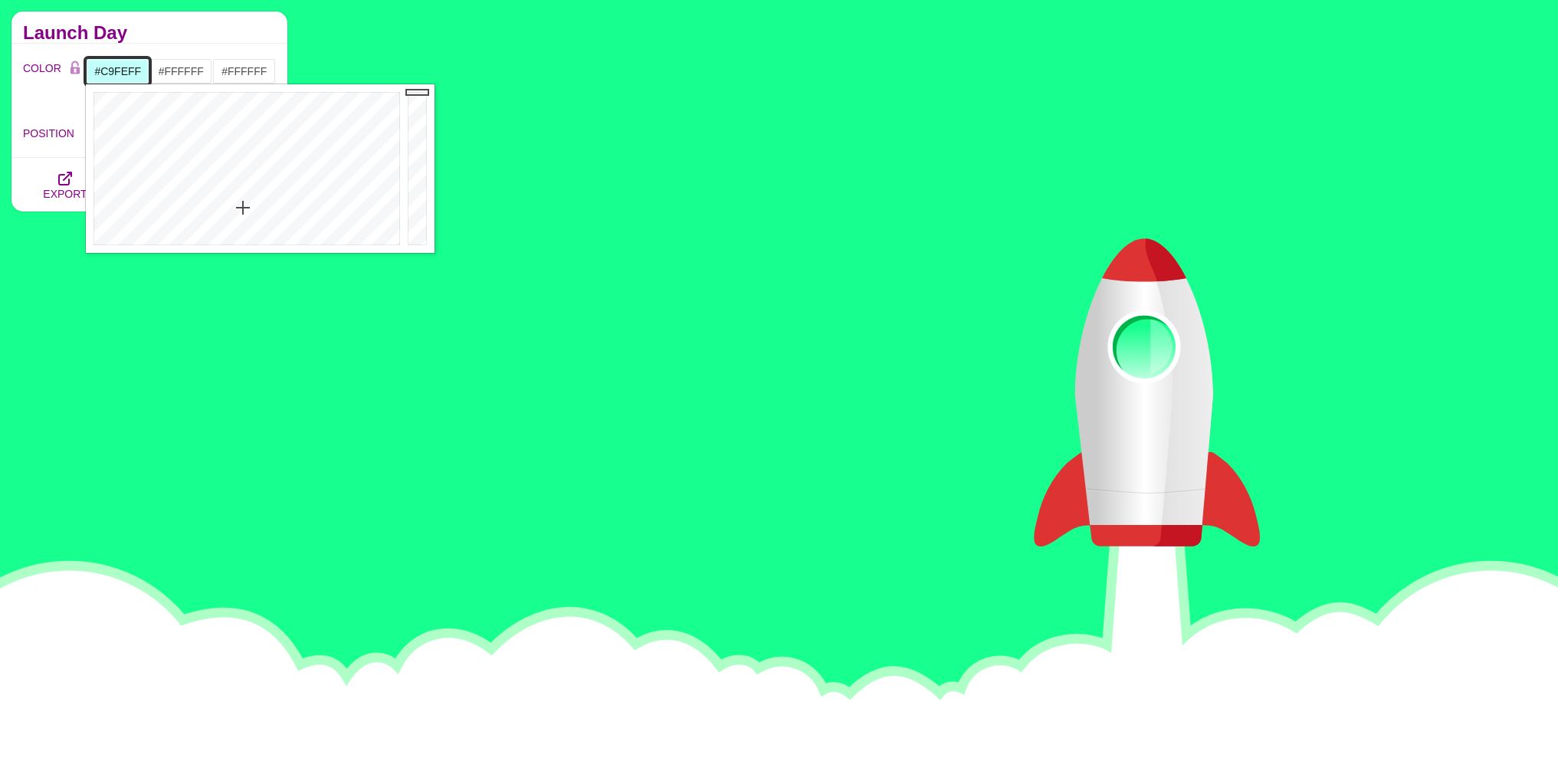
drag, startPoint x: 243, startPoint y: 120, endPoint x: 250, endPoint y: 215, distance: 95.3
click at [248, 213] on div at bounding box center [245, 168] width 318 height 169
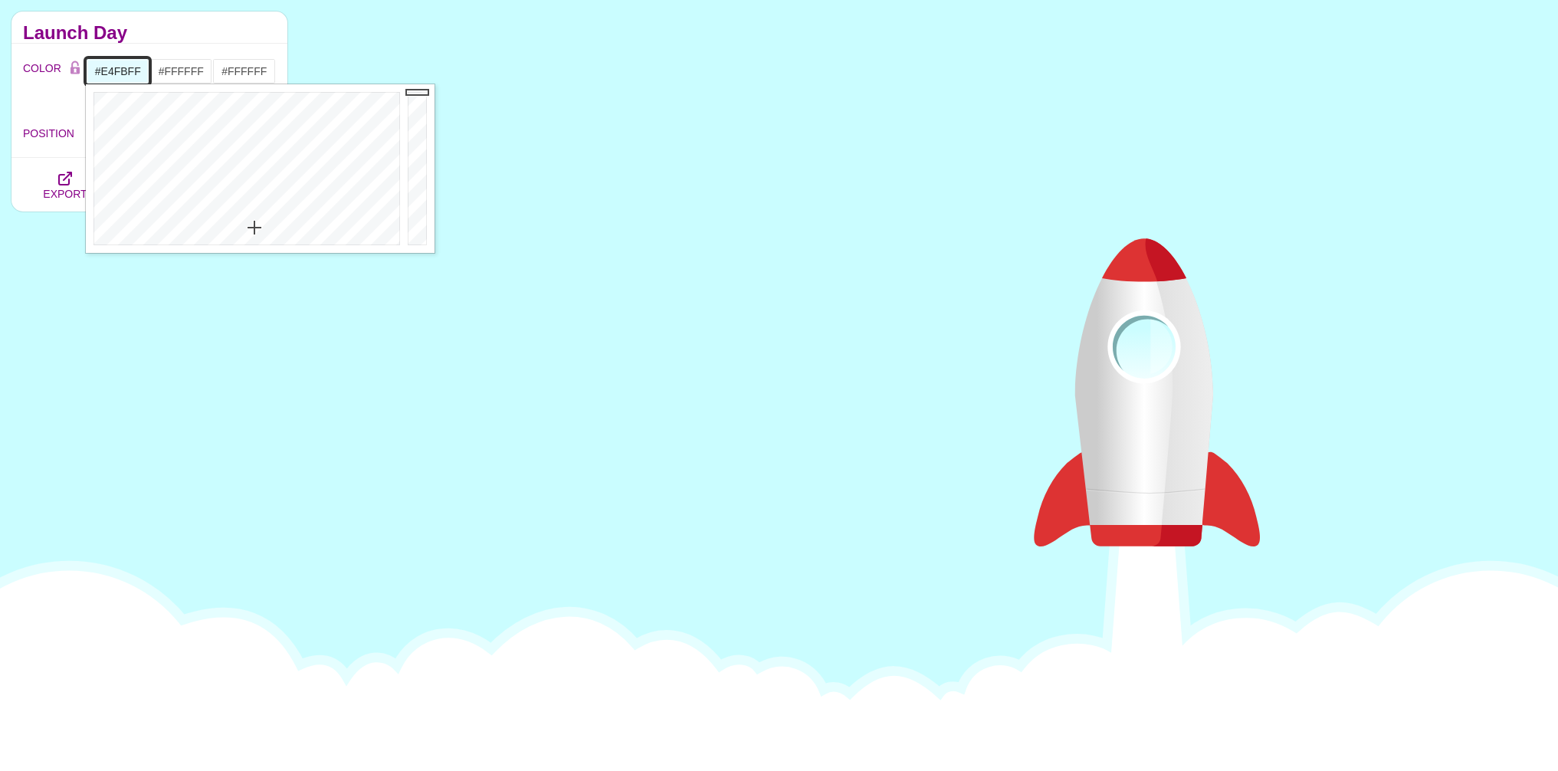
drag, startPoint x: 251, startPoint y: 216, endPoint x: 255, endPoint y: 228, distance: 13.1
click at [255, 228] on div at bounding box center [245, 168] width 318 height 169
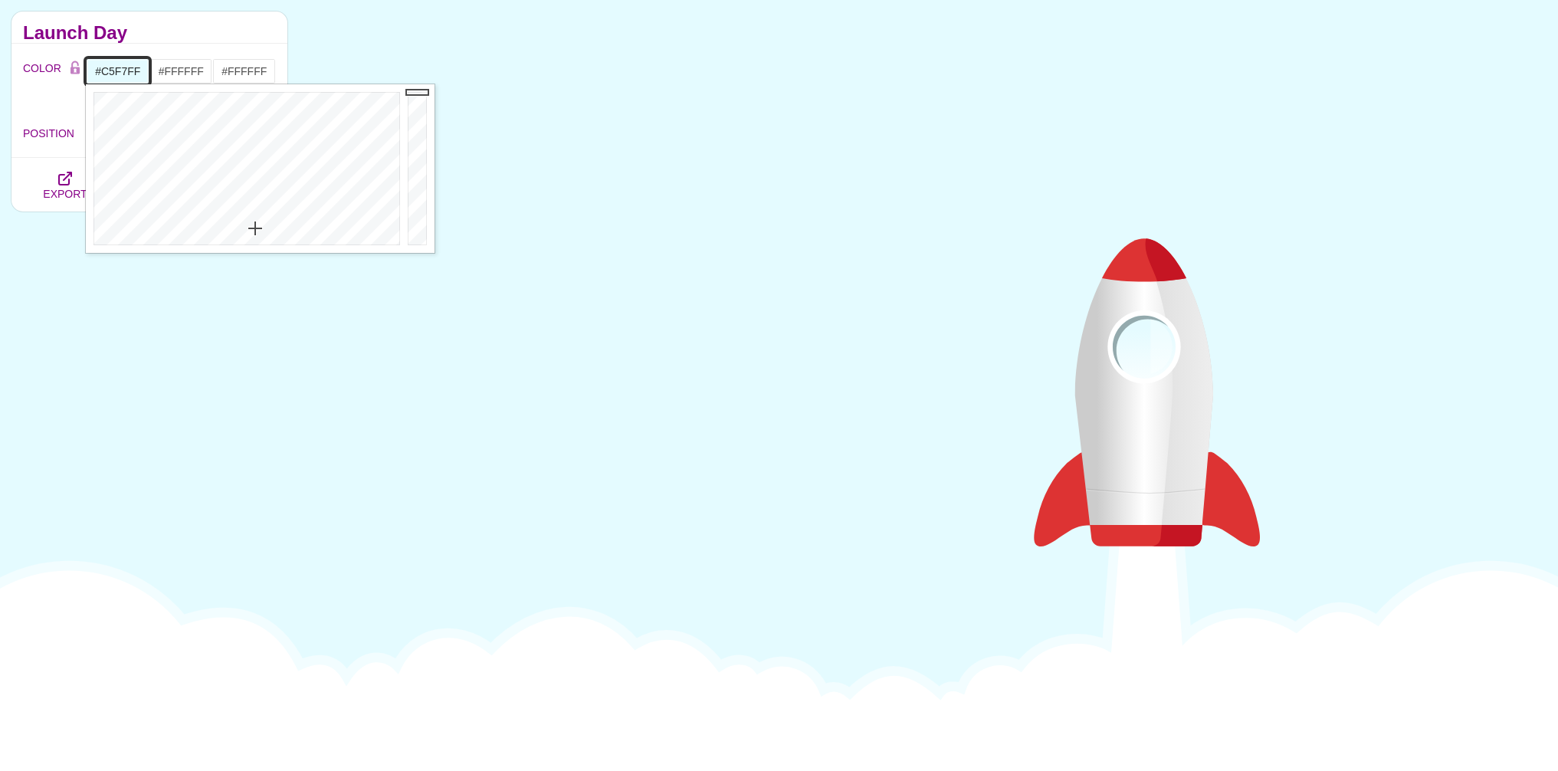
drag, startPoint x: 256, startPoint y: 221, endPoint x: 254, endPoint y: 209, distance: 12.5
click at [254, 210] on div at bounding box center [245, 168] width 318 height 169
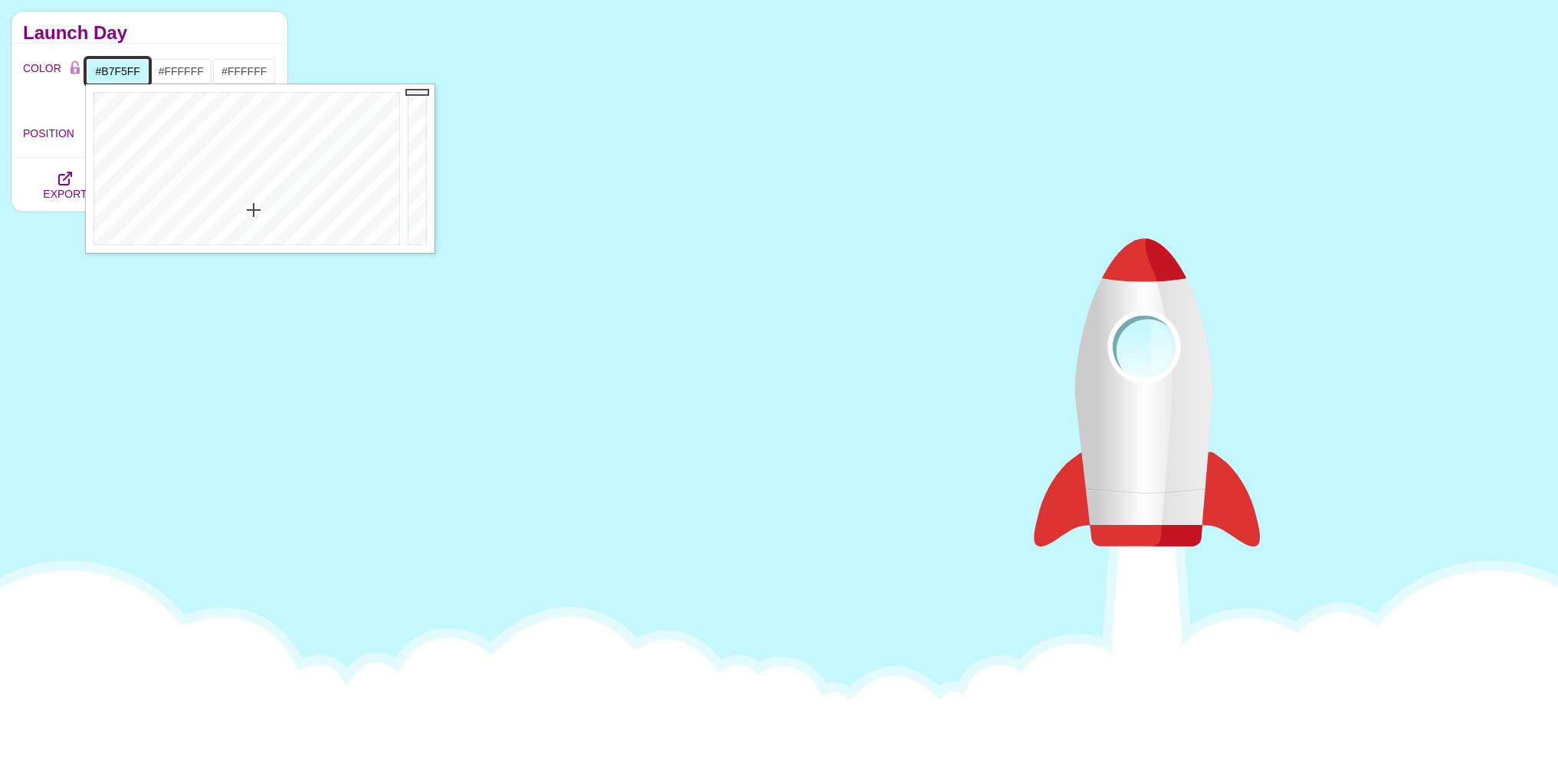
drag, startPoint x: 254, startPoint y: 210, endPoint x: 254, endPoint y: 202, distance: 8.4
click at [254, 202] on div at bounding box center [245, 168] width 318 height 169
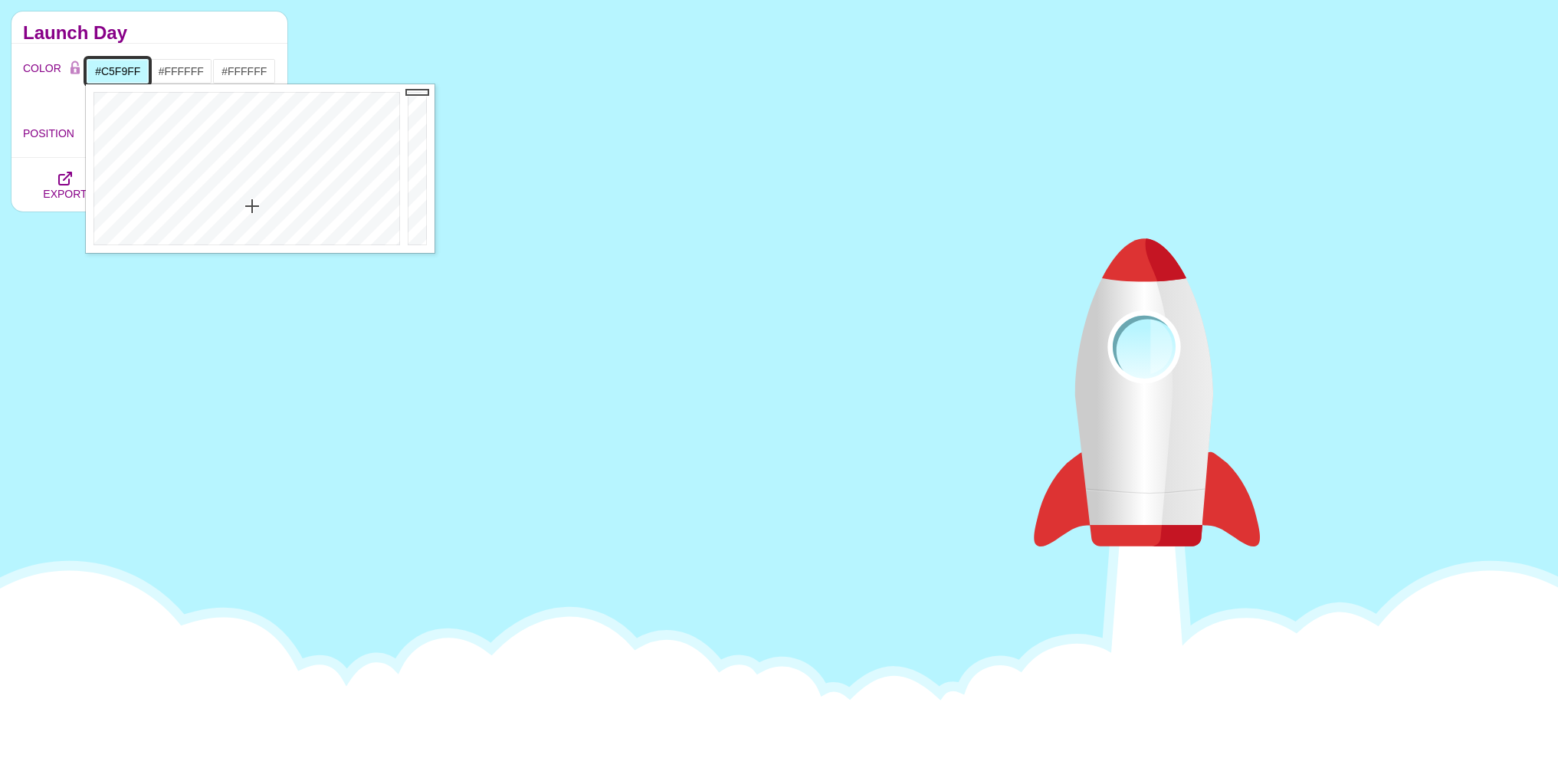
click at [252, 210] on div at bounding box center [245, 168] width 318 height 169
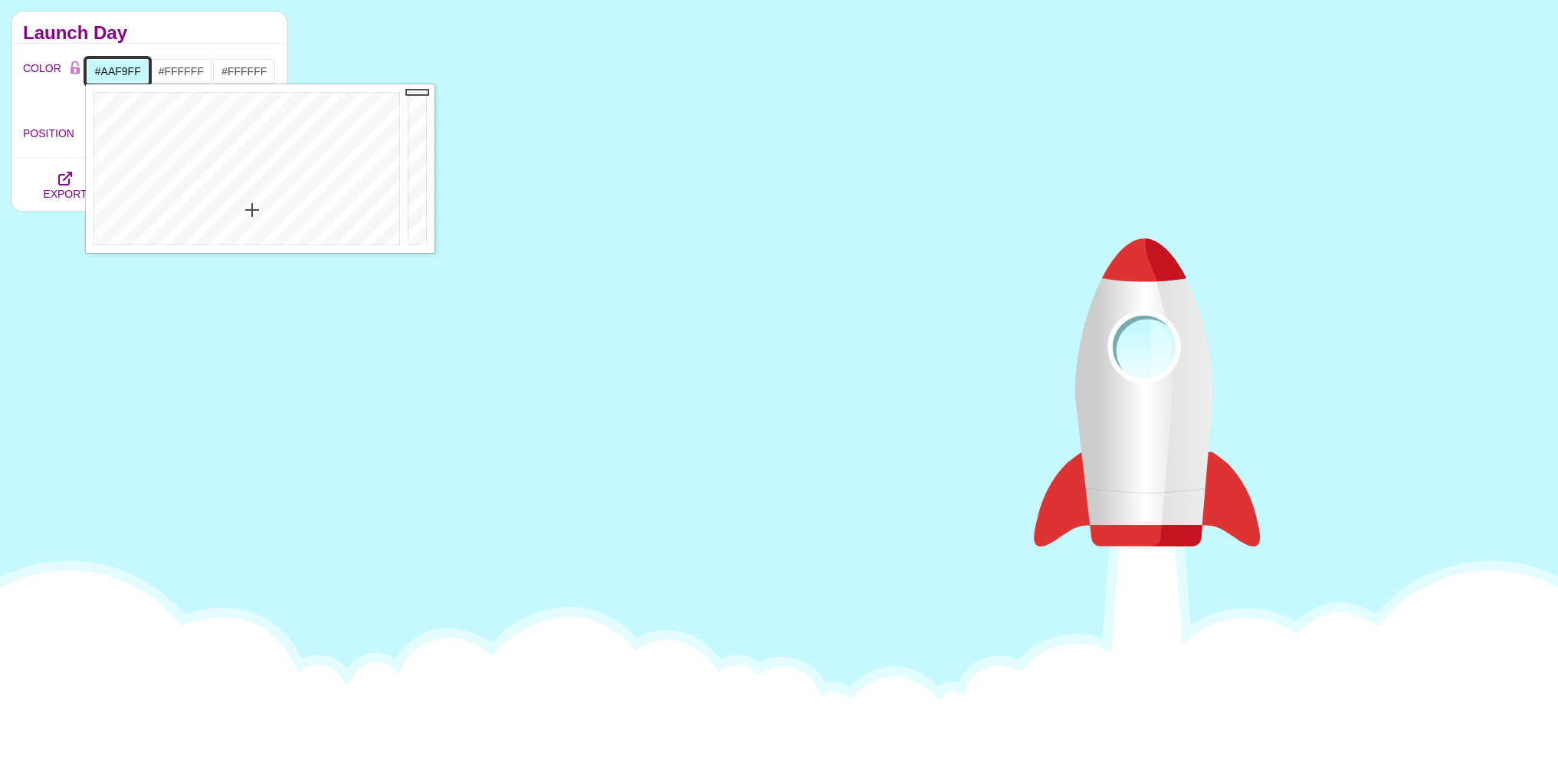
drag, startPoint x: 252, startPoint y: 210, endPoint x: 250, endPoint y: 192, distance: 17.8
click at [250, 193] on div at bounding box center [245, 168] width 318 height 169
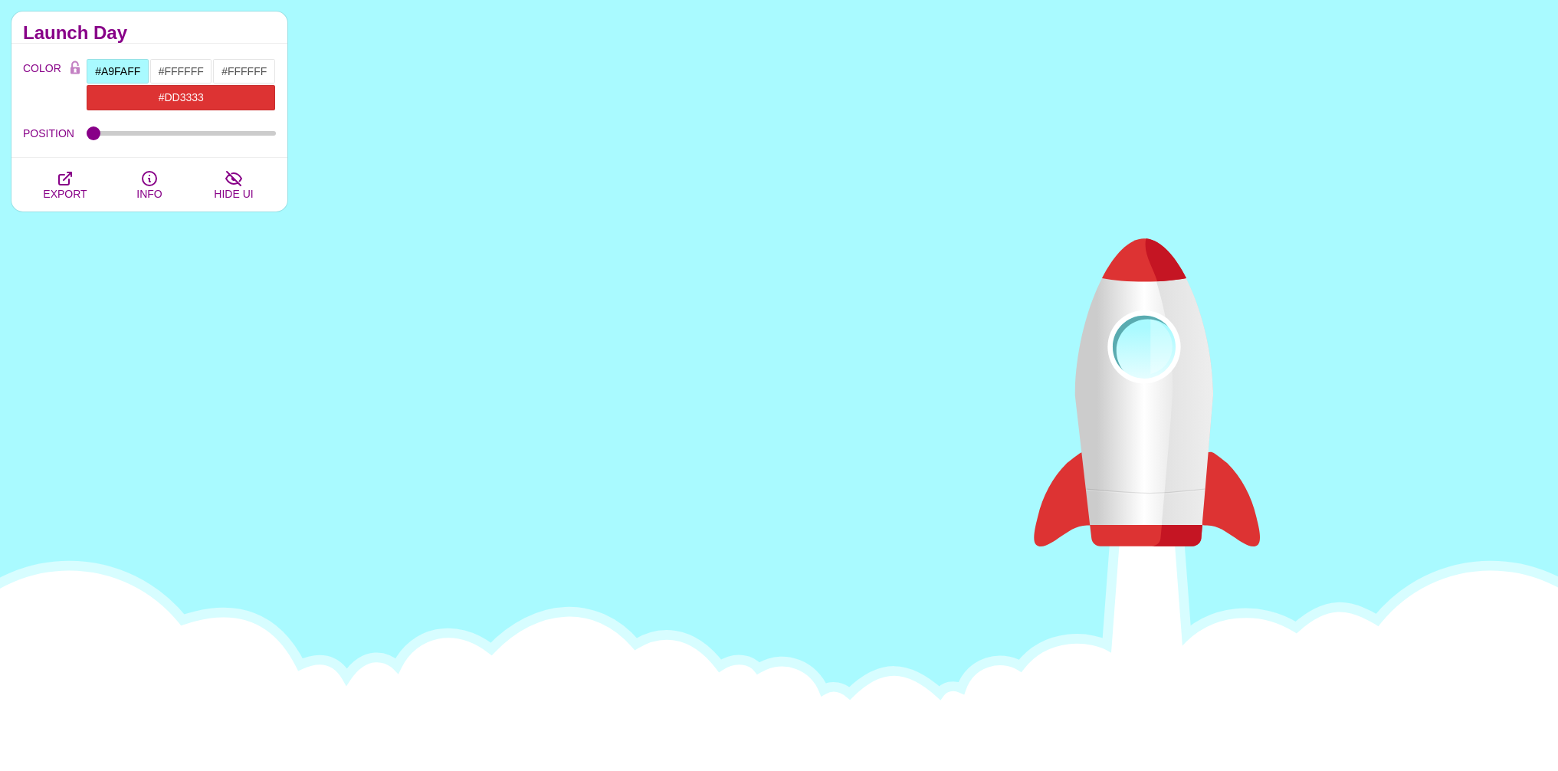
click at [199, 36] on h2 "Launch Day" at bounding box center [149, 33] width 253 height 12
click at [110, 69] on input "#A9FAFF" at bounding box center [118, 71] width 64 height 26
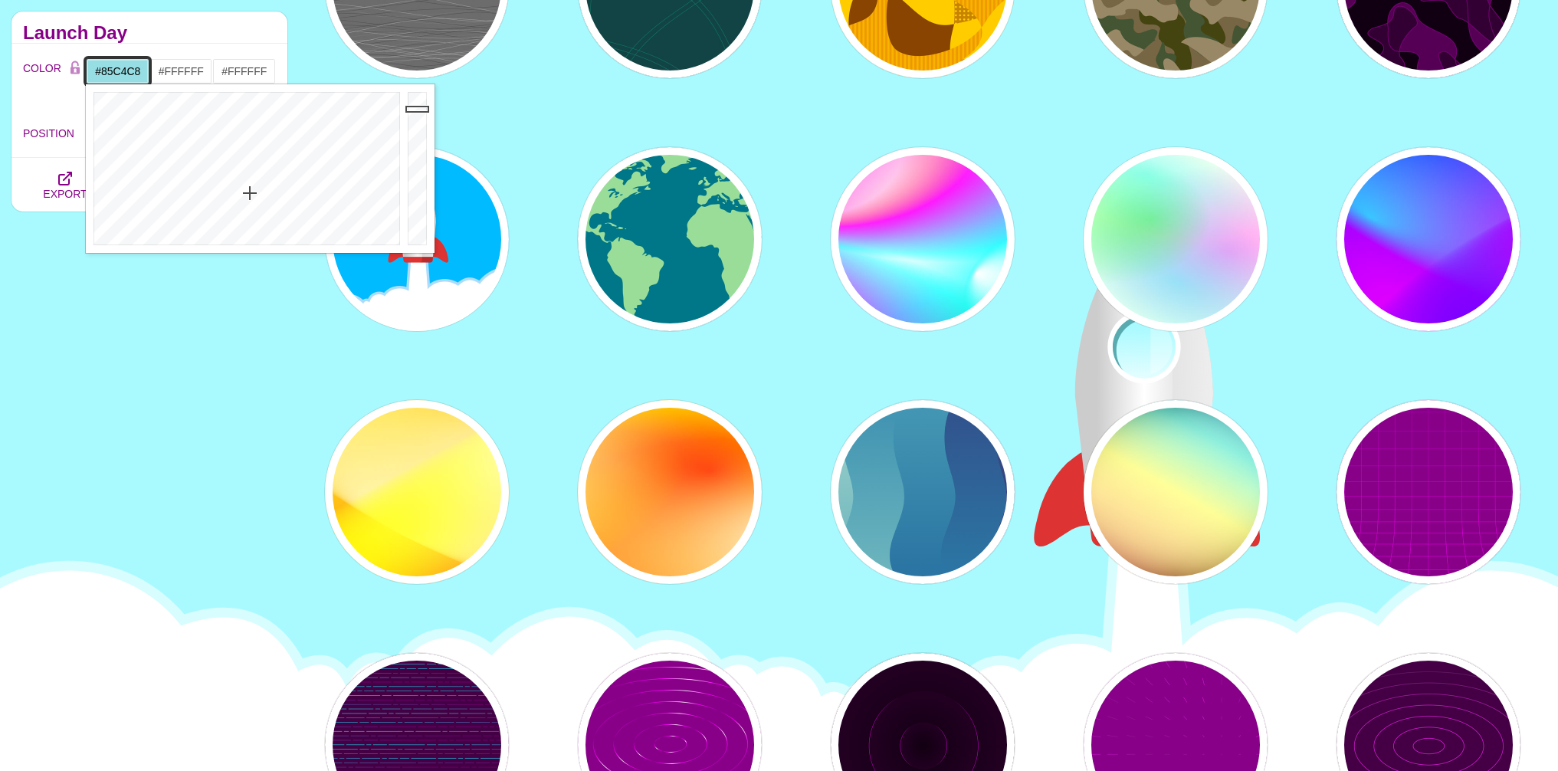
drag, startPoint x: 416, startPoint y: 106, endPoint x: 416, endPoint y: 124, distance: 18.4
click at [416, 124] on div at bounding box center [419, 168] width 31 height 169
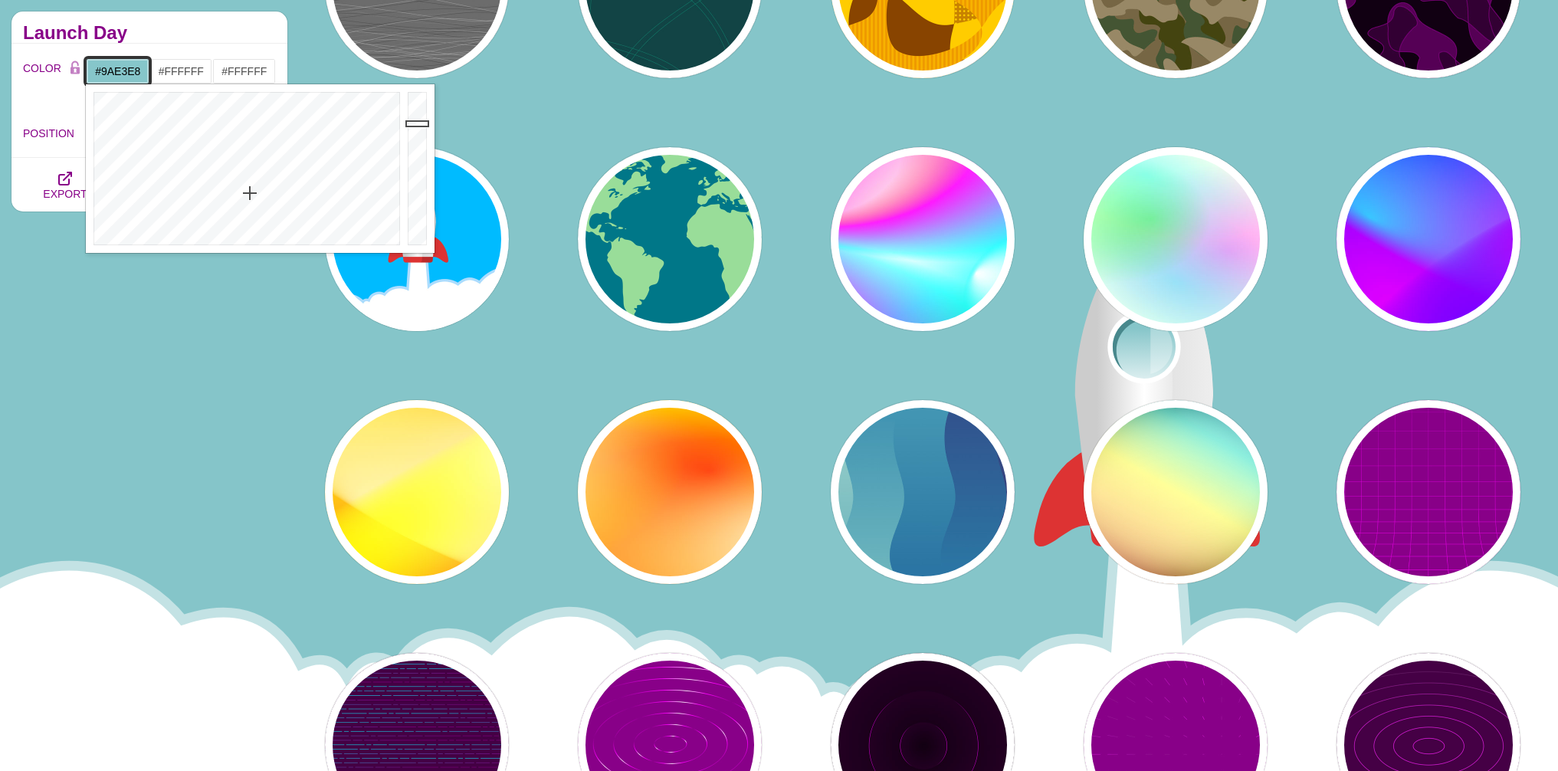
drag, startPoint x: 416, startPoint y: 123, endPoint x: 415, endPoint y: 108, distance: 15.3
click at [418, 106] on div at bounding box center [419, 168] width 31 height 169
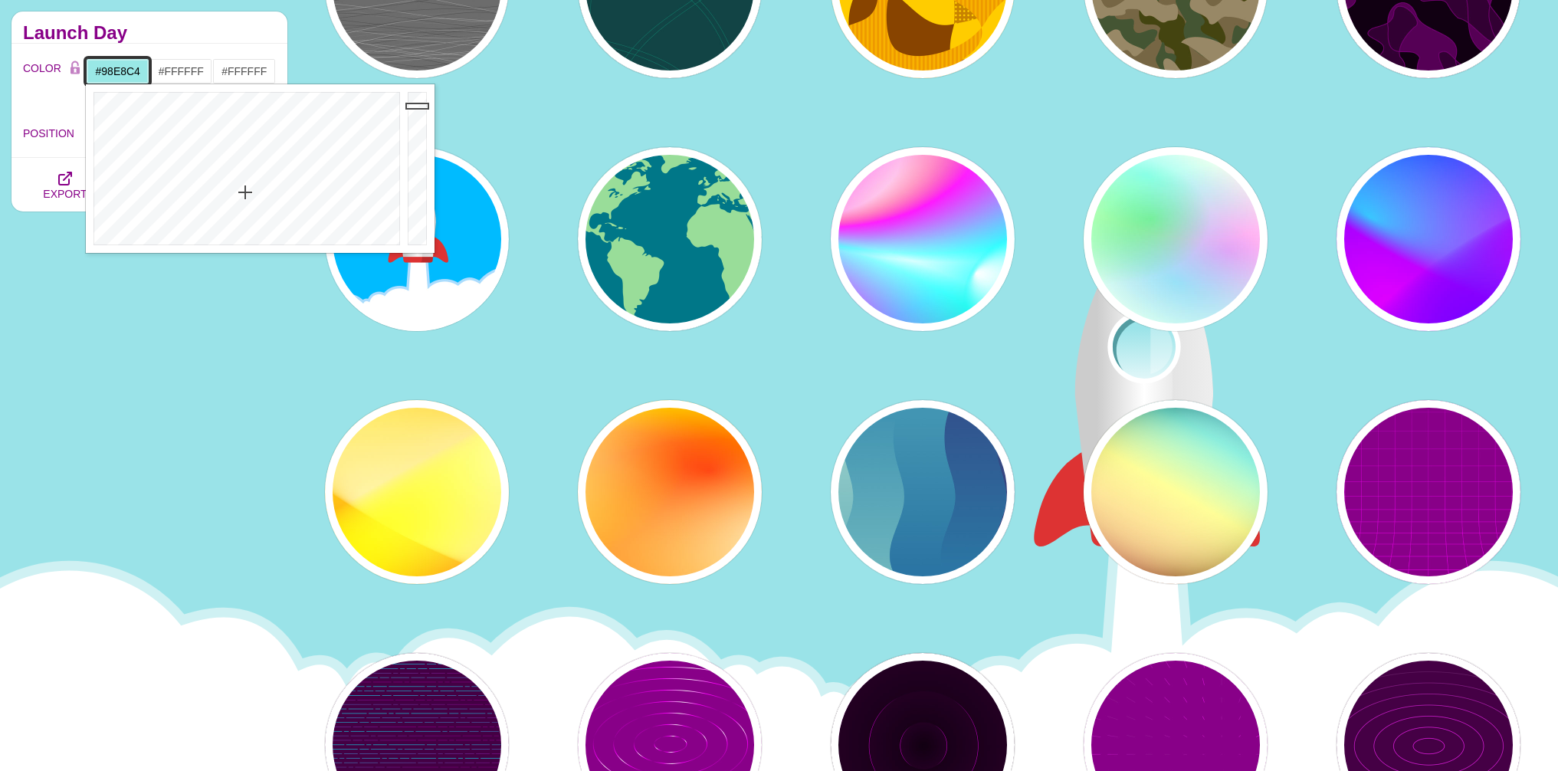
drag, startPoint x: 247, startPoint y: 197, endPoint x: 224, endPoint y: 192, distance: 24.4
click at [224, 192] on div at bounding box center [245, 168] width 318 height 169
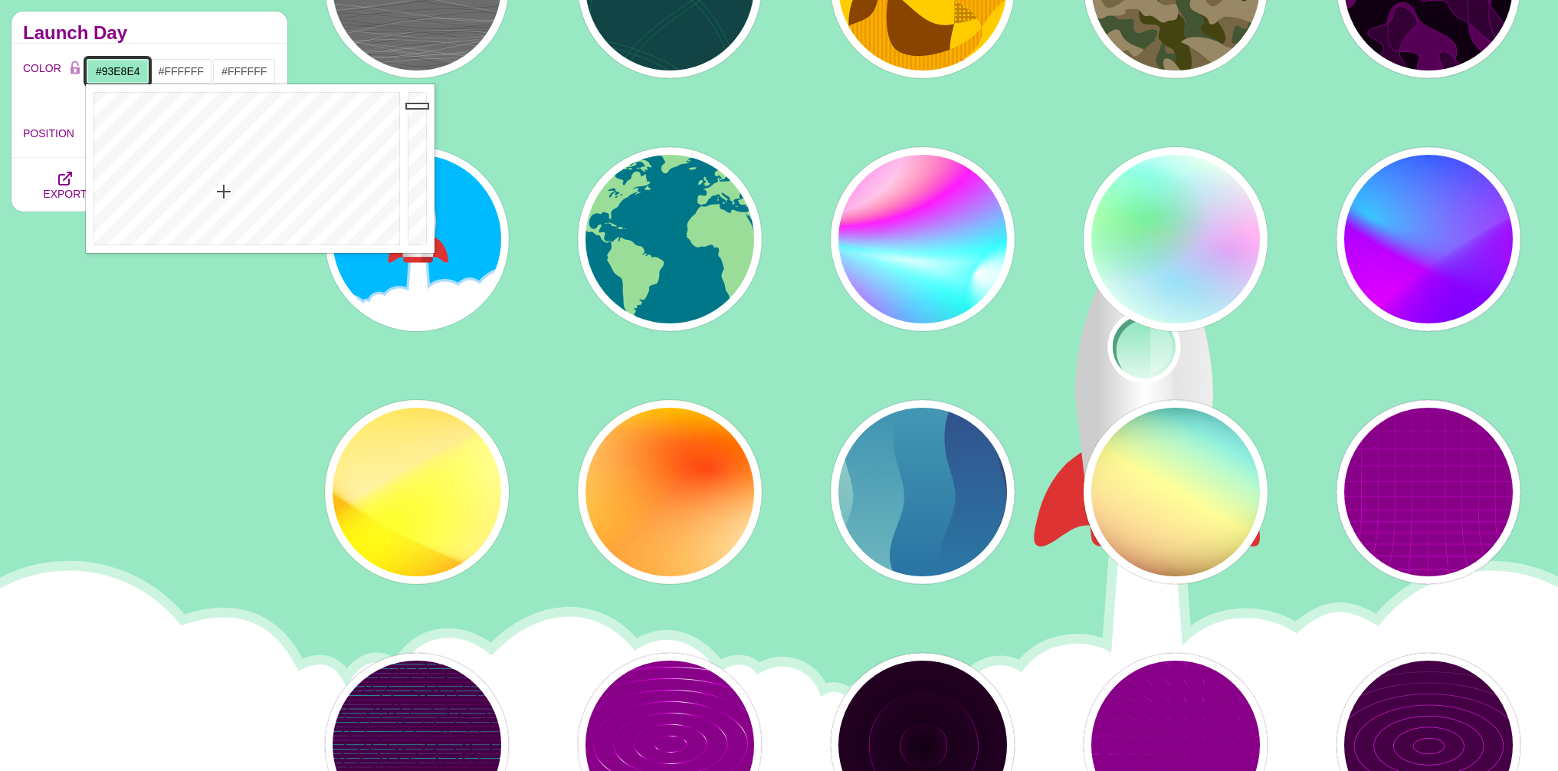
drag, startPoint x: 229, startPoint y: 190, endPoint x: 244, endPoint y: 188, distance: 15.4
click at [244, 188] on div at bounding box center [245, 168] width 318 height 169
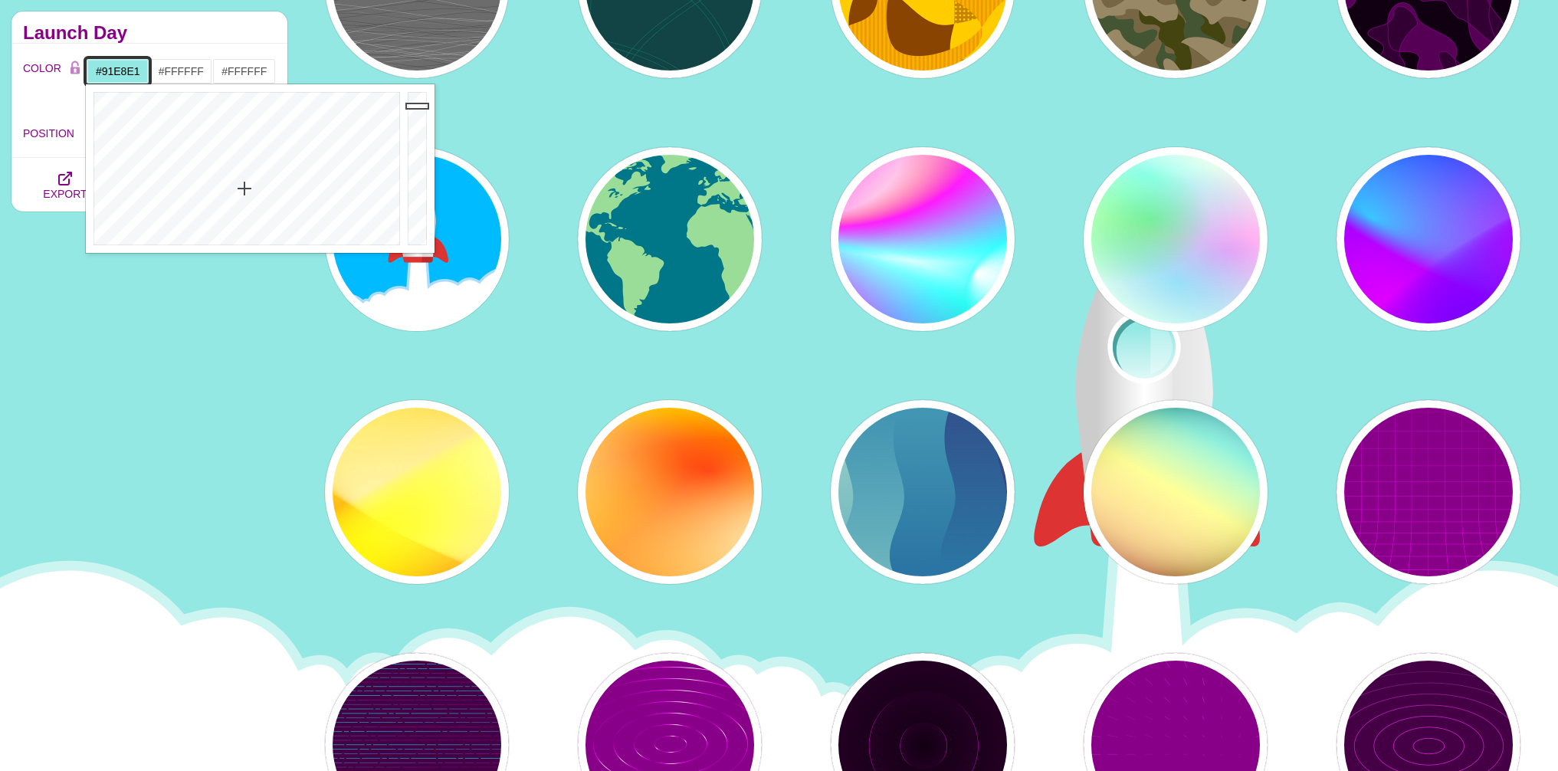
click at [243, 187] on div at bounding box center [245, 168] width 318 height 169
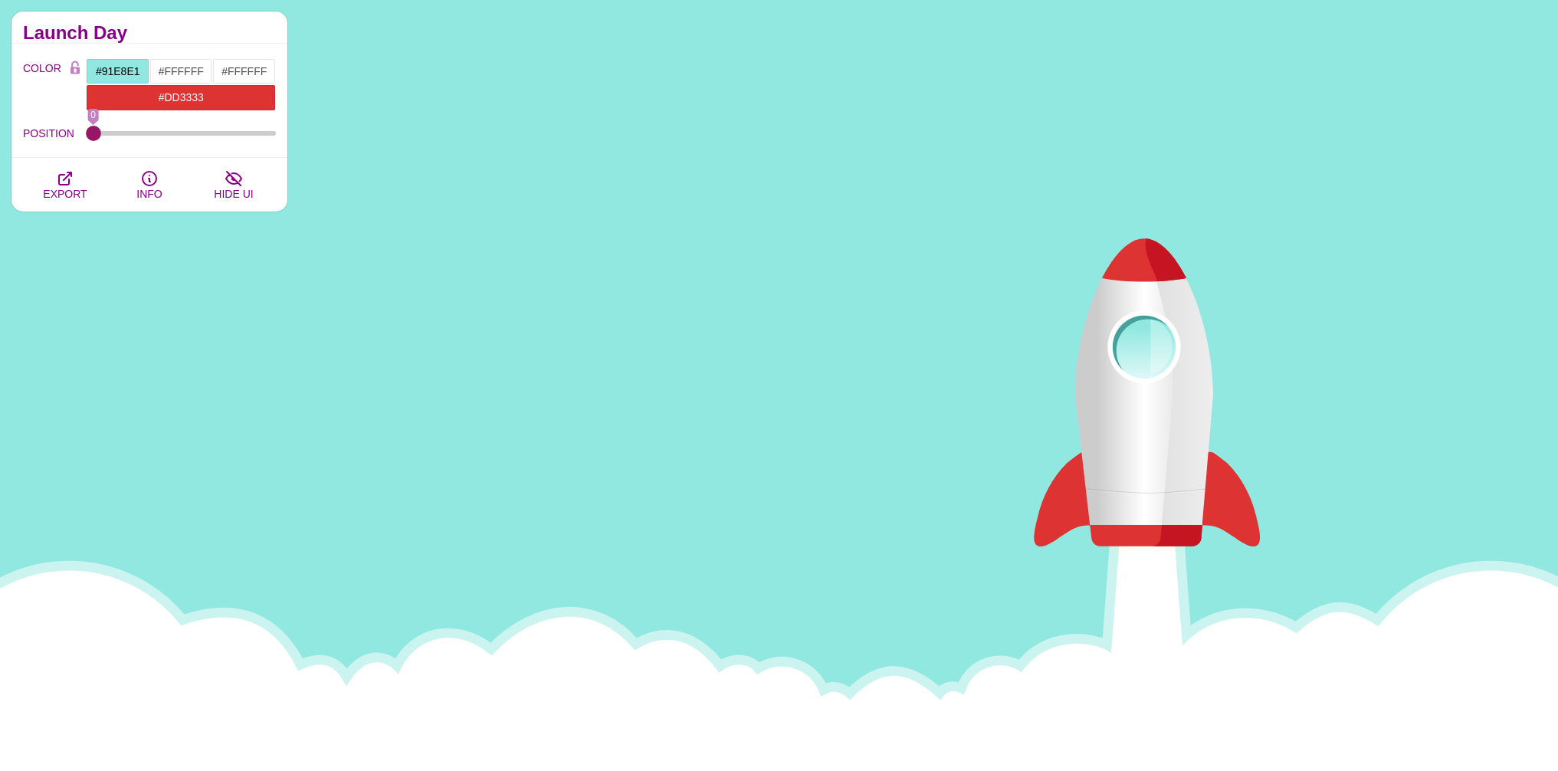
drag, startPoint x: 104, startPoint y: 133, endPoint x: 0, endPoint y: 184, distance: 115.8
click at [87, 136] on input "POSITION" at bounding box center [182, 133] width 190 height 6
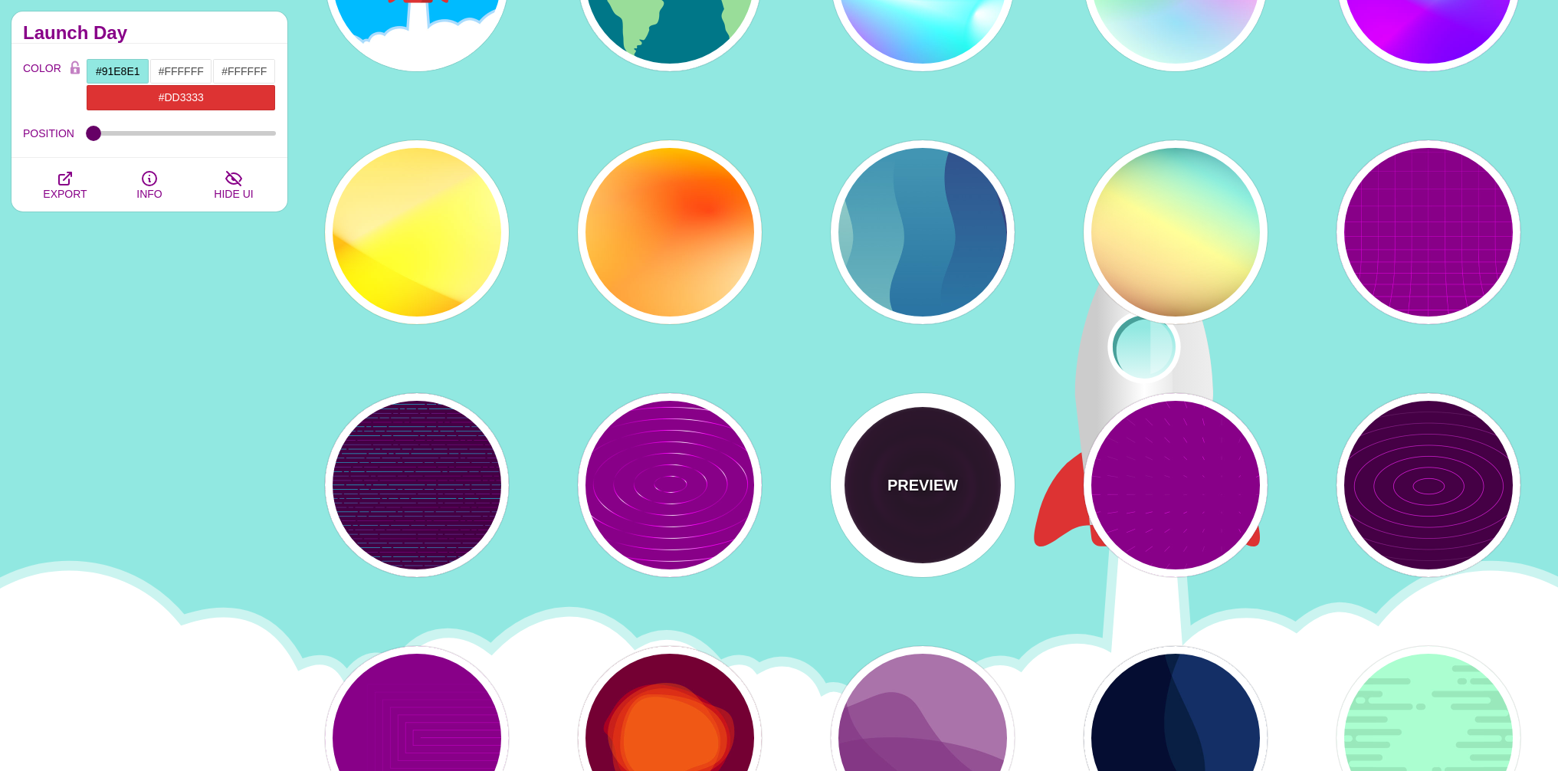
scroll to position [7136, 0]
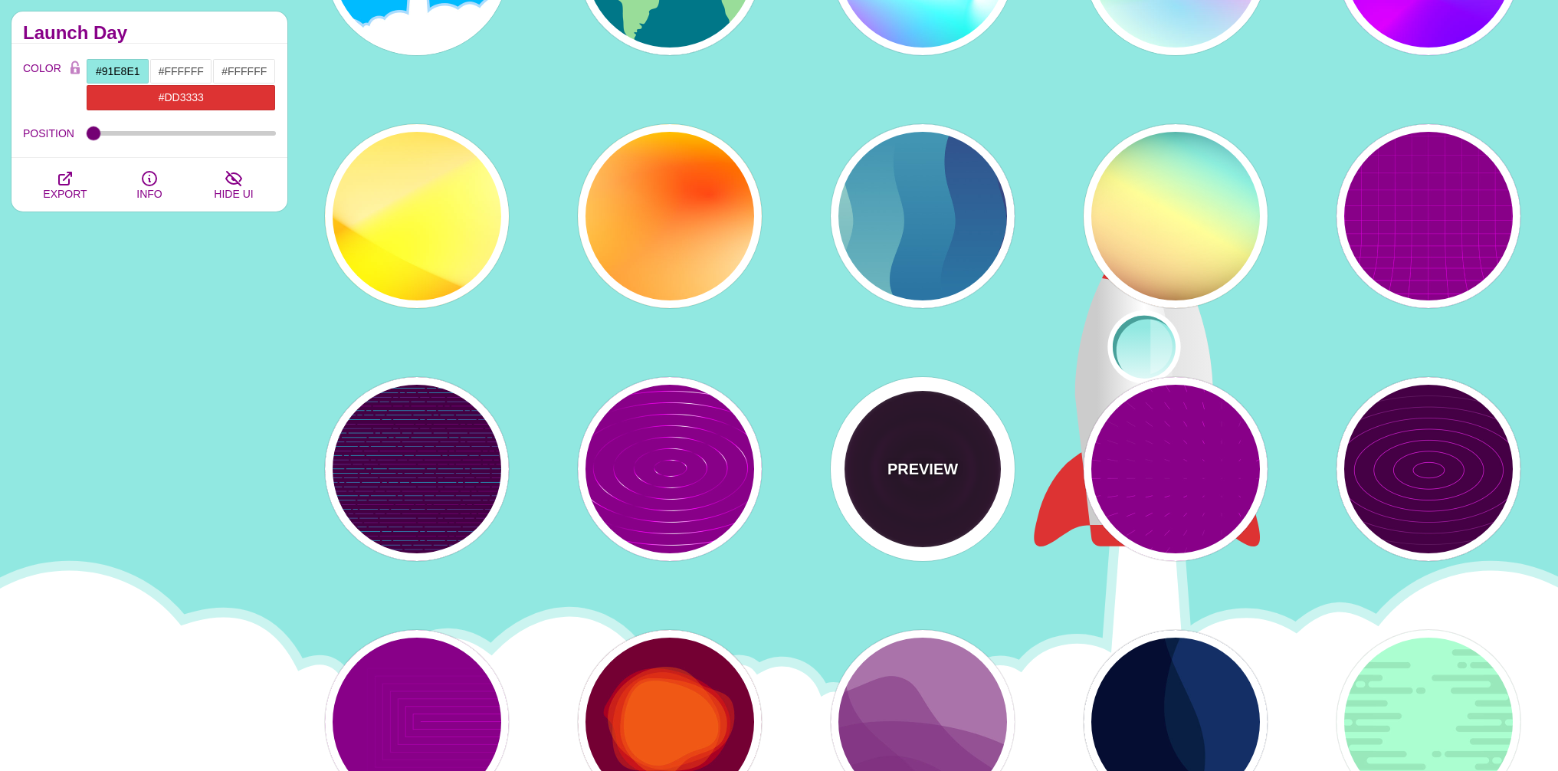
click at [922, 486] on div "PREVIEW" at bounding box center [923, 469] width 184 height 184
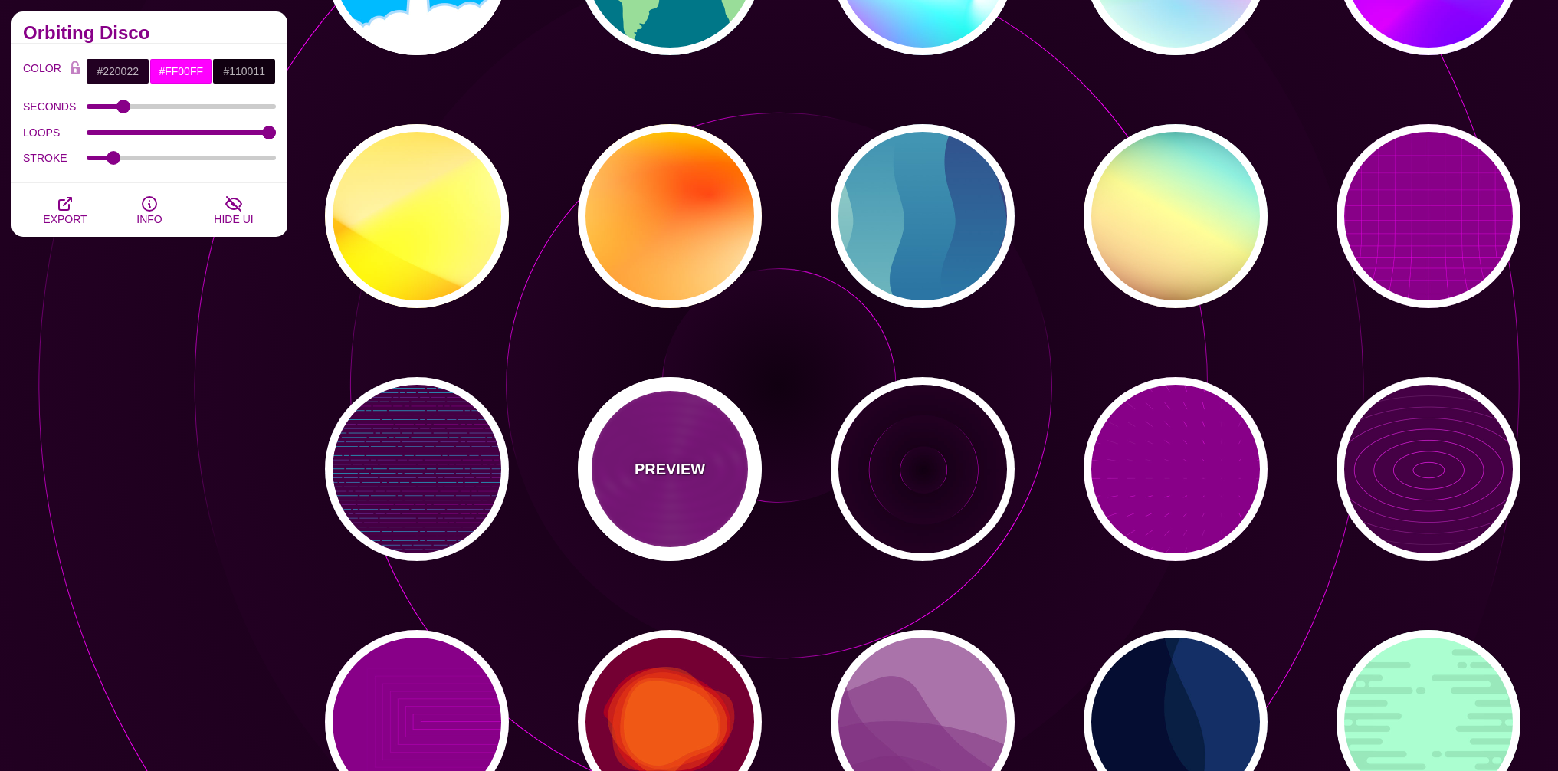
click at [696, 501] on div "PREVIEW" at bounding box center [670, 469] width 184 height 184
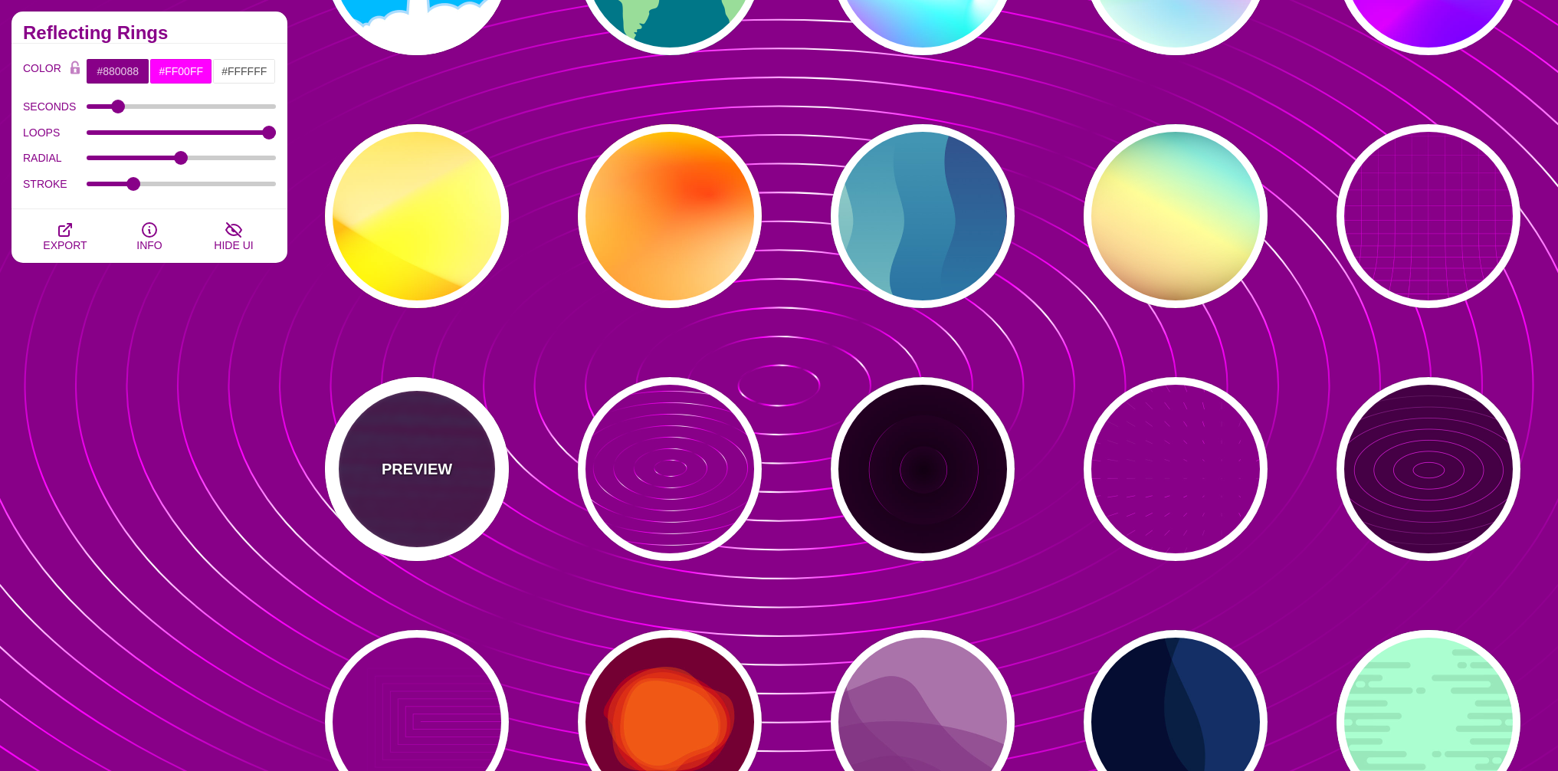
click at [457, 480] on div "PREVIEW" at bounding box center [417, 469] width 184 height 184
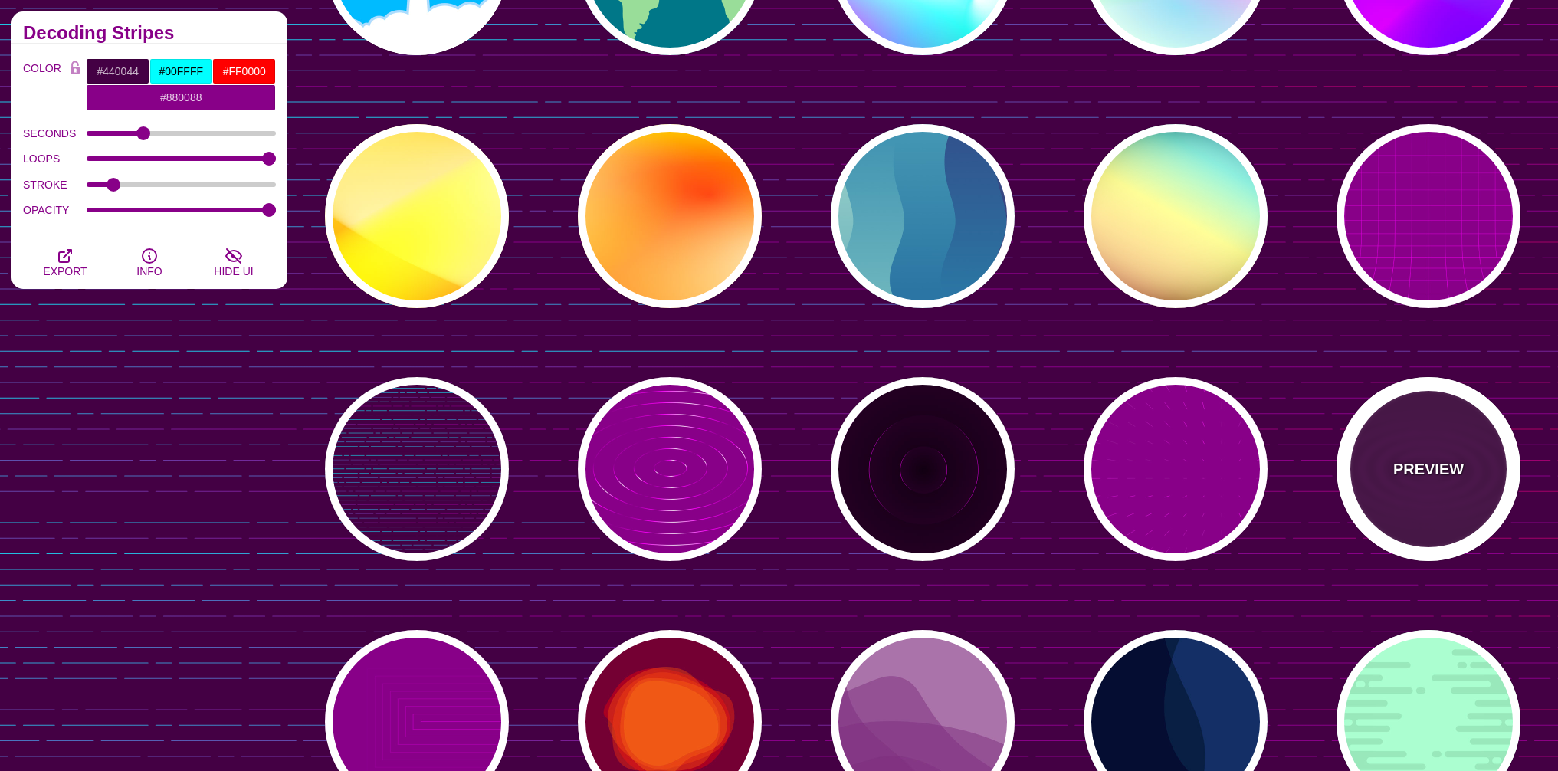
click at [1440, 466] on p "PREVIEW" at bounding box center [1428, 468] width 70 height 23
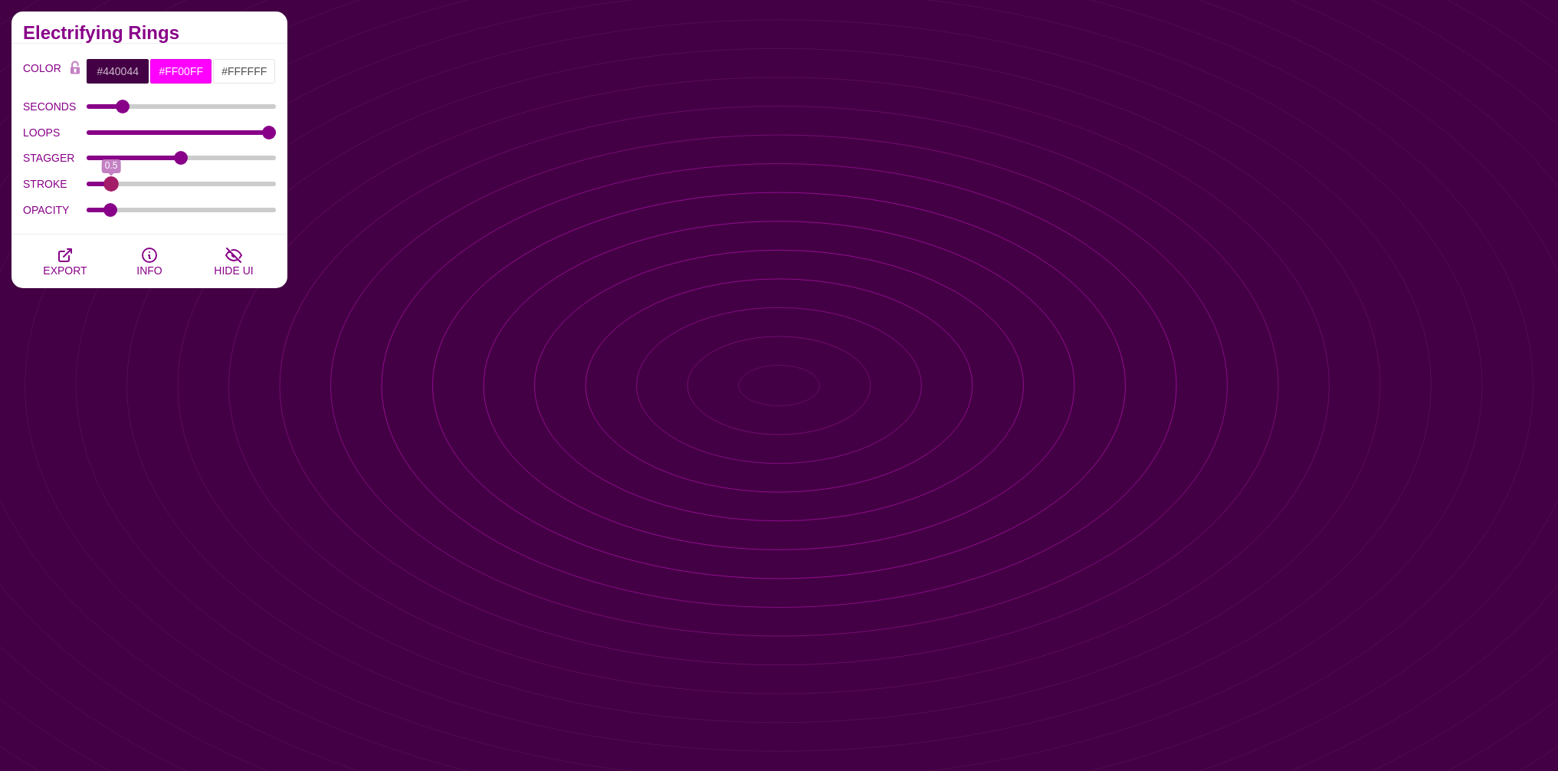
drag, startPoint x: 165, startPoint y: 185, endPoint x: 110, endPoint y: 185, distance: 54.4
click at [110, 185] on input "STROKE" at bounding box center [182, 184] width 190 height 6
click at [110, 184] on input "STROKE" at bounding box center [182, 184] width 190 height 6
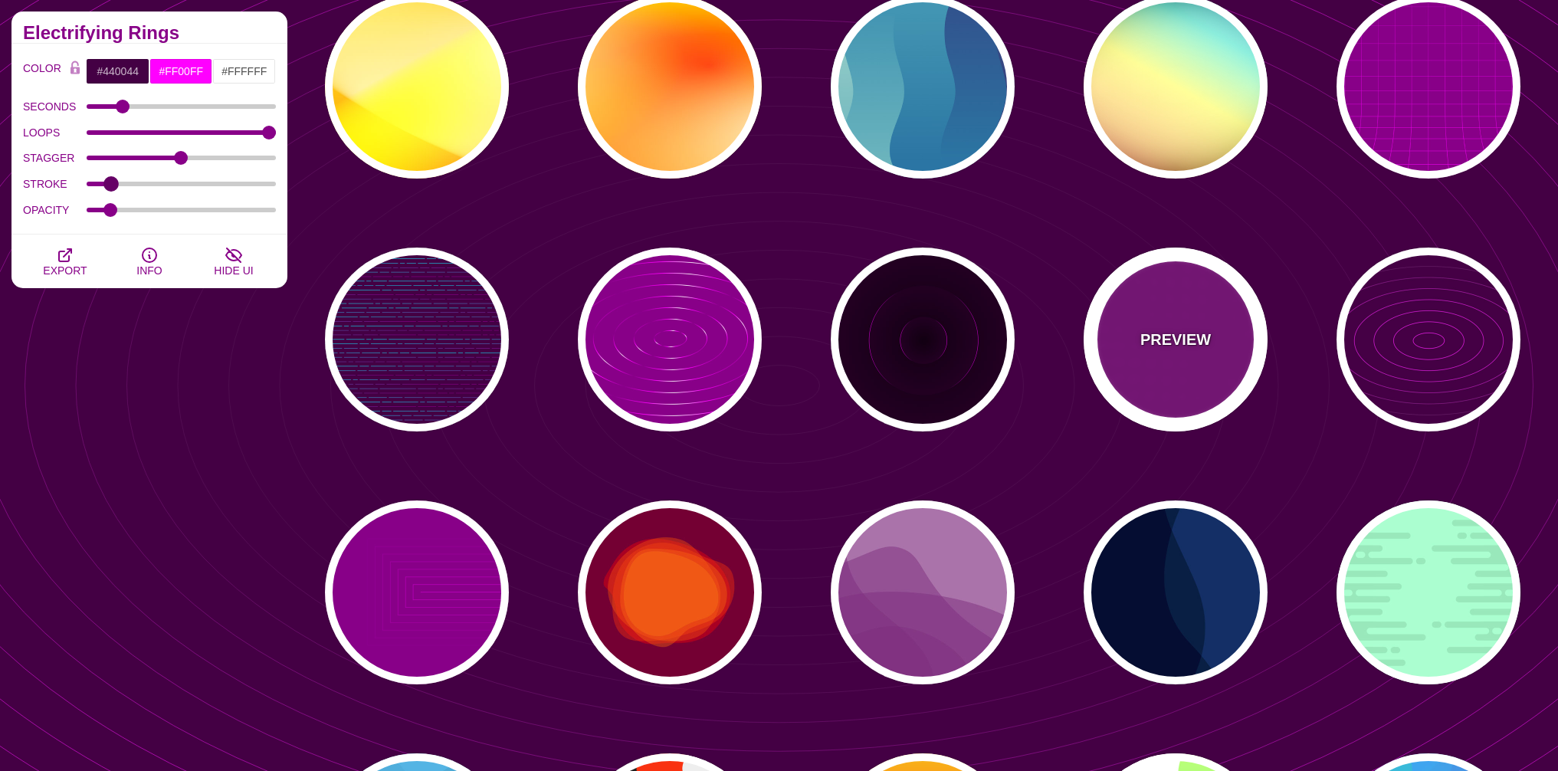
scroll to position [7320, 0]
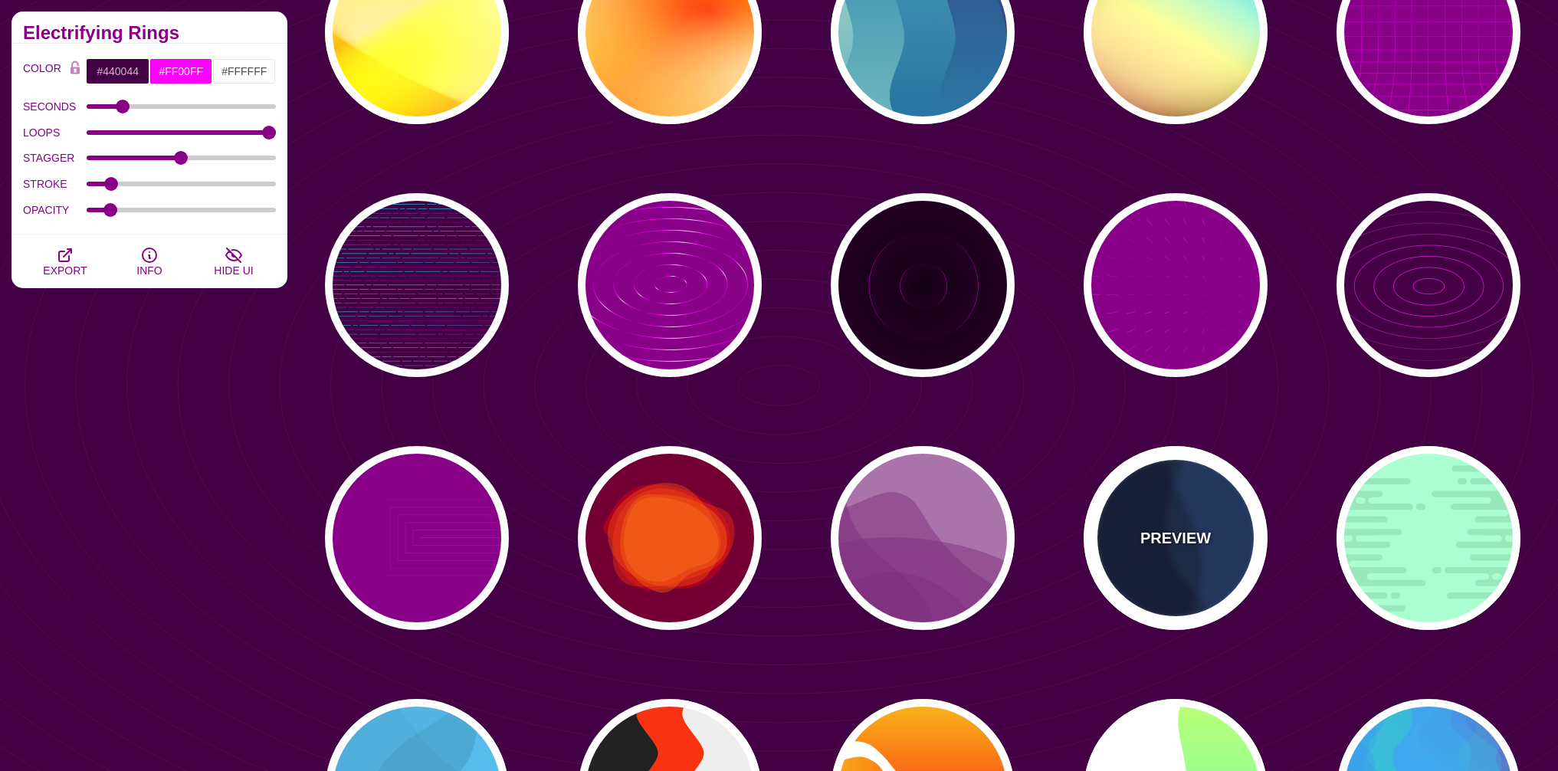
click at [1129, 483] on div "PREVIEW" at bounding box center [1175, 538] width 184 height 184
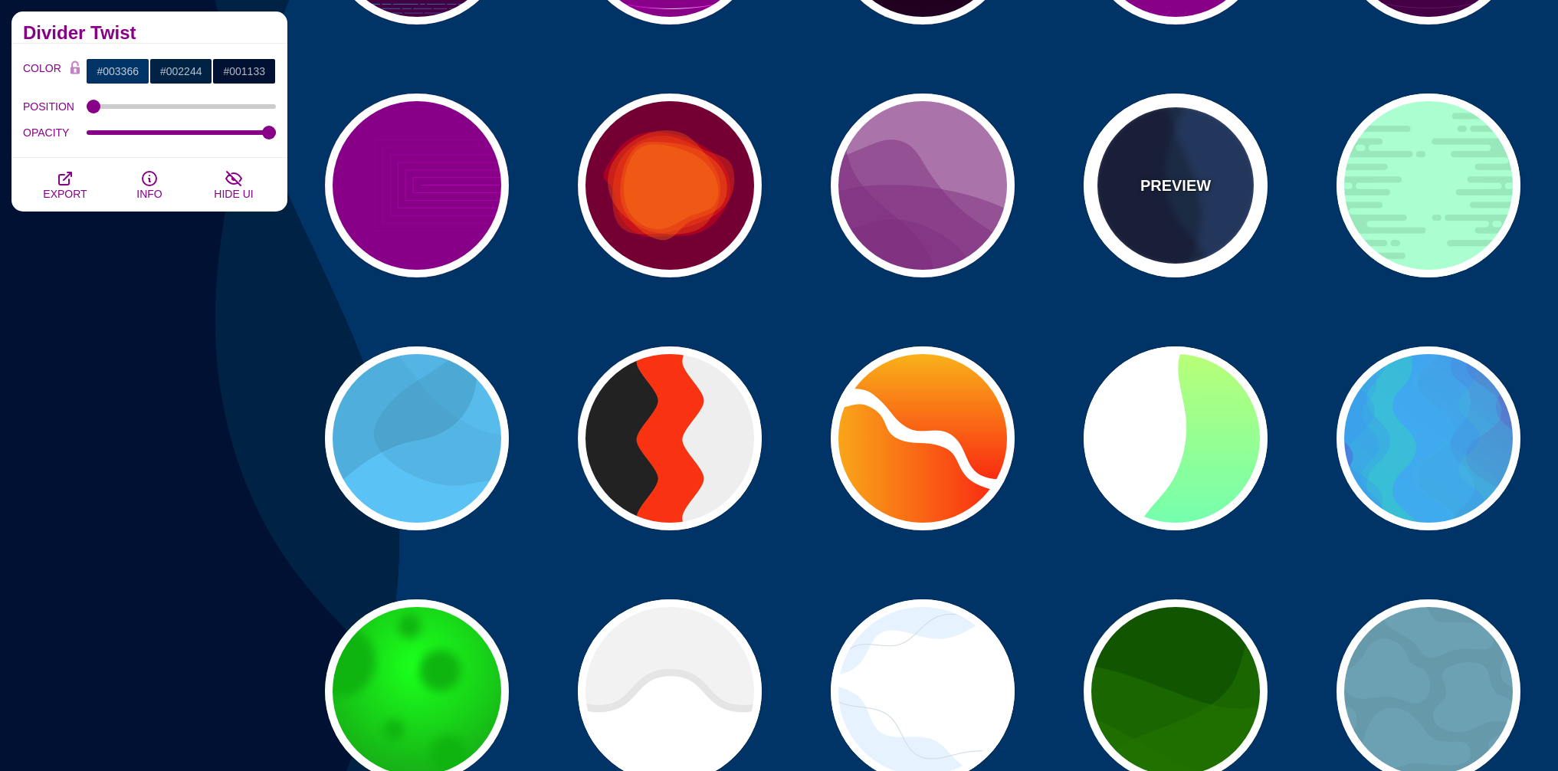
scroll to position [7687, 0]
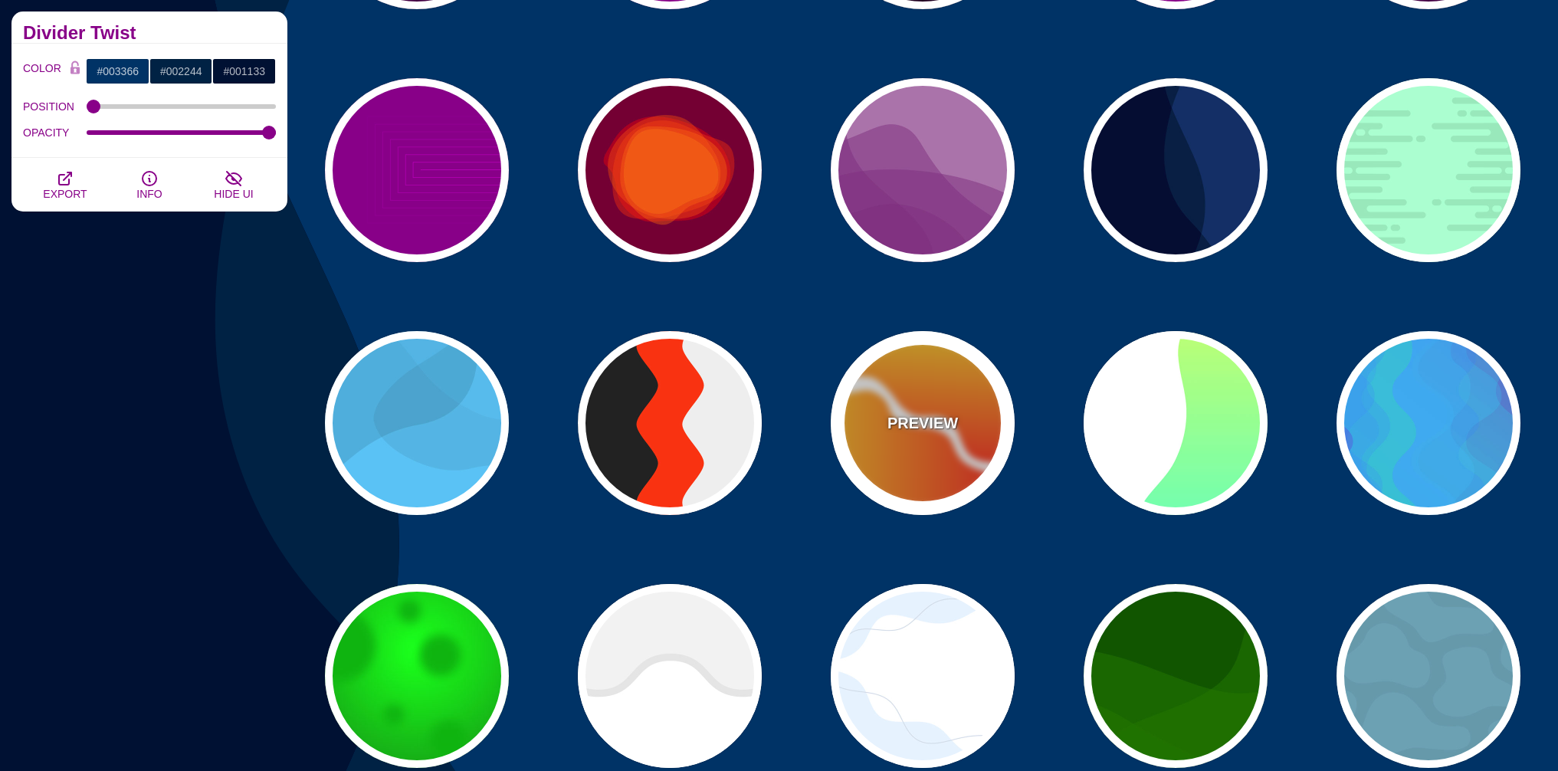
click at [940, 426] on p "PREVIEW" at bounding box center [922, 422] width 70 height 23
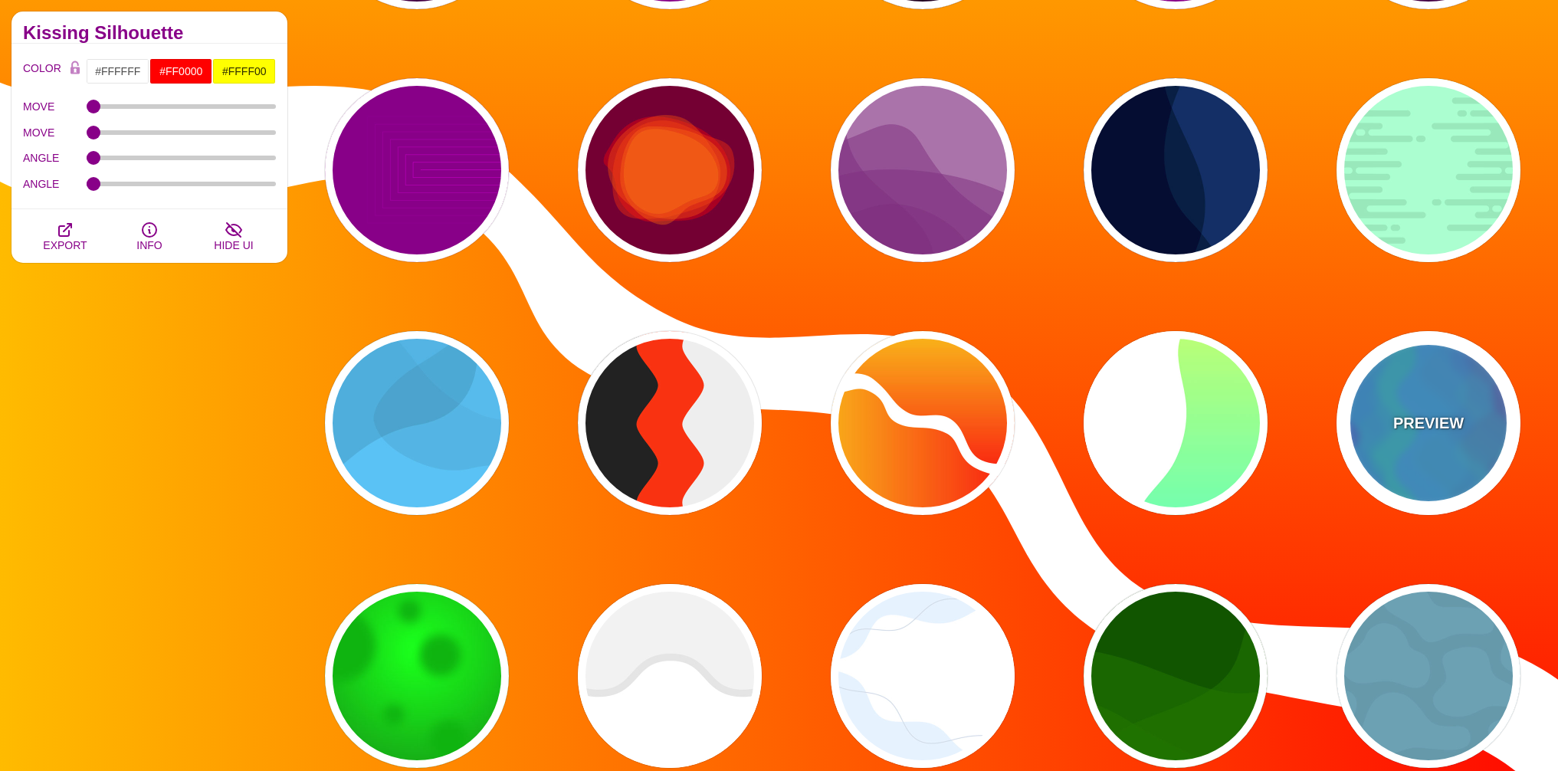
click at [1414, 401] on div "PREVIEW" at bounding box center [1428, 423] width 184 height 184
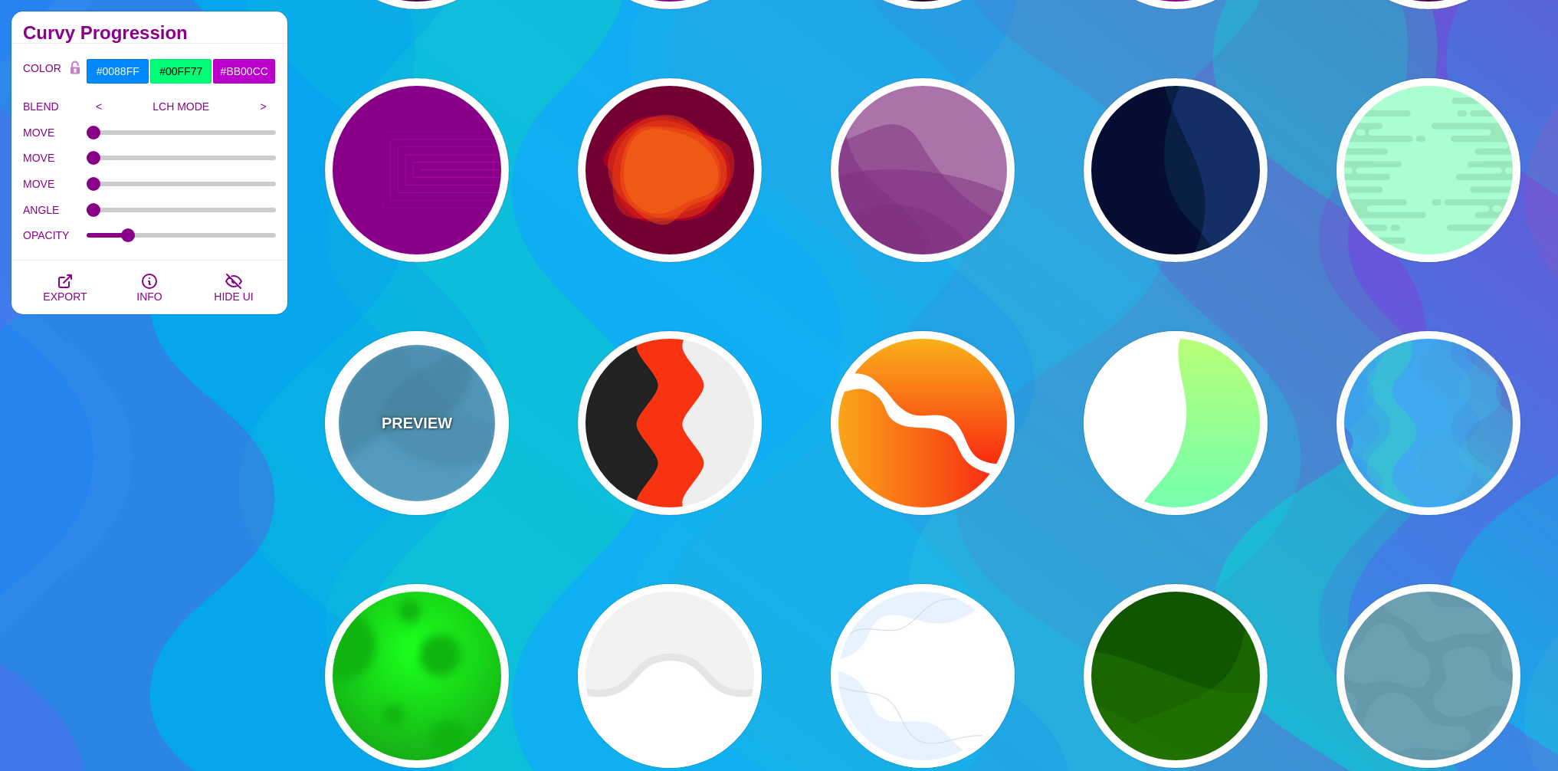
click at [430, 400] on div "PREVIEW" at bounding box center [417, 423] width 184 height 184
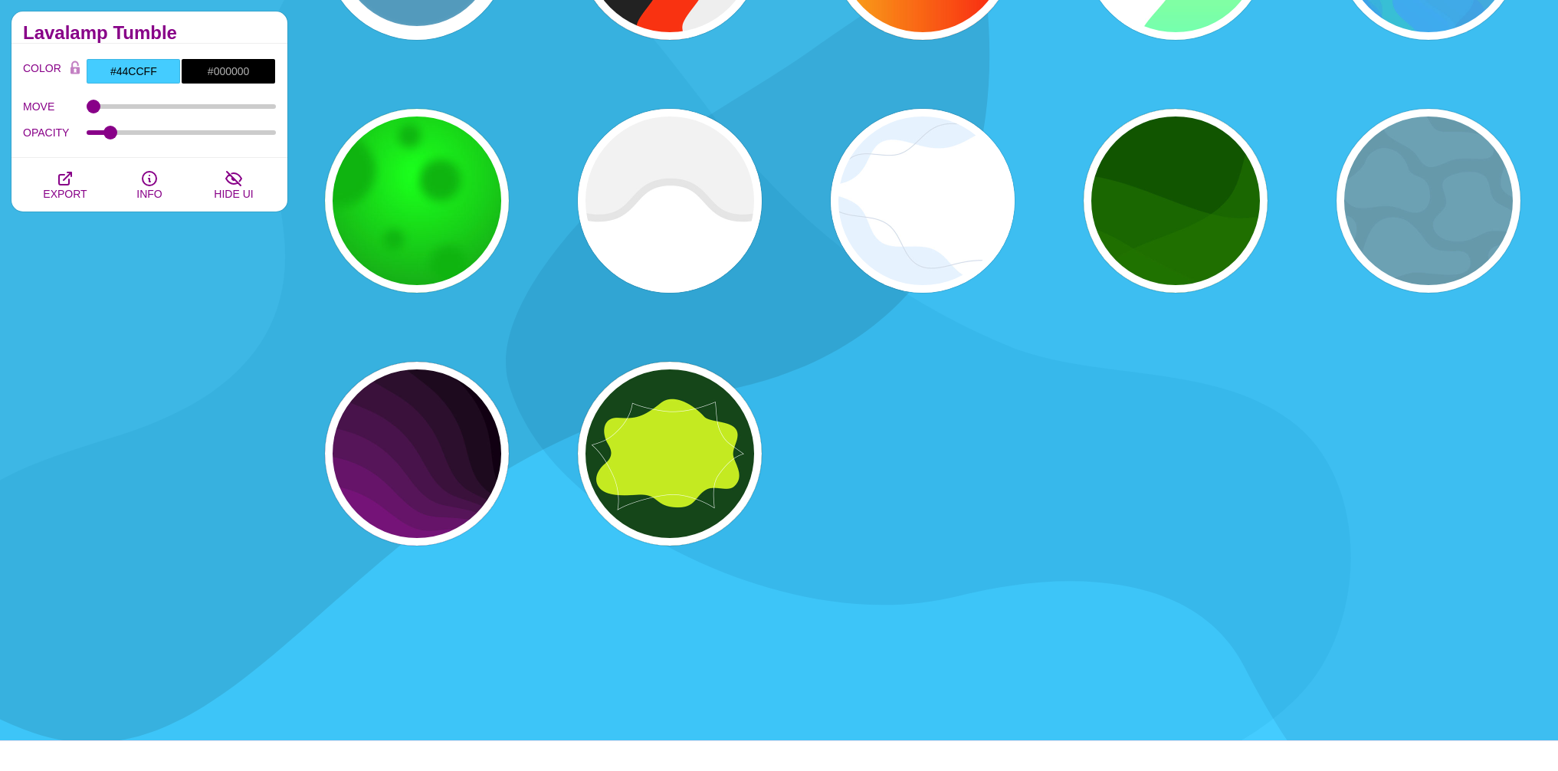
scroll to position [8239, 0]
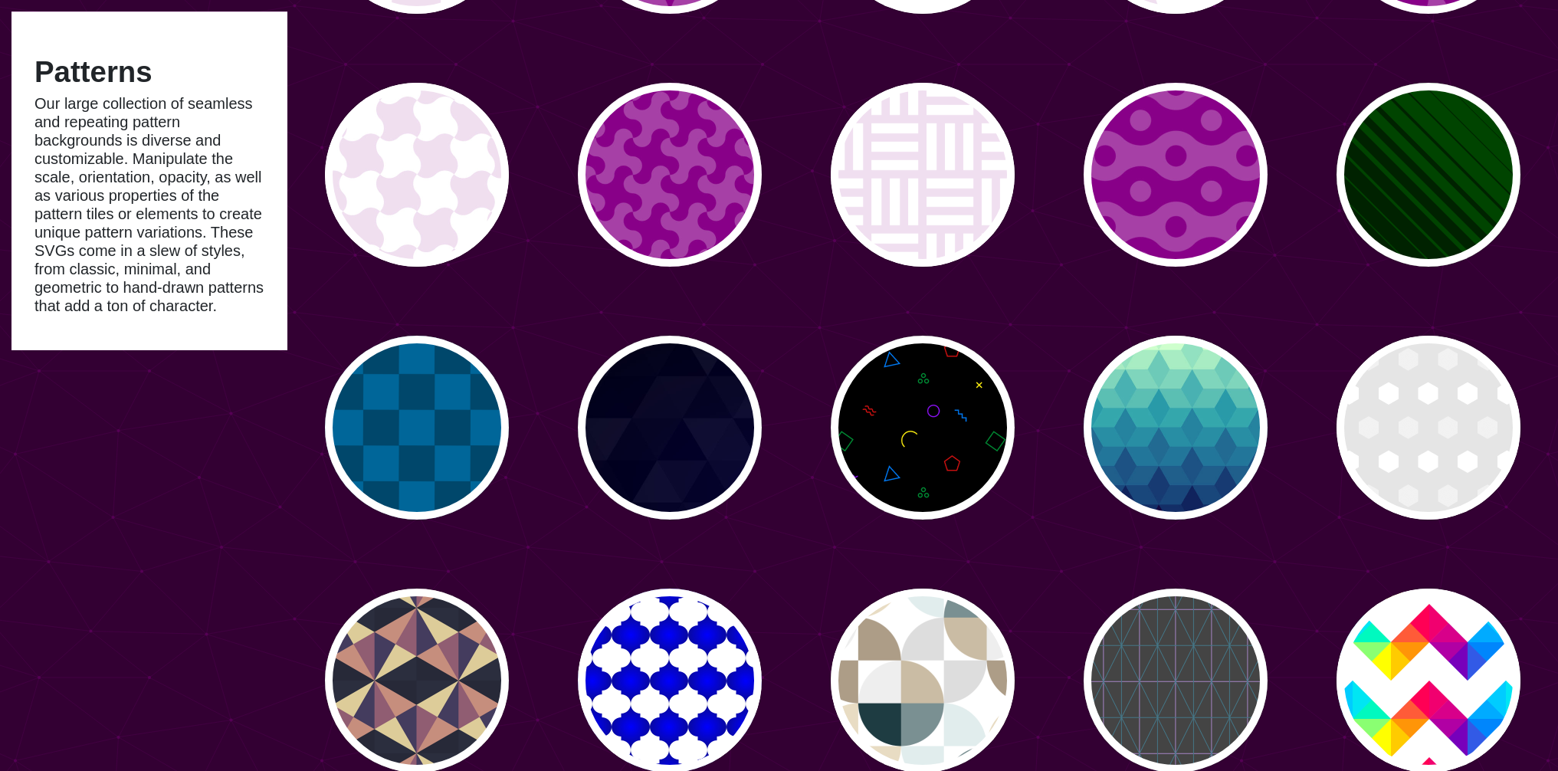
scroll to position [1619, 0]
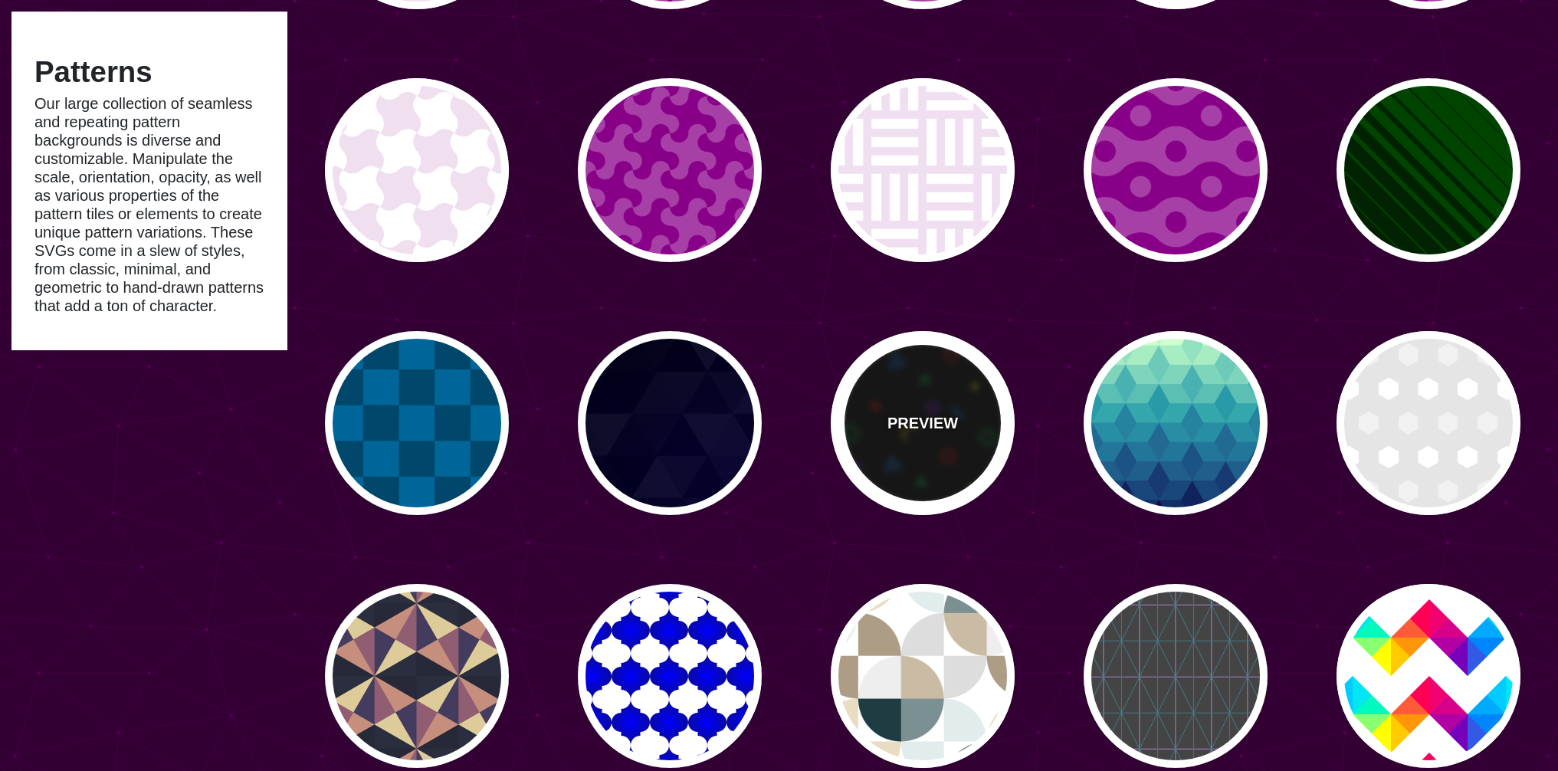
click at [917, 401] on div "PREVIEW" at bounding box center [923, 423] width 184 height 184
type input "#000000"
type input "#008833"
type input "#CC1111"
type input "#FFEE11"
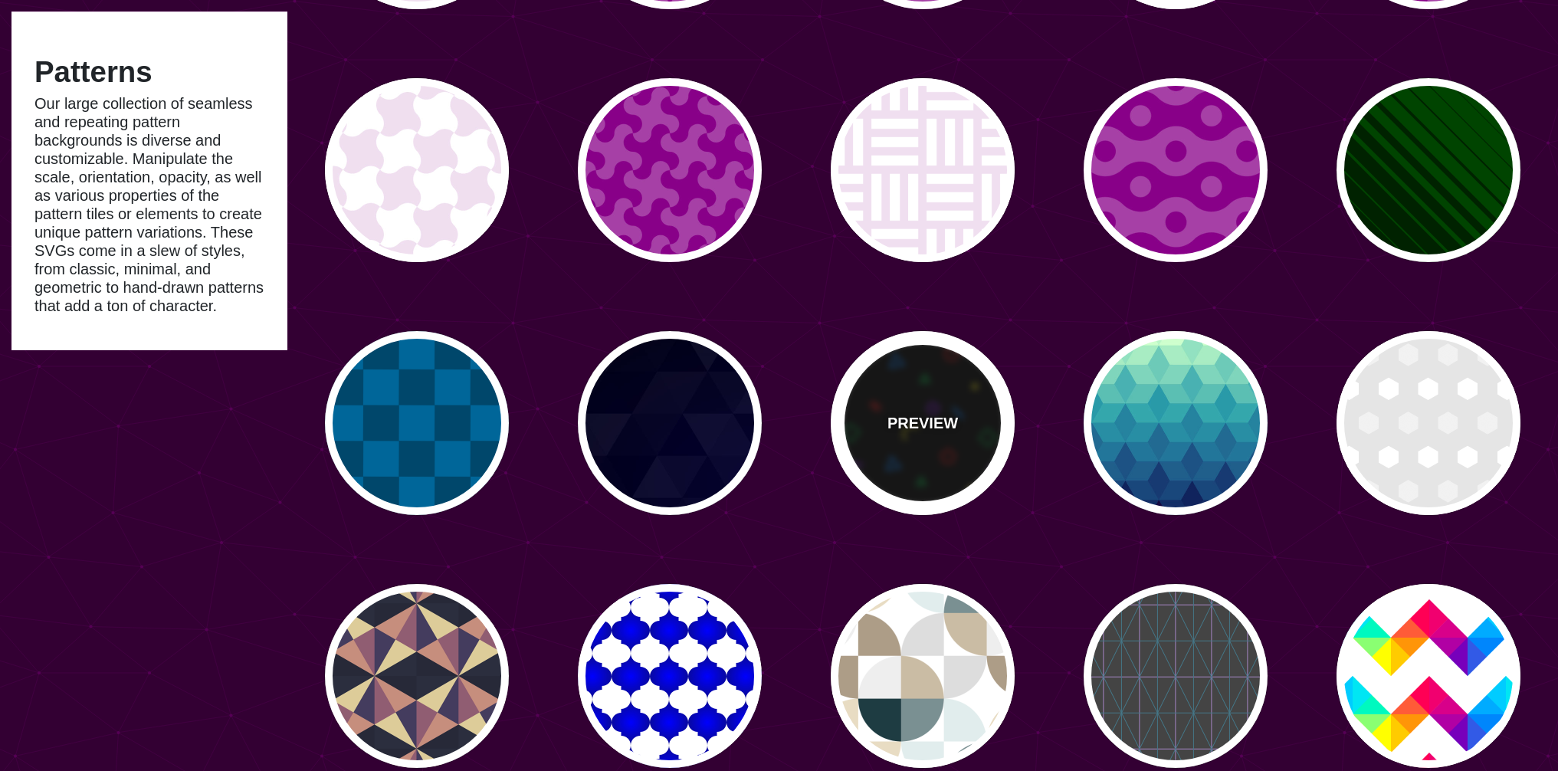
type input "#8811EE"
type input "#0077EE"
type input "0"
type input "0.6"
type input "10"
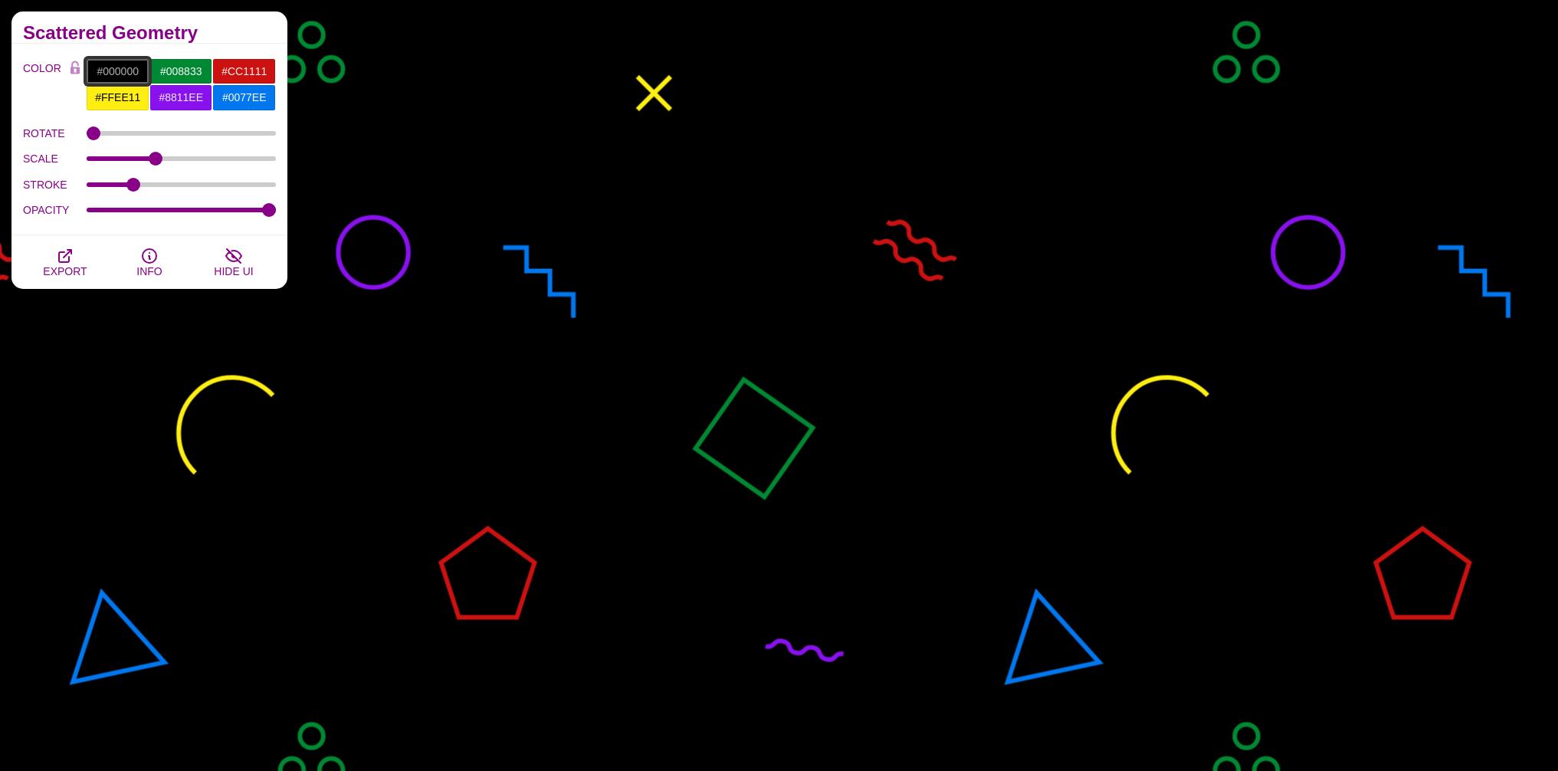
click at [126, 68] on input "#000000" at bounding box center [118, 71] width 64 height 26
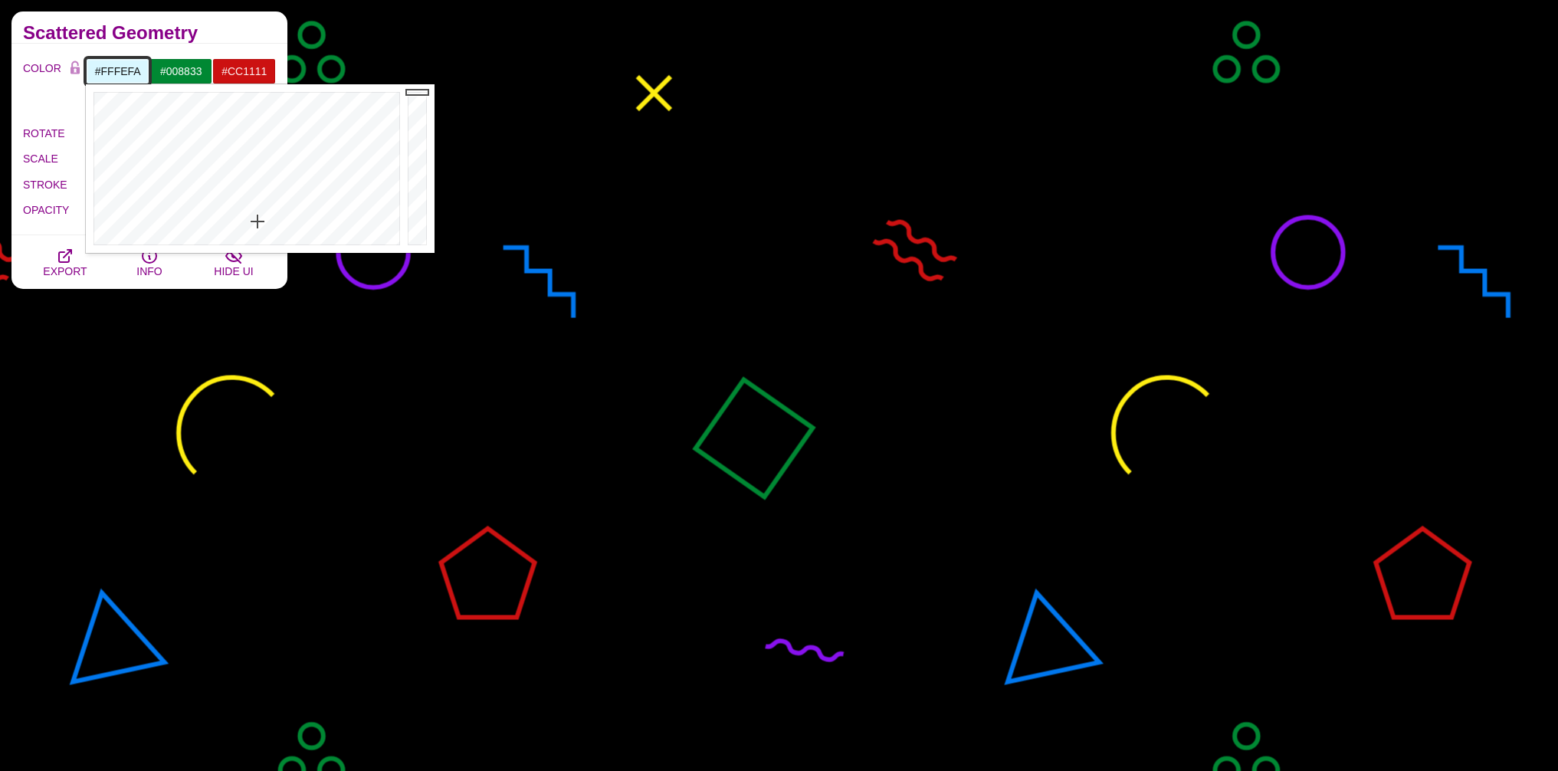
type input "#FFFFFF"
drag, startPoint x: 257, startPoint y: 221, endPoint x: 0, endPoint y: 273, distance: 262.5
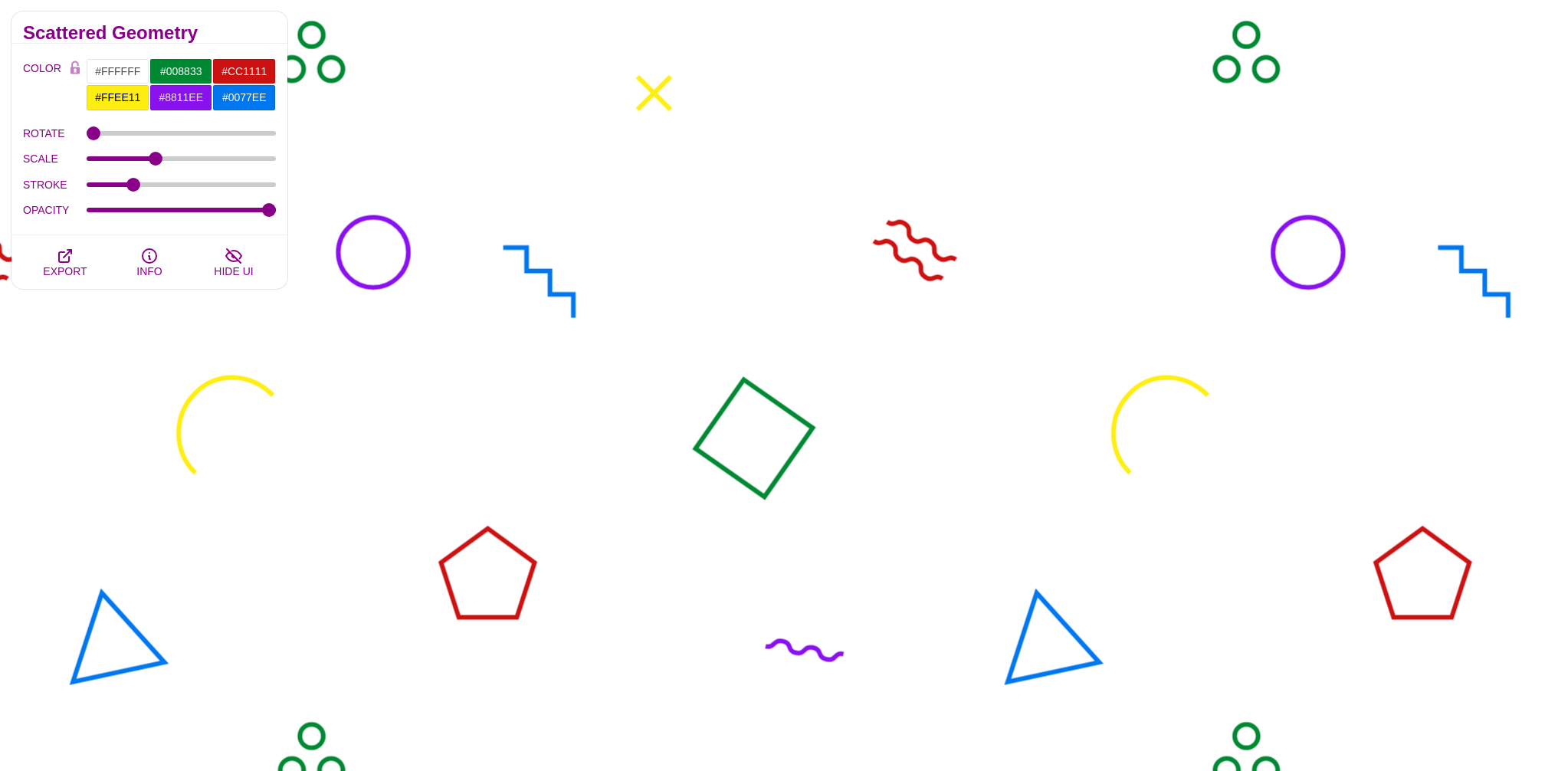
click at [26, 110] on label "COLOR" at bounding box center [43, 84] width 41 height 53
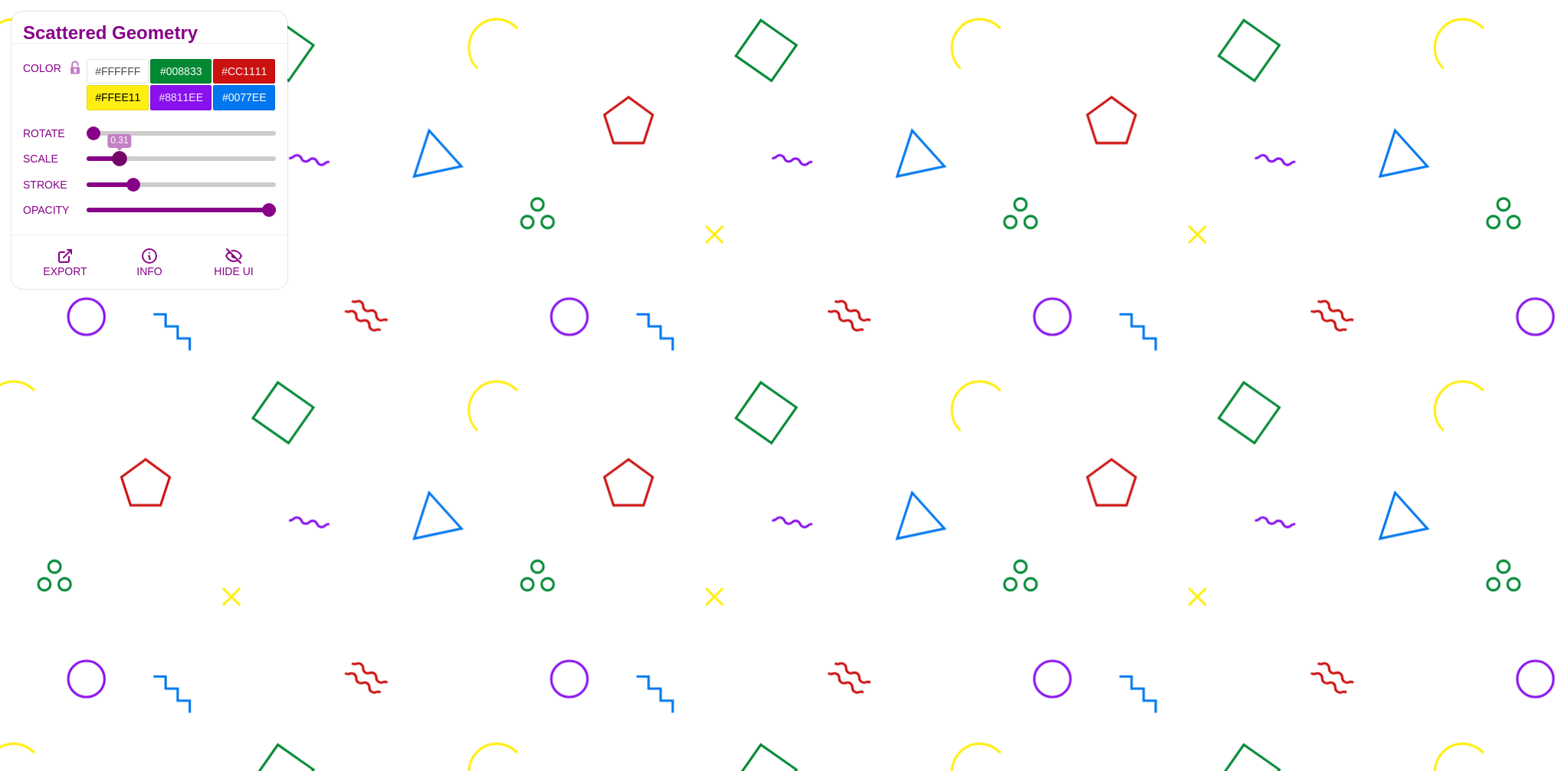
drag, startPoint x: 158, startPoint y: 159, endPoint x: 119, endPoint y: 172, distance: 41.2
type input "0.31"
click at [119, 162] on input "SCALE" at bounding box center [182, 159] width 190 height 6
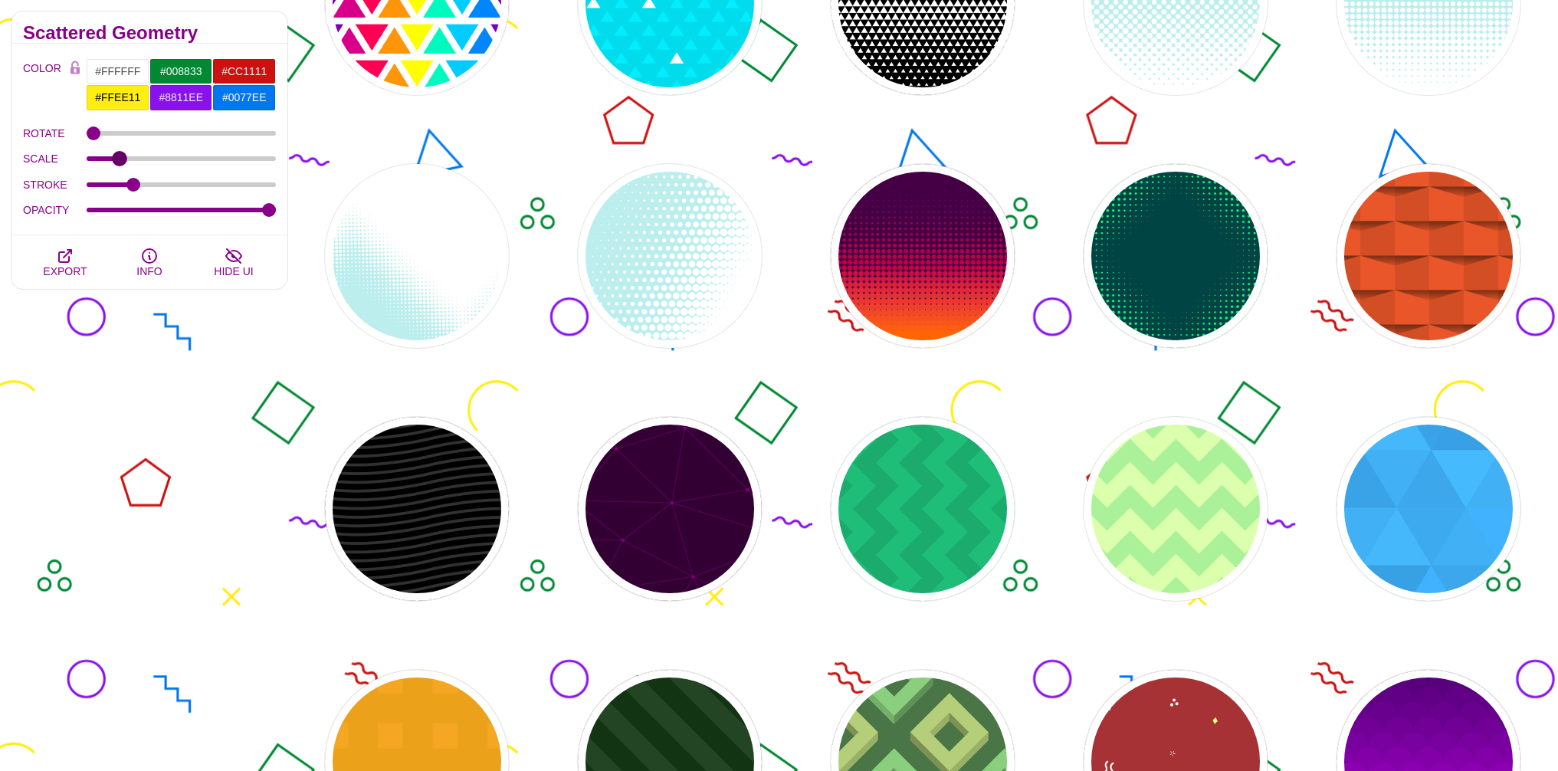
scroll to position [3053, 0]
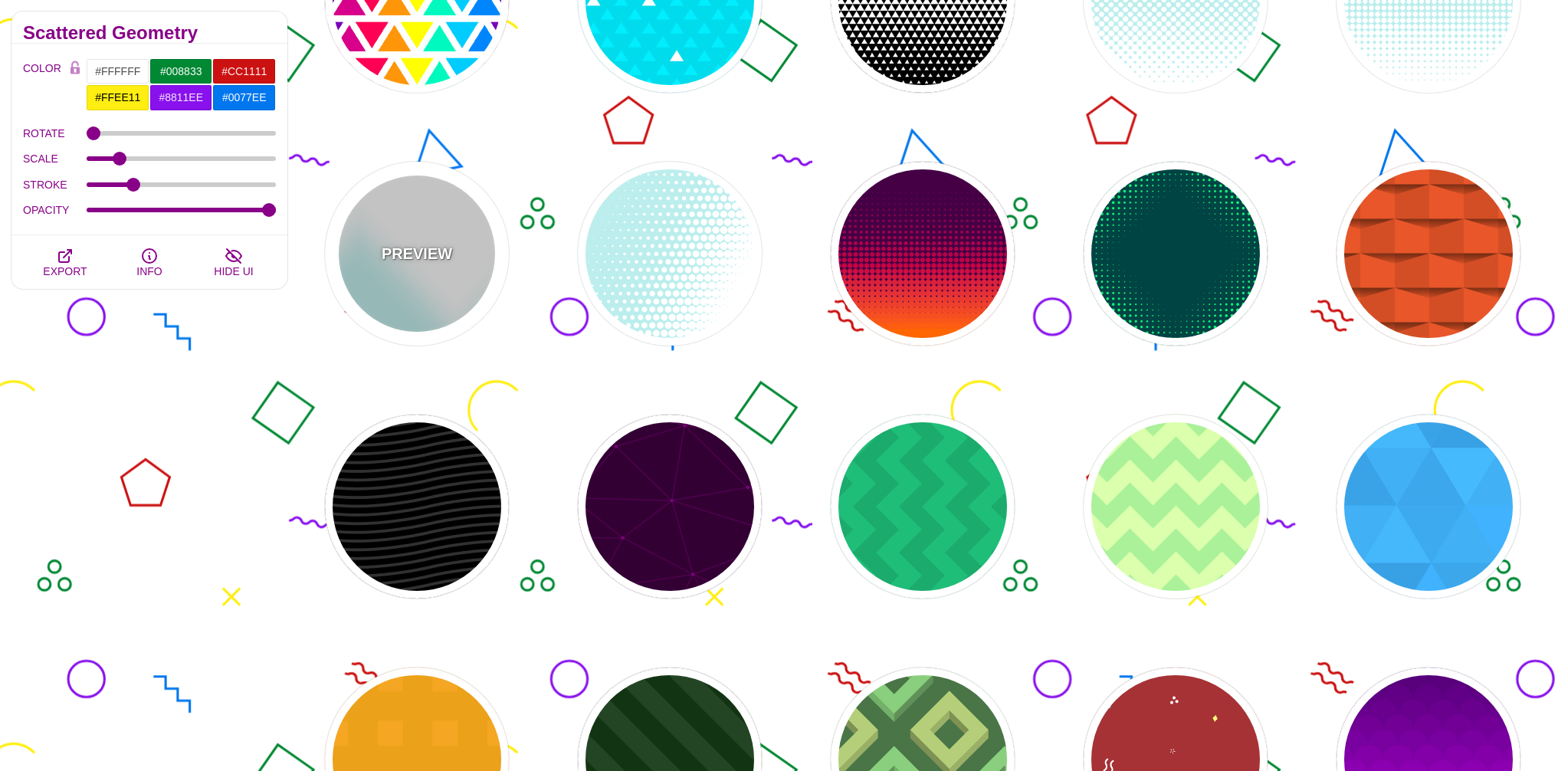
click at [442, 261] on p "PREVIEW" at bounding box center [417, 253] width 70 height 23
type input "#BBEEEE"
type input "#FFFFFF"
type input "0"
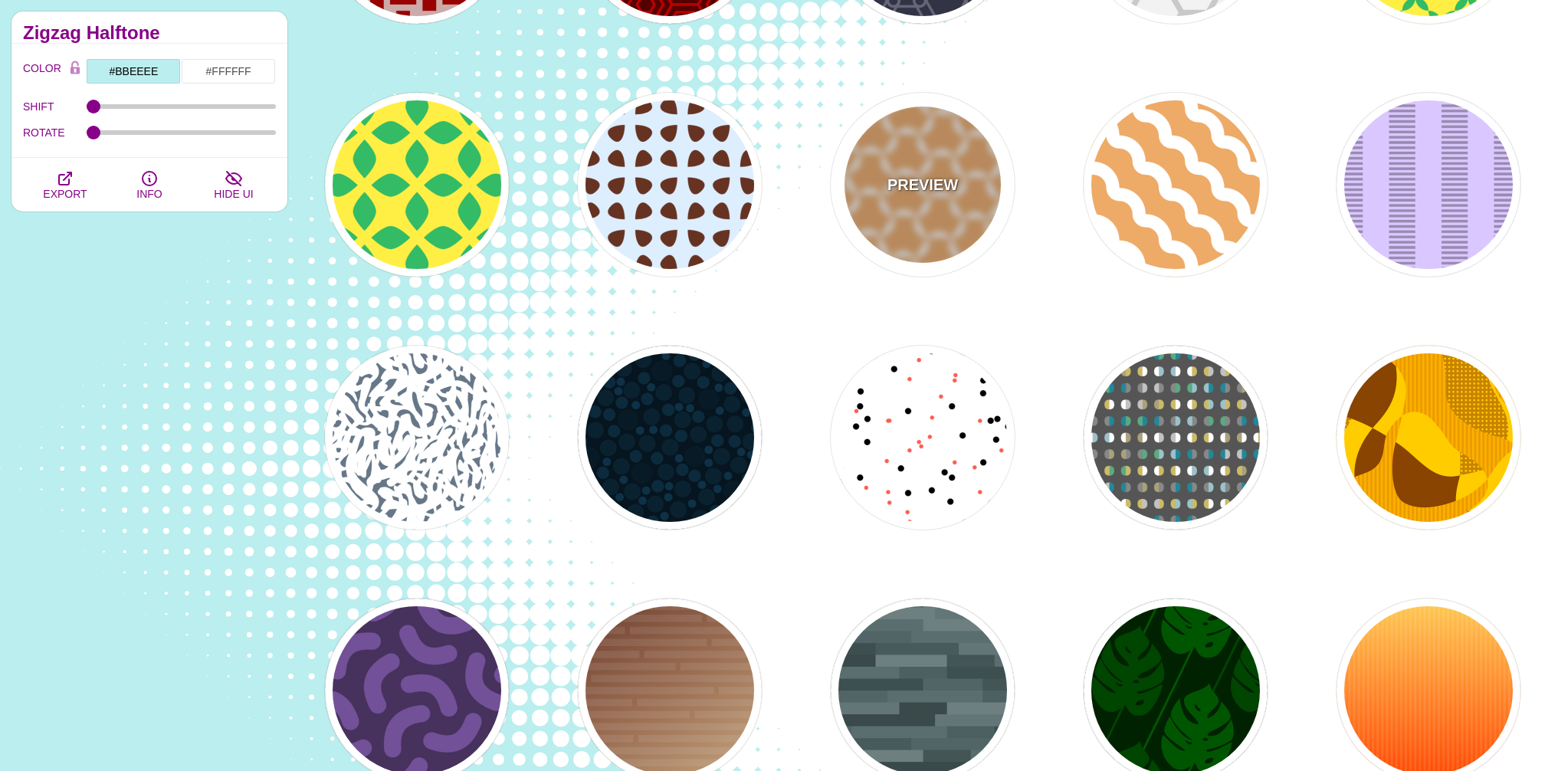
scroll to position [5413, 0]
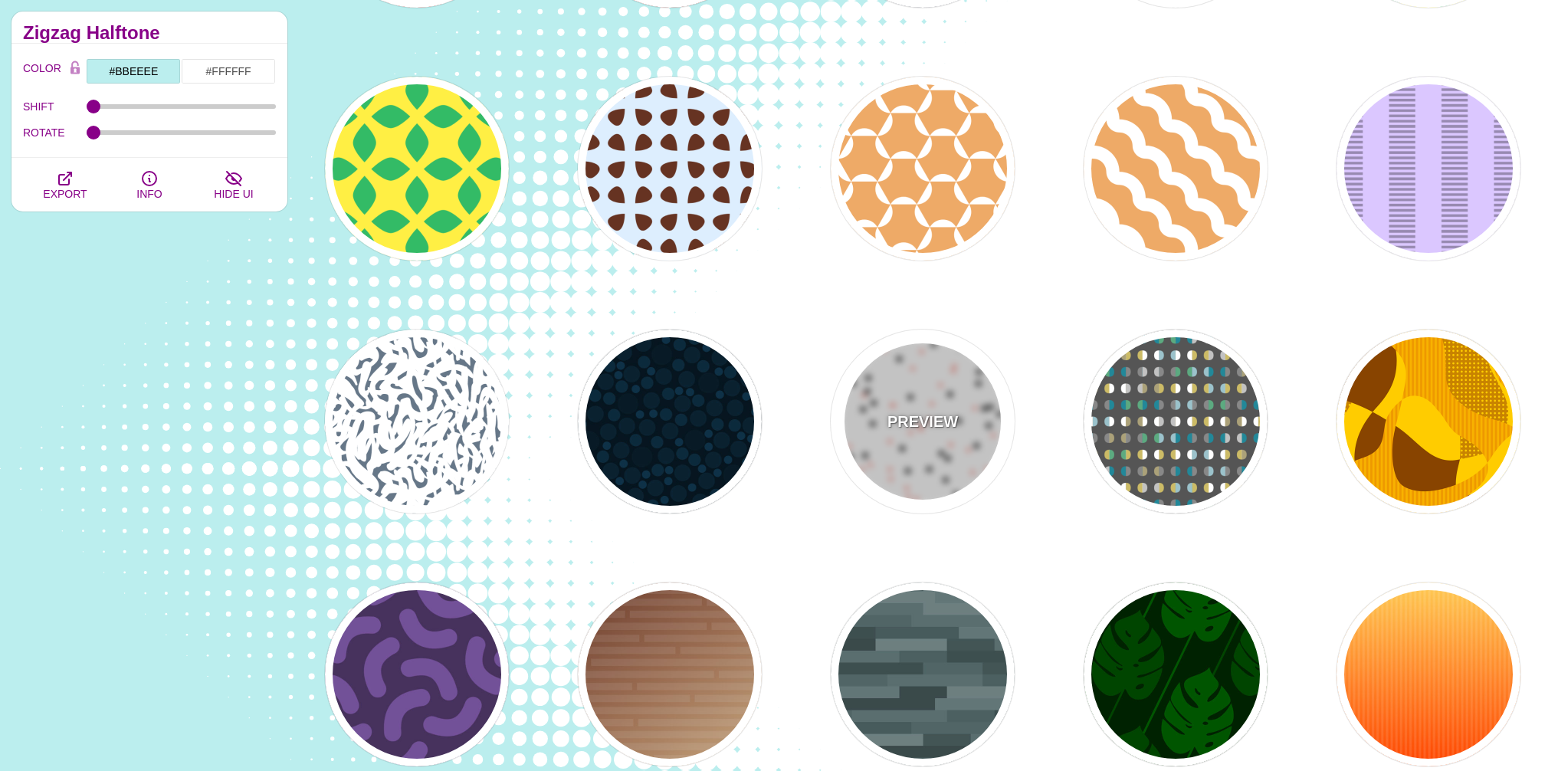
click at [929, 407] on div "PREVIEW" at bounding box center [923, 421] width 184 height 184
type input "#FFFFFF"
type input "#000000"
type input "#FF5E4F"
type input "30"
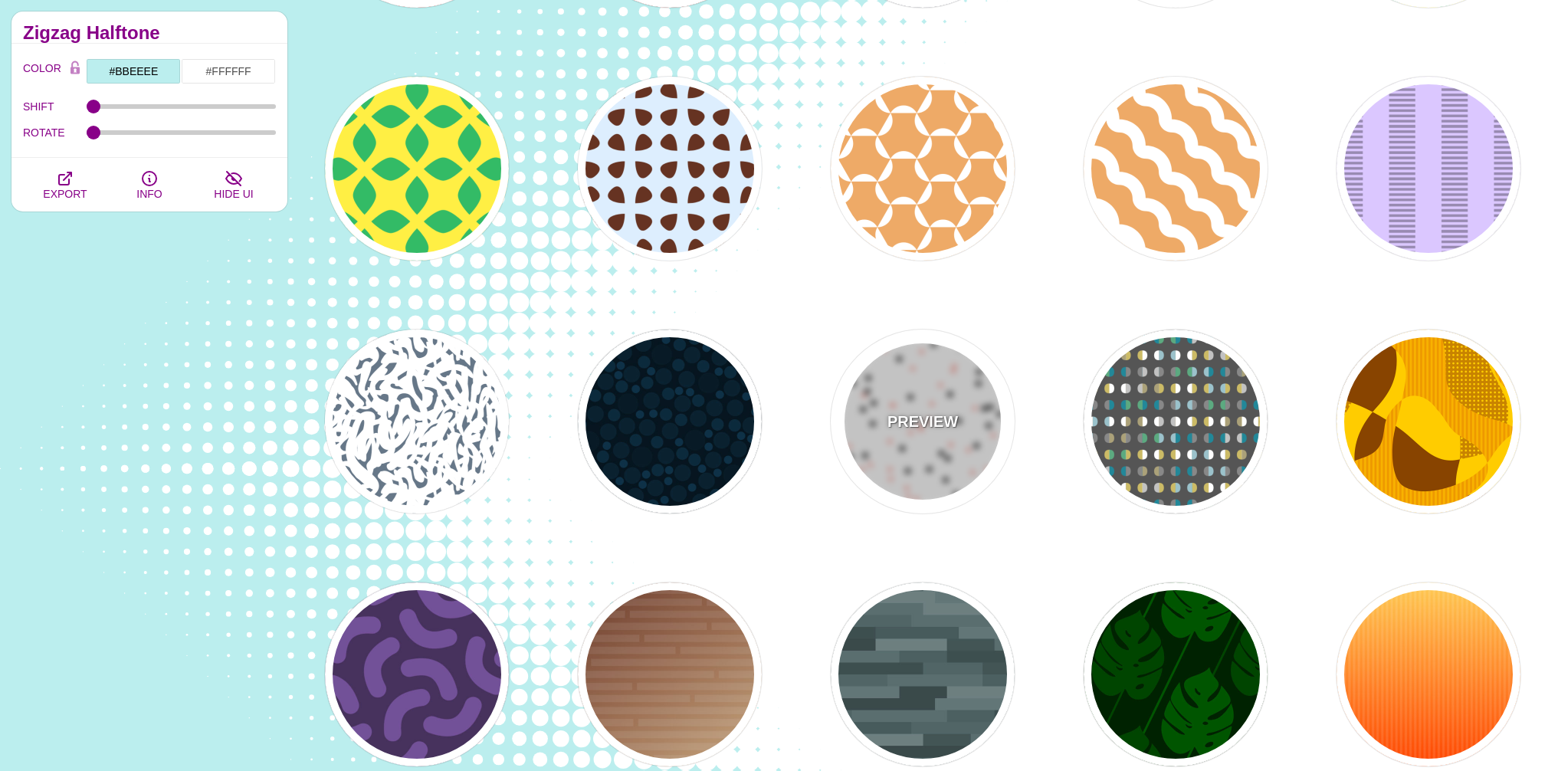
type input "20"
type input "0"
type input "0.25"
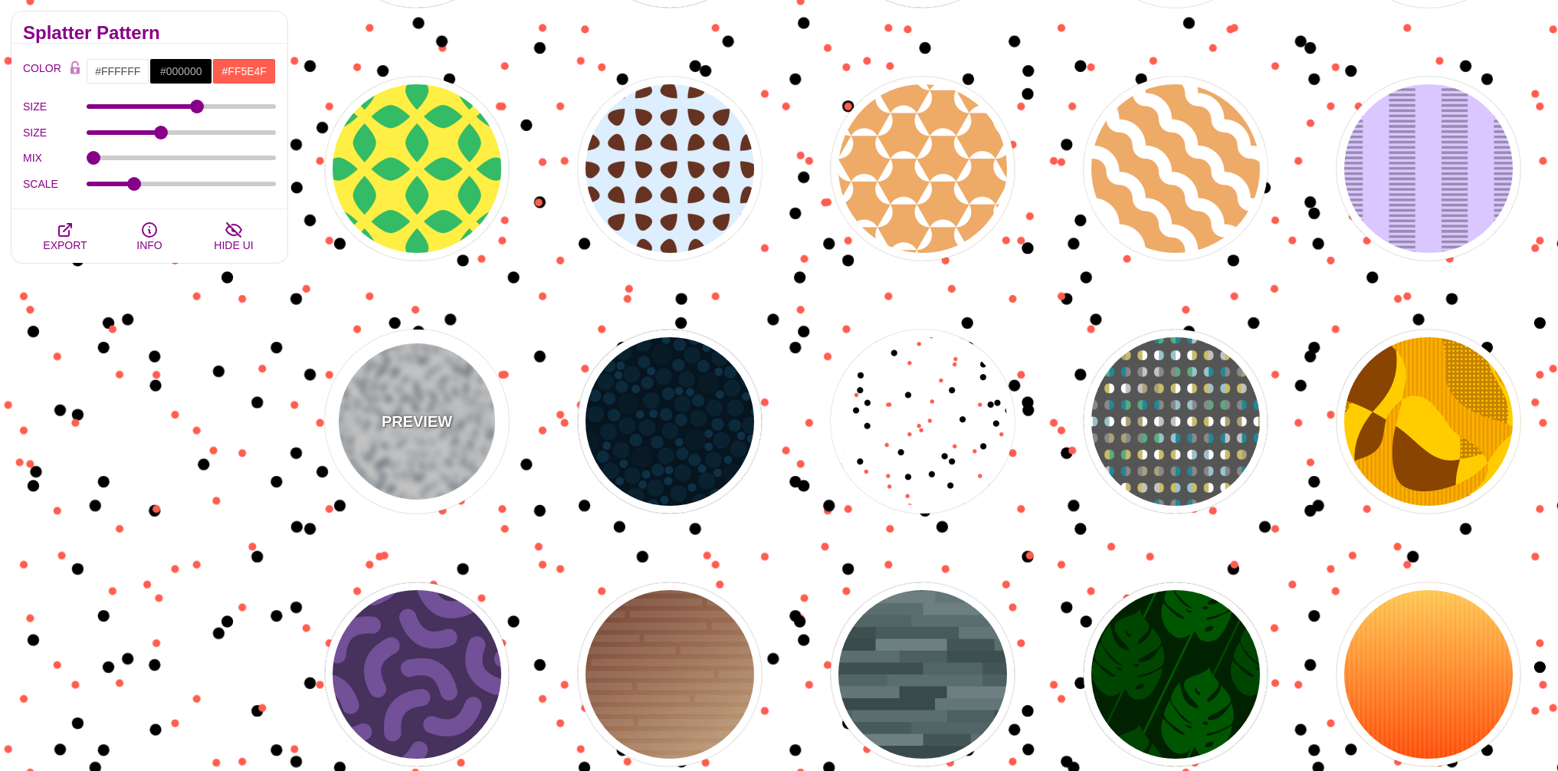
click at [461, 387] on div "PREVIEW" at bounding box center [417, 421] width 184 height 184
type input "#667788"
type input "#FFFFFF"
type input "0"
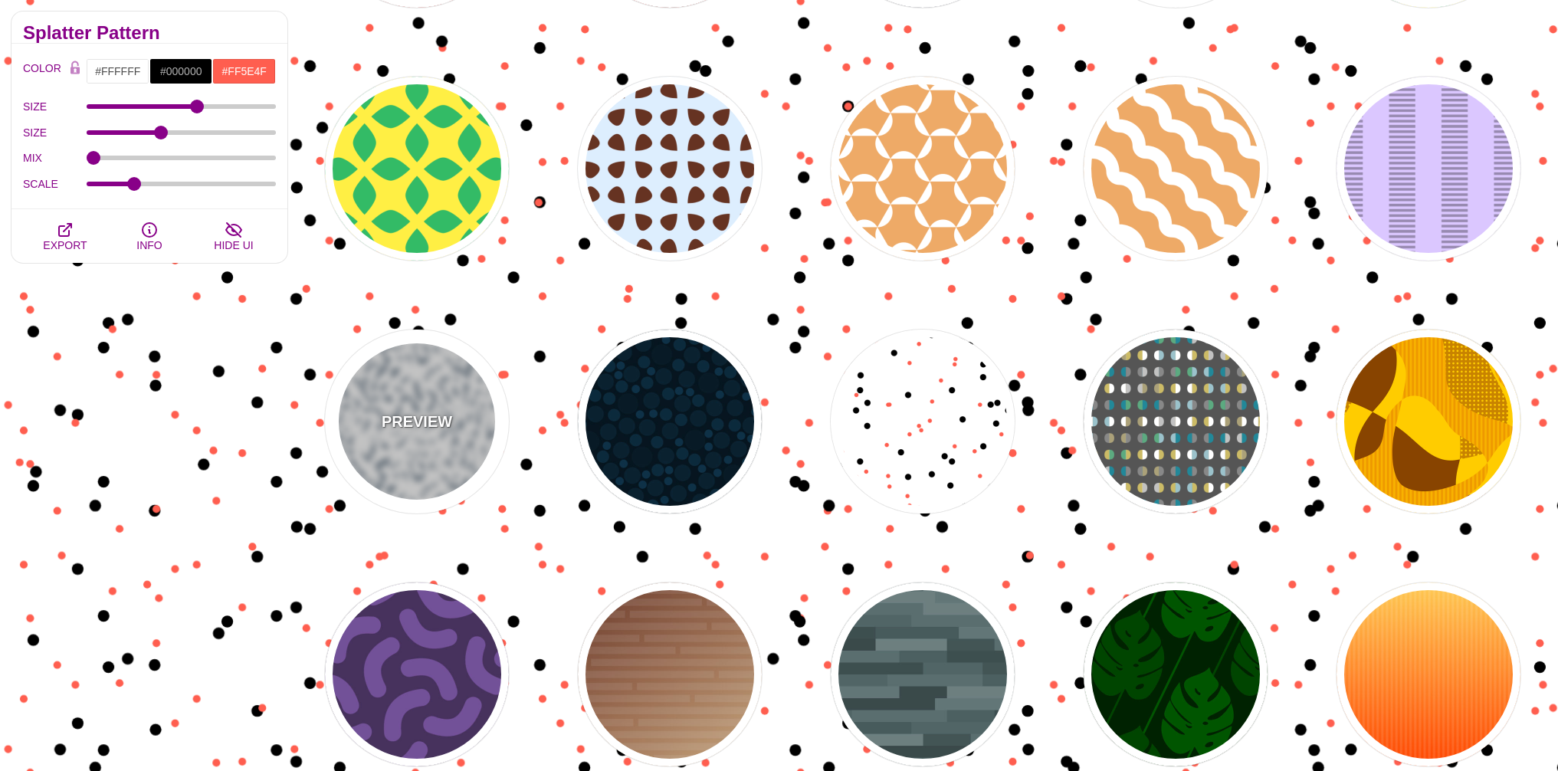
type input "5"
type input "1"
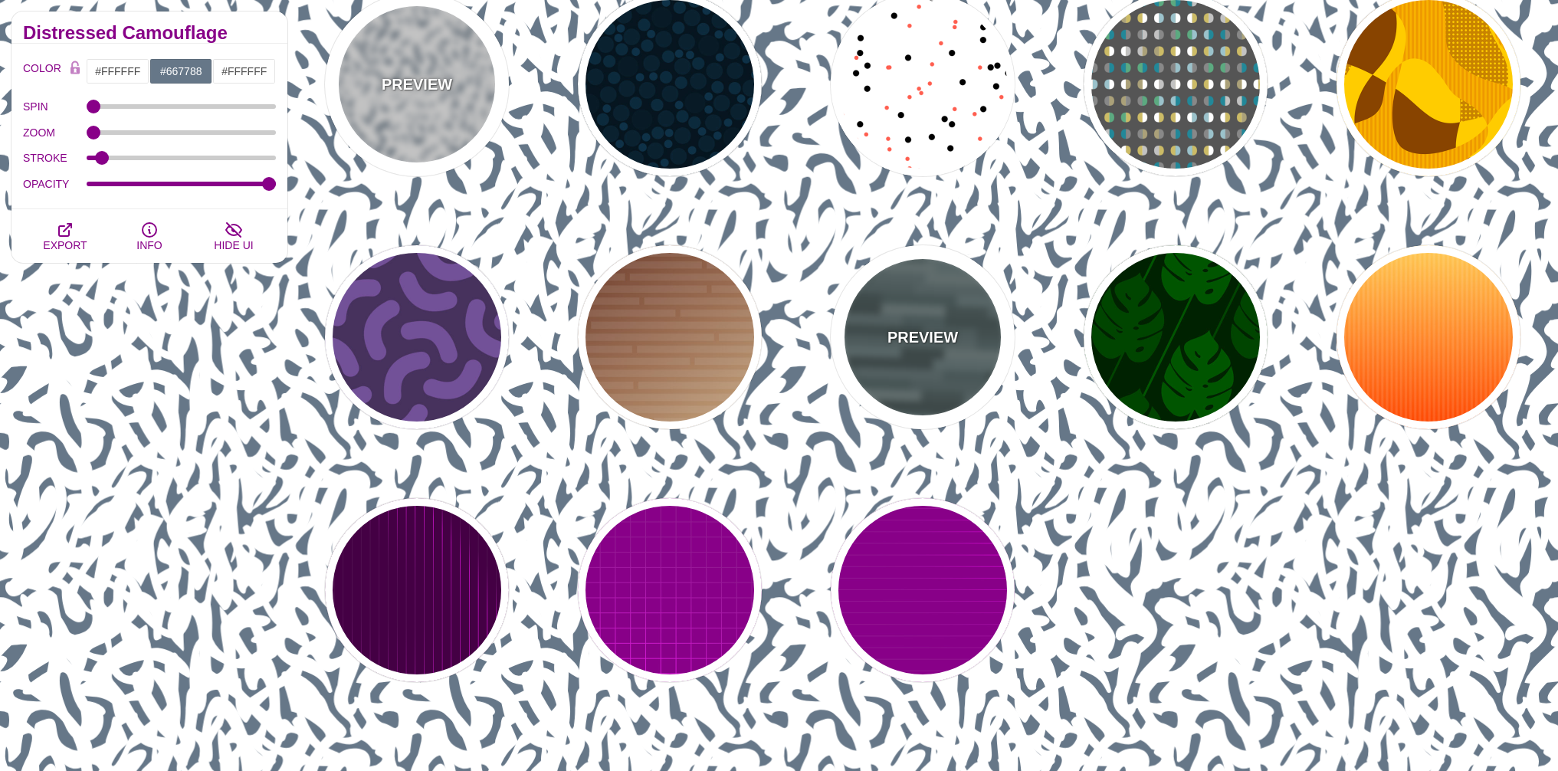
scroll to position [5767, 0]
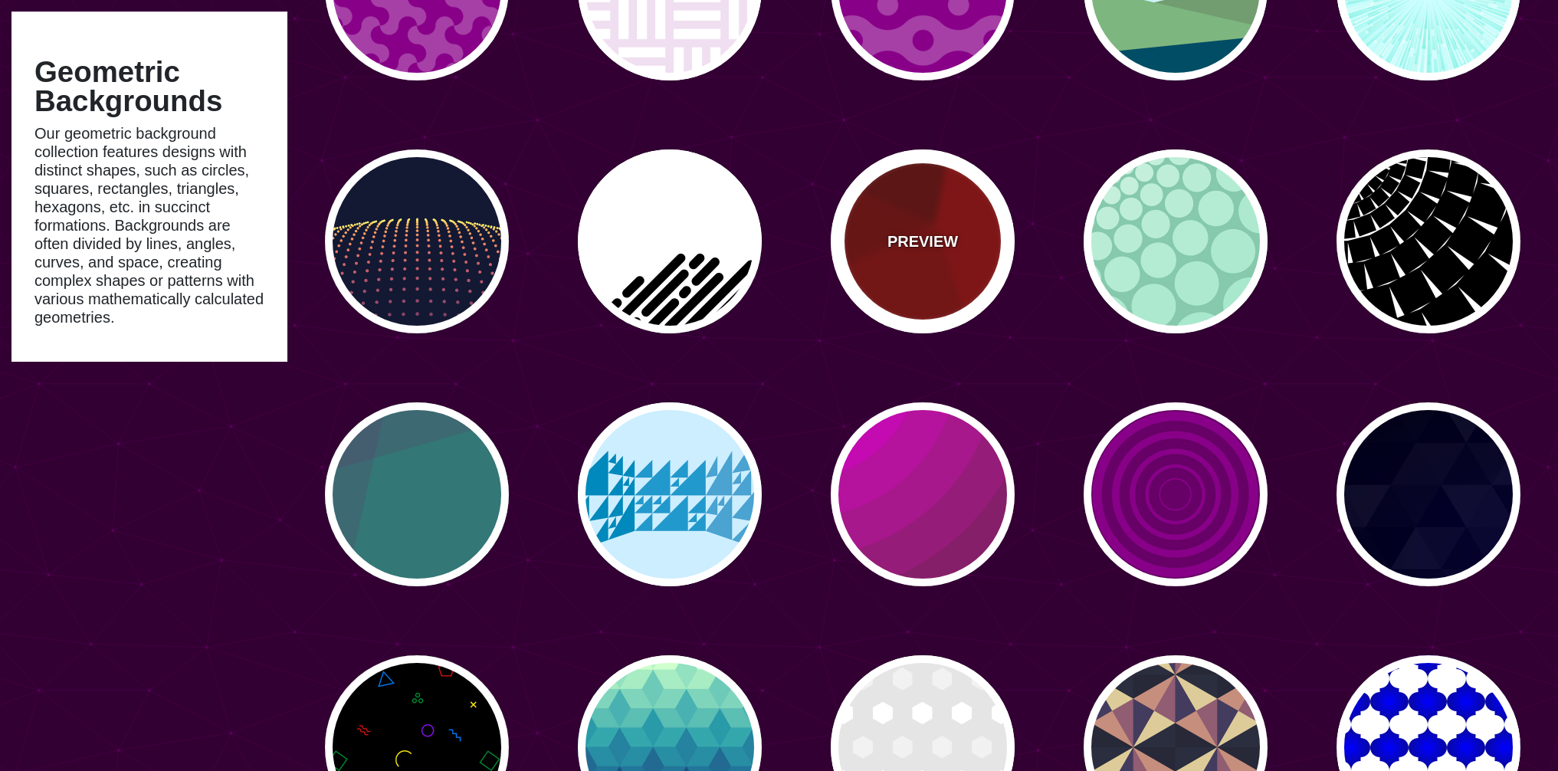
scroll to position [1339, 0]
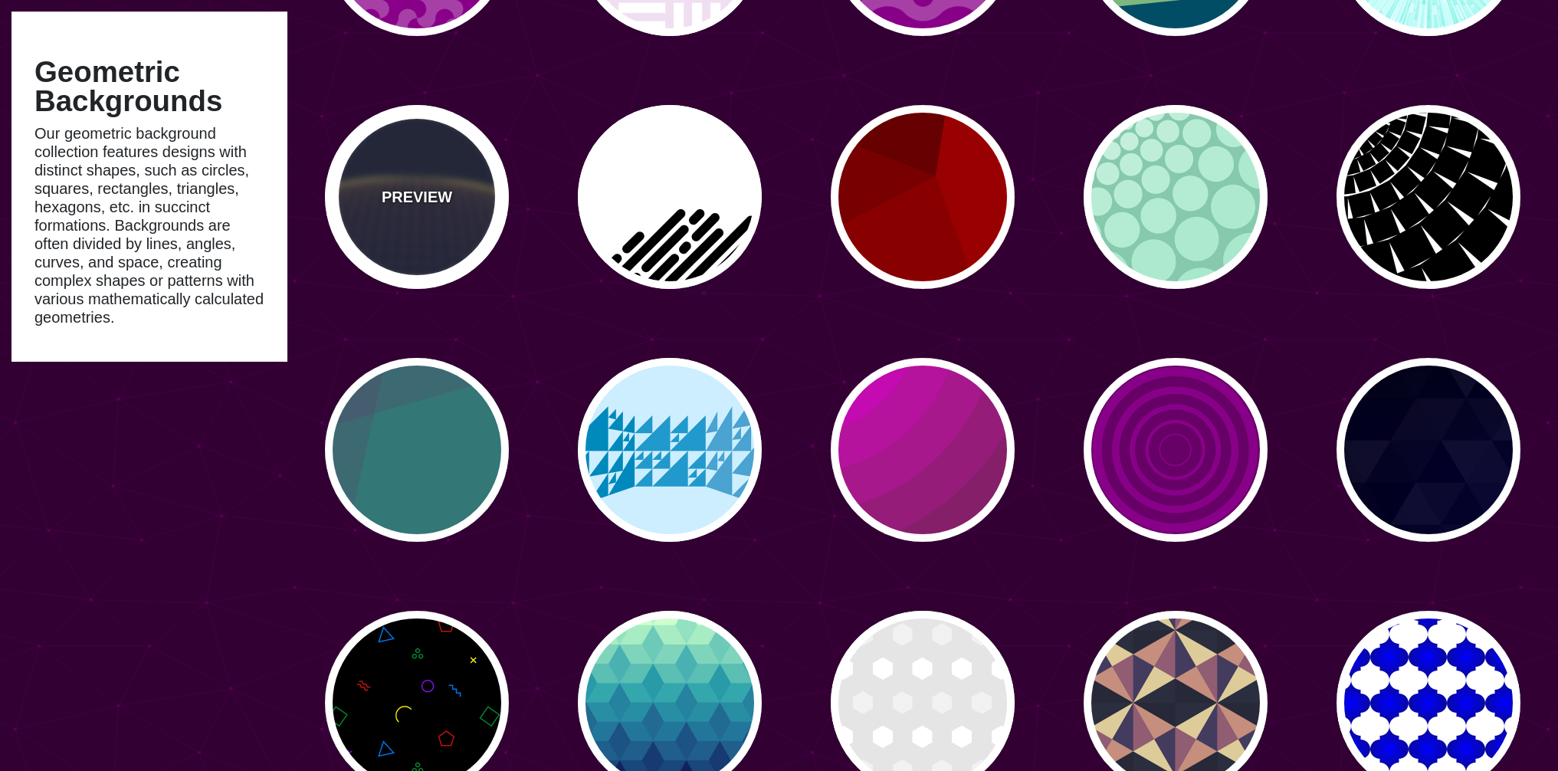
click at [345, 213] on div "PREVIEW" at bounding box center [417, 197] width 184 height 184
type input "#141933"
type input "#FFFF77"
type input "0"
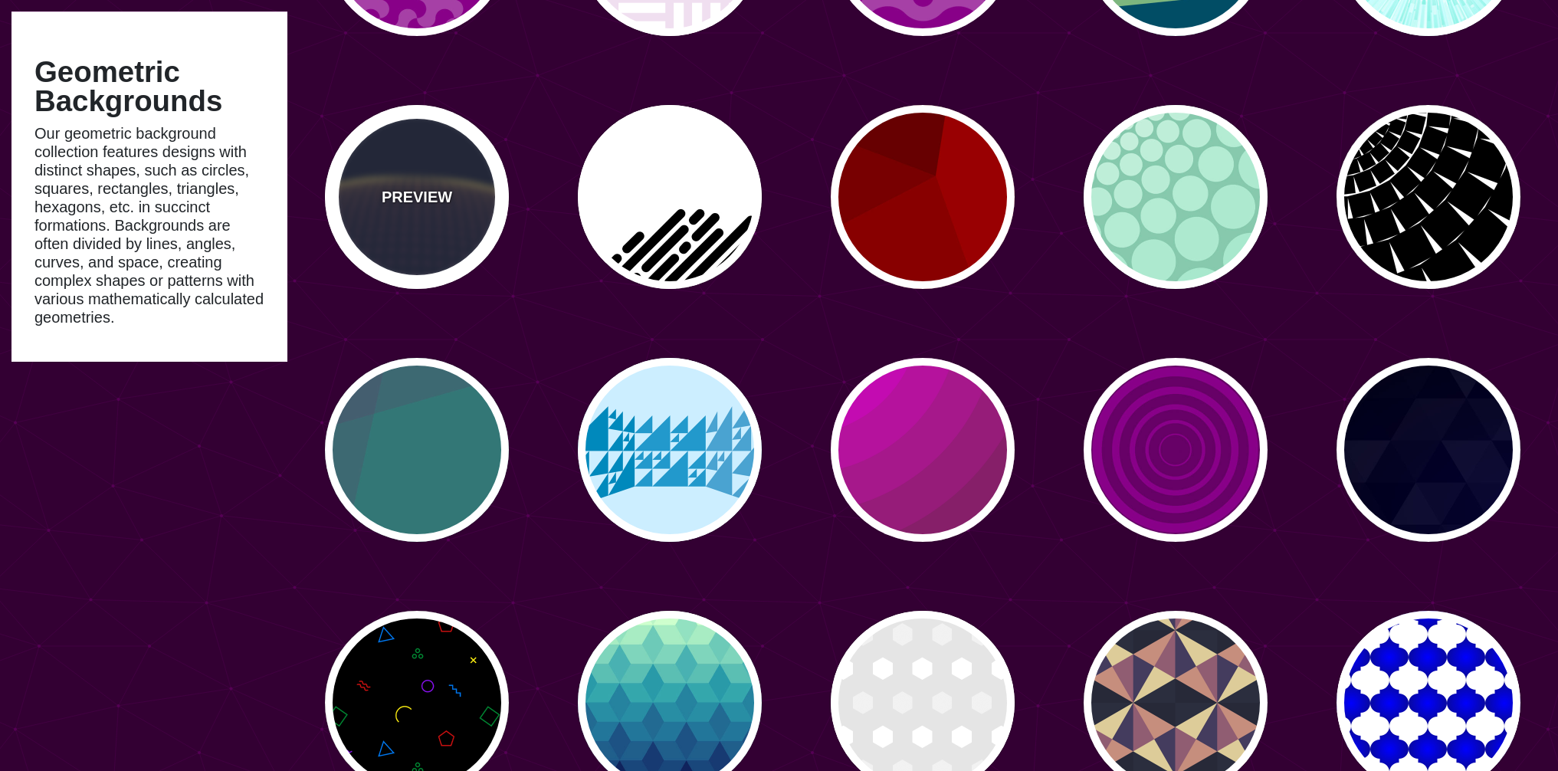
type input "5"
type input "0"
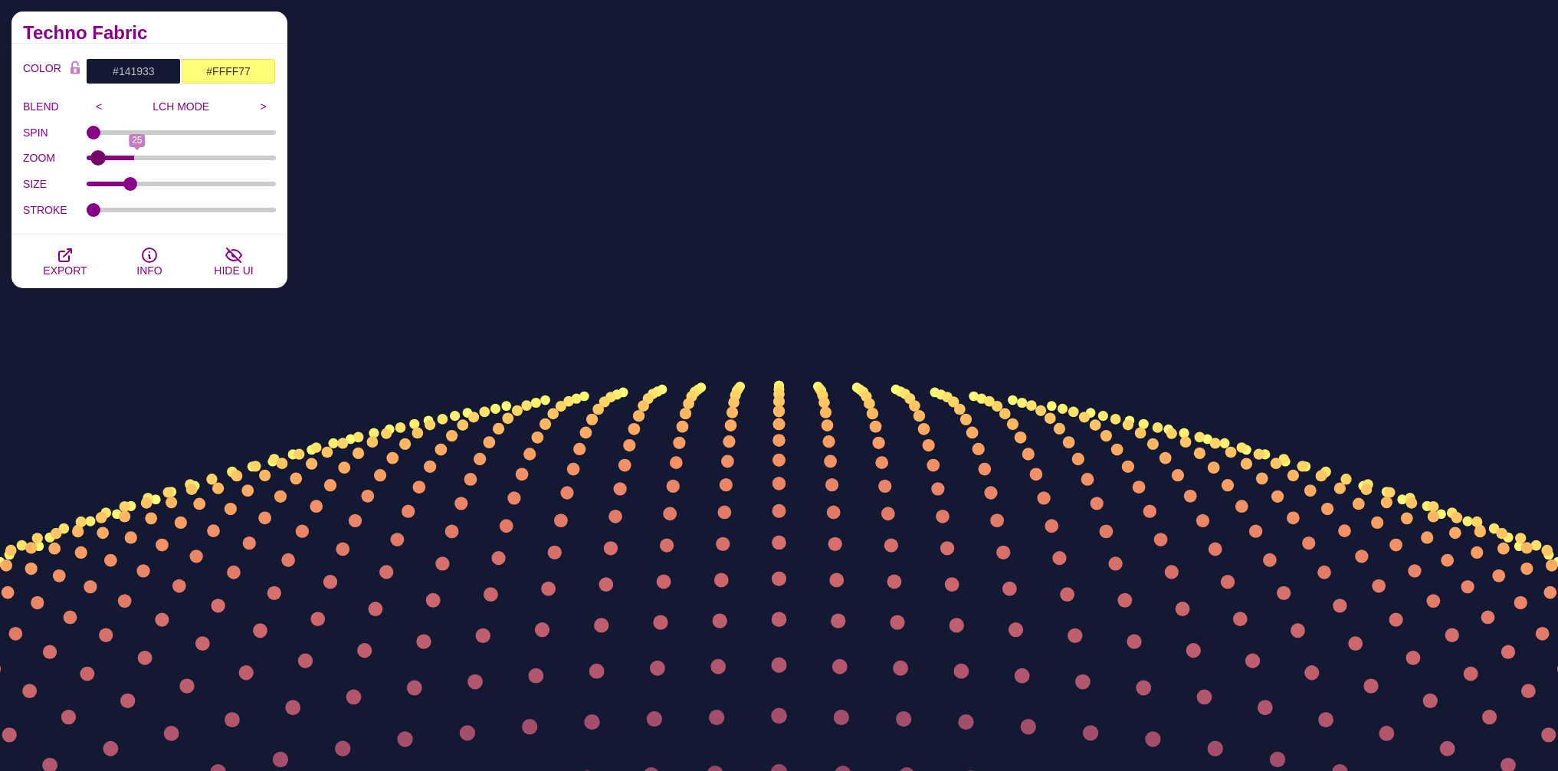
type input "0"
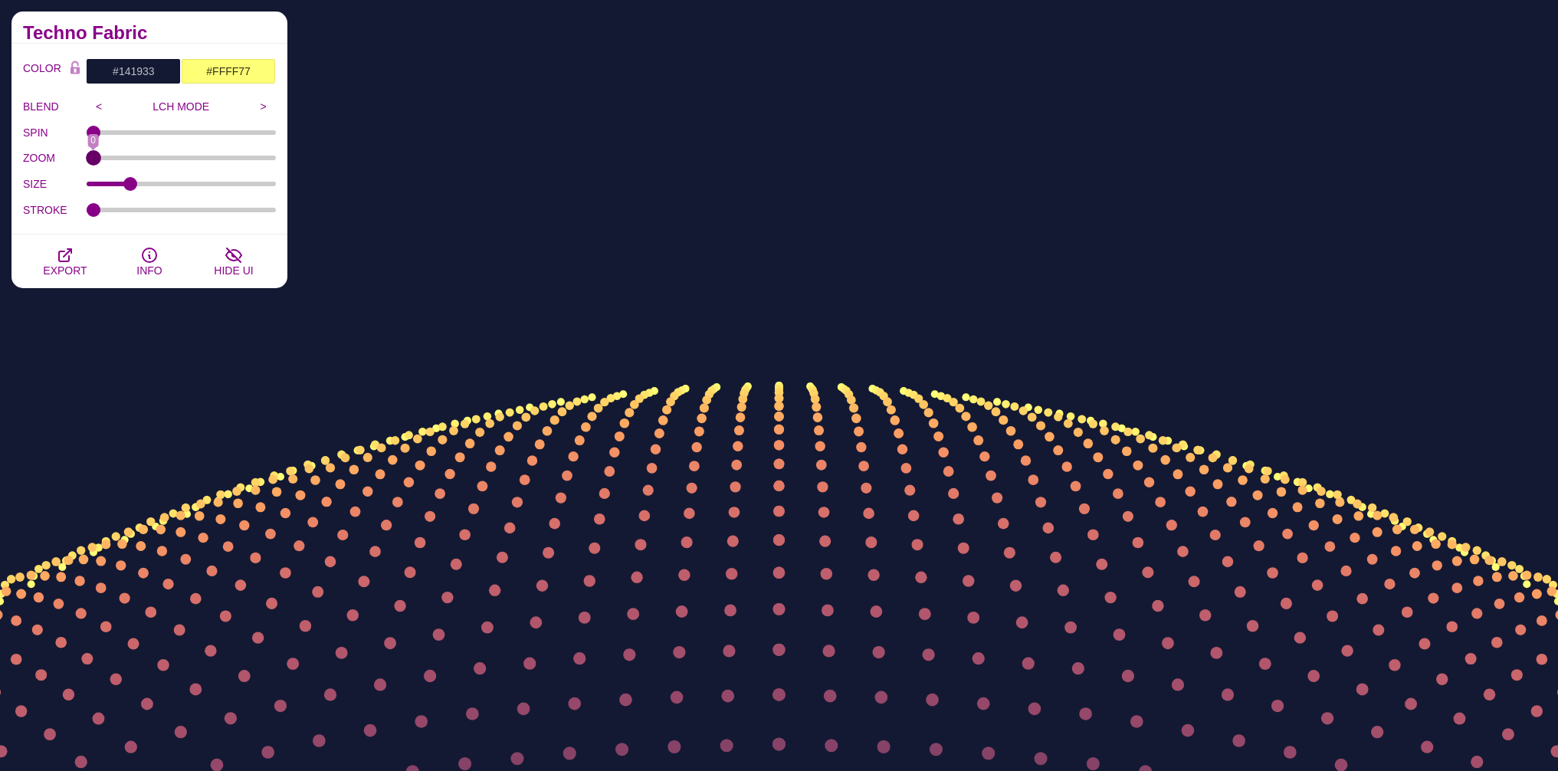
drag, startPoint x: 94, startPoint y: 155, endPoint x: 19, endPoint y: 172, distance: 77.0
click at [87, 161] on input "ZOOM" at bounding box center [182, 158] width 190 height 6
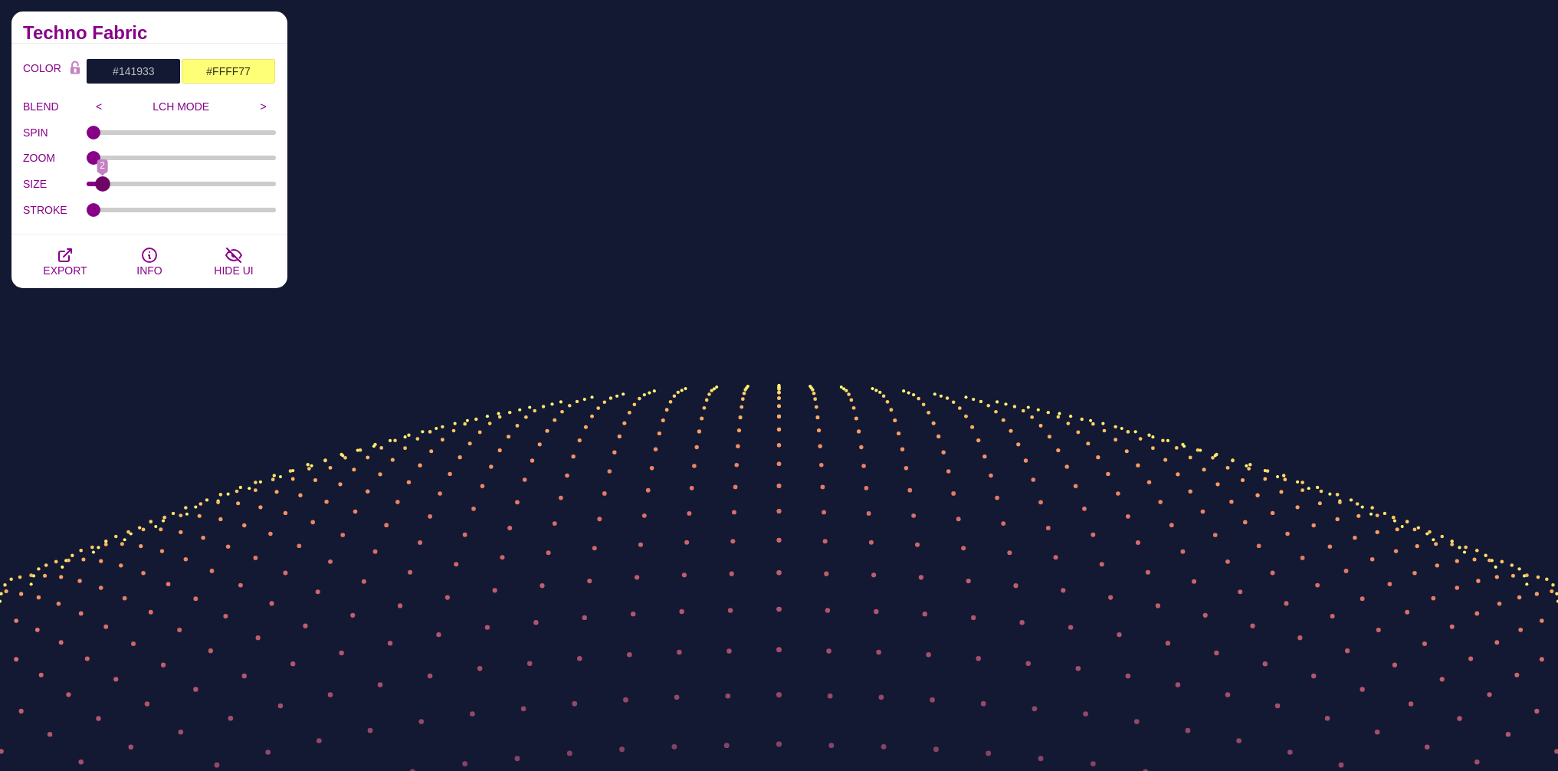
drag, startPoint x: 131, startPoint y: 182, endPoint x: 107, endPoint y: 182, distance: 24.5
type input "2"
click at [107, 182] on input "SIZE" at bounding box center [182, 184] width 190 height 6
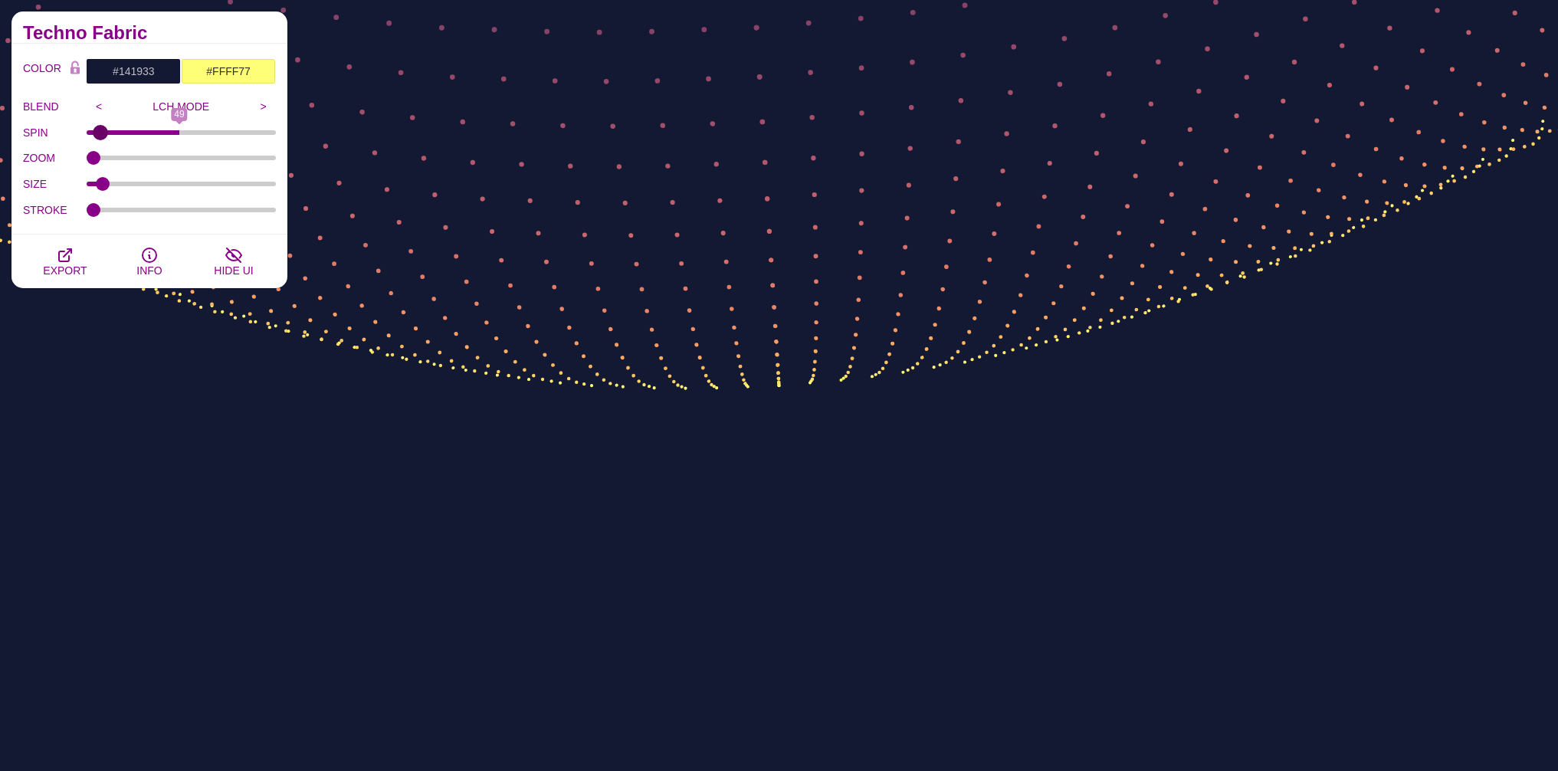
type input "0"
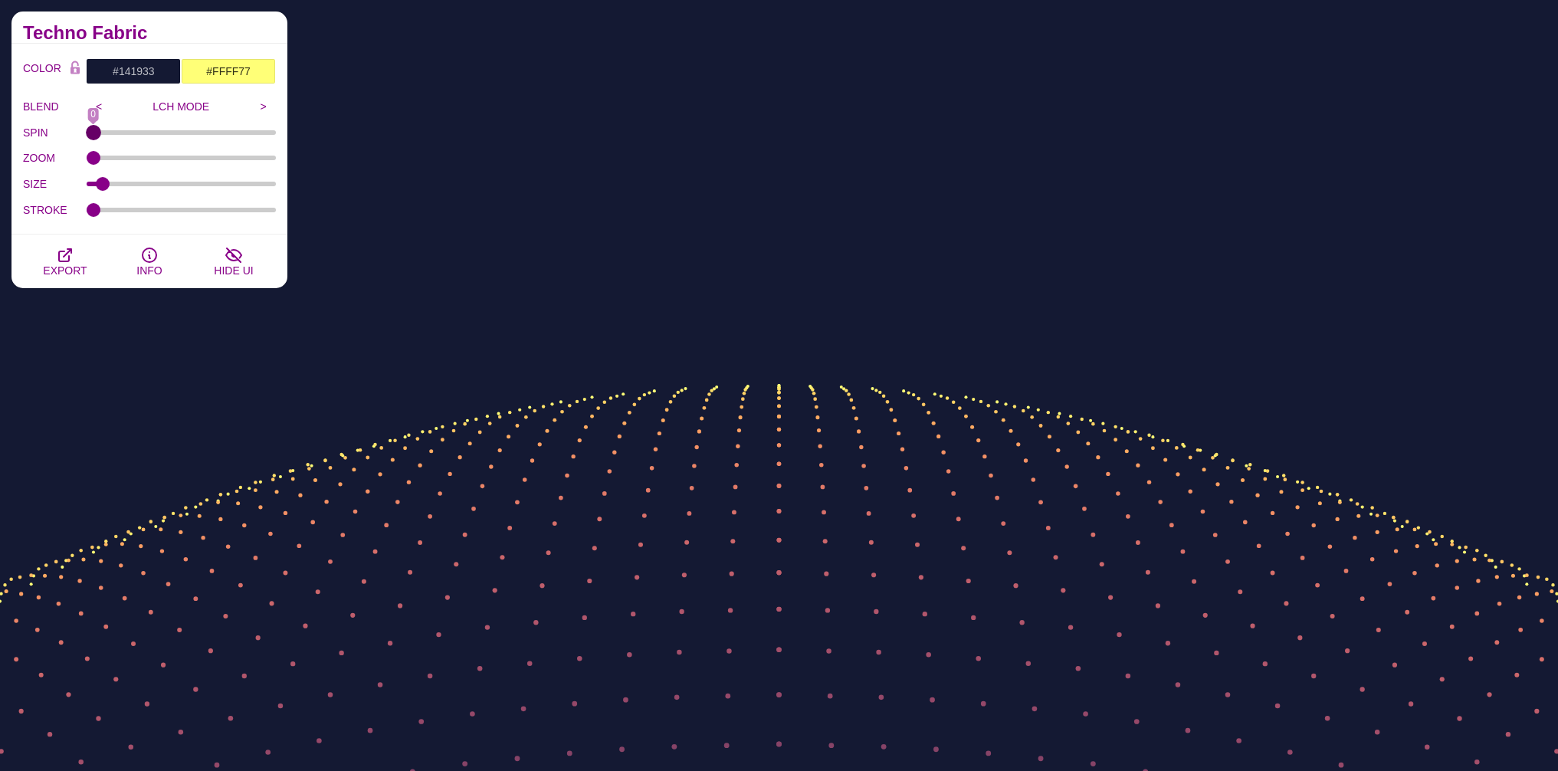
drag, startPoint x: 97, startPoint y: 130, endPoint x: 12, endPoint y: 182, distance: 99.1
click at [87, 136] on input "SPIN" at bounding box center [182, 132] width 190 height 6
click at [97, 105] on input "<" at bounding box center [99, 106] width 25 height 23
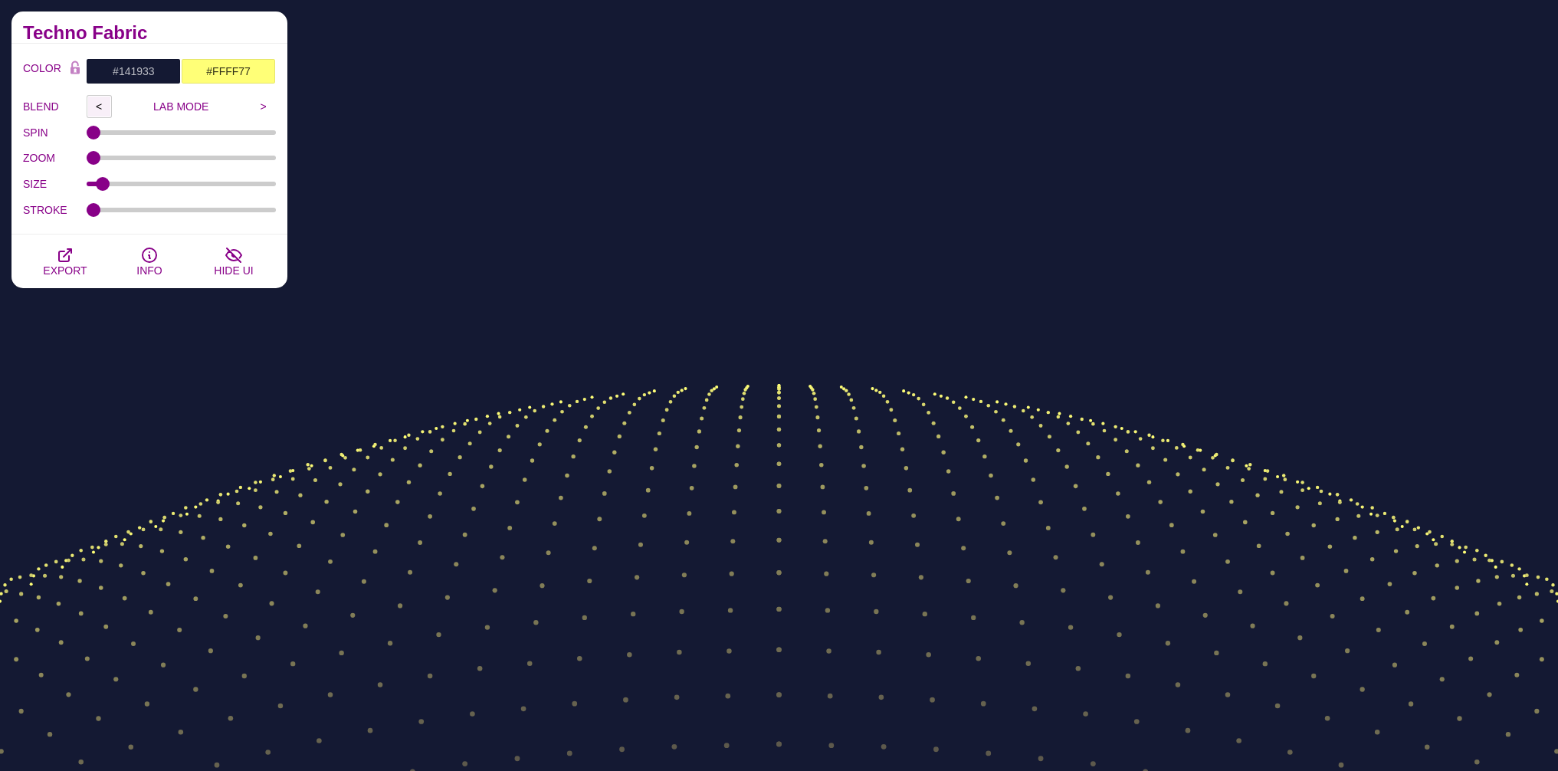
click at [97, 105] on input "<" at bounding box center [99, 106] width 25 height 23
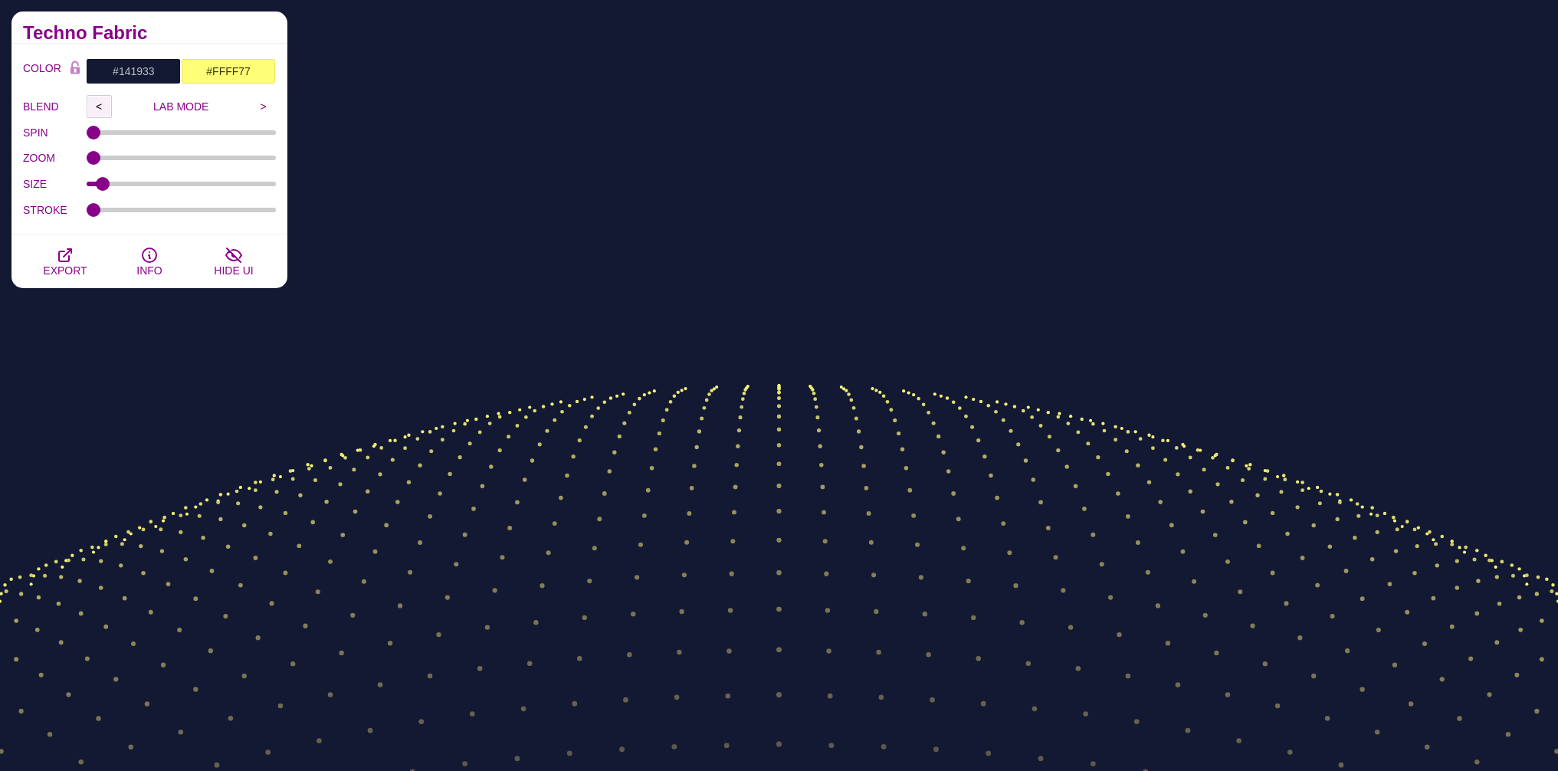
click at [97, 105] on input "<" at bounding box center [99, 106] width 25 height 23
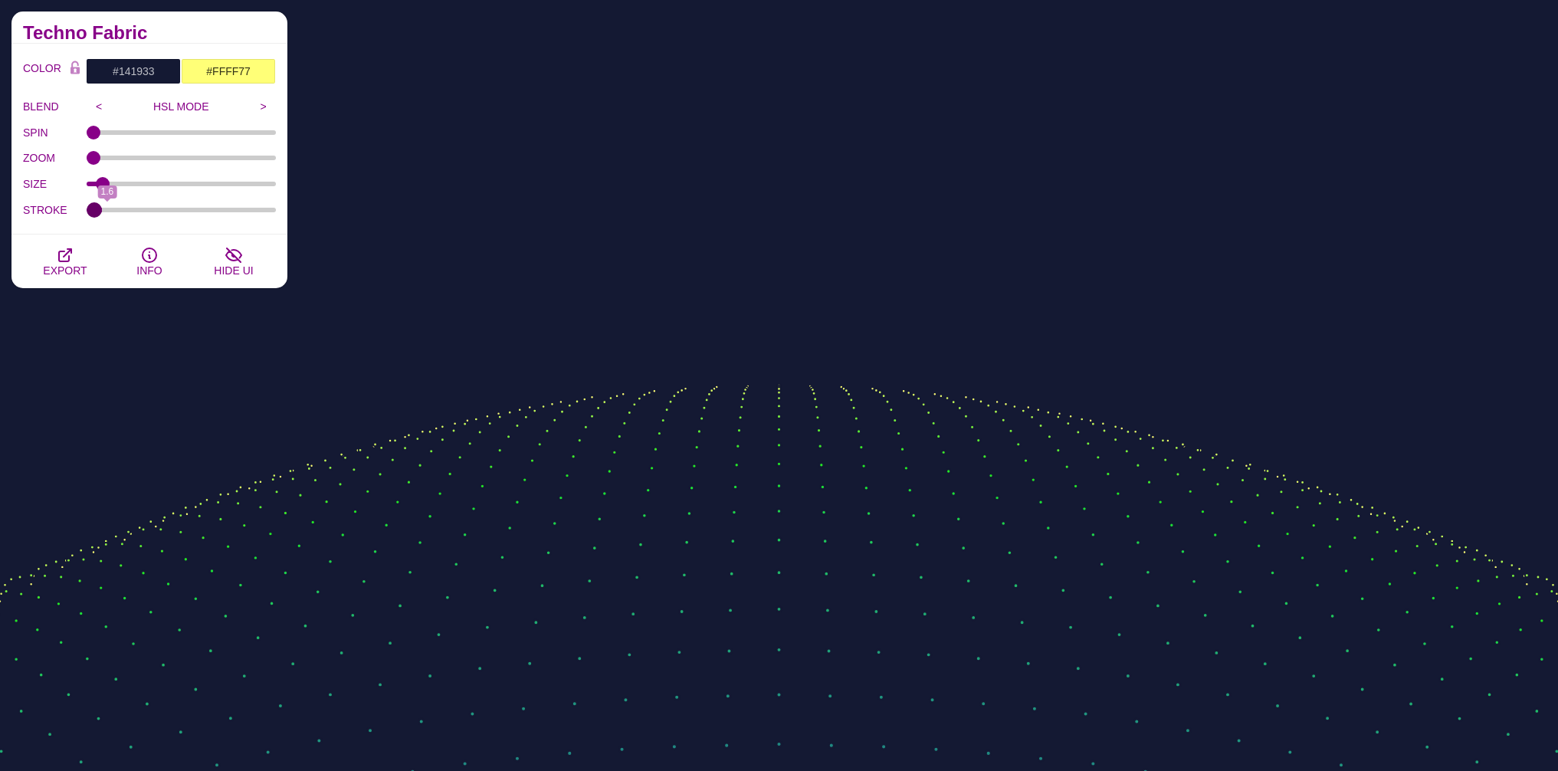
type input "0"
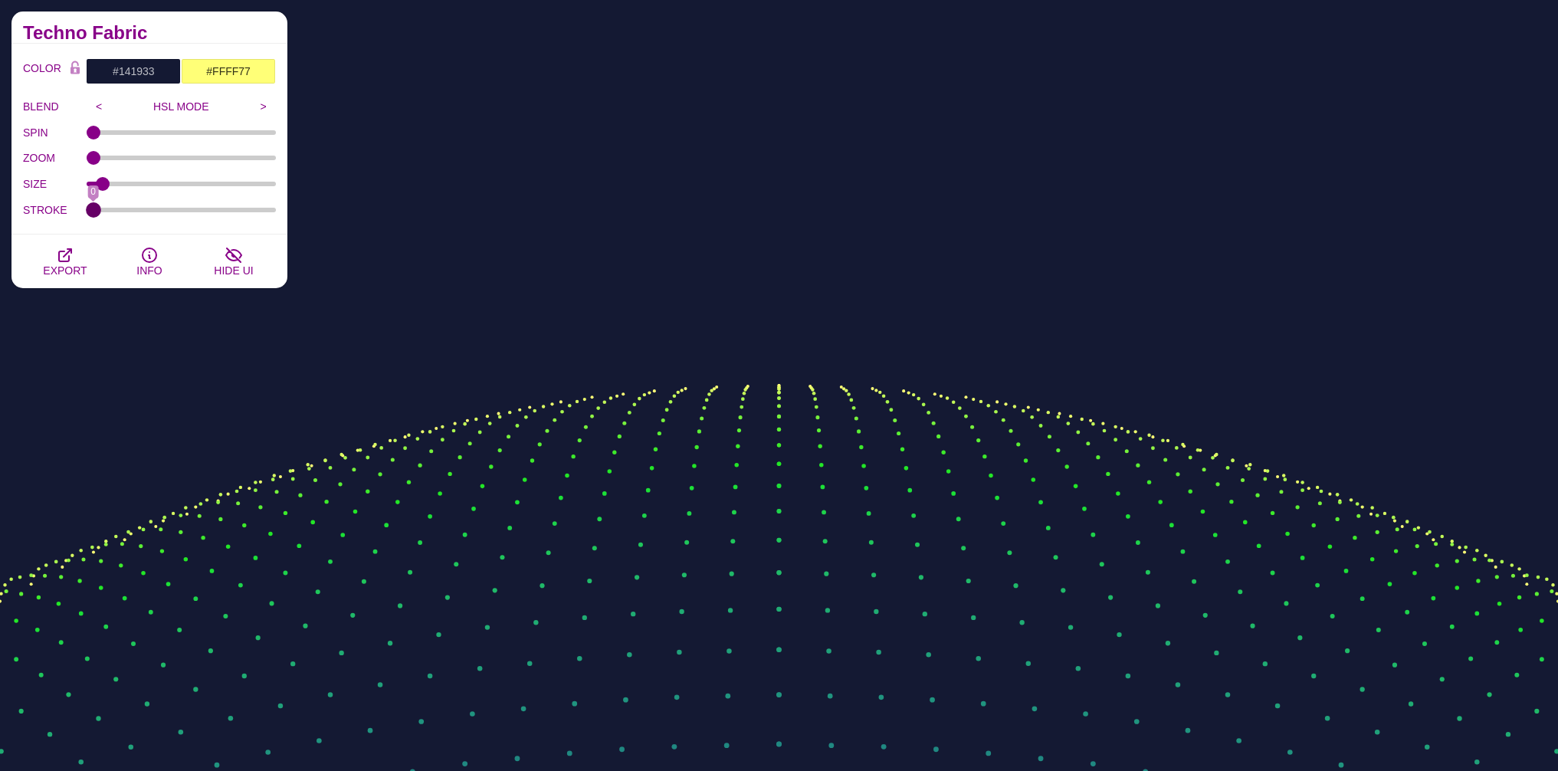
drag, startPoint x: 104, startPoint y: 208, endPoint x: 58, endPoint y: 207, distance: 46.0
click at [87, 212] on input "STROKE" at bounding box center [182, 210] width 190 height 6
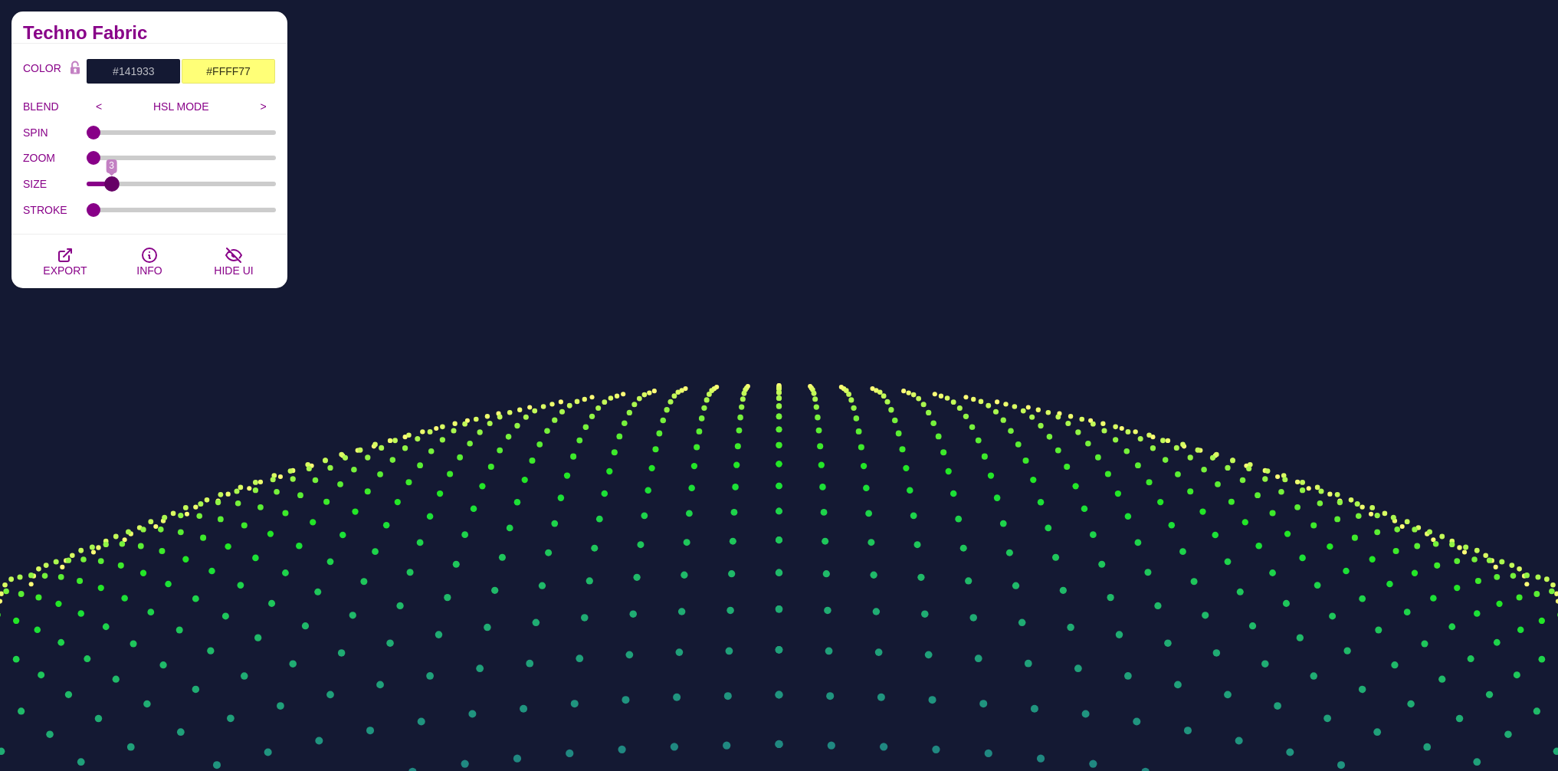
type input "2"
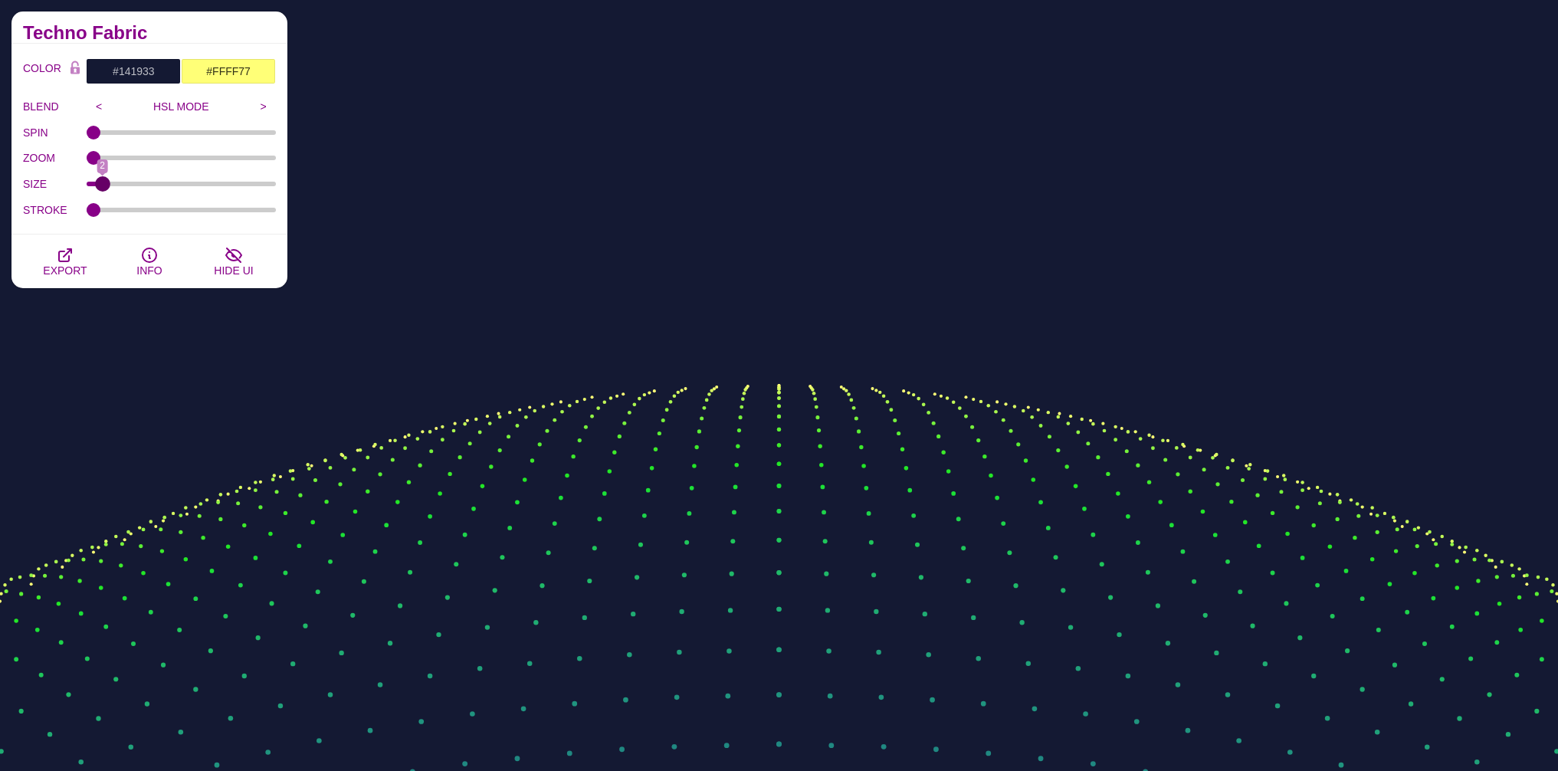
click at [103, 183] on input "SIZE" at bounding box center [182, 184] width 190 height 6
click at [99, 109] on input "<" at bounding box center [99, 106] width 25 height 23
click at [254, 106] on input ">" at bounding box center [263, 106] width 25 height 23
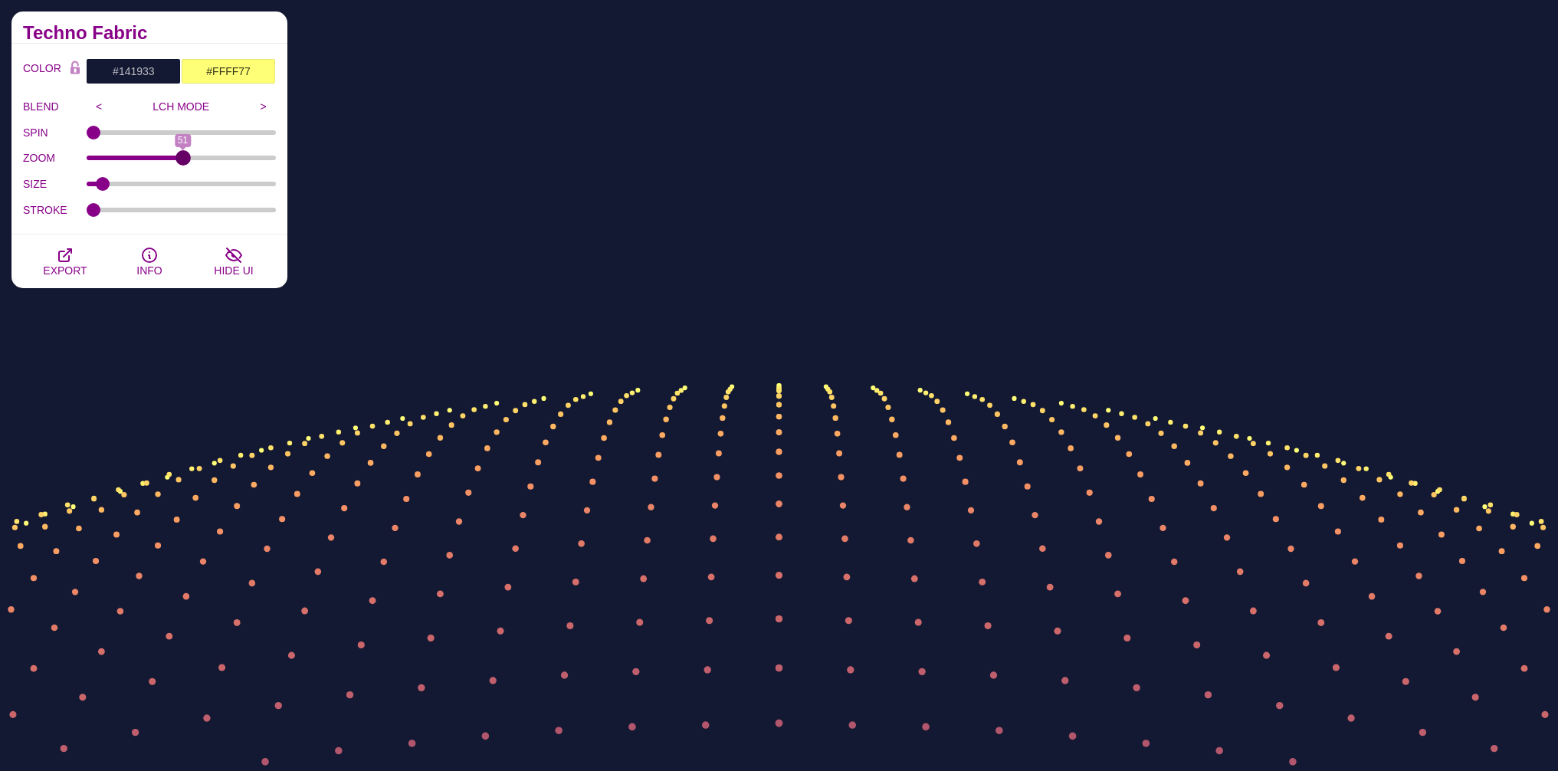
drag, startPoint x: 93, startPoint y: 160, endPoint x: 182, endPoint y: 159, distance: 89.7
type input "51"
click at [182, 159] on input "ZOOM" at bounding box center [182, 158] width 190 height 6
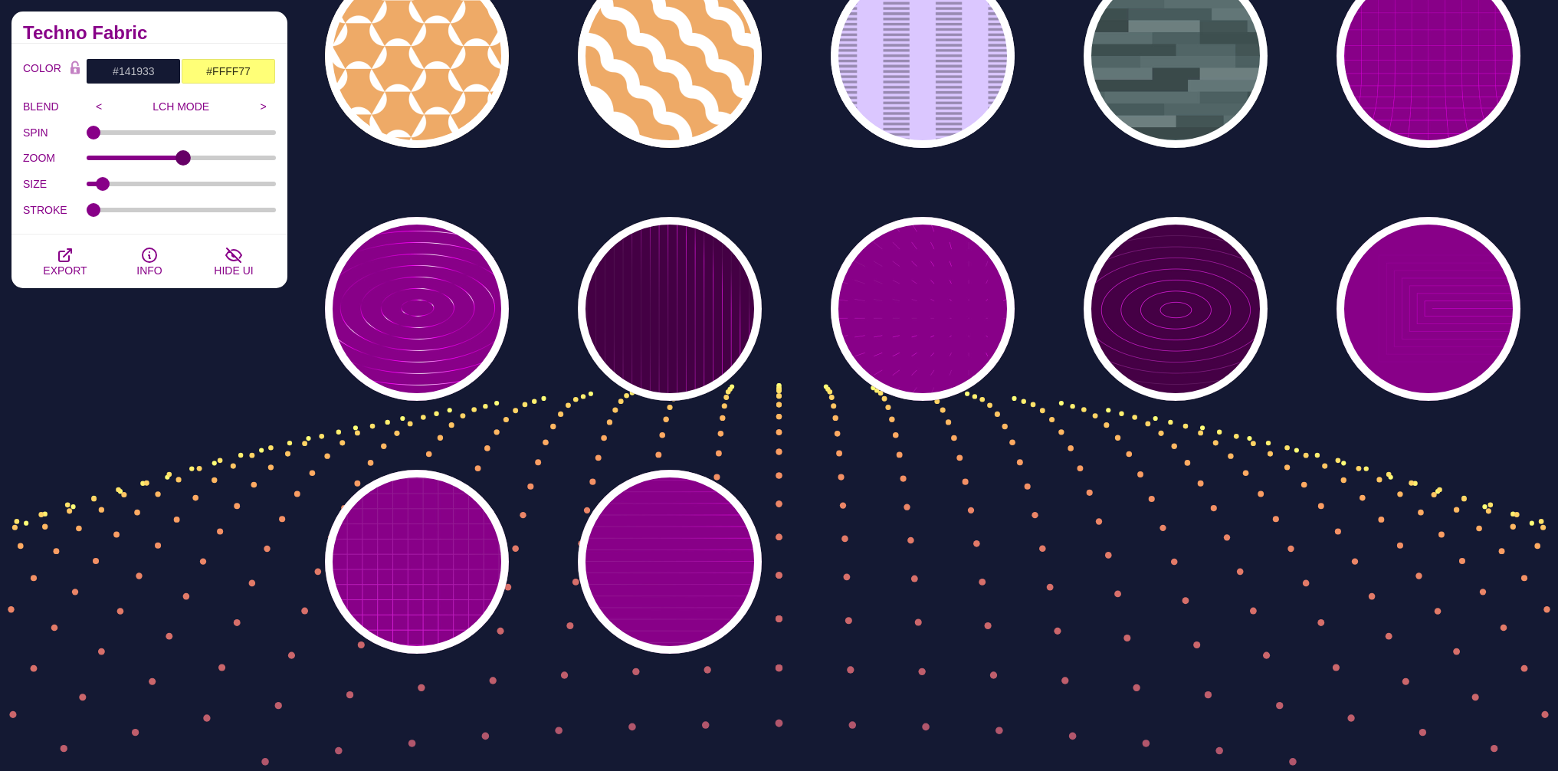
scroll to position [7626, 0]
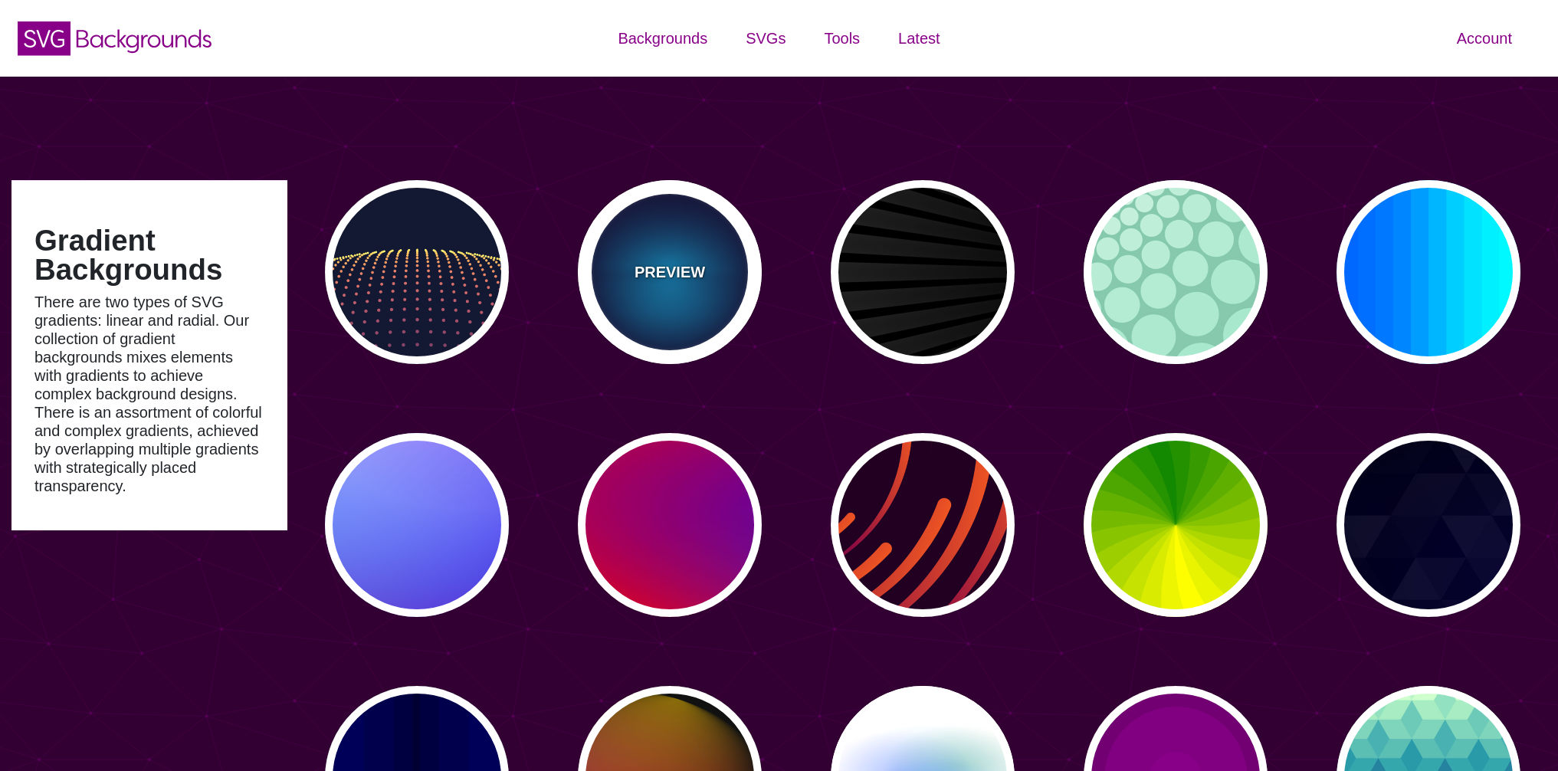
click at [687, 245] on div "PREVIEW" at bounding box center [670, 272] width 184 height 184
type input "#000033"
type input "#00BBFF"
type input "#000033"
type input "2000"
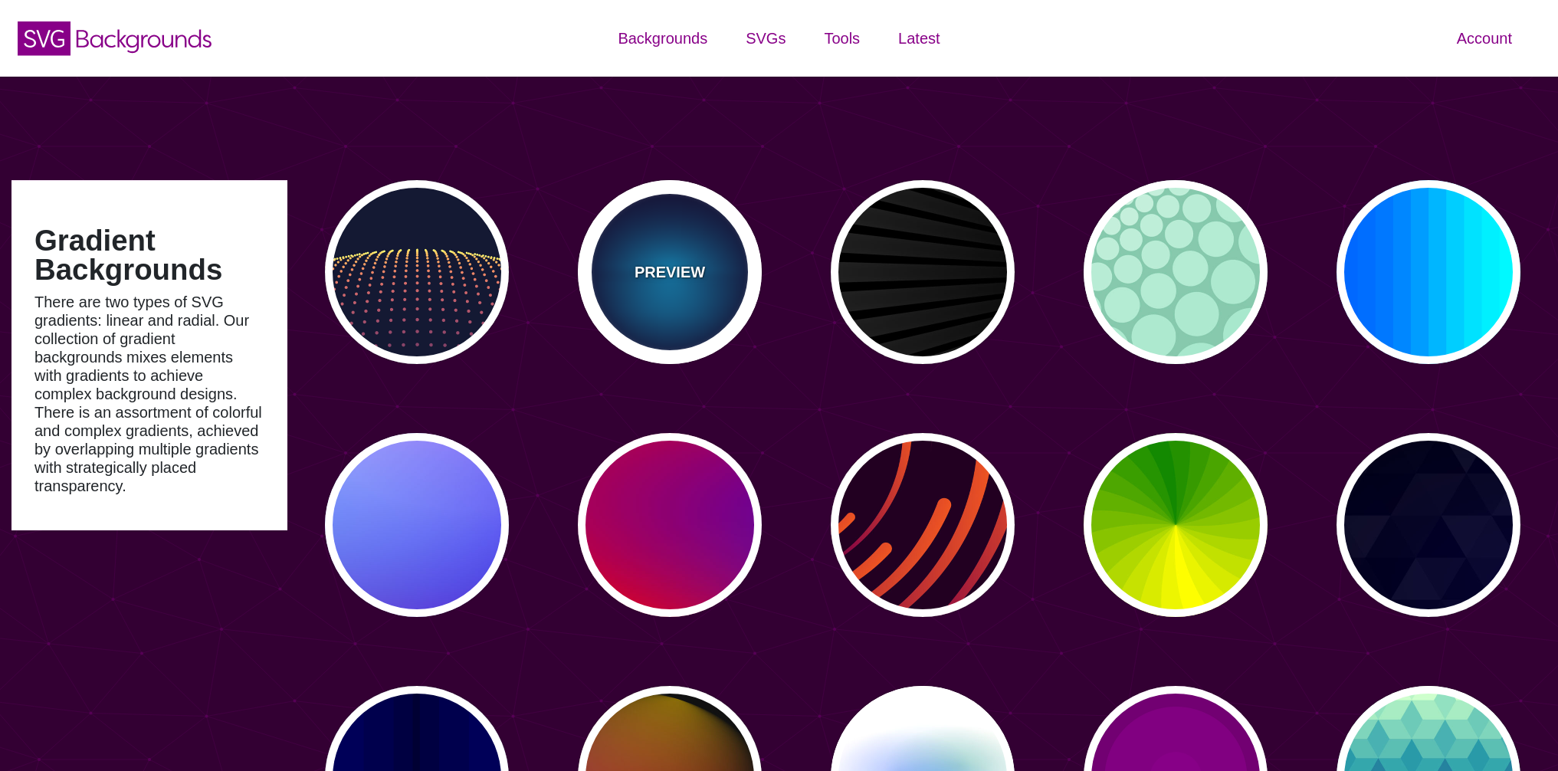
type input "0.5"
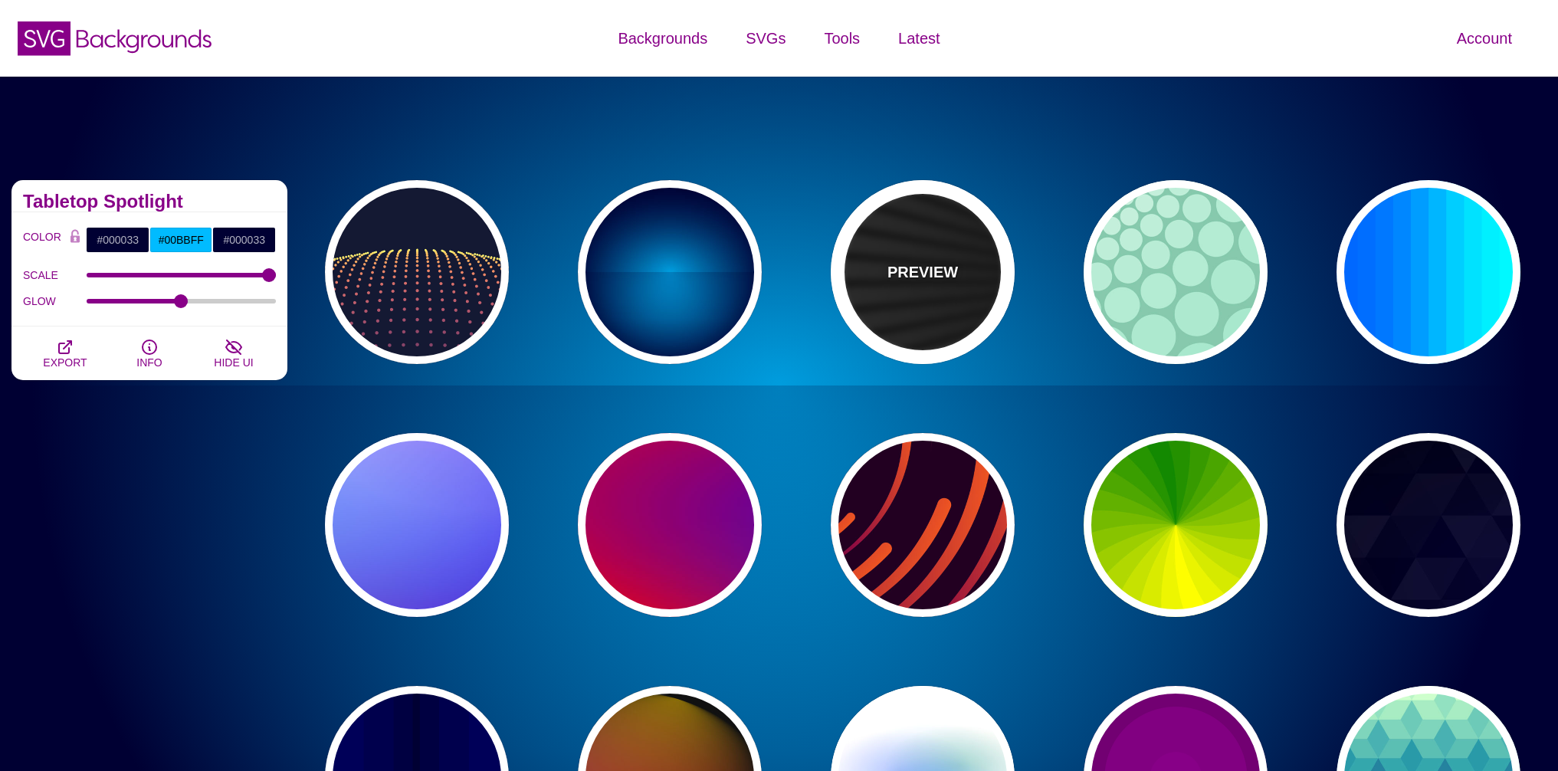
click at [942, 238] on div "PREVIEW" at bounding box center [923, 272] width 184 height 184
type input "#000000"
type input "#FFFFFF"
type input "0"
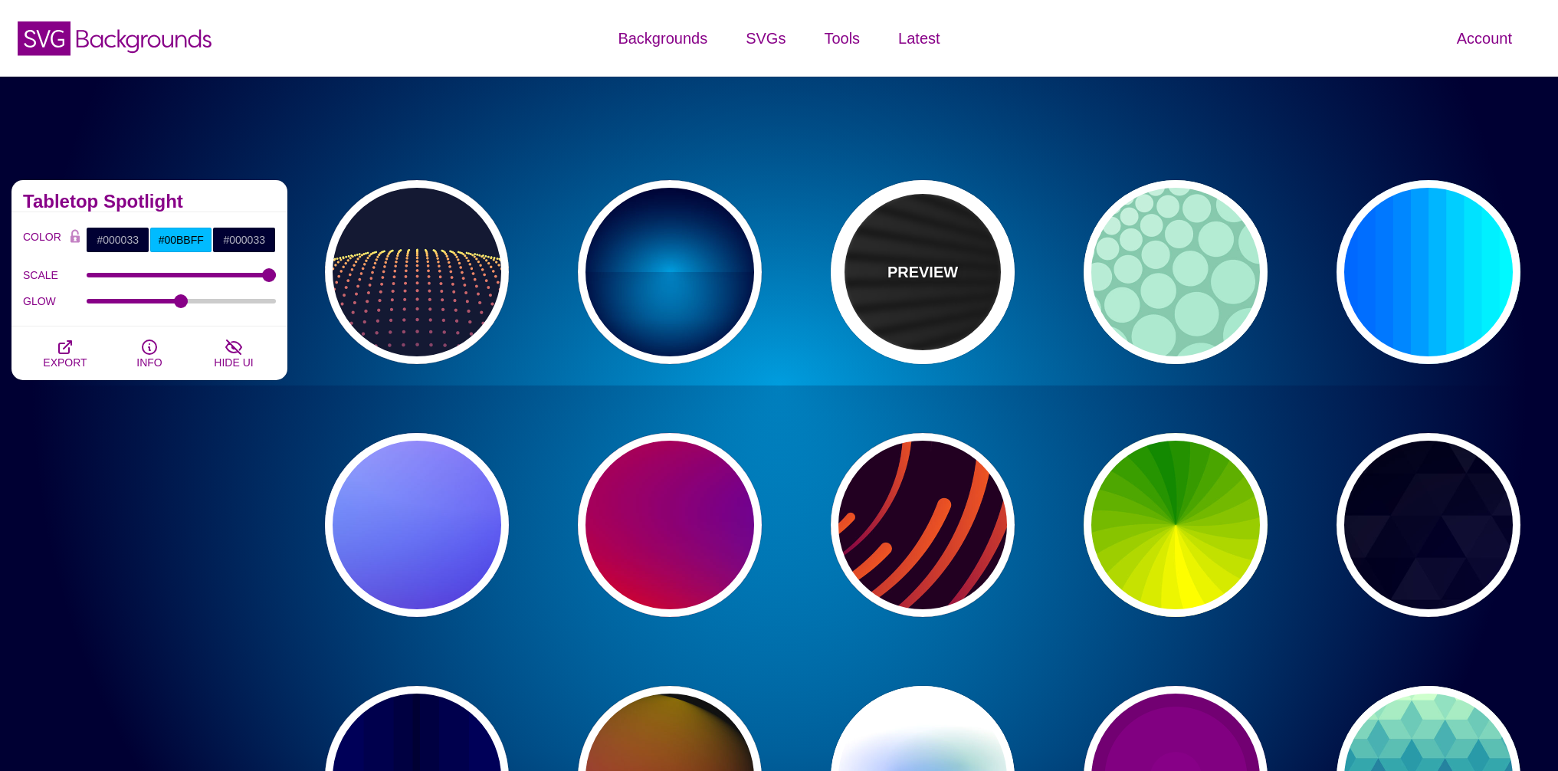
type input "0"
type input "50"
type input "0.2"
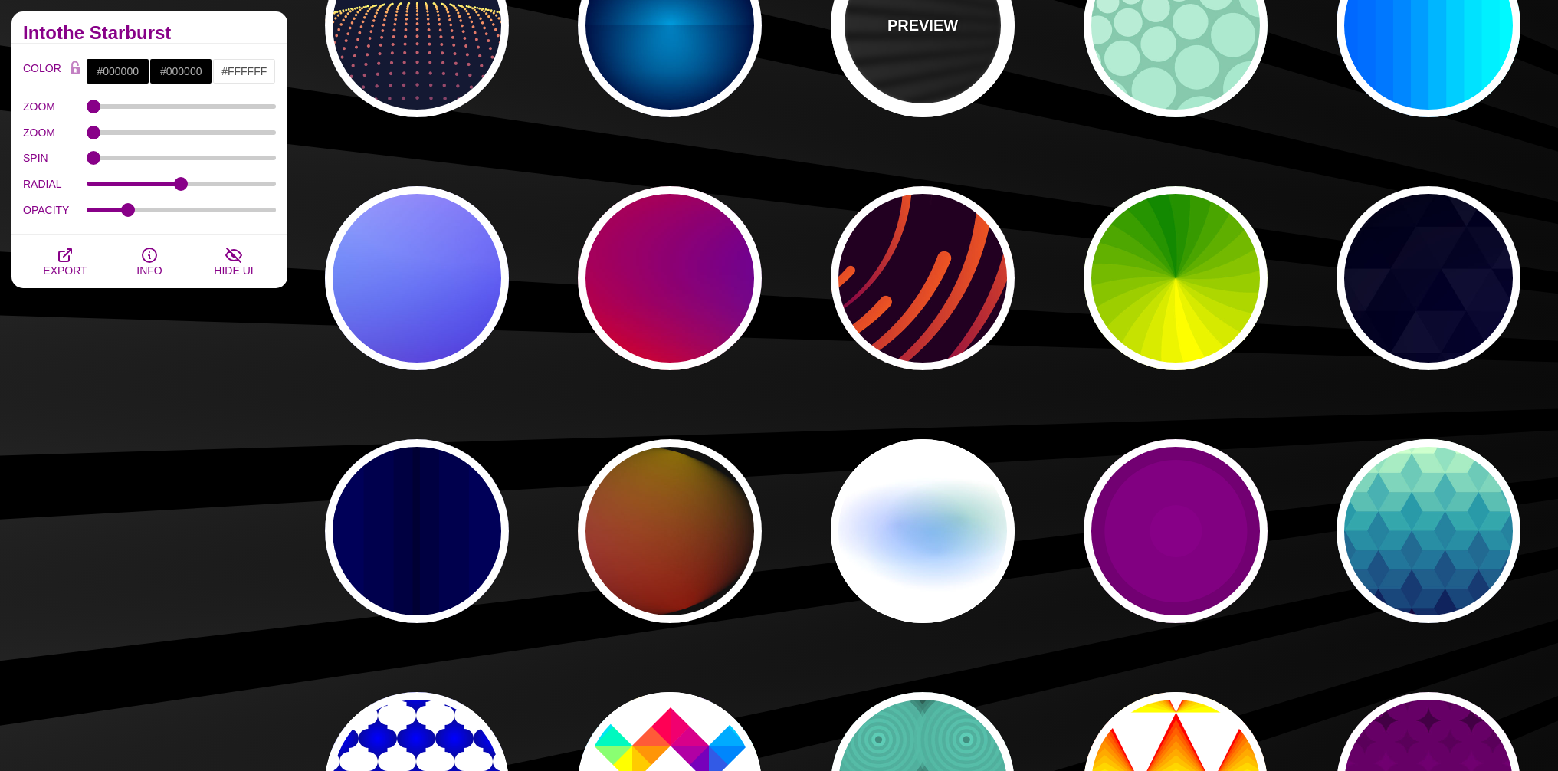
scroll to position [276, 0]
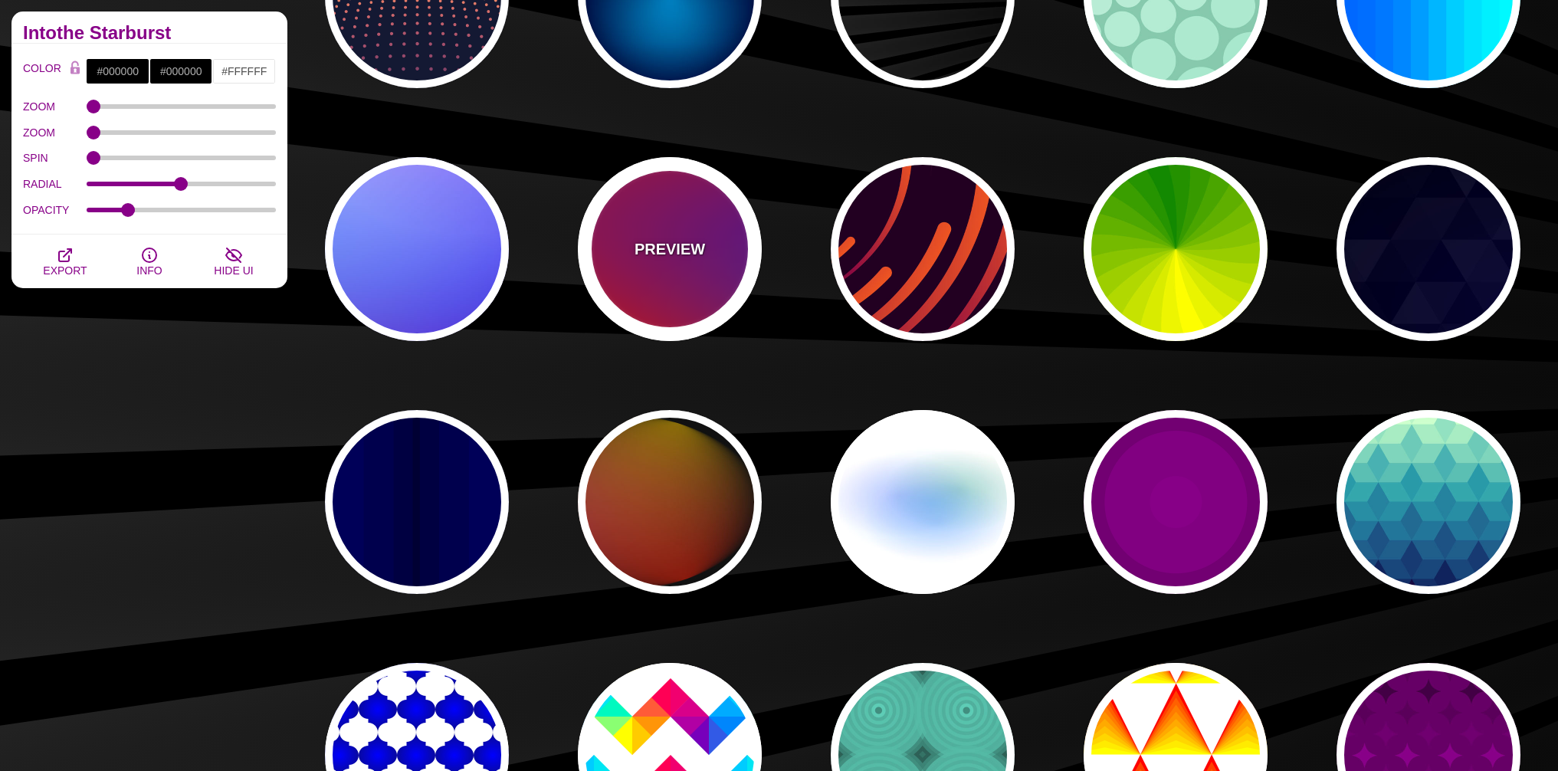
click at [681, 236] on div "PREVIEW" at bounding box center [670, 249] width 184 height 184
type input "#FF0000"
type input "#800080"
type input "#0000FF"
type input "#00EEBB"
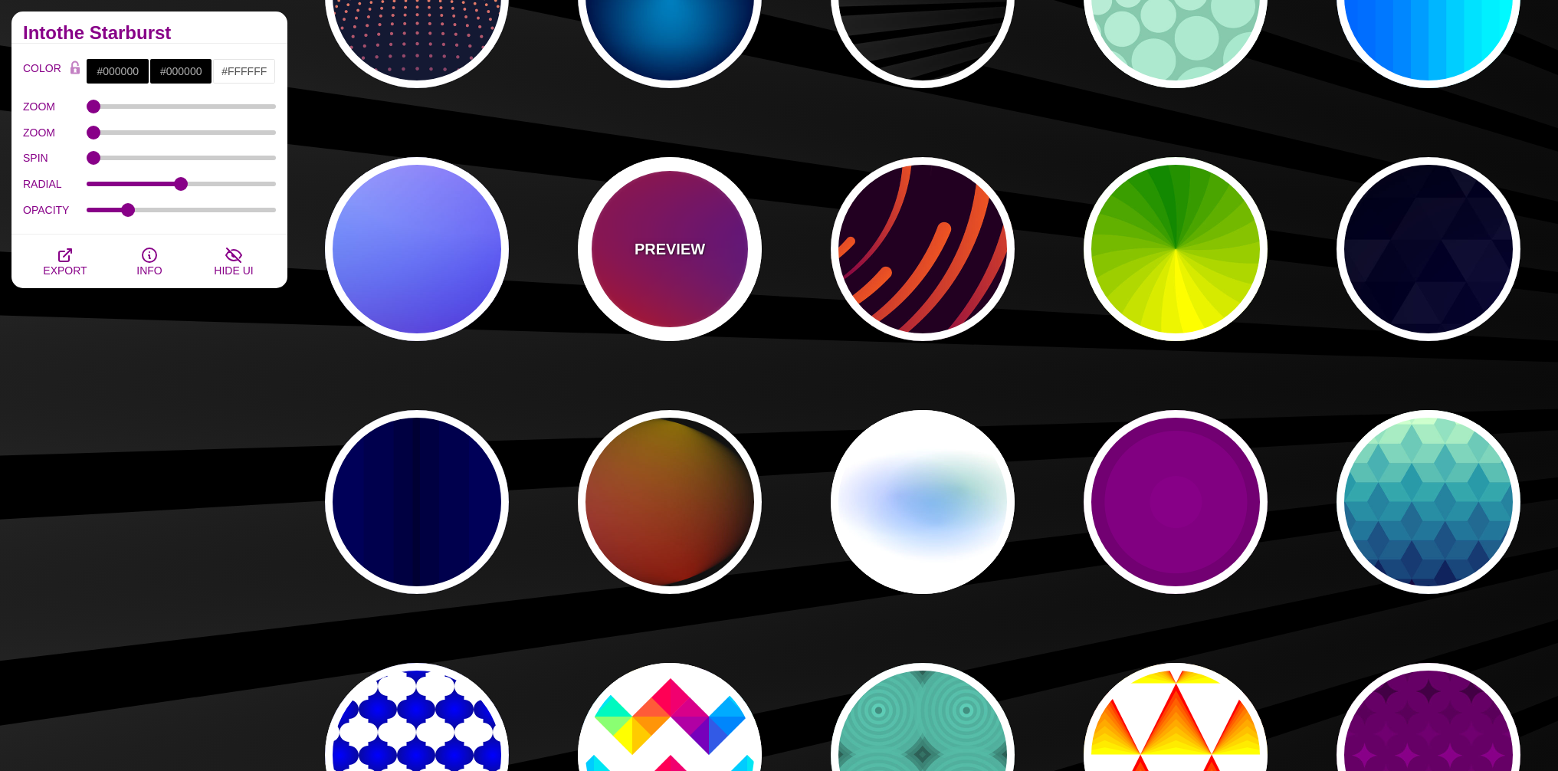
type input "#FFFF00"
type input "#FFA500"
type input "1"
type input "20"
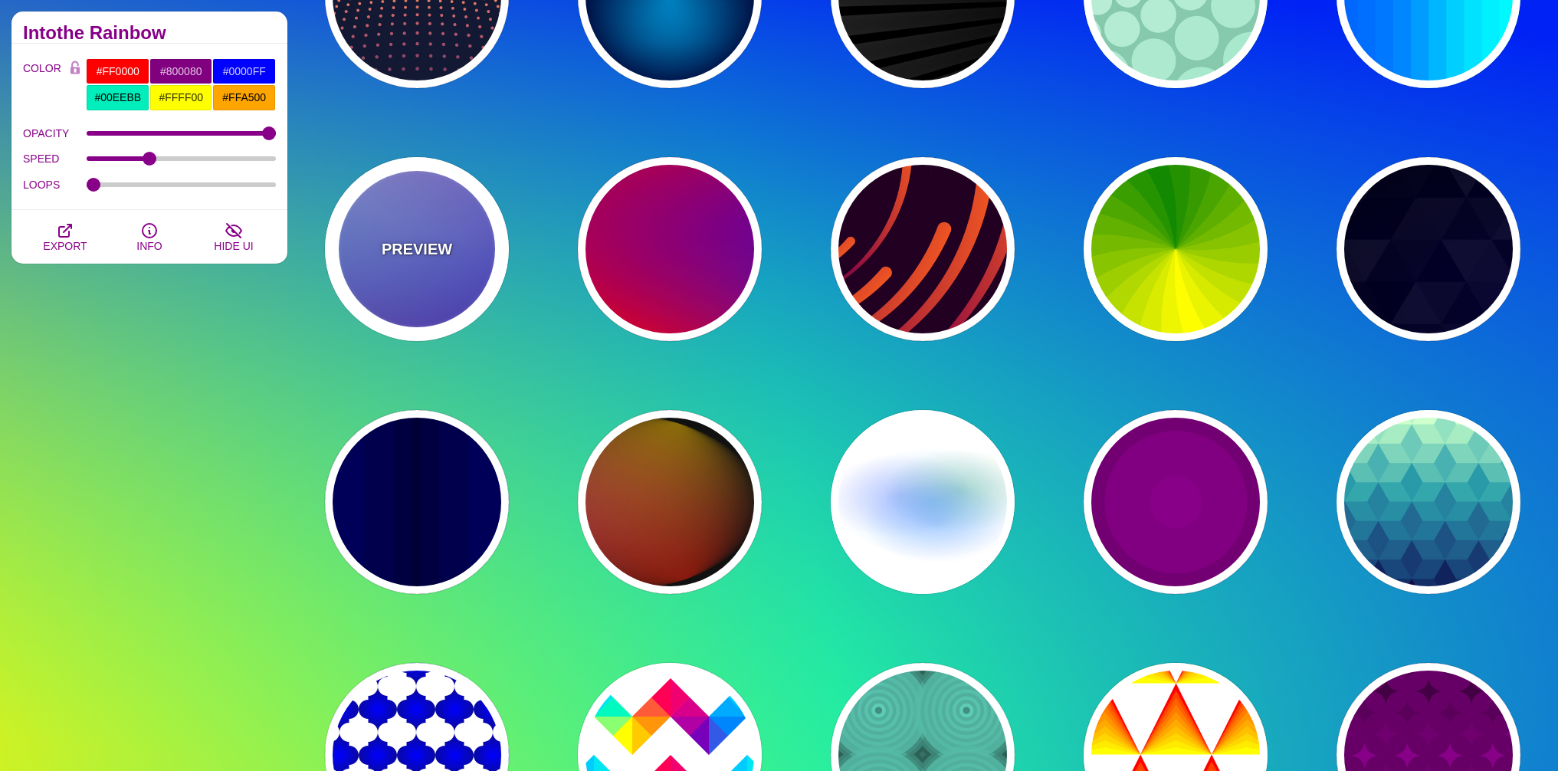
click at [403, 245] on p "PREVIEW" at bounding box center [417, 249] width 70 height 23
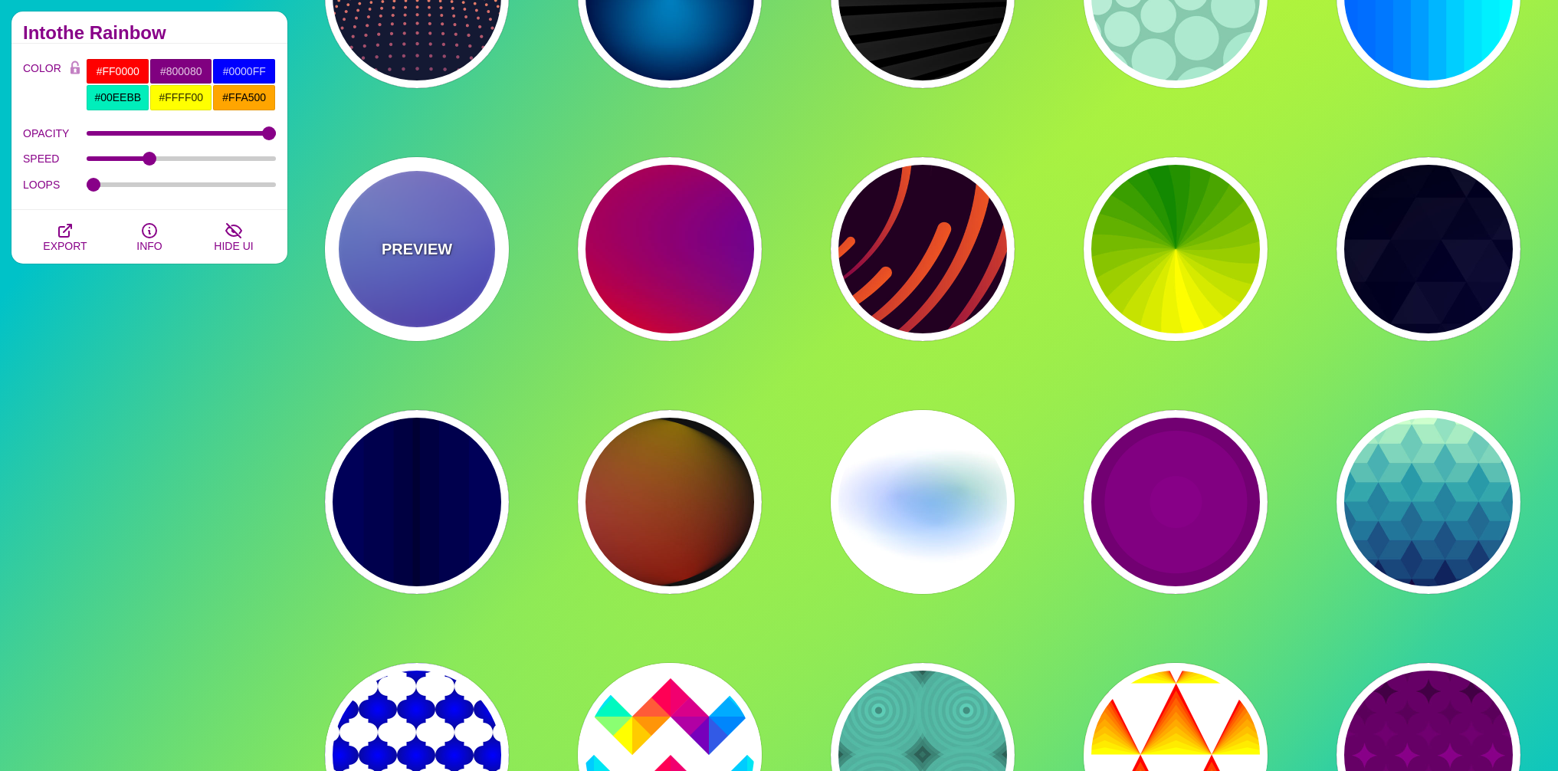
type input "#0000FF"
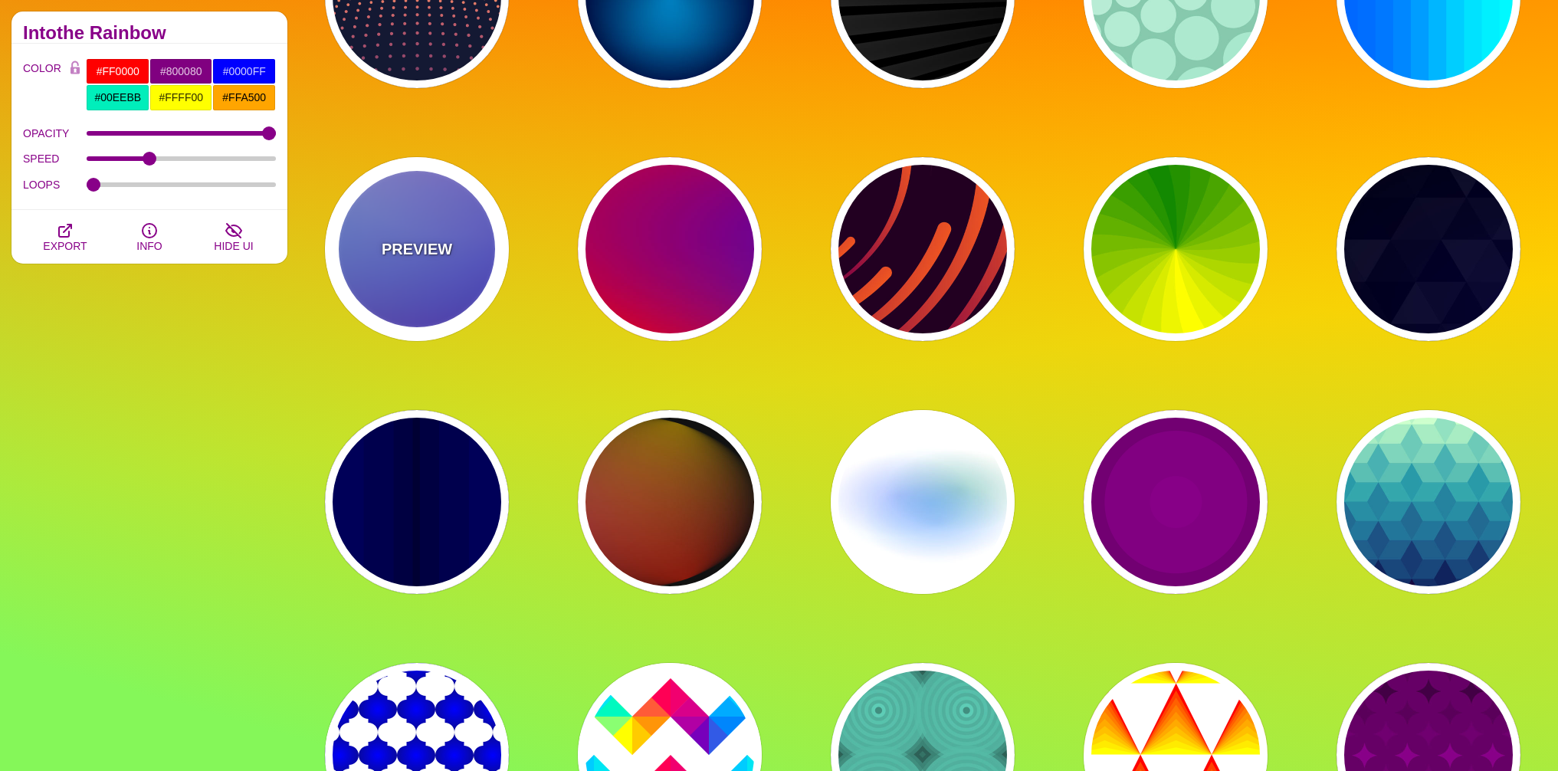
type input "#0099FF"
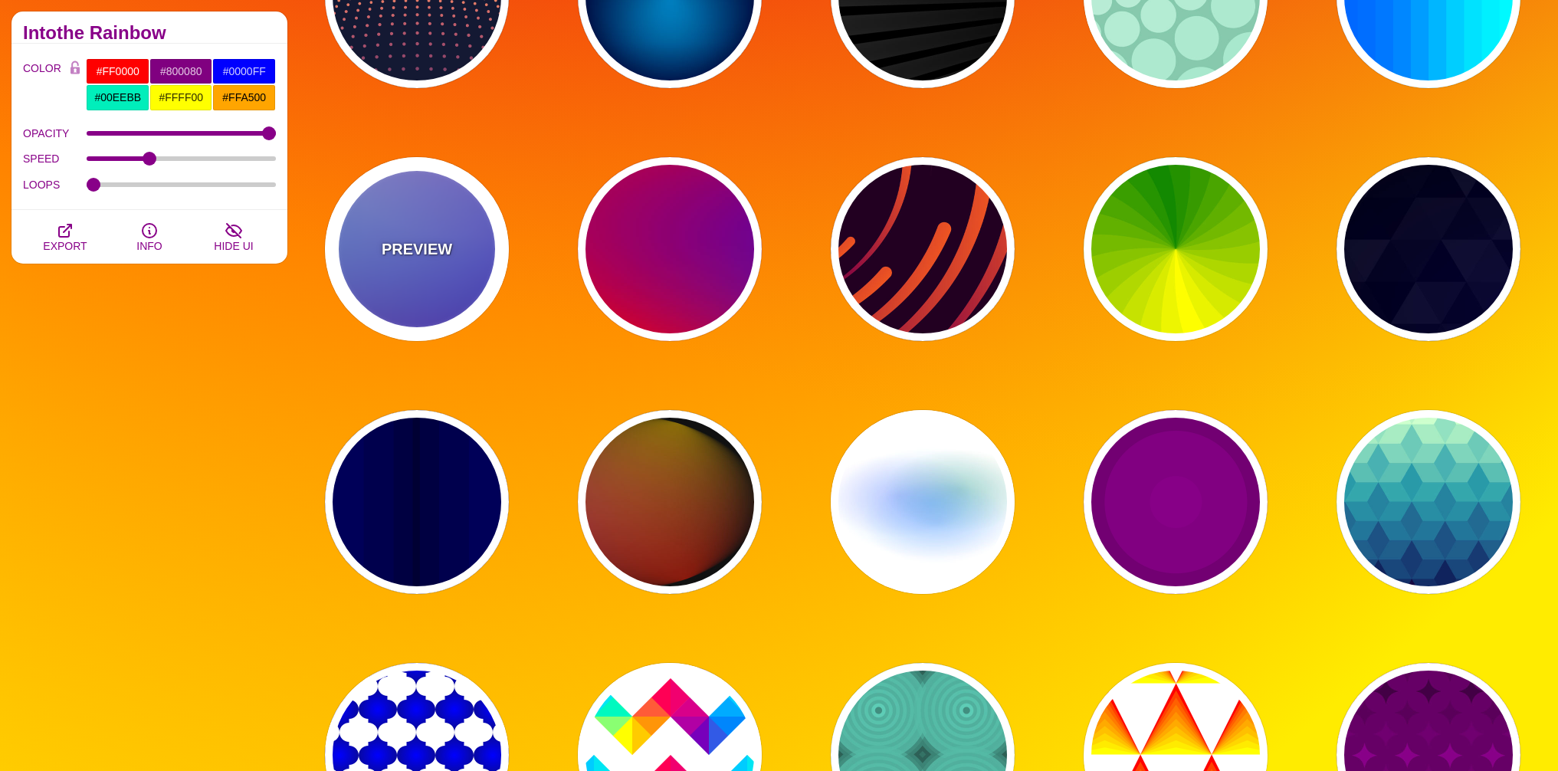
type input "#FFFFFF"
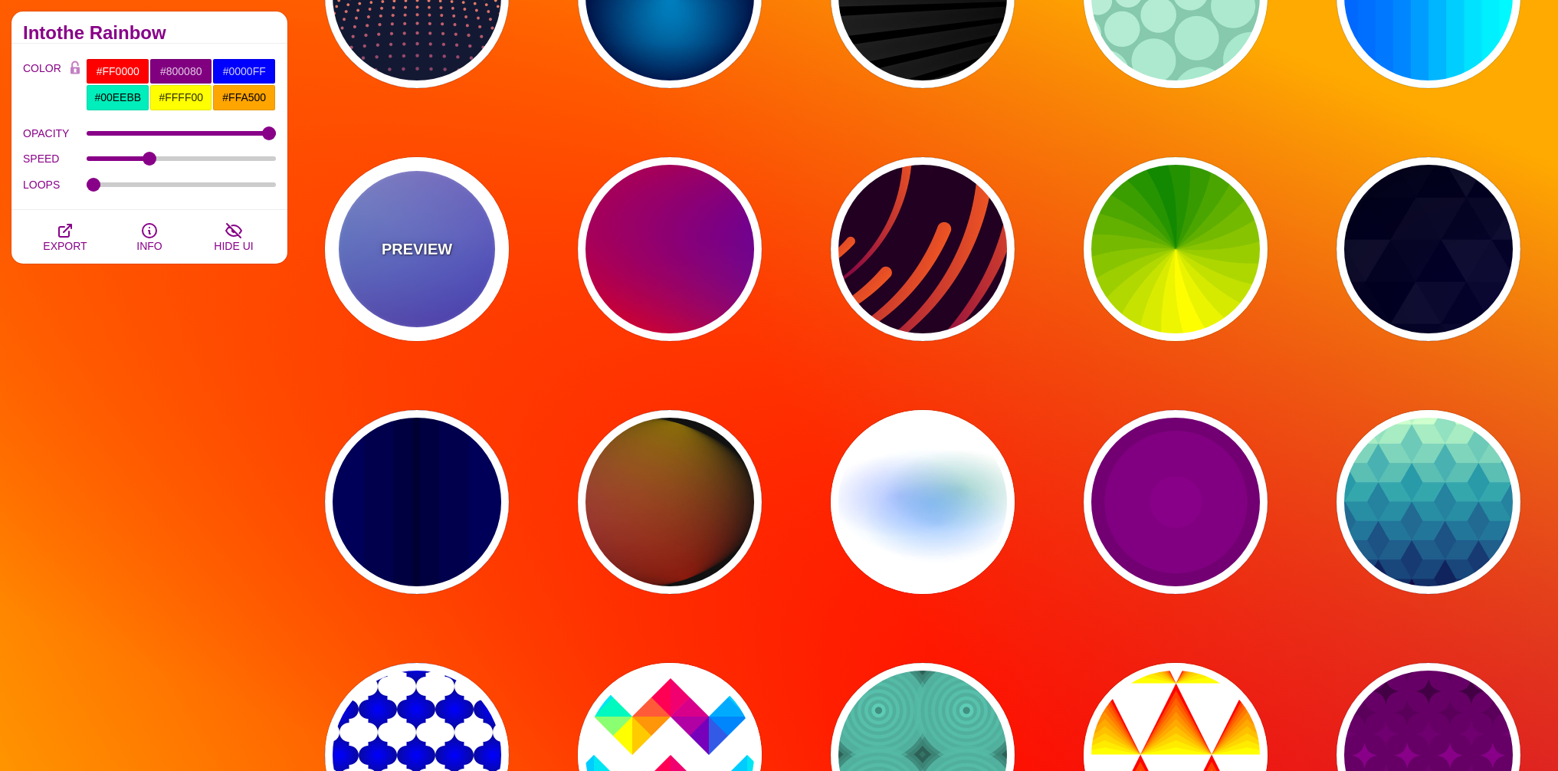
type input "#FF99FF"
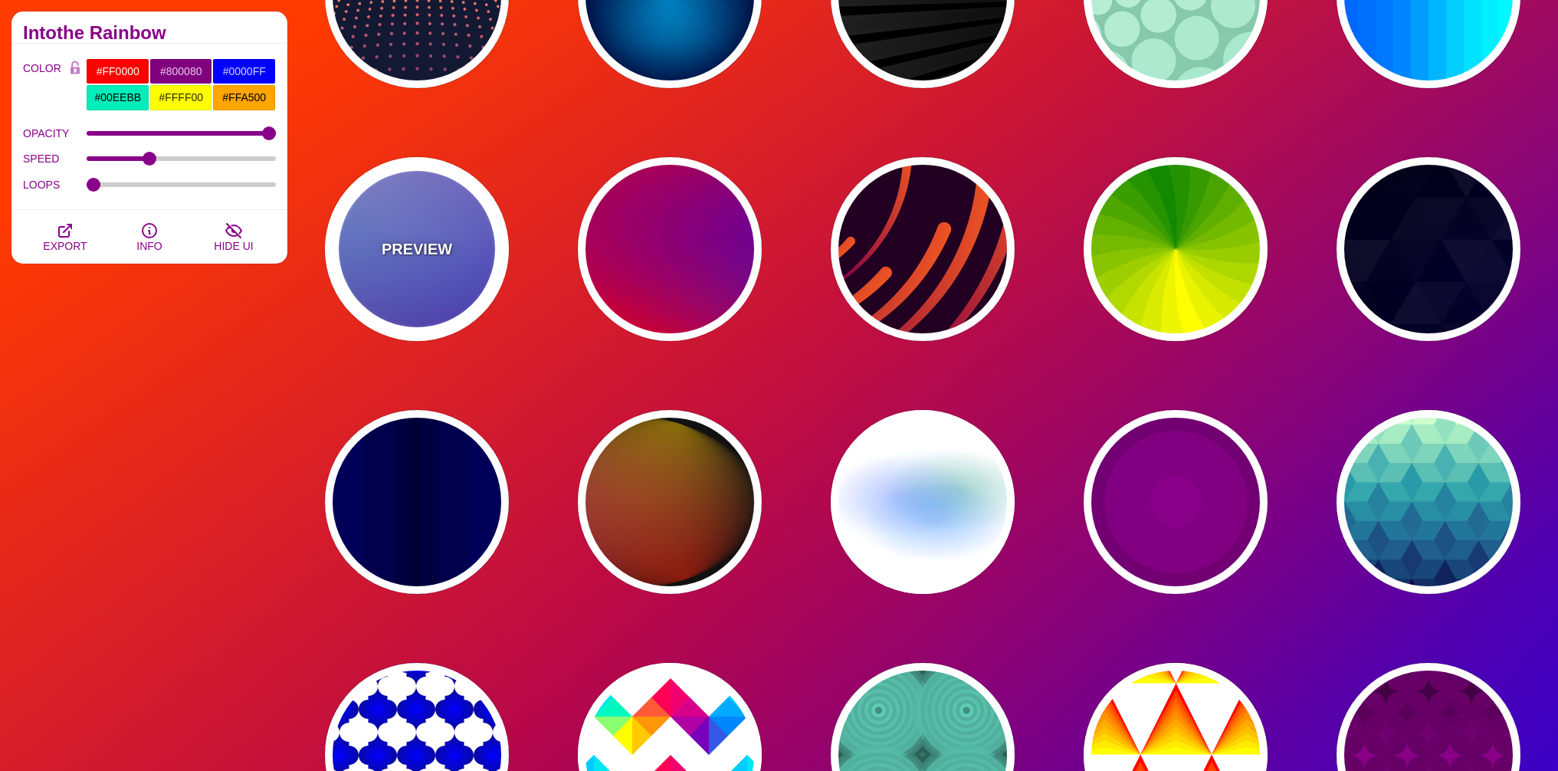
type input "#880088"
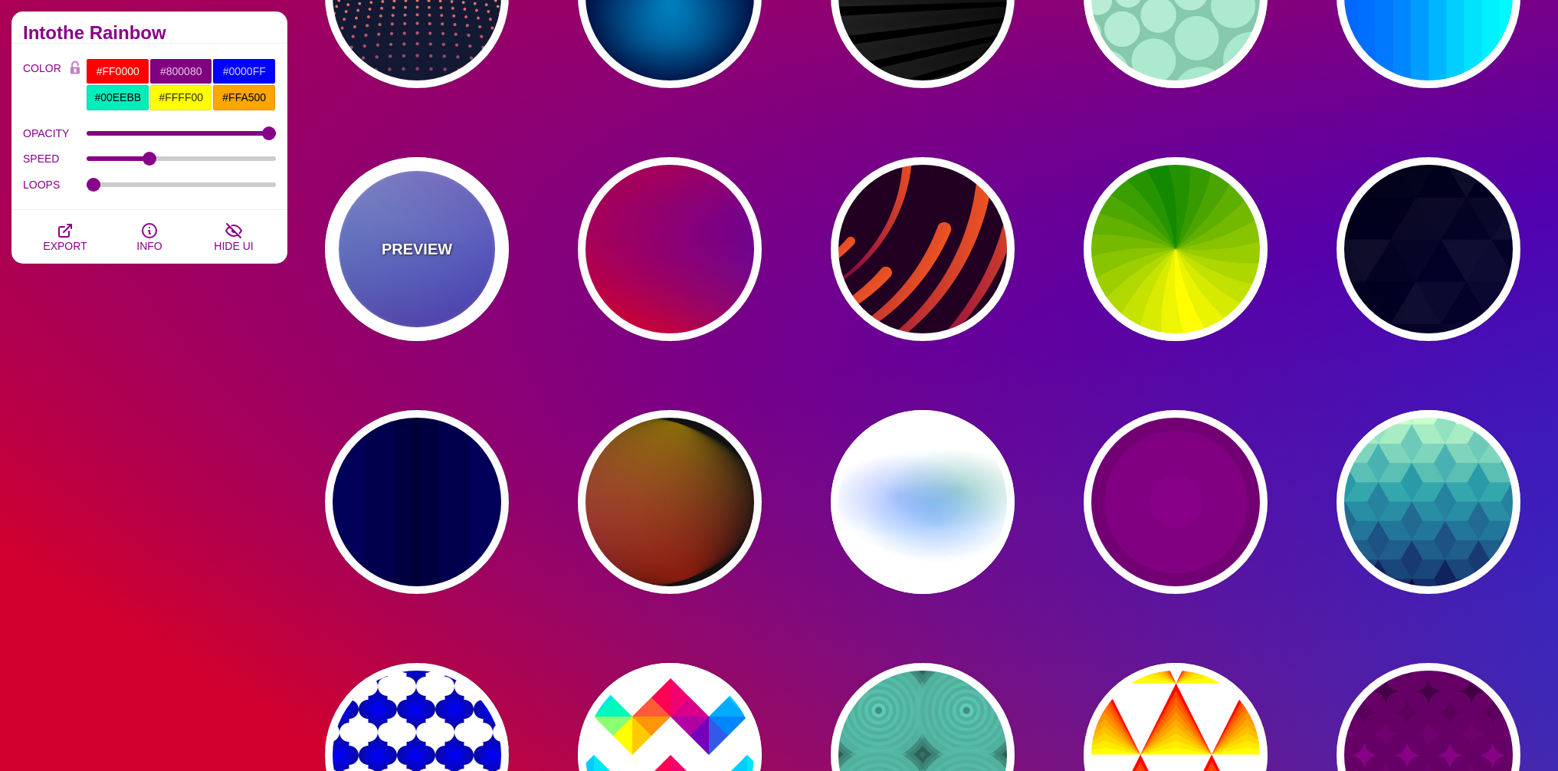
type input "12"
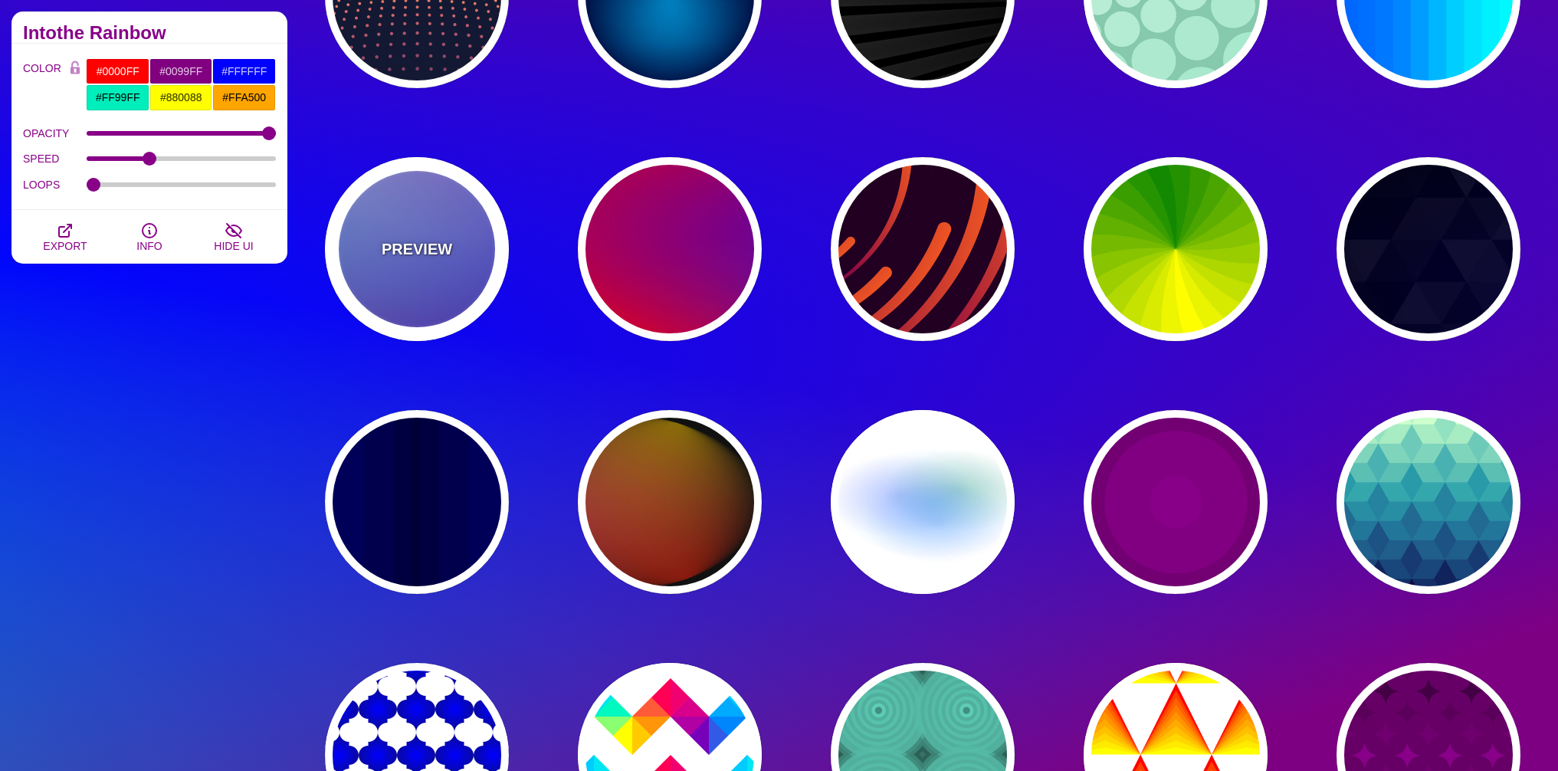
type input "0"
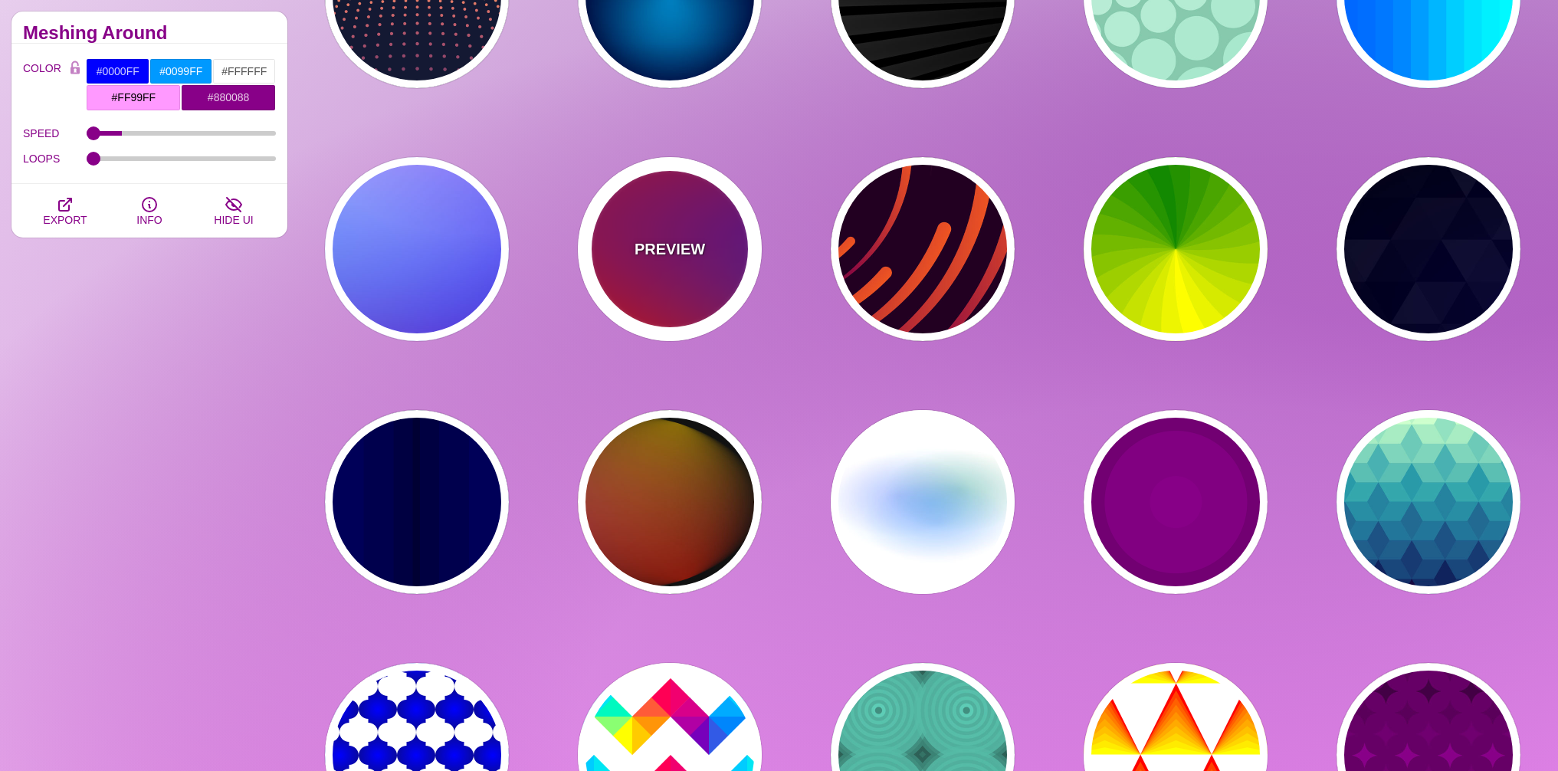
click at [686, 263] on div "PREVIEW" at bounding box center [670, 249] width 184 height 184
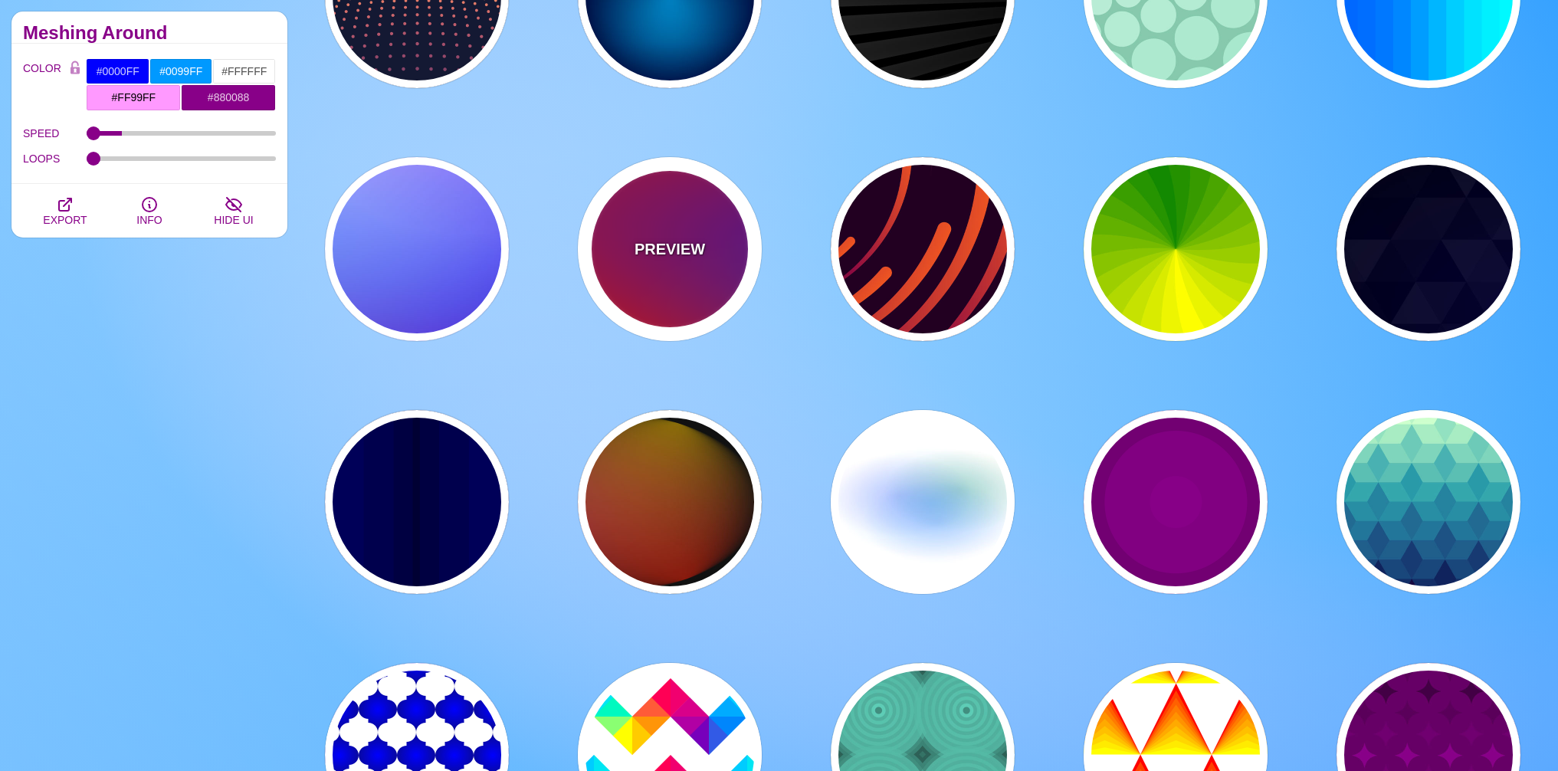
type input "#FF0000"
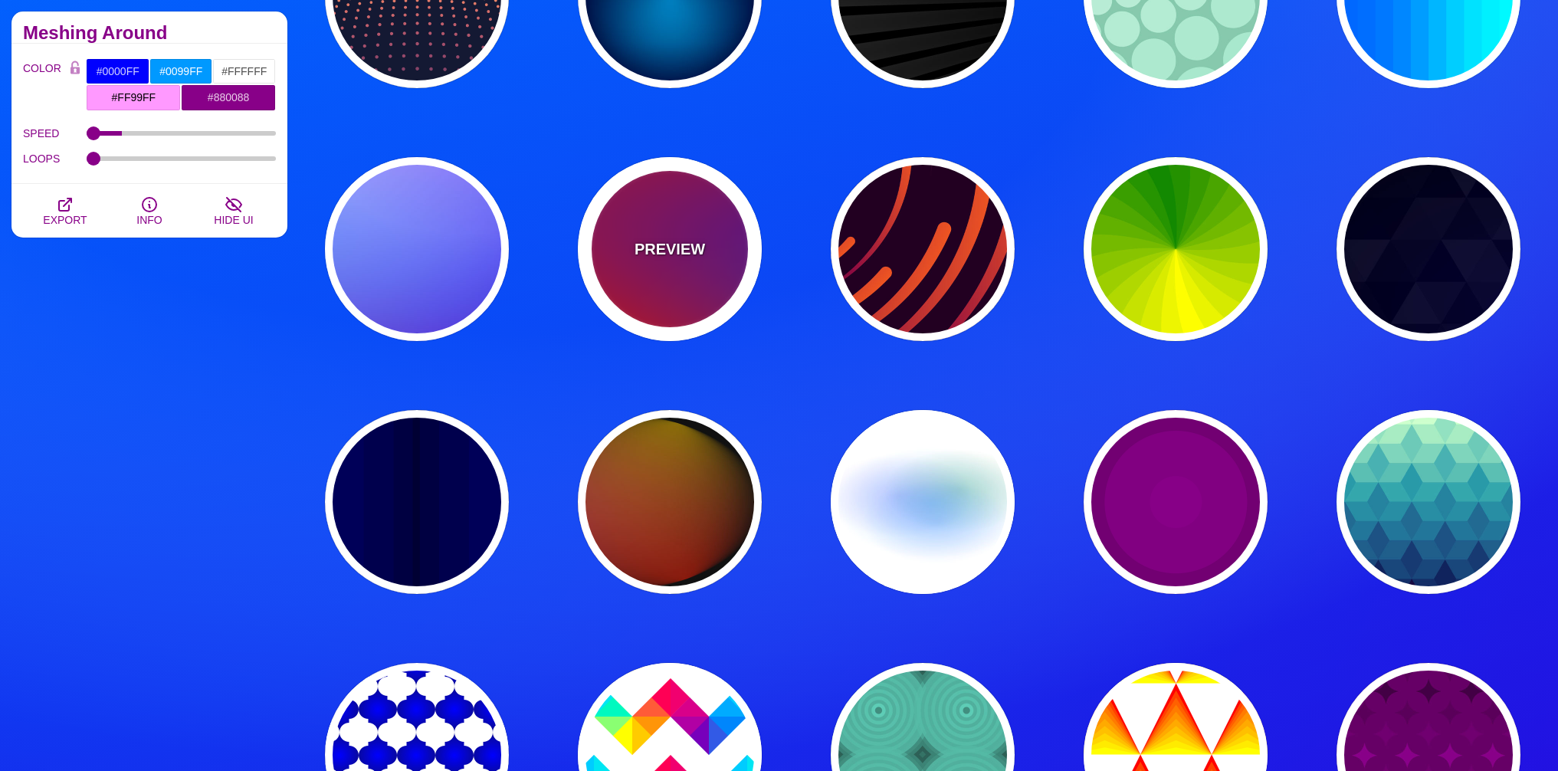
type input "#800080"
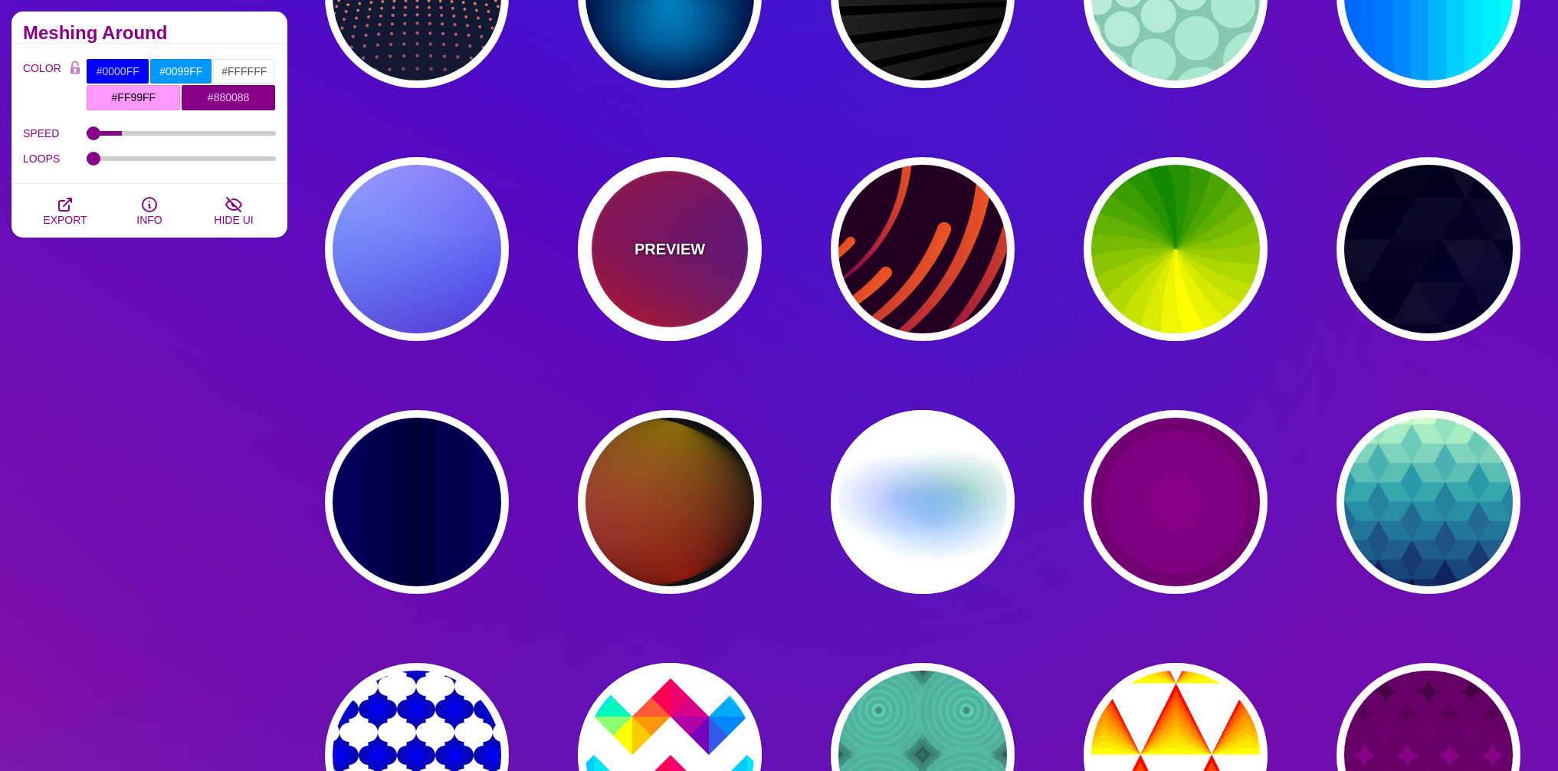
type input "#0000FF"
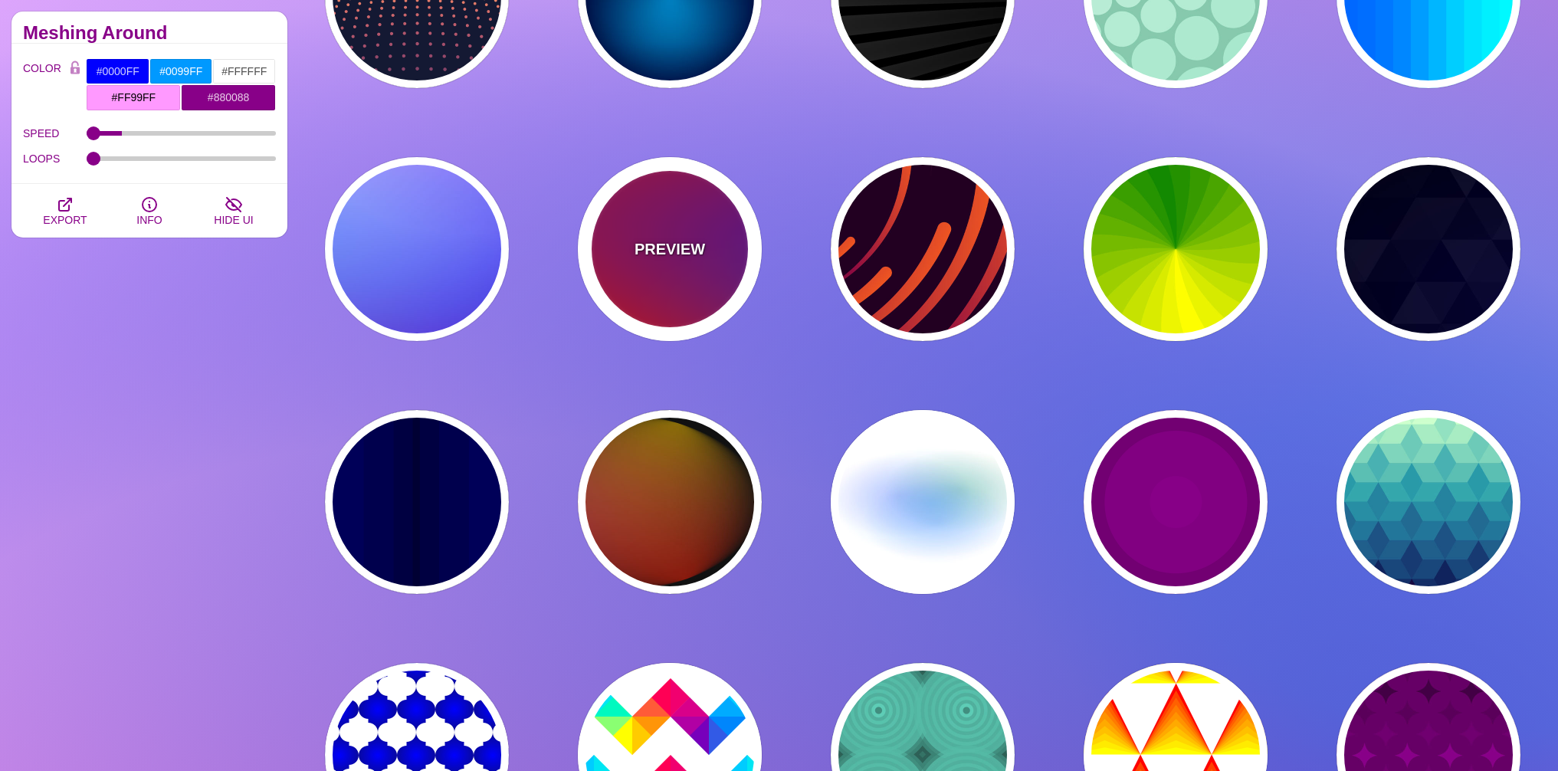
type input "#00EEBB"
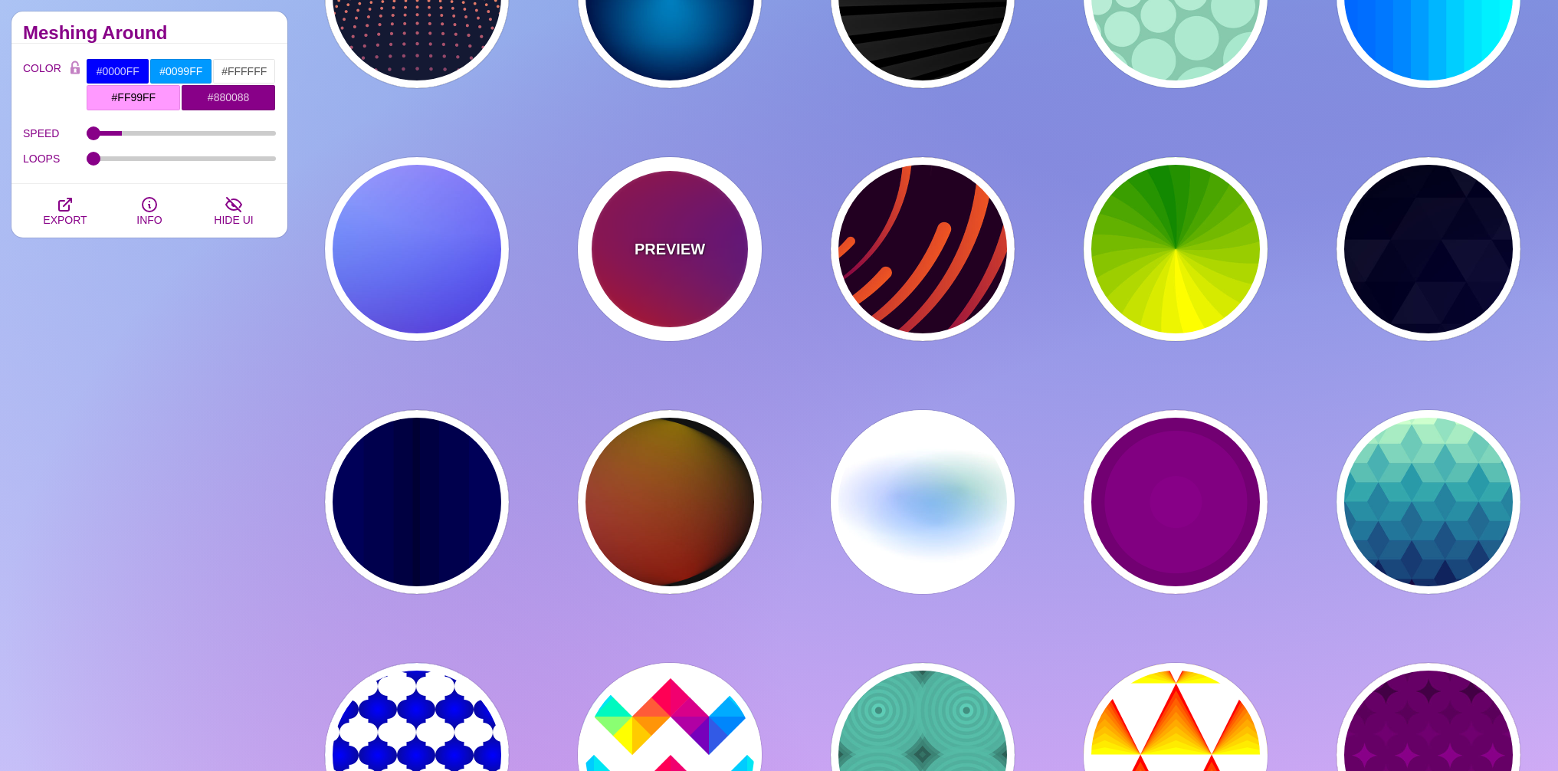
type input "#FFFF00"
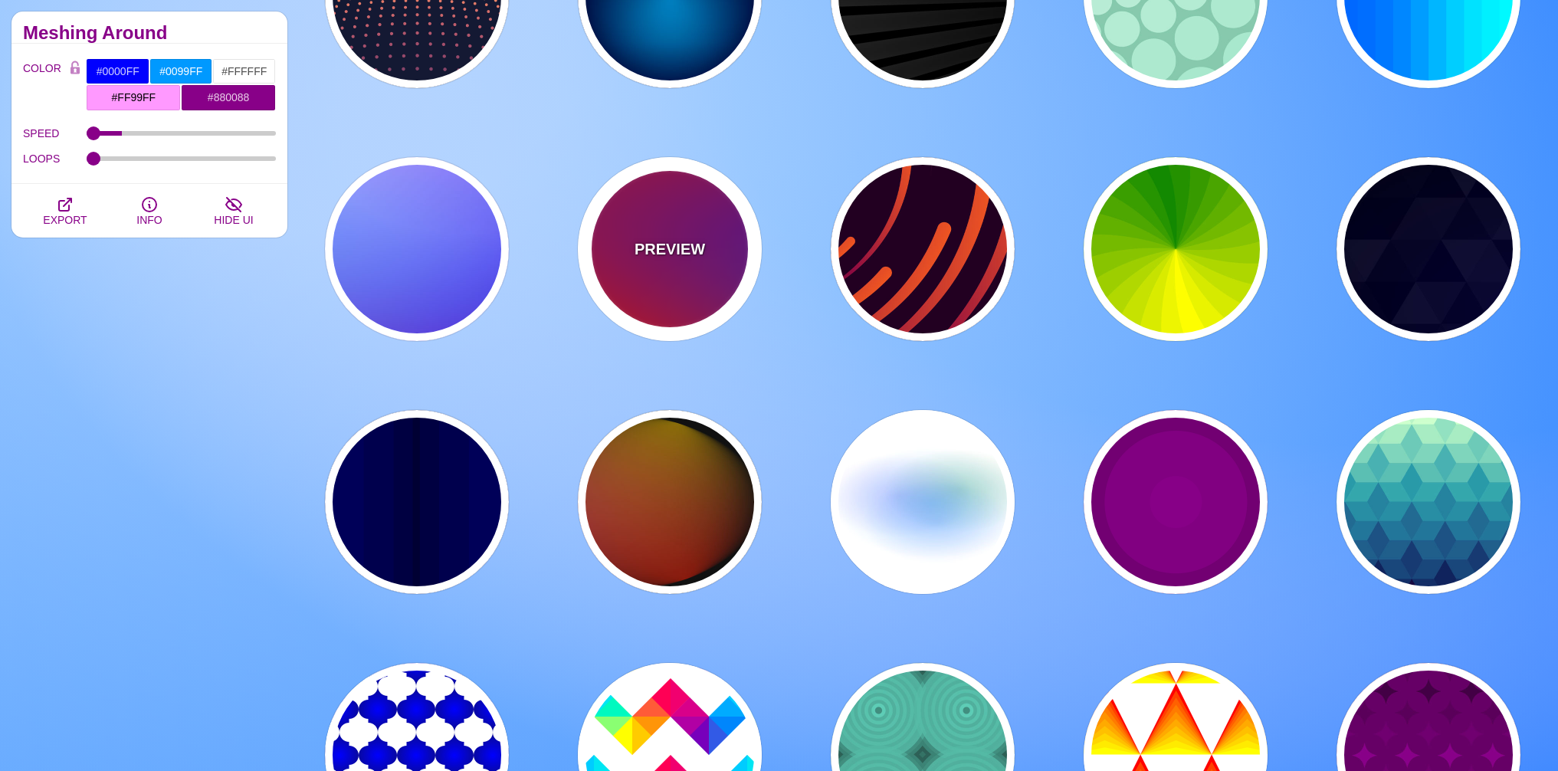
type input "1"
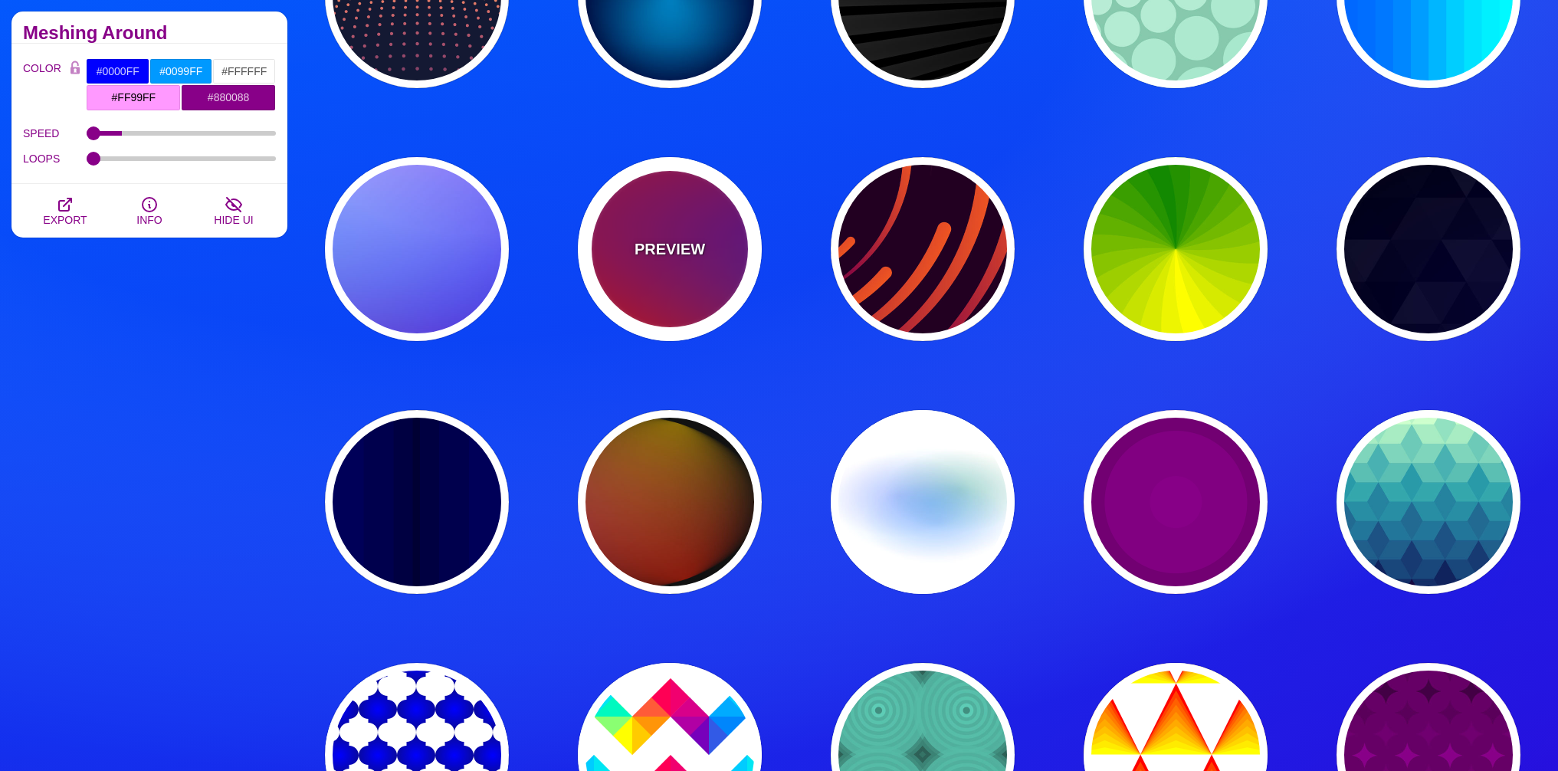
type input "20"
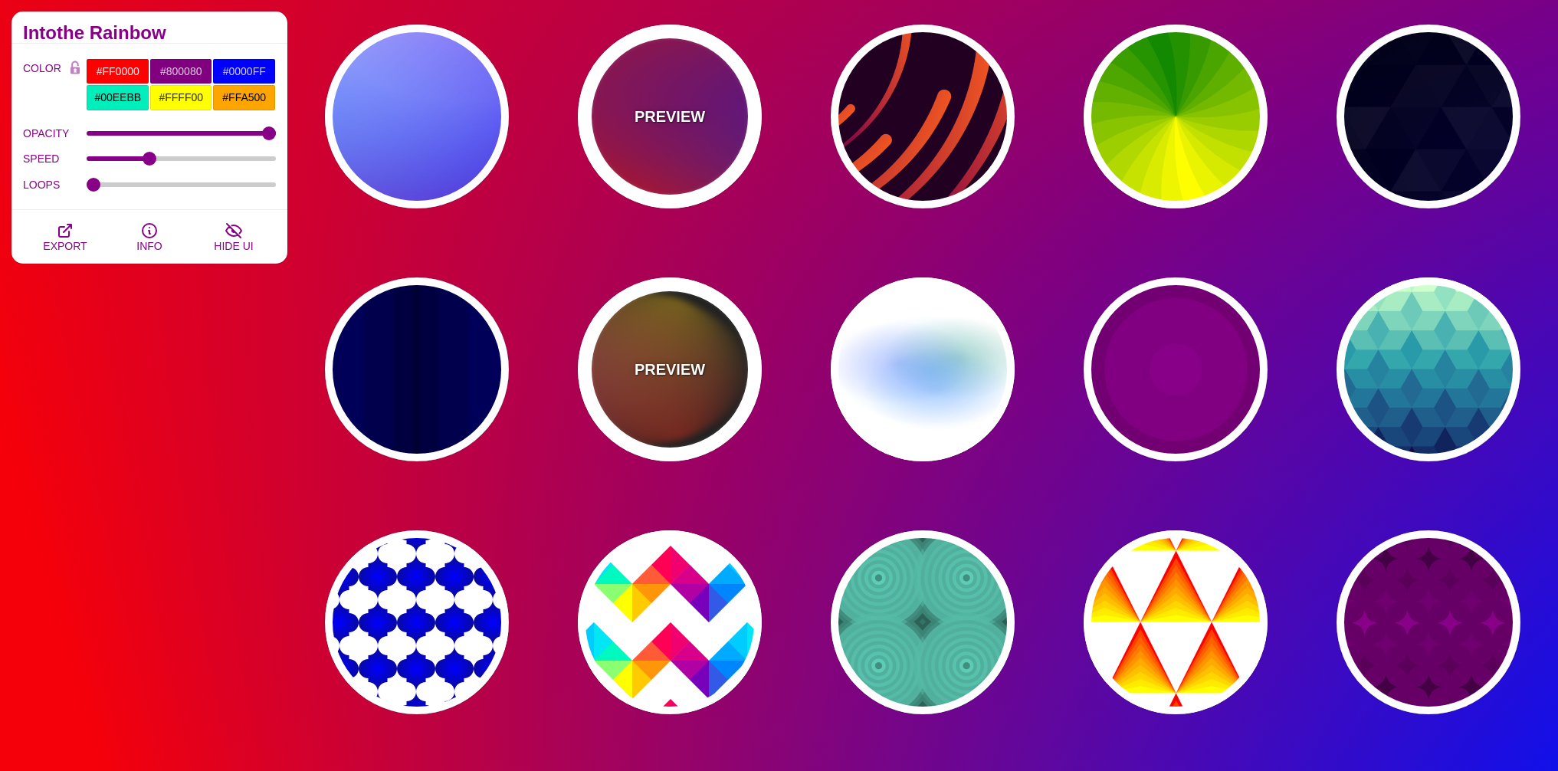
scroll to position [460, 0]
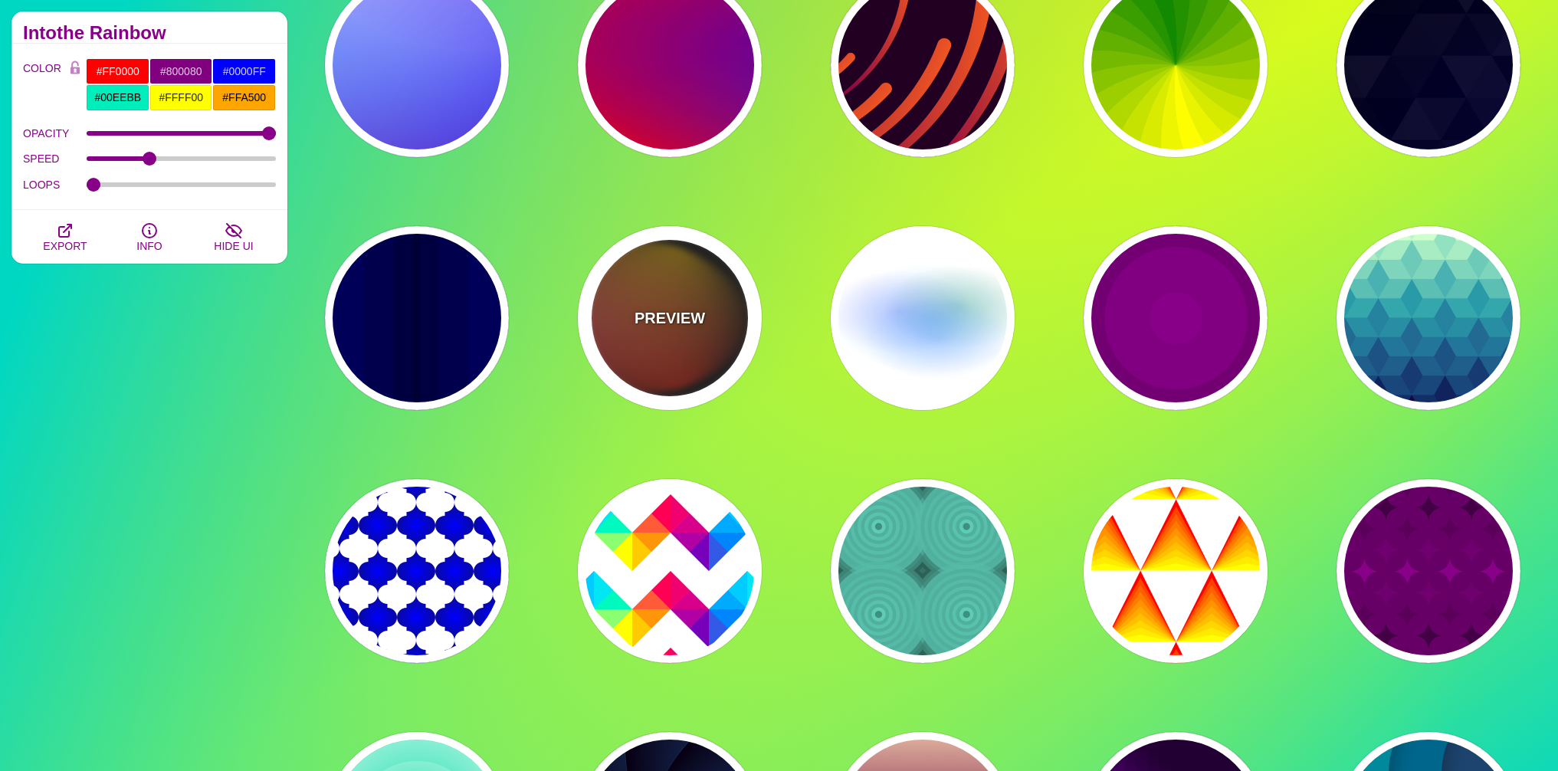
click at [625, 356] on div "PREVIEW" at bounding box center [670, 318] width 184 height 184
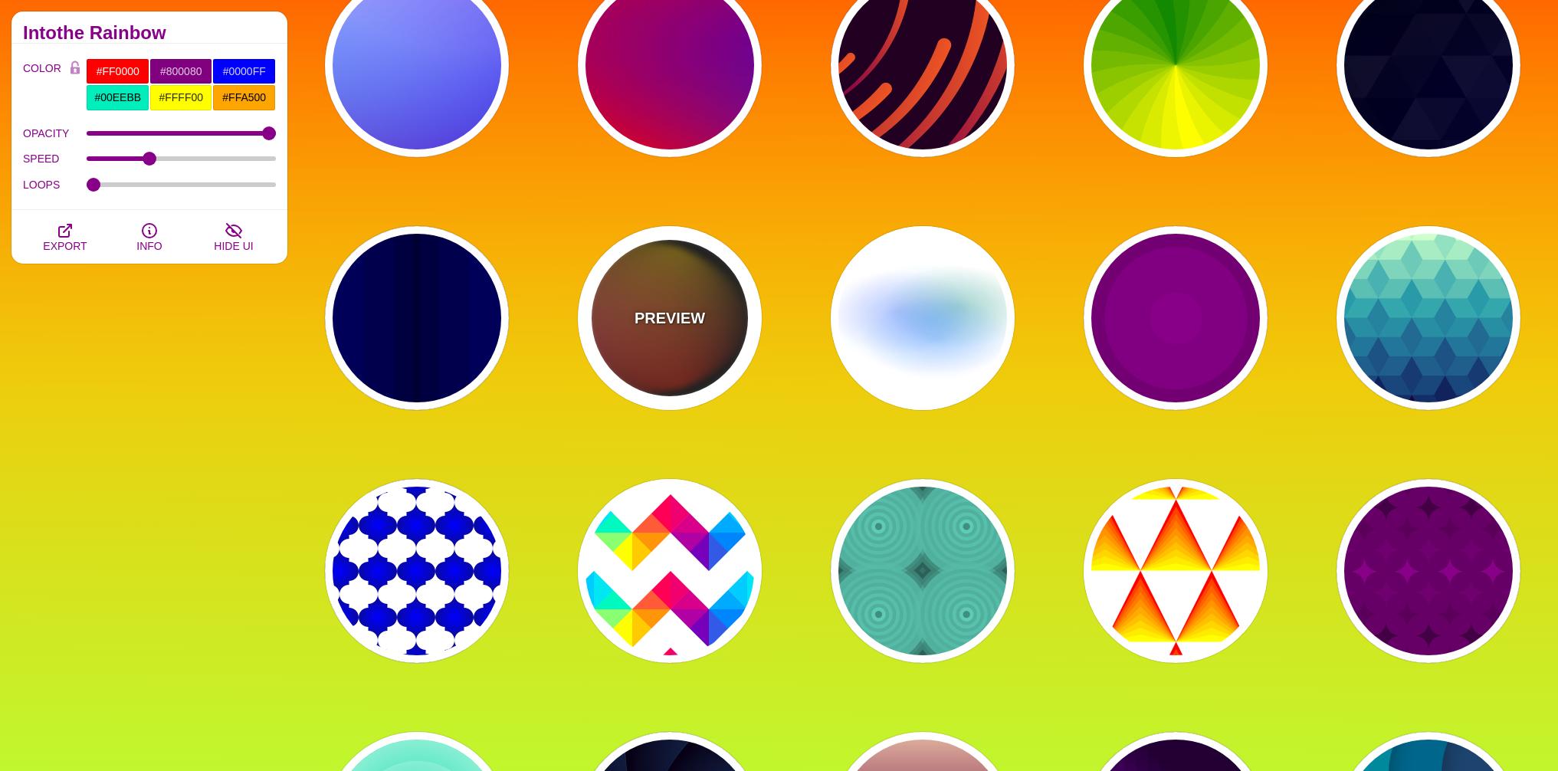
type input "#111111"
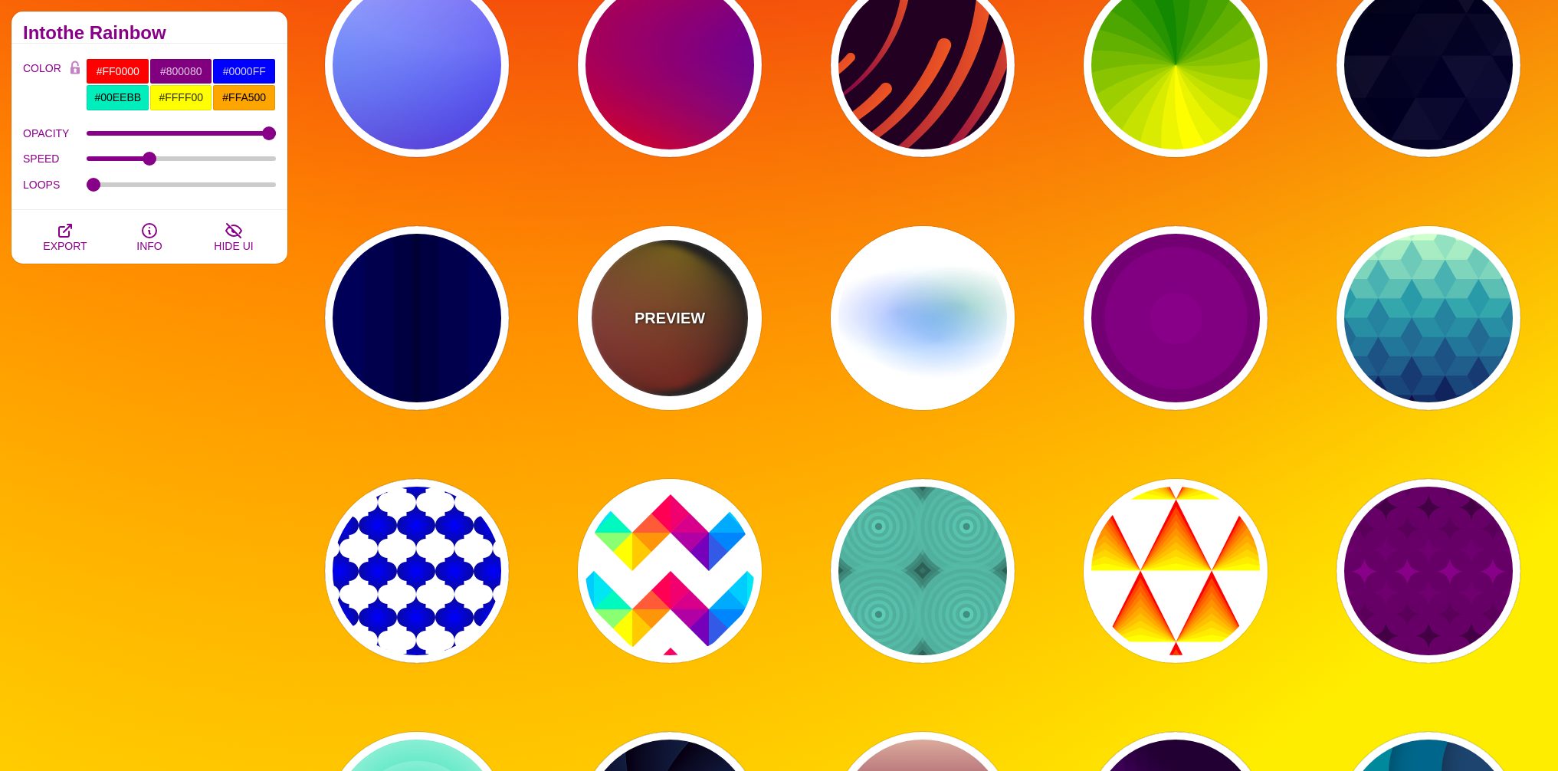
type input "#FF00FF"
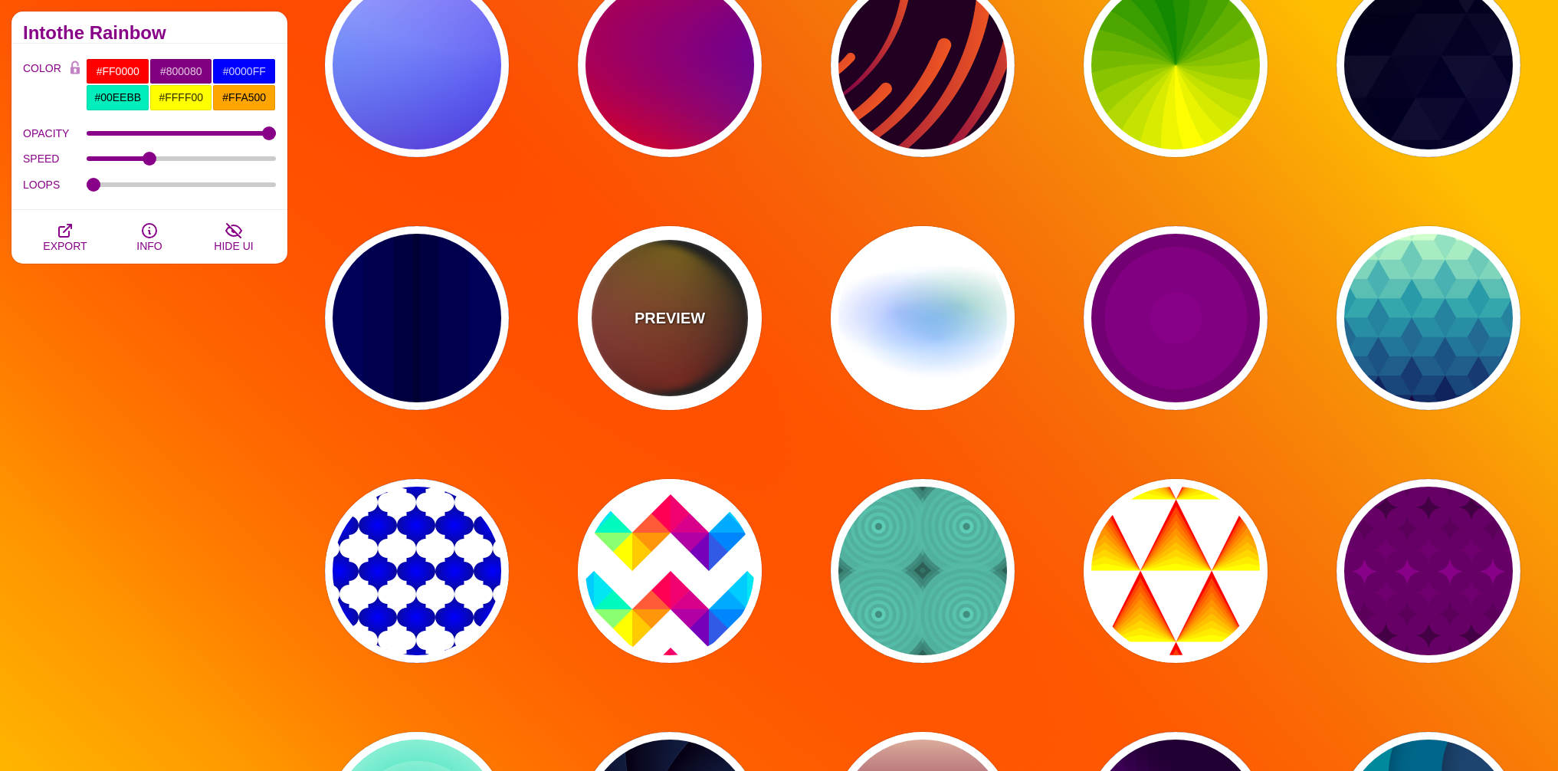
type input "#FFCC00"
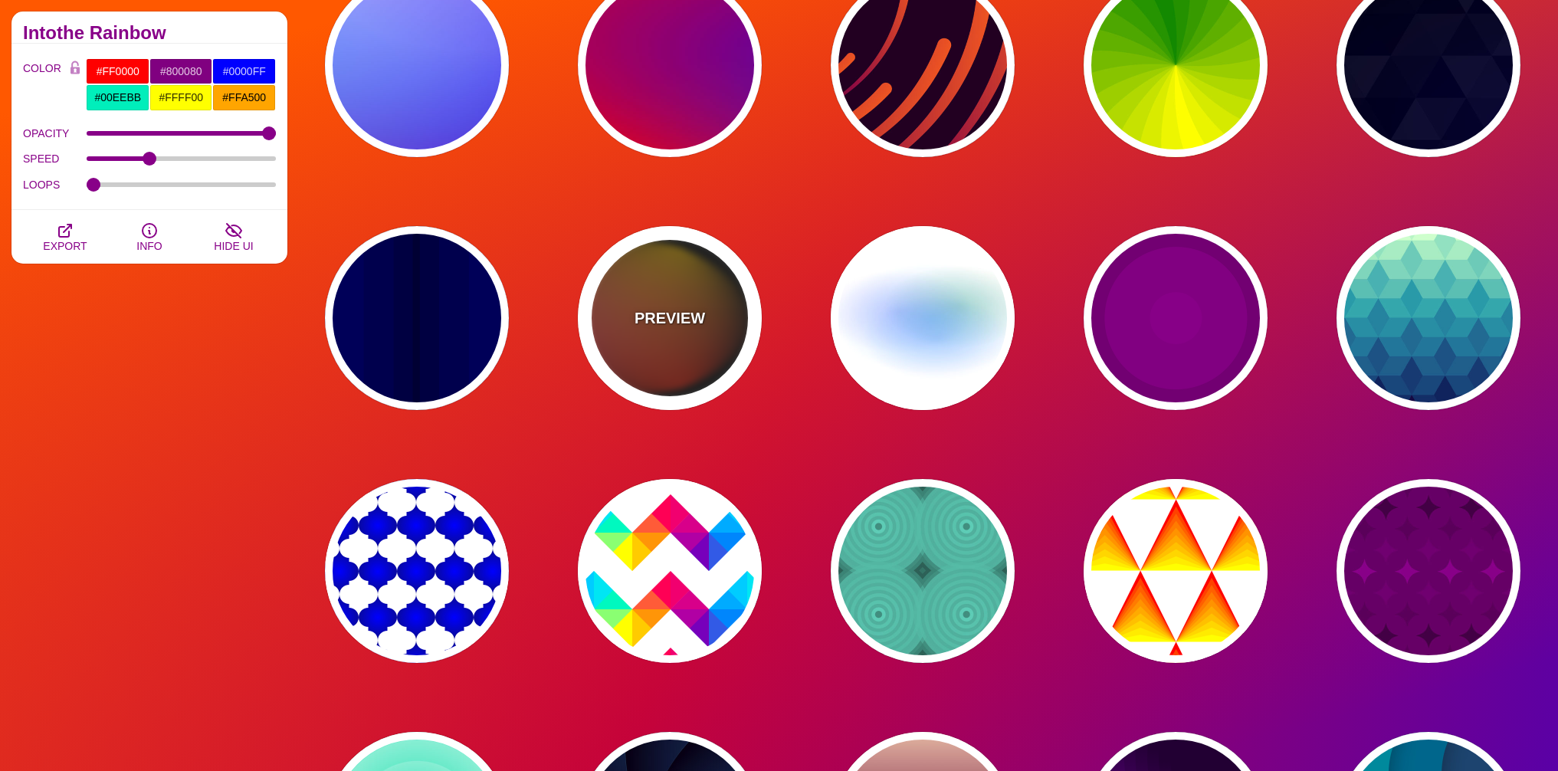
type input "#FF2200"
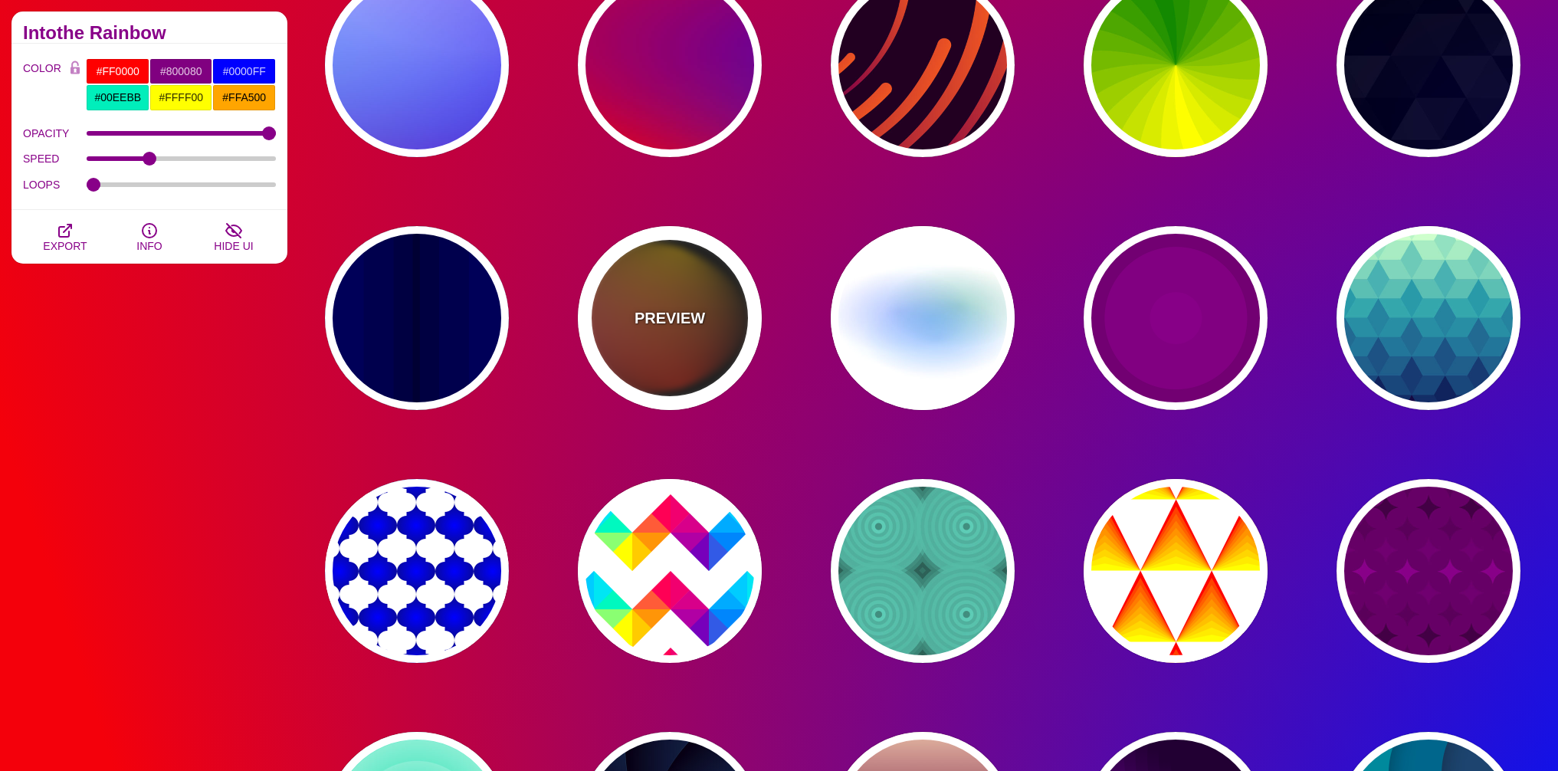
type input "4"
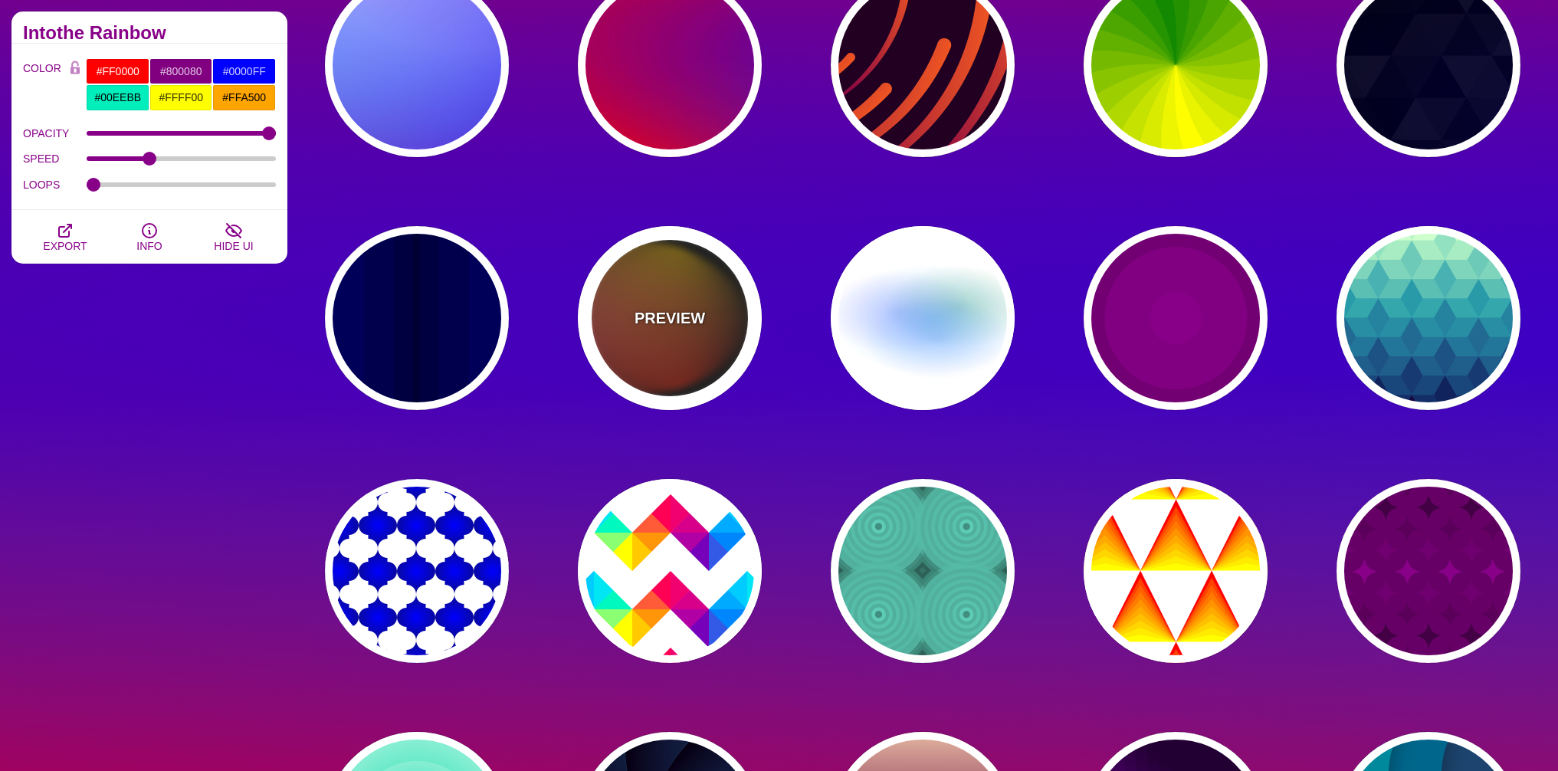
type input "12"
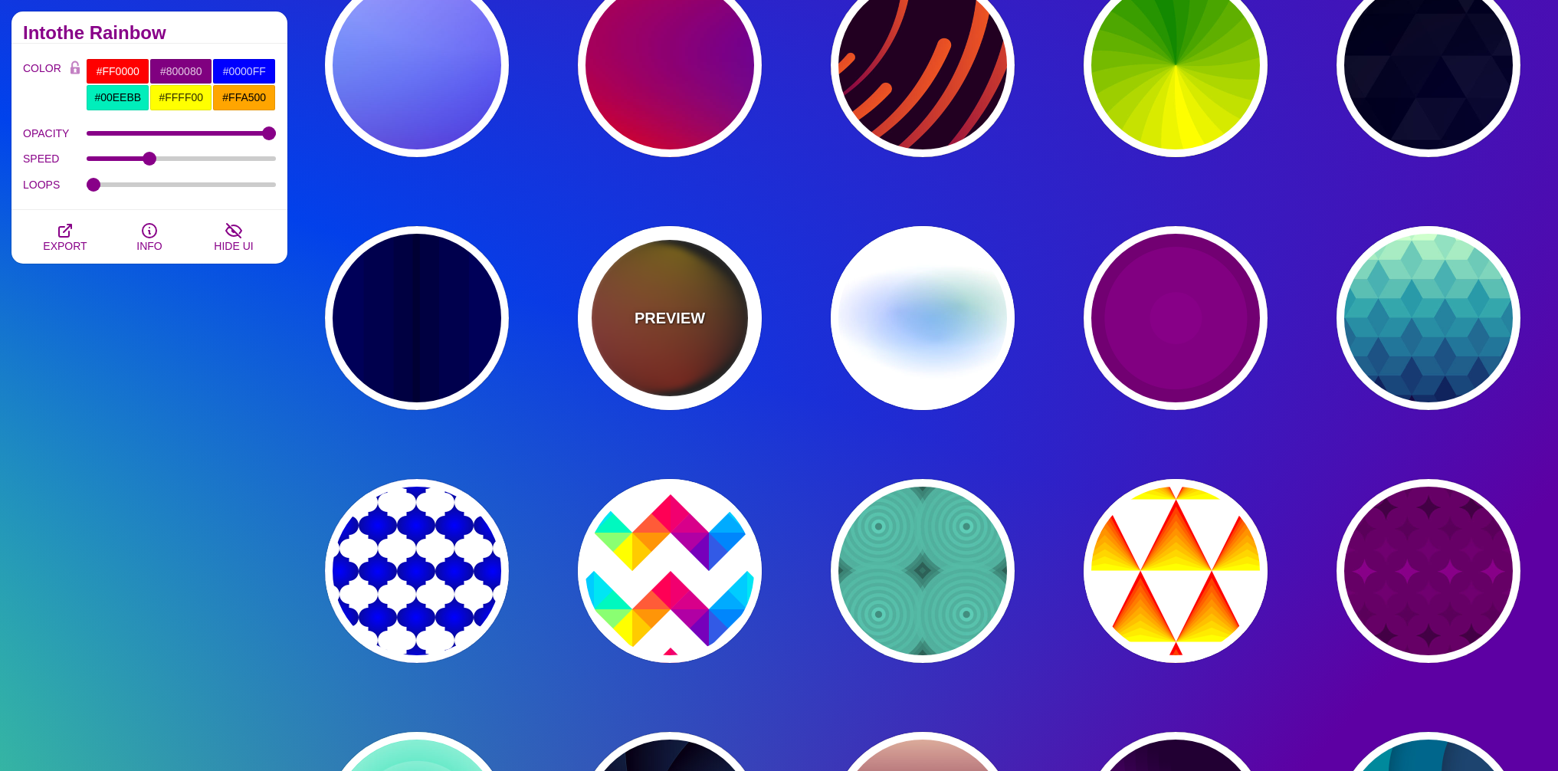
type input "999"
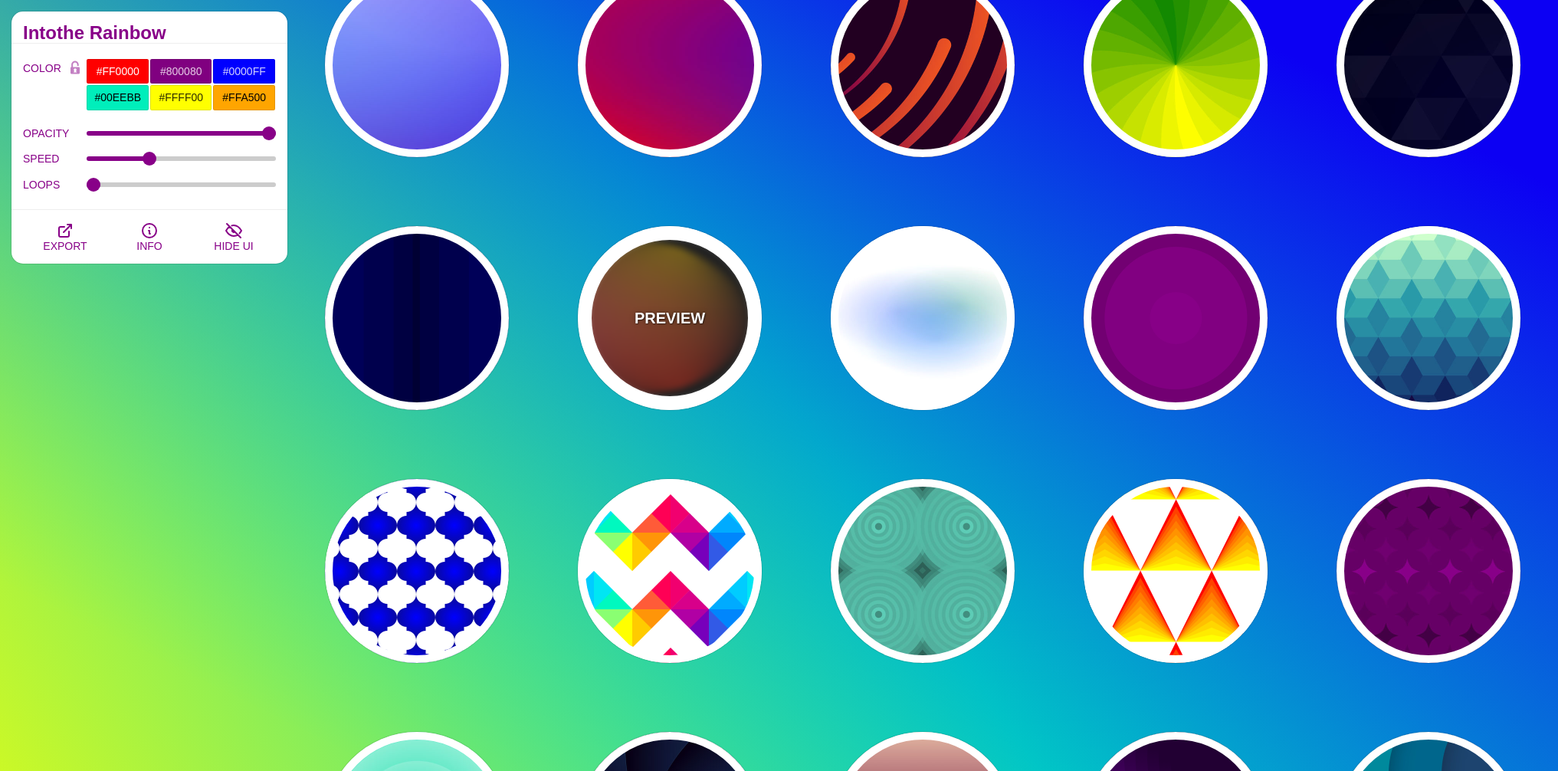
type input "1"
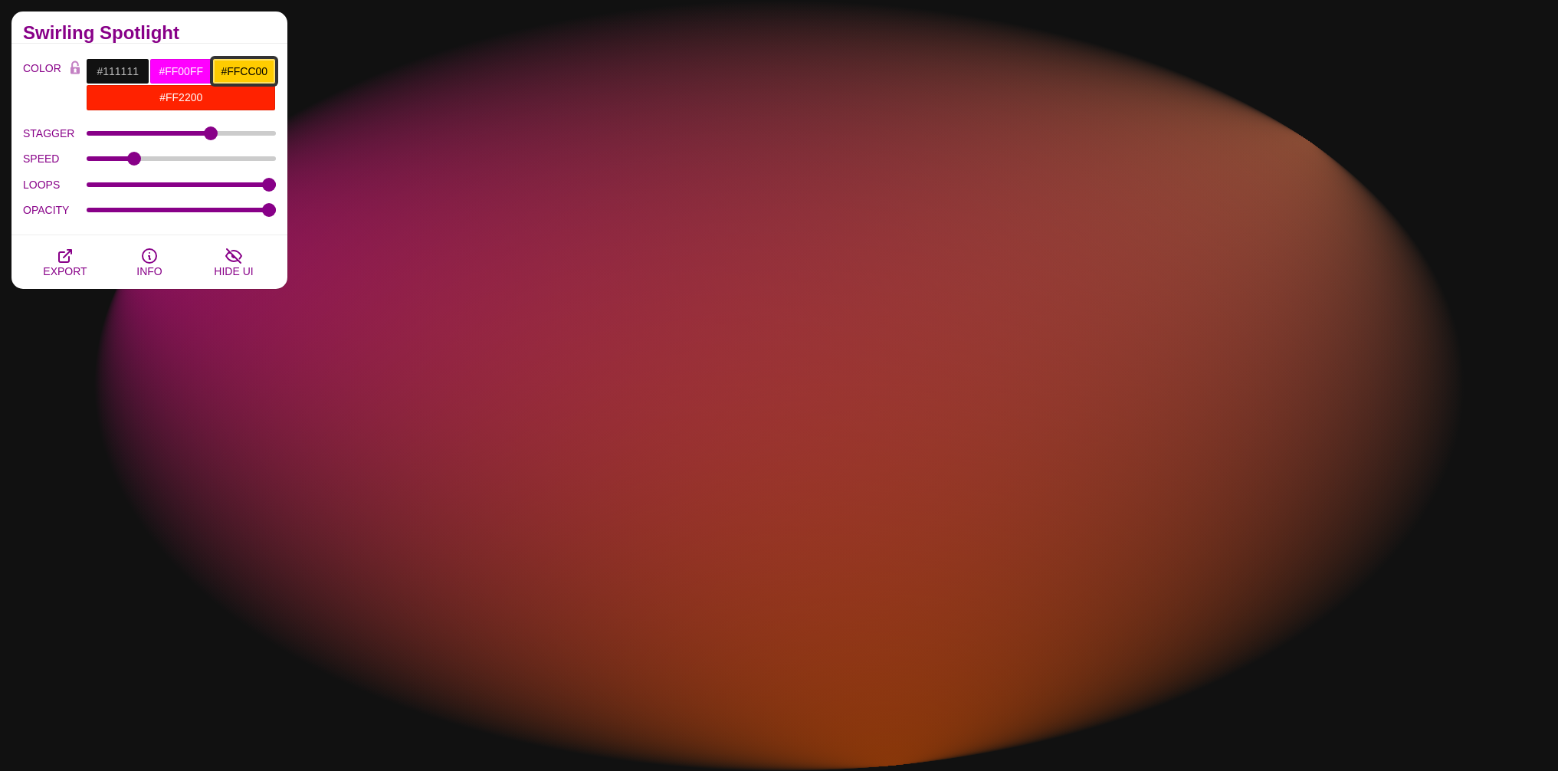
click at [247, 74] on input "#FFCC00" at bounding box center [244, 71] width 64 height 26
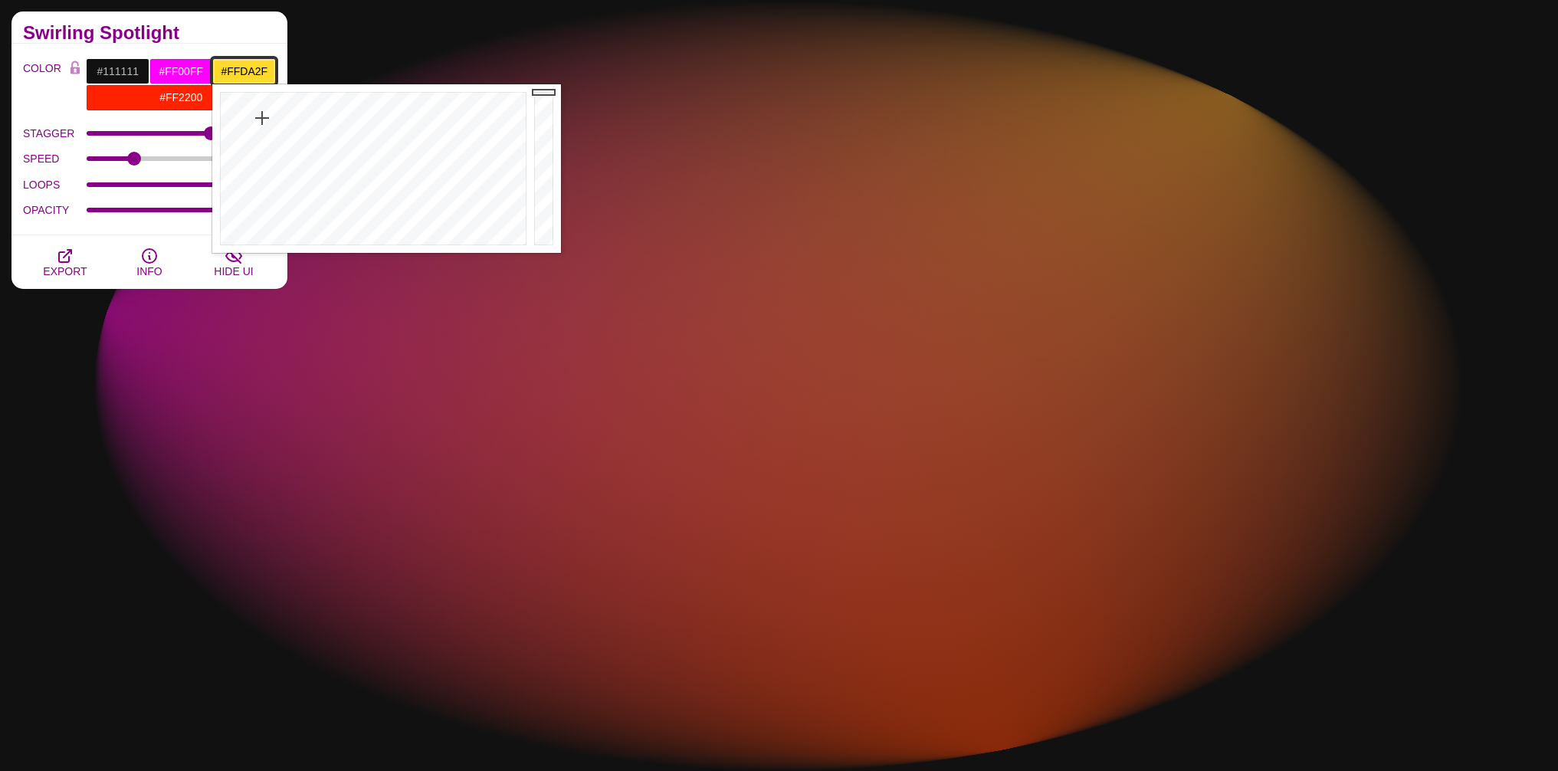
type input "#FFDD31"
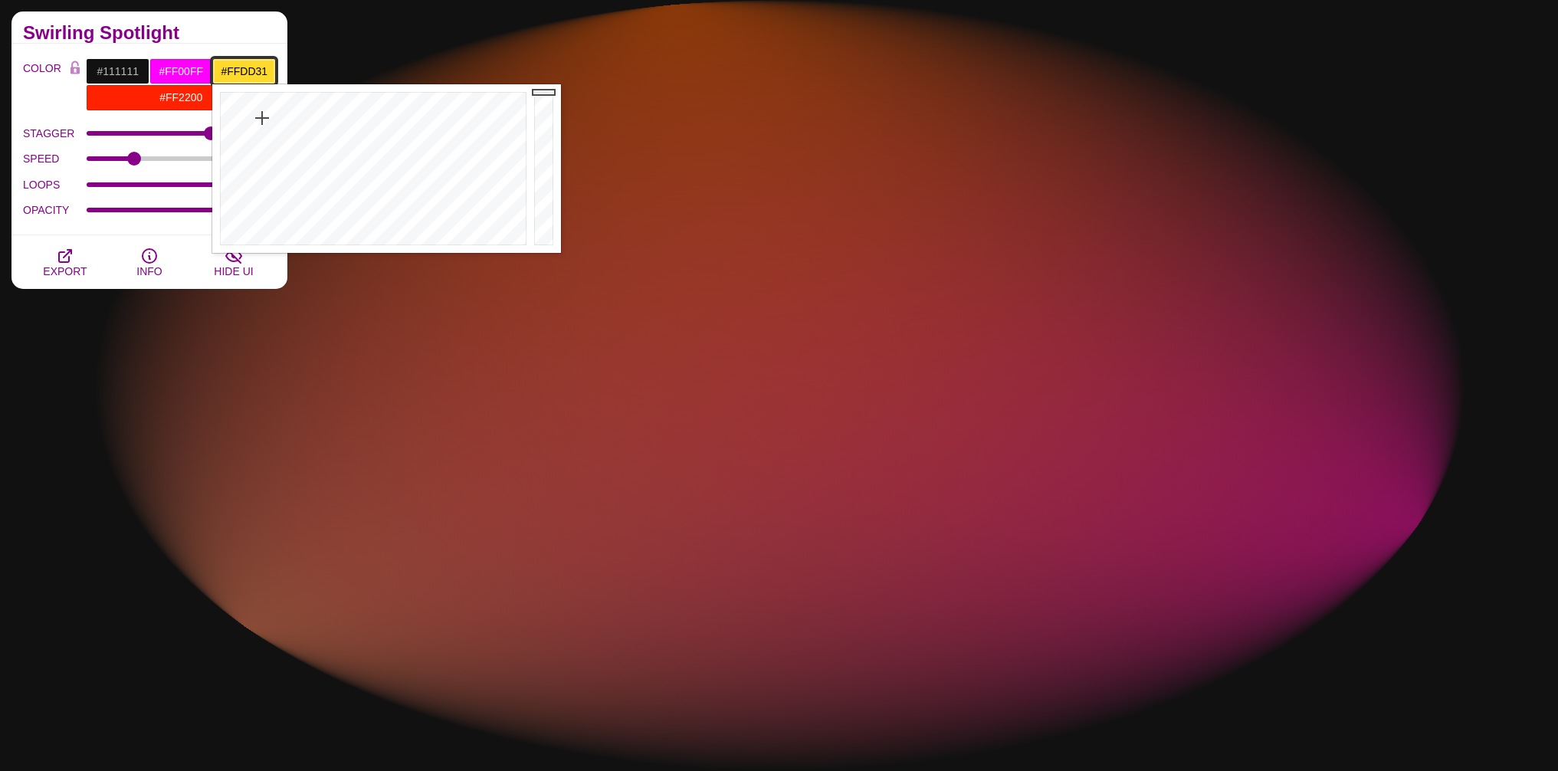
drag, startPoint x: 263, startPoint y: 106, endPoint x: 263, endPoint y: 121, distance: 15.3
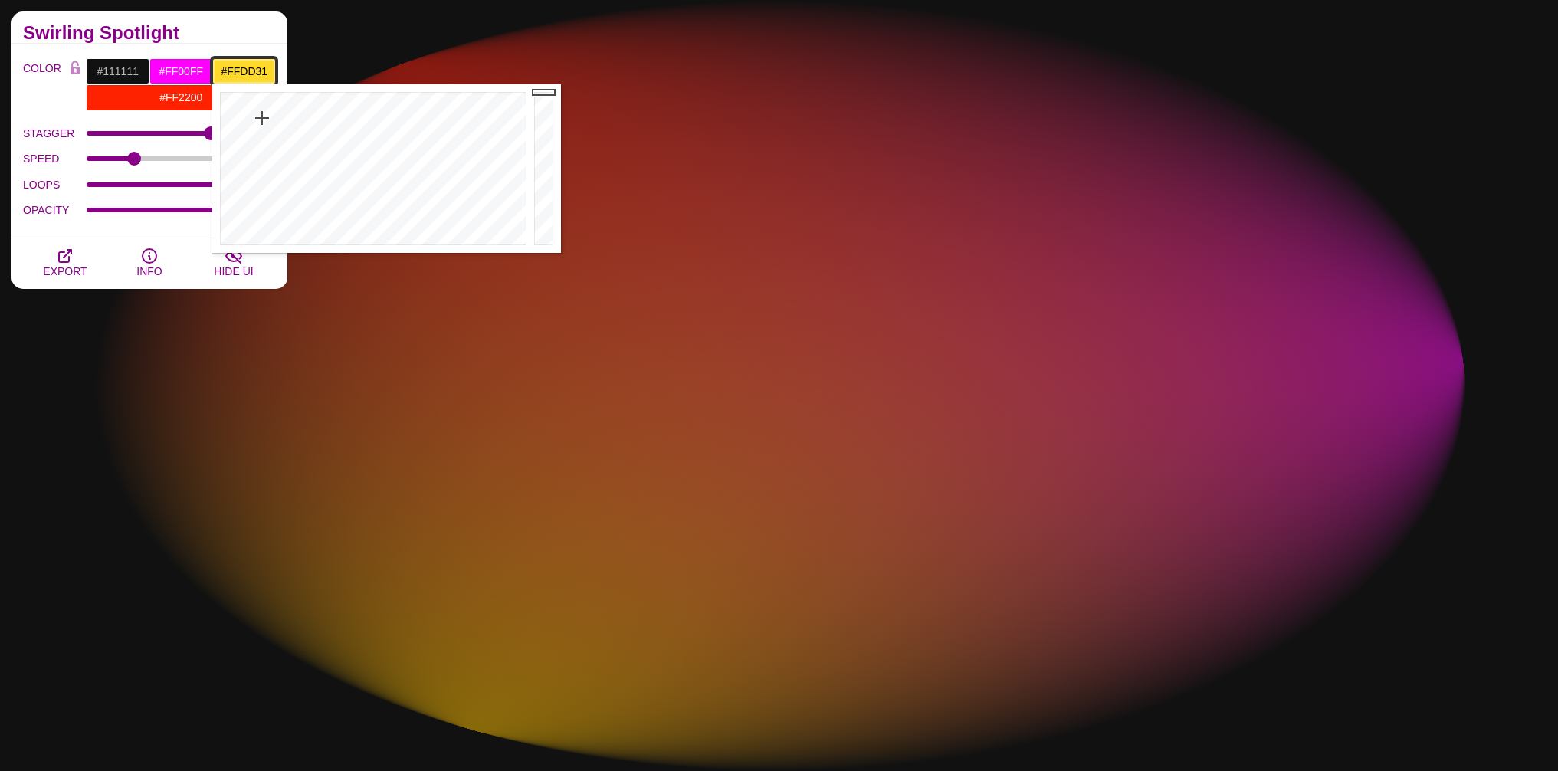
click at [263, 121] on div at bounding box center [371, 168] width 318 height 169
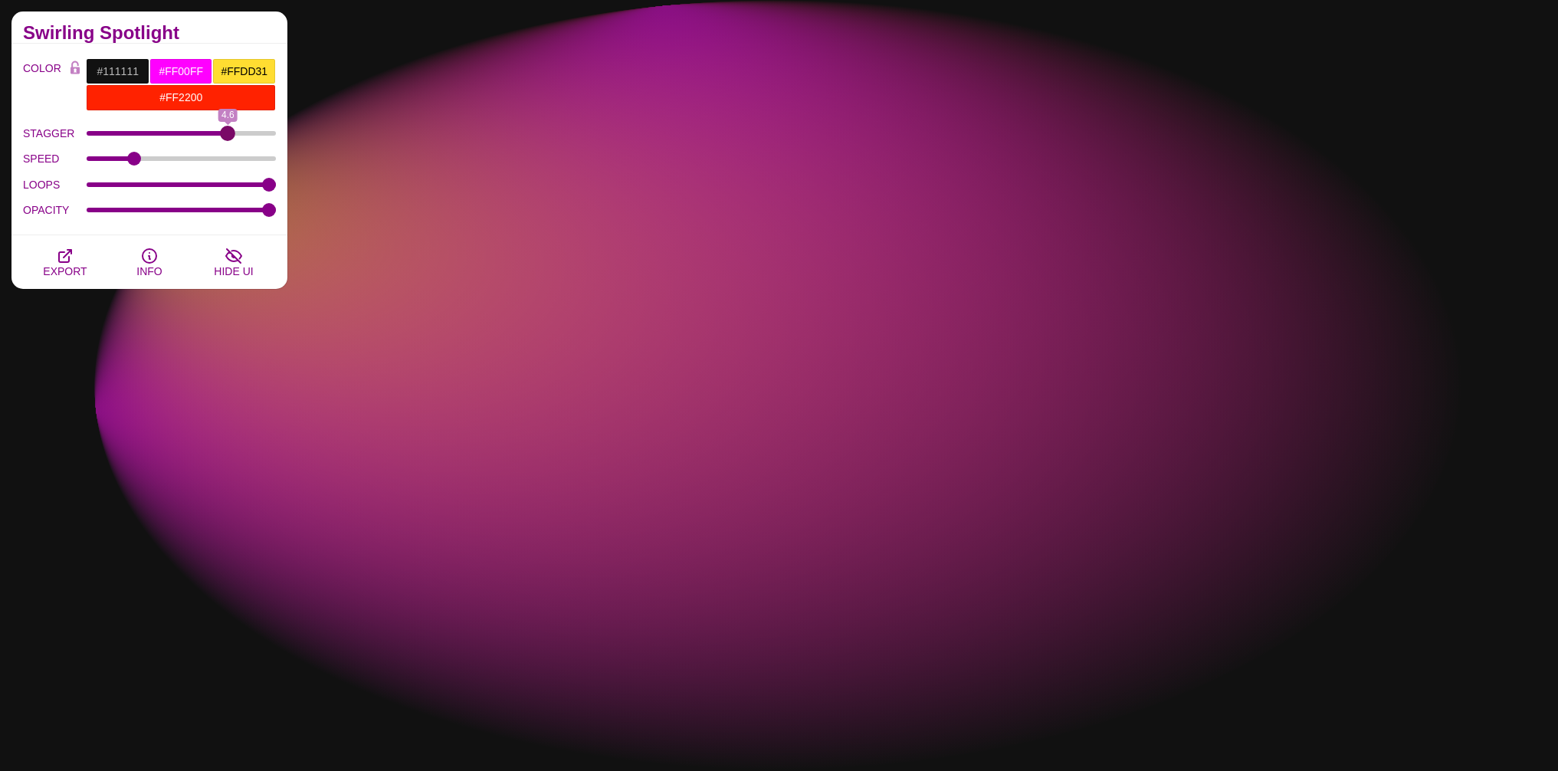
drag, startPoint x: 183, startPoint y: 132, endPoint x: 227, endPoint y: 136, distance: 43.8
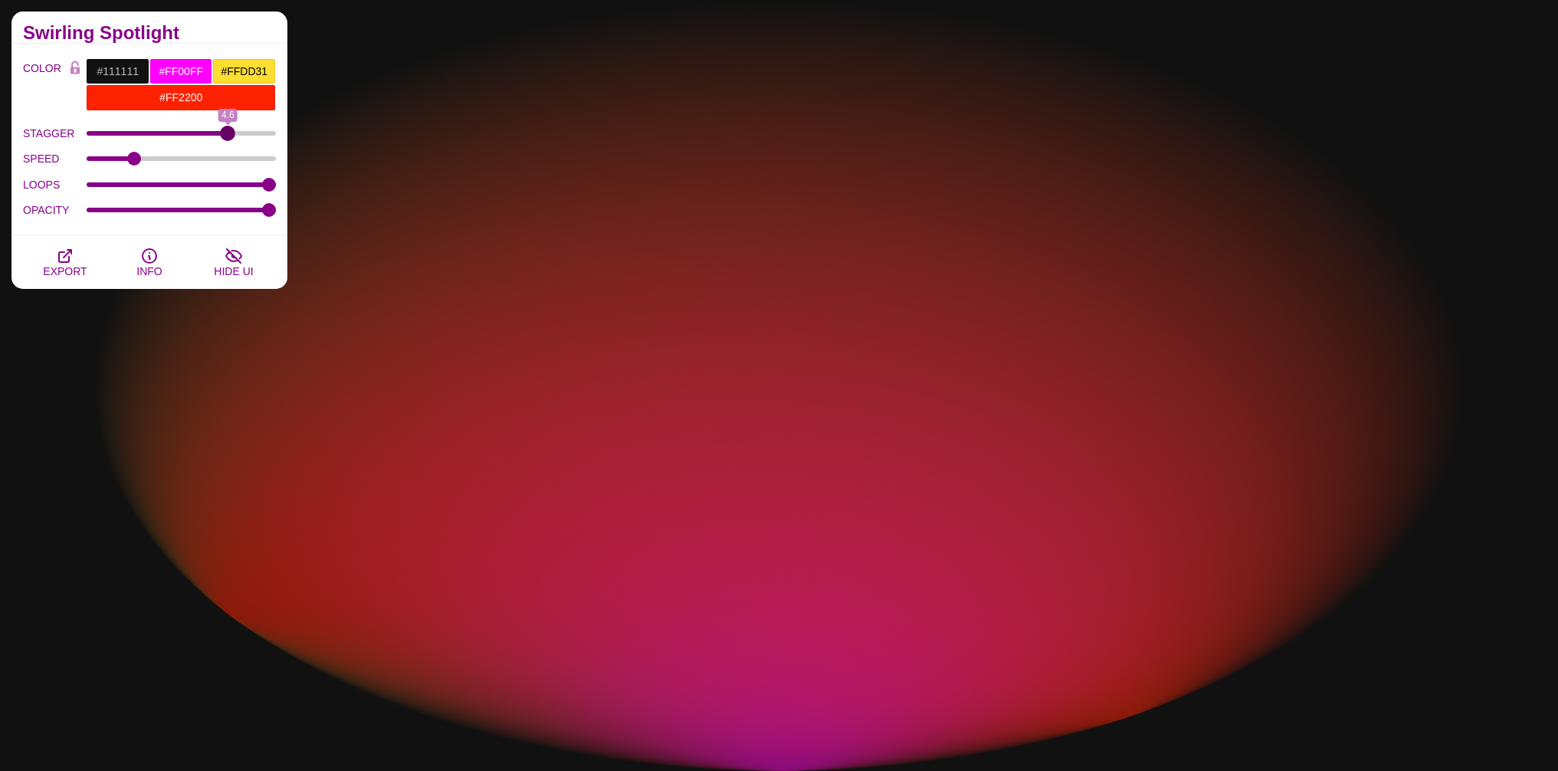
type input "4.6"
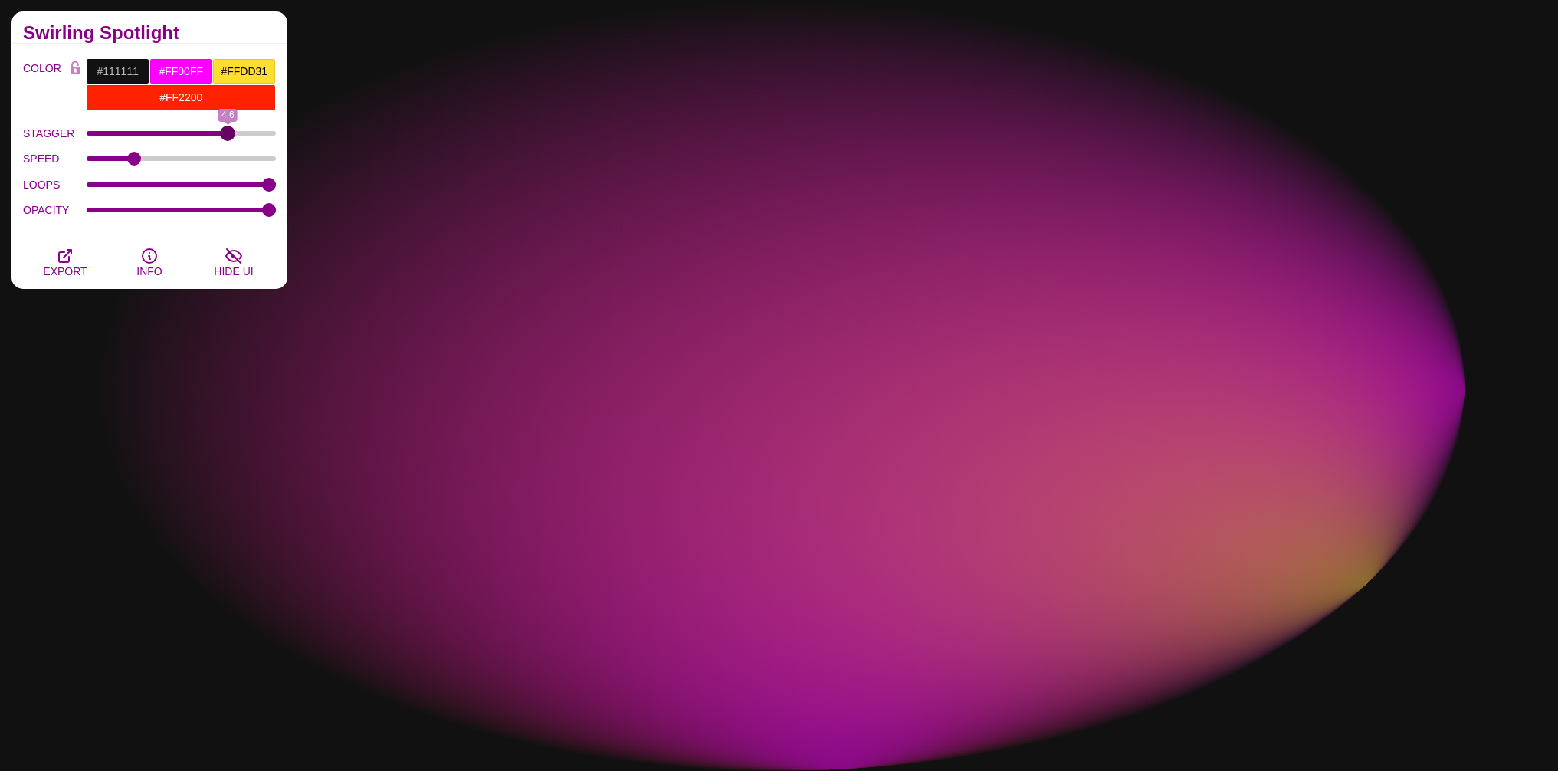
click at [227, 136] on input "STAGGER" at bounding box center [182, 133] width 190 height 6
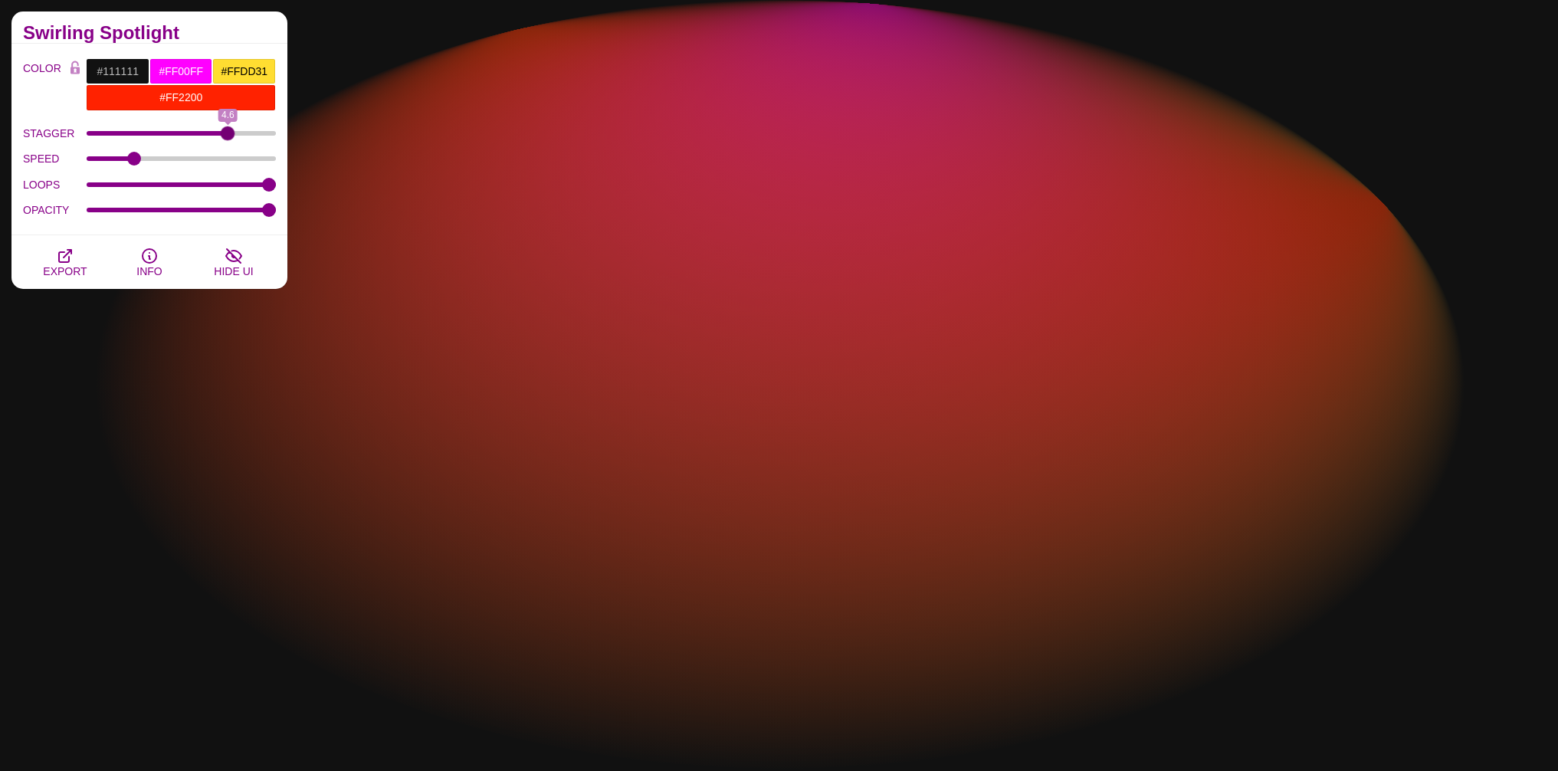
drag, startPoint x: 273, startPoint y: 178, endPoint x: 220, endPoint y: 179, distance: 52.9
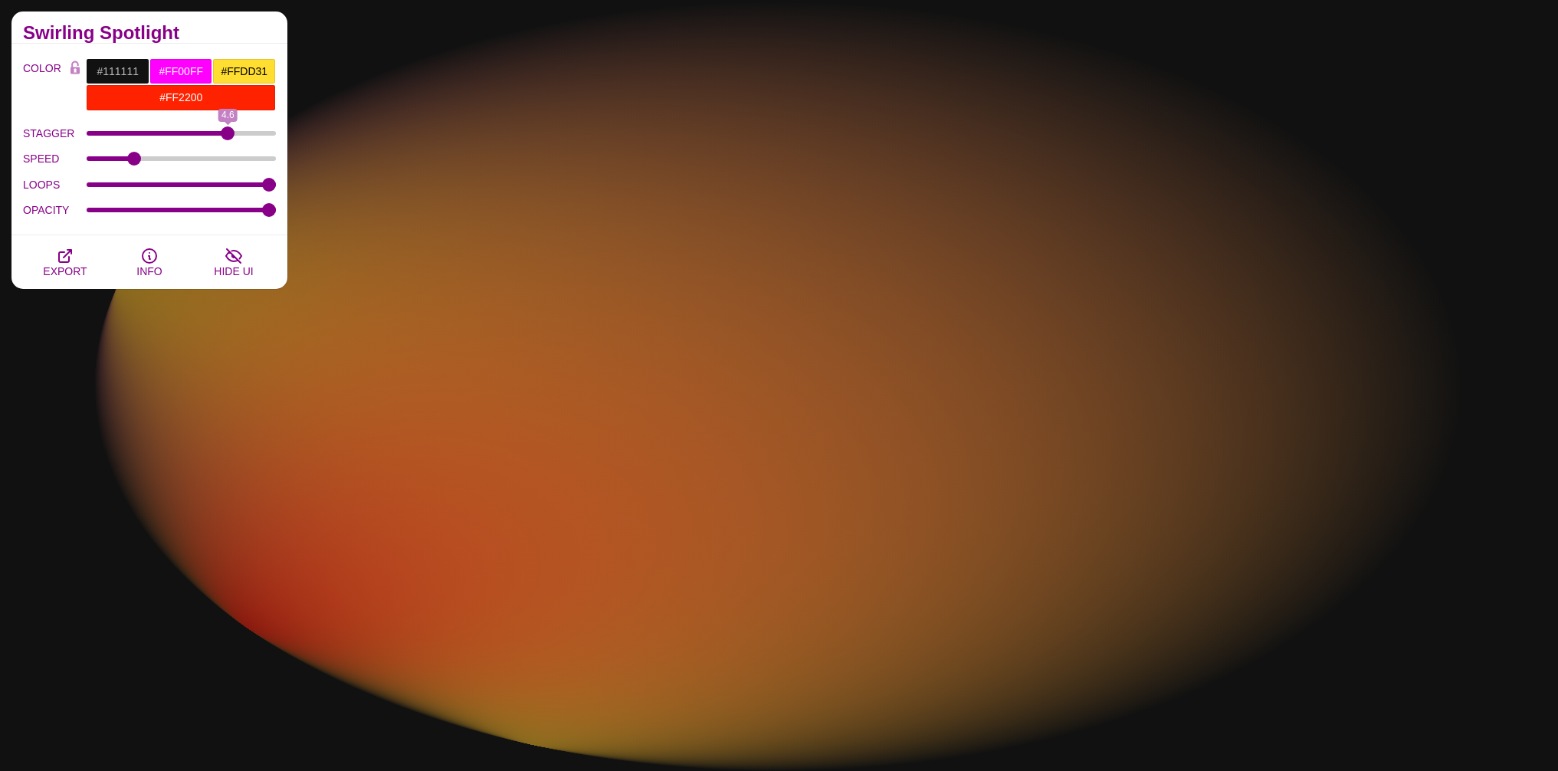
click at [220, 179] on div "LOOPS" at bounding box center [149, 185] width 253 height 26
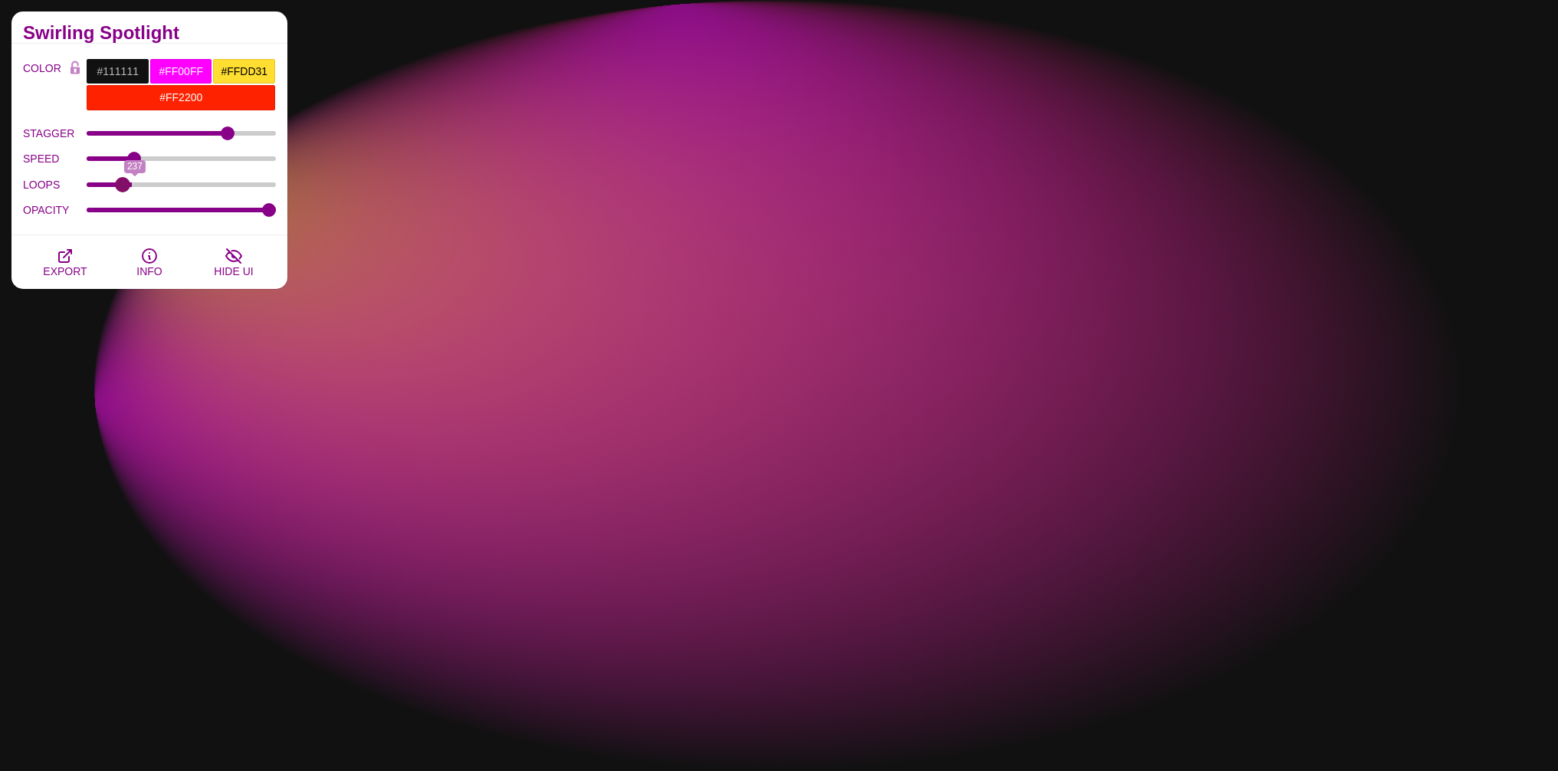
drag, startPoint x: 264, startPoint y: 187, endPoint x: 122, endPoint y: 199, distance: 143.0
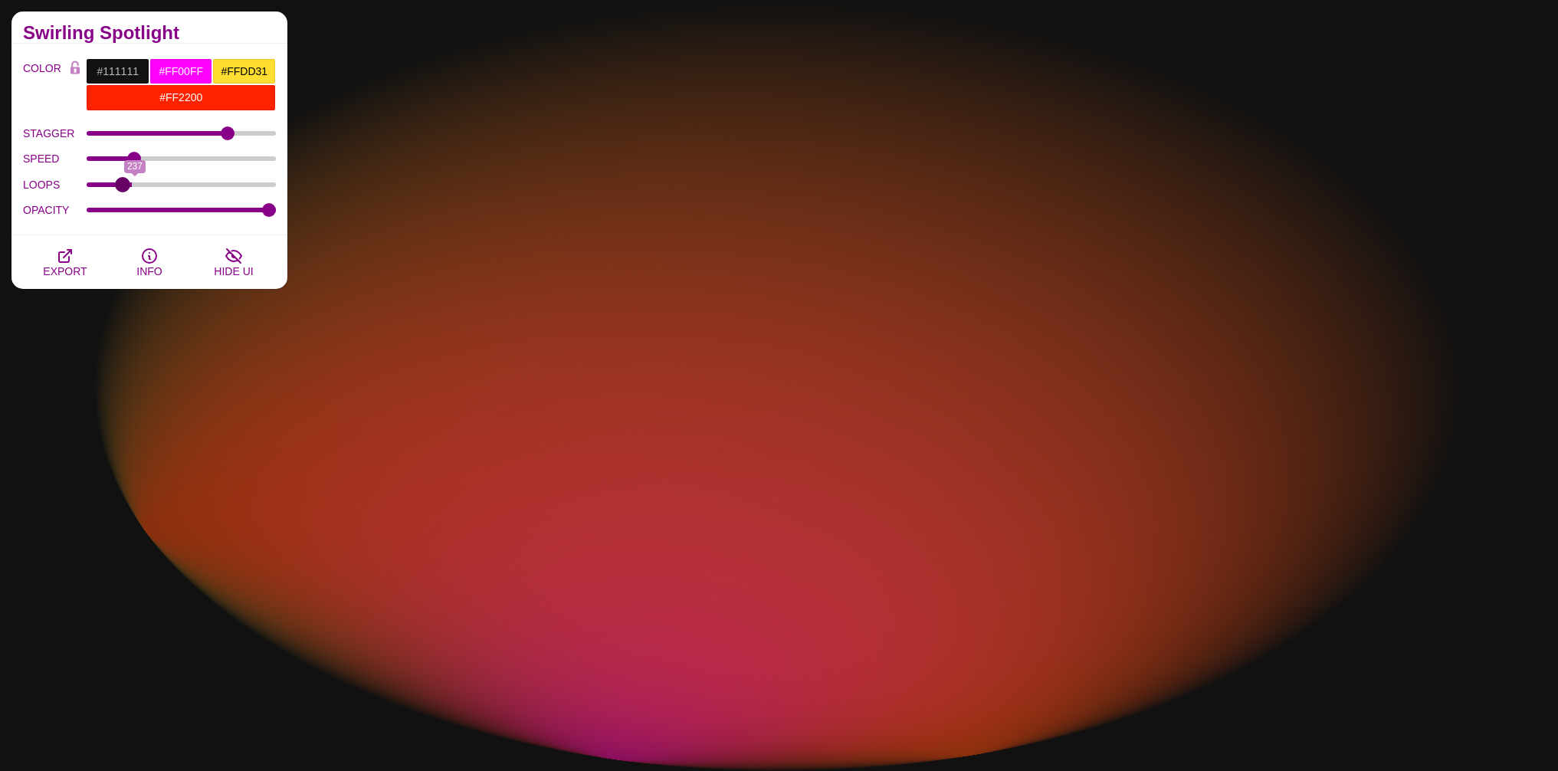
click at [122, 188] on input "LOOPS" at bounding box center [182, 185] width 190 height 6
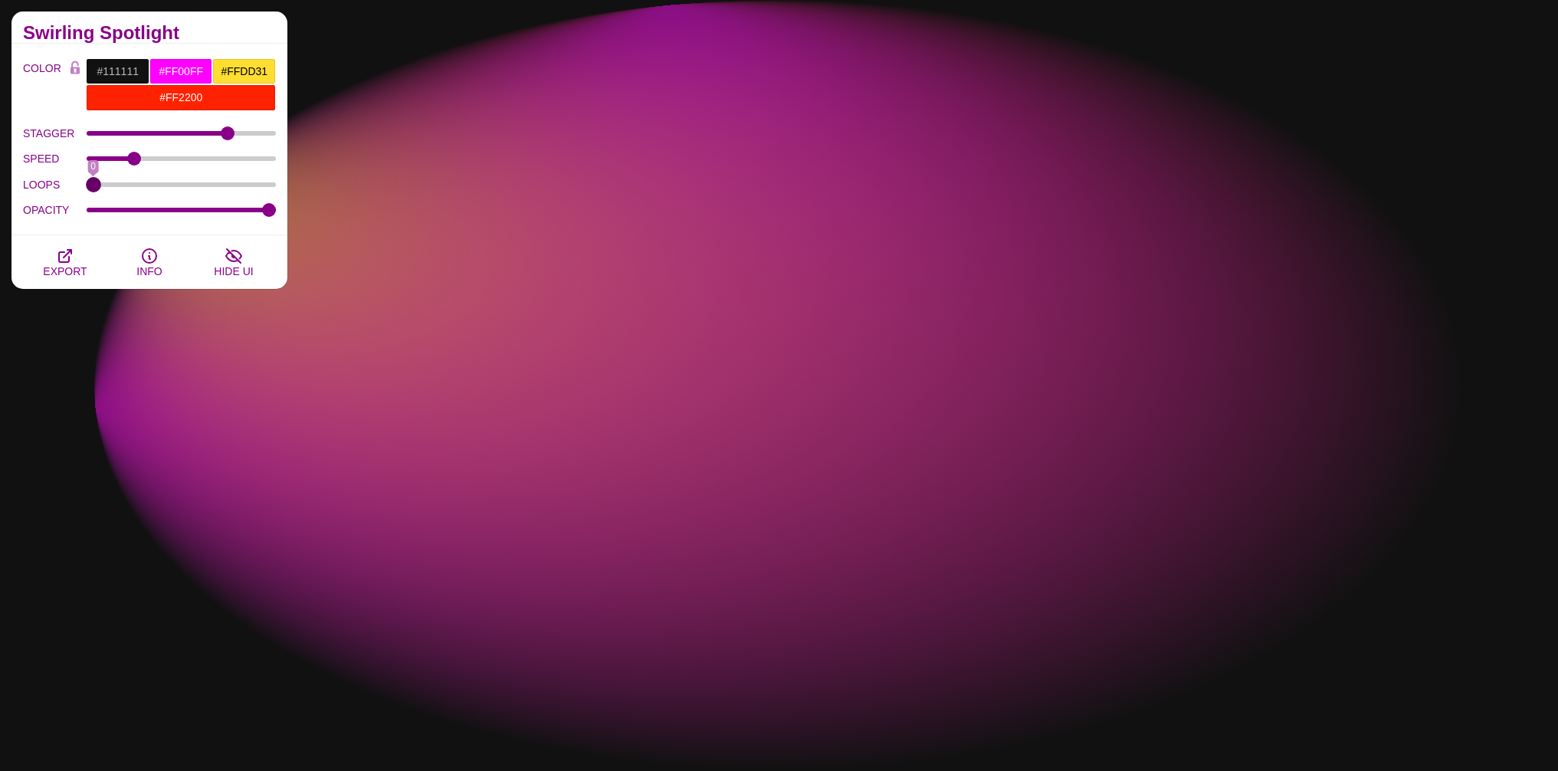
drag, startPoint x: 121, startPoint y: 186, endPoint x: 74, endPoint y: 189, distance: 47.6
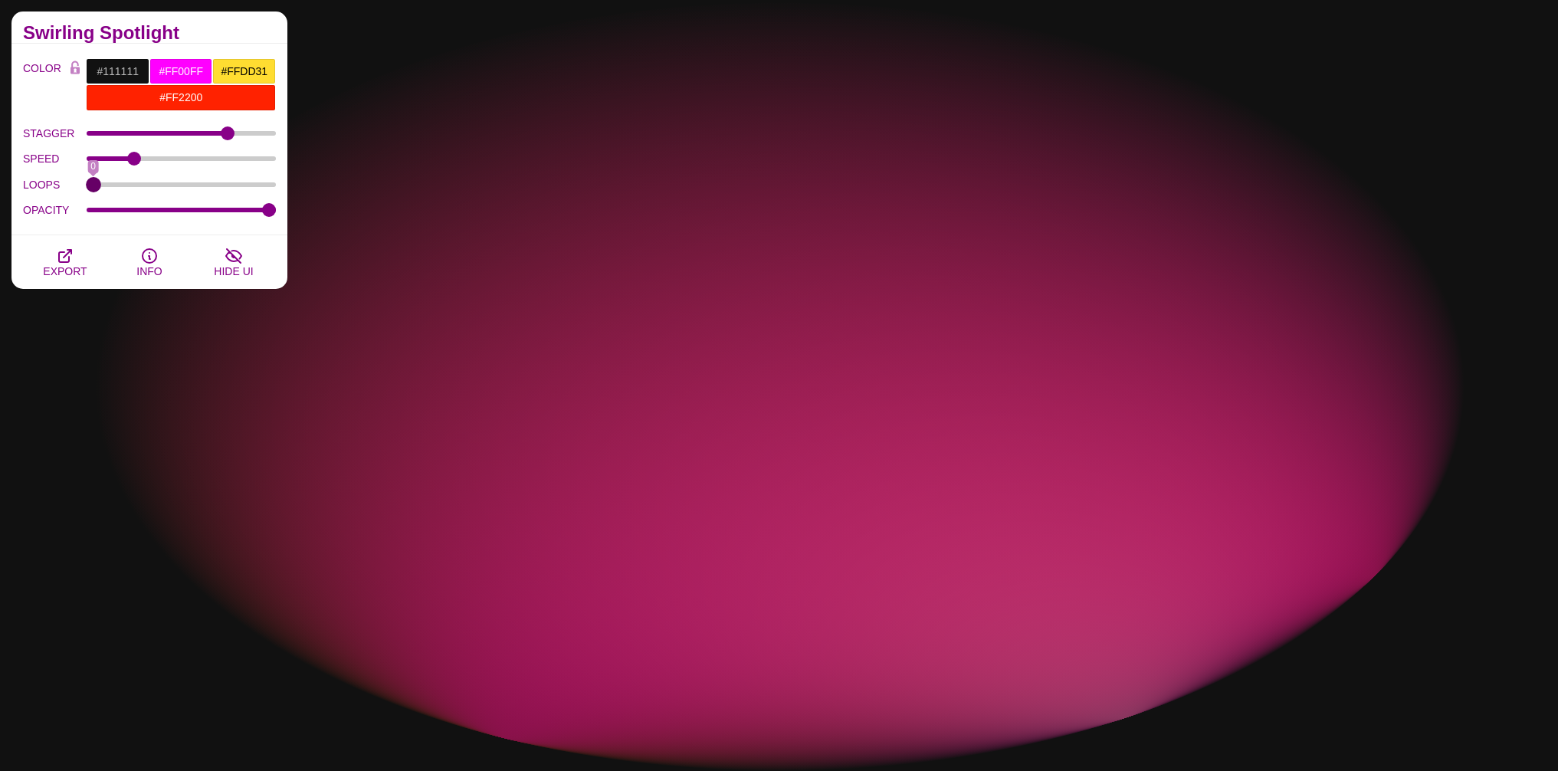
type input "0"
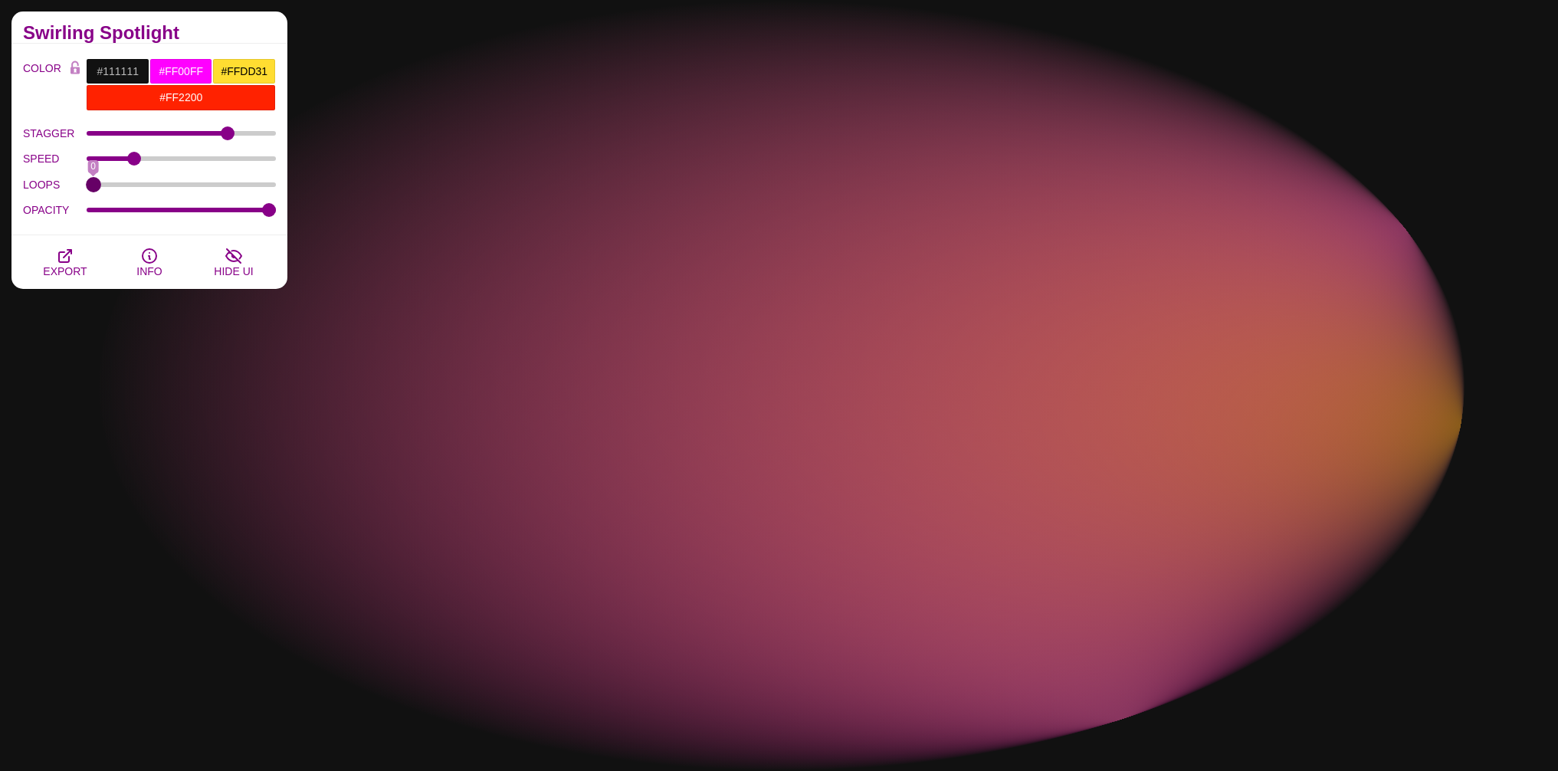
click at [87, 188] on input "LOOPS" at bounding box center [182, 185] width 190 height 6
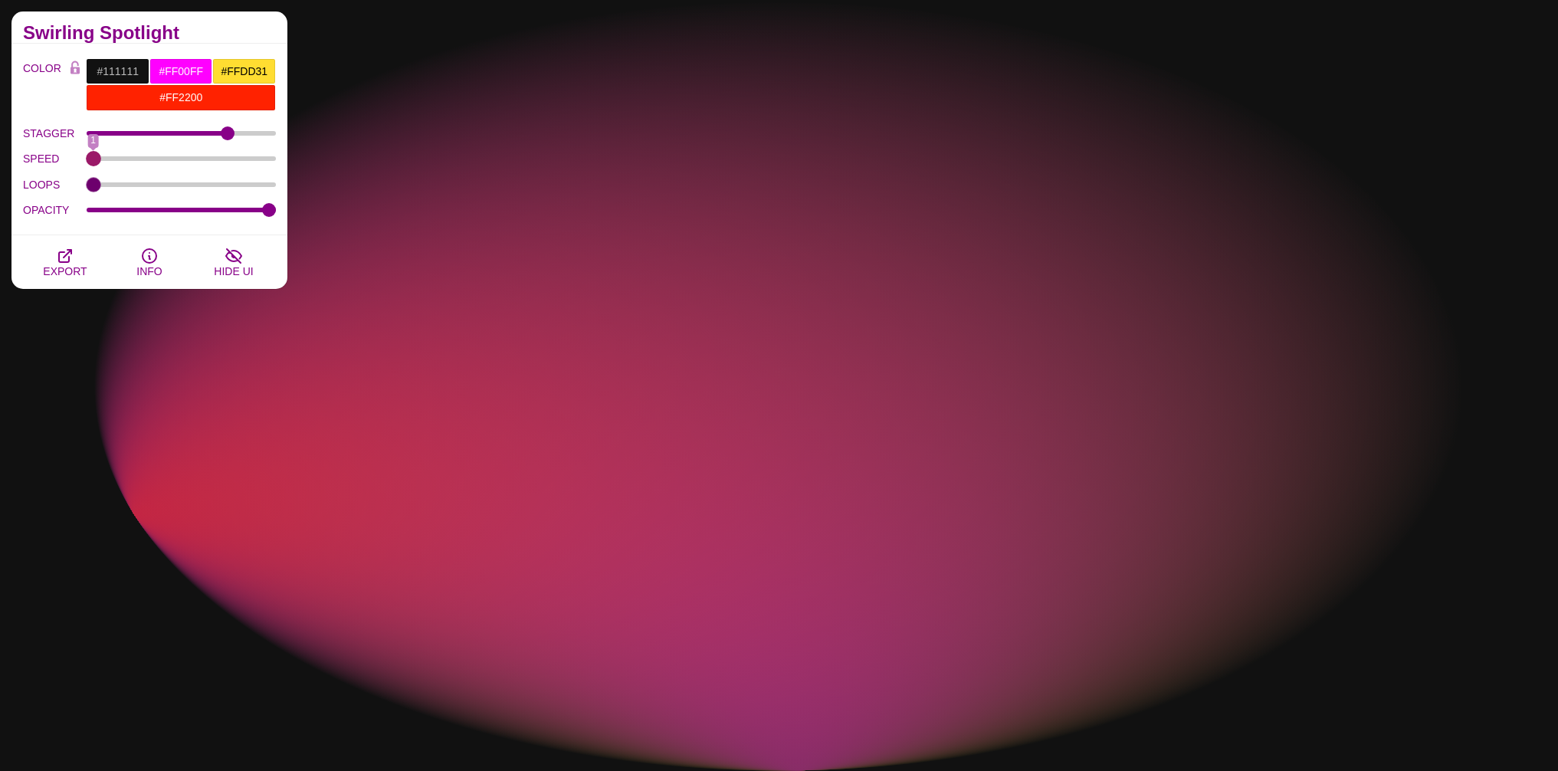
drag, startPoint x: 136, startPoint y: 161, endPoint x: 56, endPoint y: 166, distance: 79.9
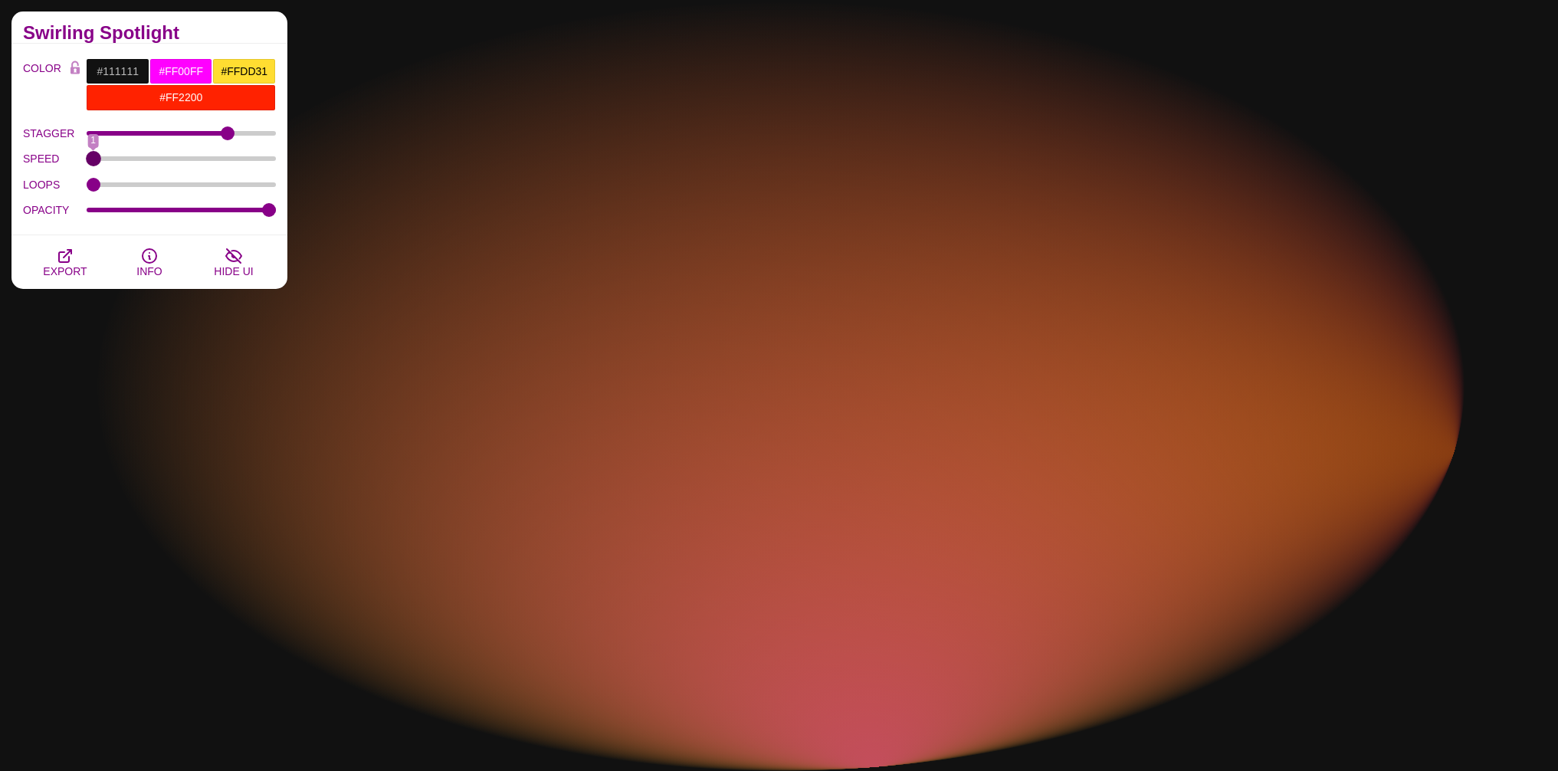
click at [87, 162] on input "SPEED" at bounding box center [182, 159] width 190 height 6
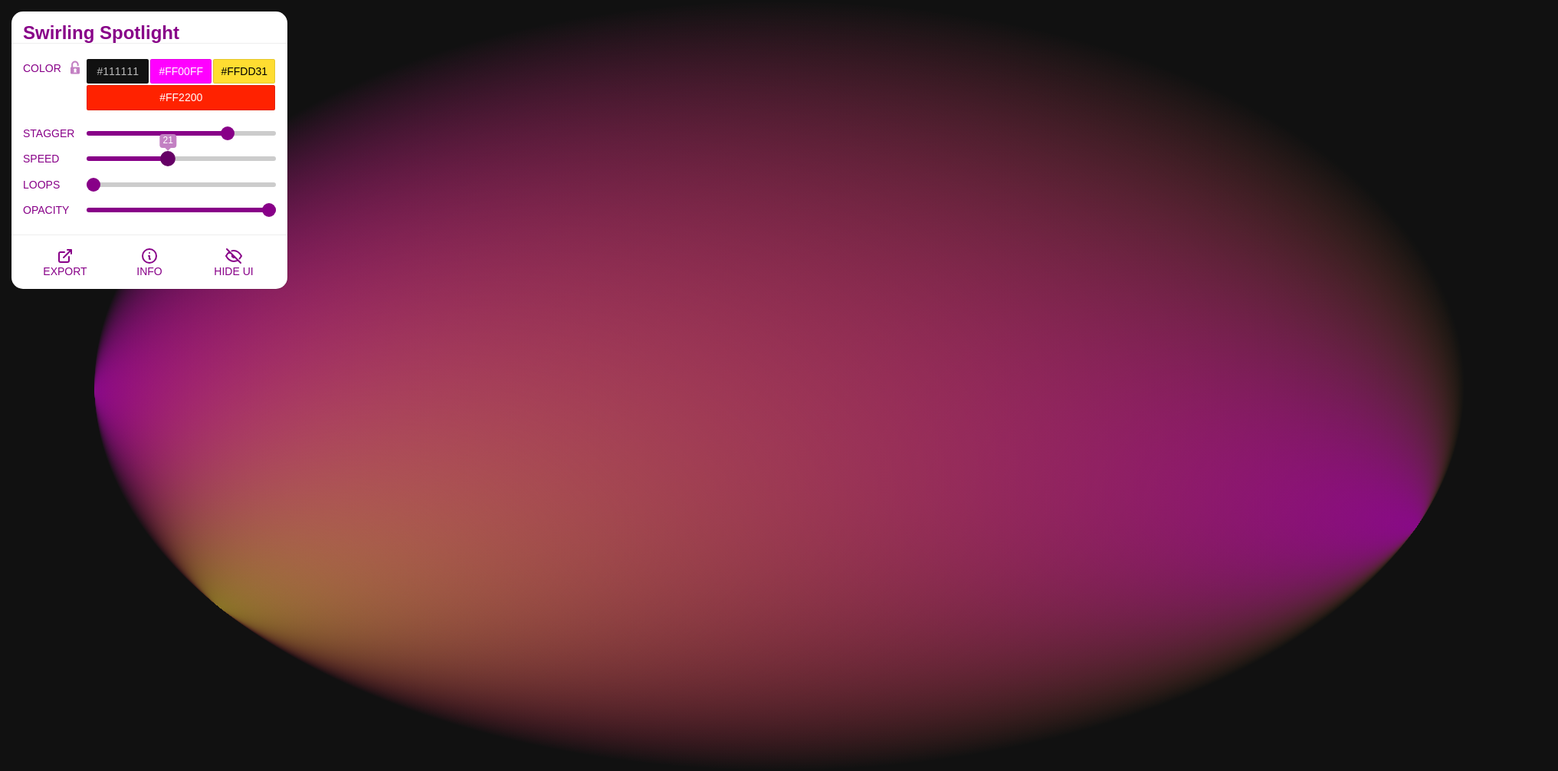
drag, startPoint x: 96, startPoint y: 161, endPoint x: 168, endPoint y: 161, distance: 72.0
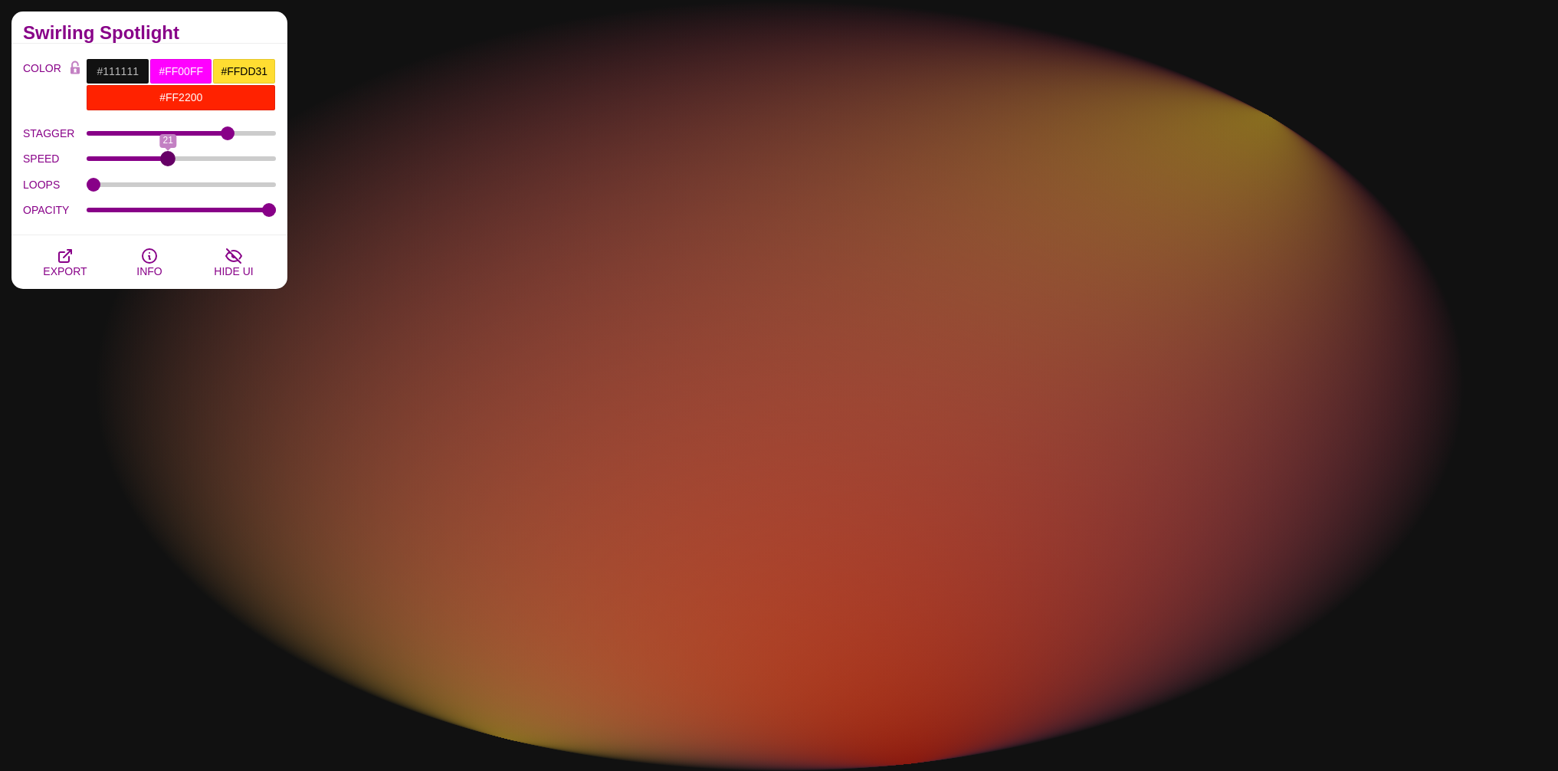
type input "21"
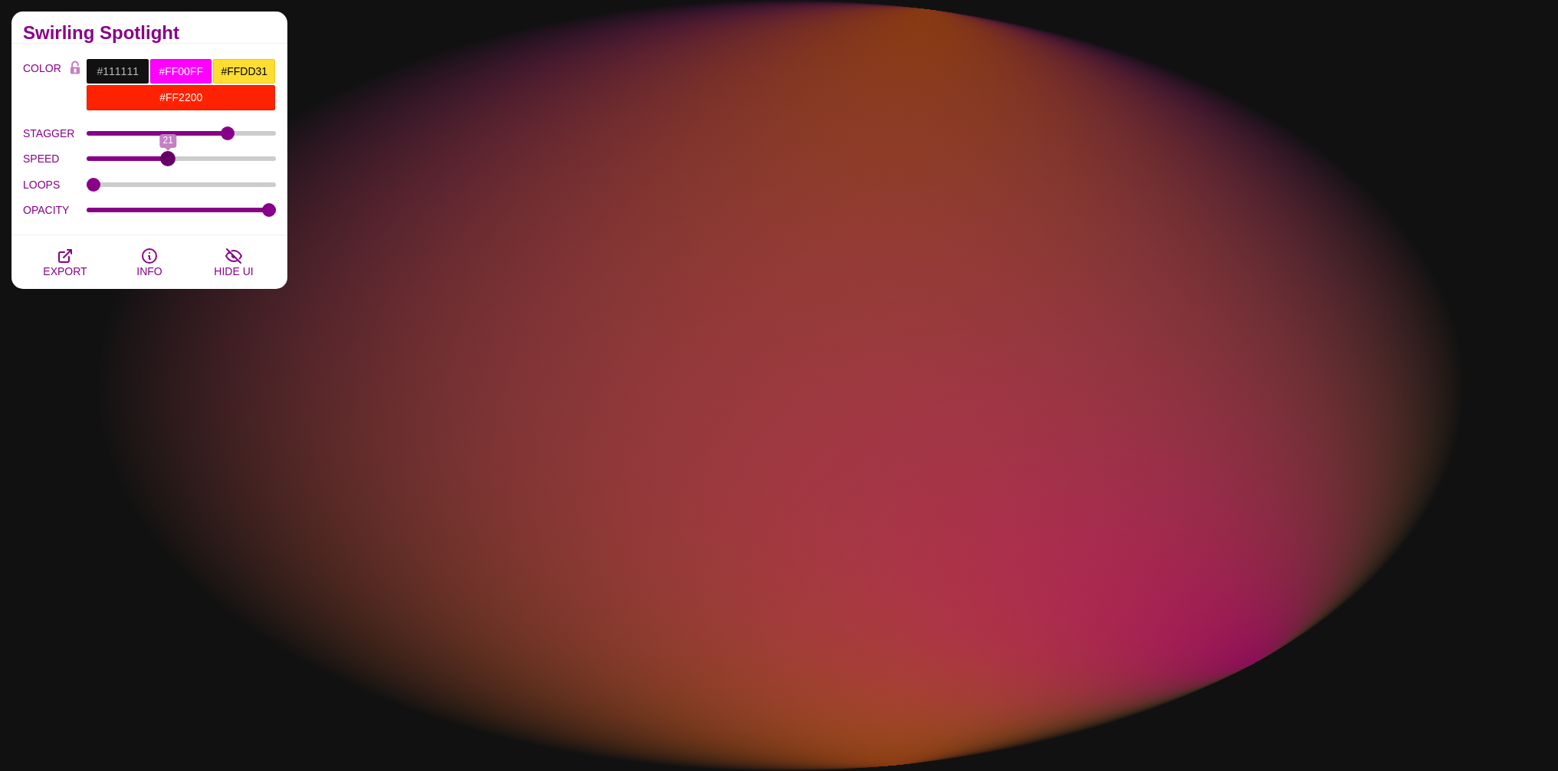
click at [168, 161] on input "SPEED" at bounding box center [182, 159] width 190 height 6
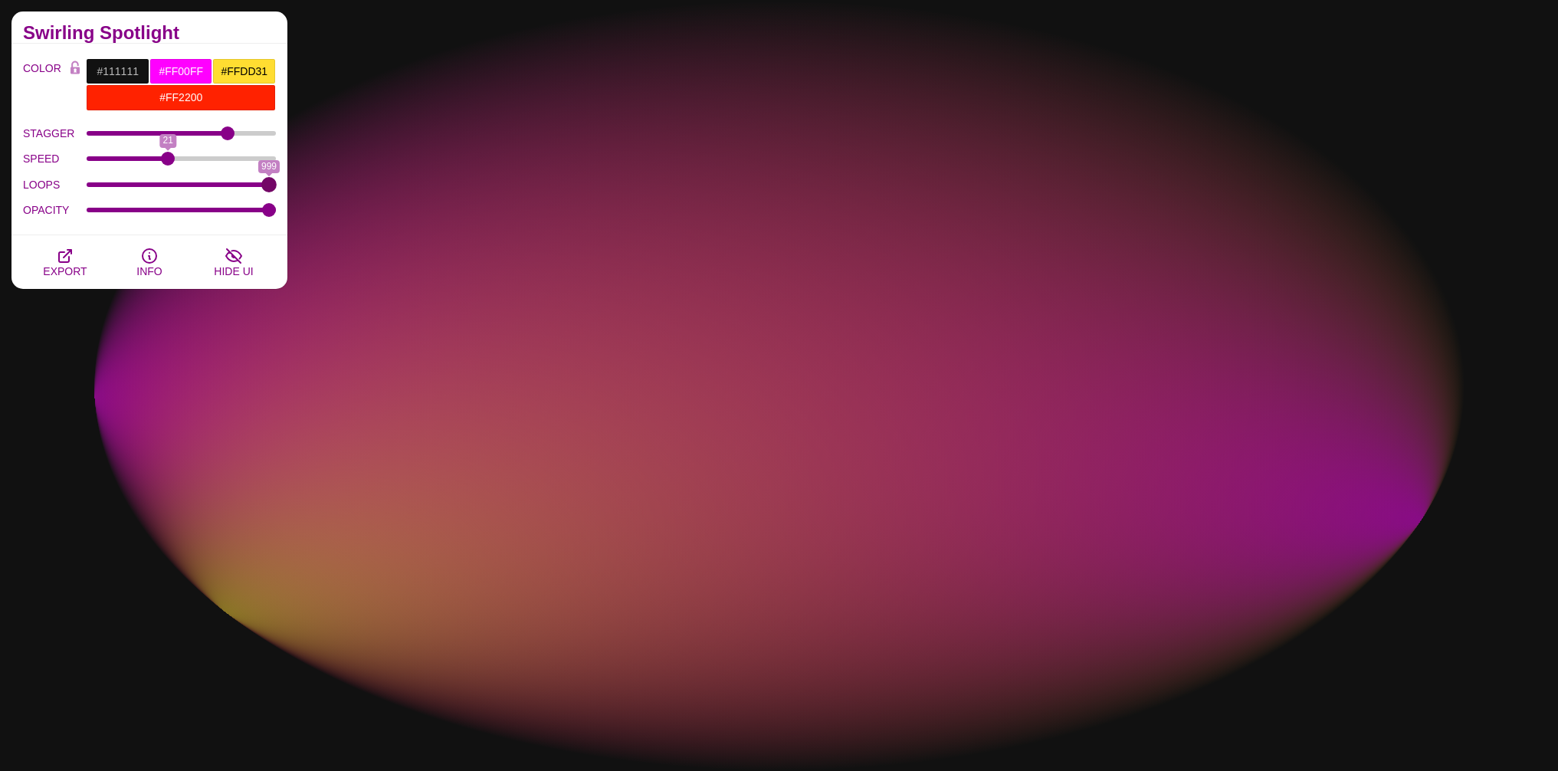
drag, startPoint x: 97, startPoint y: 184, endPoint x: 290, endPoint y: 181, distance: 193.1
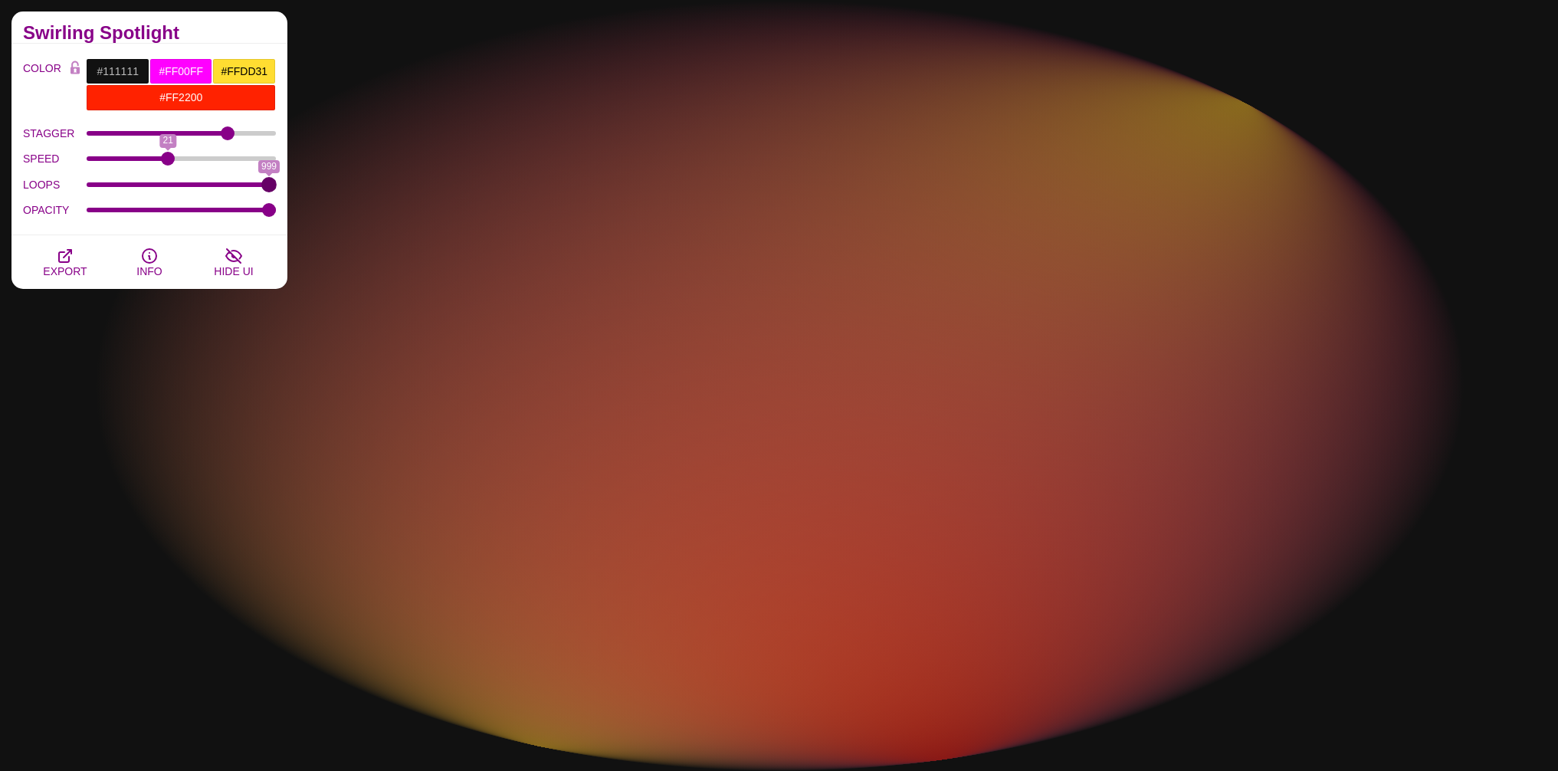
click at [277, 182] on input "LOOPS" at bounding box center [182, 185] width 190 height 6
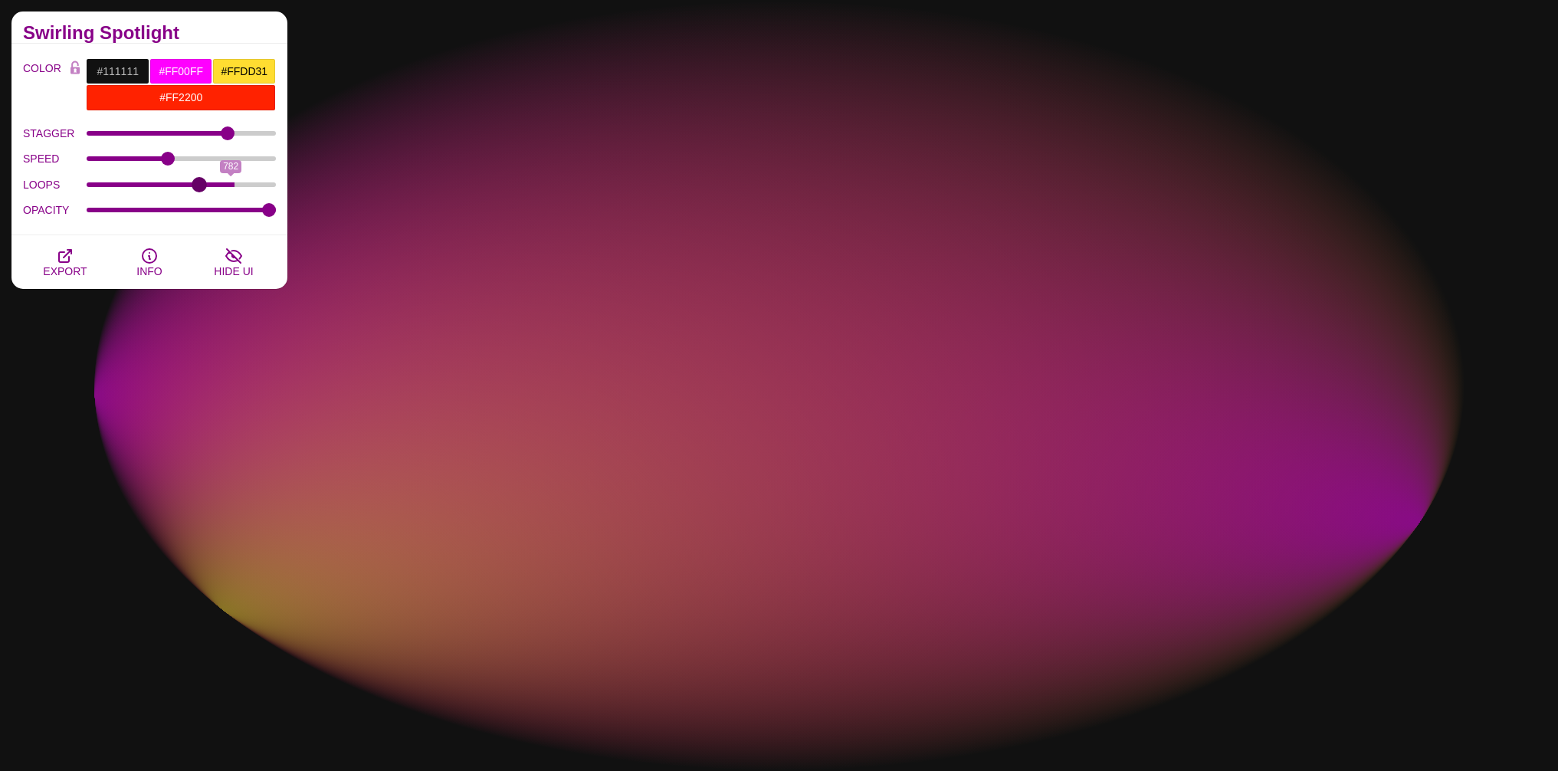
drag, startPoint x: 265, startPoint y: 180, endPoint x: 199, endPoint y: 183, distance: 66.0
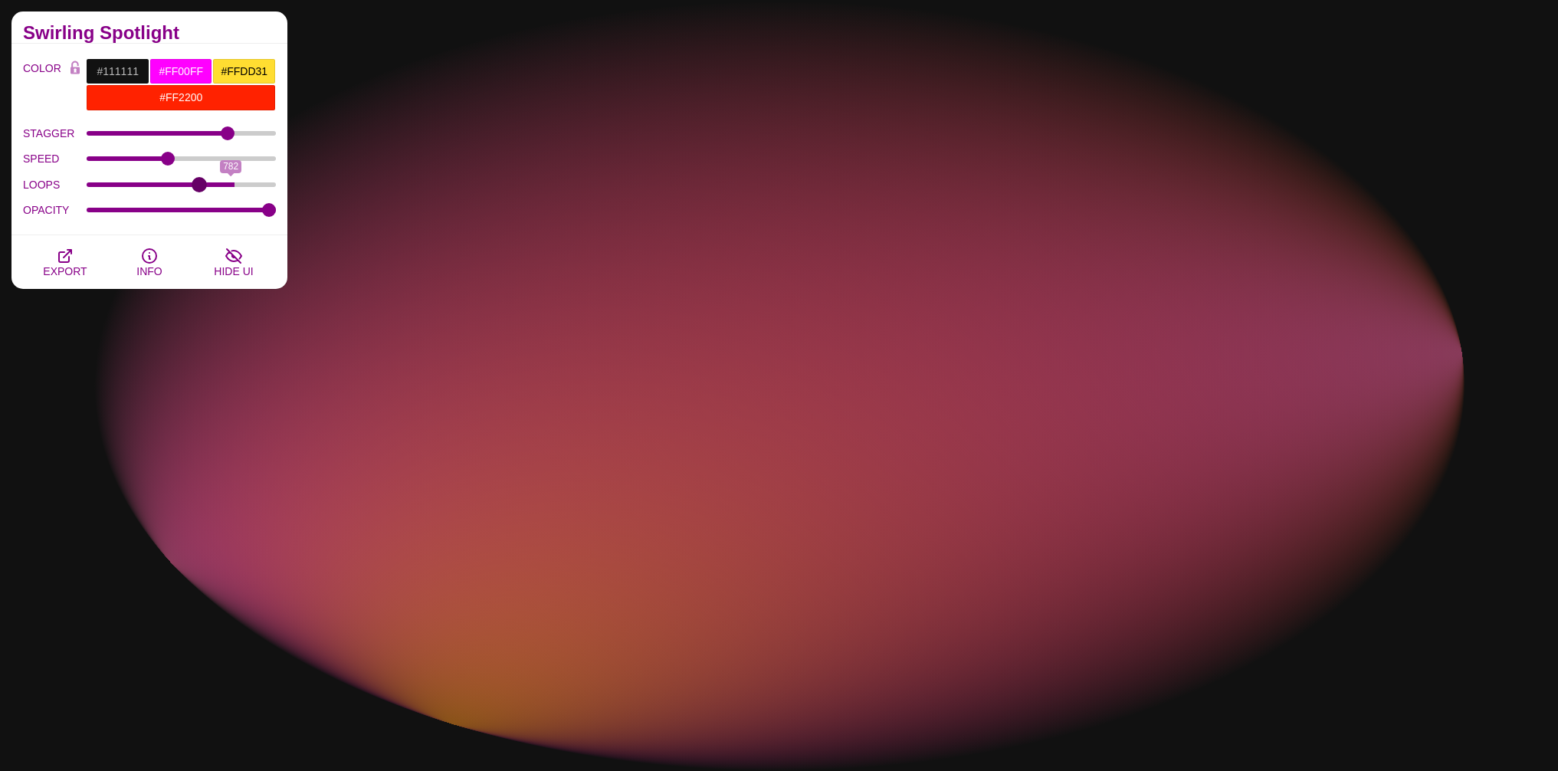
type input "605"
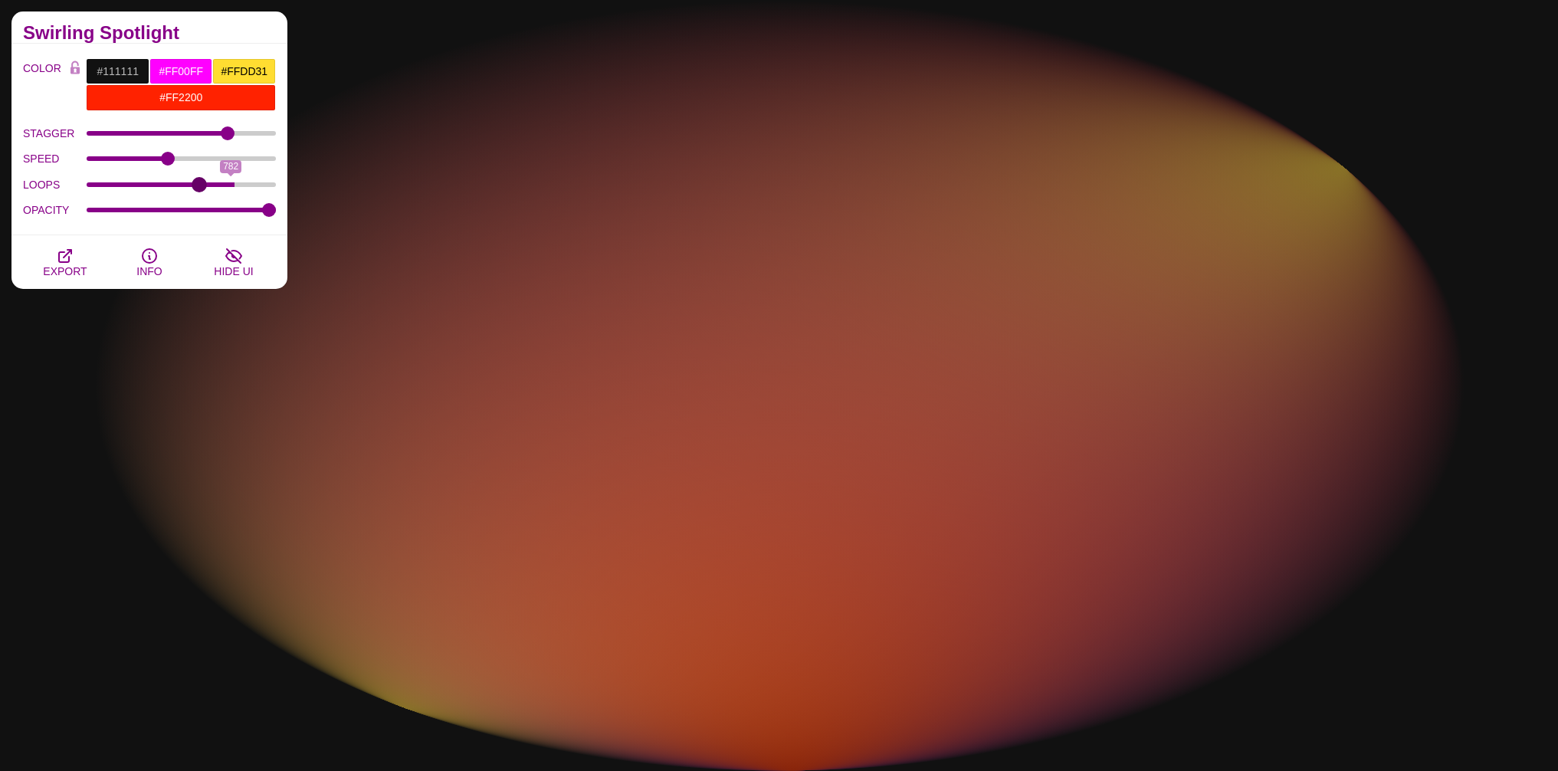
click at [199, 183] on input "LOOPS" at bounding box center [182, 185] width 190 height 6
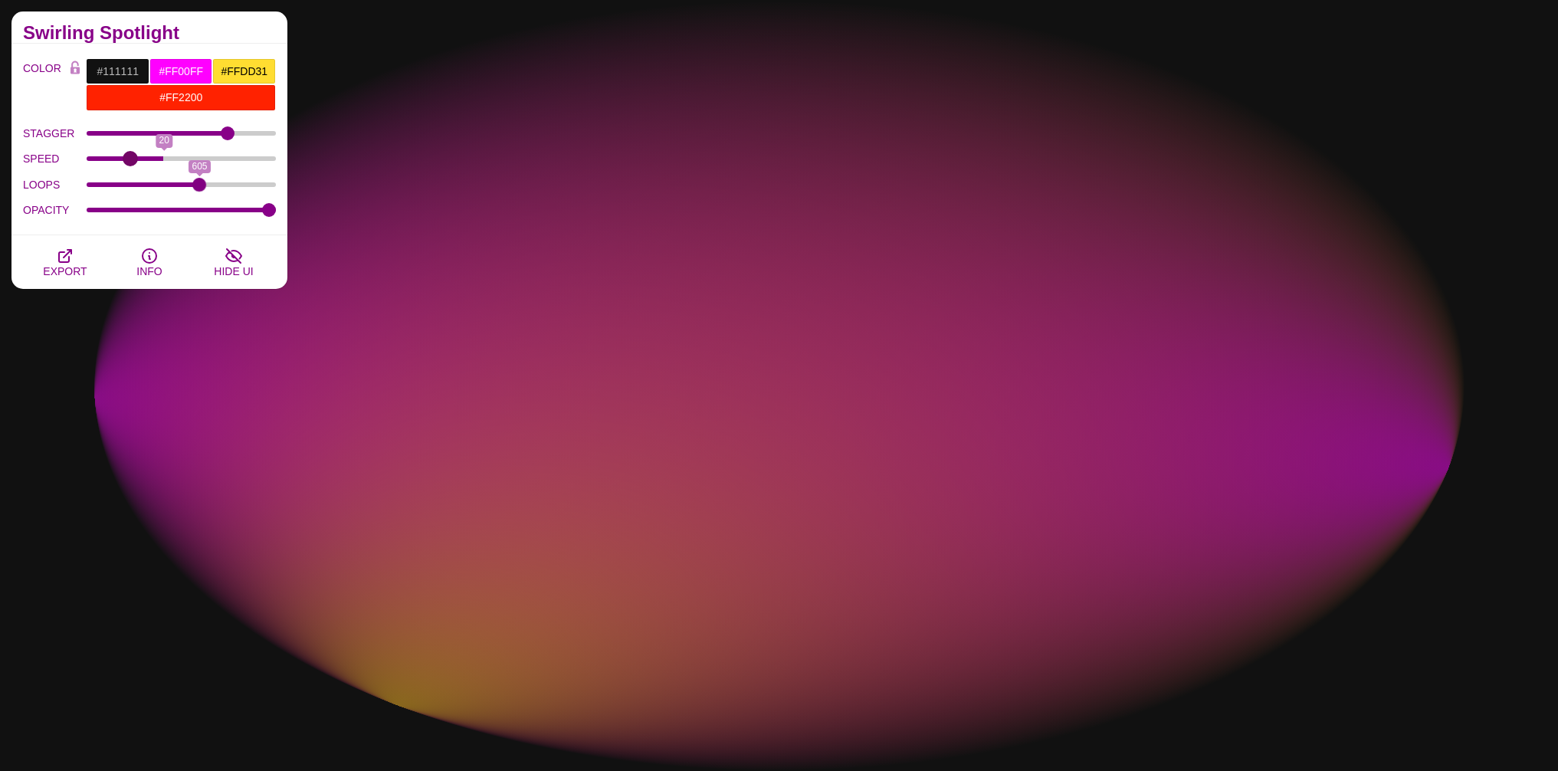
drag, startPoint x: 162, startPoint y: 158, endPoint x: 129, endPoint y: 162, distance: 33.9
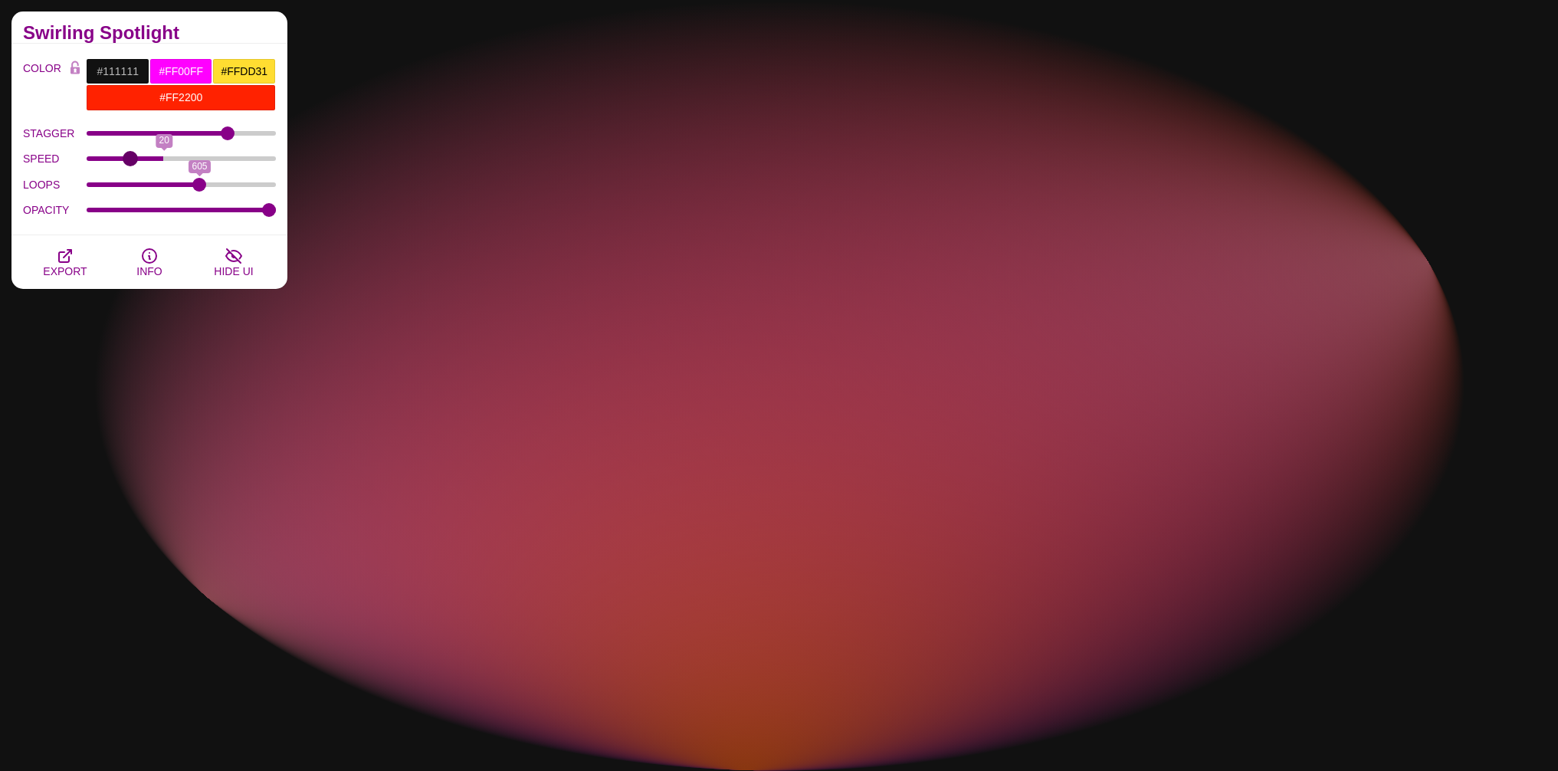
type input "11"
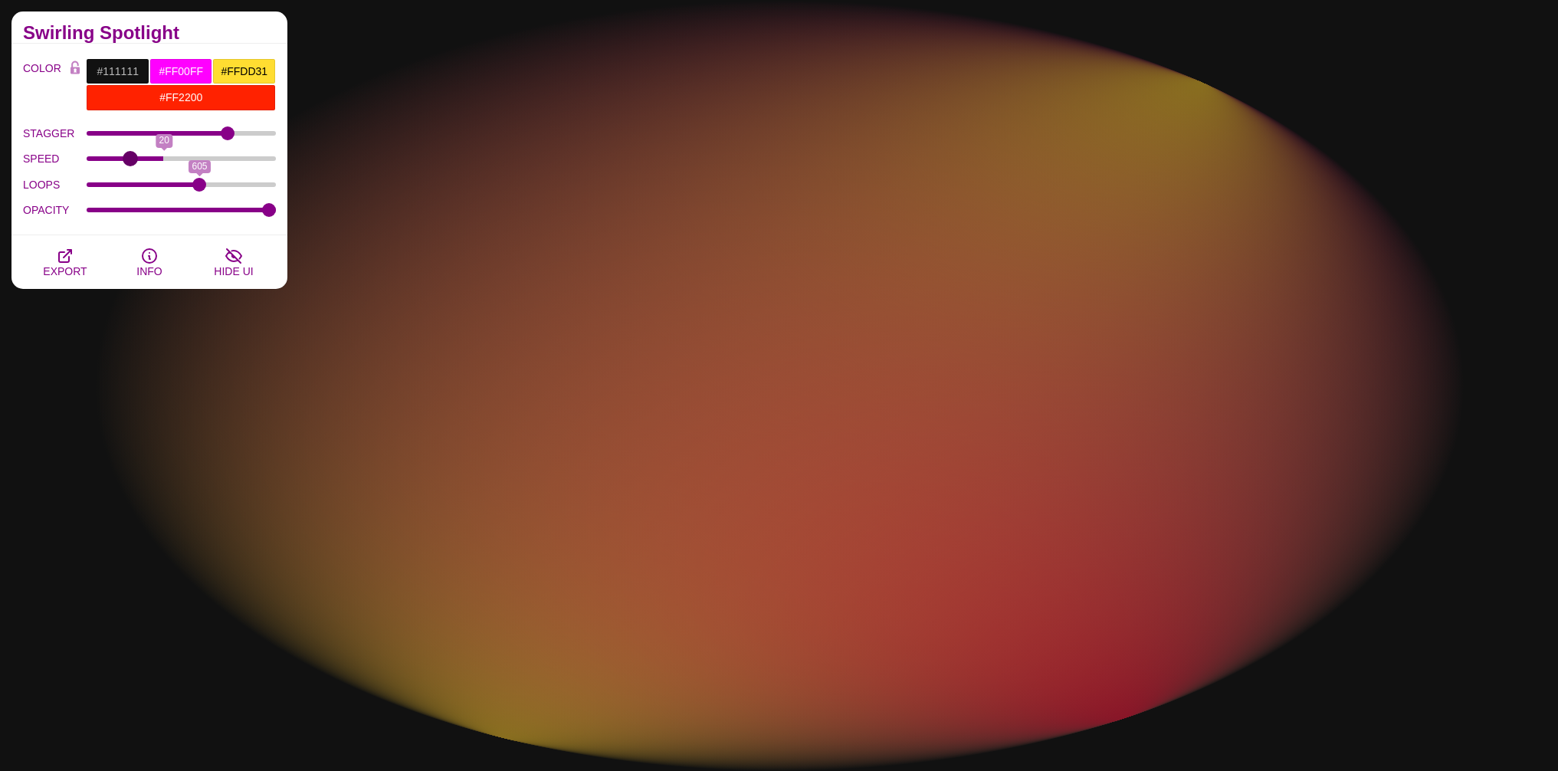
click at [129, 162] on input "SPEED" at bounding box center [182, 159] width 190 height 6
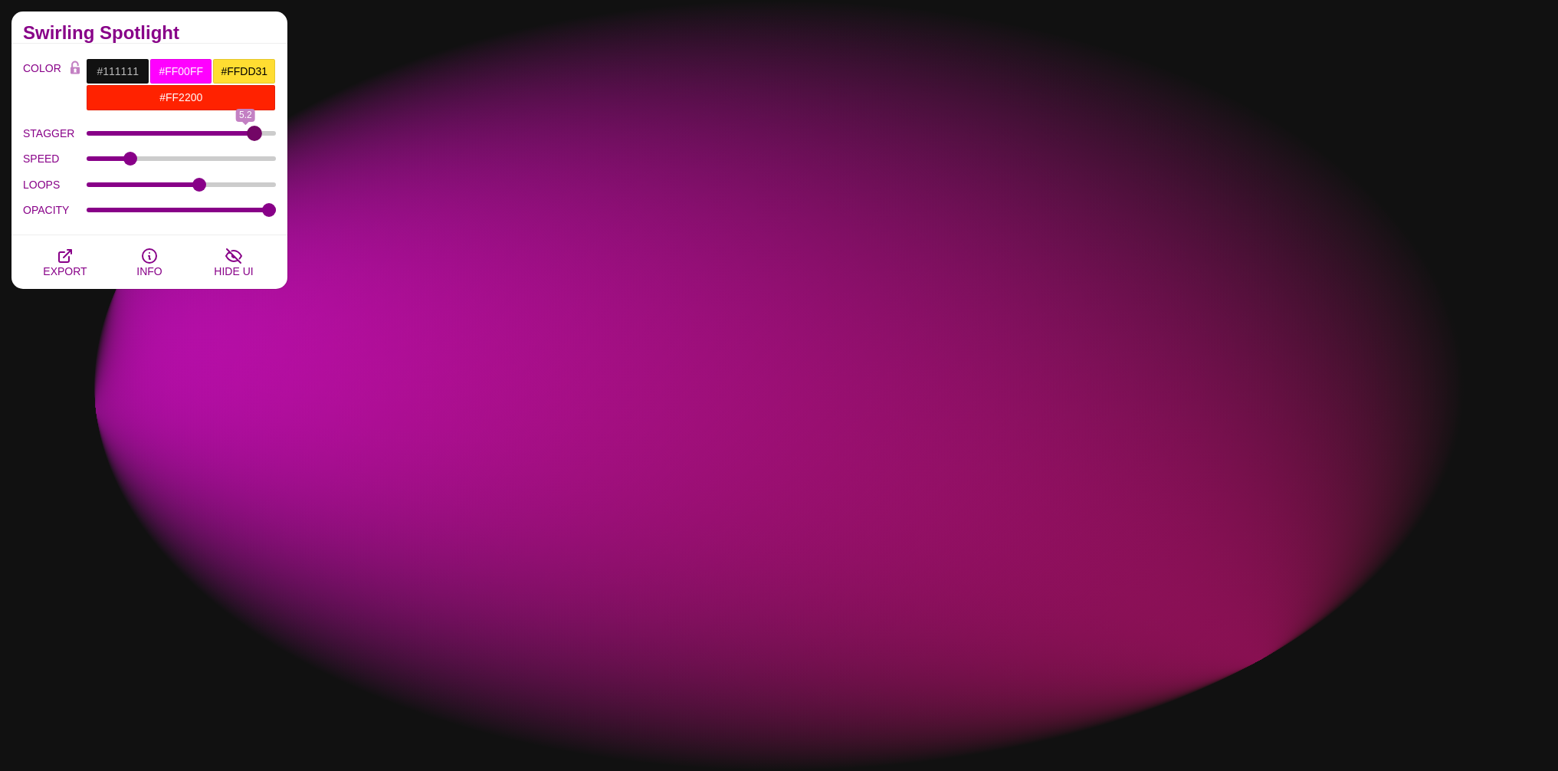
drag, startPoint x: 231, startPoint y: 134, endPoint x: 256, endPoint y: 133, distance: 24.6
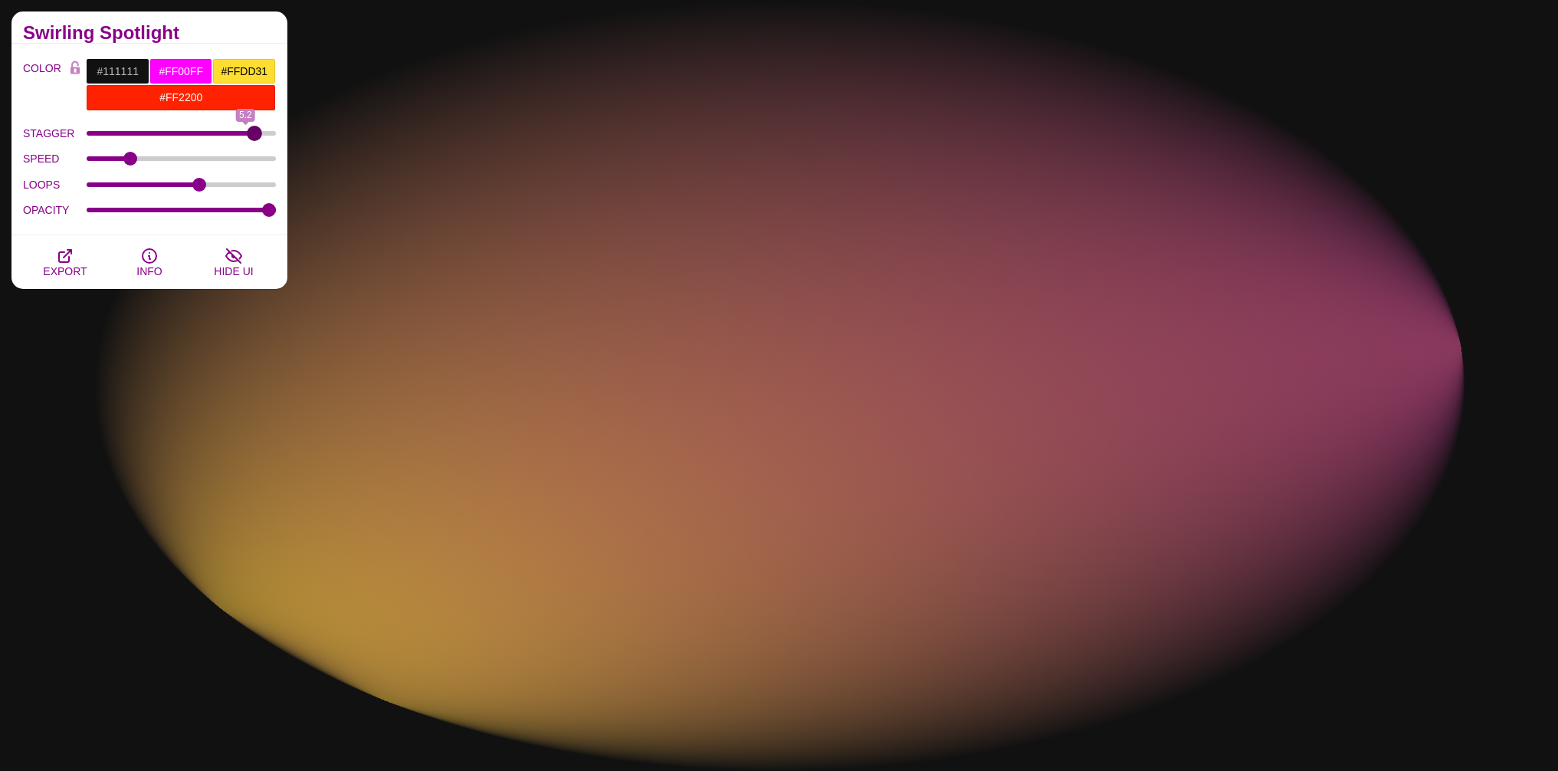
click at [255, 133] on input "STAGGER" at bounding box center [182, 133] width 190 height 6
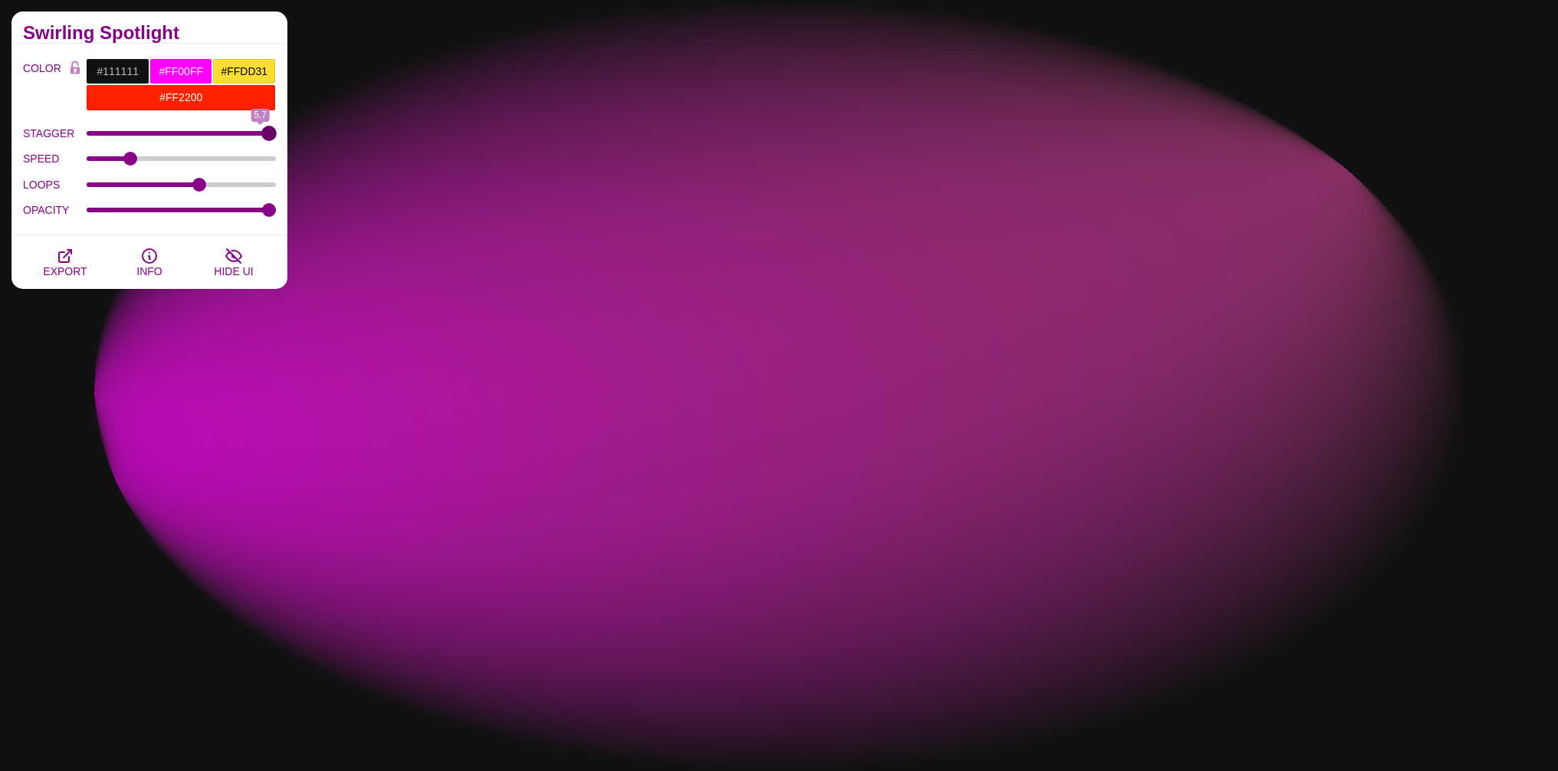
drag, startPoint x: 258, startPoint y: 132, endPoint x: 287, endPoint y: 130, distance: 28.4
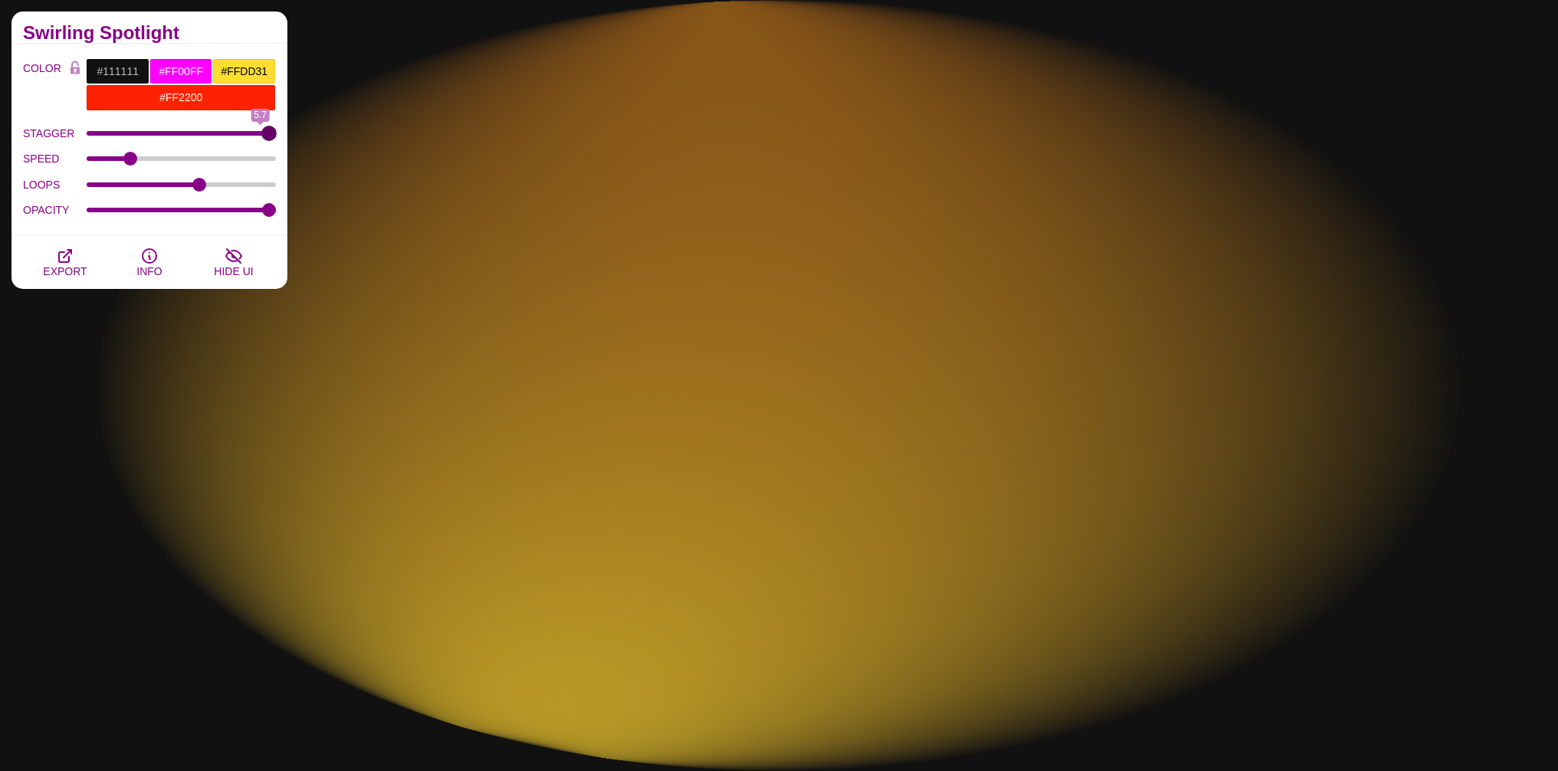
click at [277, 130] on input "STAGGER" at bounding box center [182, 133] width 190 height 6
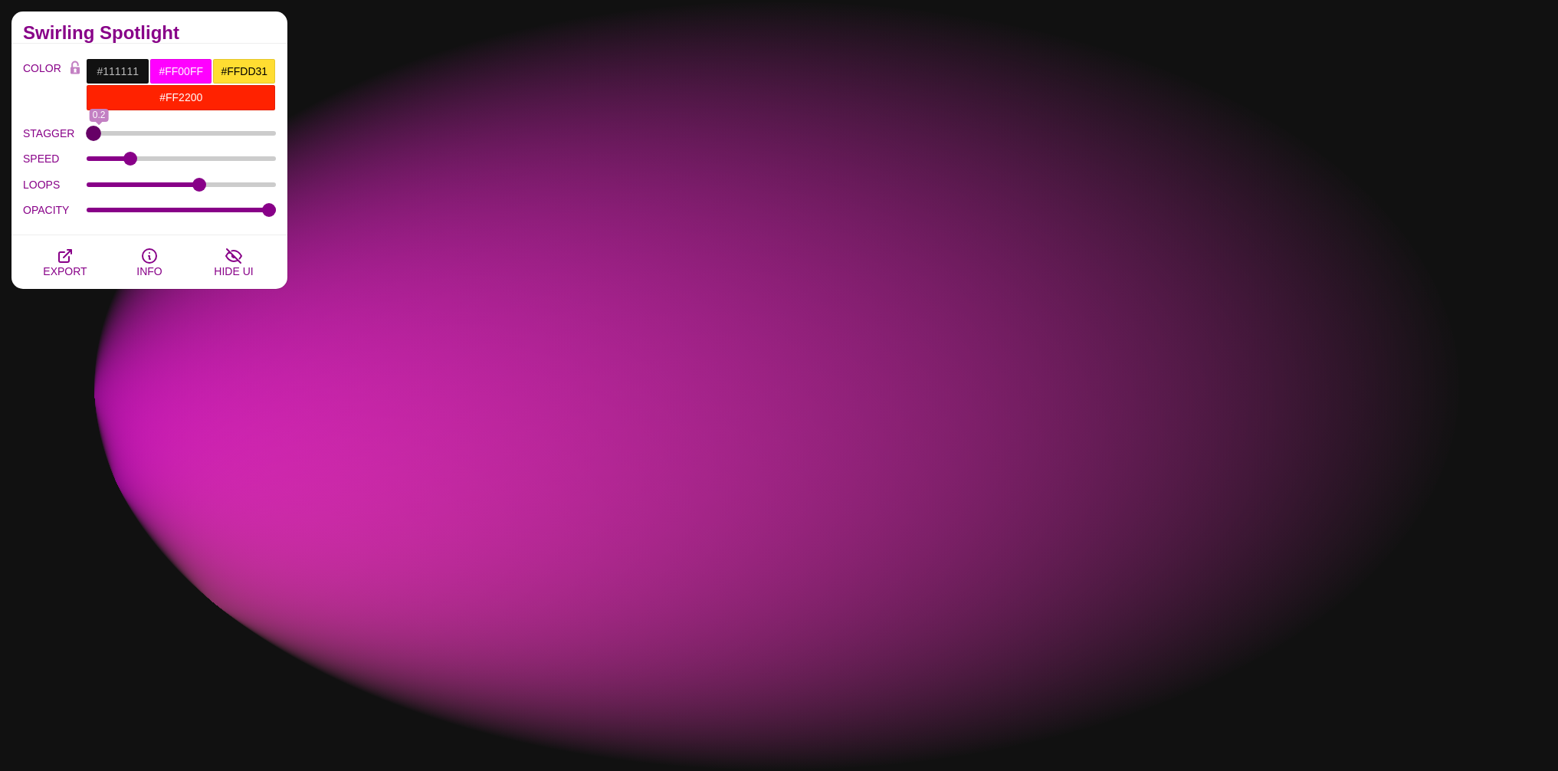
drag, startPoint x: 274, startPoint y: 132, endPoint x: 51, endPoint y: 152, distance: 223.9
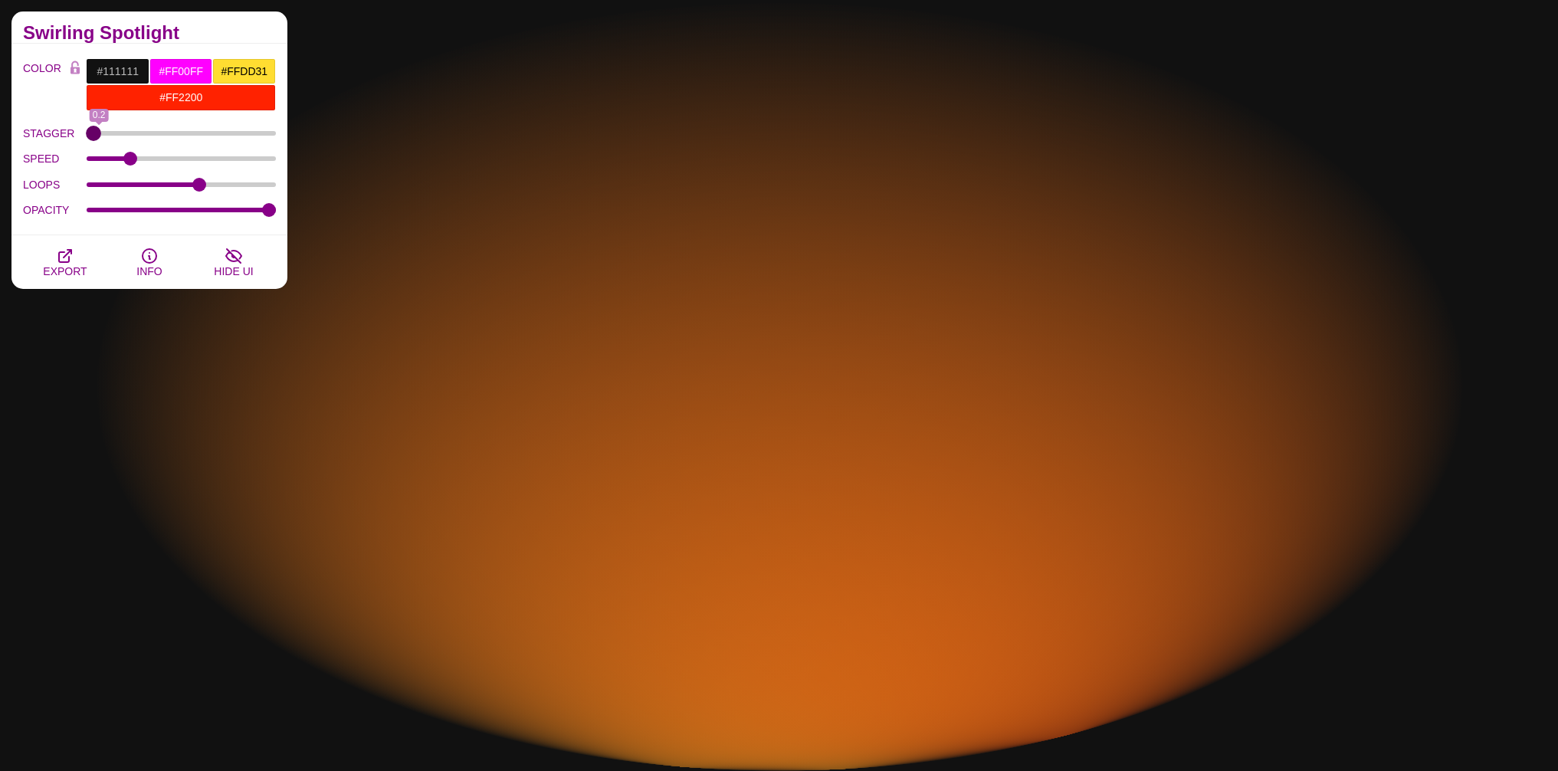
type input "0"
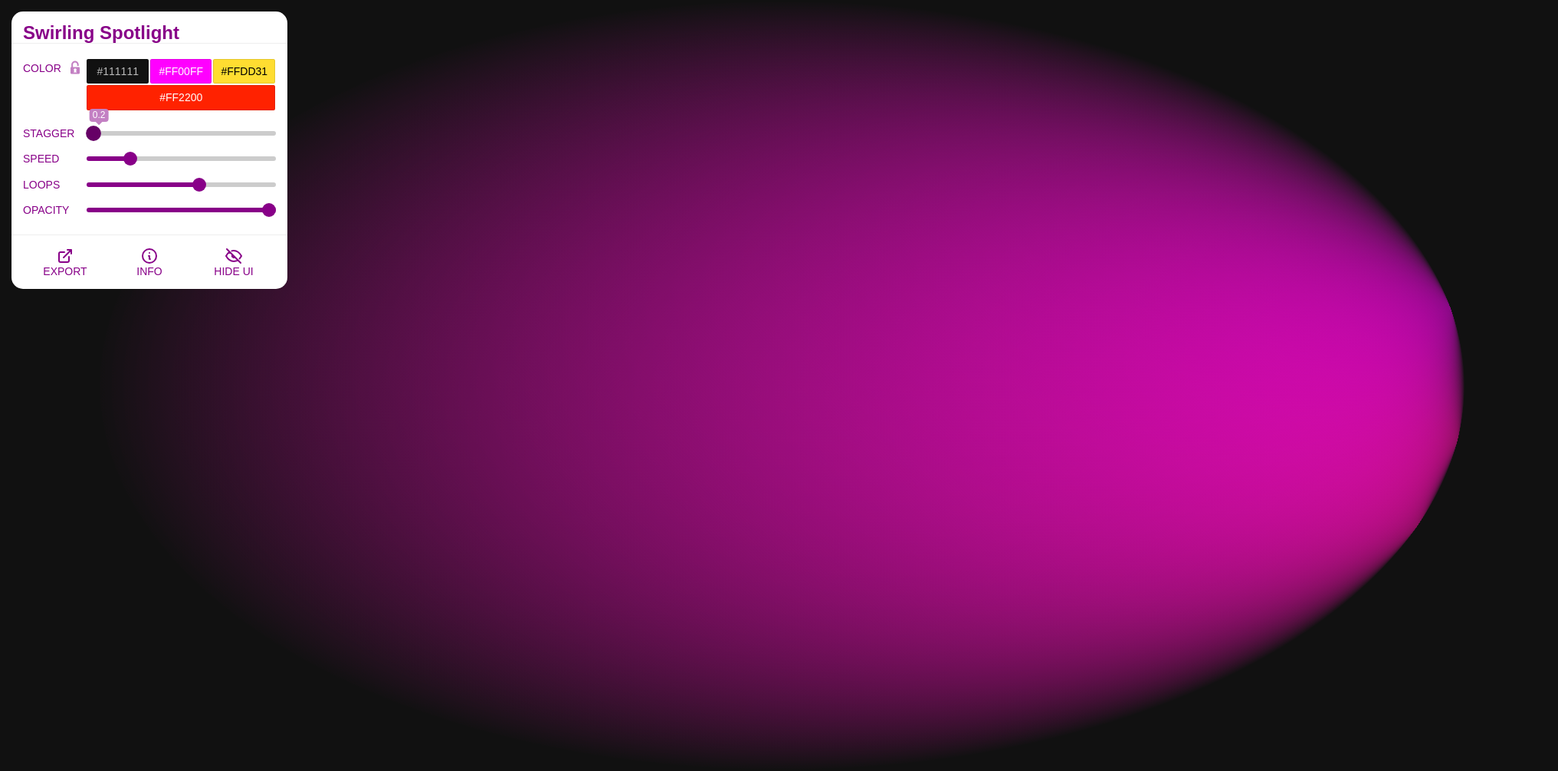
click at [87, 136] on input "STAGGER" at bounding box center [182, 133] width 190 height 6
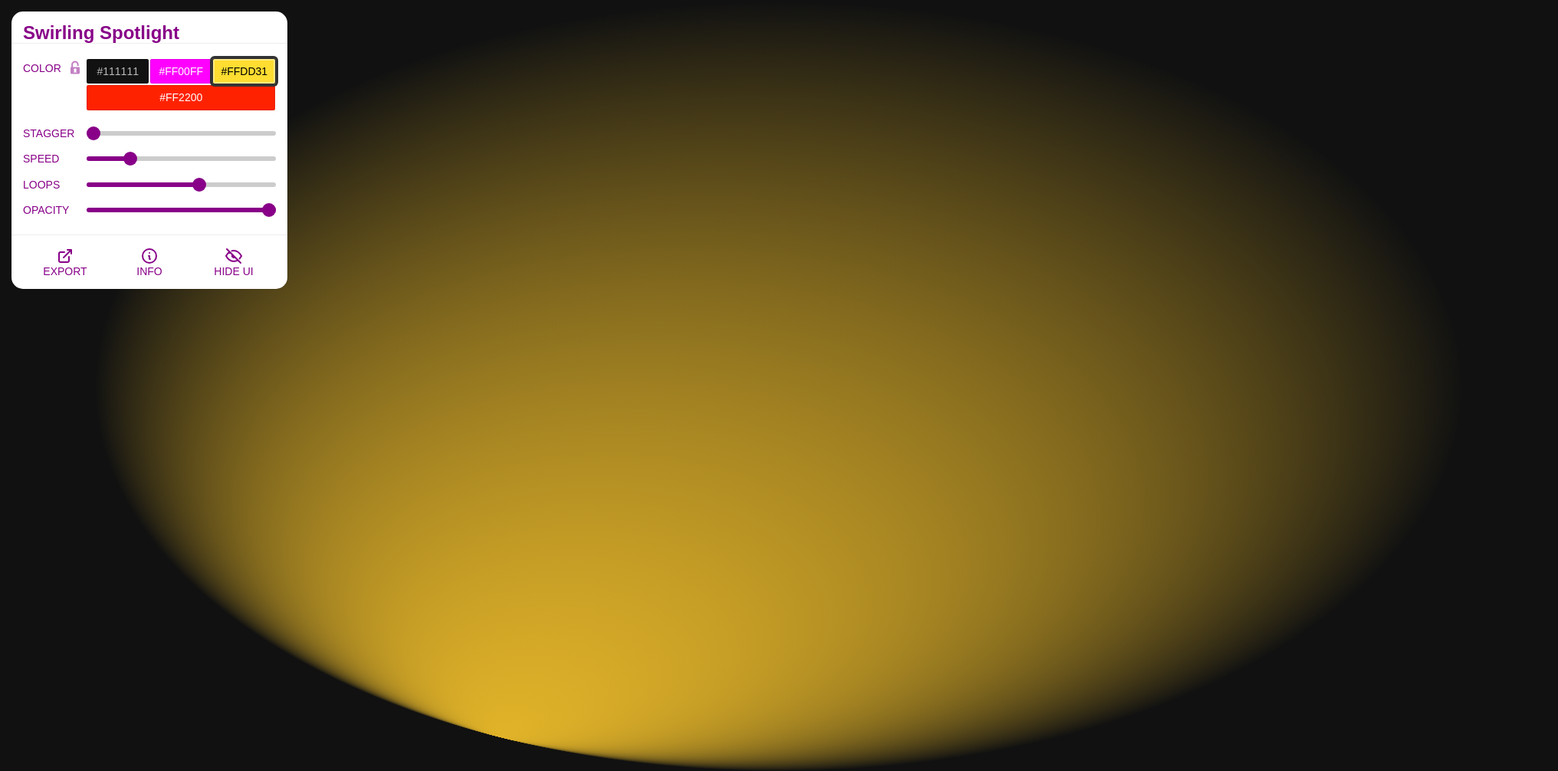
click at [244, 63] on input "#FFDD31" at bounding box center [244, 71] width 64 height 26
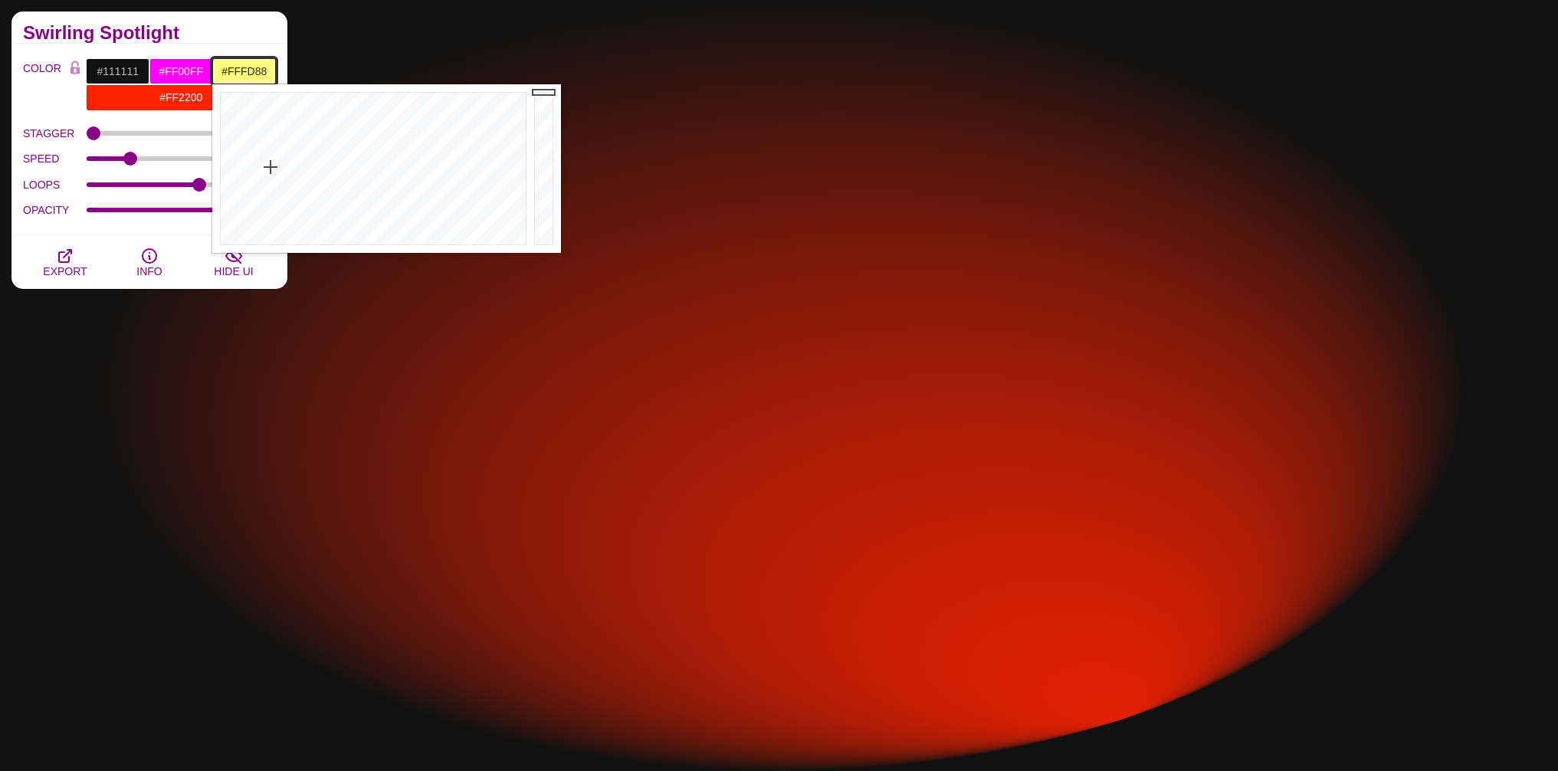
type input "#FFFD89"
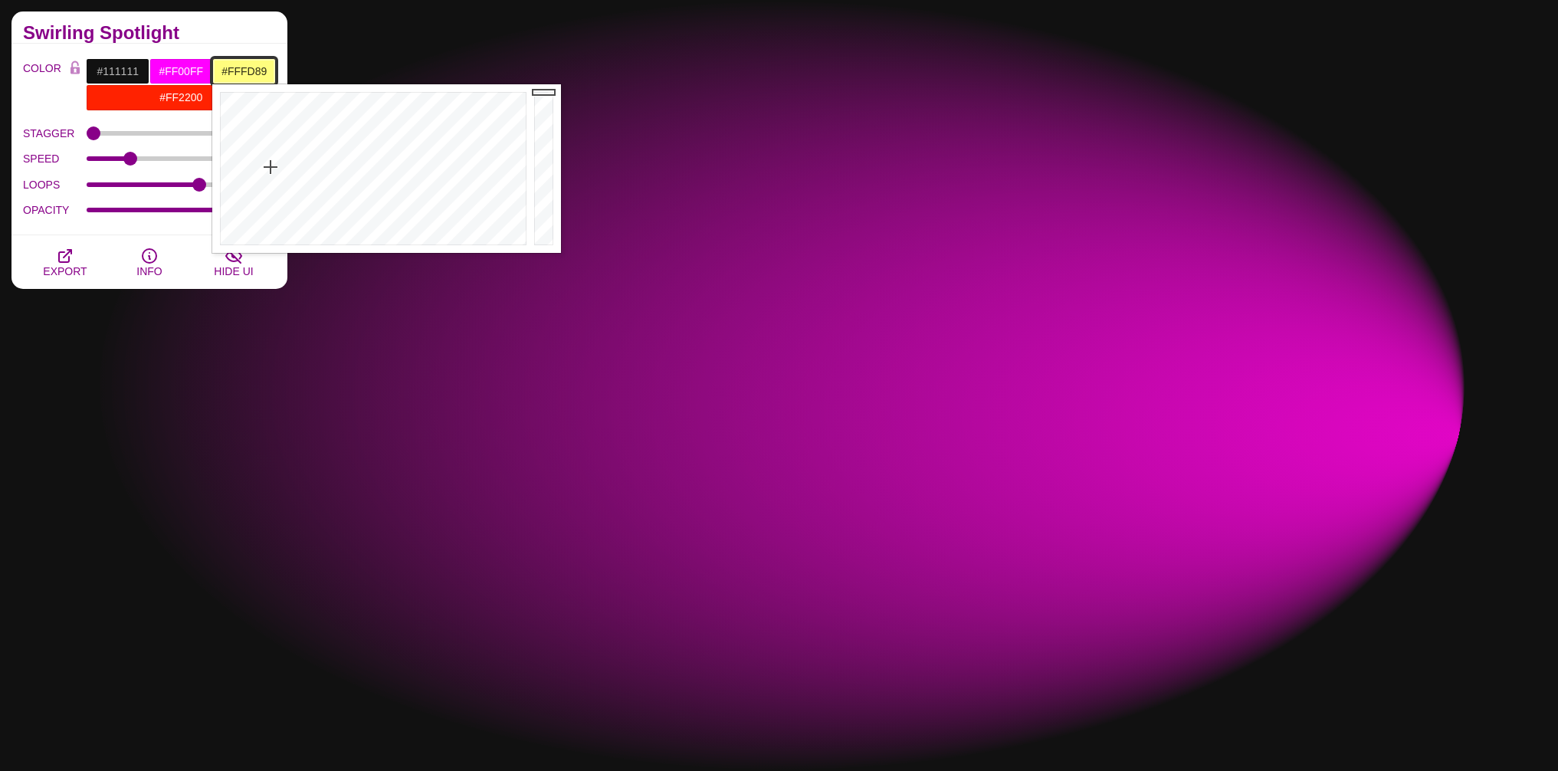
drag, startPoint x: 270, startPoint y: 161, endPoint x: 270, endPoint y: 174, distance: 13.0
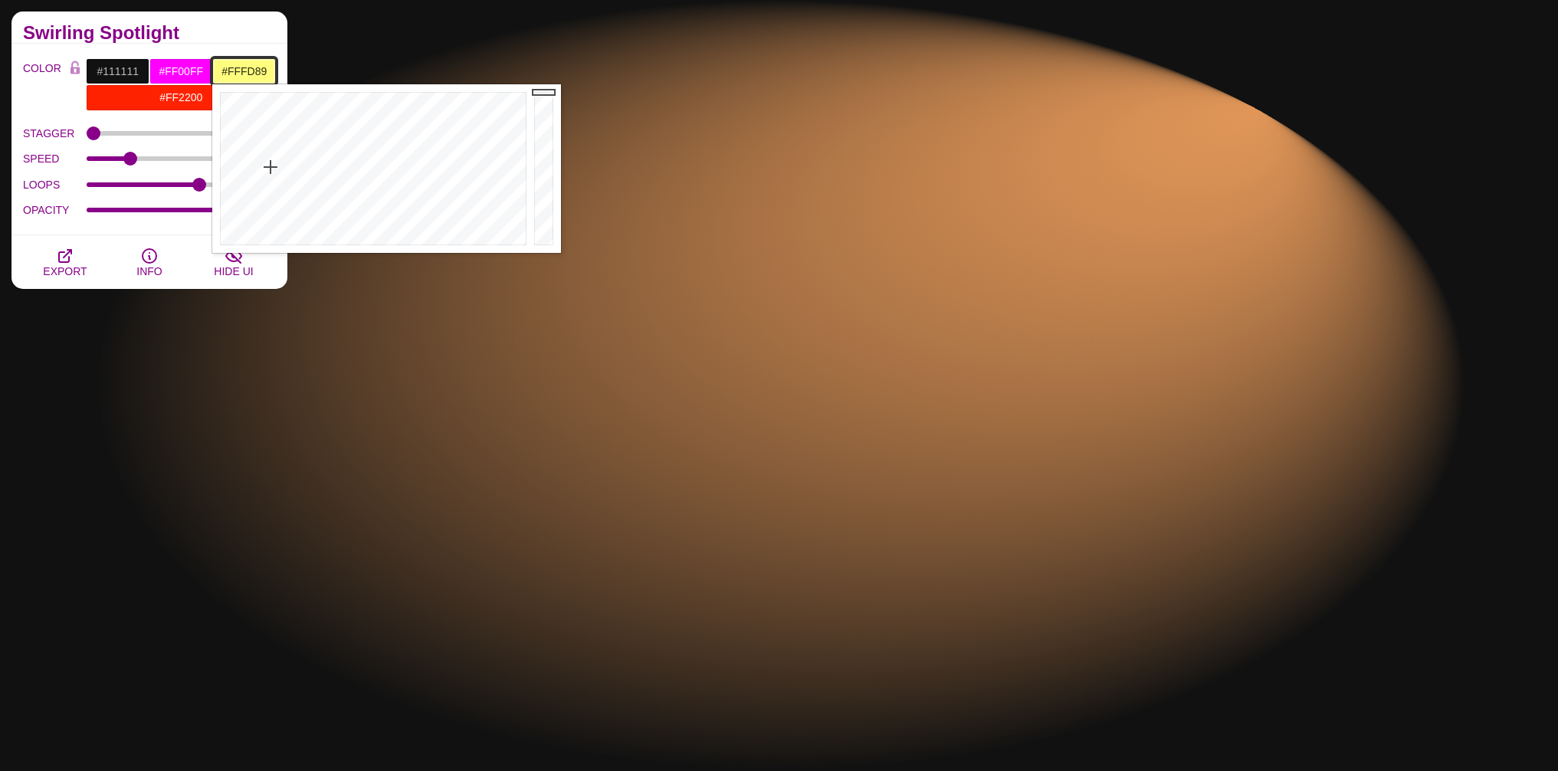
click at [270, 174] on div at bounding box center [371, 168] width 318 height 169
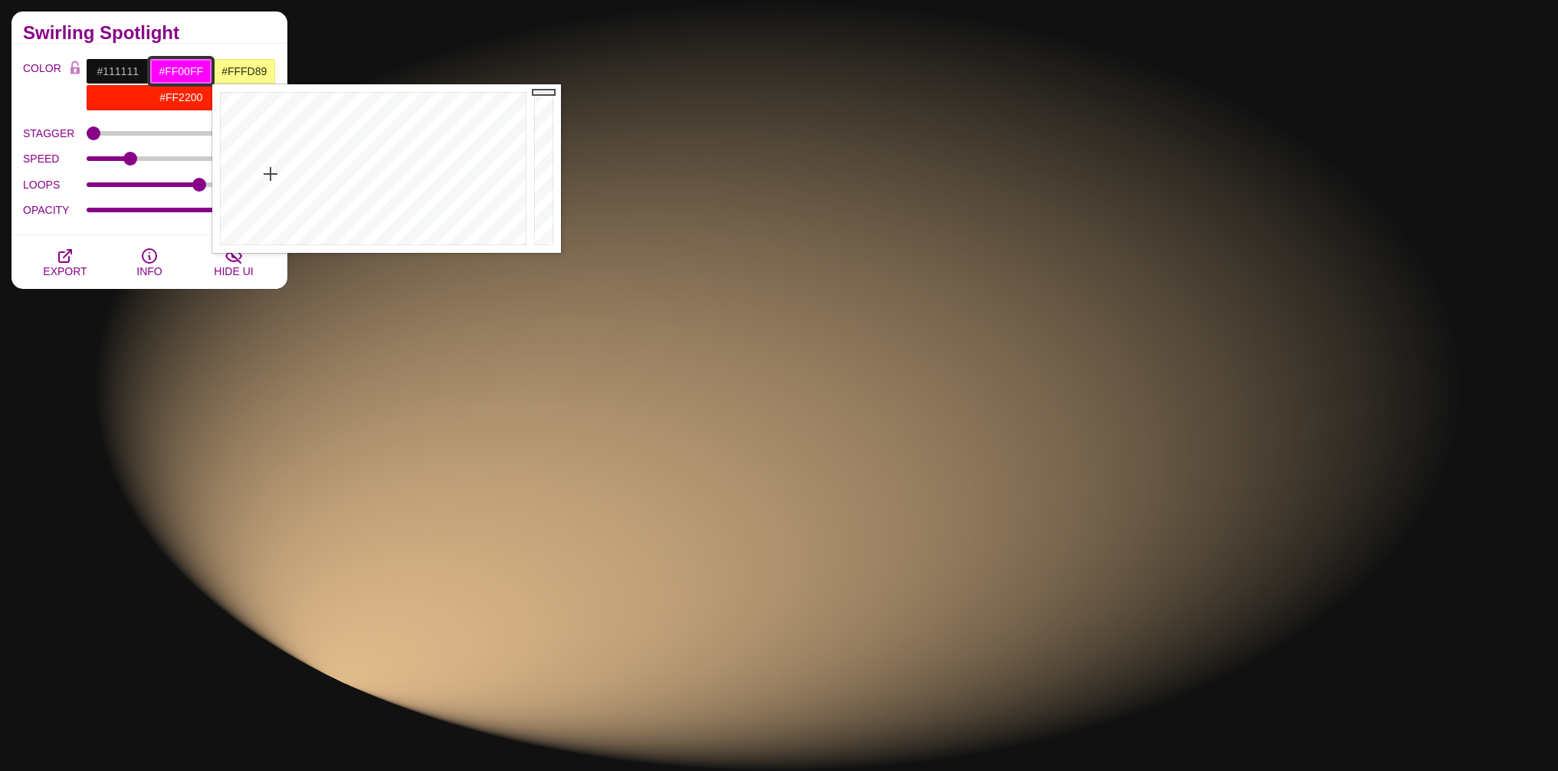
click at [187, 67] on input "#FF00FF" at bounding box center [181, 71] width 64 height 26
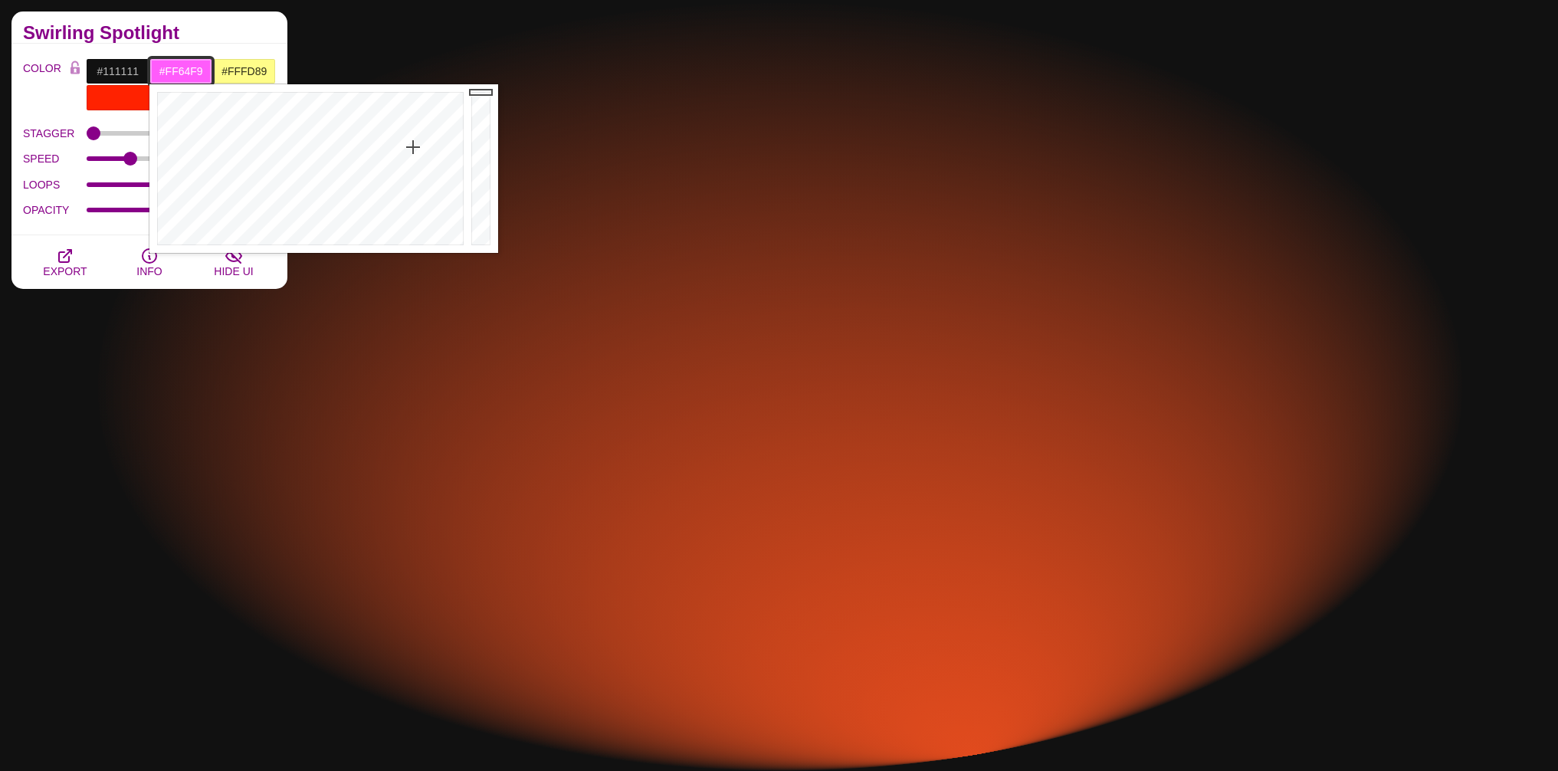
type input "#FF65F9"
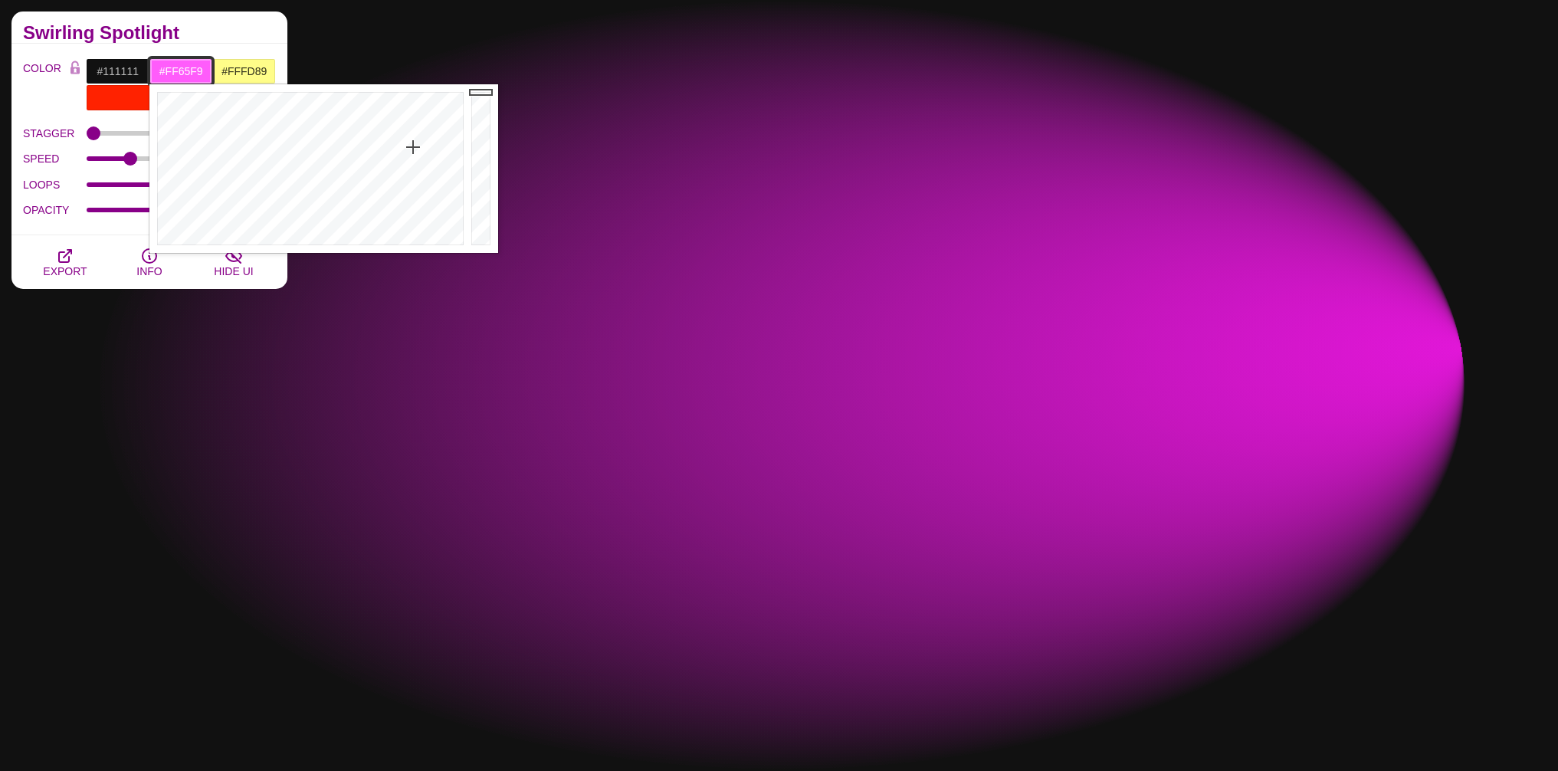
drag, startPoint x: 413, startPoint y: 145, endPoint x: 414, endPoint y: 152, distance: 7.7
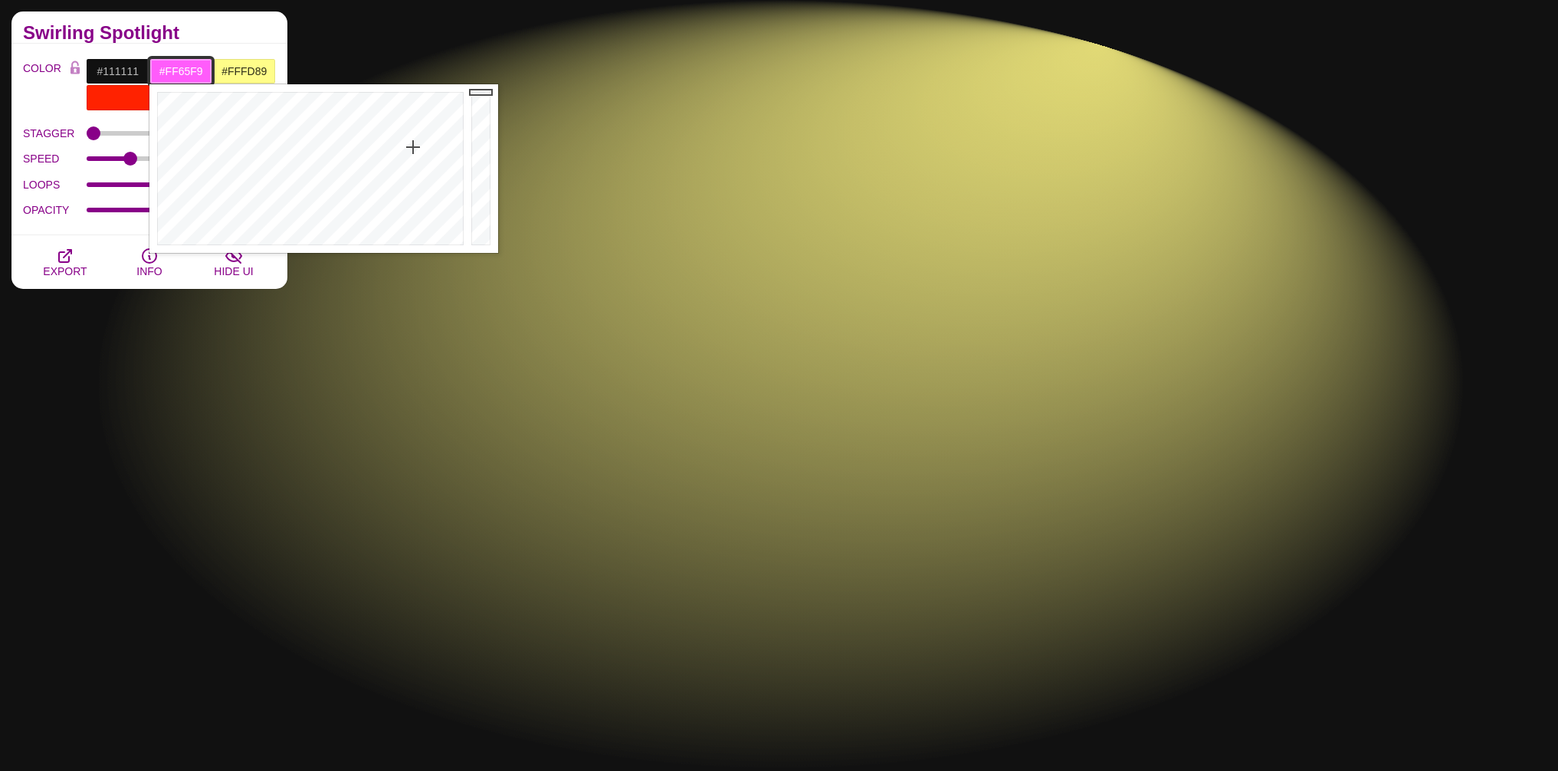
click at [414, 152] on div at bounding box center [308, 168] width 318 height 169
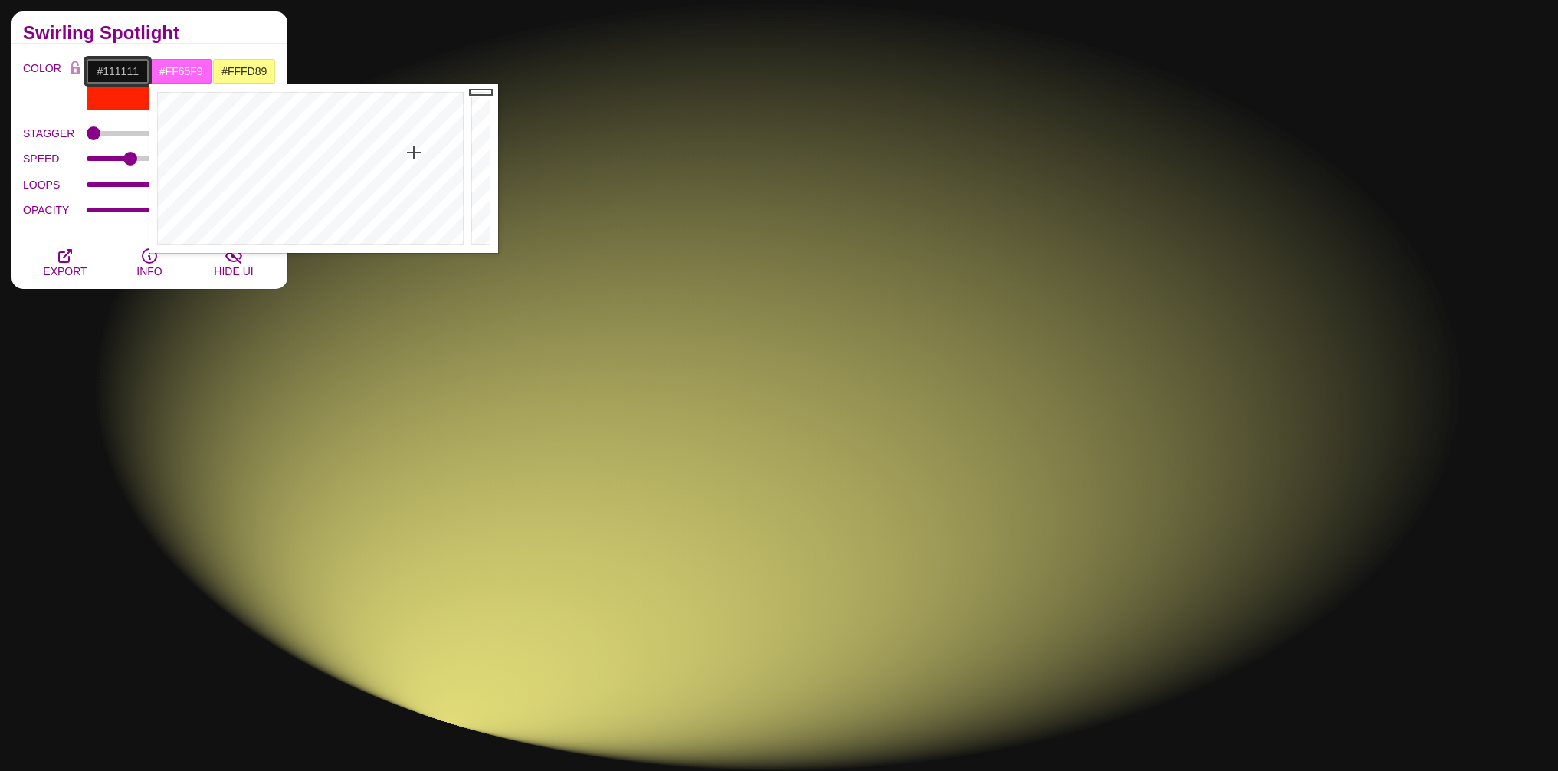
click at [127, 70] on input "#111111" at bounding box center [118, 71] width 64 height 26
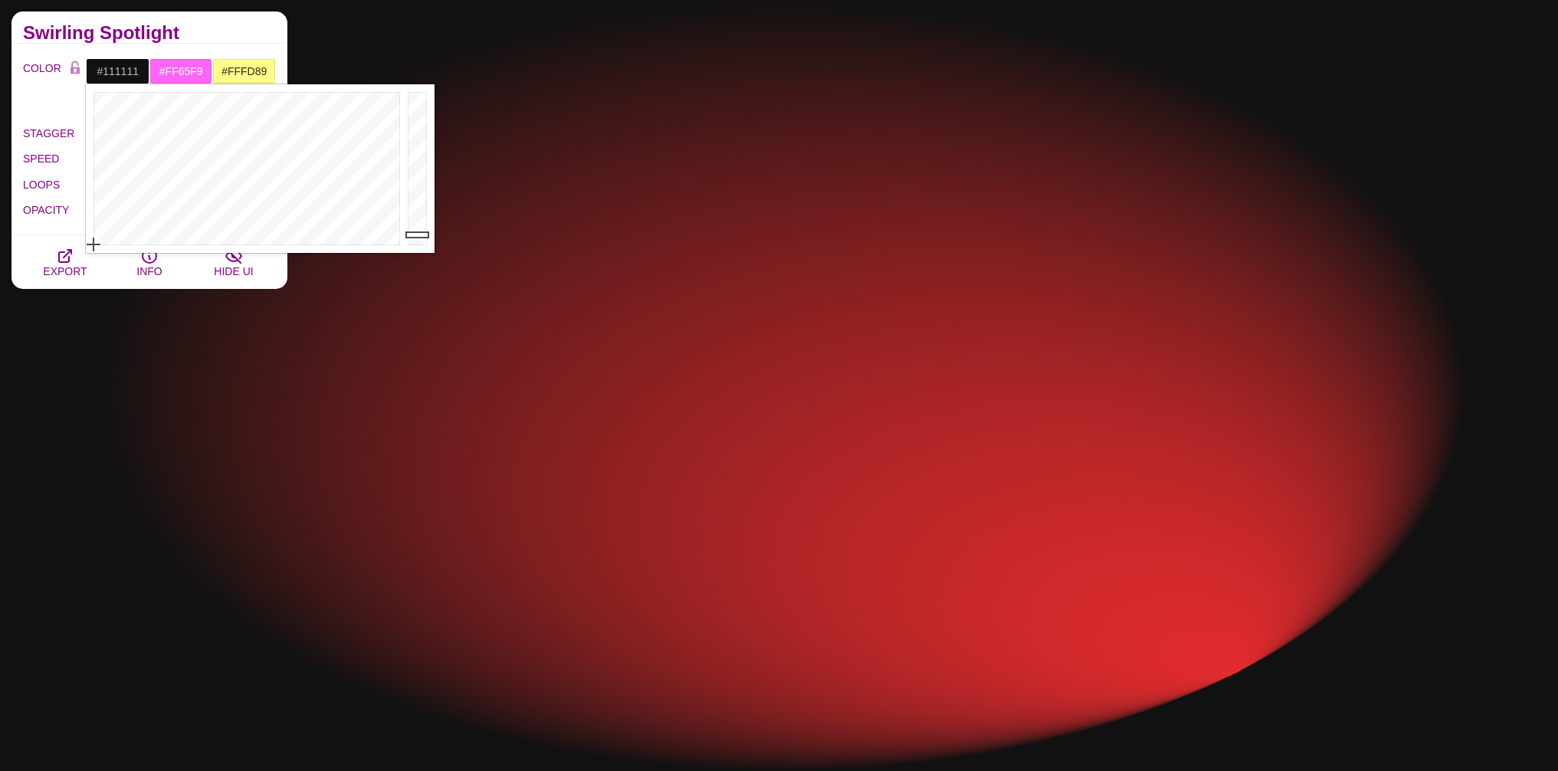
click at [30, 109] on label "COLOR" at bounding box center [43, 84] width 41 height 53
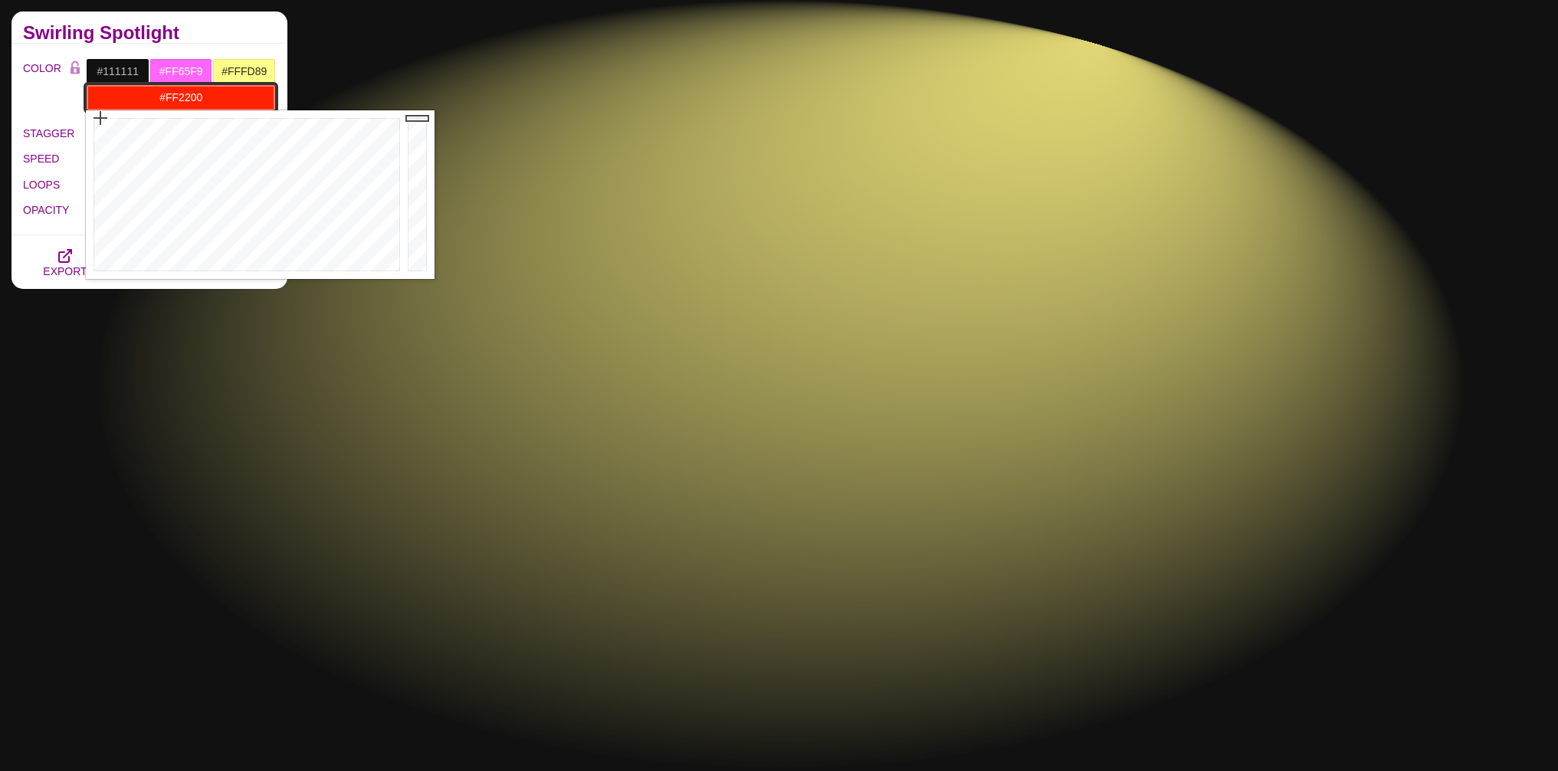
click at [152, 93] on input "#FF2200" at bounding box center [181, 97] width 190 height 26
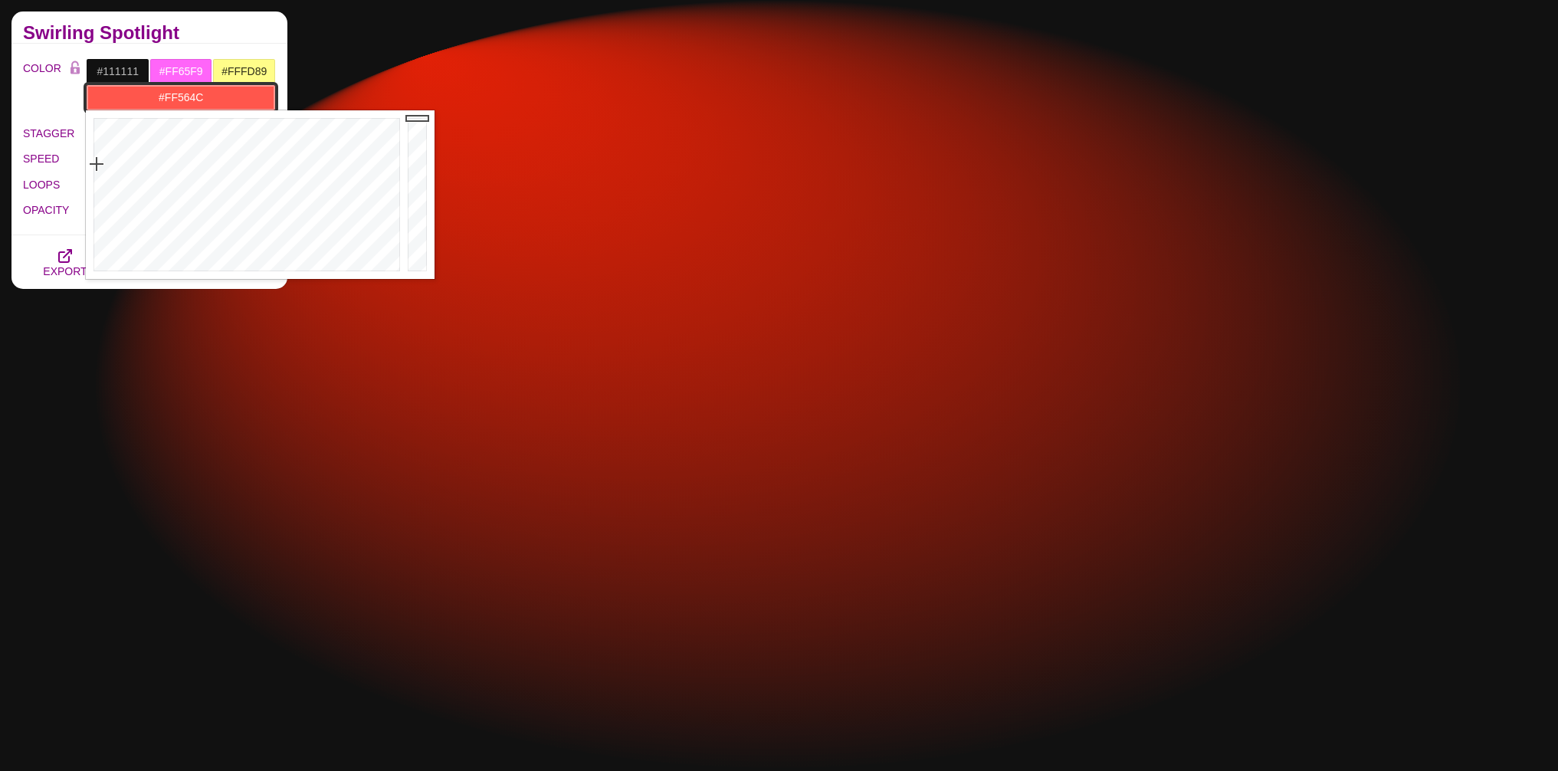
drag, startPoint x: 96, startPoint y: 154, endPoint x: 97, endPoint y: 164, distance: 10.0
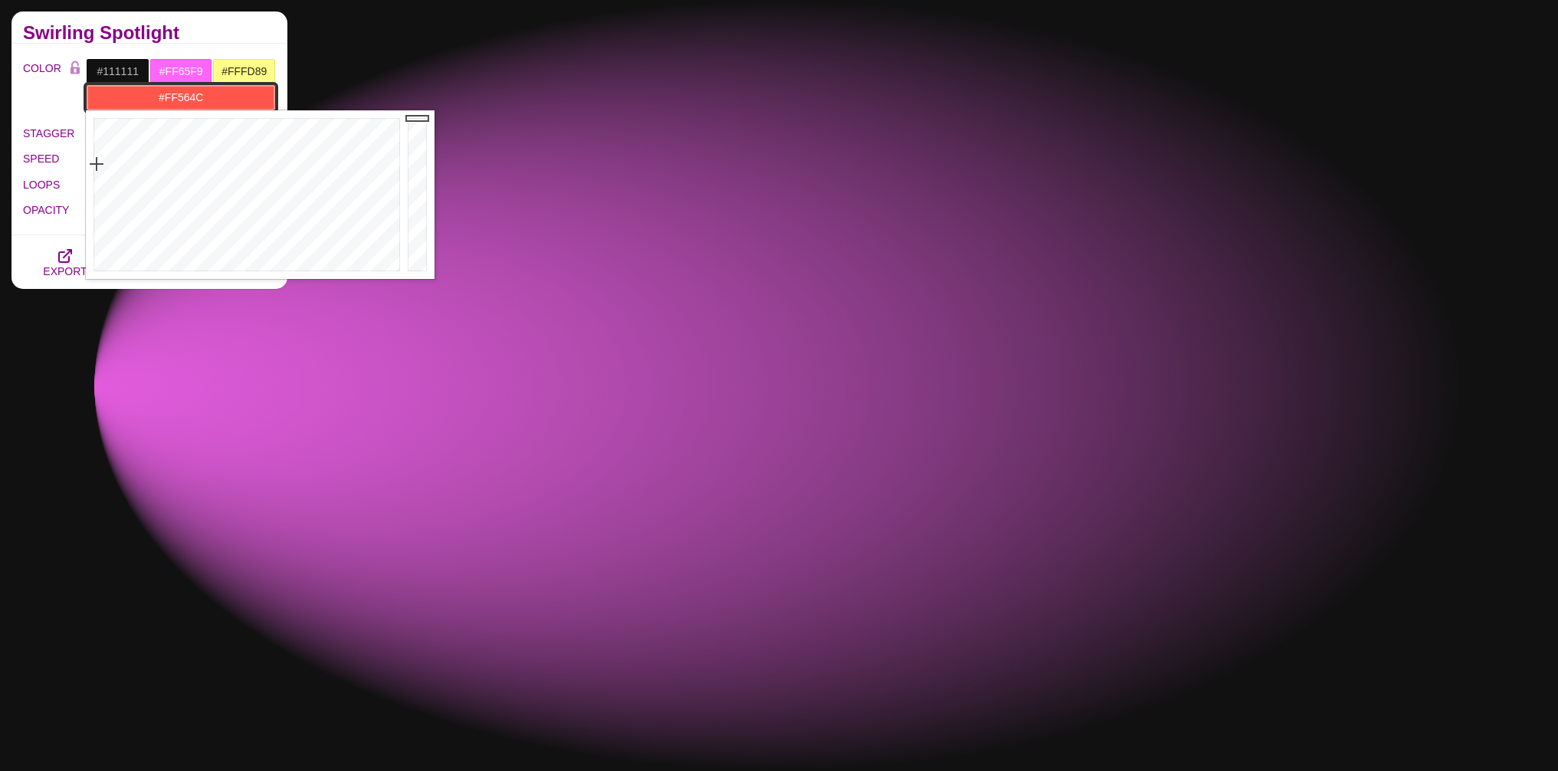
click at [97, 164] on div at bounding box center [245, 194] width 318 height 169
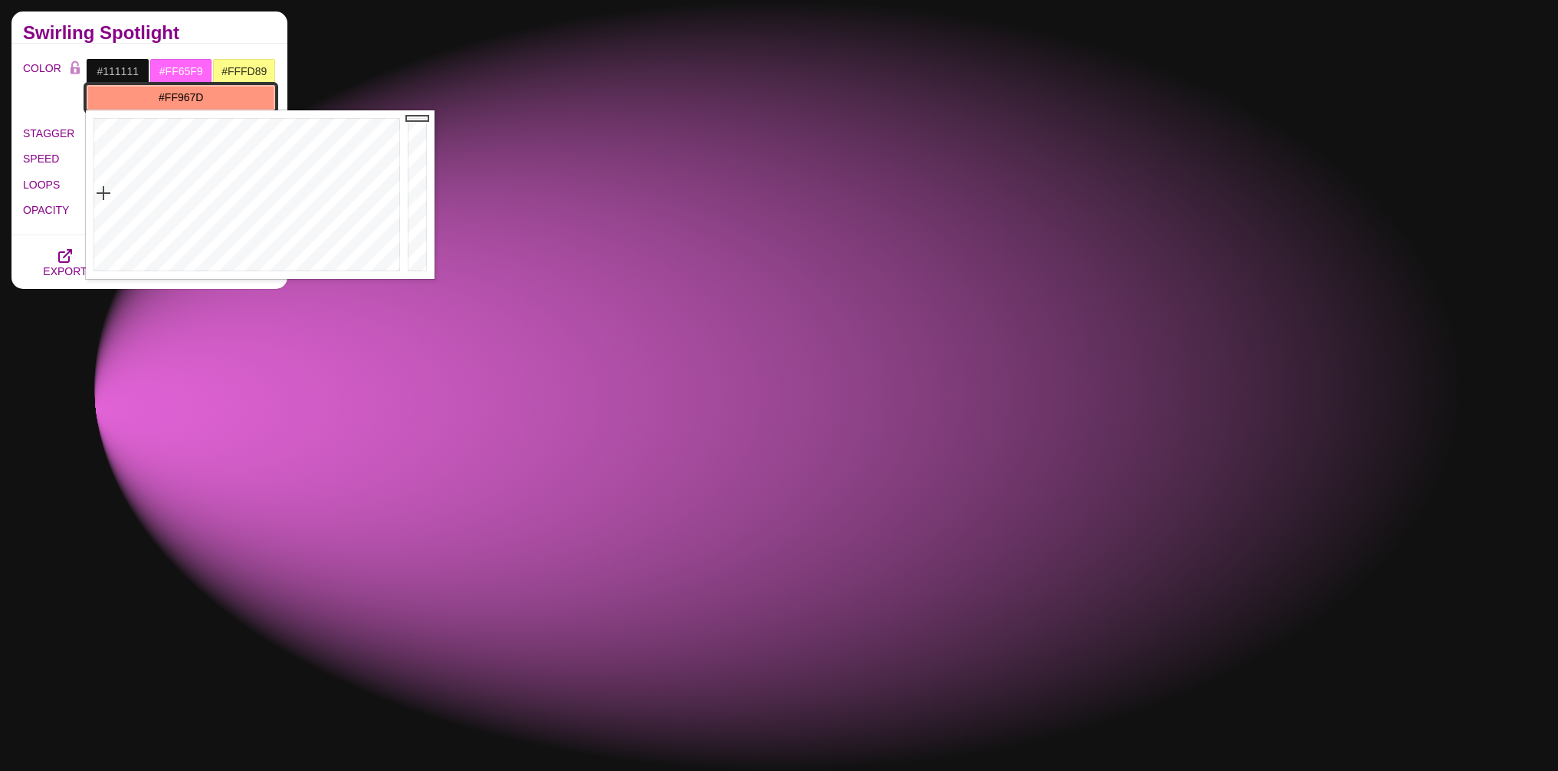
drag, startPoint x: 100, startPoint y: 178, endPoint x: 103, endPoint y: 193, distance: 15.6
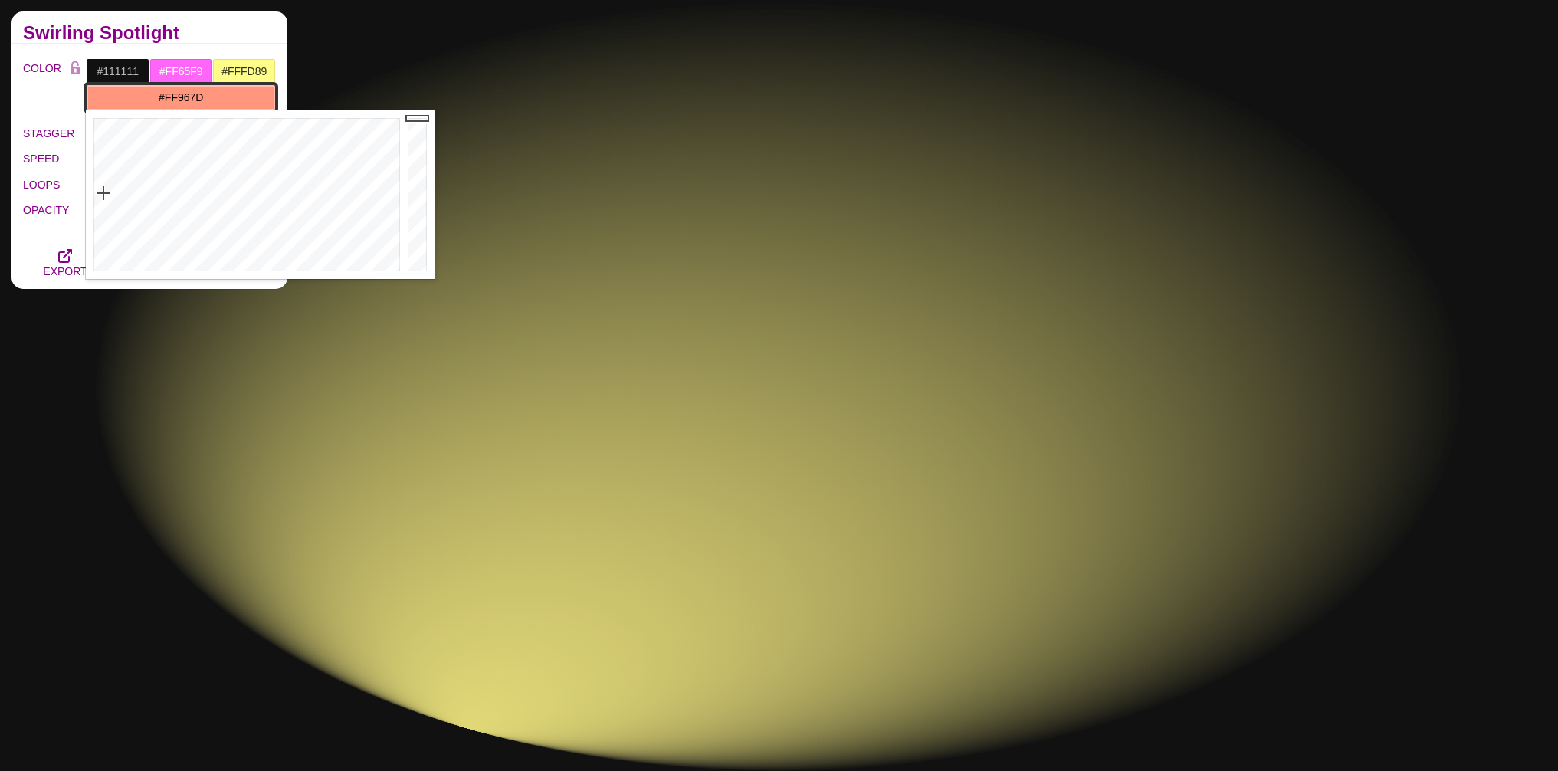
click at [103, 193] on div at bounding box center [245, 194] width 318 height 169
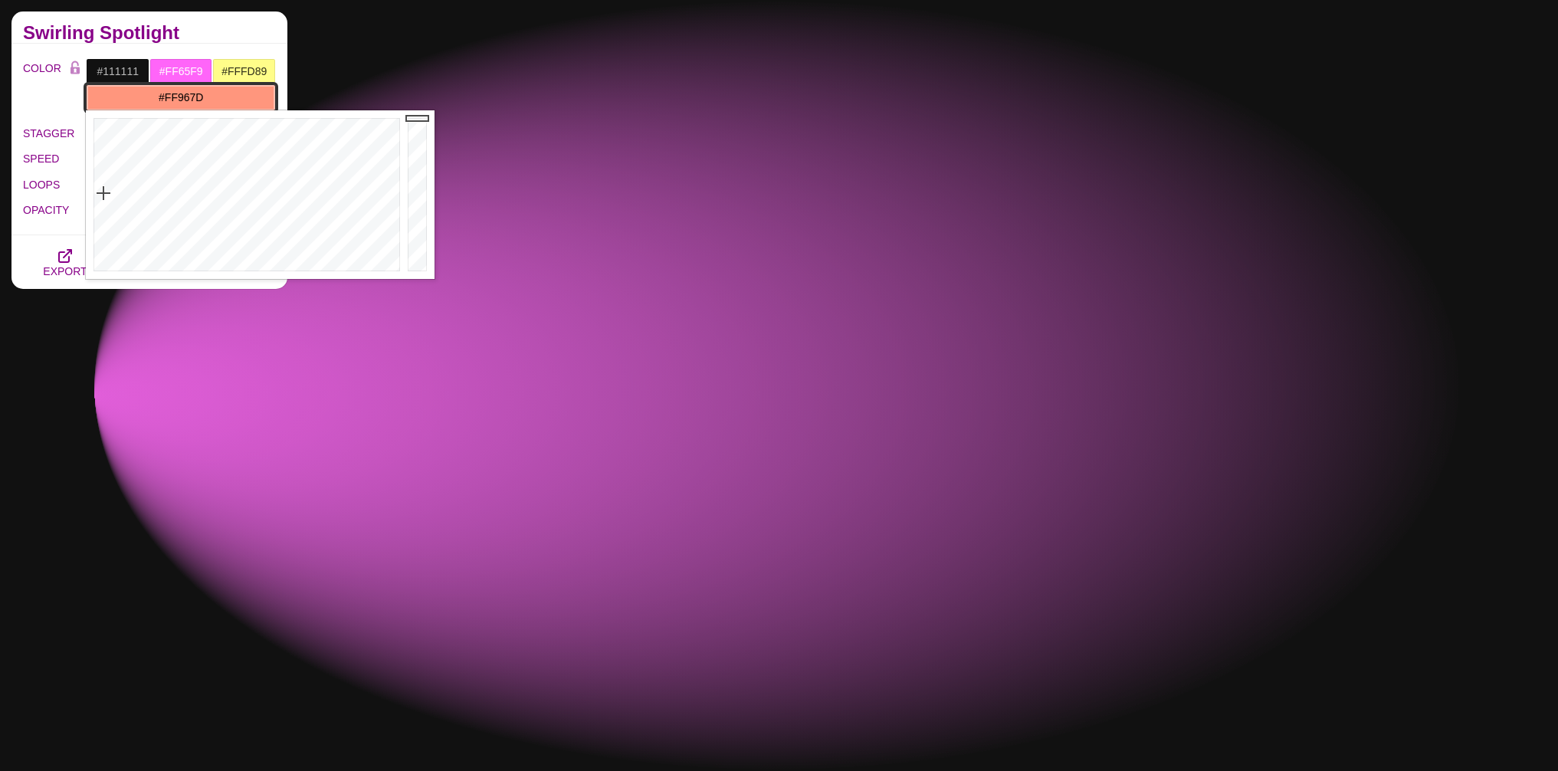
type input "#412620"
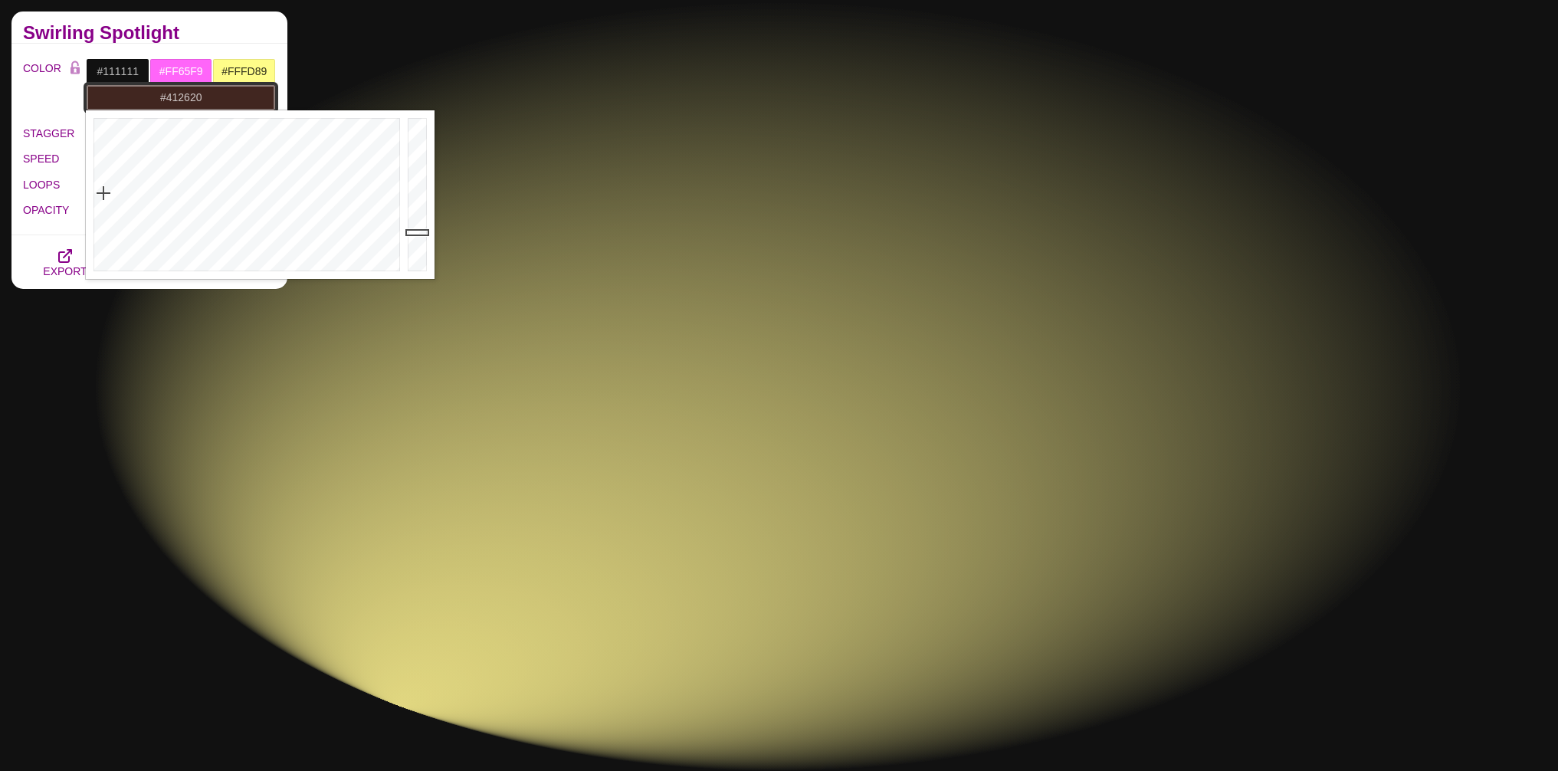
click at [423, 232] on div at bounding box center [419, 194] width 31 height 169
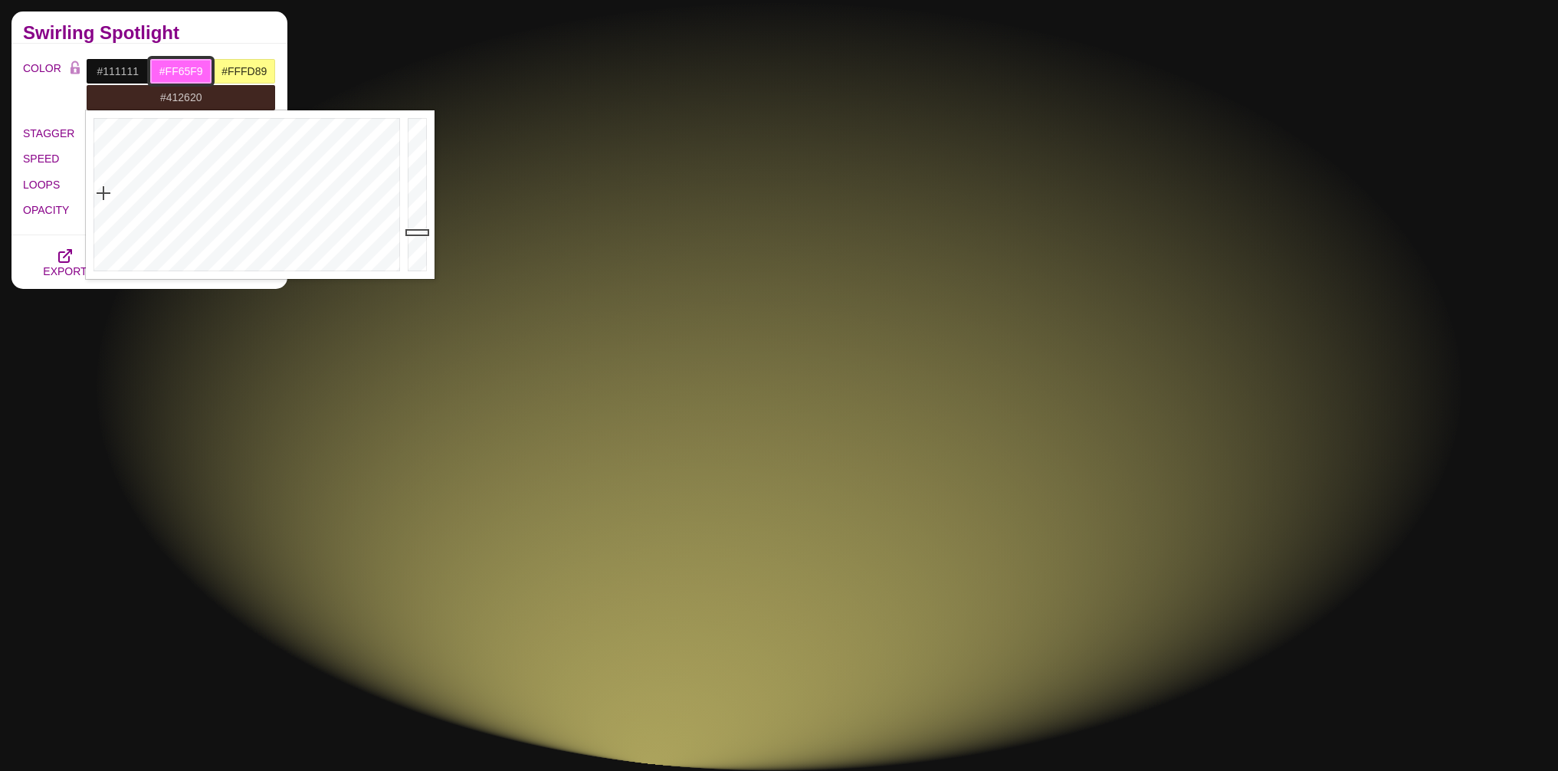
click at [183, 60] on input "#FF65F9" at bounding box center [181, 71] width 64 height 26
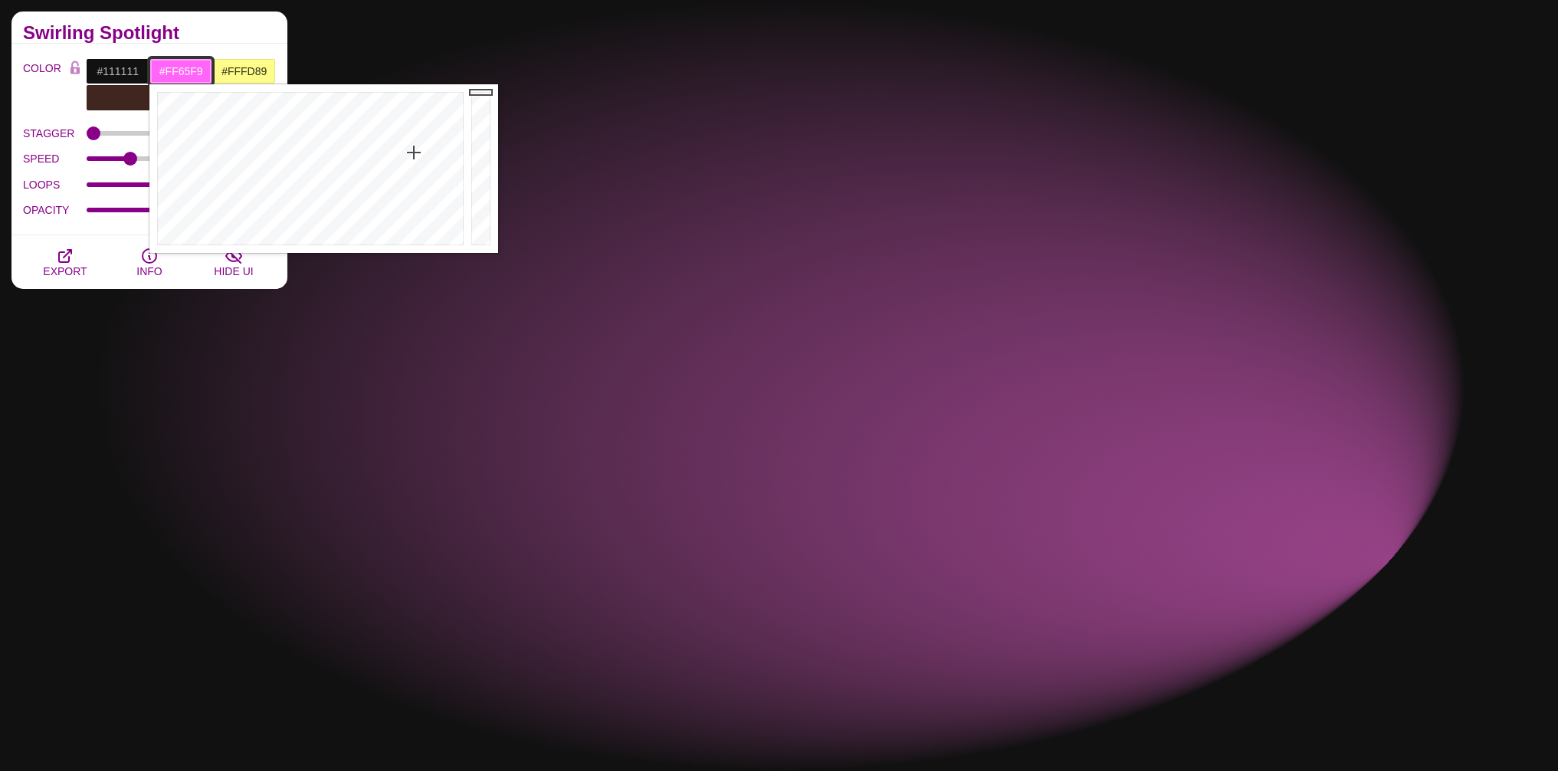
type input "#4D1F4B"
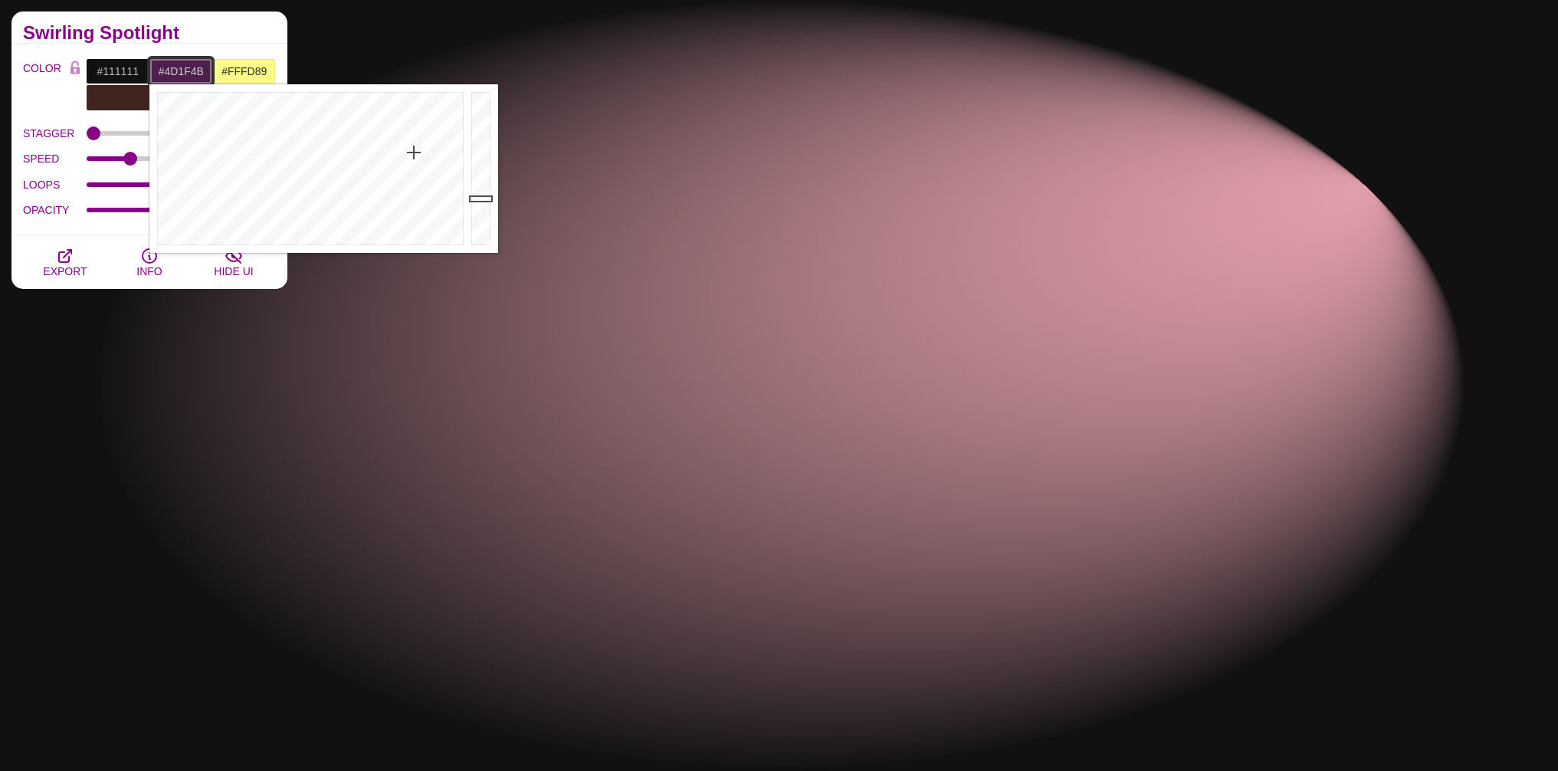
click at [477, 198] on div at bounding box center [482, 168] width 31 height 169
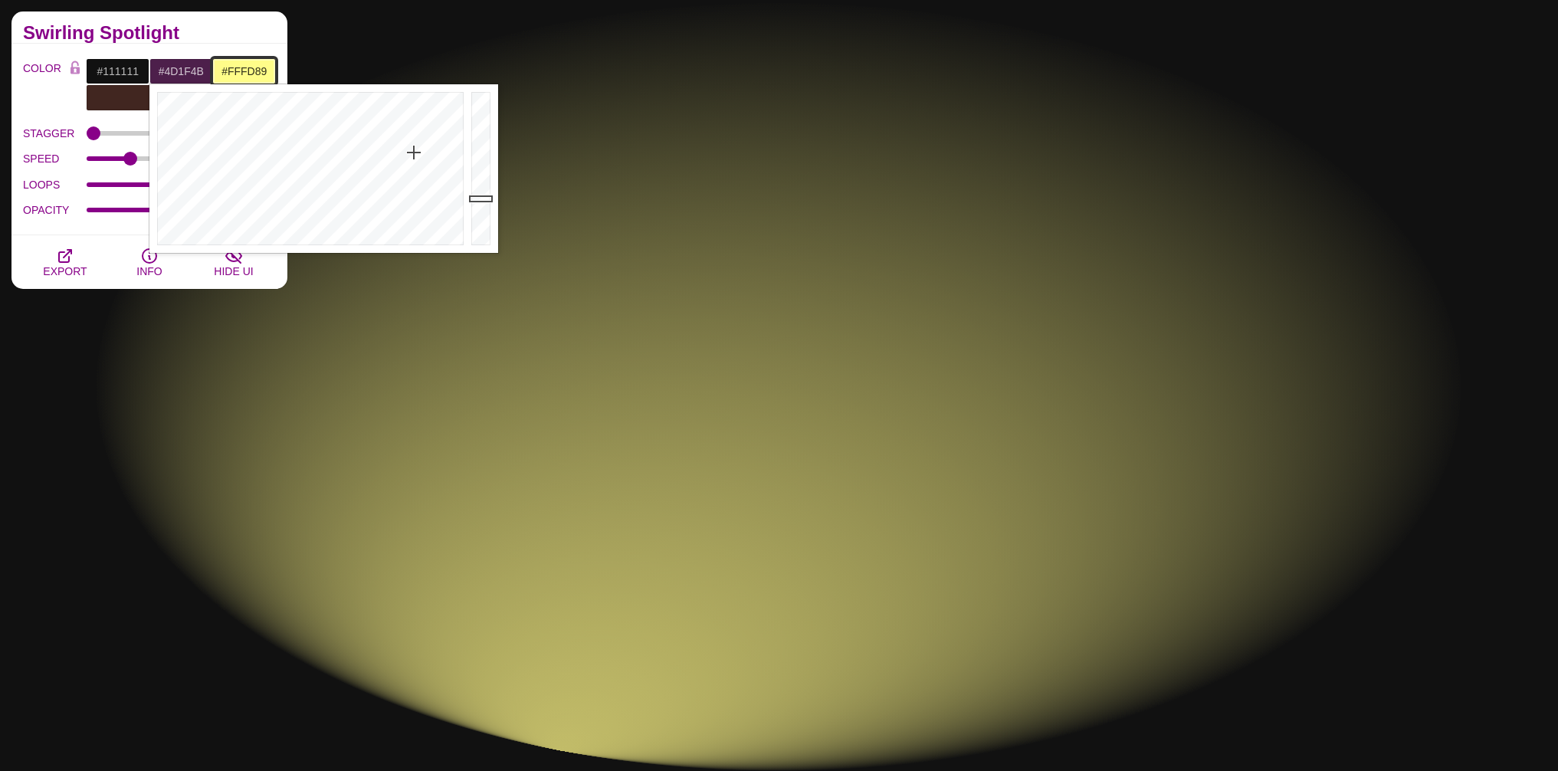
click at [247, 74] on input "#FFFD89" at bounding box center [244, 71] width 64 height 26
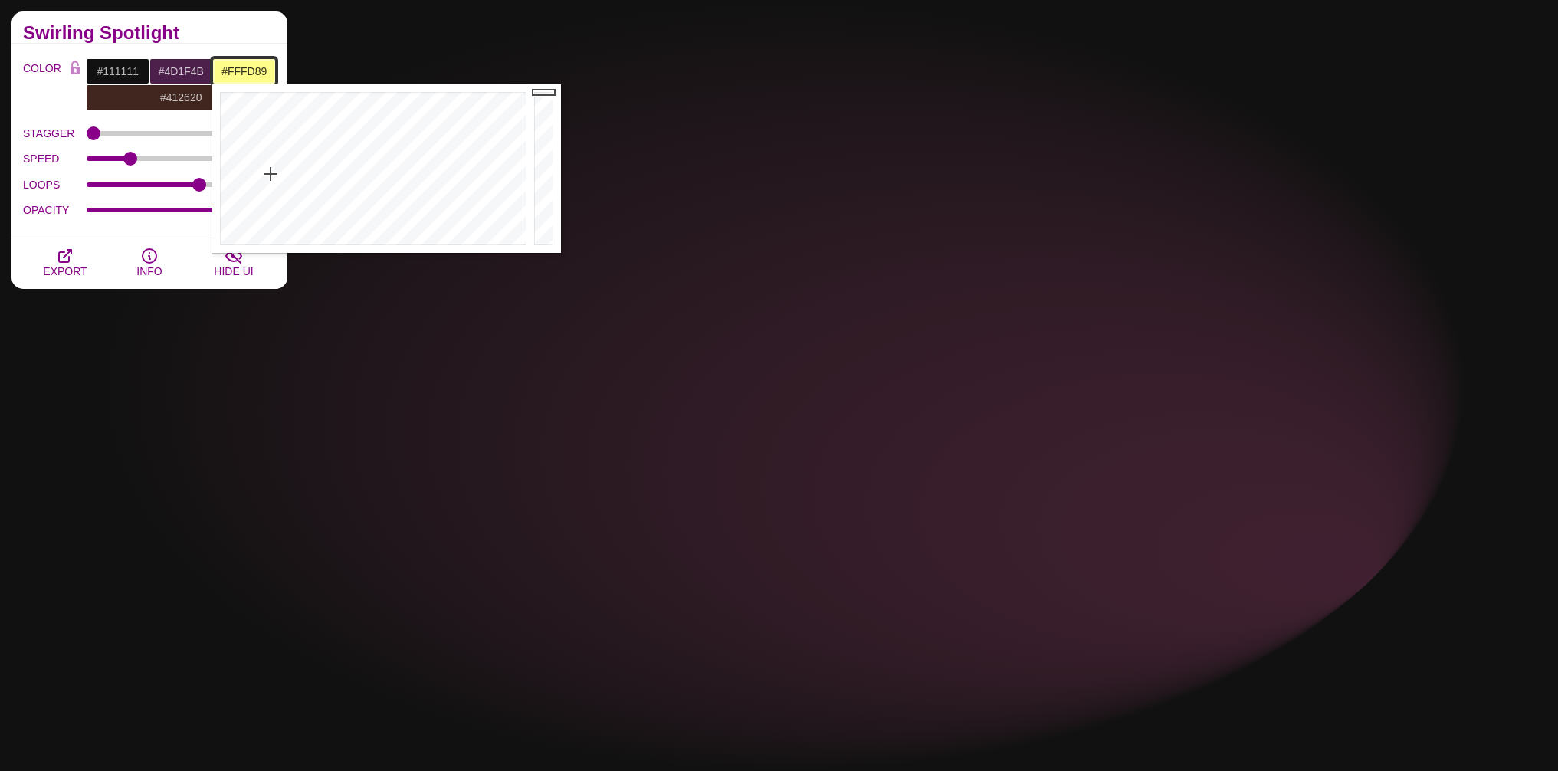
type input "#57572F"
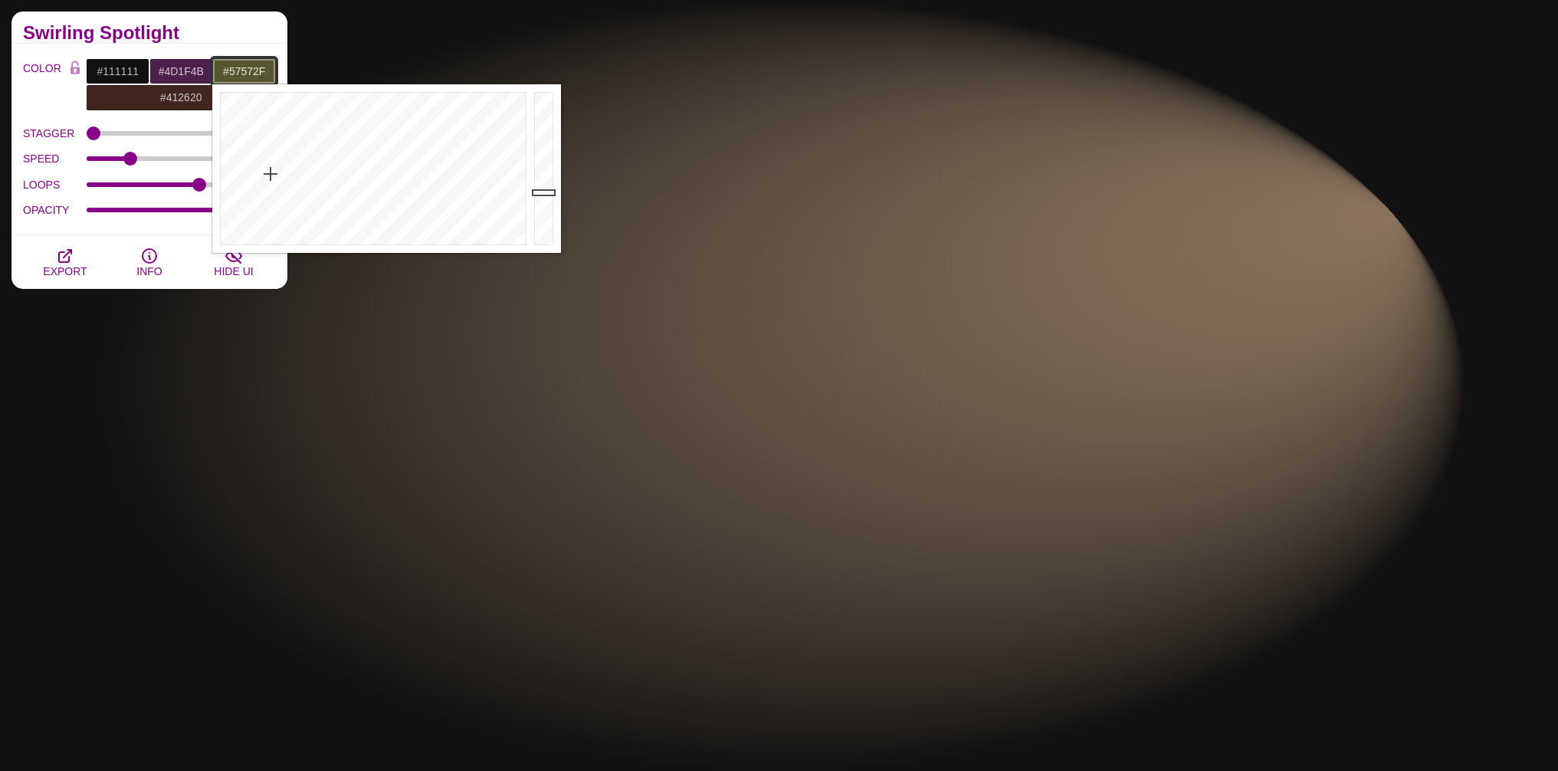
click at [544, 192] on div at bounding box center [545, 168] width 31 height 169
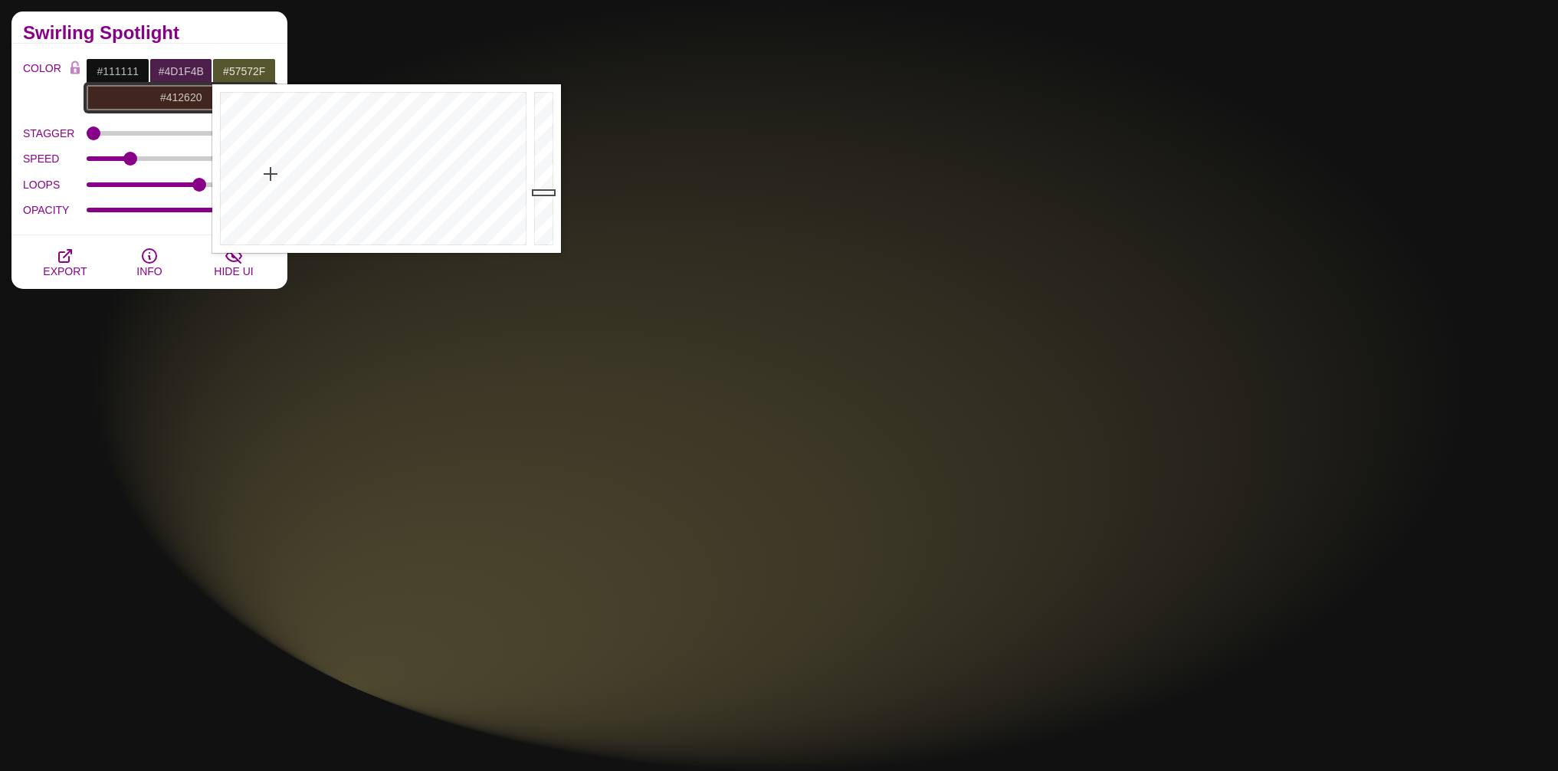
click at [131, 100] on input "#412620" at bounding box center [181, 97] width 190 height 26
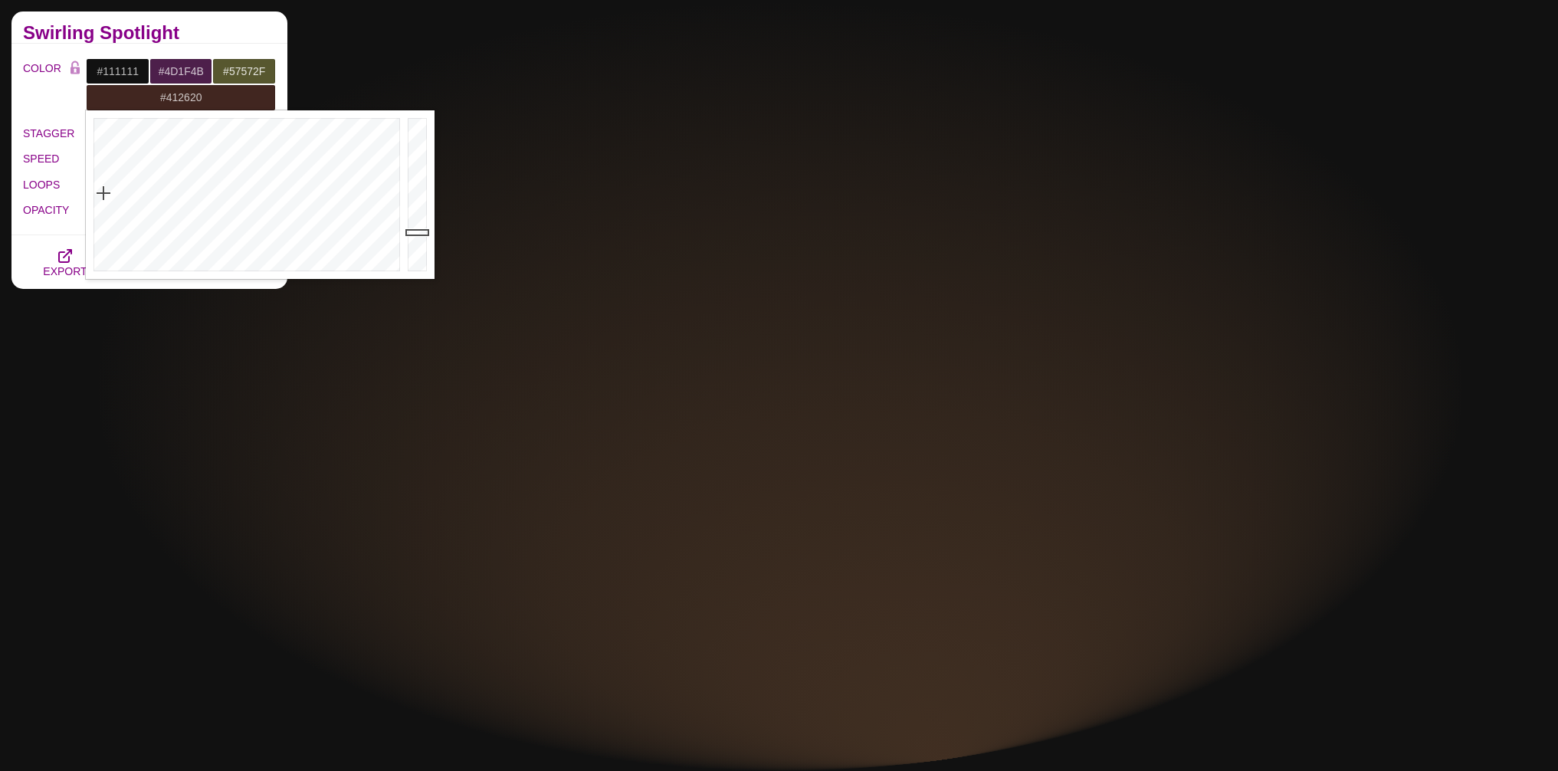
click at [46, 203] on label "OPACITY" at bounding box center [55, 210] width 64 height 20
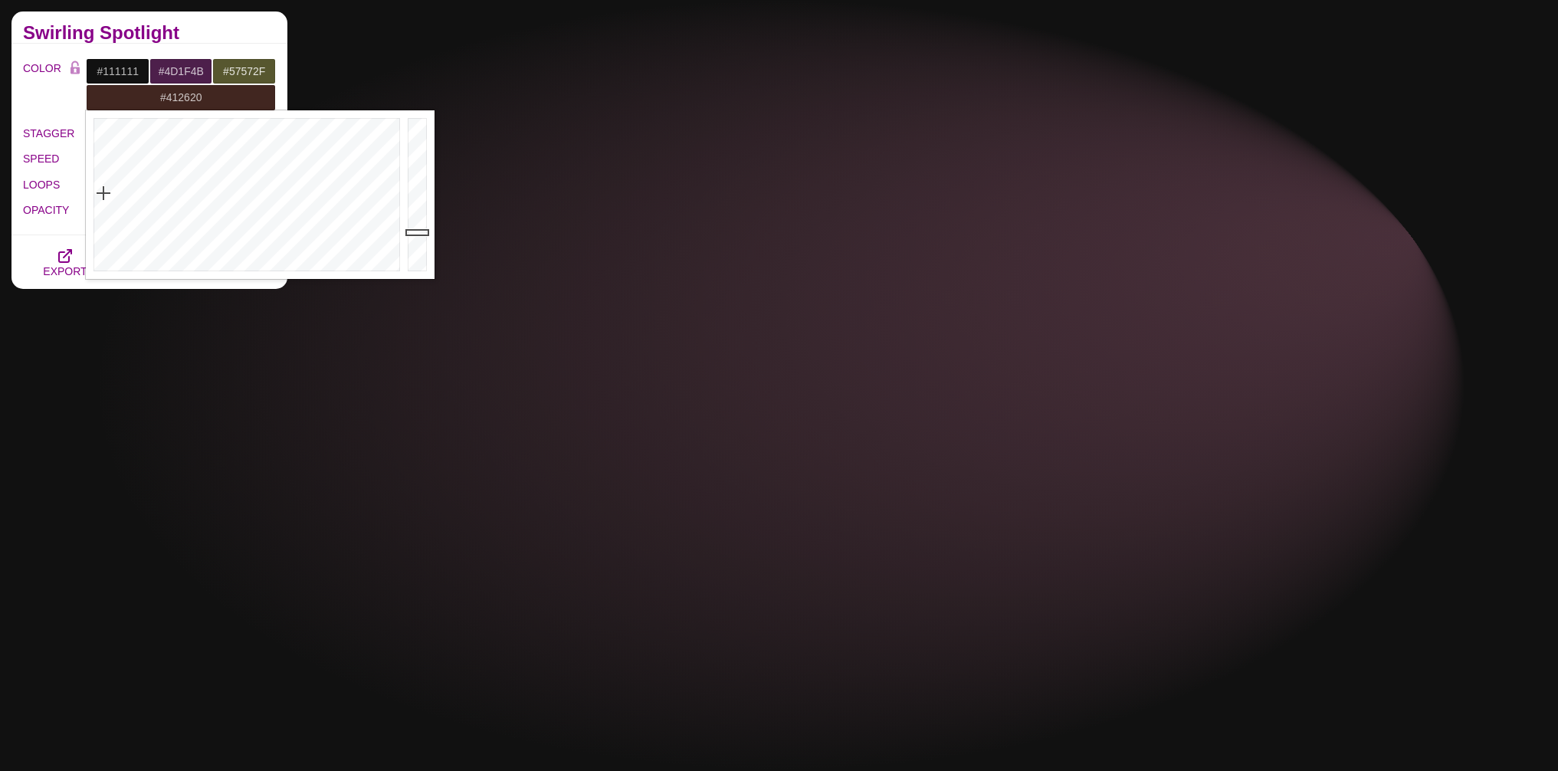
click at [87, 207] on input "OPACITY" at bounding box center [182, 210] width 190 height 6
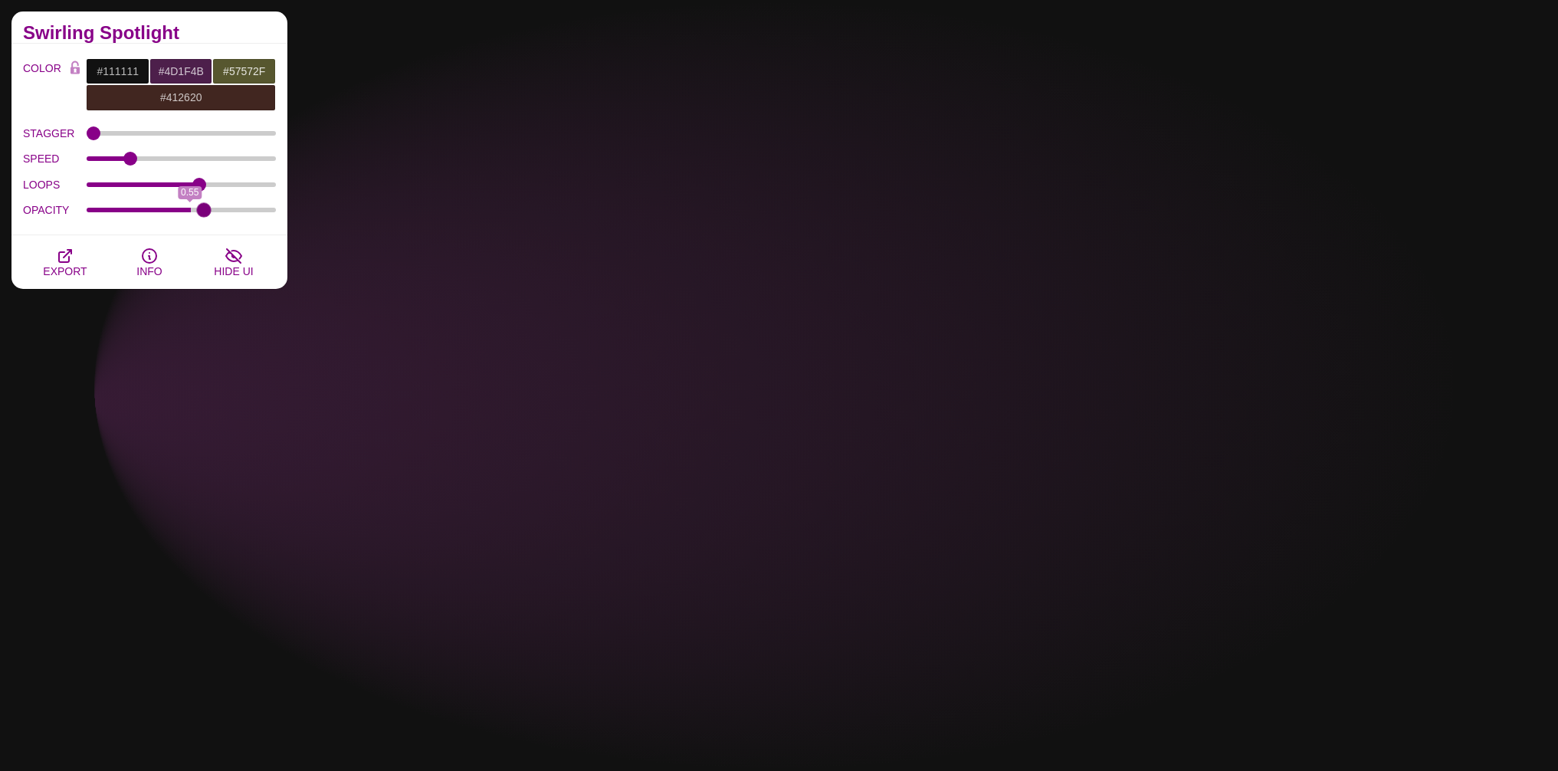
drag, startPoint x: 264, startPoint y: 205, endPoint x: 204, endPoint y: 211, distance: 60.8
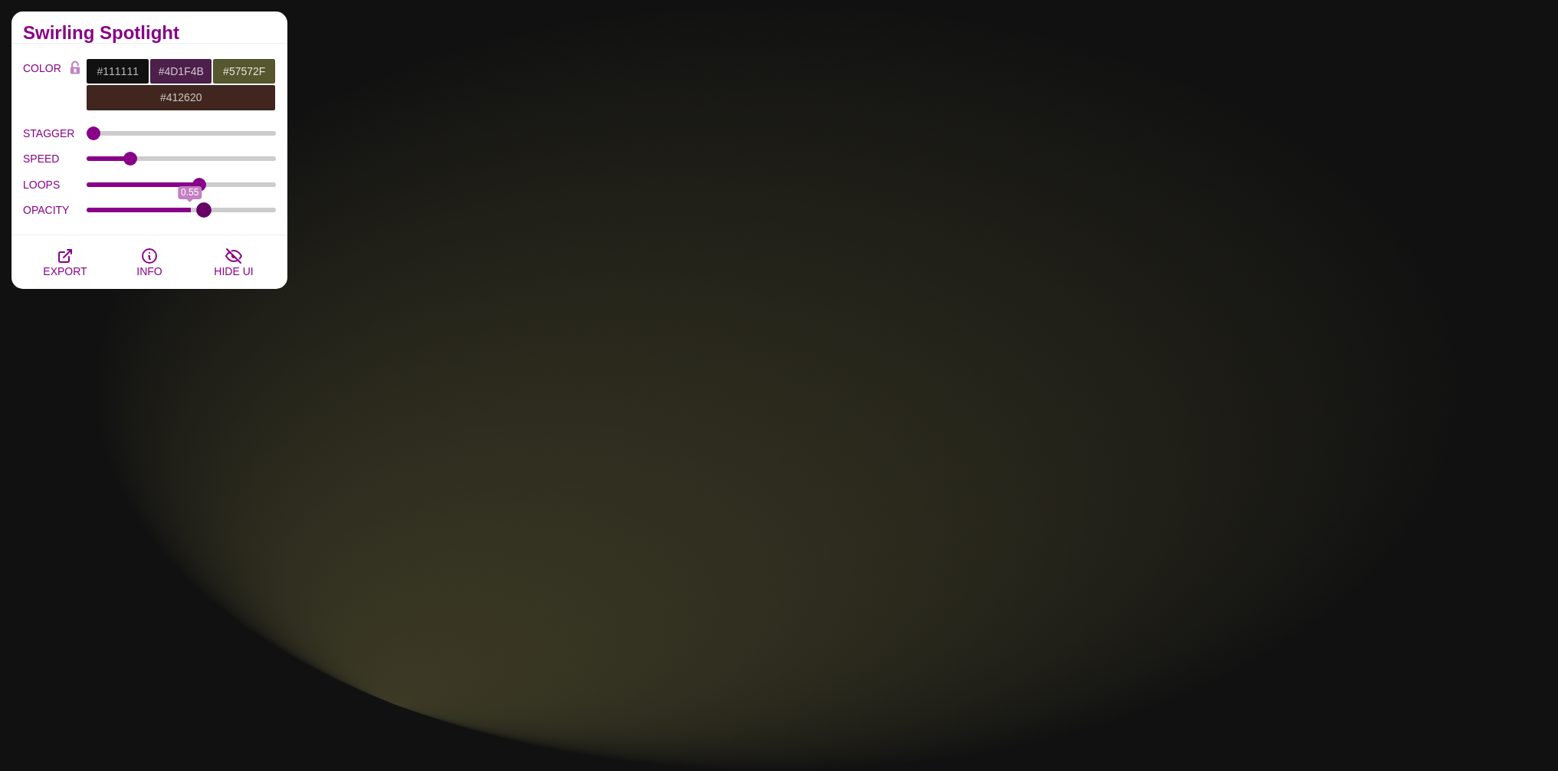
type input "0.63"
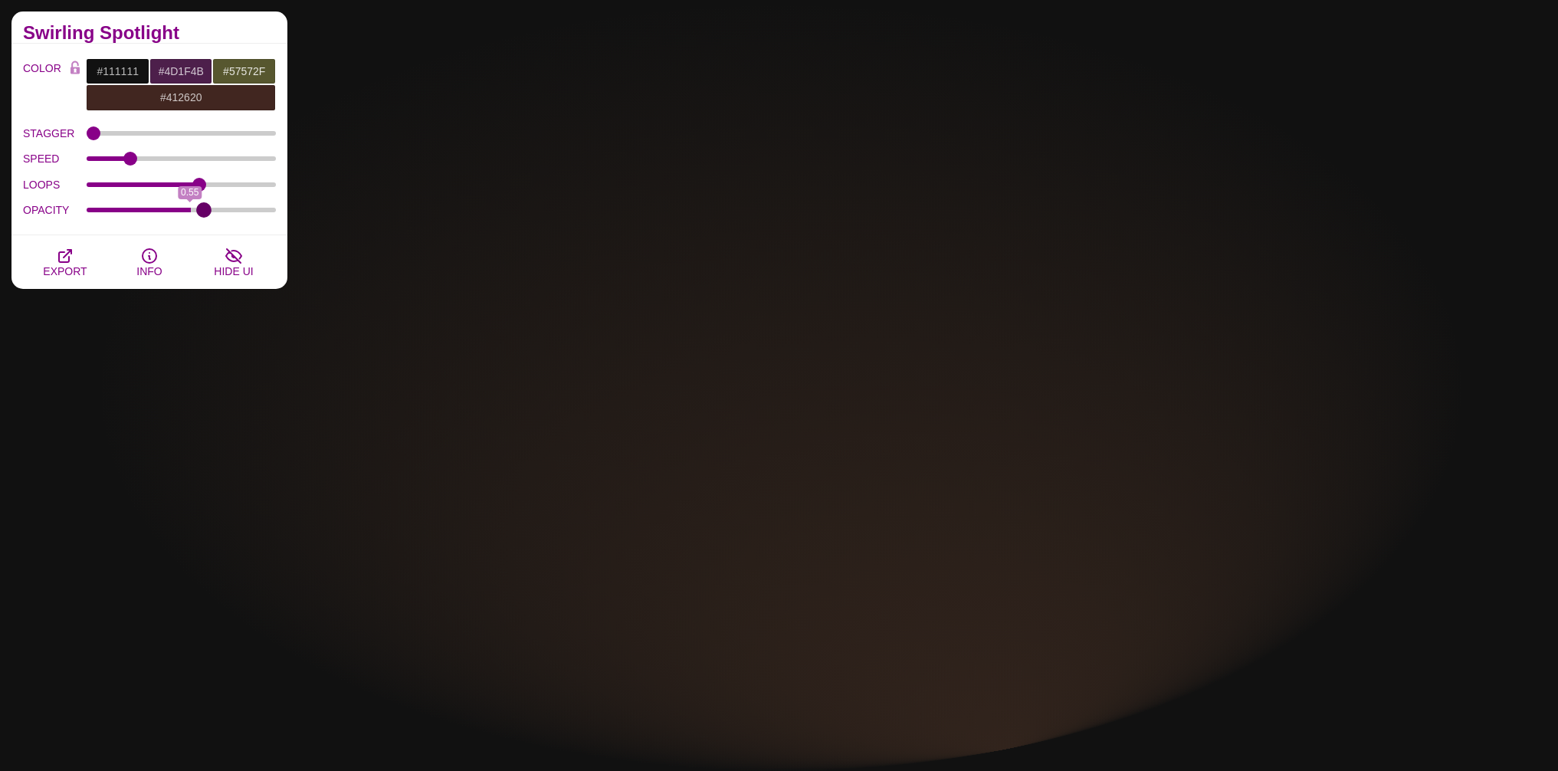
click at [204, 211] on input "OPACITY" at bounding box center [182, 210] width 190 height 6
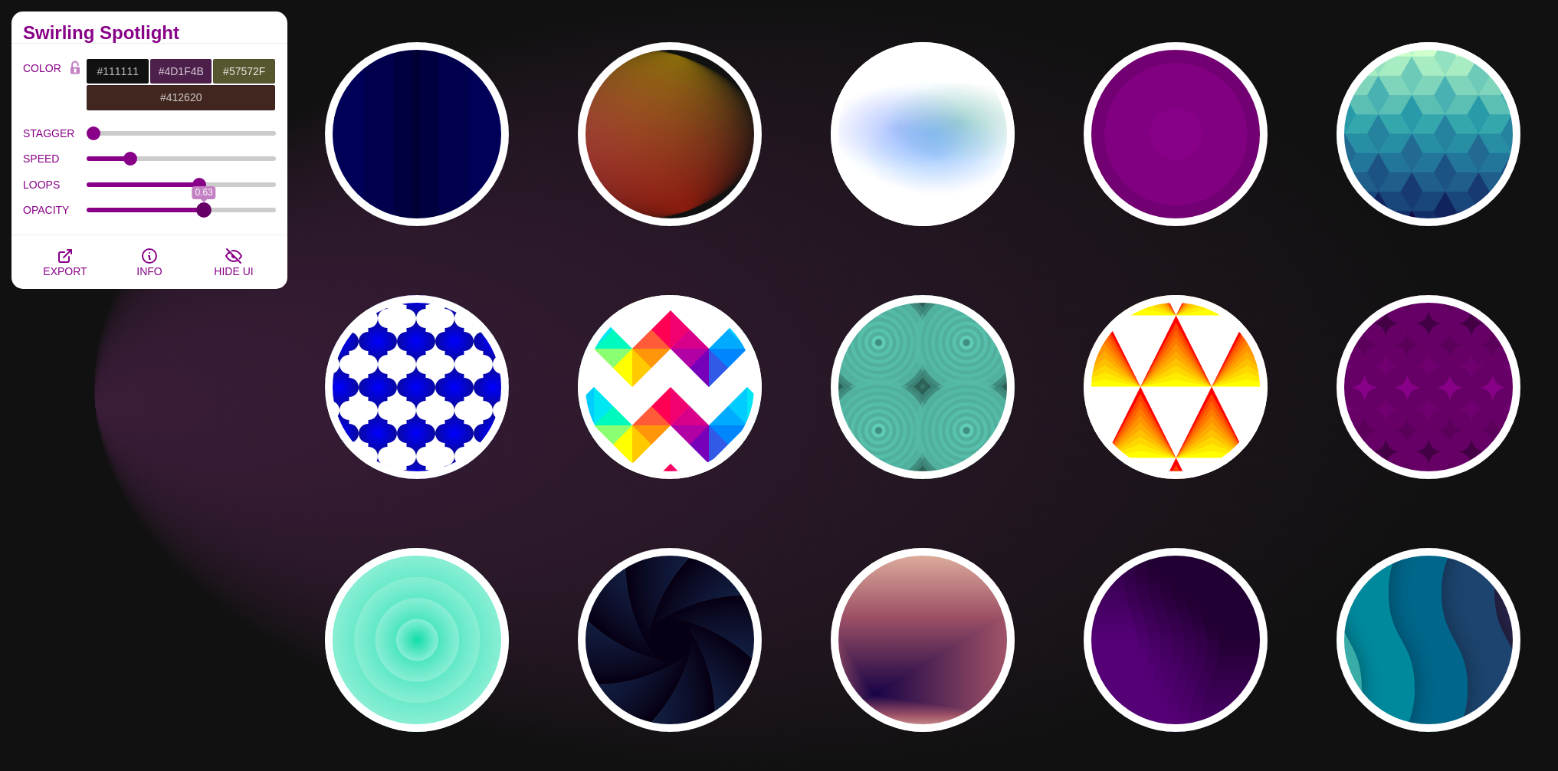
scroll to position [828, 0]
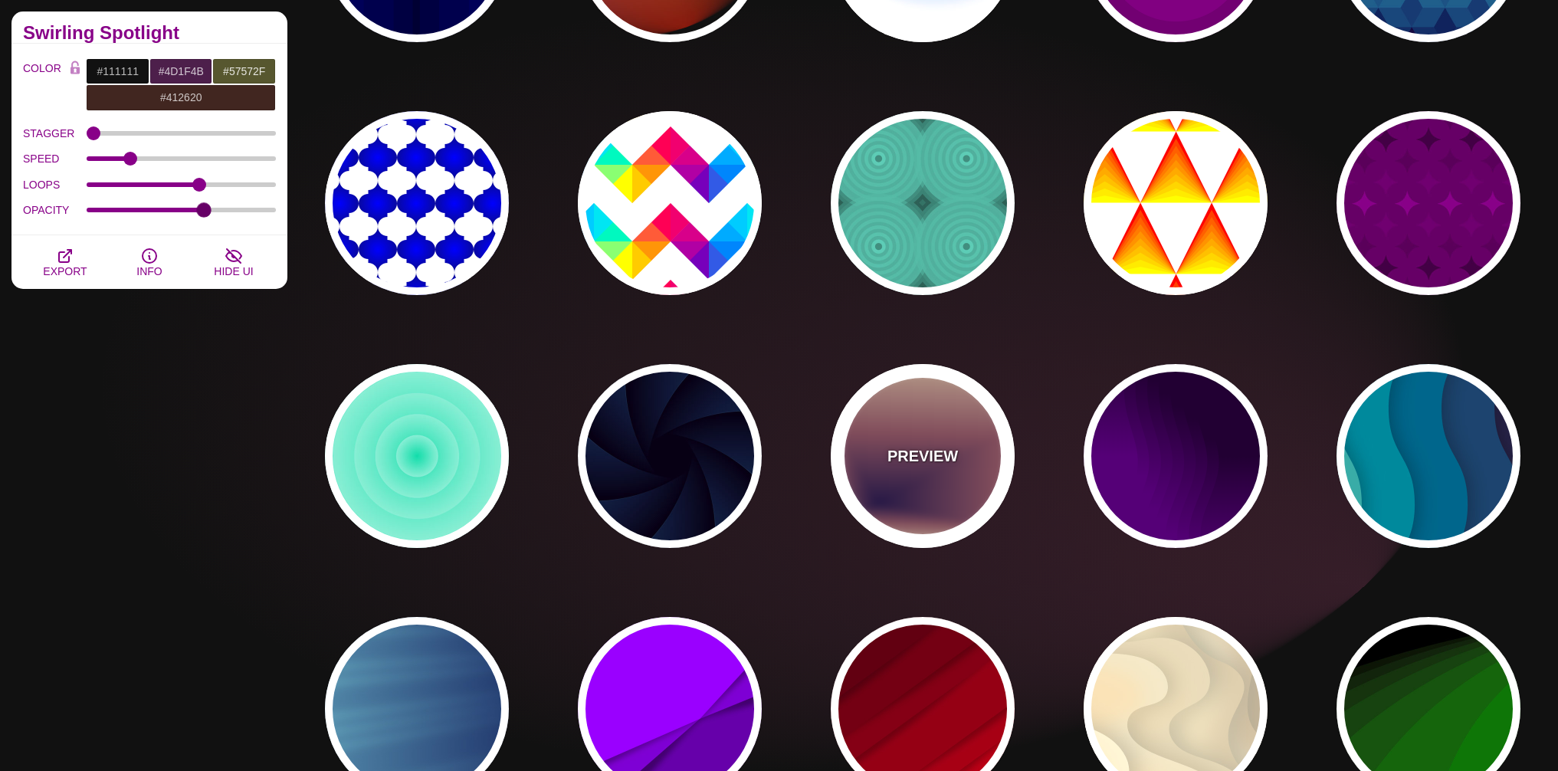
click at [926, 460] on p "PREVIEW" at bounding box center [922, 455] width 70 height 23
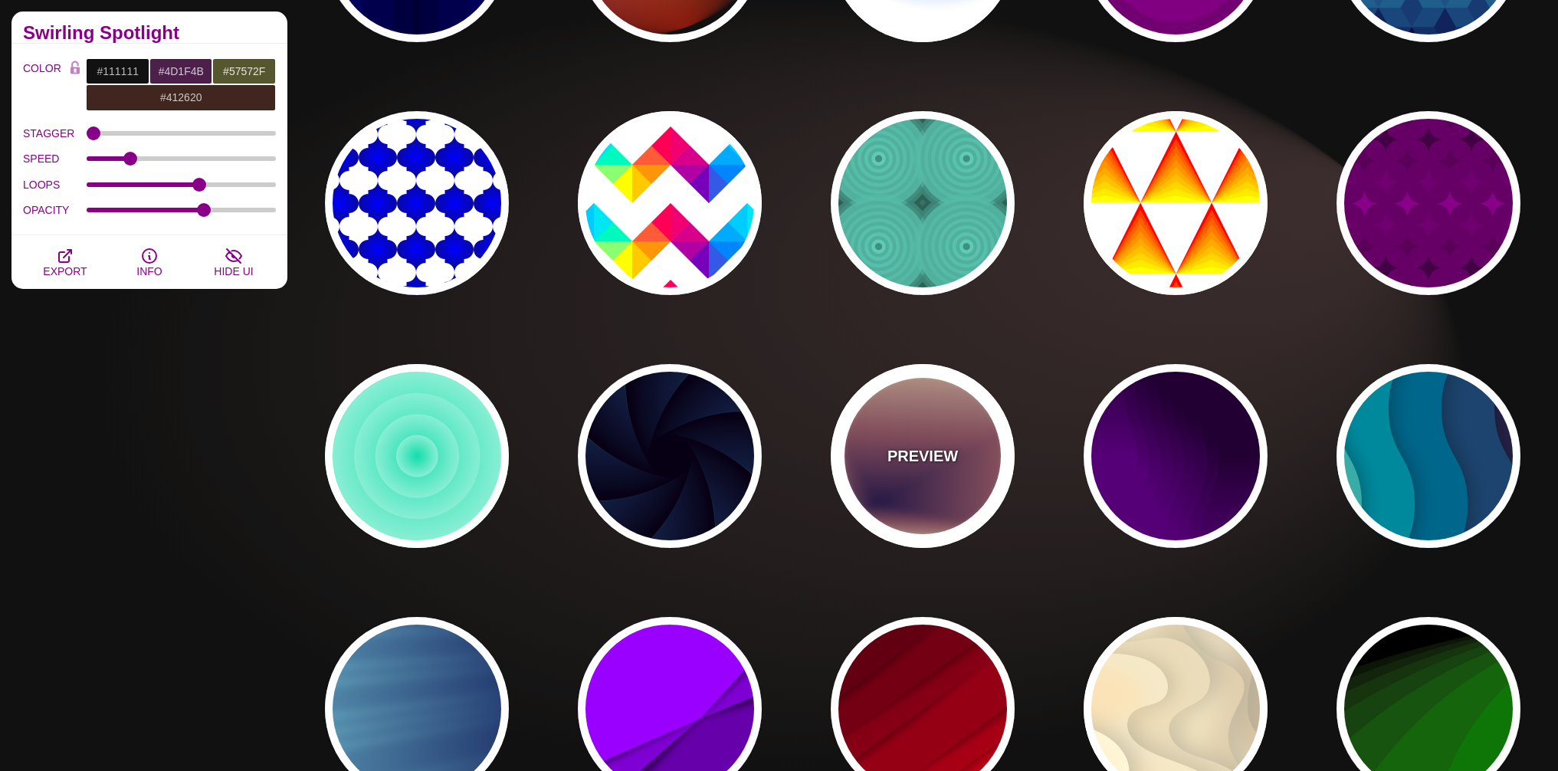
type input "#EEC6AB"
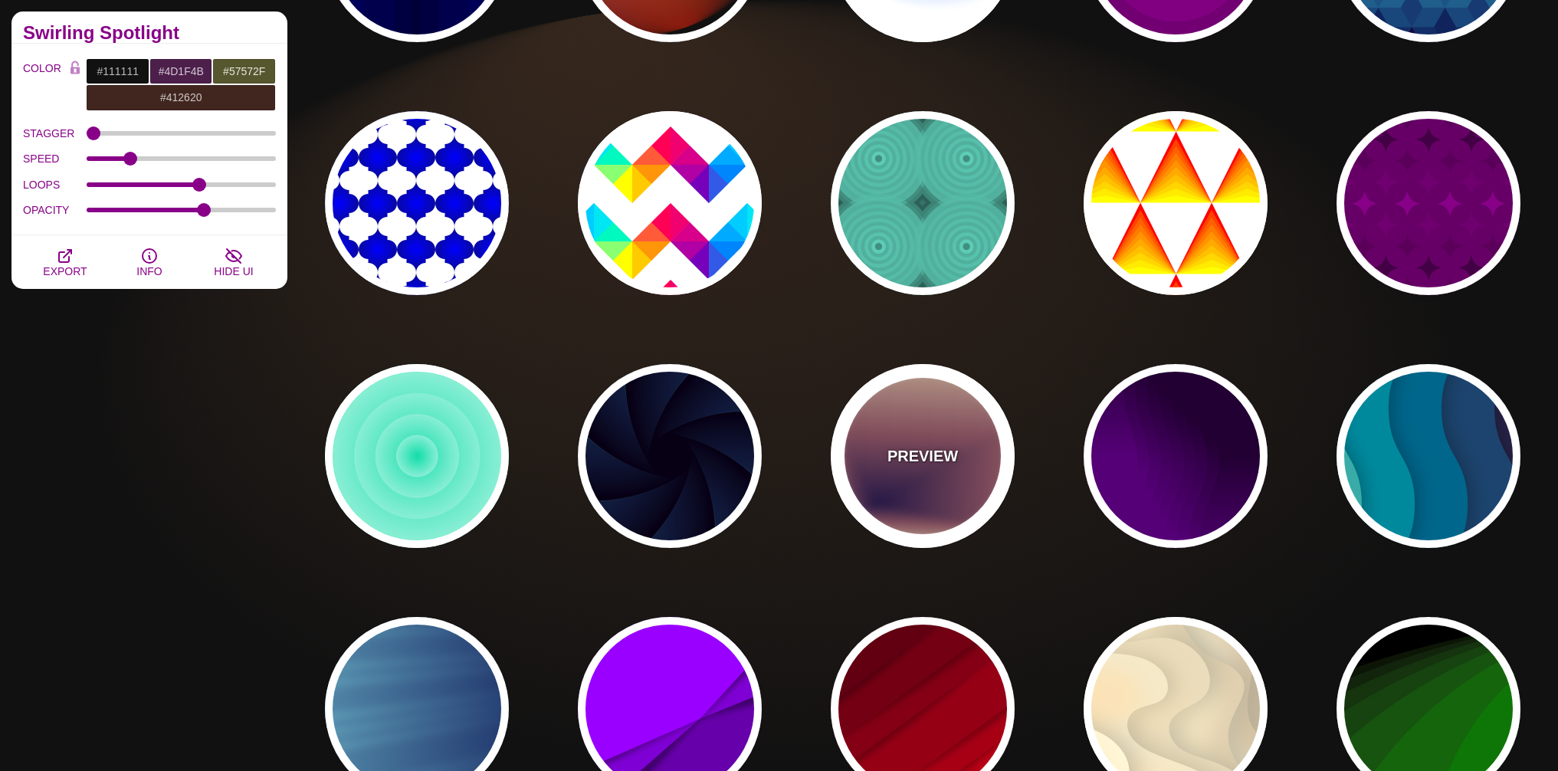
type input "#170346"
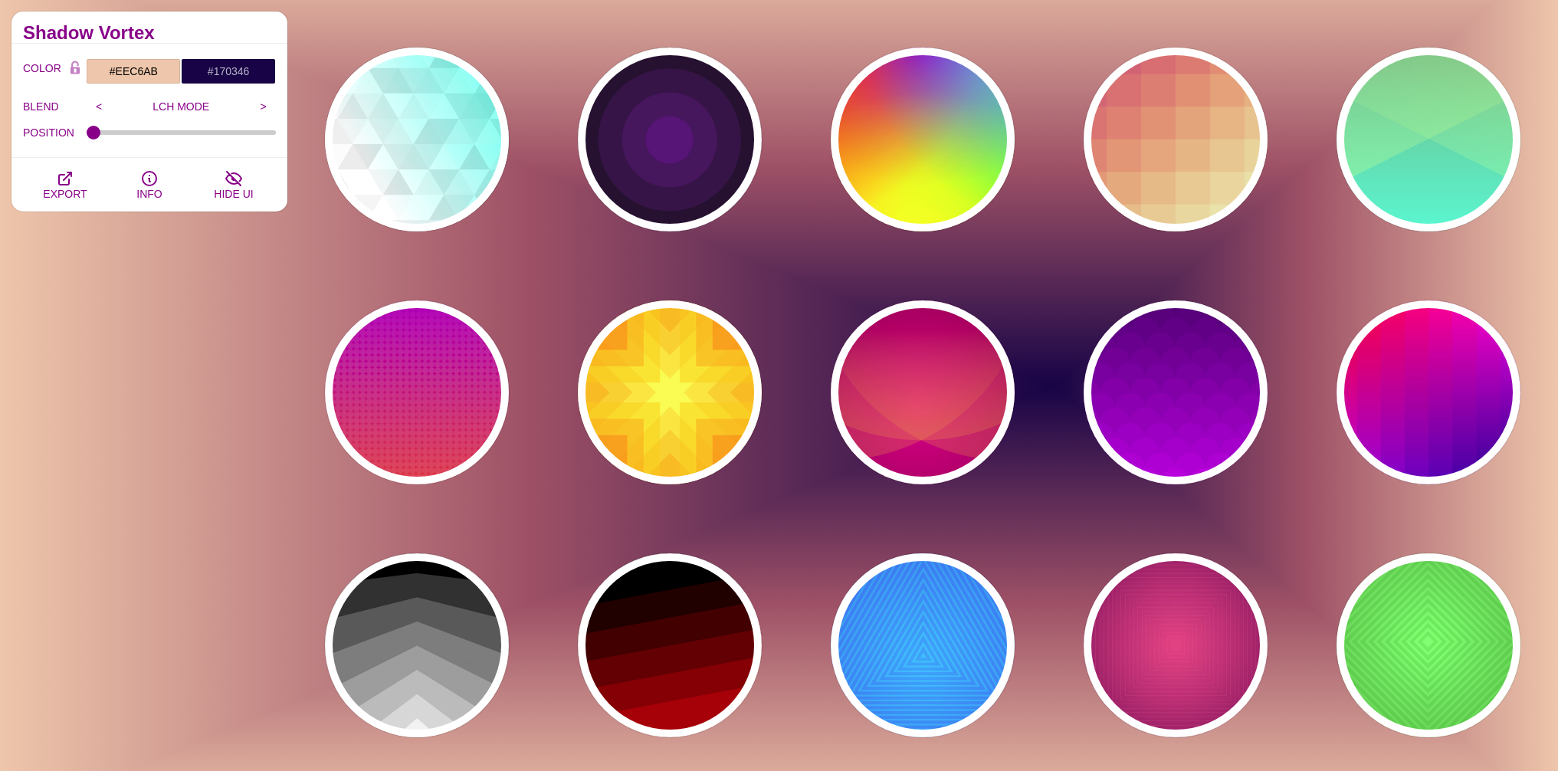
scroll to position [2993, 0]
